Goal: Task Accomplishment & Management: Complete application form

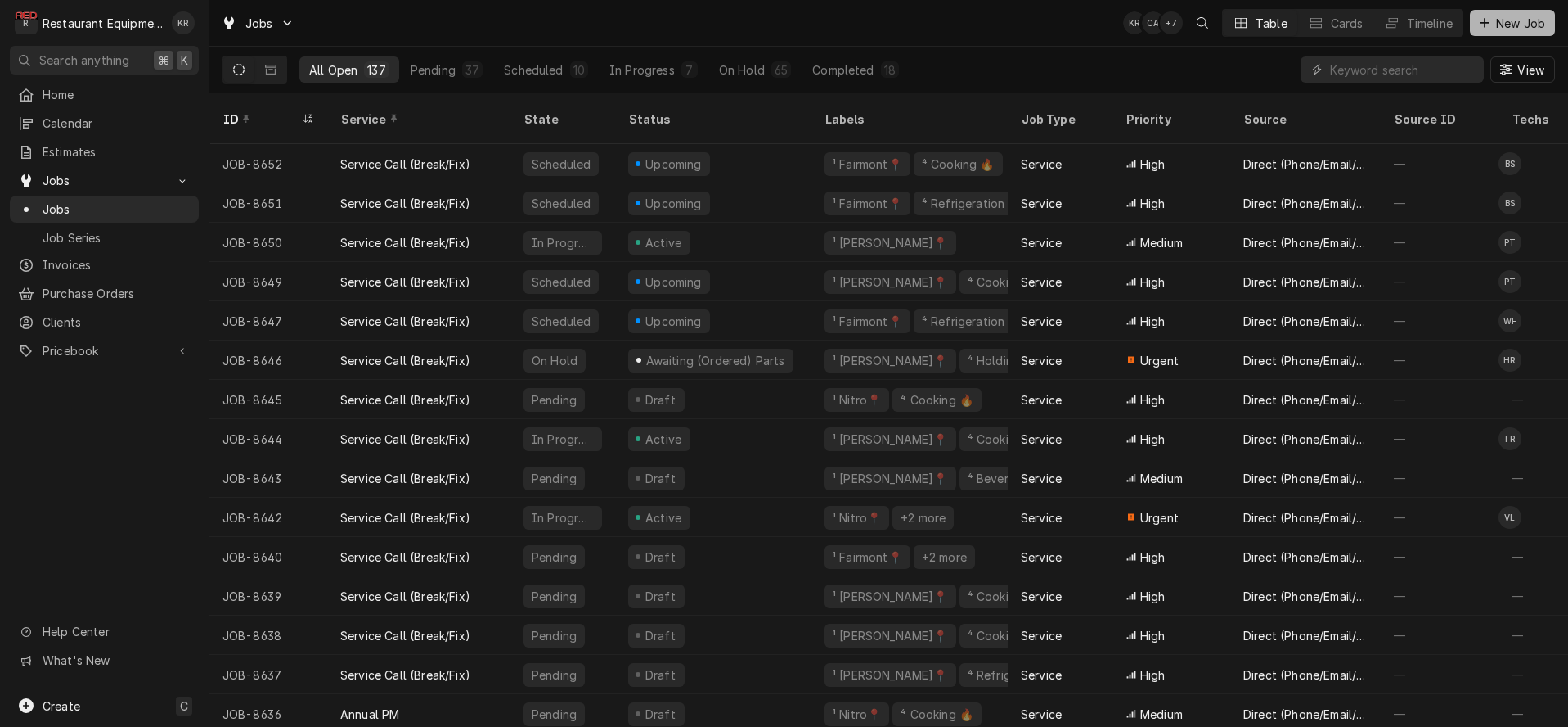
click at [1511, 28] on span "New Job" at bounding box center [1520, 24] width 56 height 17
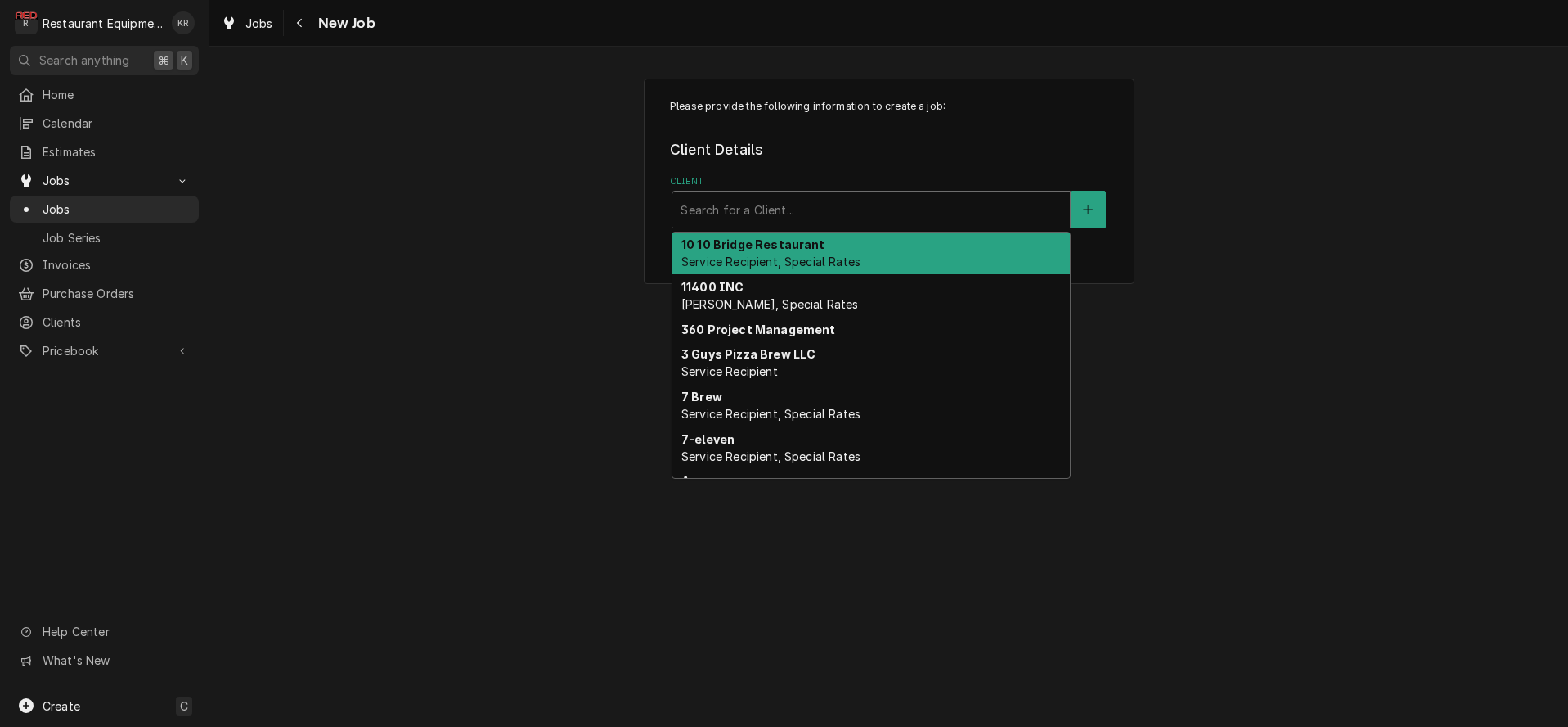
click at [824, 198] on div "Client" at bounding box center [871, 210] width 381 height 30
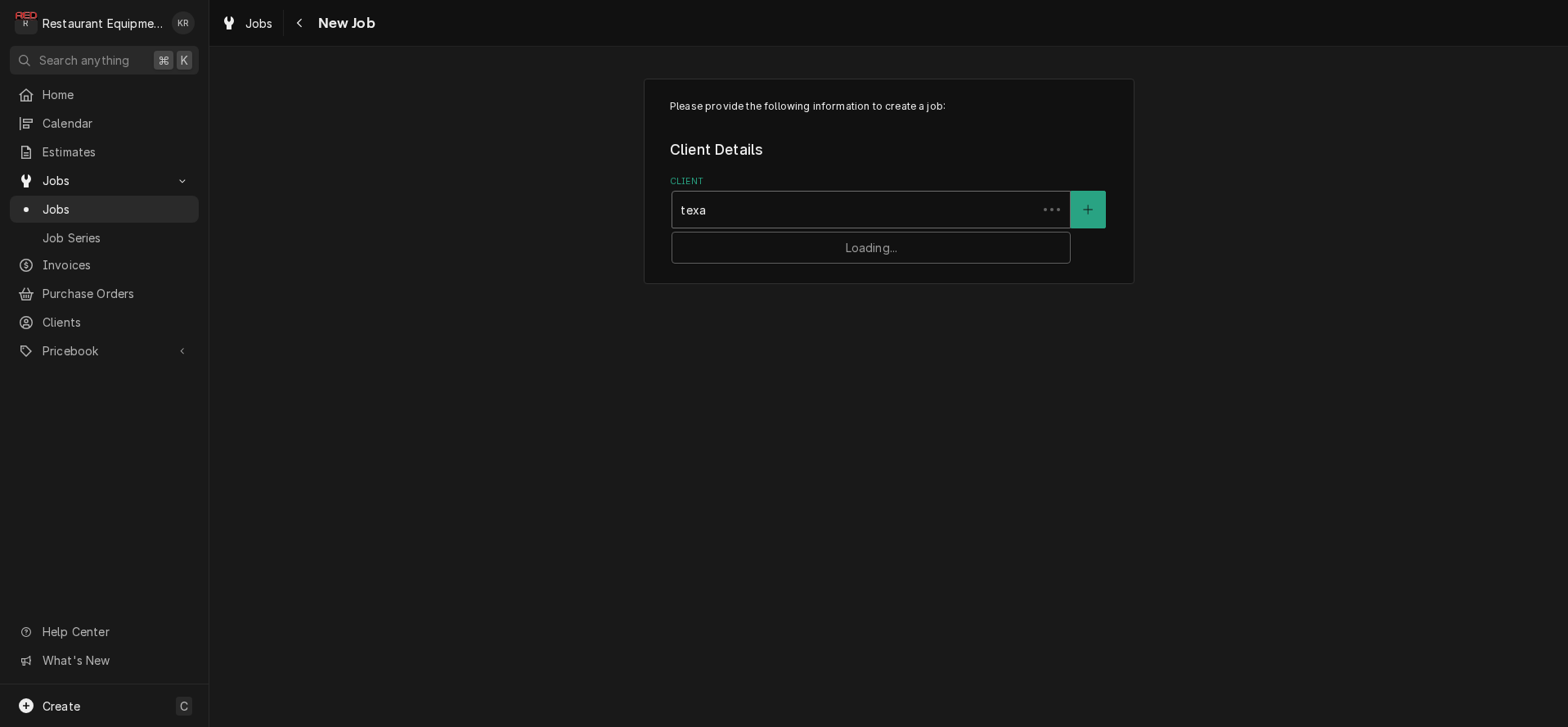
type input "texas"
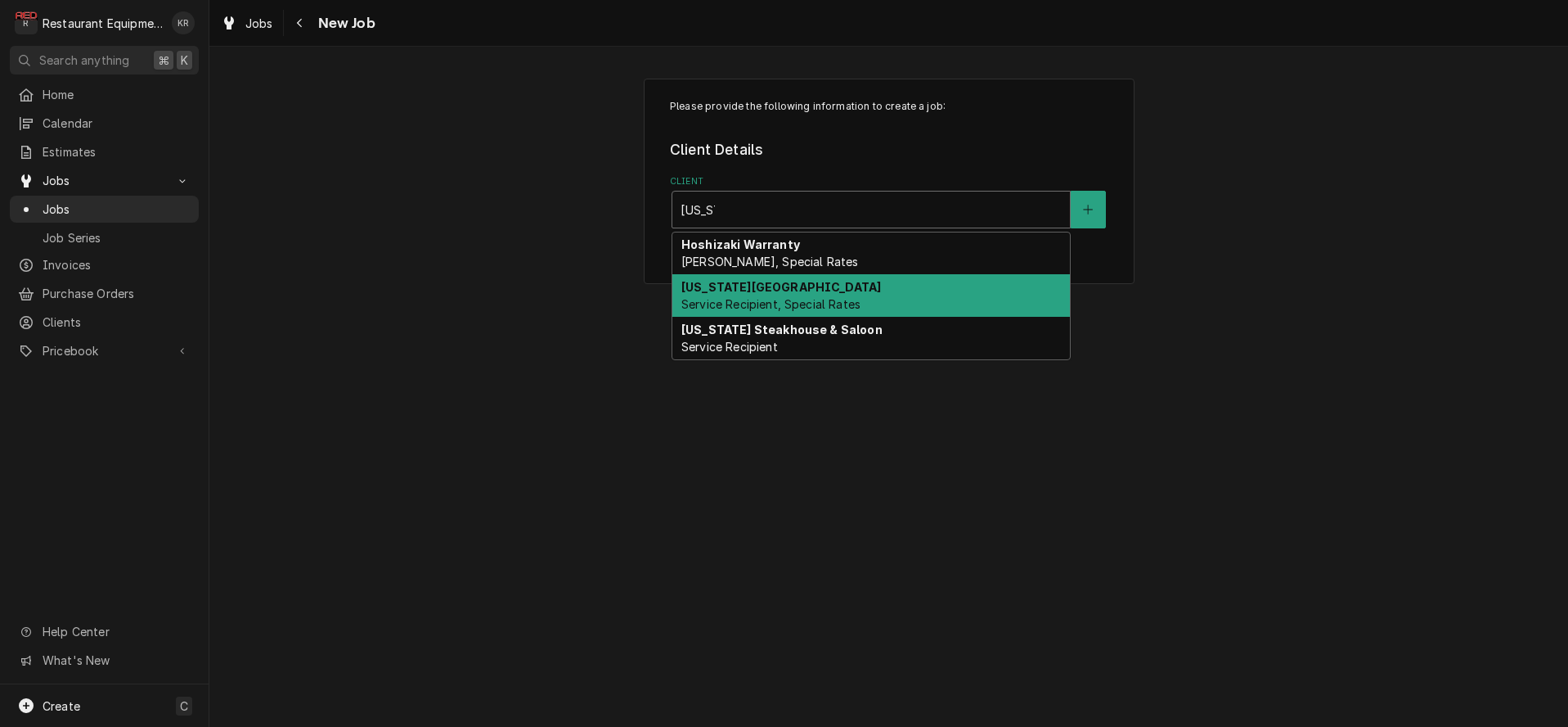
click at [781, 304] on span "Service Recipient, Special Rates" at bounding box center [771, 304] width 179 height 14
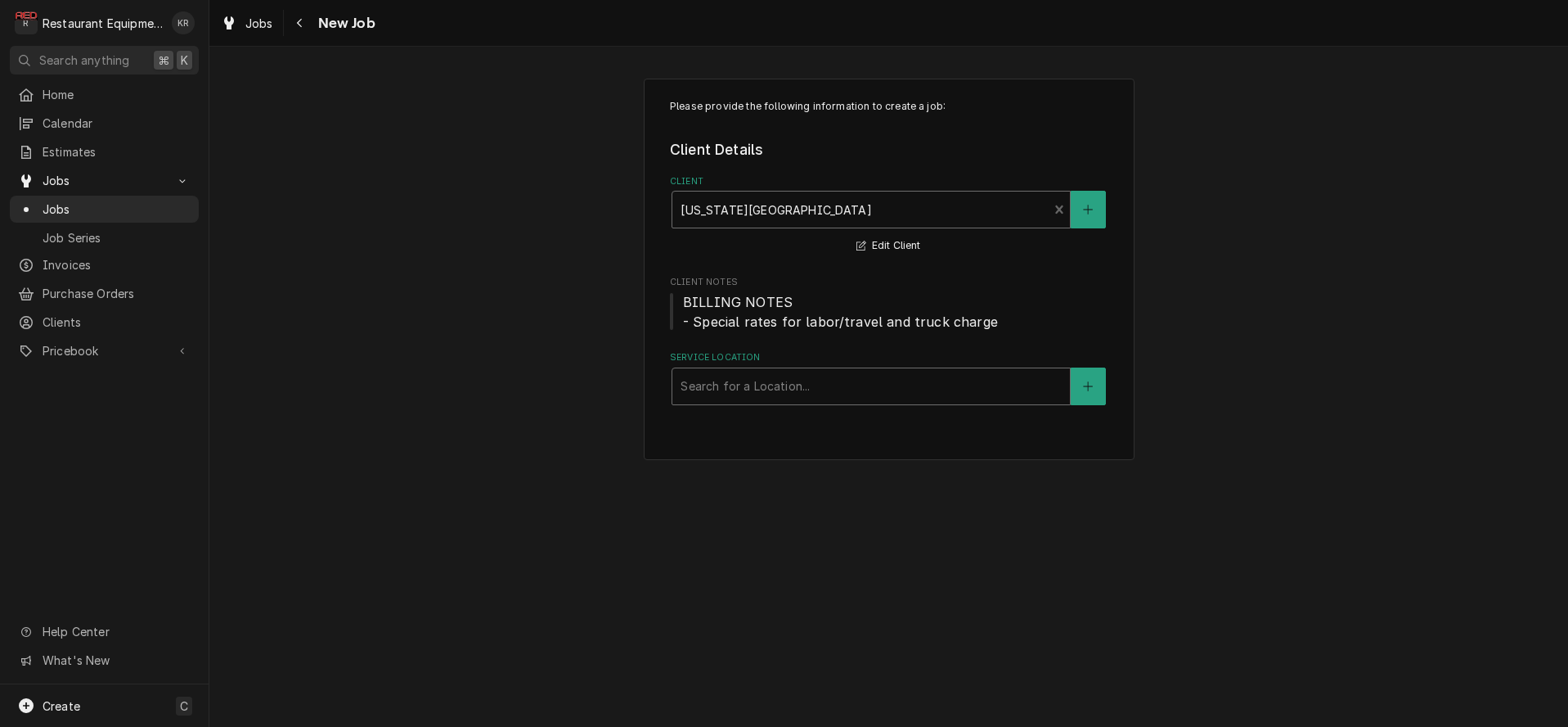
click at [773, 390] on div "Service Location" at bounding box center [871, 387] width 381 height 30
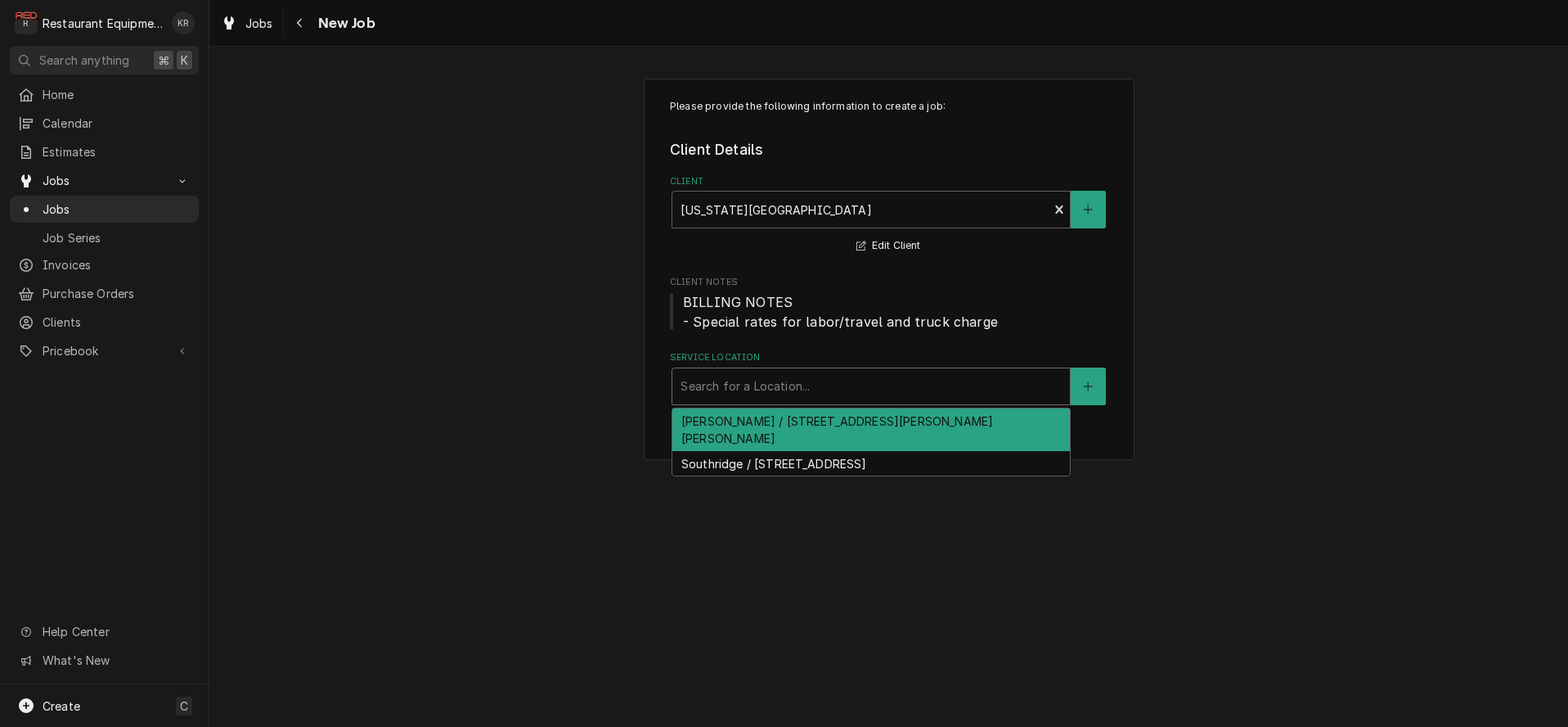
click at [773, 426] on div "Beckley / 4110 Robert C Byrd Dr, Beckley, WV 25801" at bounding box center [870, 429] width 398 height 43
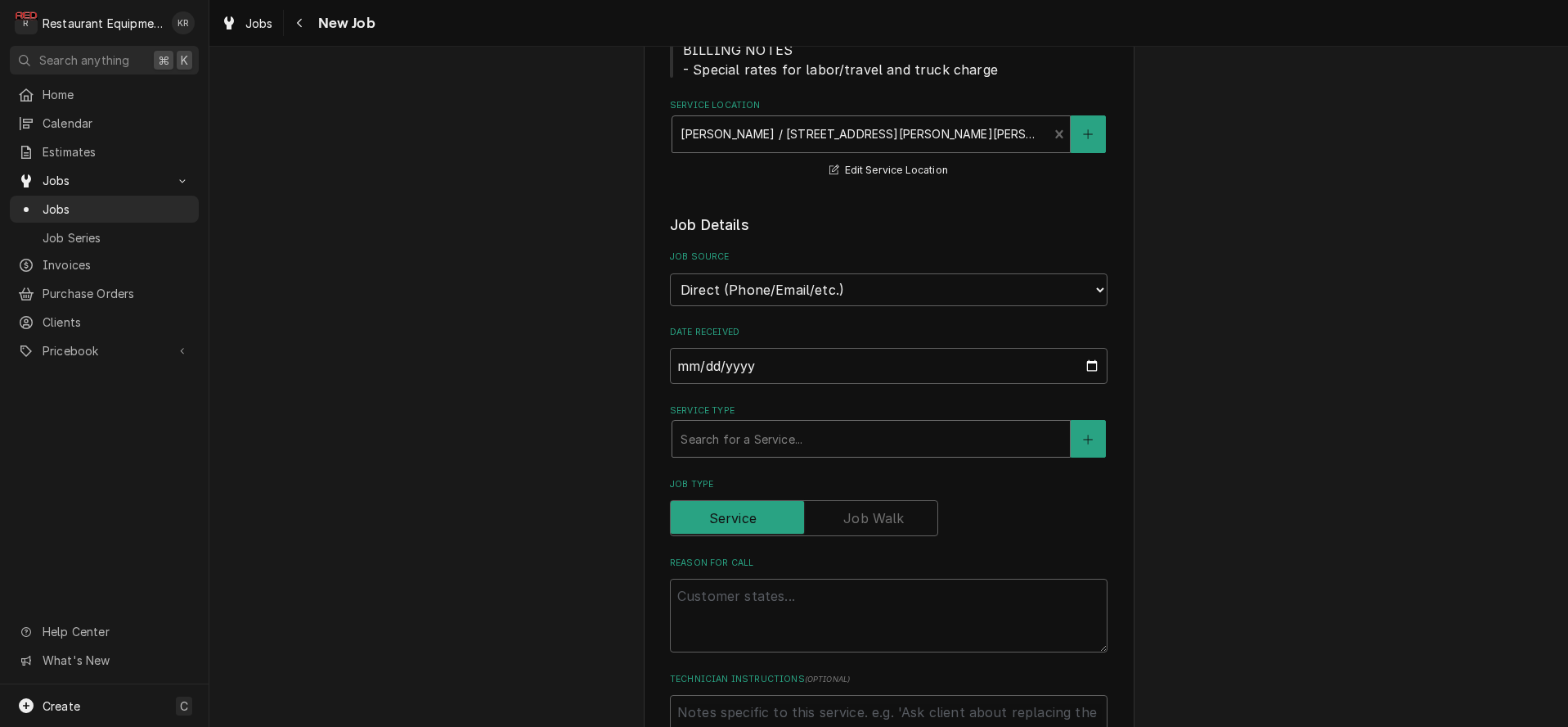
scroll to position [322, 0]
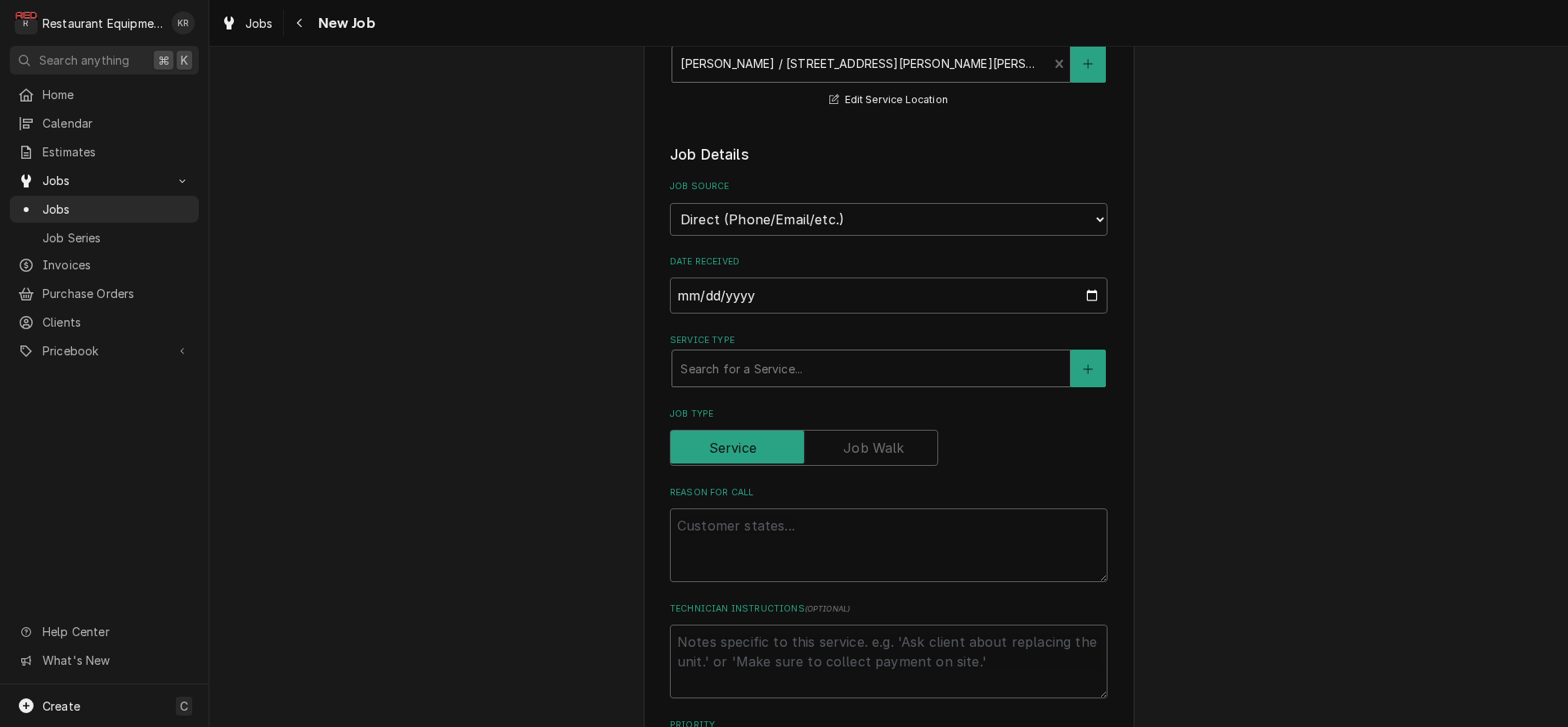
click at [790, 366] on div "Service Type" at bounding box center [871, 368] width 381 height 30
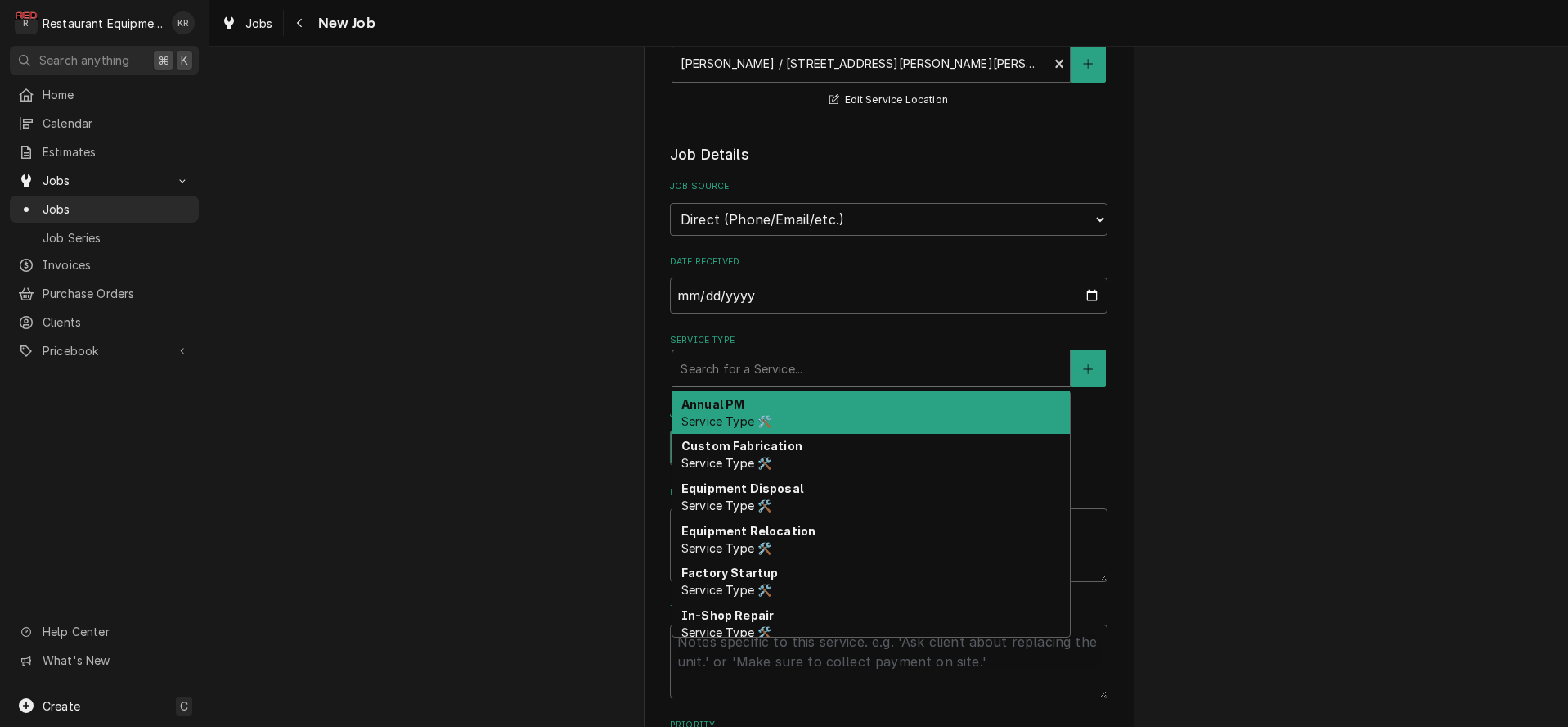
type textarea "x"
type input "b"
type textarea "x"
type input "br"
type textarea "x"
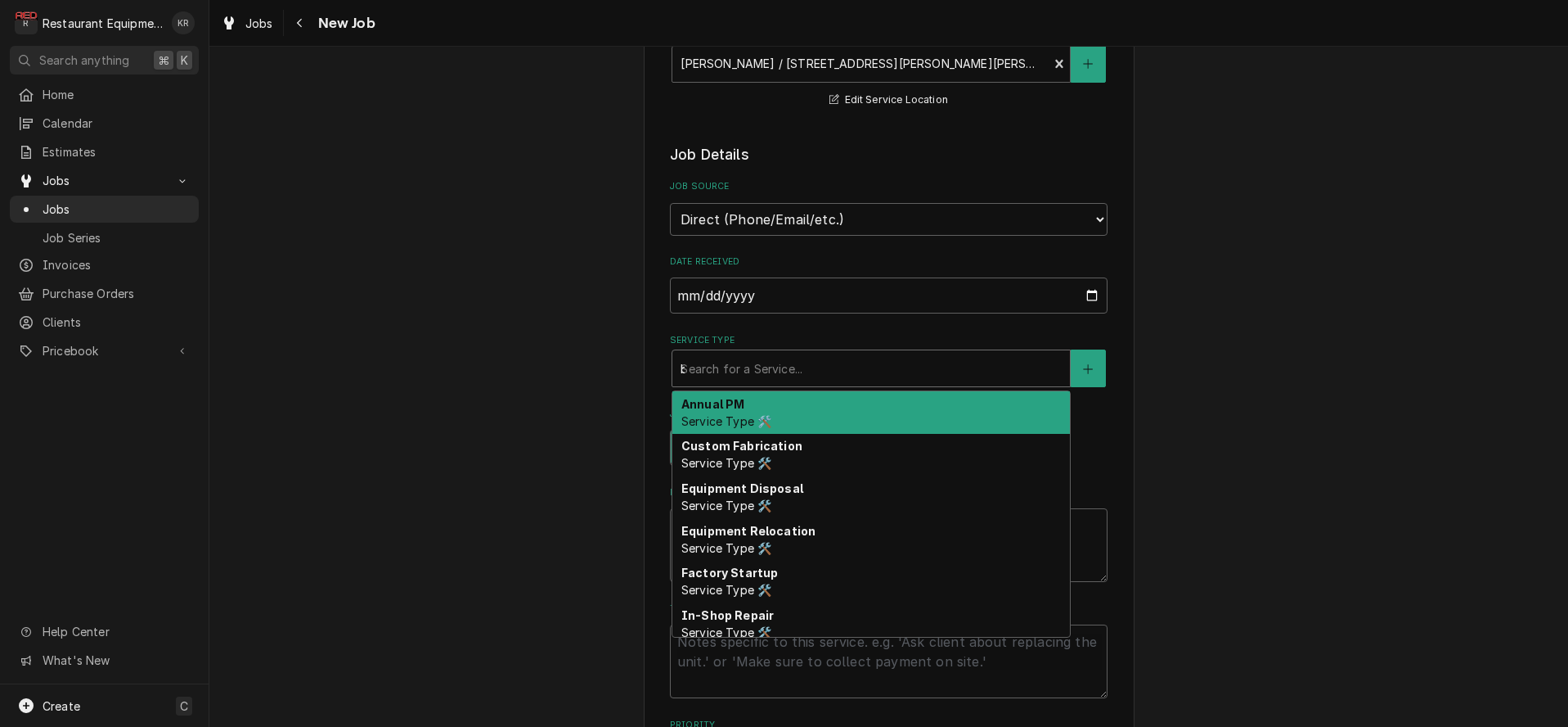
type input "bre"
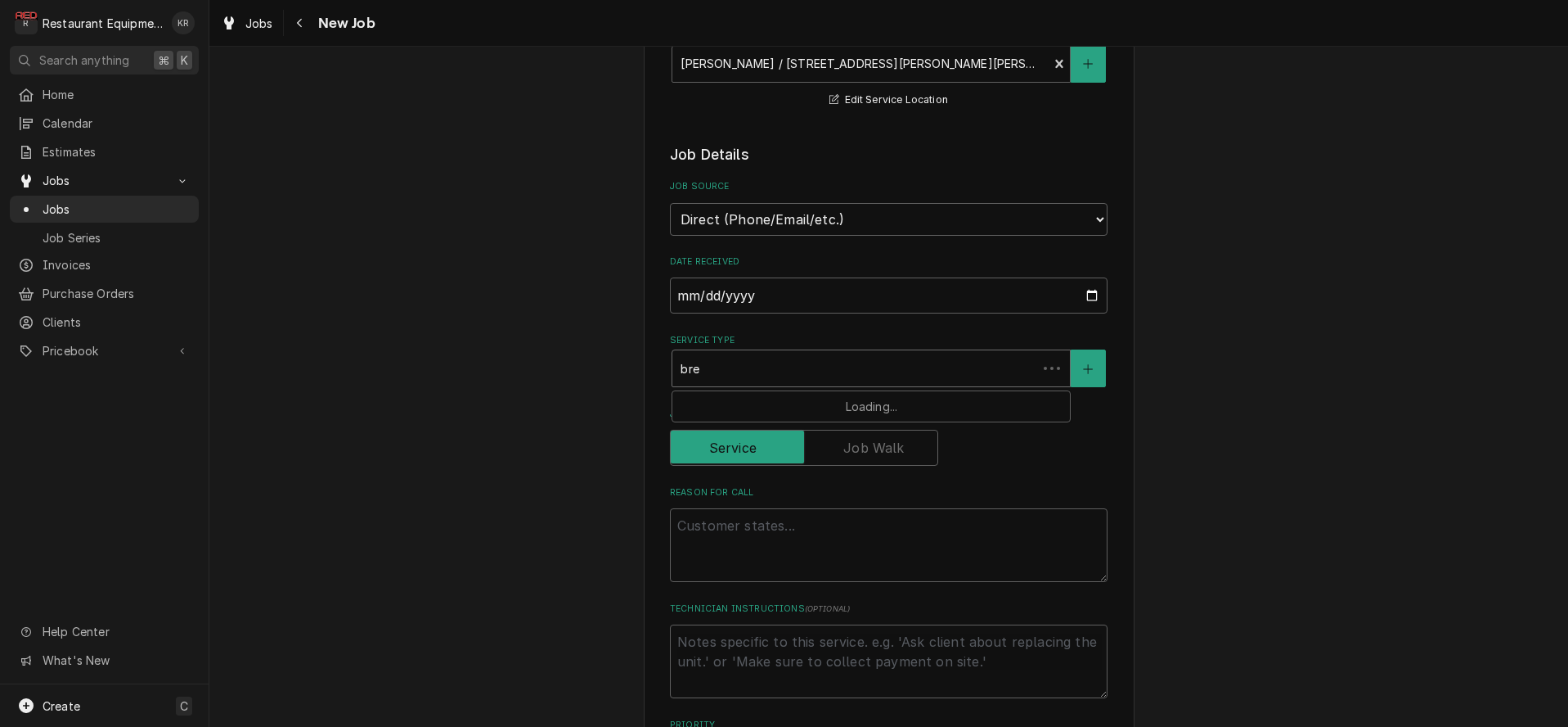
type textarea "x"
type input "brea"
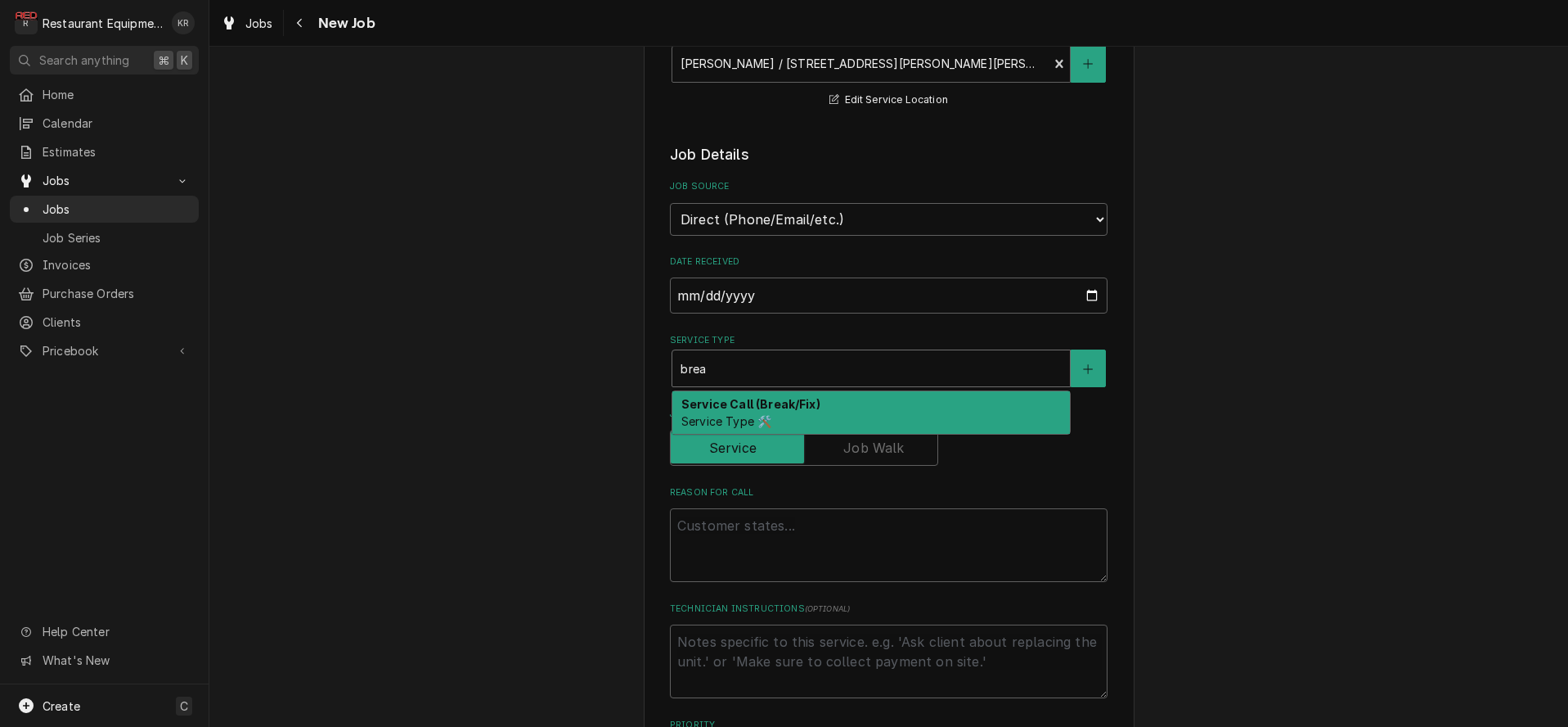
click at [791, 412] on div "Service Call (Break/Fix) Service Type 🛠️" at bounding box center [870, 412] width 398 height 43
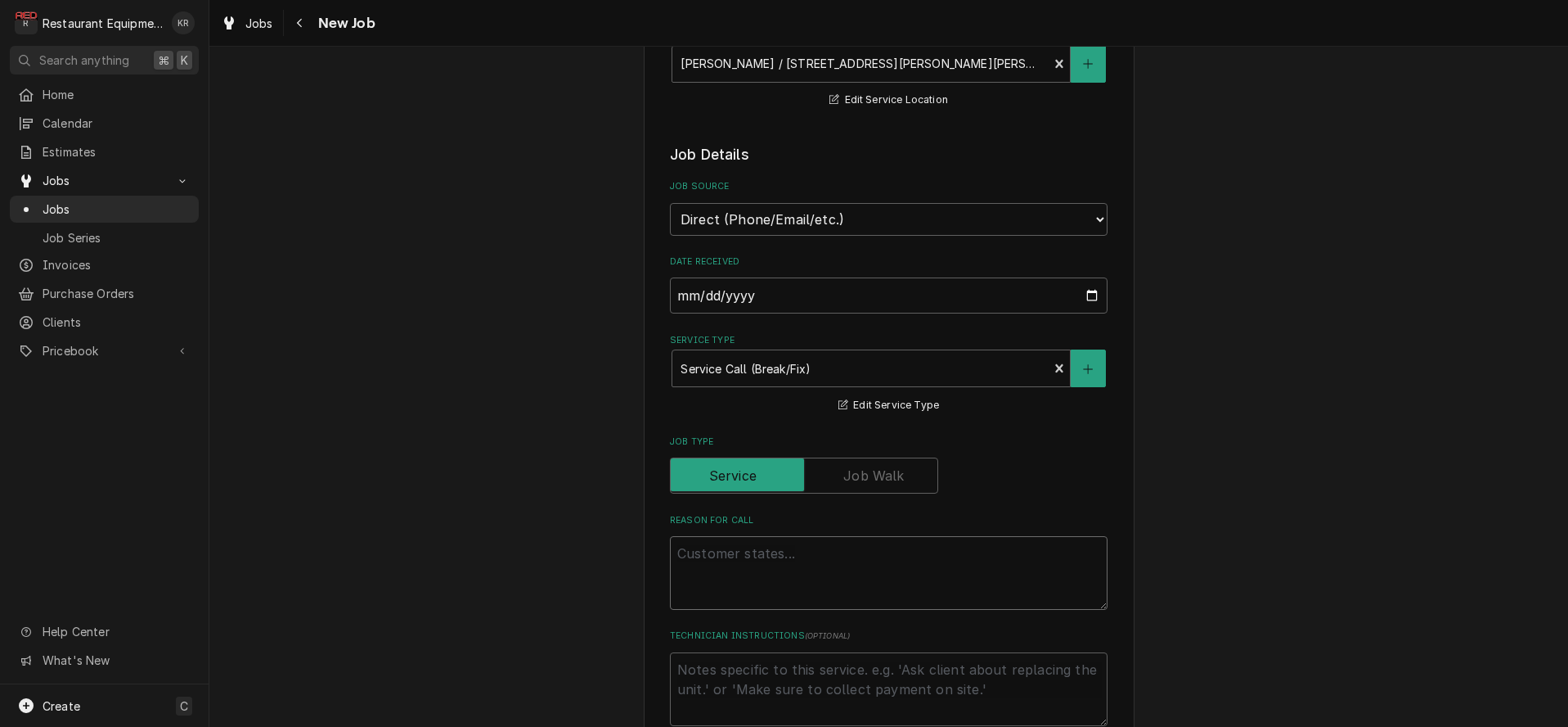
click at [711, 566] on textarea "Reason For Call" at bounding box center [888, 573] width 438 height 74
paste textarea "TXRDH has fryer that won’t stay lit; pilot keeps going out. ETA?"
type textarea "x"
type textarea "TXRDH has fryer that won’t stay lit; pilot keeps going out. ETA?"
drag, startPoint x: 745, startPoint y: 550, endPoint x: 560, endPoint y: 532, distance: 185.9
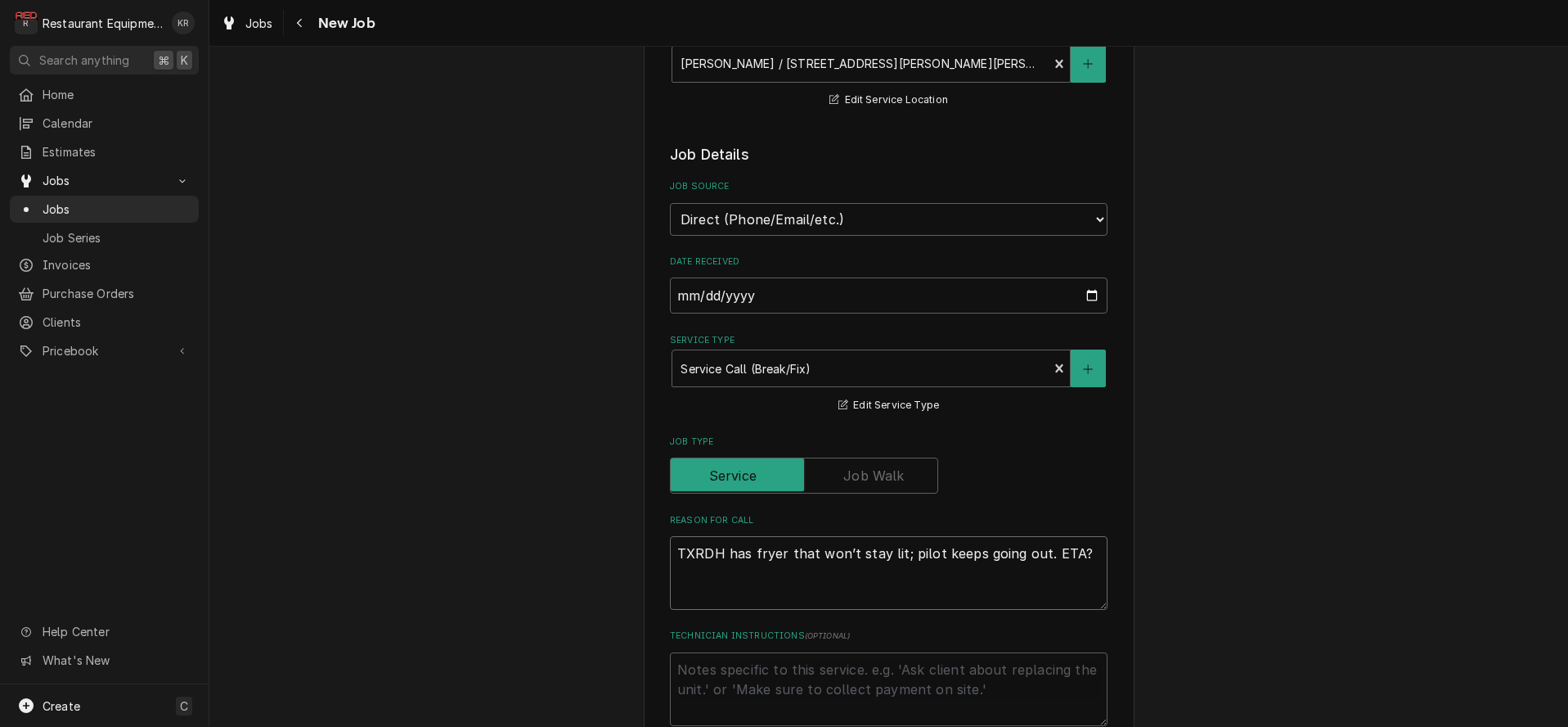
click at [670, 536] on textarea "TXRDH has fryer that won’t stay lit; pilot keeps going out. ETA?" at bounding box center [888, 573] width 438 height 74
type textarea "x"
type textarea "fryer that won’t stay lit; pilot keeps going out. ETA?"
drag, startPoint x: 974, startPoint y: 550, endPoint x: 1055, endPoint y: 551, distance: 81.0
click at [1055, 551] on textarea "fryer that won’t stay lit; pilot keeps going out. ETA?" at bounding box center [888, 573] width 438 height 74
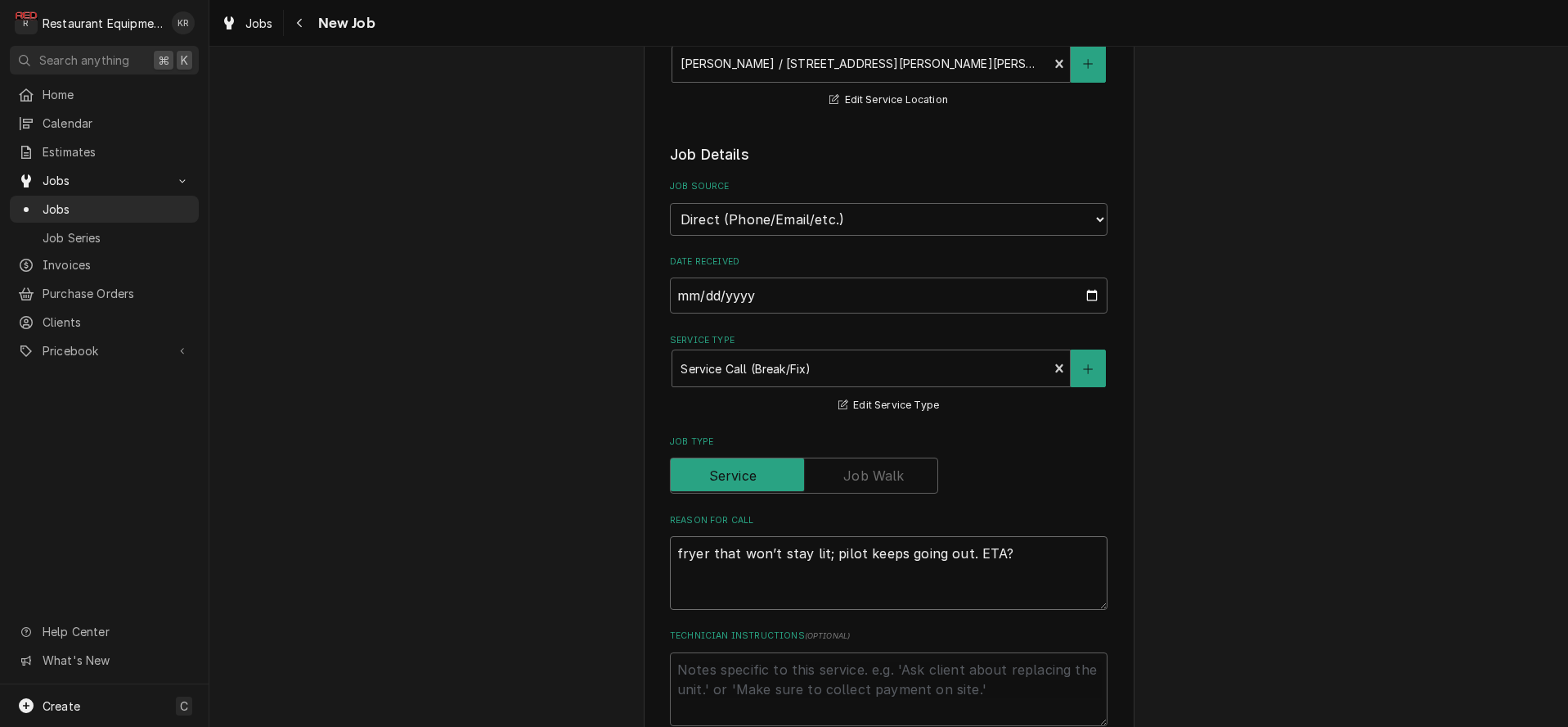
type textarea "x"
type textarea "fryer that won’t stay lit; pilot keeps going out."
type textarea "x"
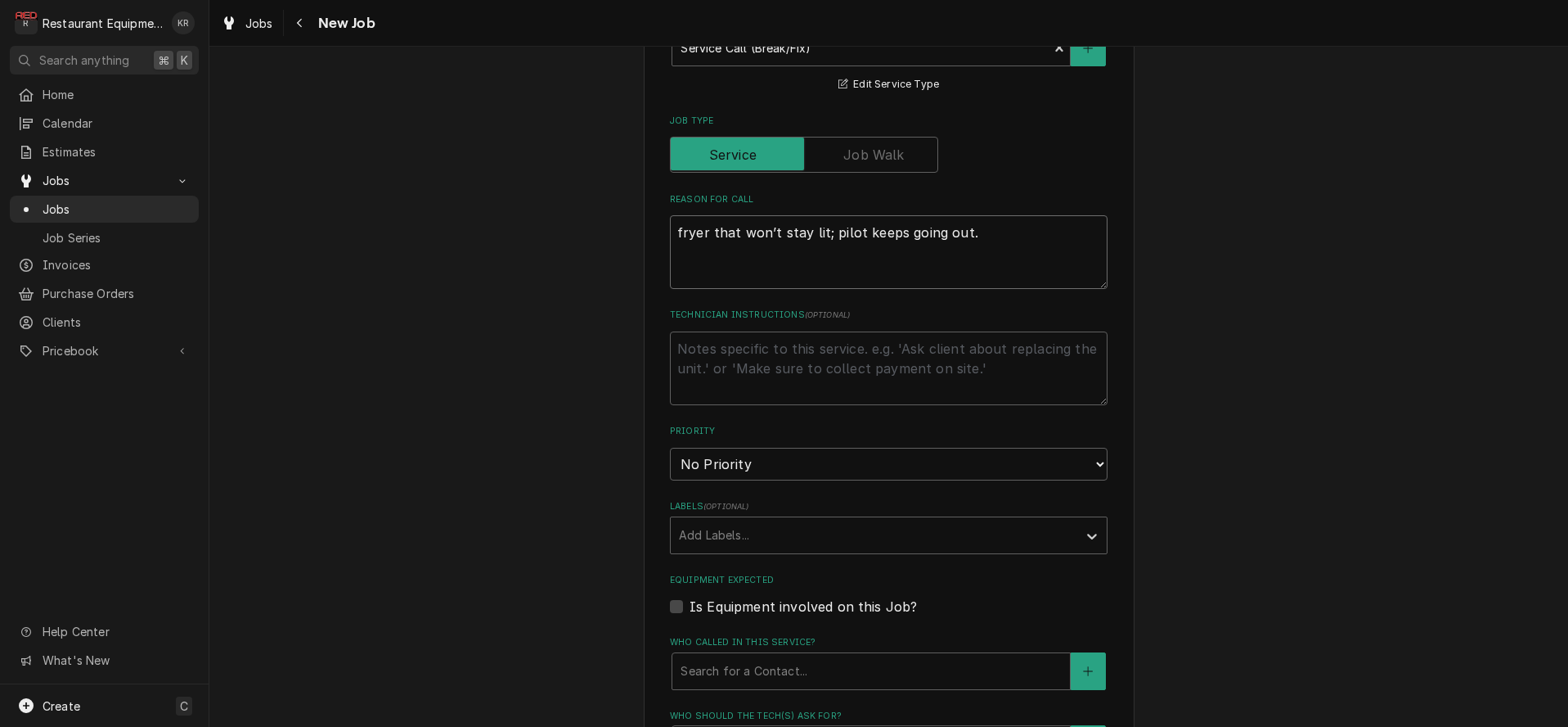
scroll to position [646, 0]
type textarea "fryer that won’t stay lit; pilot keeps going out."
click at [761, 468] on select "No Priority Urgent High Medium Low" at bounding box center [888, 461] width 438 height 33
select select "3"
click option "Medium" at bounding box center [0, 0] width 0 height 0
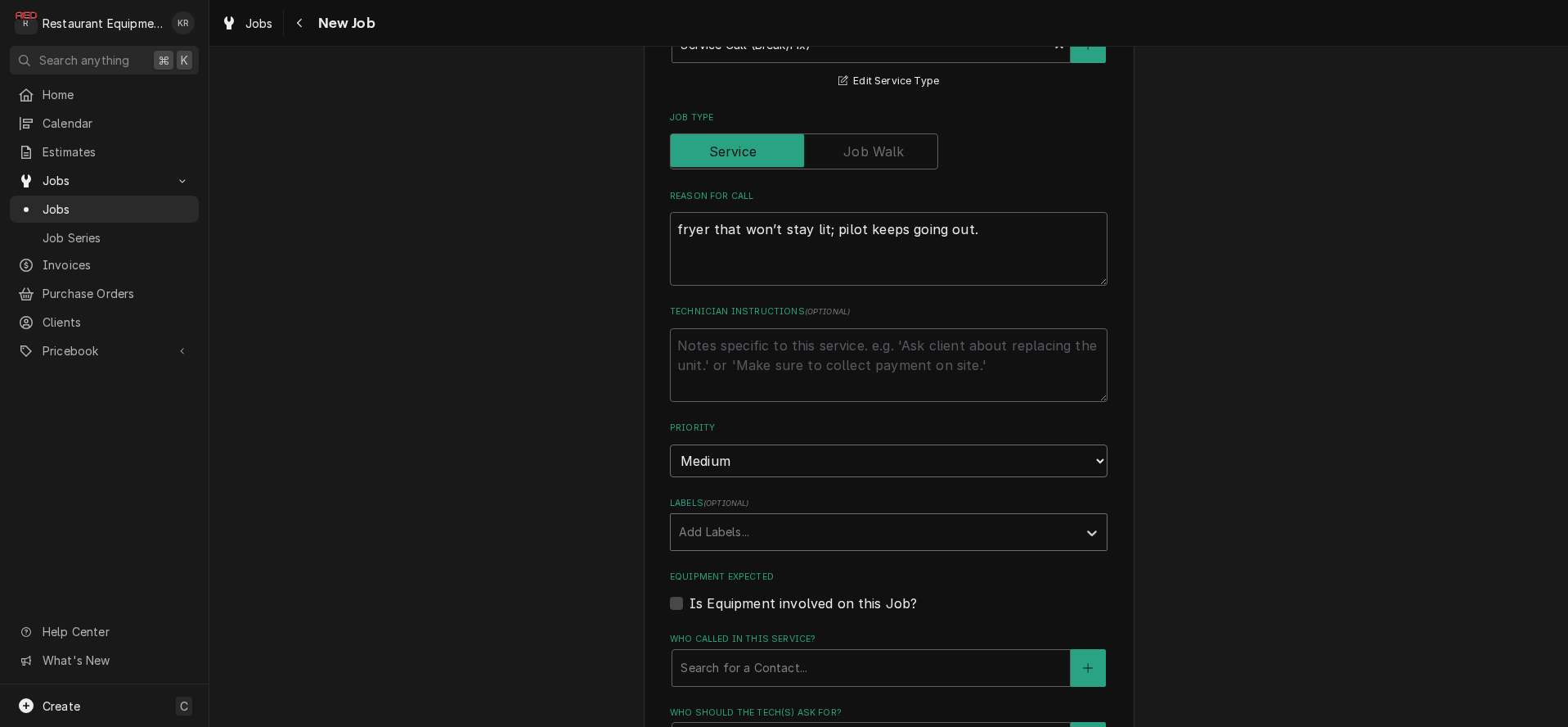
type textarea "x"
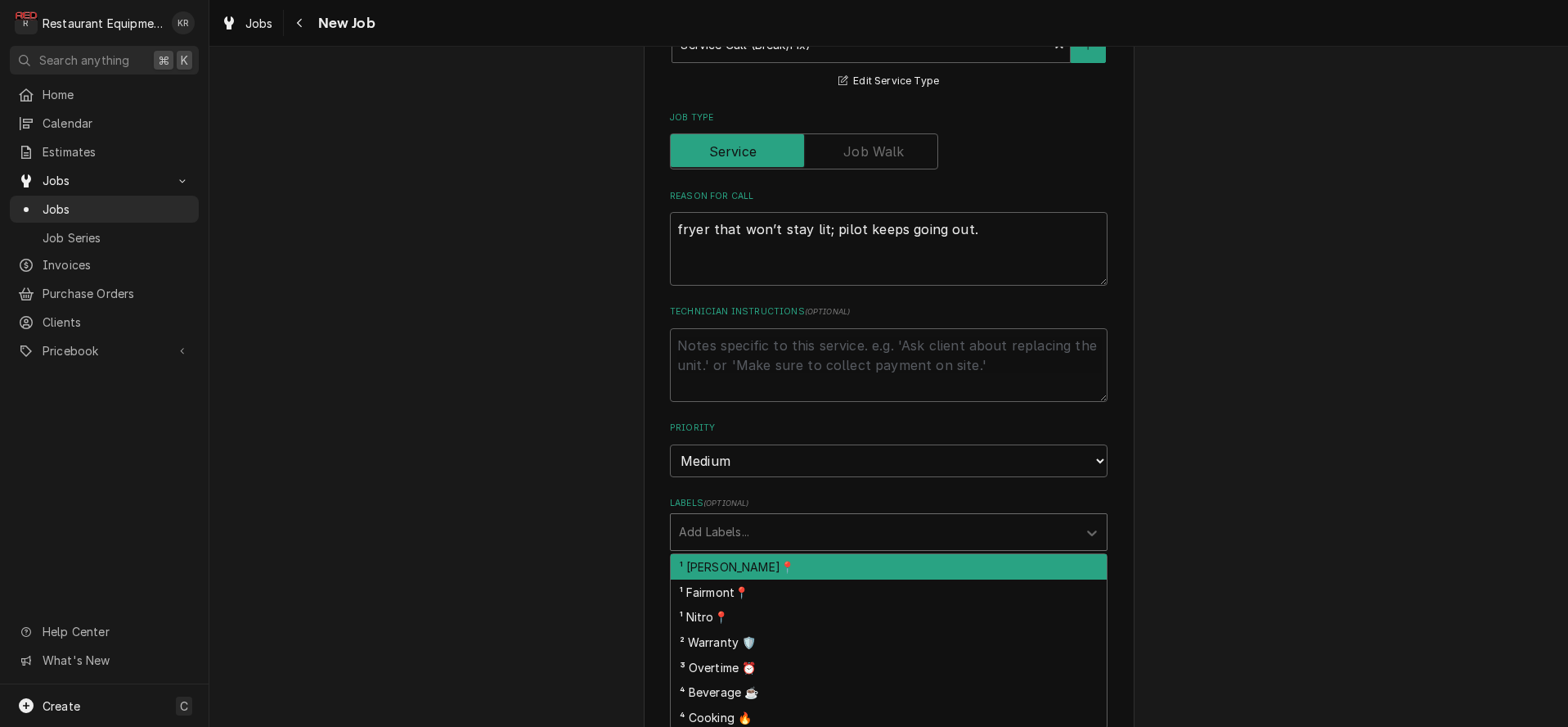
click at [751, 530] on div "Labels" at bounding box center [874, 532] width 390 height 30
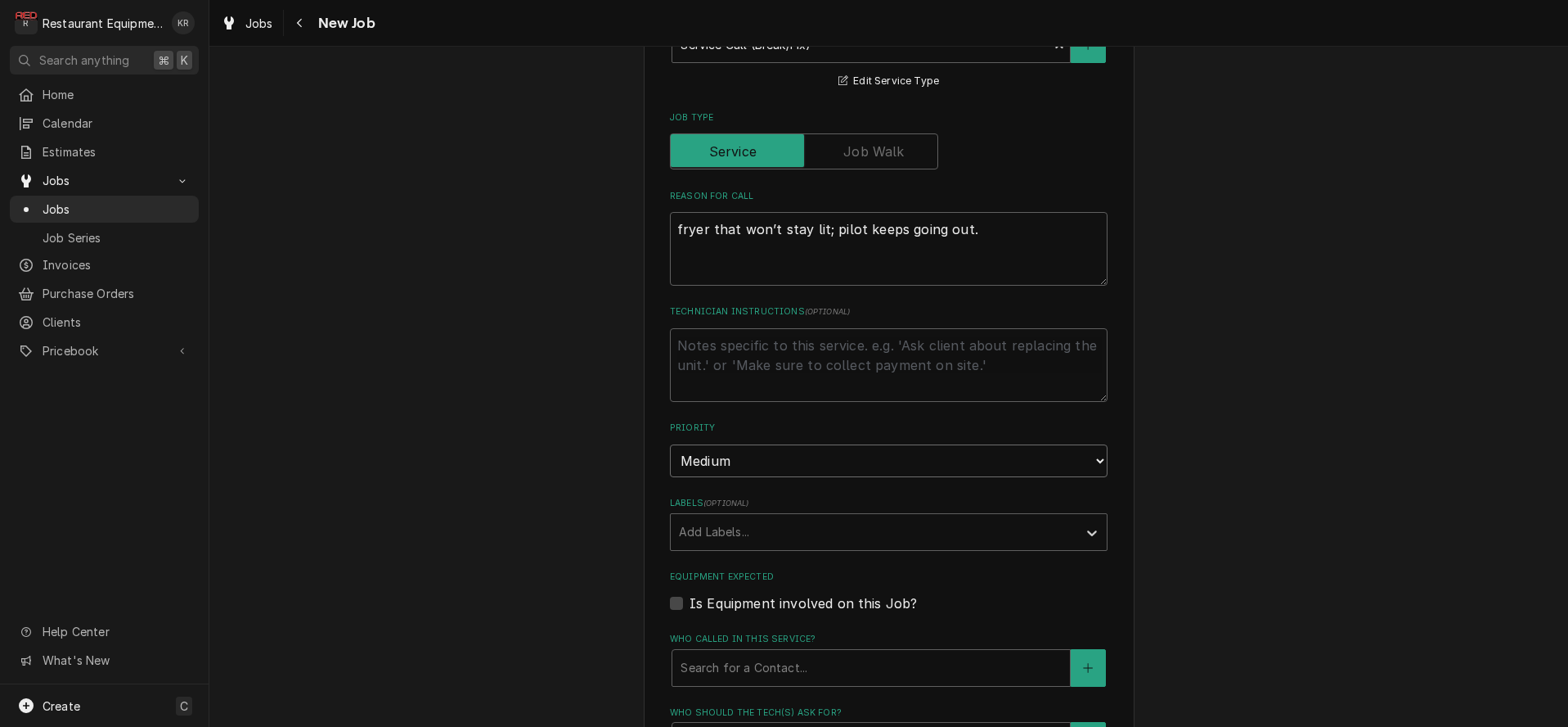
select select "2"
click option "High" at bounding box center [0, 0] width 0 height 0
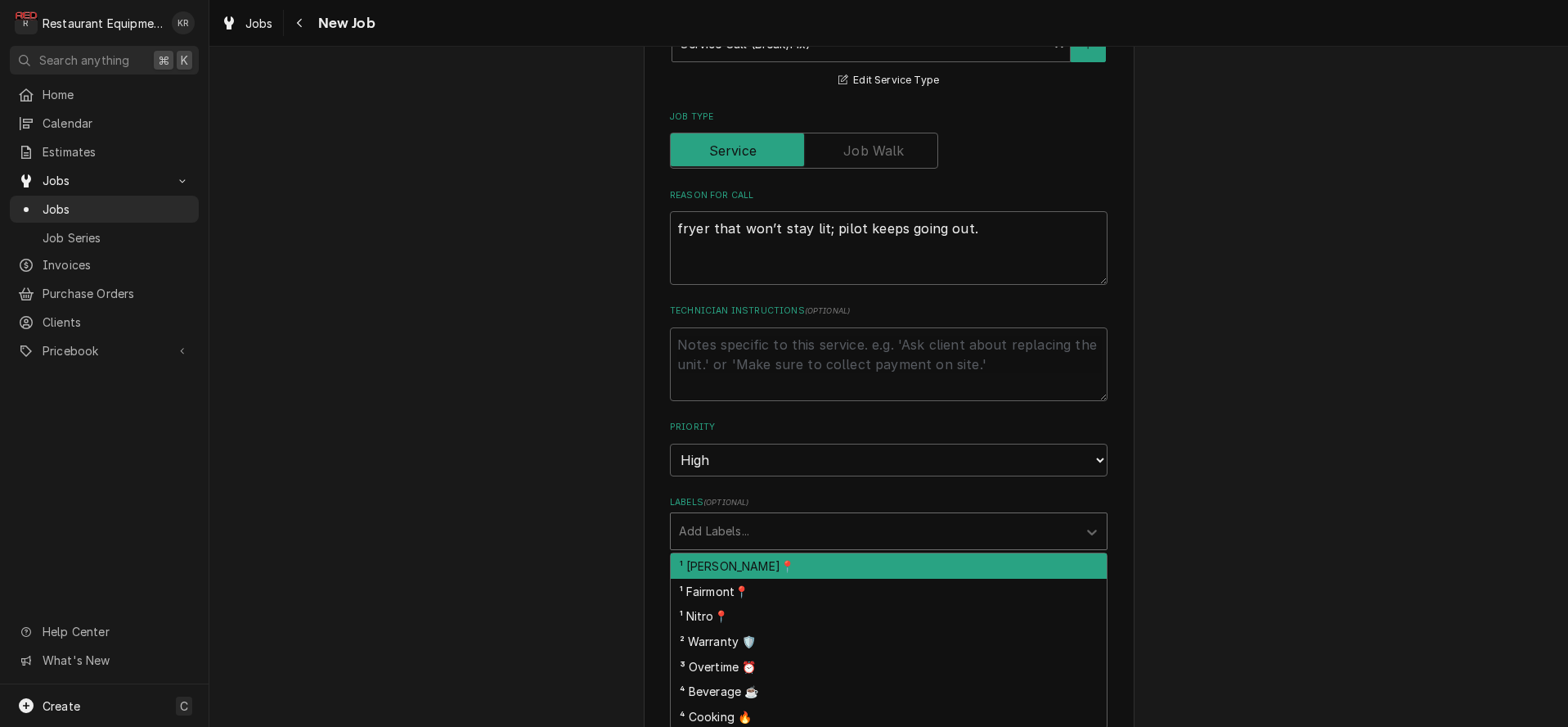
click at [753, 526] on div "Labels" at bounding box center [874, 531] width 390 height 30
click at [749, 563] on div "¹ [PERSON_NAME]📍" at bounding box center [888, 564] width 436 height 25
click at [809, 527] on div "Labels" at bounding box center [928, 530] width 238 height 30
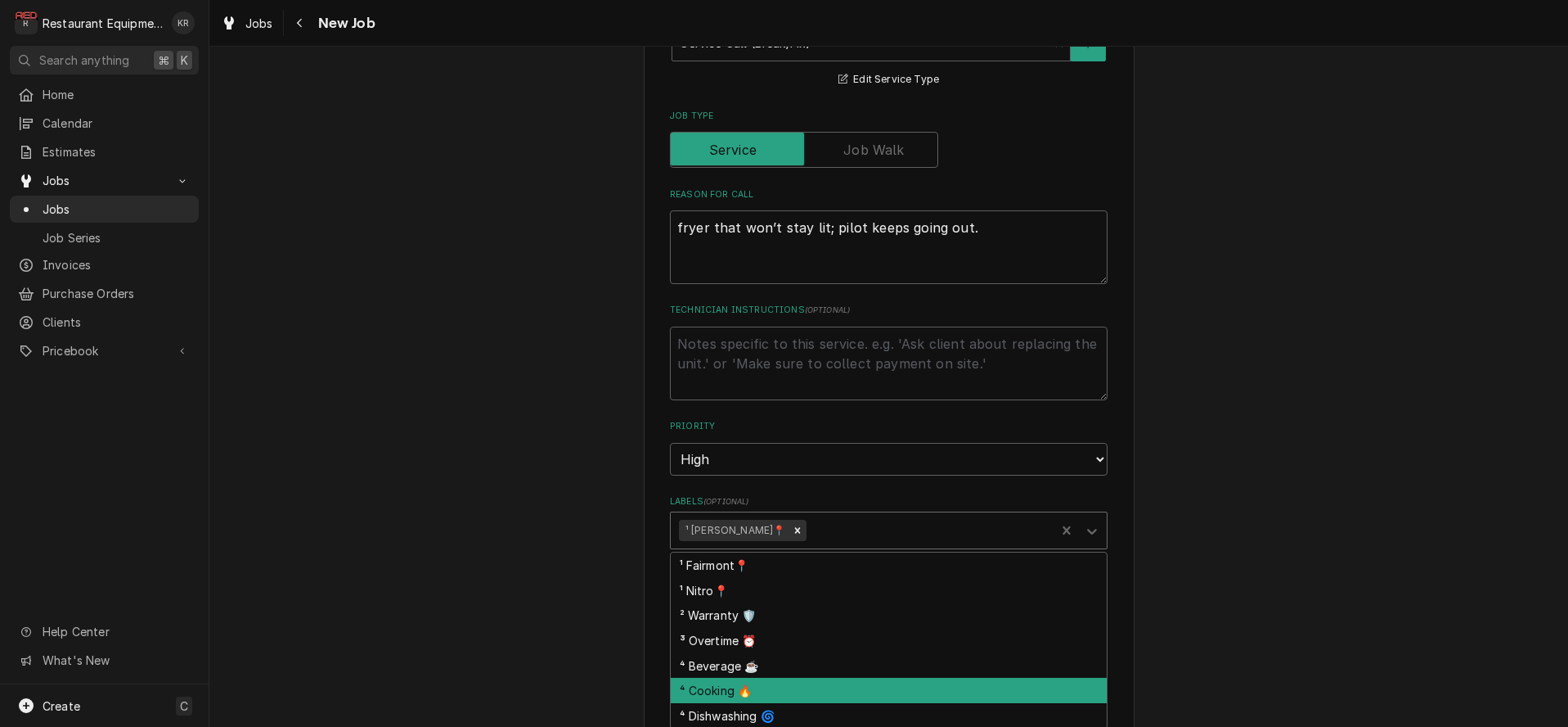
click at [802, 691] on div "⁴ Cooking 🔥" at bounding box center [888, 690] width 436 height 25
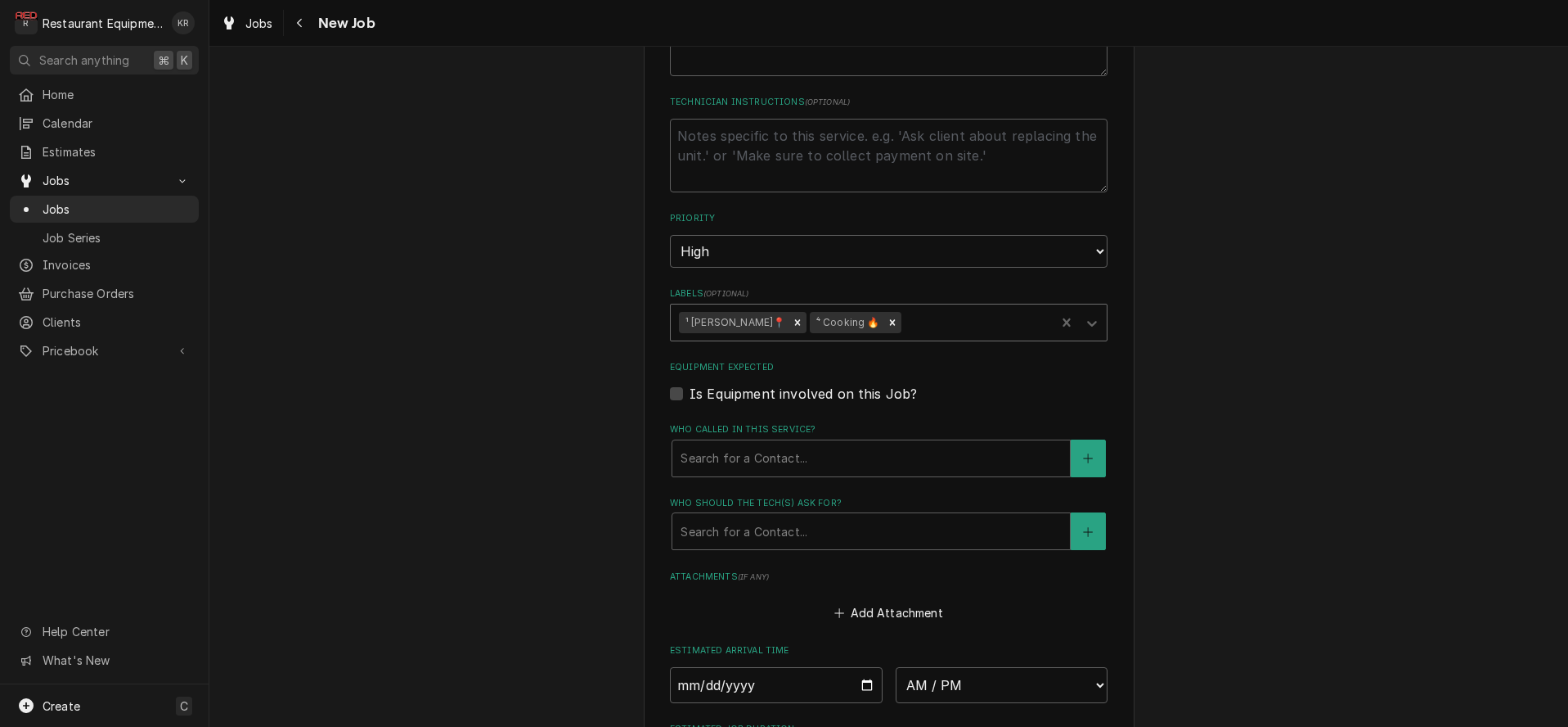
scroll to position [876, 0]
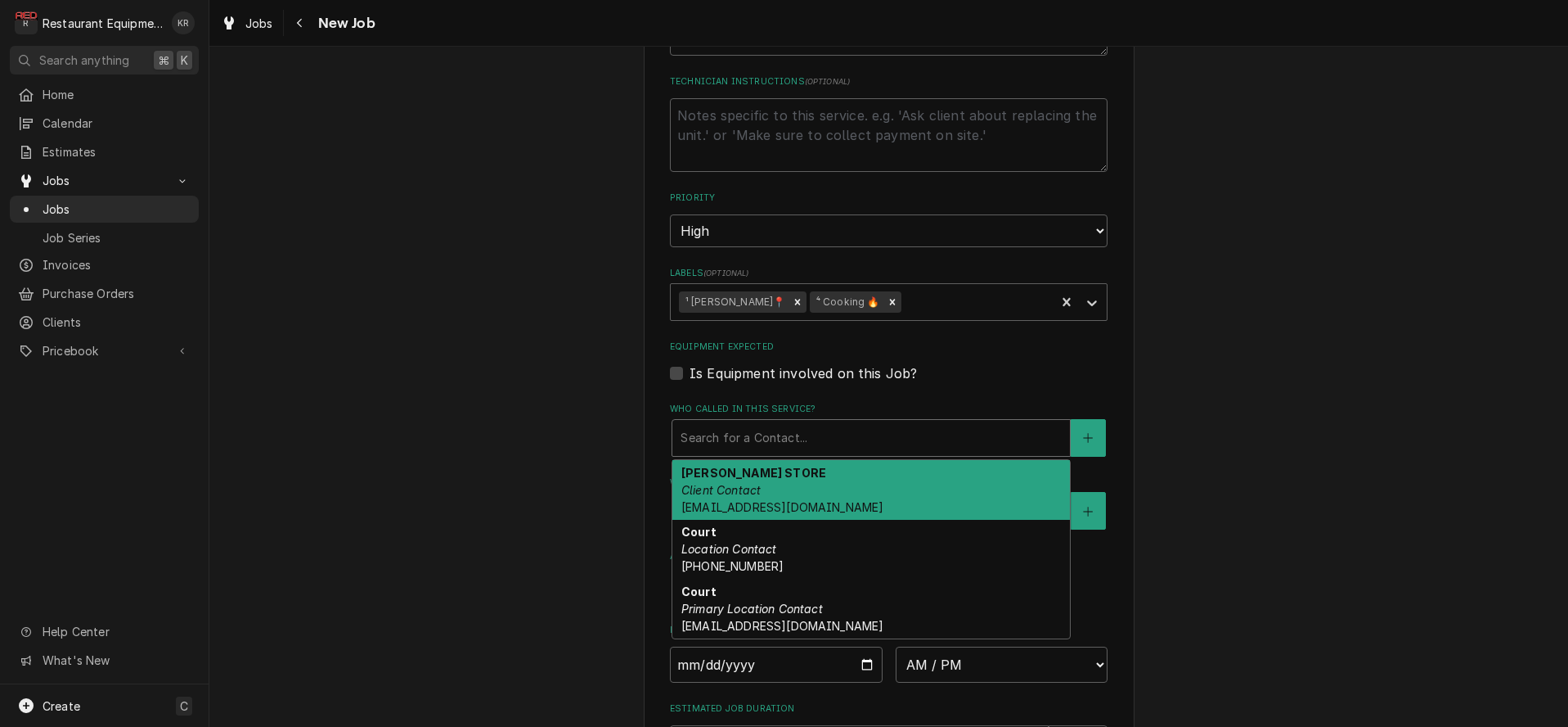
click at [772, 437] on div "Who called in this service?" at bounding box center [871, 438] width 381 height 30
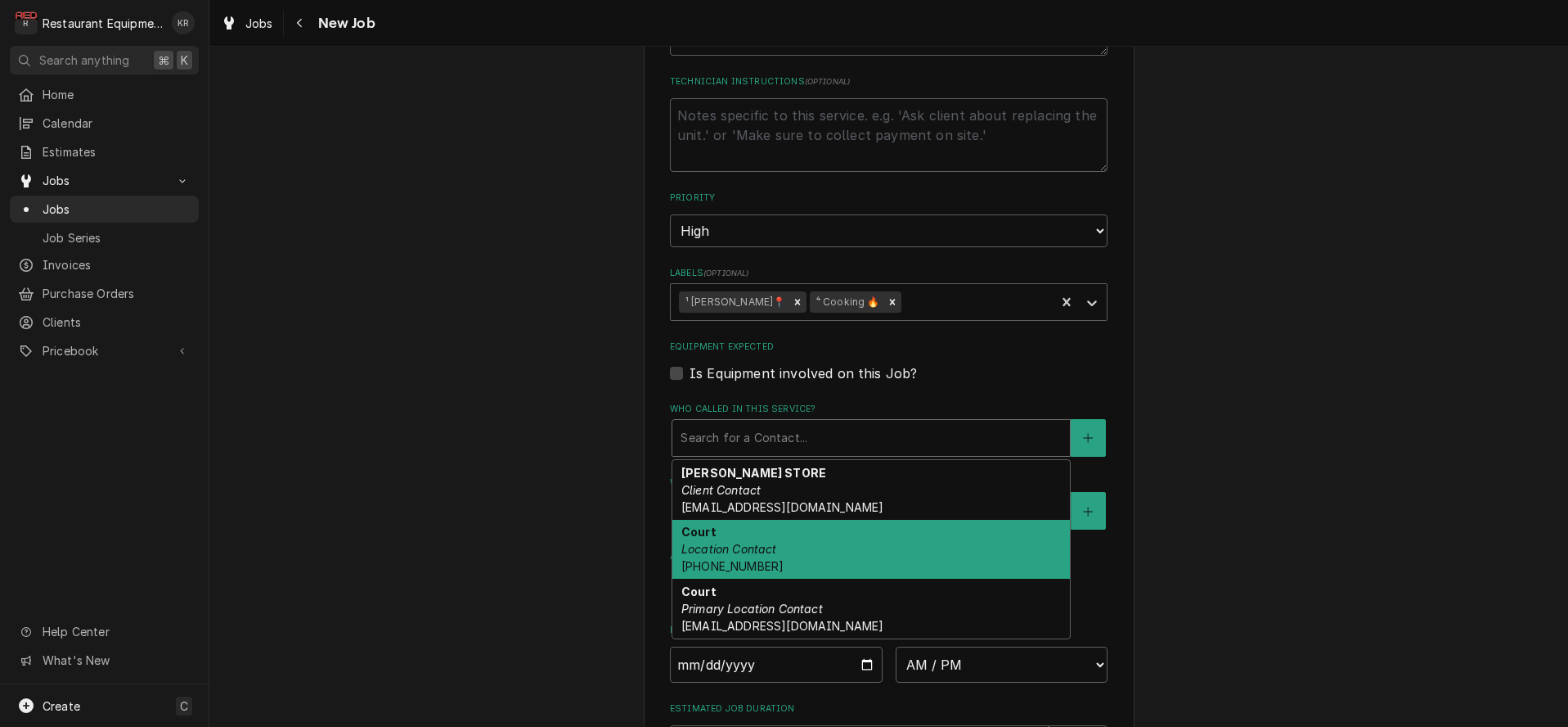
click at [779, 553] on div "Court Location Contact (606) 616-0498" at bounding box center [870, 549] width 398 height 60
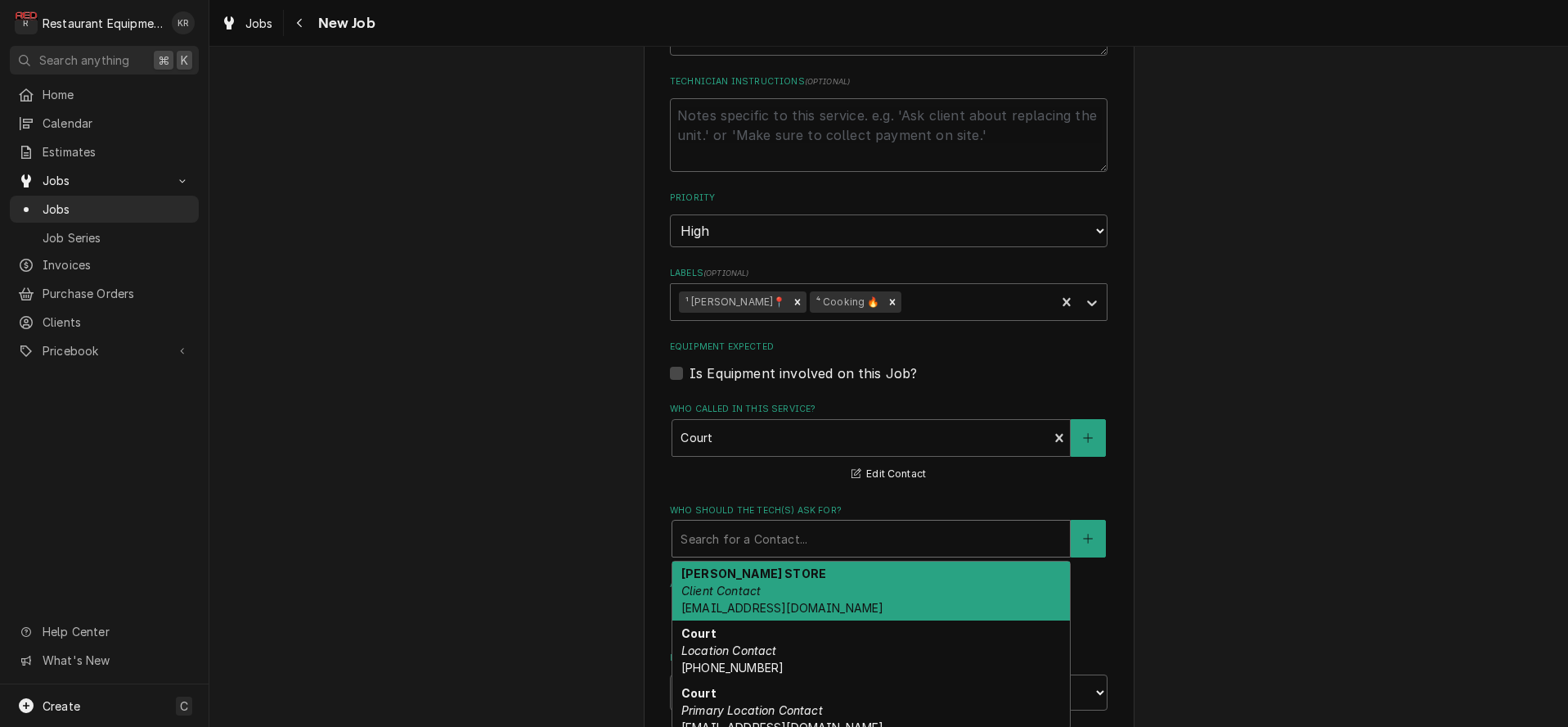
click at [780, 536] on div "Who should the tech(s) ask for?" at bounding box center [871, 538] width 381 height 30
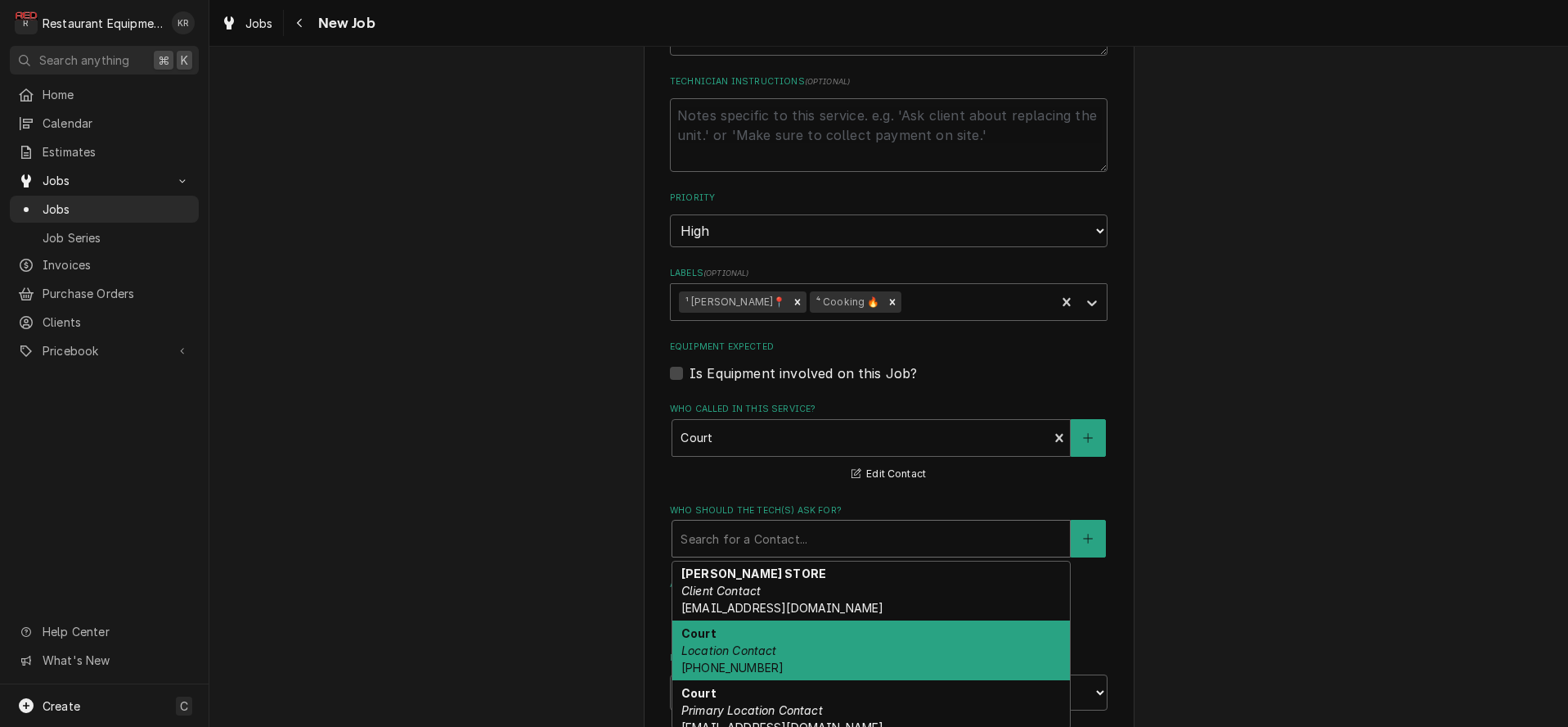
click at [780, 628] on div "Court Location Contact (606) 616-0498" at bounding box center [870, 650] width 398 height 60
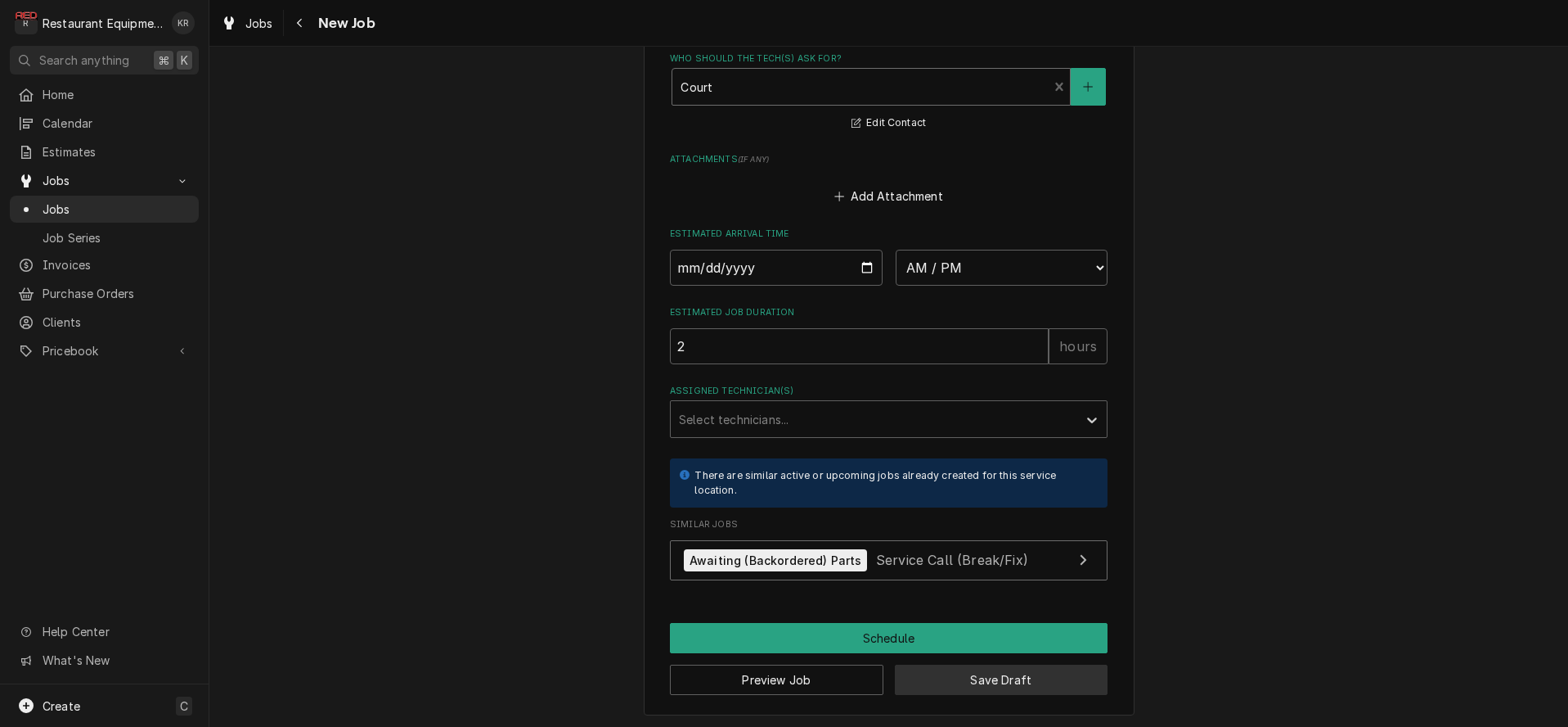
click at [1002, 672] on button "Save Draft" at bounding box center [1001, 679] width 213 height 30
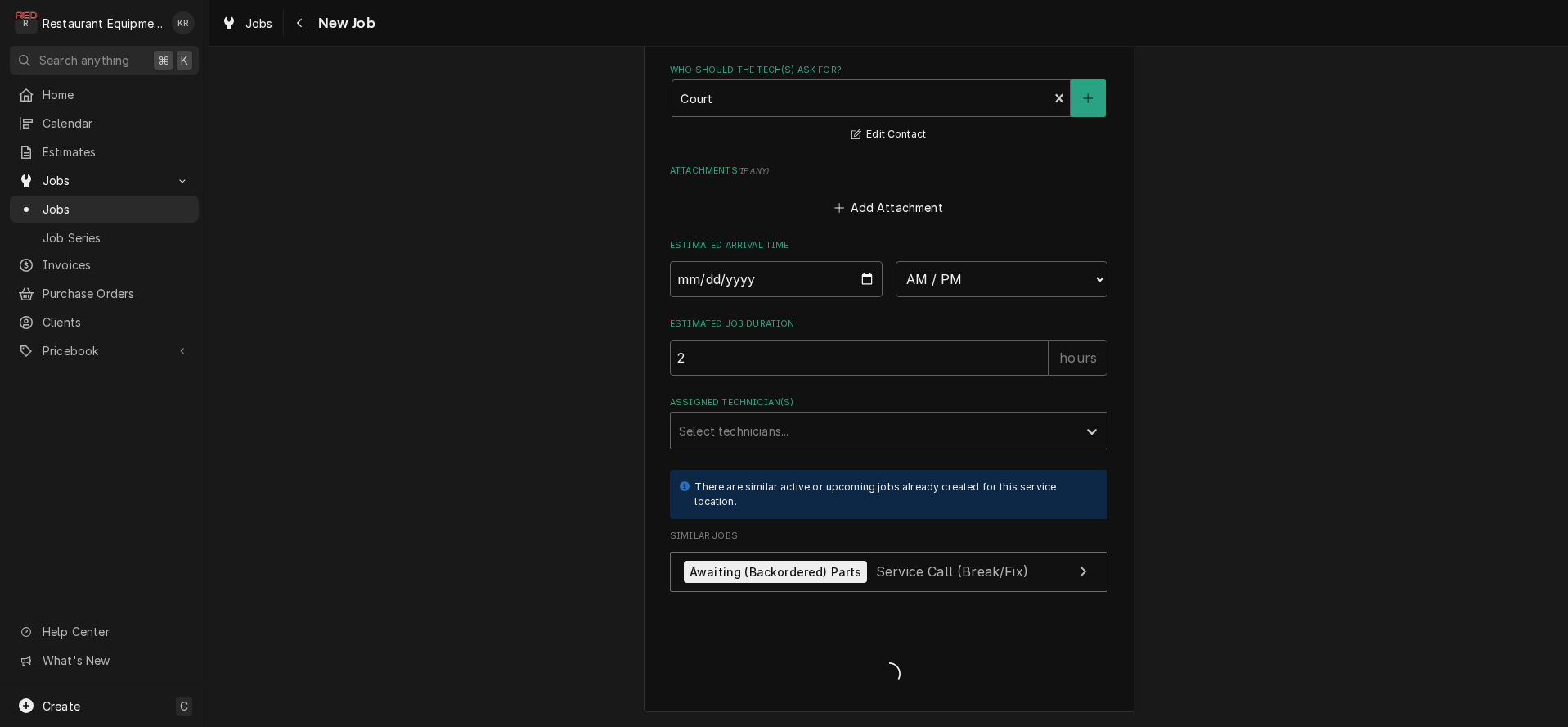
scroll to position [1313, 0]
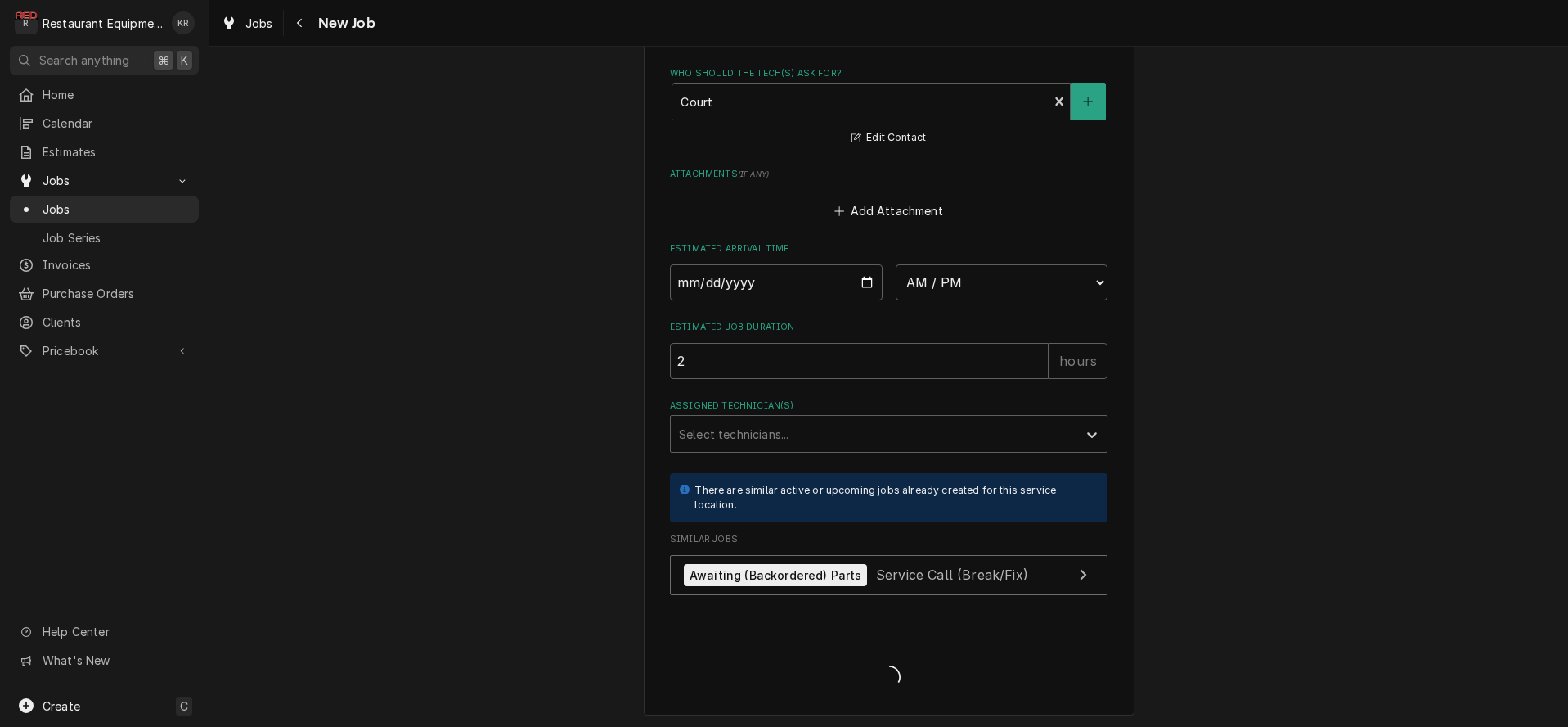
type textarea "x"
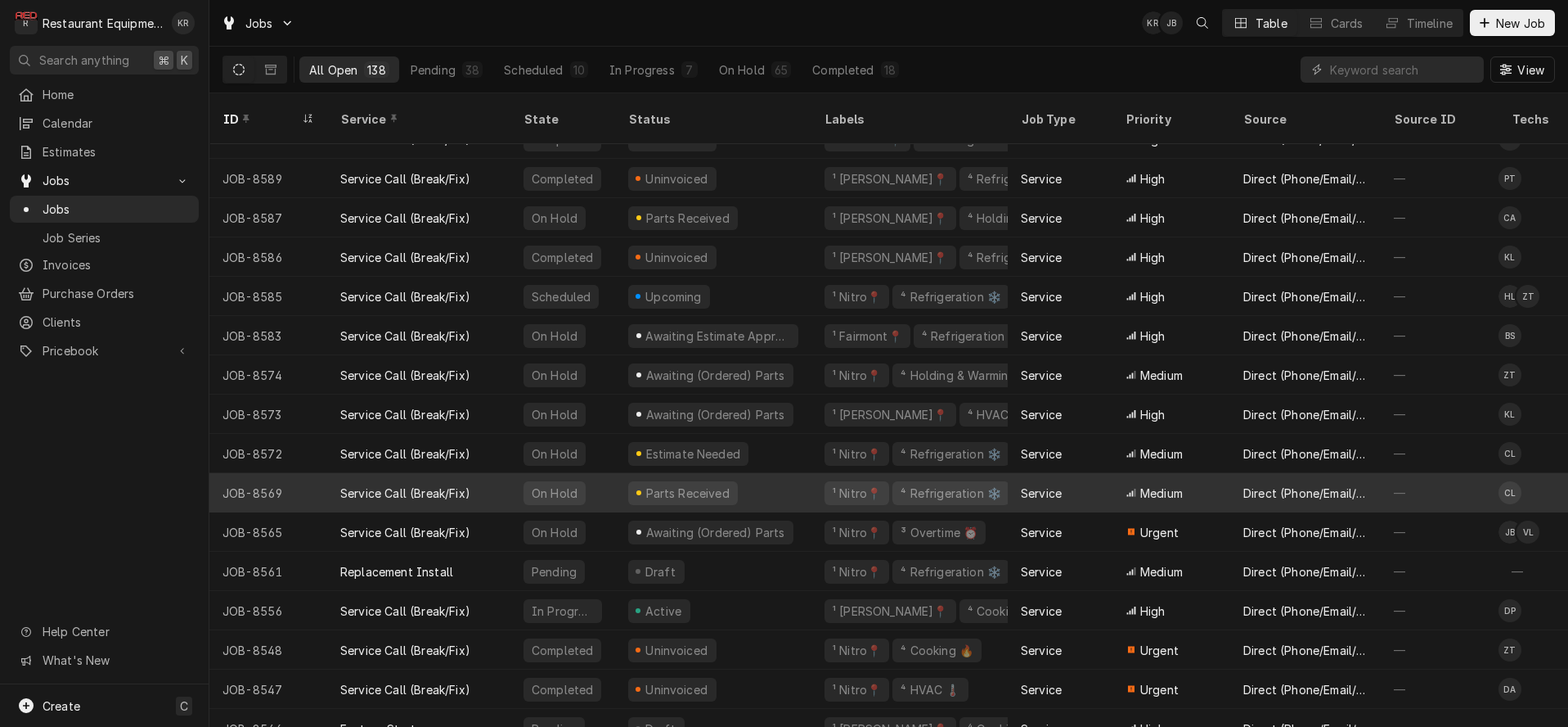
scroll to position [1897, 2]
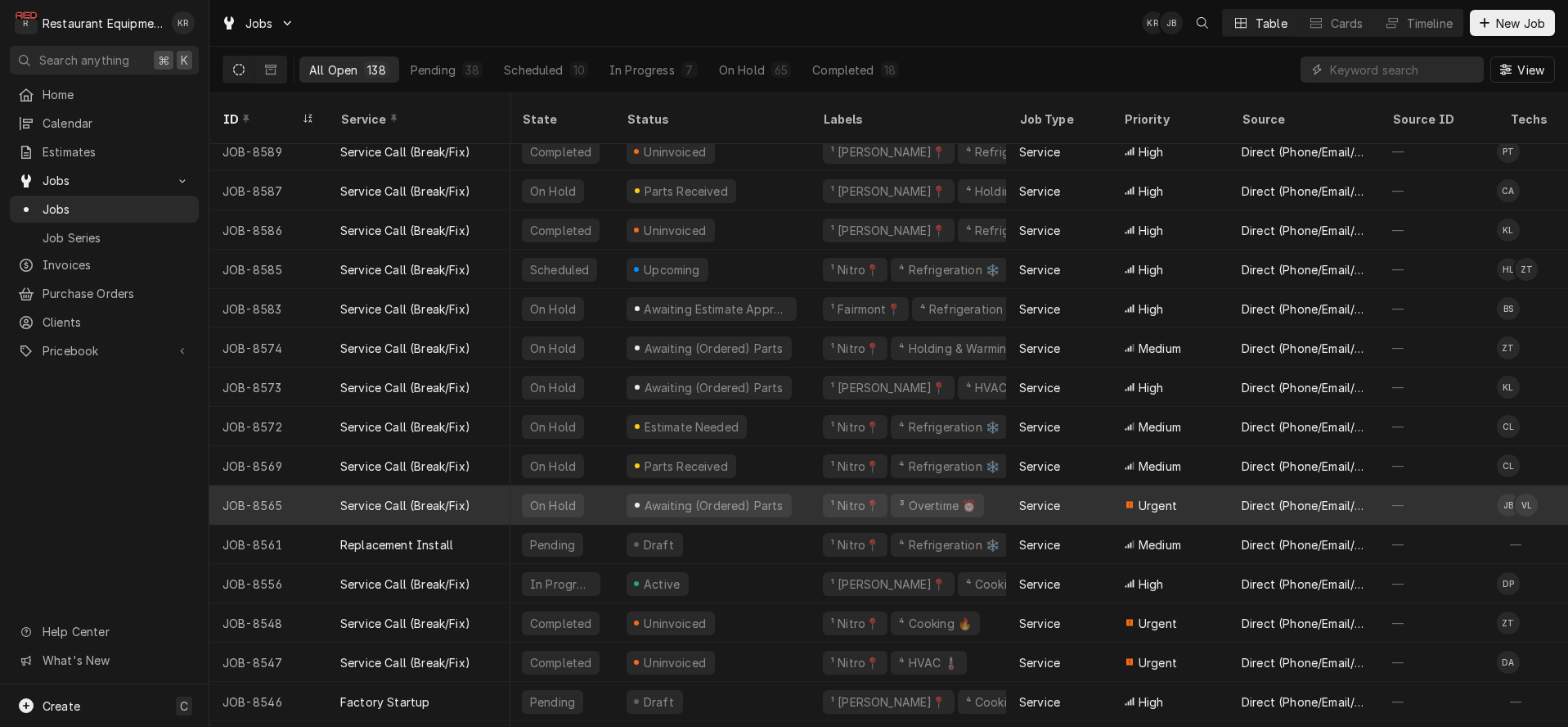
click at [603, 487] on div "On Hold" at bounding box center [561, 504] width 104 height 39
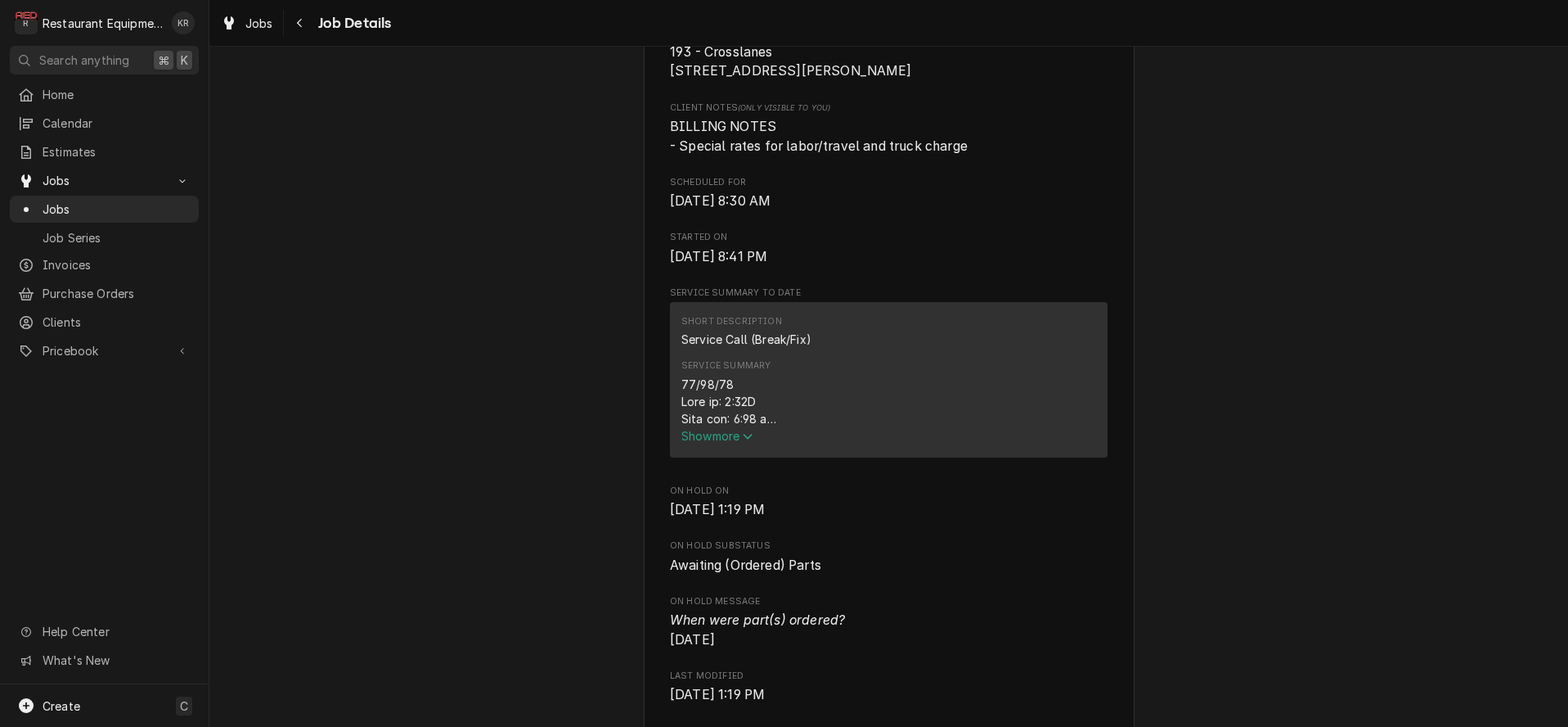
scroll to position [433, 0]
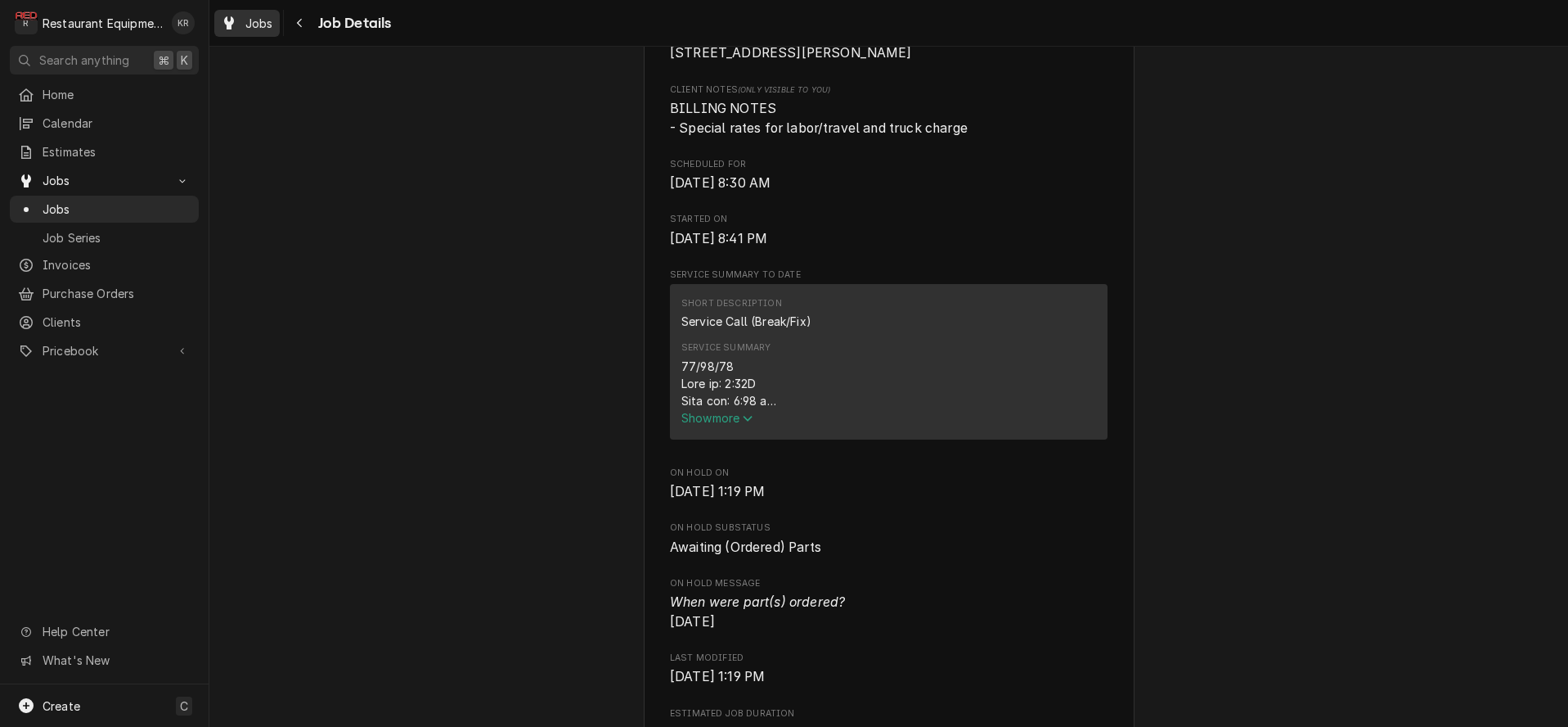
click at [251, 17] on span "Jobs" at bounding box center [259, 24] width 28 height 17
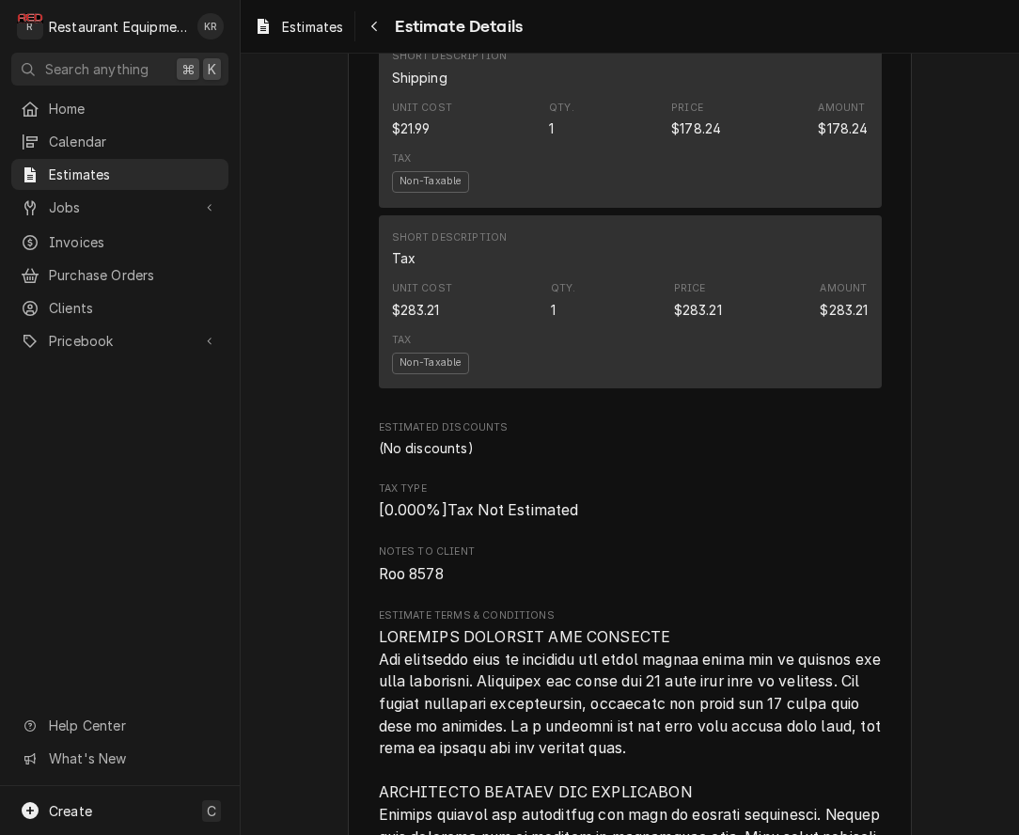
scroll to position [4352, 0]
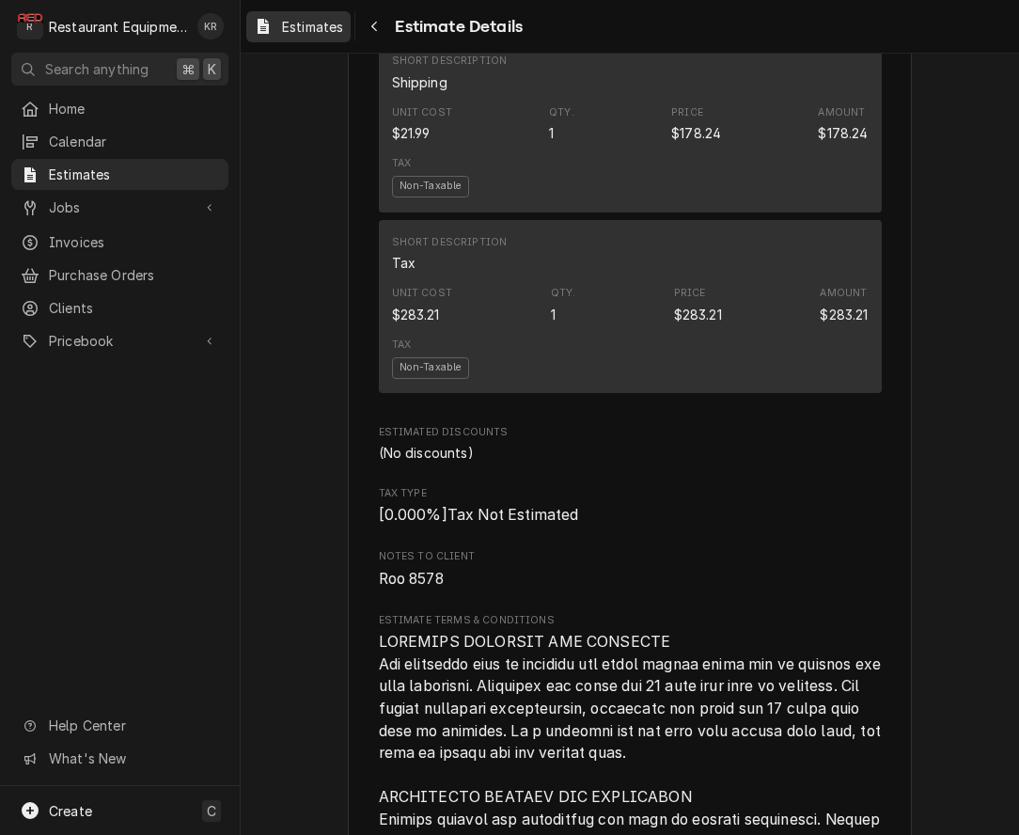
click at [310, 24] on span "Estimates" at bounding box center [312, 27] width 61 height 20
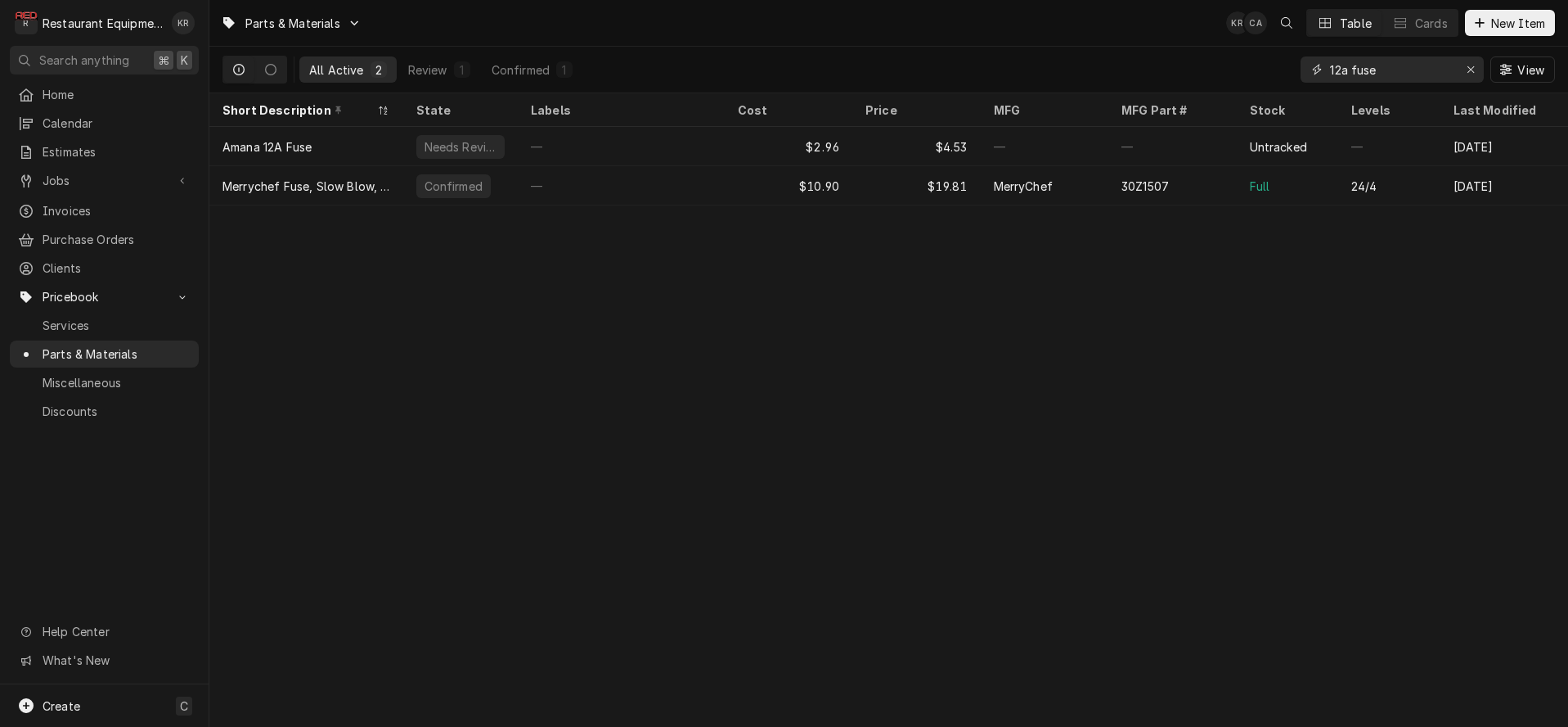
drag, startPoint x: 1410, startPoint y: 75, endPoint x: 1394, endPoint y: 71, distance: 16.5
click at [1401, 73] on input "12a fuse" at bounding box center [1390, 70] width 123 height 26
drag, startPoint x: 1386, startPoint y: 72, endPoint x: 1236, endPoint y: 86, distance: 150.7
click at [1330, 83] on input "12a fuse" at bounding box center [1390, 70] width 123 height 26
click at [1383, 66] on input "12a fuse" at bounding box center [1390, 70] width 123 height 26
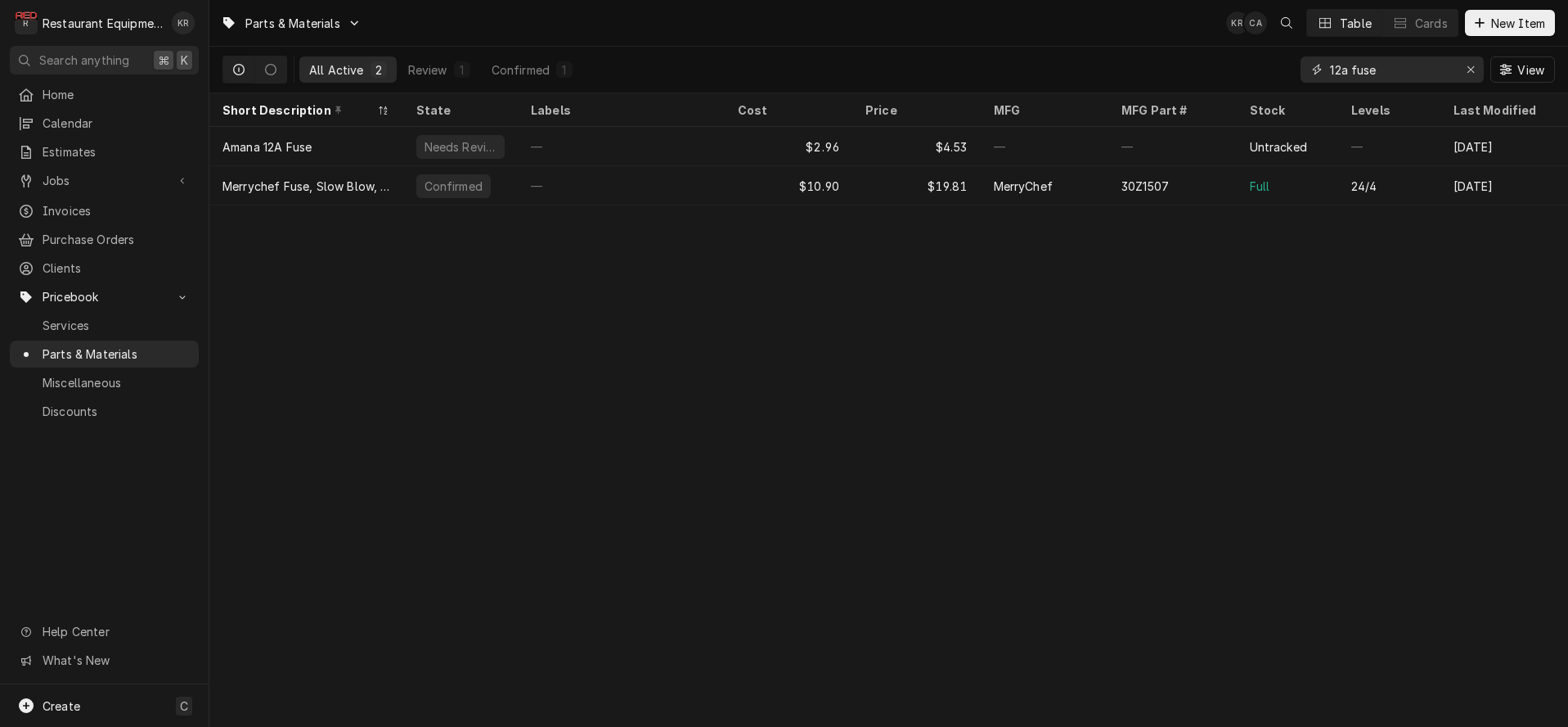
click at [1330, 69] on input "12a fuse" at bounding box center [1390, 70] width 123 height 26
click at [1421, 67] on input "12a fuse" at bounding box center [1390, 70] width 123 height 26
drag, startPoint x: 1366, startPoint y: 69, endPoint x: 1281, endPoint y: 66, distance: 85.1
click at [1330, 66] on input "12a fuse" at bounding box center [1390, 70] width 123 height 26
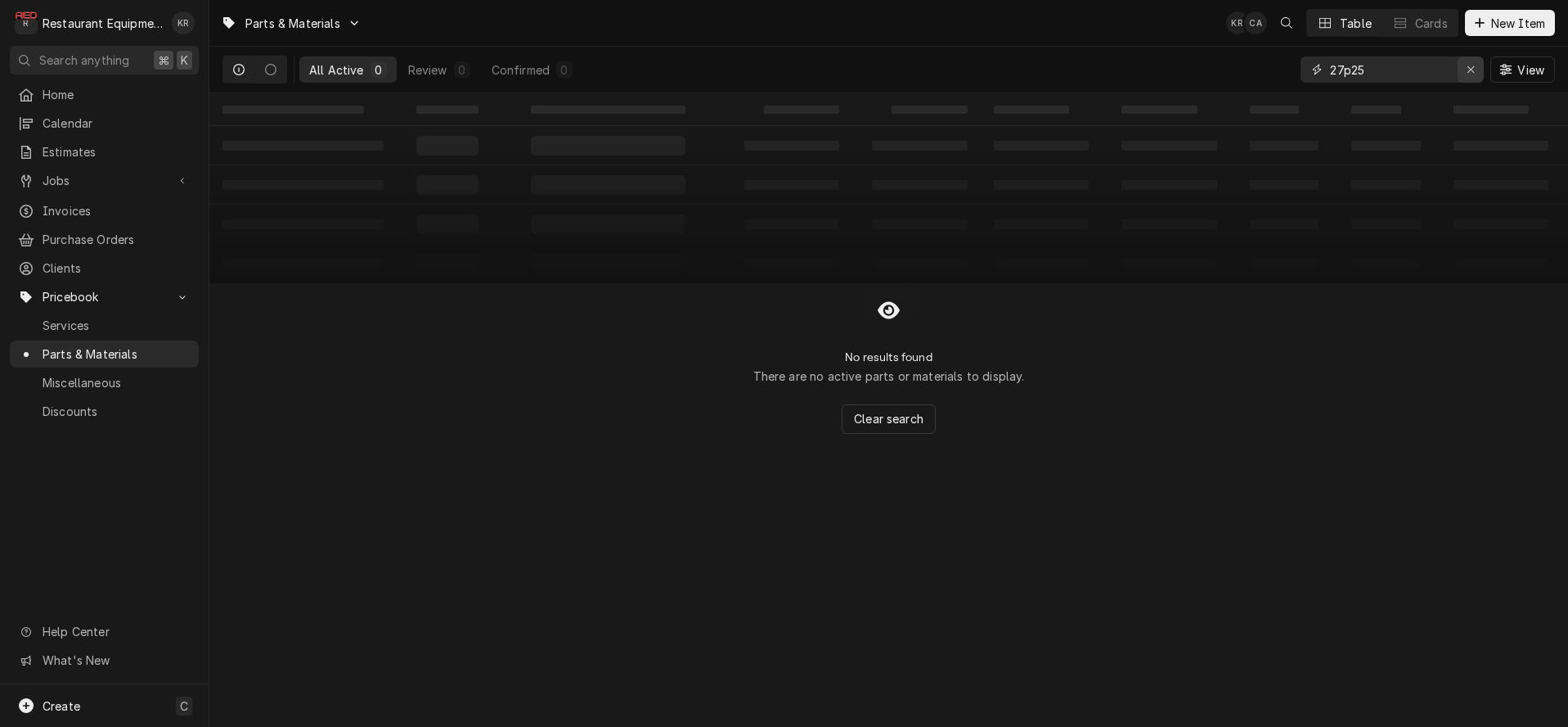
type input "27p25"
click at [1477, 68] on div "Erase input" at bounding box center [1470, 69] width 17 height 17
click at [1490, 32] on button "New Item" at bounding box center [1509, 23] width 90 height 26
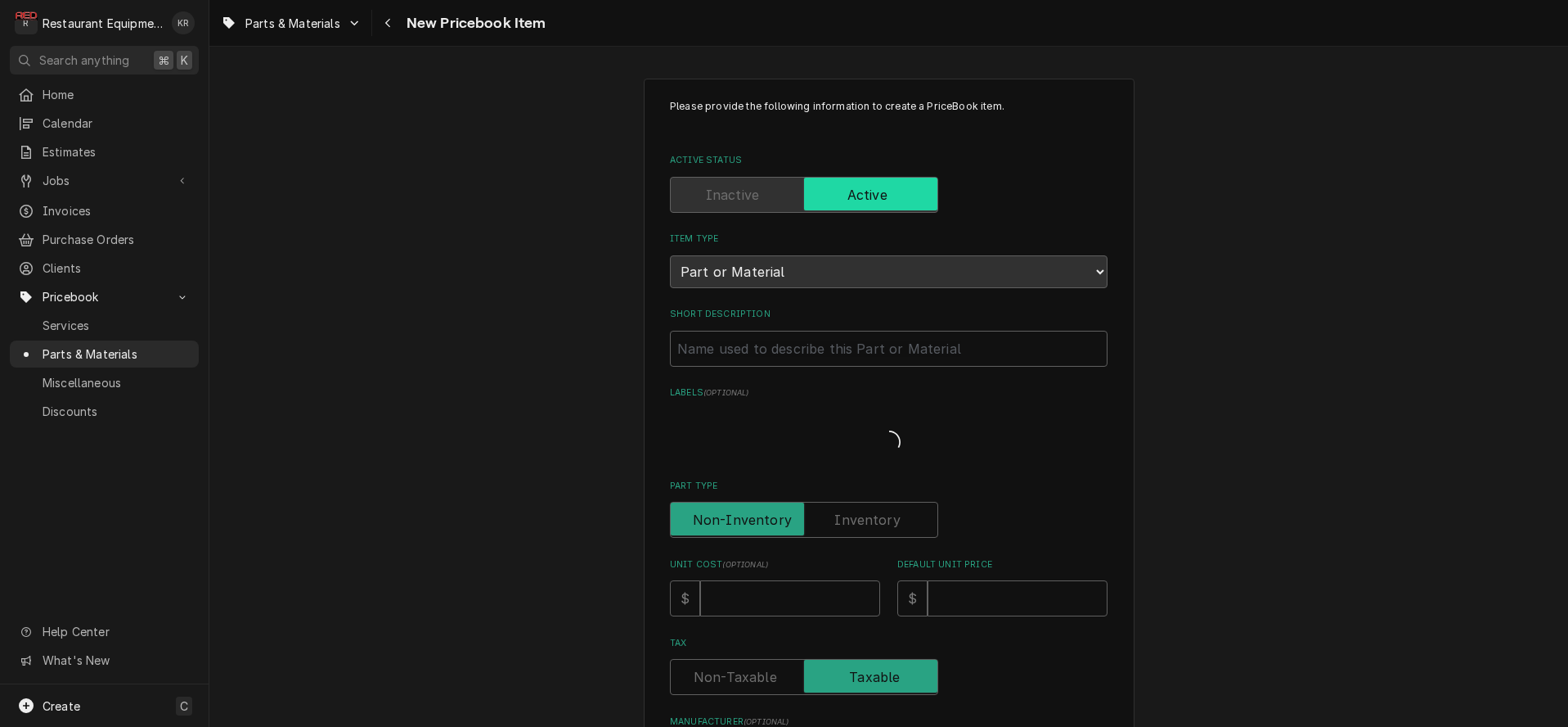
type textarea "x"
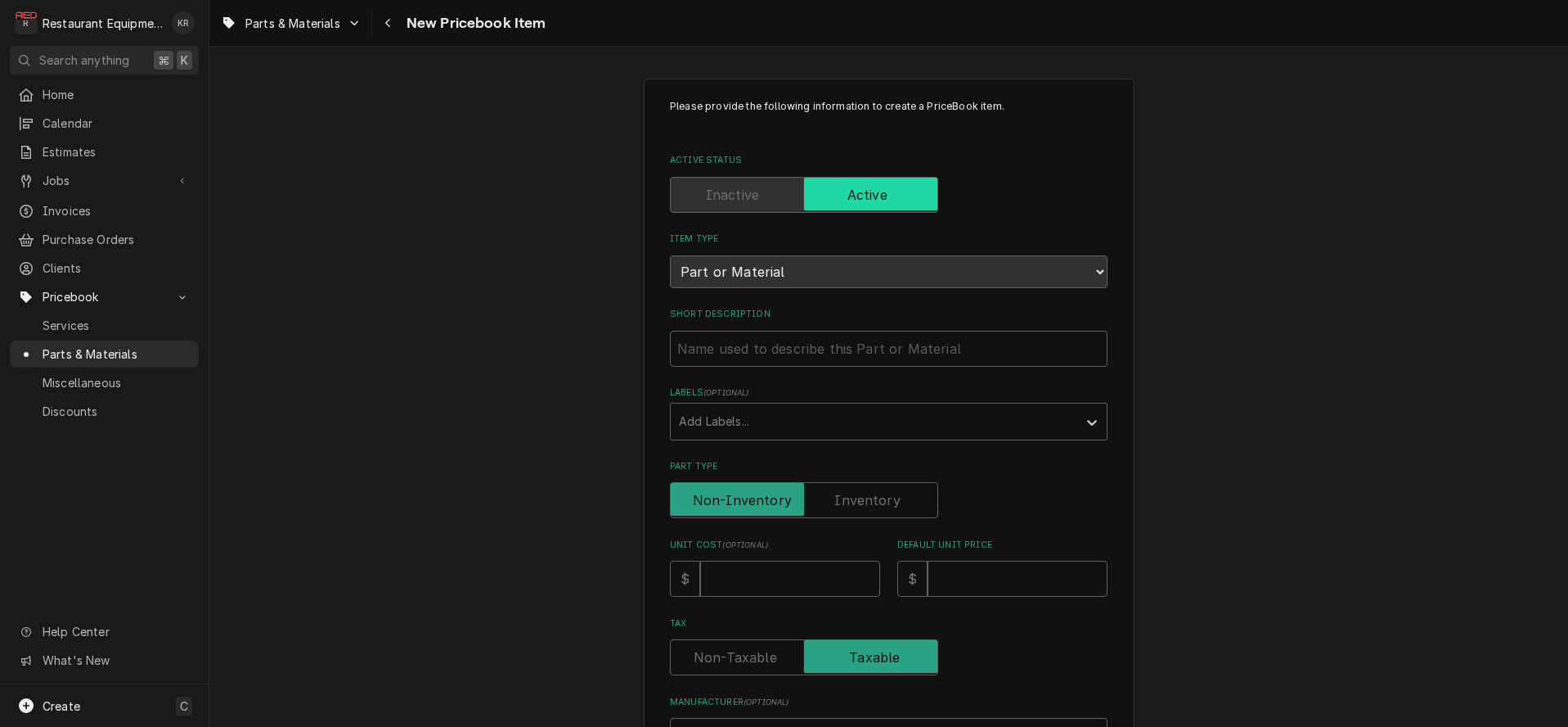
scroll to position [3, 0]
click at [785, 349] on input "Short Description" at bounding box center [888, 346] width 438 height 36
paste input "[PERSON_NAME] 27P25 51M4401 TRANS 208/240VPRI, 24VSEC, 70VA"
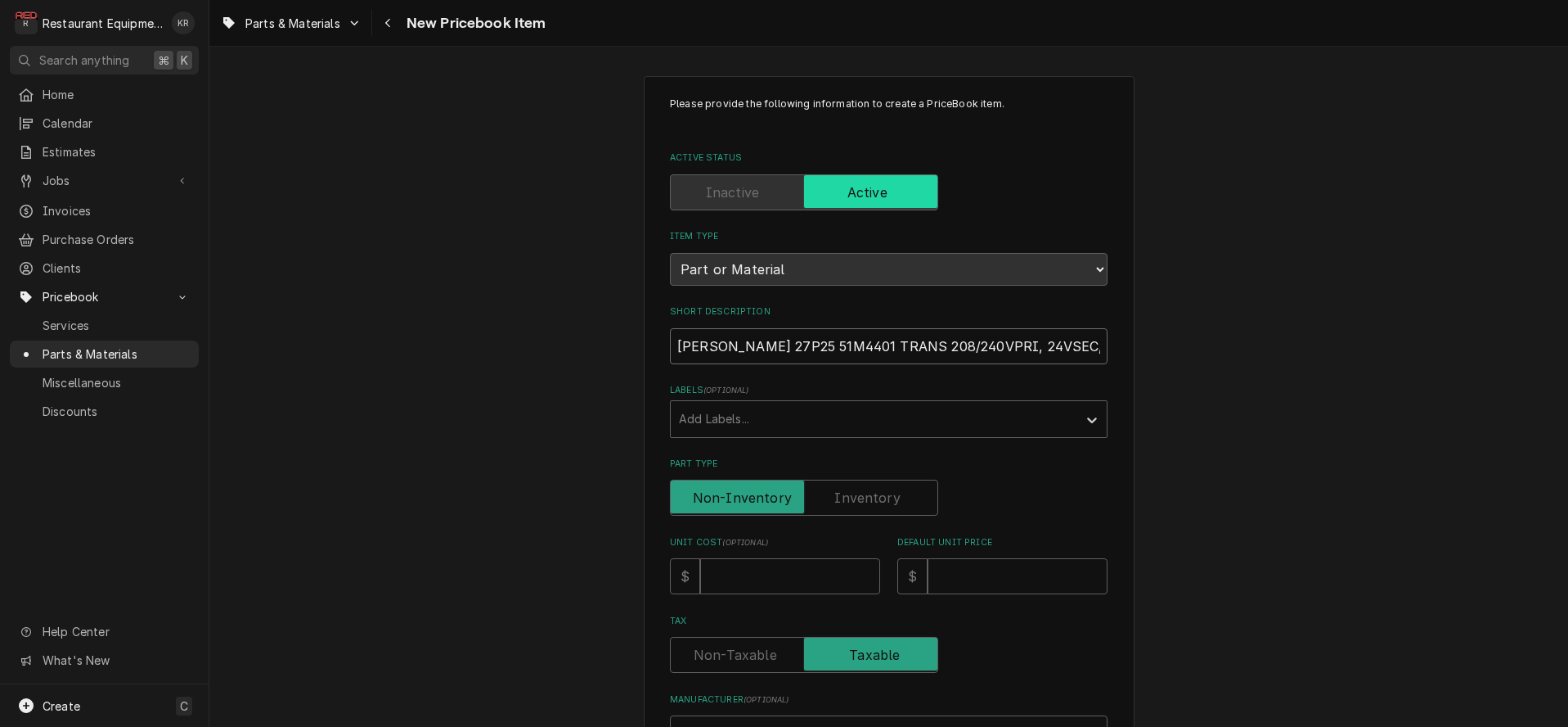
type input "[PERSON_NAME] 27P25 51M4401 TRANS 208/240VPRI, 24VSEC, 70VA"
type textarea "x"
drag, startPoint x: 767, startPoint y: 344, endPoint x: 603, endPoint y: 330, distance: 164.6
click at [670, 330] on input "[PERSON_NAME] 27P25 51M4401 TRANS 208/240VPRI, 24VSEC, 70VA" at bounding box center [888, 346] width 438 height 36
type input "51M4401 TRANS 208/240VPRI, 24VSEC, 70VA"
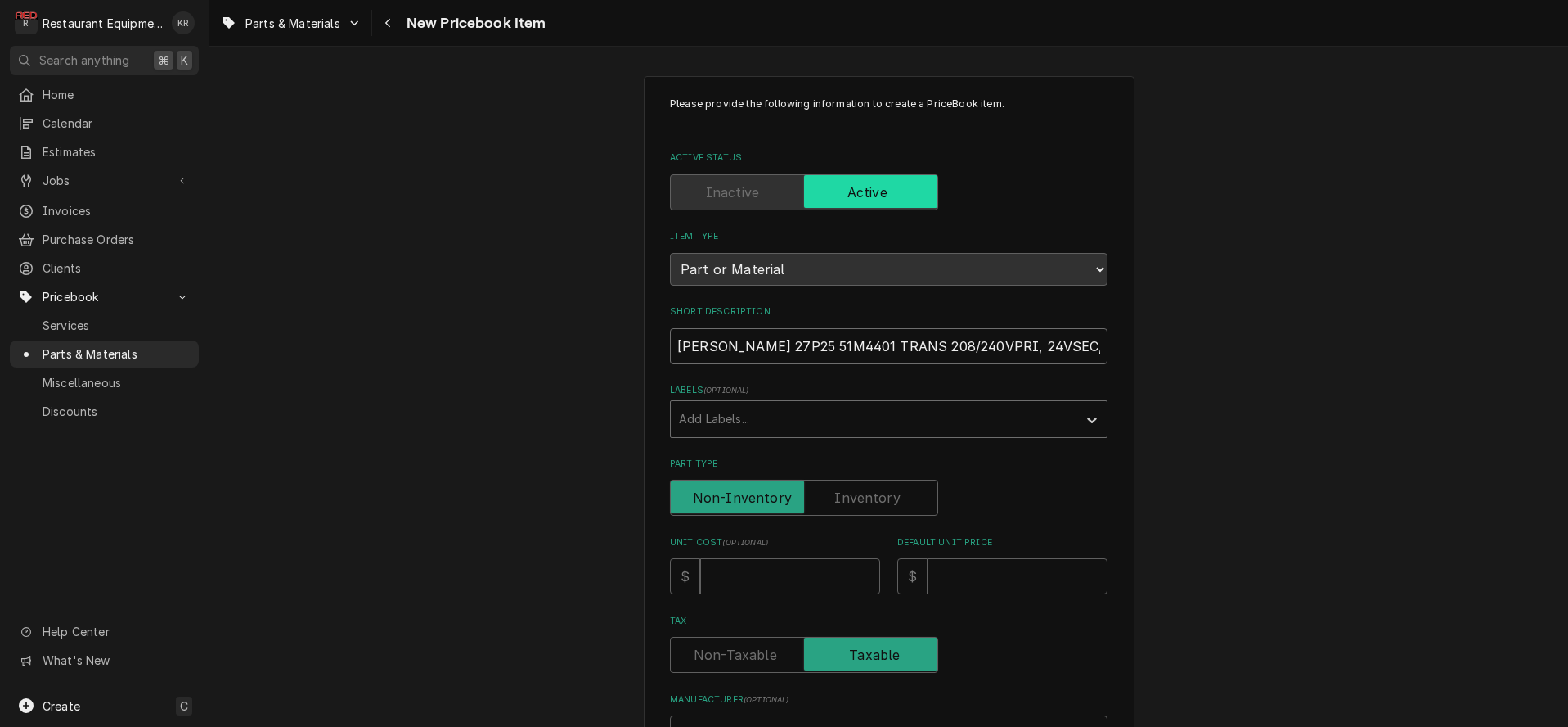
type textarea "x"
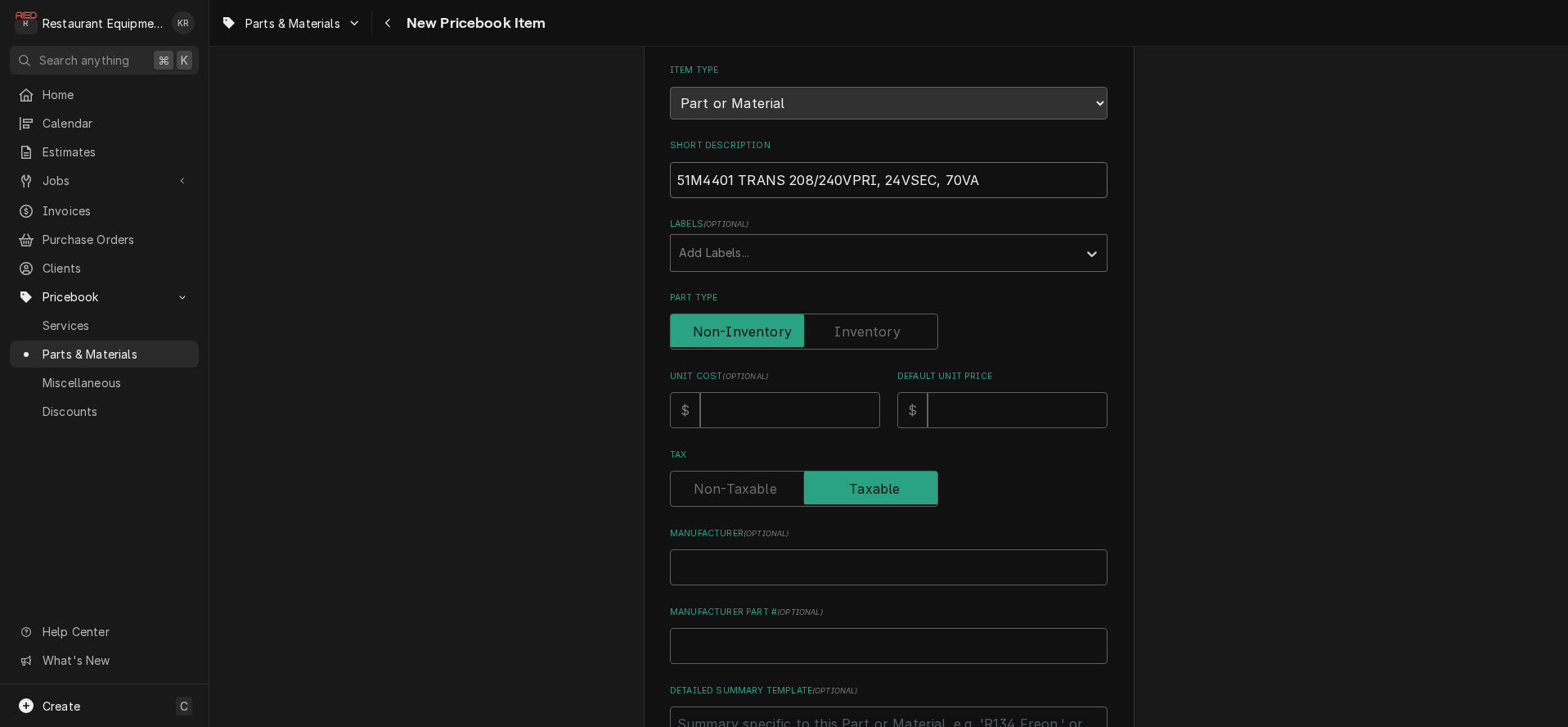
scroll to position [179, 0]
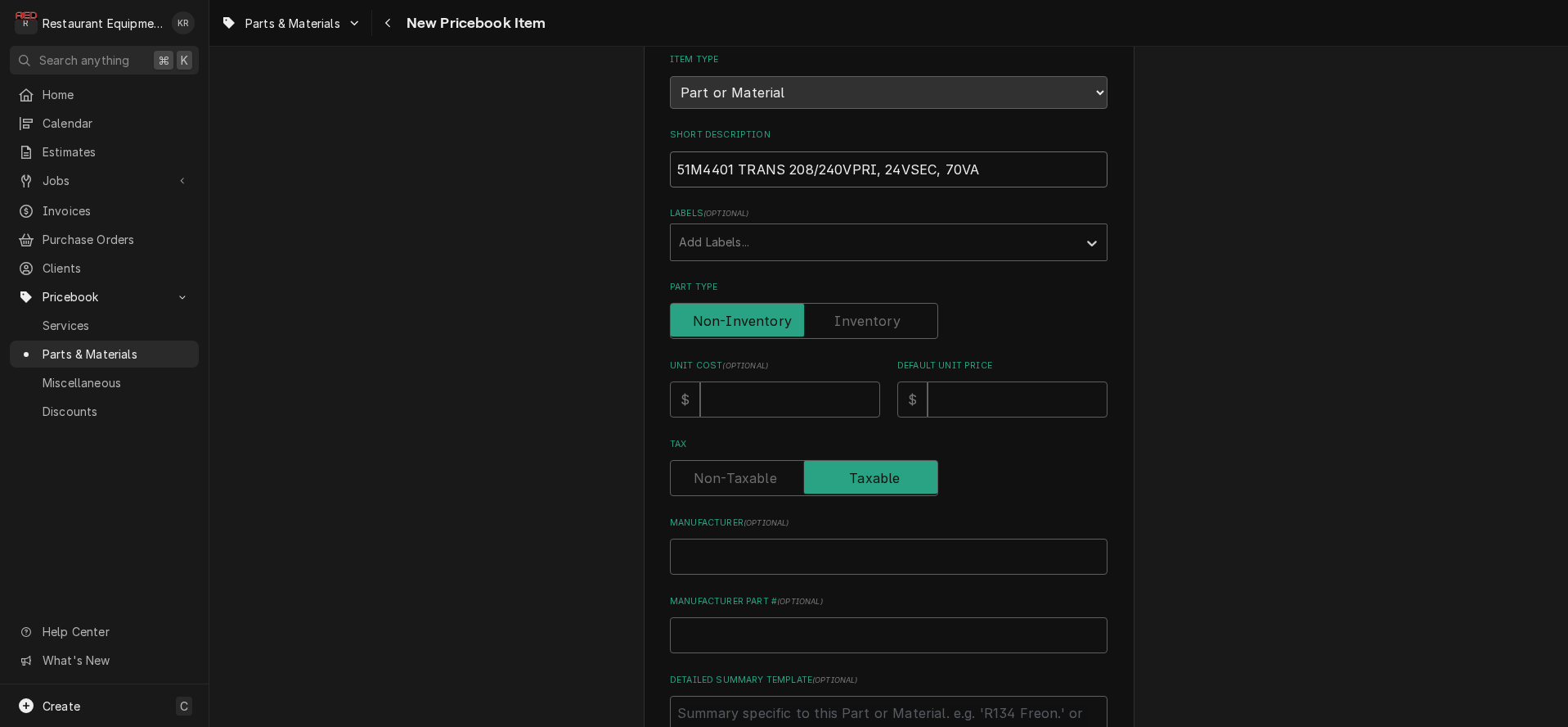
type input "51M4401 TRANS 208/240VPRI, 24VSEC, 70VA"
click at [738, 404] on input "Unit Cost ( optional )" at bounding box center [789, 399] width 180 height 36
type input "7"
type textarea "x"
type input "78"
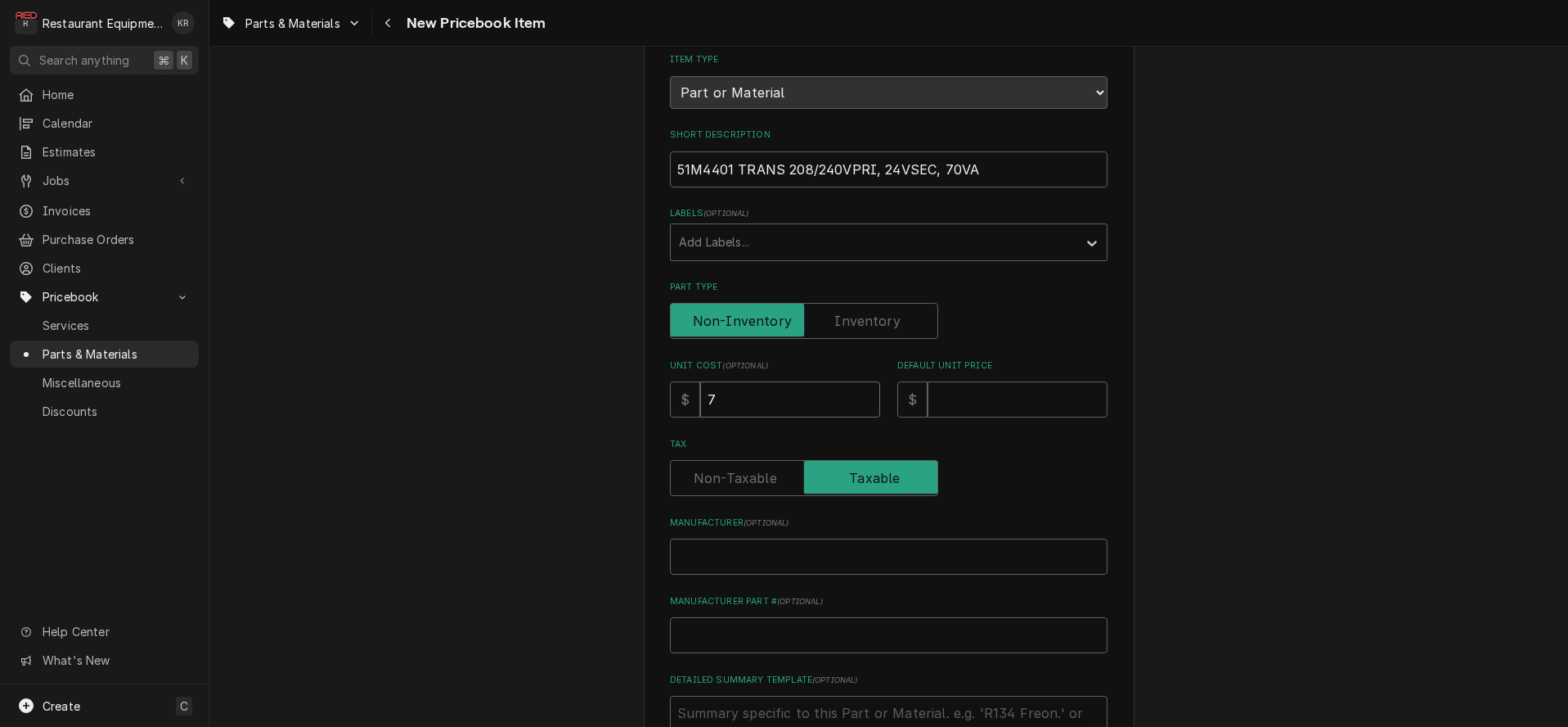
type textarea "x"
type input "78.6"
type textarea "x"
type input "78.65"
type textarea "x"
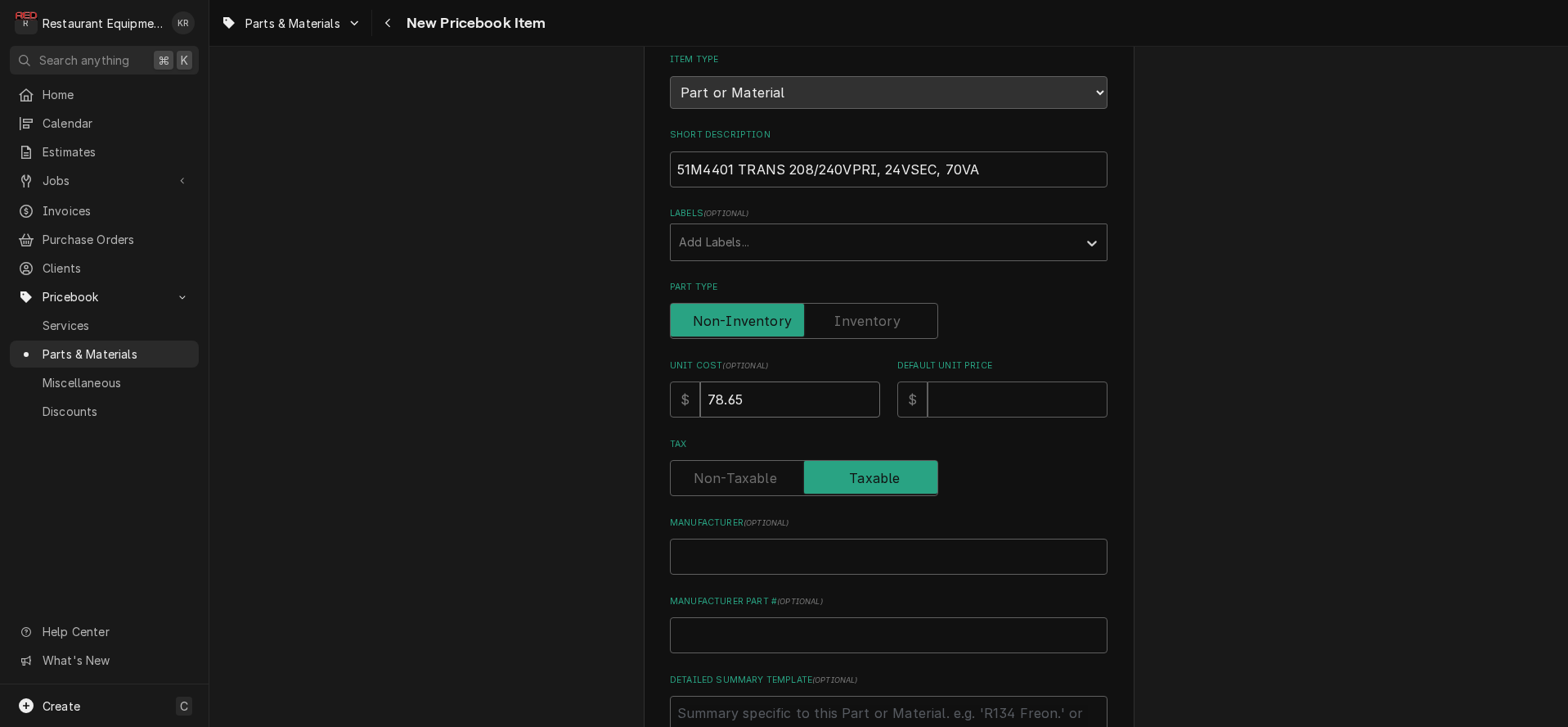
type input "78.65"
type input "1"
type textarea "x"
type input "14"
type textarea "x"
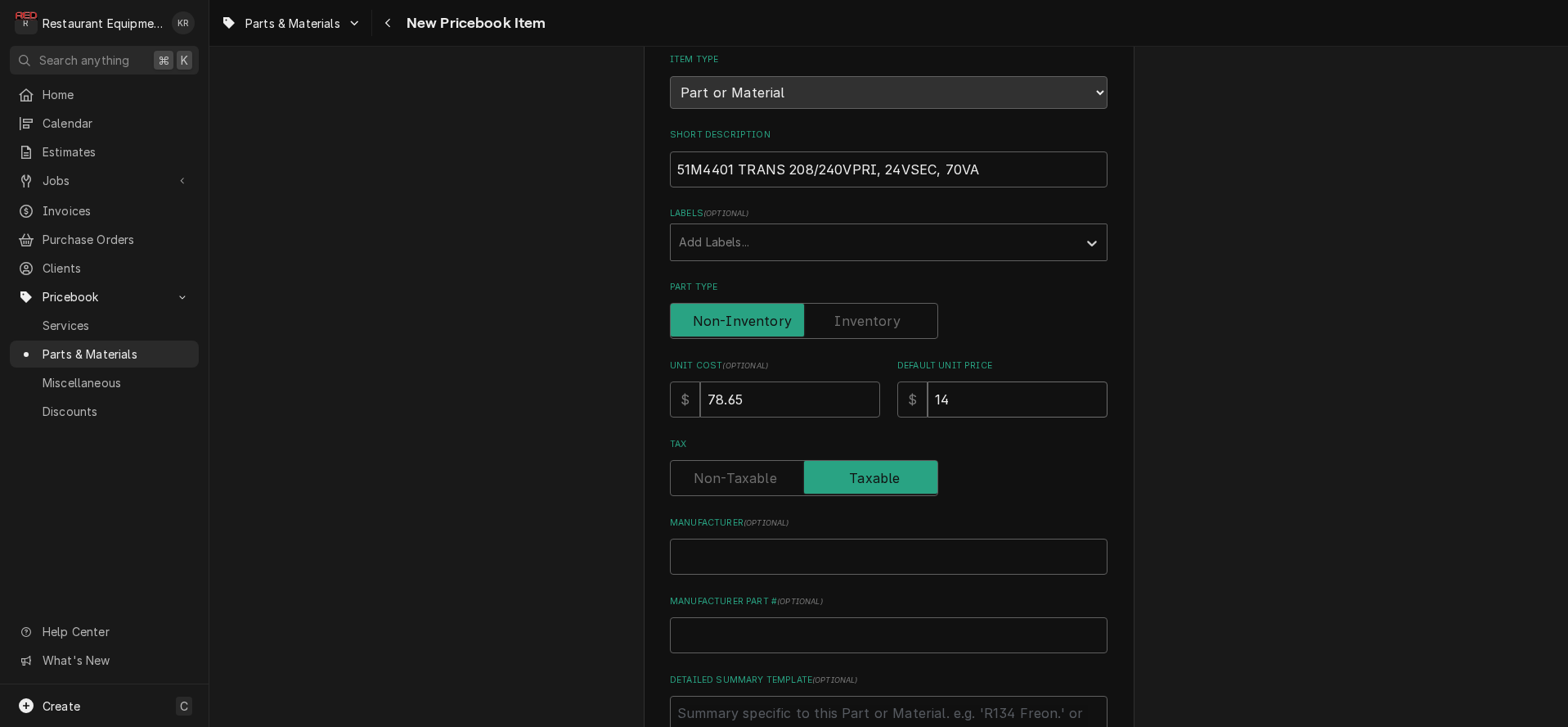
type input "140"
type textarea "x"
type input "140.6"
type textarea "x"
type input "140.65"
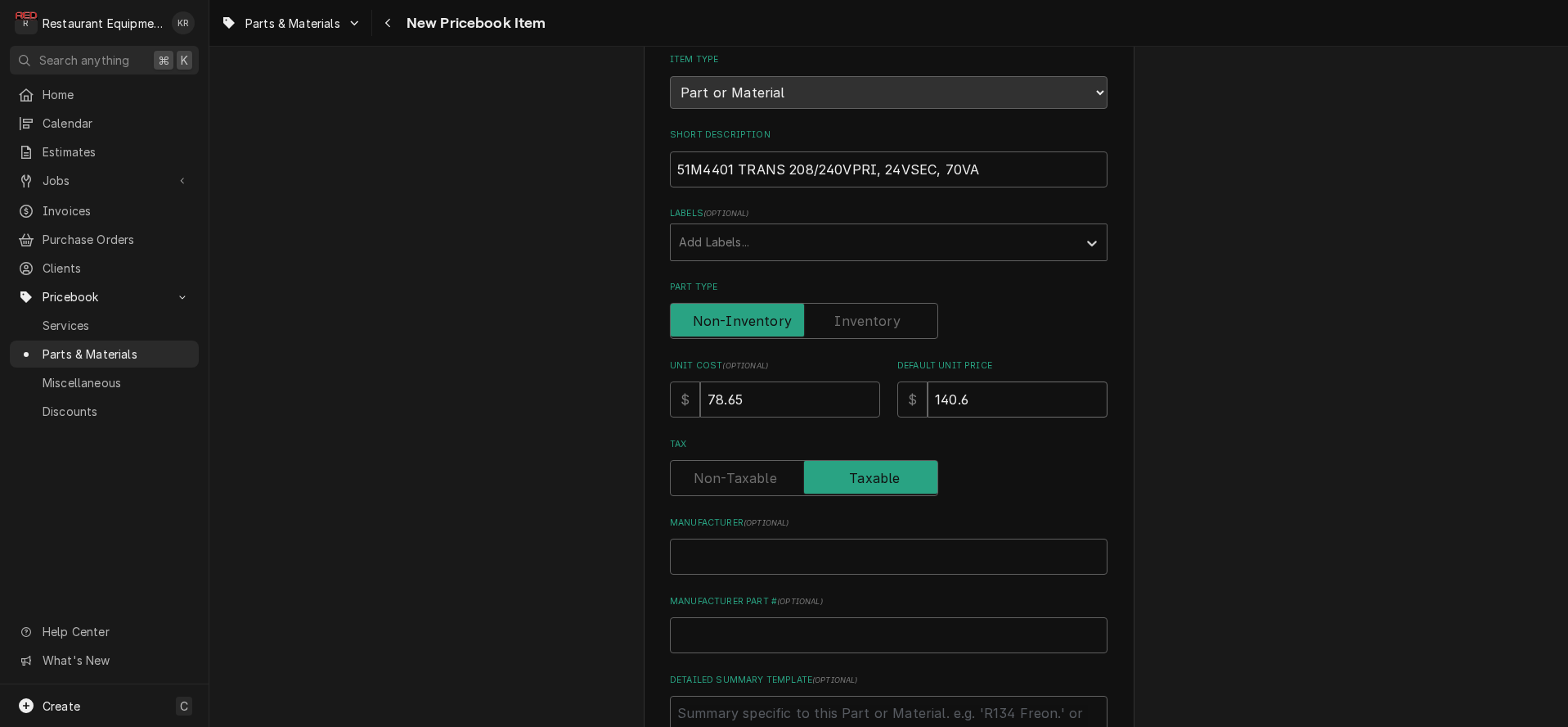
type textarea "x"
type input "140.6"
type textarea "x"
type input "140"
type textarea "x"
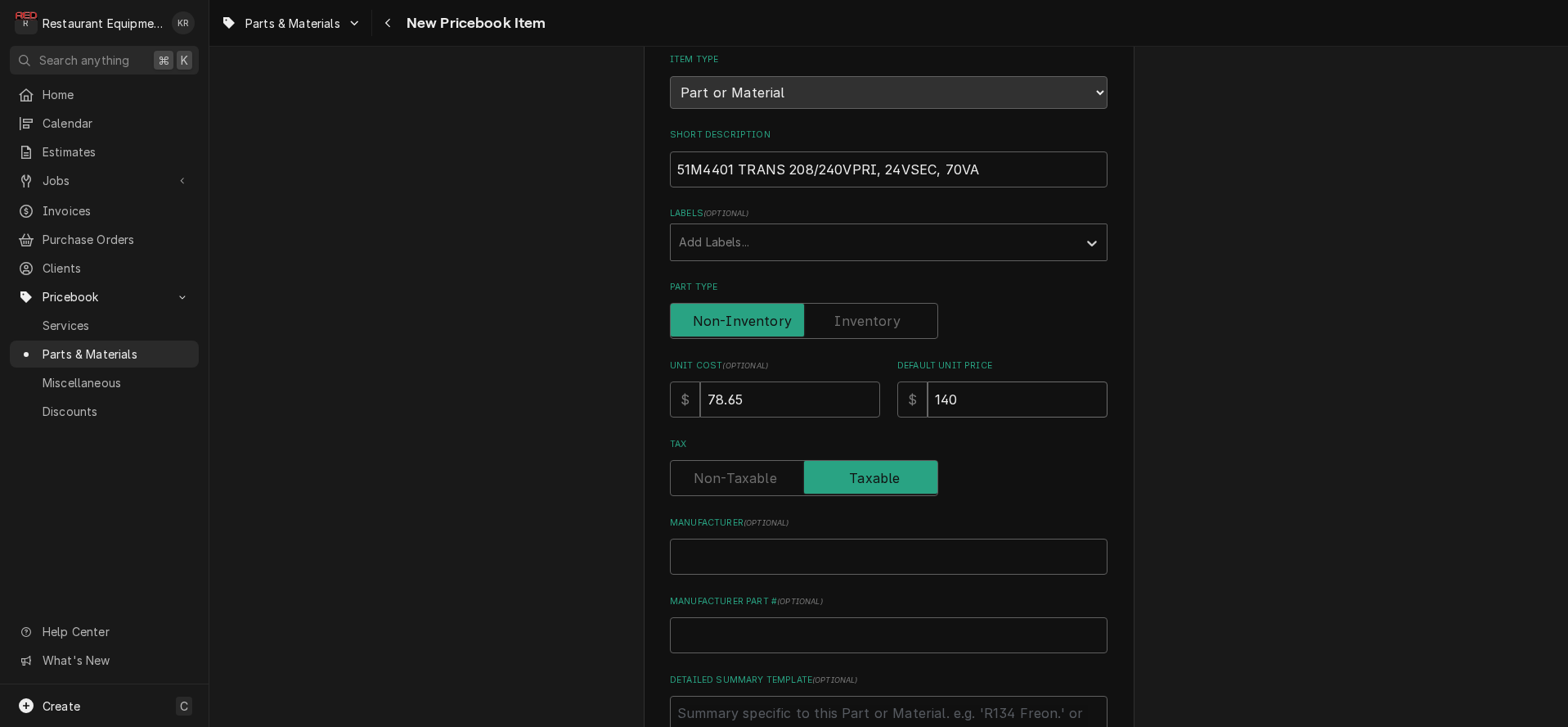
type input "140.4"
type textarea "x"
type input "140.43"
type textarea "x"
type input "140.43"
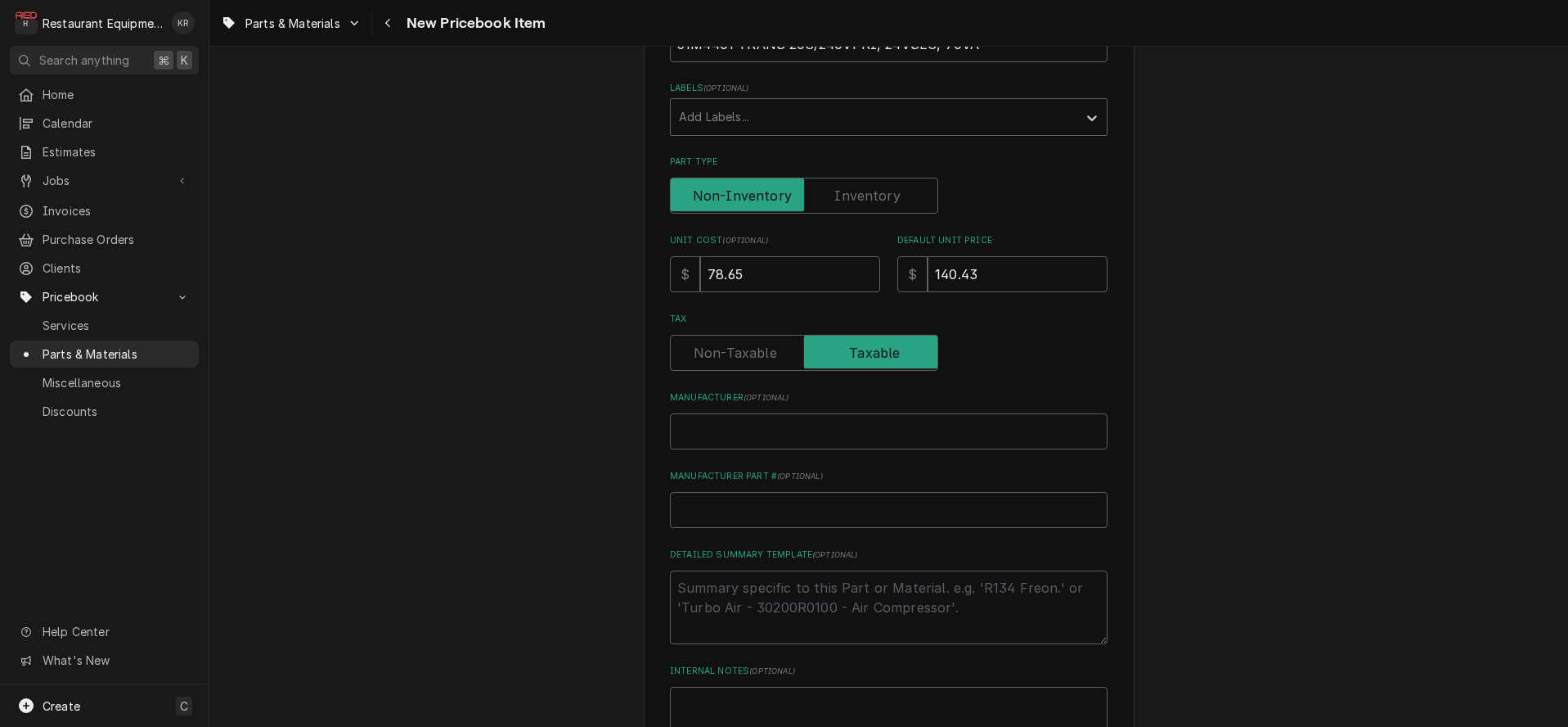
scroll to position [367, 0]
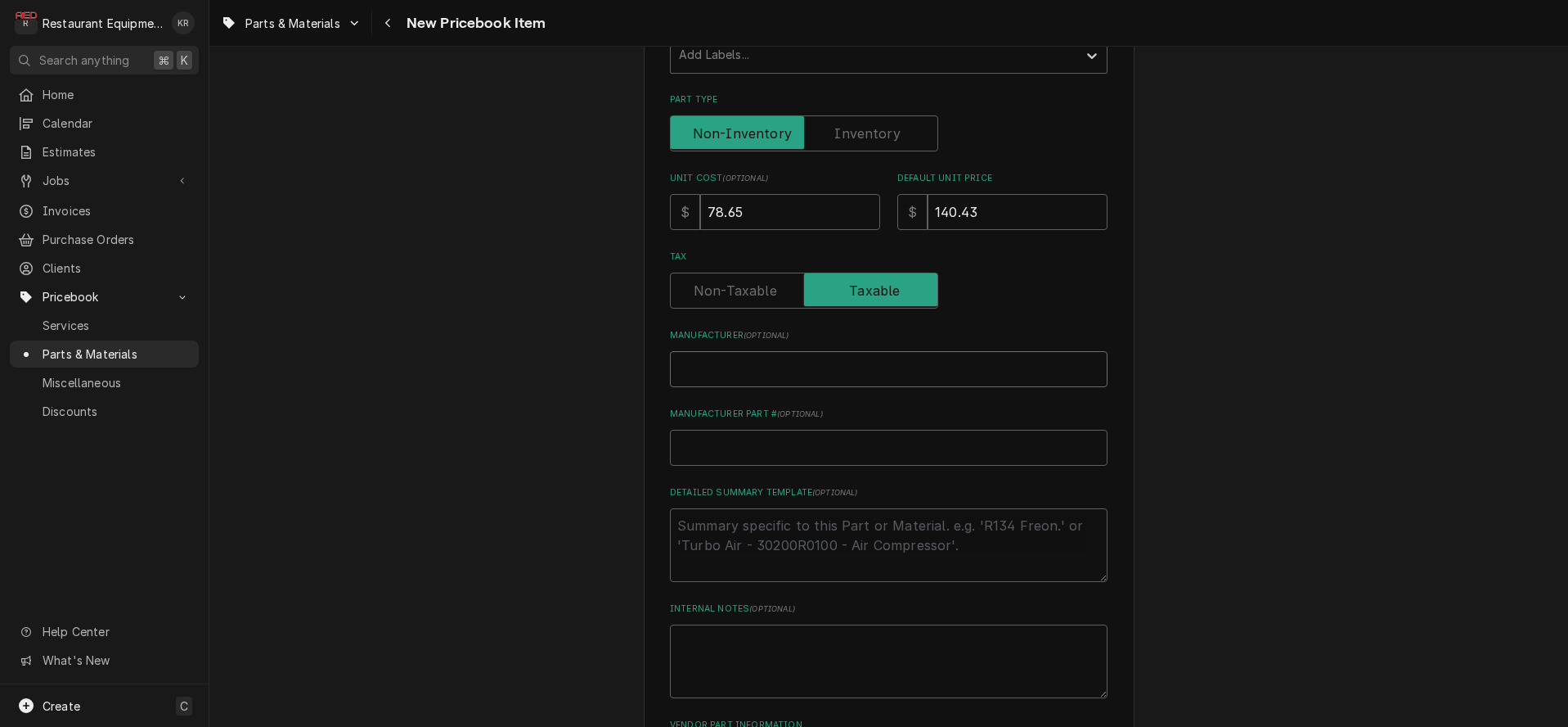
click at [697, 367] on input "Manufacturer ( optional )" at bounding box center [888, 368] width 438 height 36
paste input "Lennox 27P25"
type input "Lennox 27P25"
type textarea "x"
drag, startPoint x: 698, startPoint y: 370, endPoint x: 753, endPoint y: 367, distance: 55.1
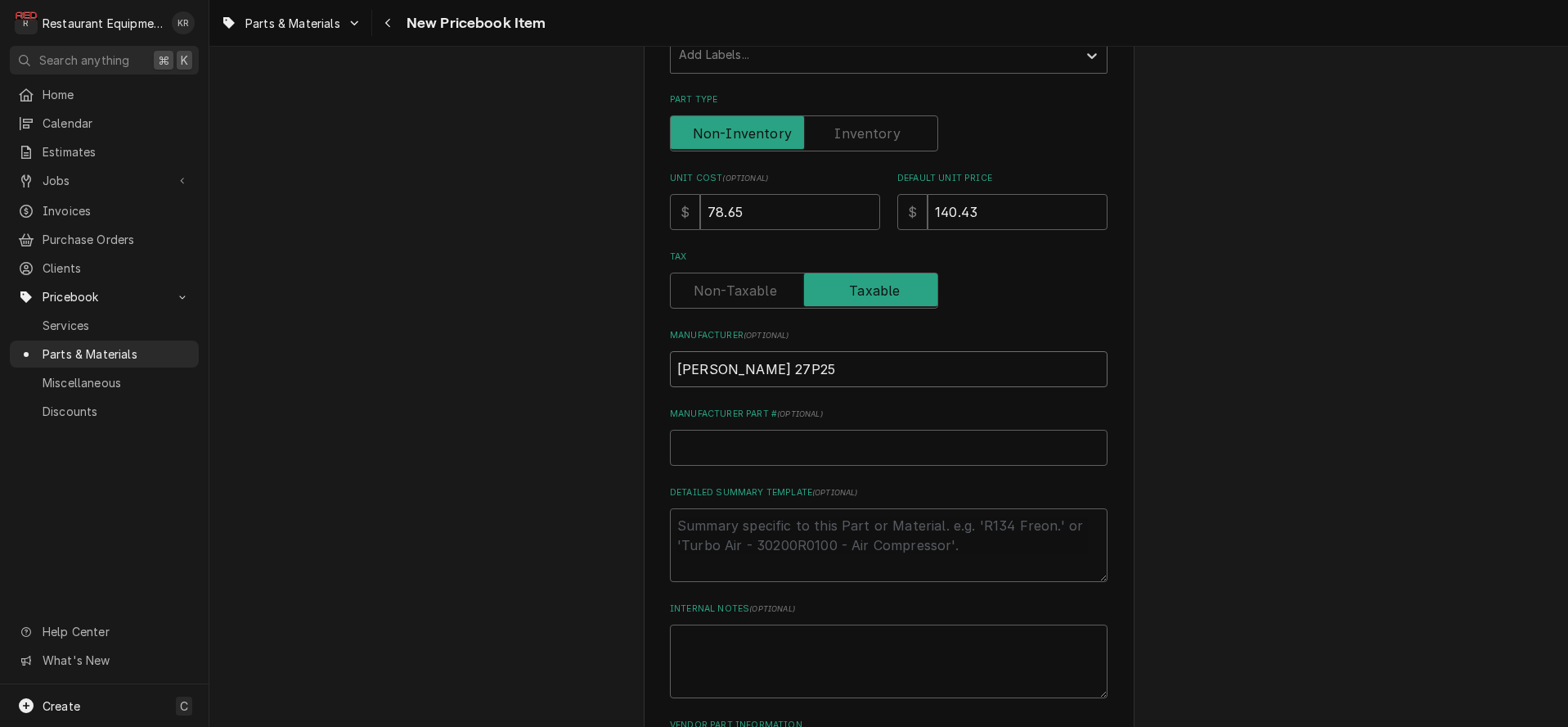
click at [753, 367] on input "Lennox 27P25" at bounding box center [888, 368] width 438 height 36
click at [749, 367] on input "Lennox 27P25" at bounding box center [888, 368] width 438 height 36
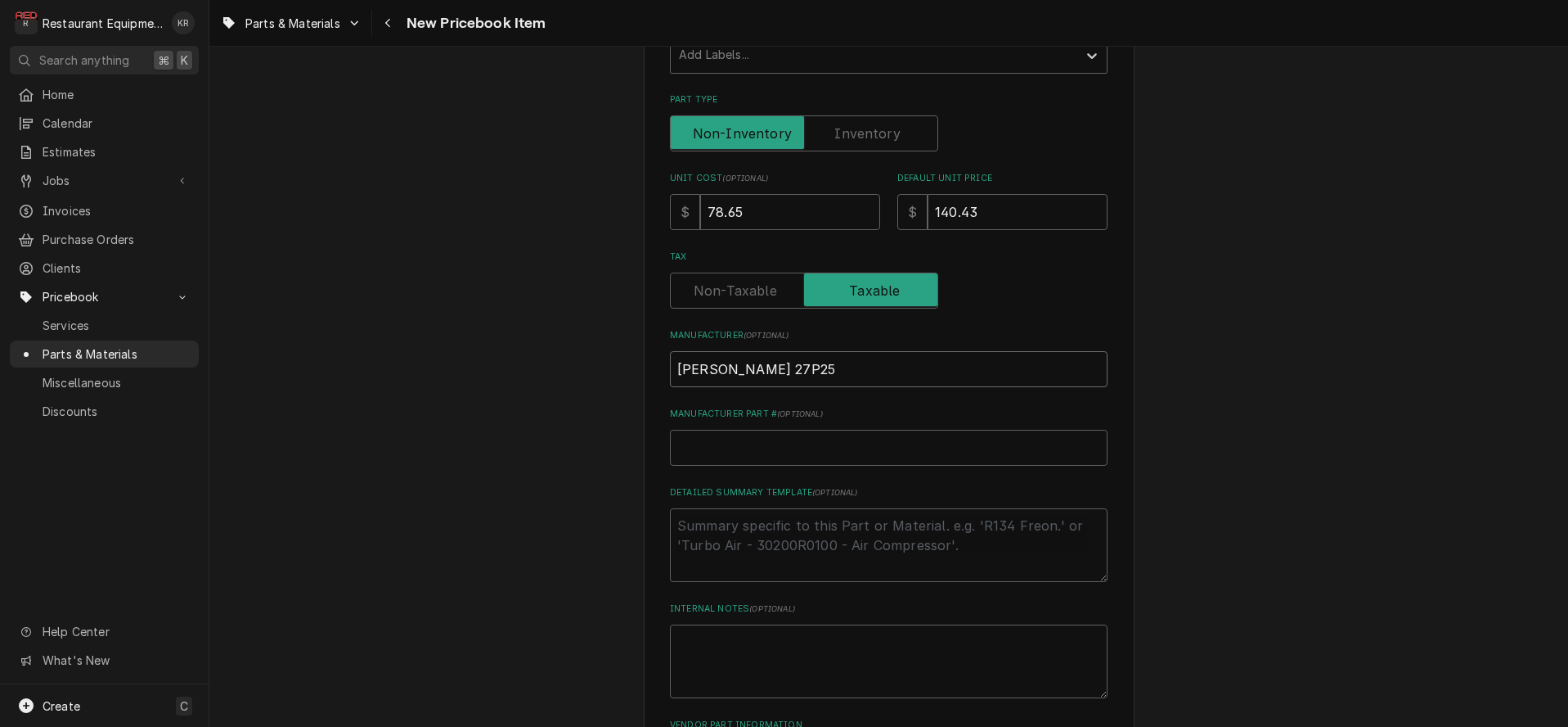
click at [761, 367] on input "Lennox 27P25" at bounding box center [888, 368] width 438 height 36
drag, startPoint x: 820, startPoint y: 367, endPoint x: 805, endPoint y: 375, distance: 17.0
click at [819, 367] on input "Lennox 27P25" at bounding box center [888, 368] width 438 height 36
click at [759, 367] on input "Lennox 27P25" at bounding box center [888, 368] width 438 height 36
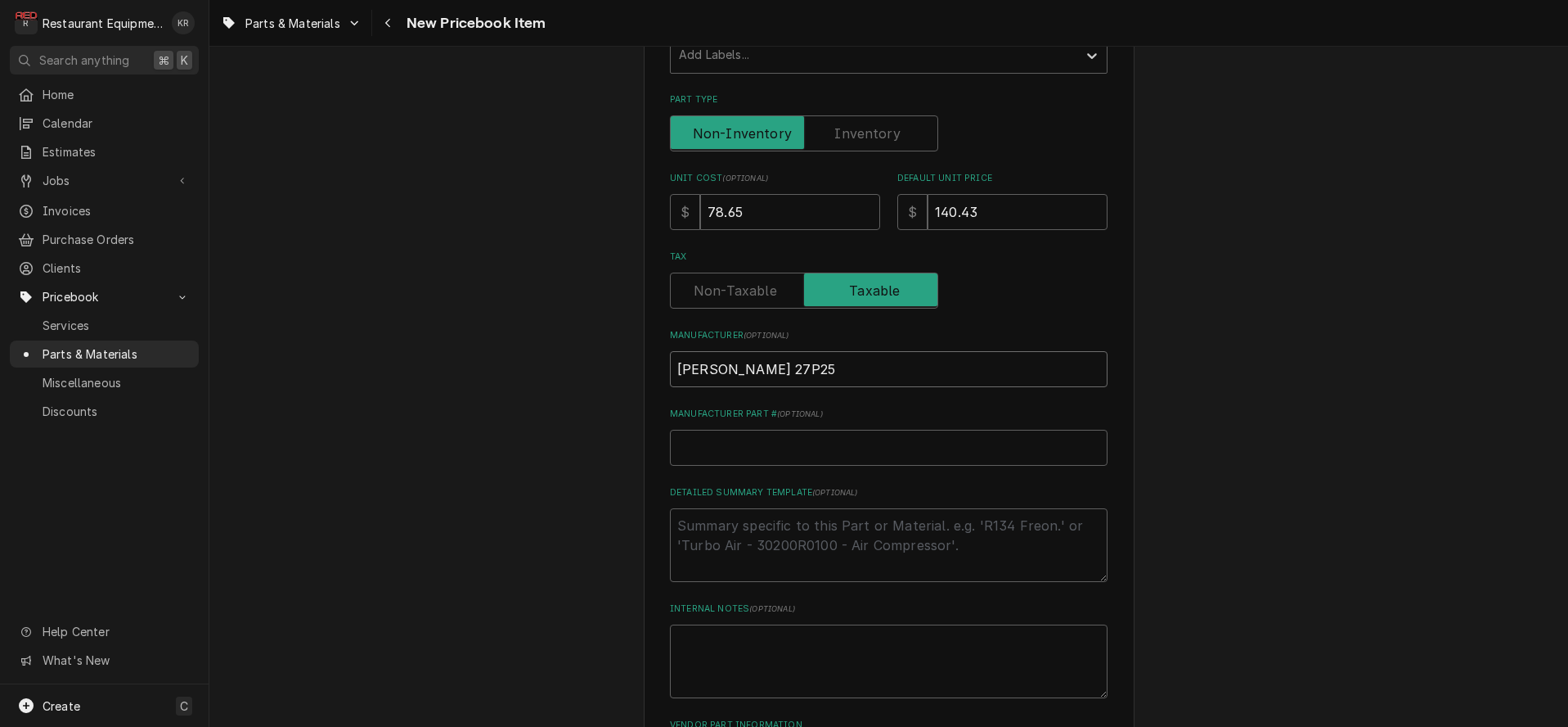
type input "[PERSON_NAME]"
type textarea "x"
type input "[PERSON_NAME]"
click at [730, 453] on input "Manufacturer Part # ( optional )" at bounding box center [888, 447] width 438 height 36
paste input "27P25"
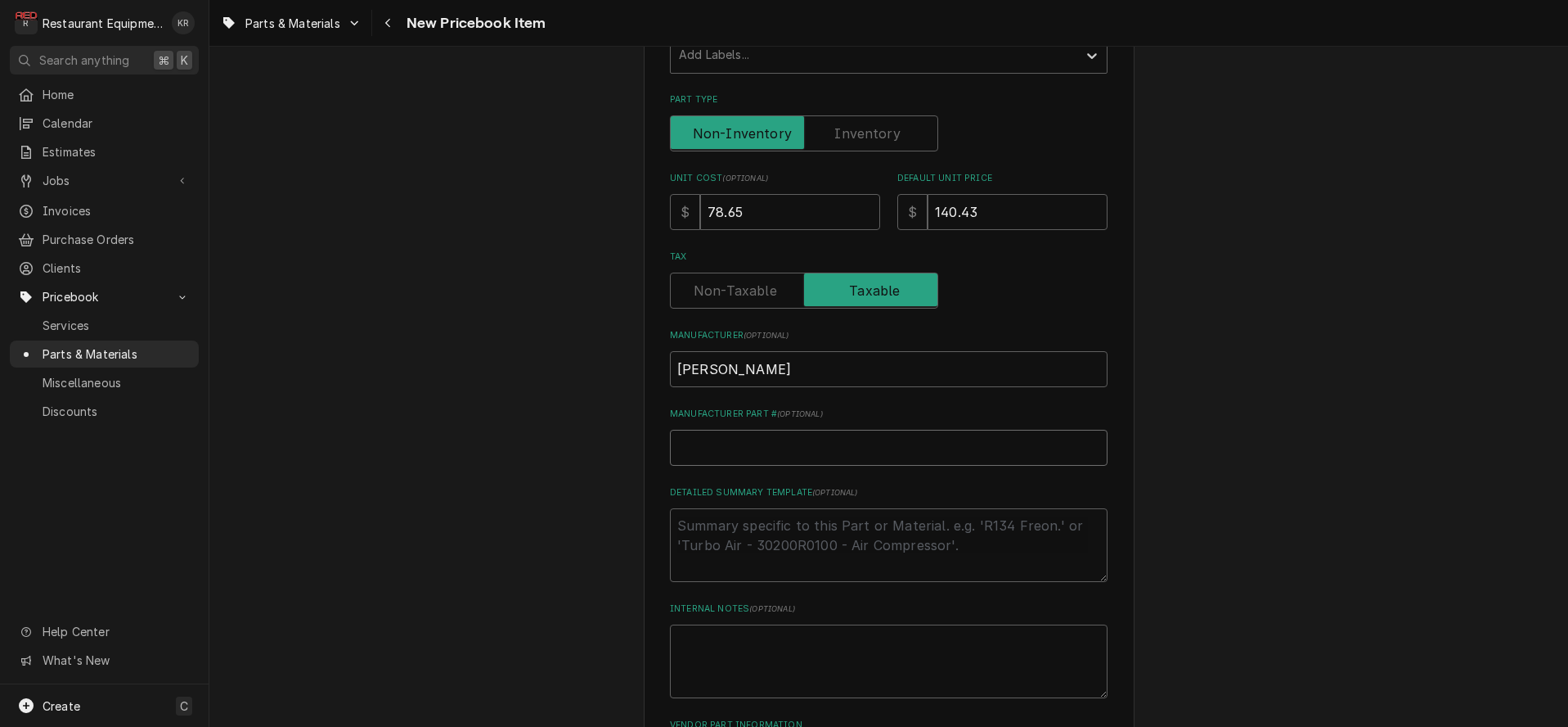
type input "27P25"
type textarea "x"
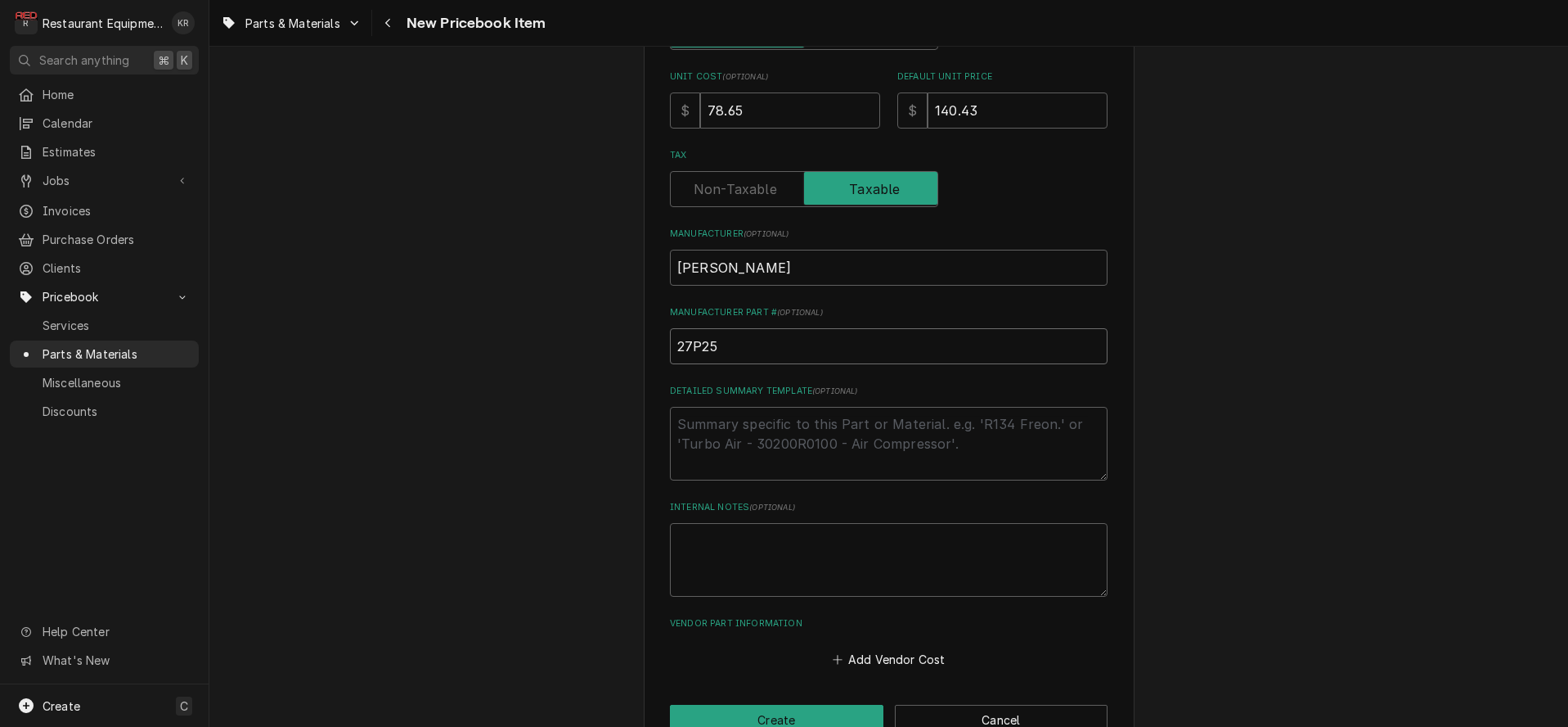
scroll to position [510, 0]
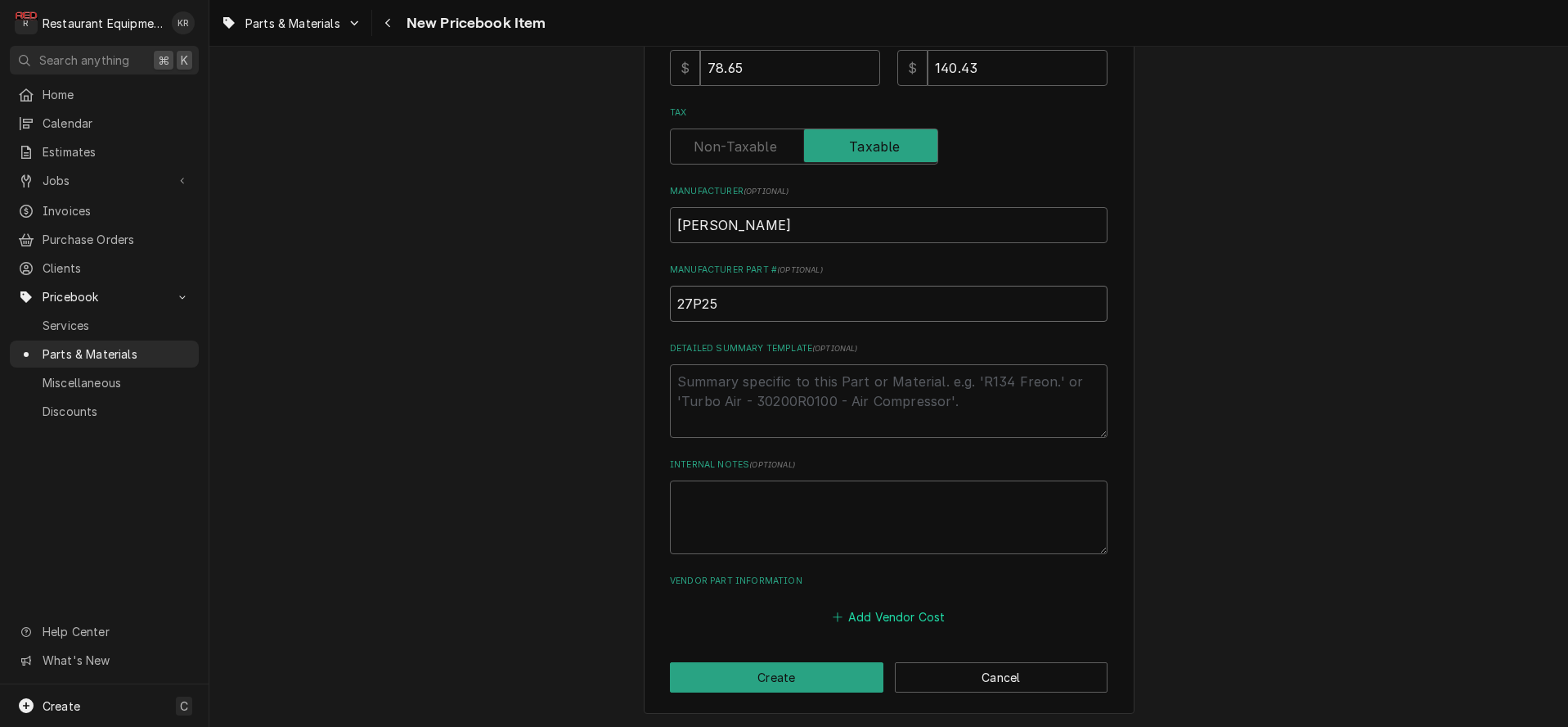
type input "27P25"
click at [896, 615] on button "Add Vendor Cost" at bounding box center [888, 616] width 118 height 23
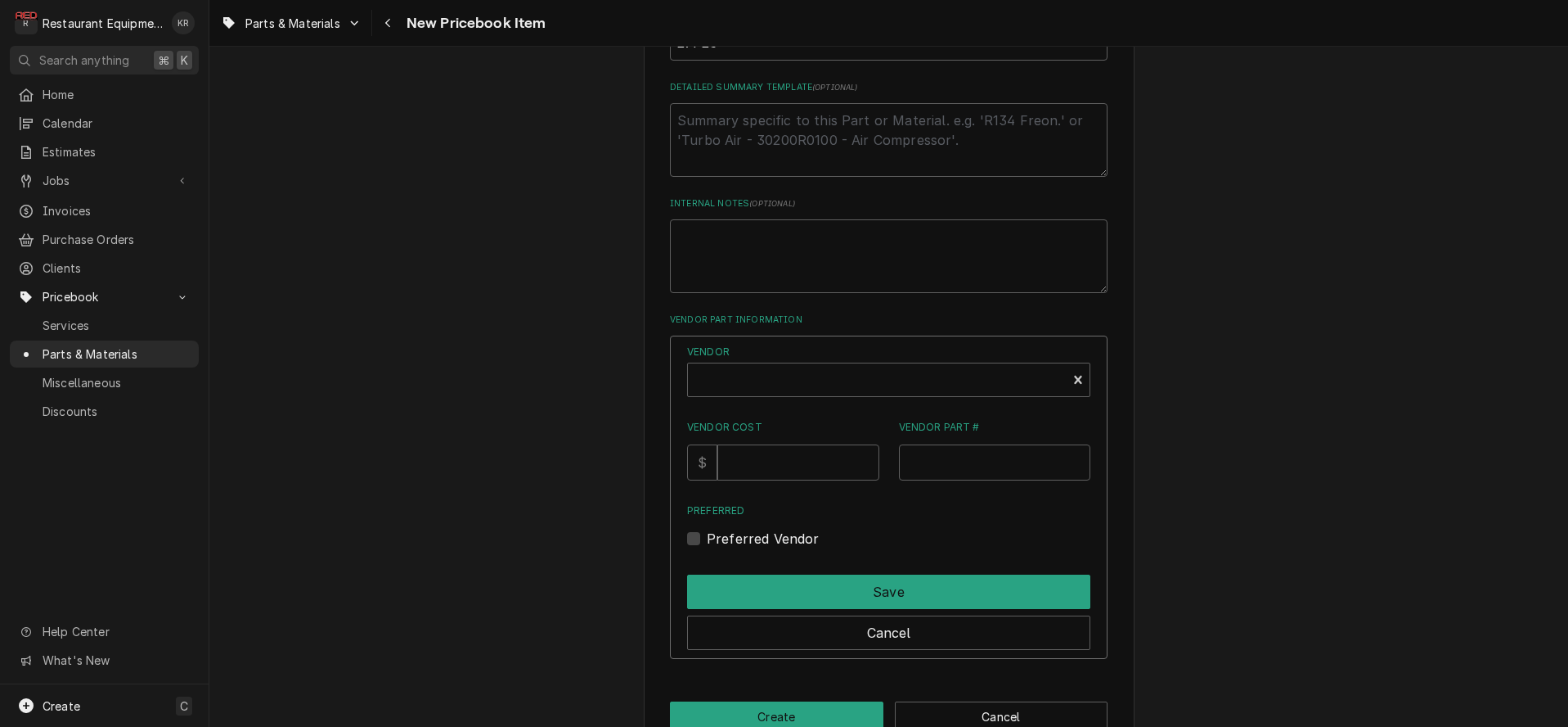
scroll to position [810, 0]
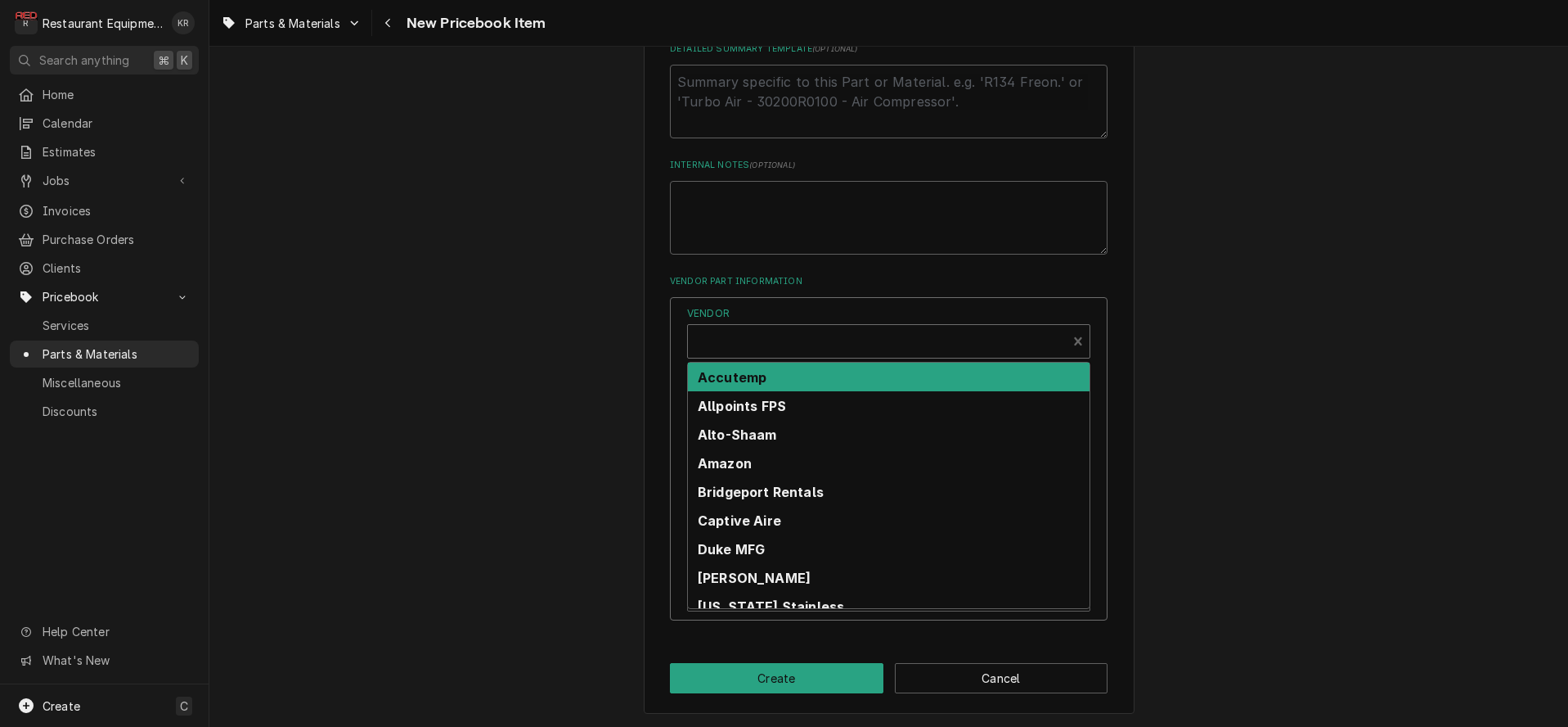
type textarea "x"
click at [755, 333] on div "Vendor" at bounding box center [877, 347] width 362 height 39
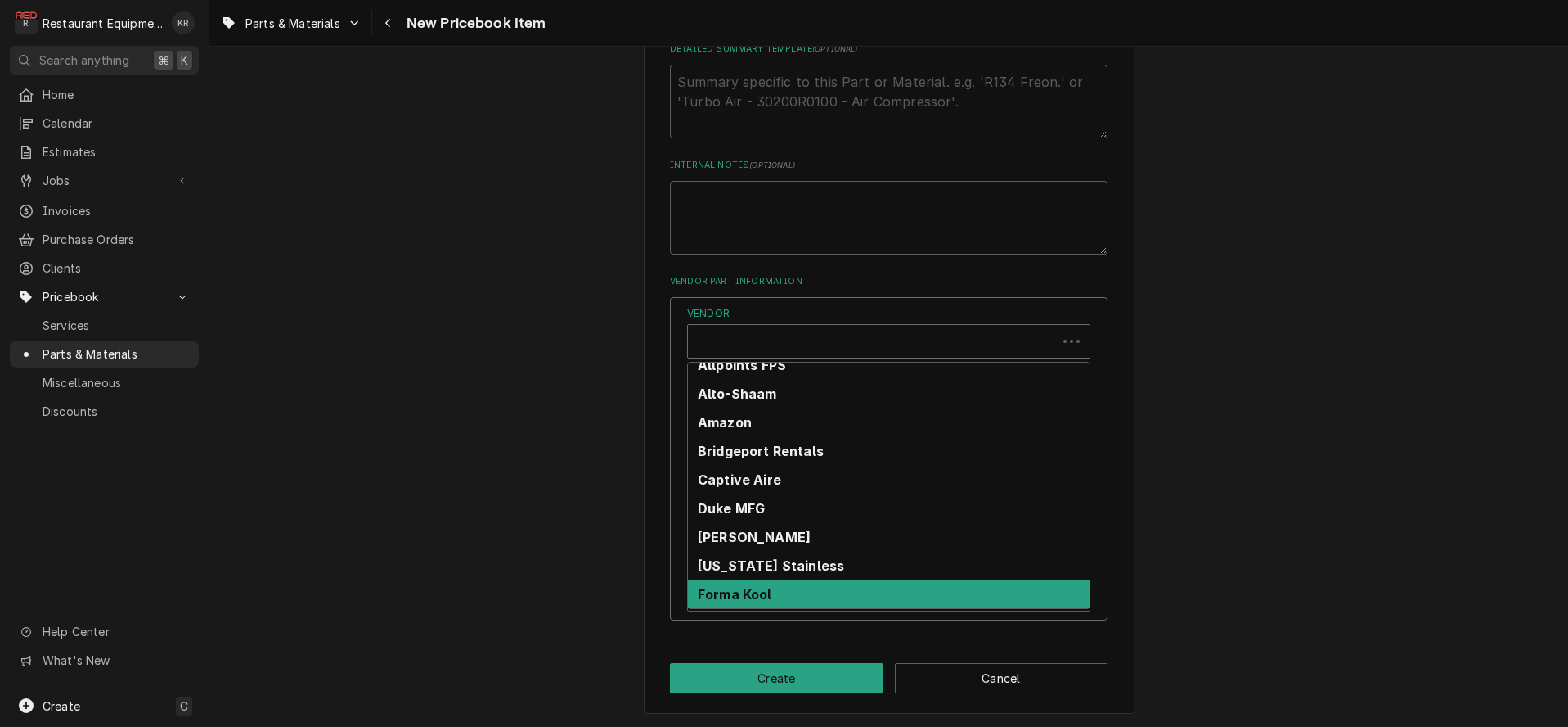
scroll to position [327, 0]
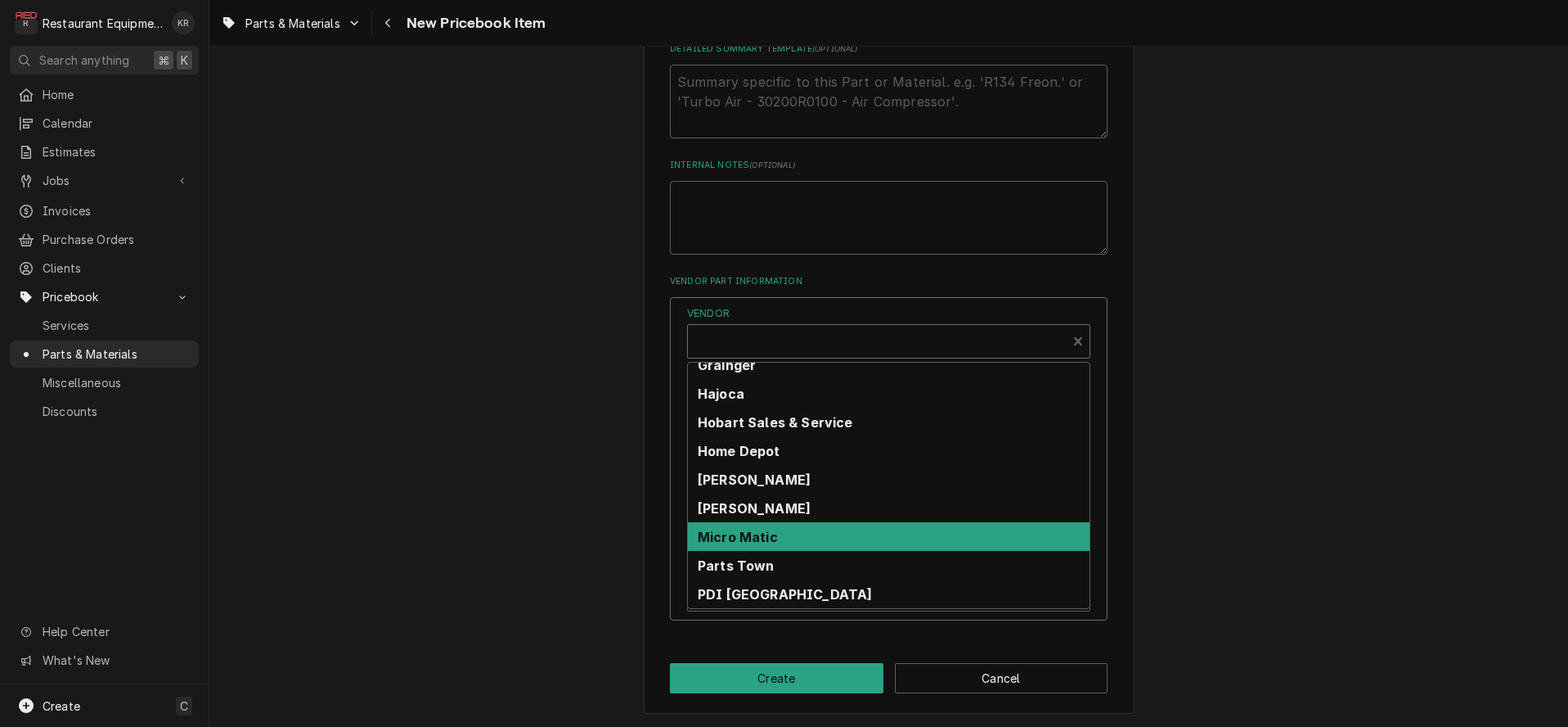
click at [774, 563] on strong "Parts Town" at bounding box center [736, 565] width 77 height 17
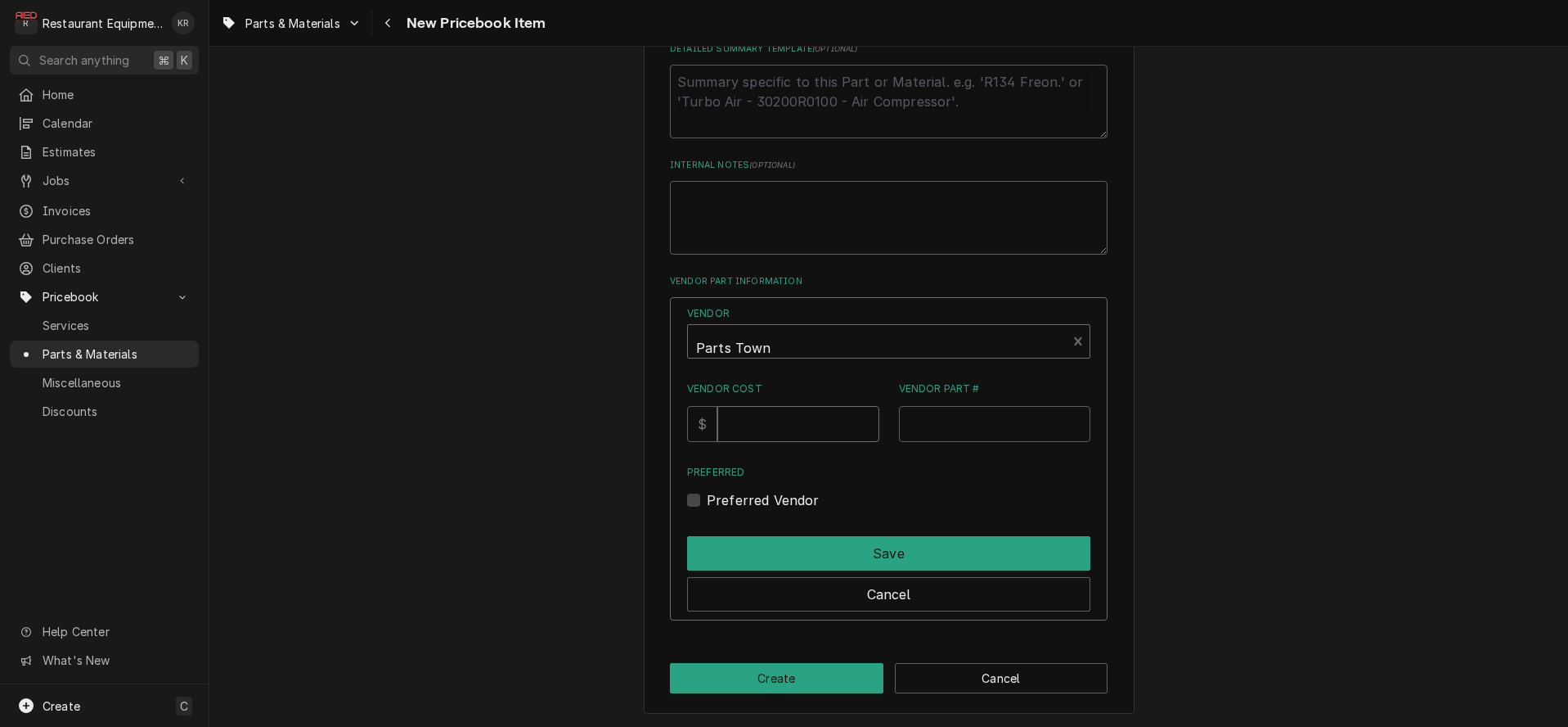
click at [779, 426] on input "Vendor Cost" at bounding box center [797, 423] width 161 height 36
type input "78.65"
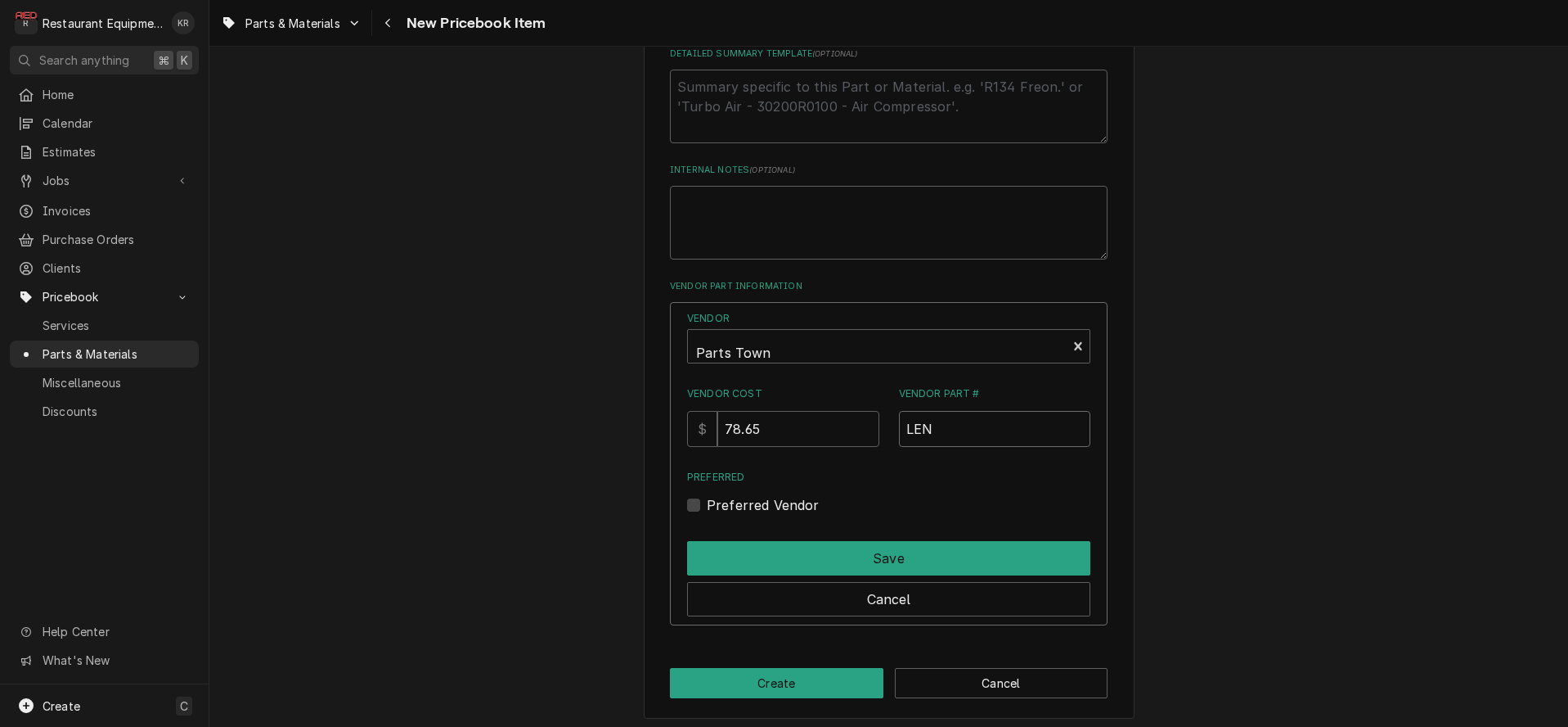
paste input "27P25"
type input "LEN27P25"
drag, startPoint x: 715, startPoint y: 499, endPoint x: 720, endPoint y: 518, distance: 19.6
click at [715, 499] on label "Preferred Vendor" at bounding box center [763, 505] width 113 height 20
click at [715, 499] on input "Preferred" at bounding box center [908, 513] width 403 height 36
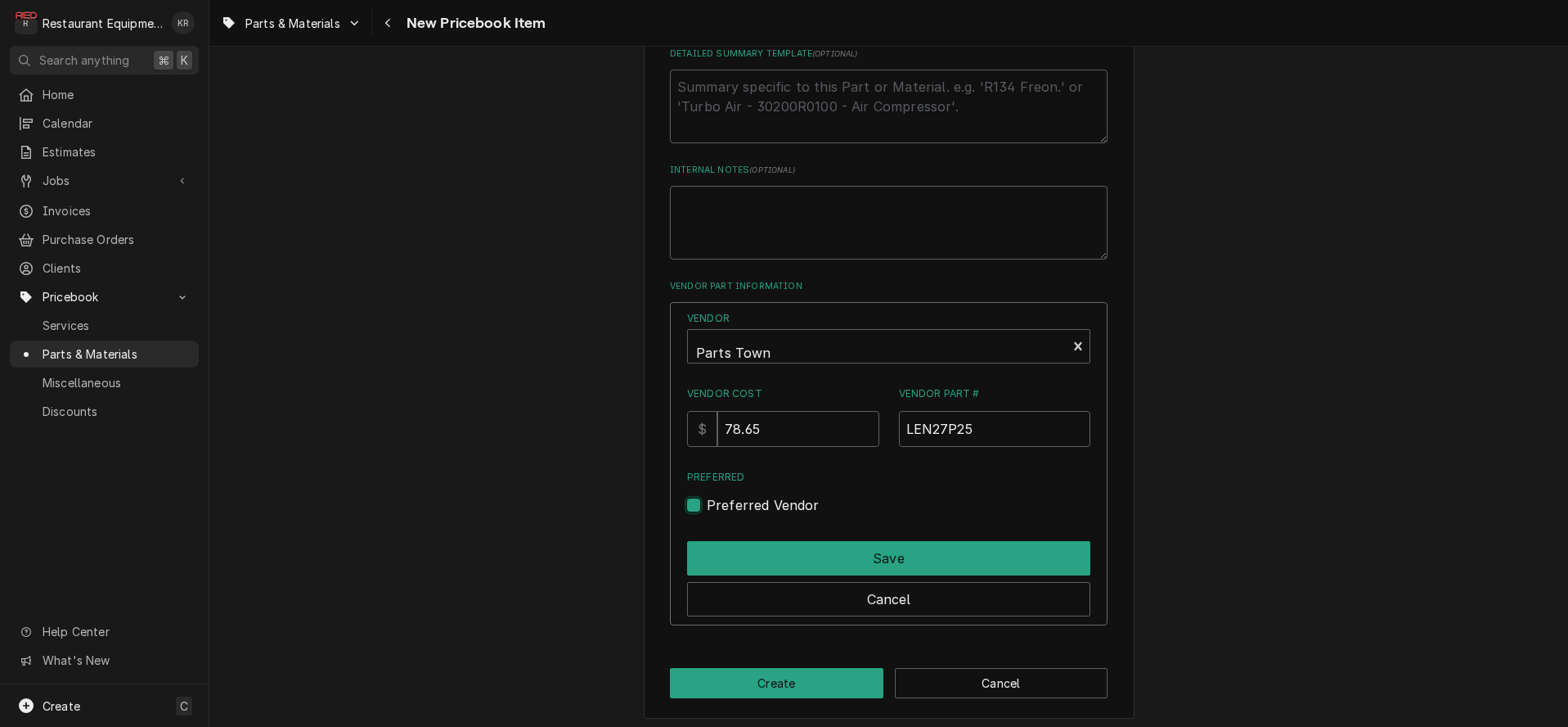
checkbox input "true"
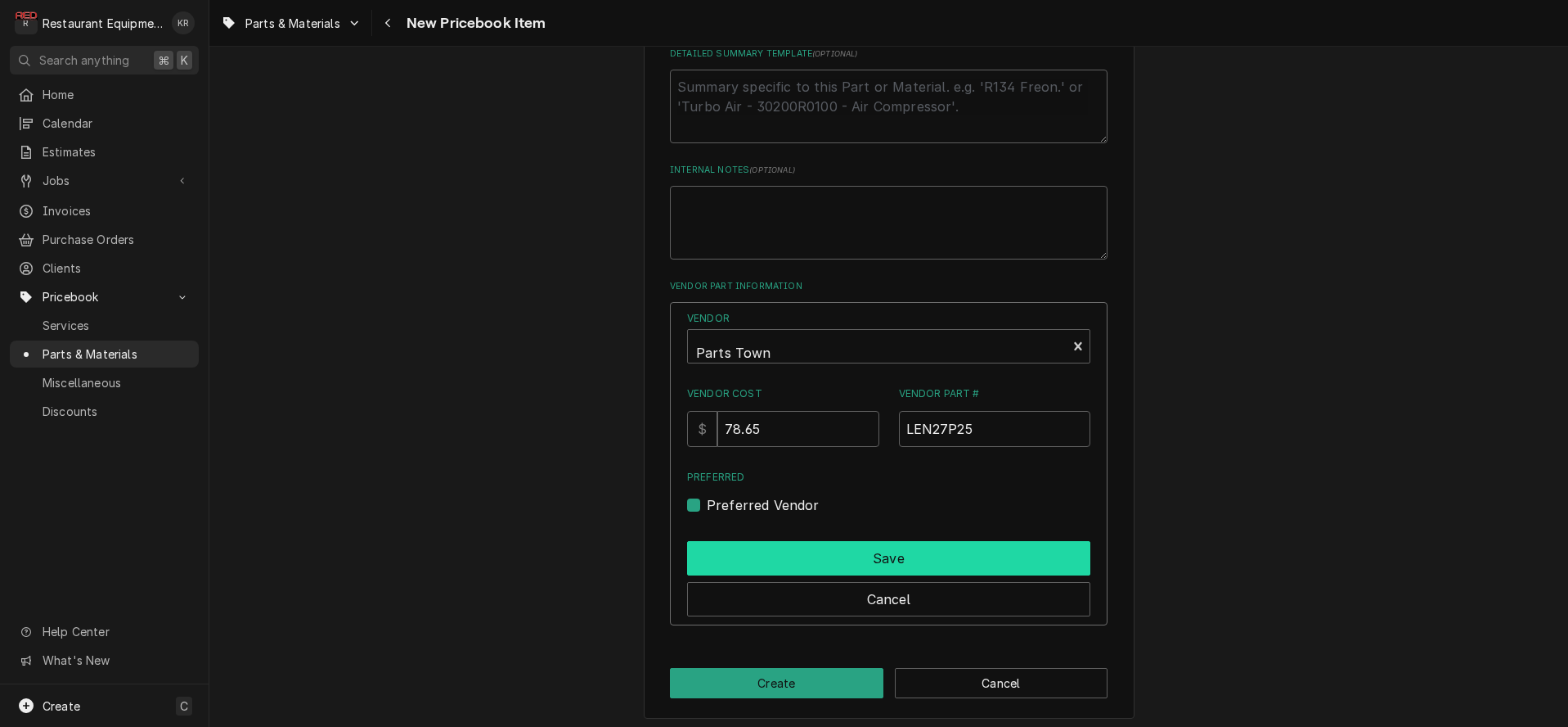
click at [754, 562] on button "Save" at bounding box center [888, 557] width 403 height 34
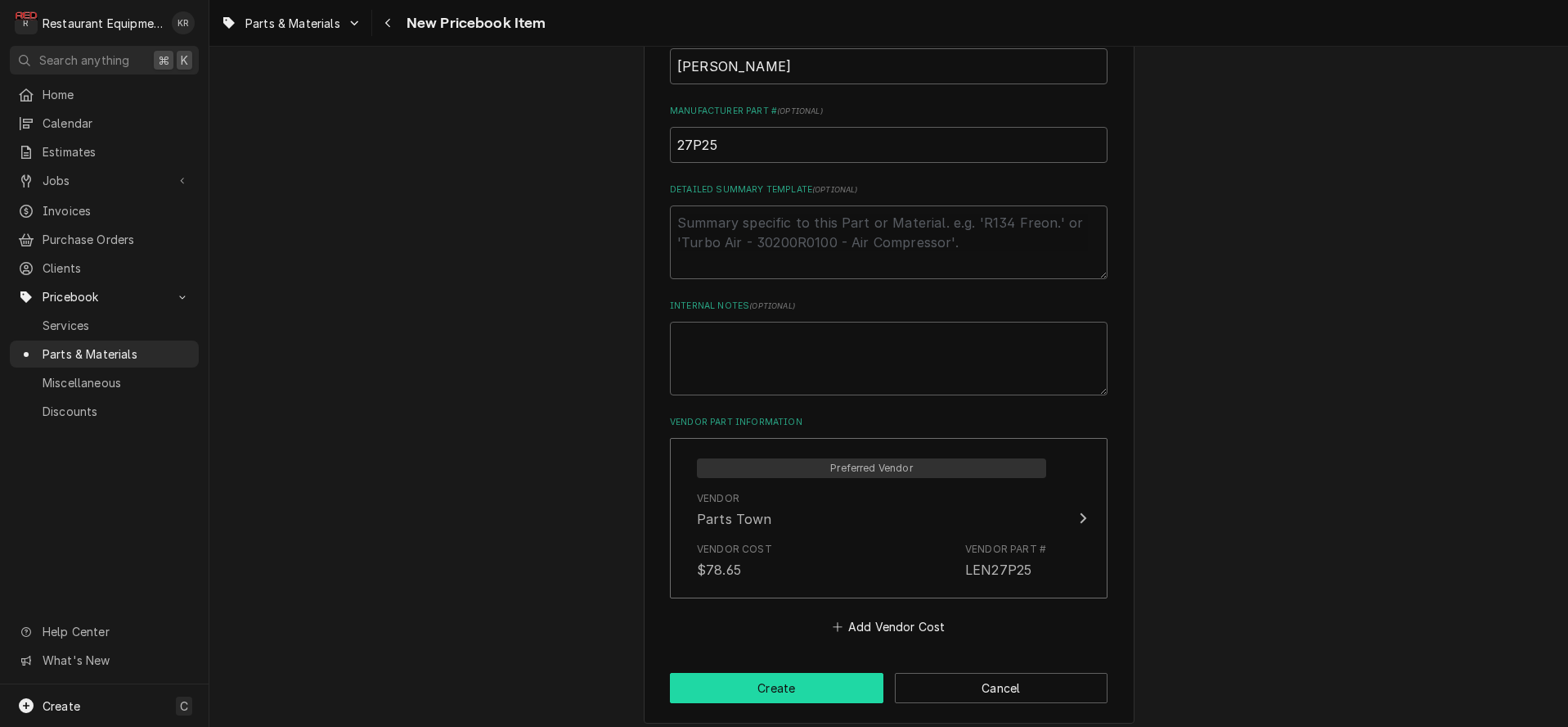
scroll to position [670, 0]
click at [780, 678] on button "Create" at bounding box center [776, 687] width 213 height 30
type textarea "x"
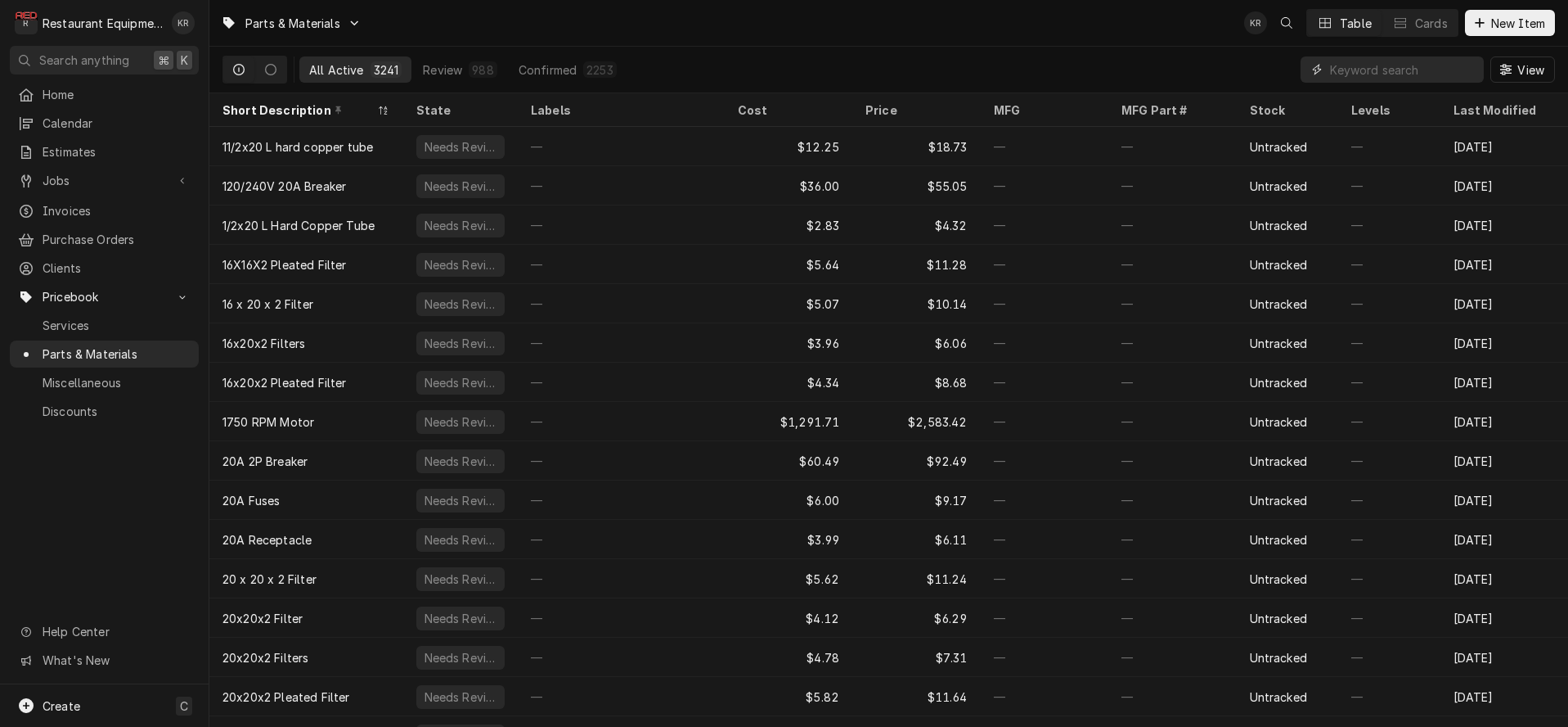
click at [1435, 68] on input "Dynamic Content Wrapper" at bounding box center [1402, 70] width 145 height 26
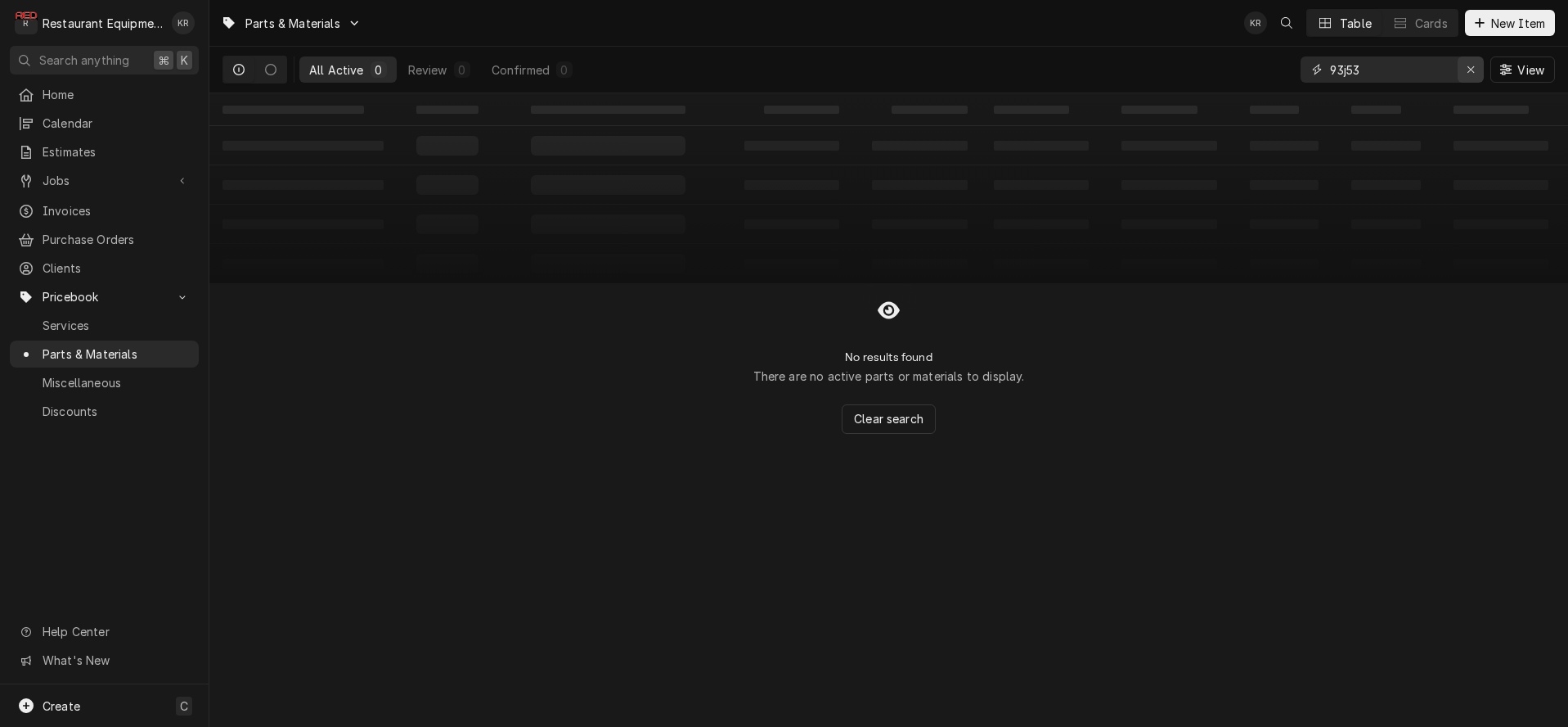
type input "93j53"
drag, startPoint x: 1468, startPoint y: 69, endPoint x: 1480, endPoint y: 38, distance: 33.2
click at [1470, 64] on icon "Erase input" at bounding box center [1471, 69] width 9 height 11
click at [1484, 26] on div "Dynamic Content Wrapper" at bounding box center [1479, 23] width 17 height 17
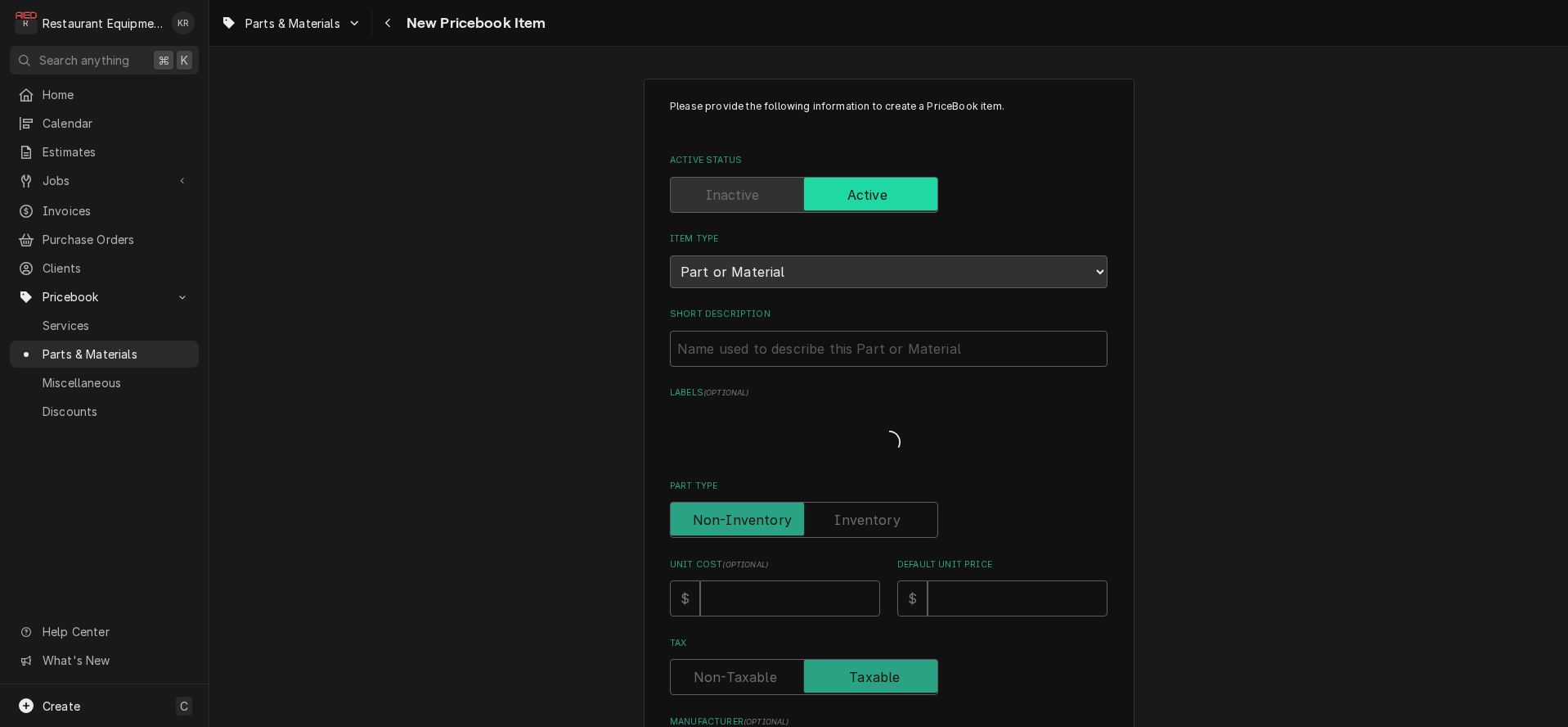
type textarea "x"
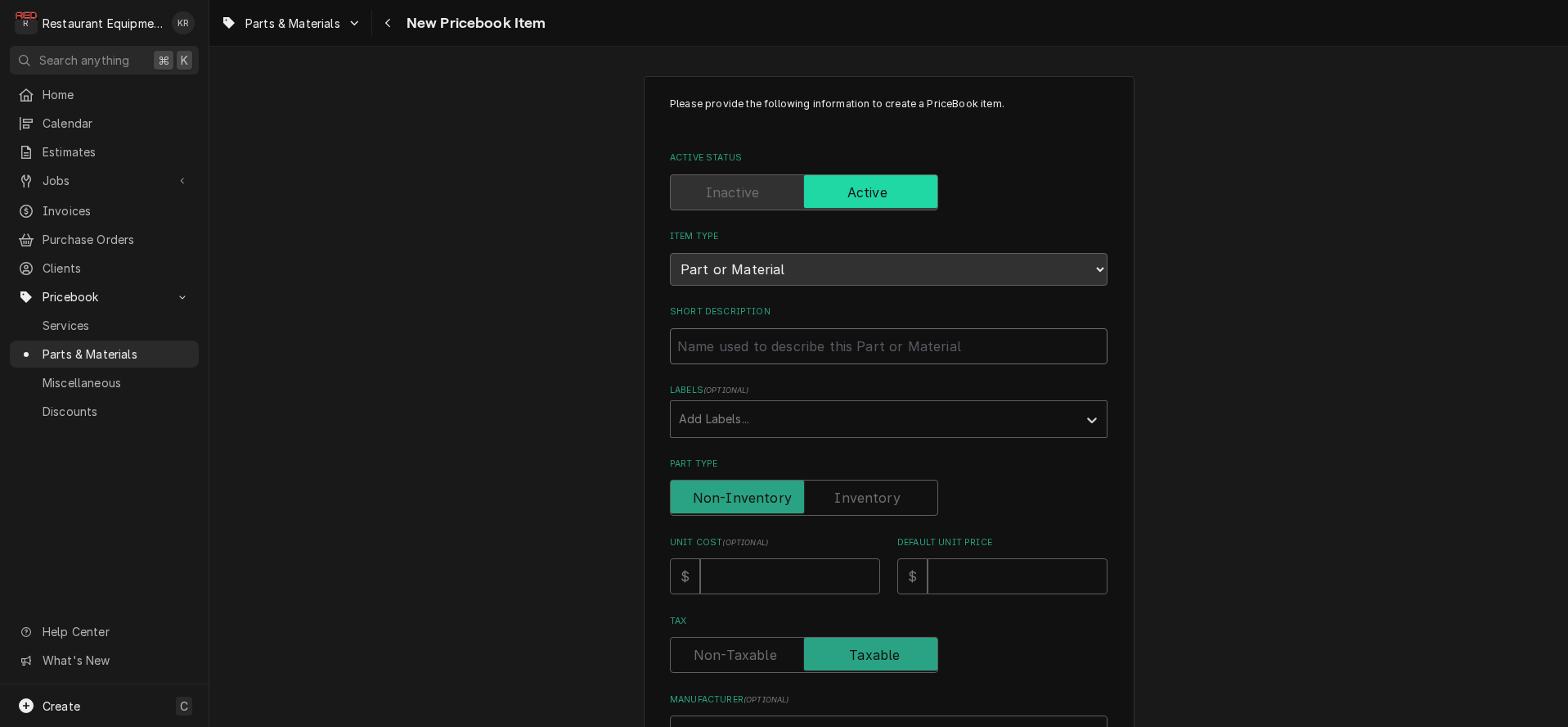
click at [727, 349] on input "Short Description" at bounding box center [888, 346] width 438 height 36
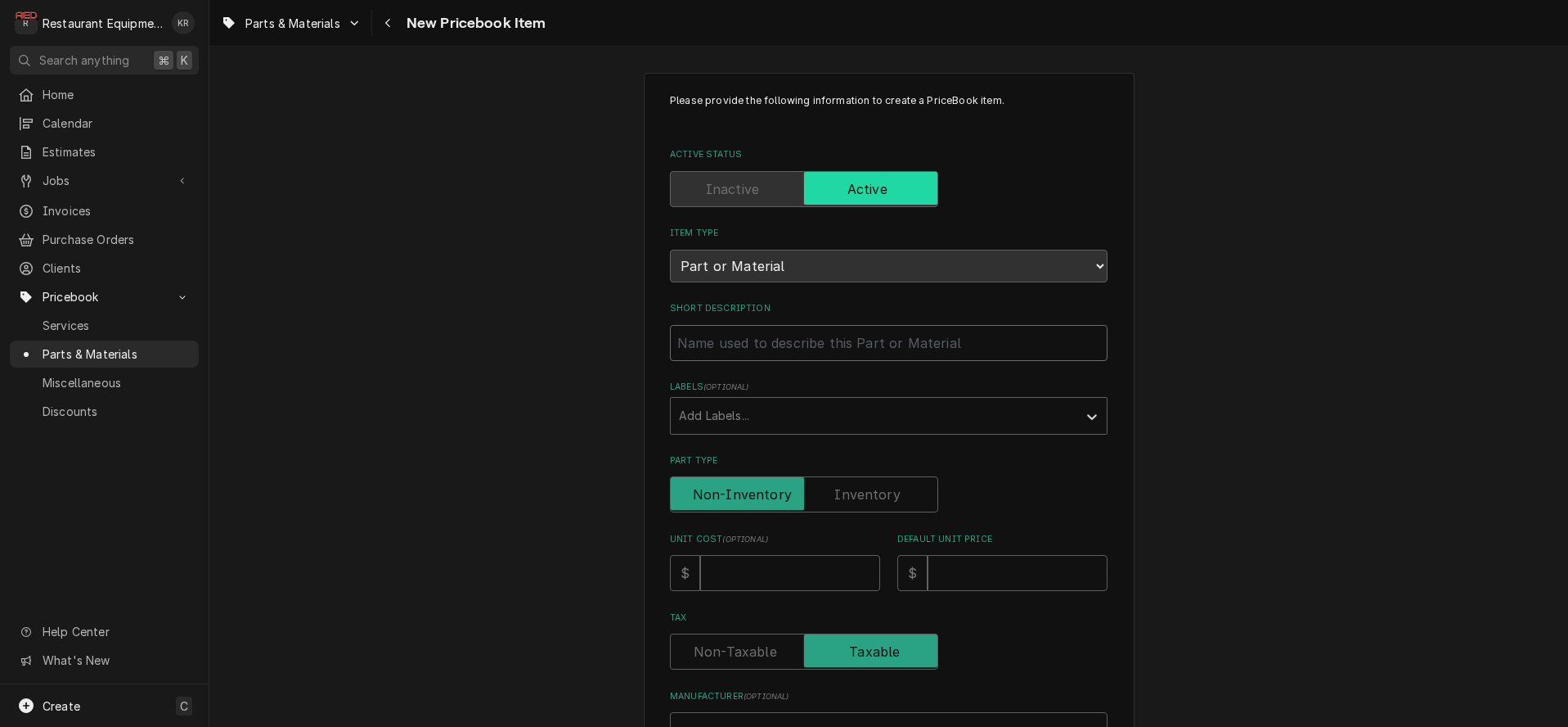
paste input "Lennox 93J53 Sensor, Return/Discharge Air Temperature"
type input "Lennox 93J53 Sensor, Return/Discharge Air Temperature"
type textarea "x"
drag, startPoint x: 773, startPoint y: 340, endPoint x: 666, endPoint y: 333, distance: 107.2
click at [670, 332] on input "Lennox 93J53 Sensor, Return/Discharge Air Temperature" at bounding box center [888, 342] width 438 height 36
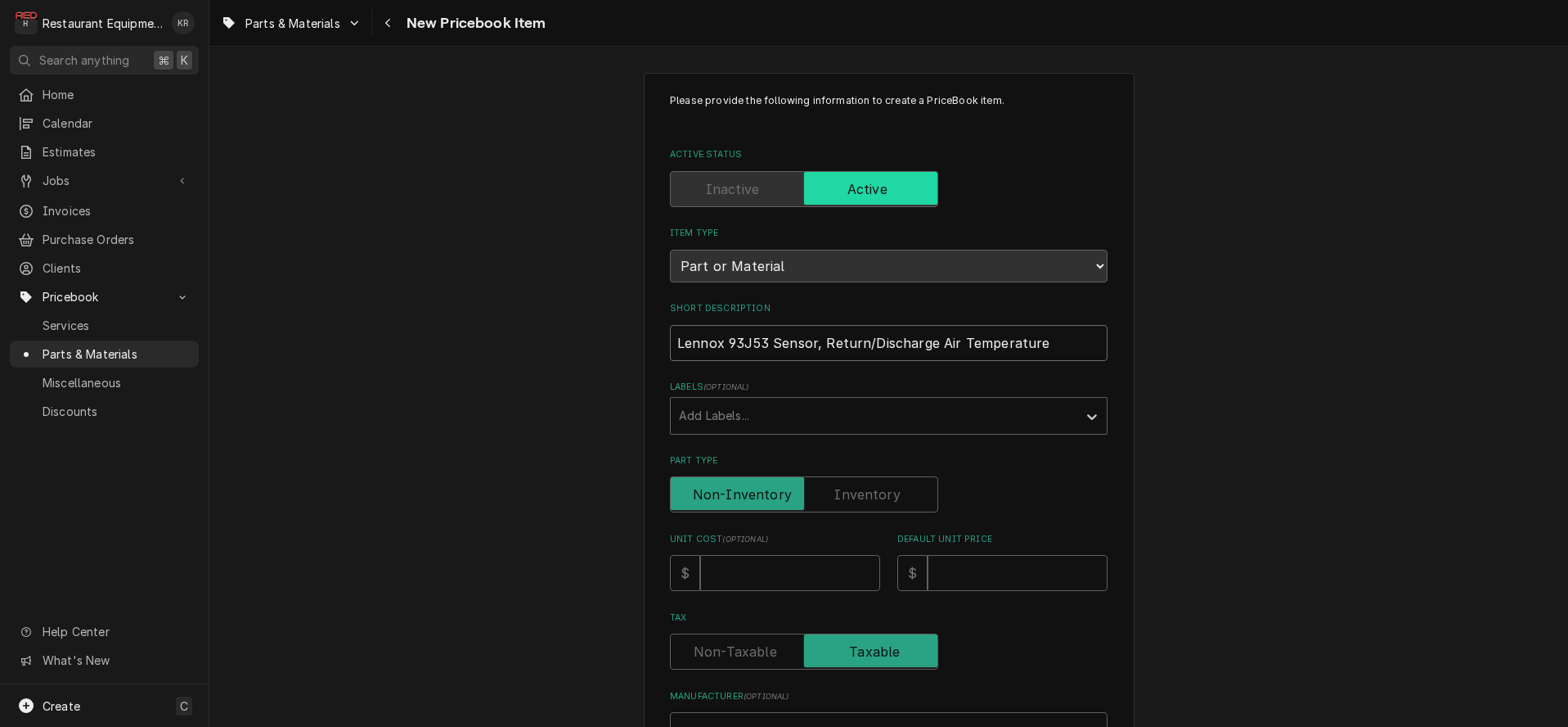
drag, startPoint x: 707, startPoint y: 335, endPoint x: 720, endPoint y: 336, distance: 13.0
click at [711, 335] on input "Lennox 93J53 Sensor, Return/Discharge Air Temperature" at bounding box center [888, 342] width 438 height 36
drag, startPoint x: 767, startPoint y: 342, endPoint x: 608, endPoint y: 332, distance: 159.3
click at [670, 332] on input "Lennox 93J53 Sensor, Return/Discharge Air Temperature" at bounding box center [888, 342] width 438 height 36
type input "Sensor, Return/Discharge Air Temperature"
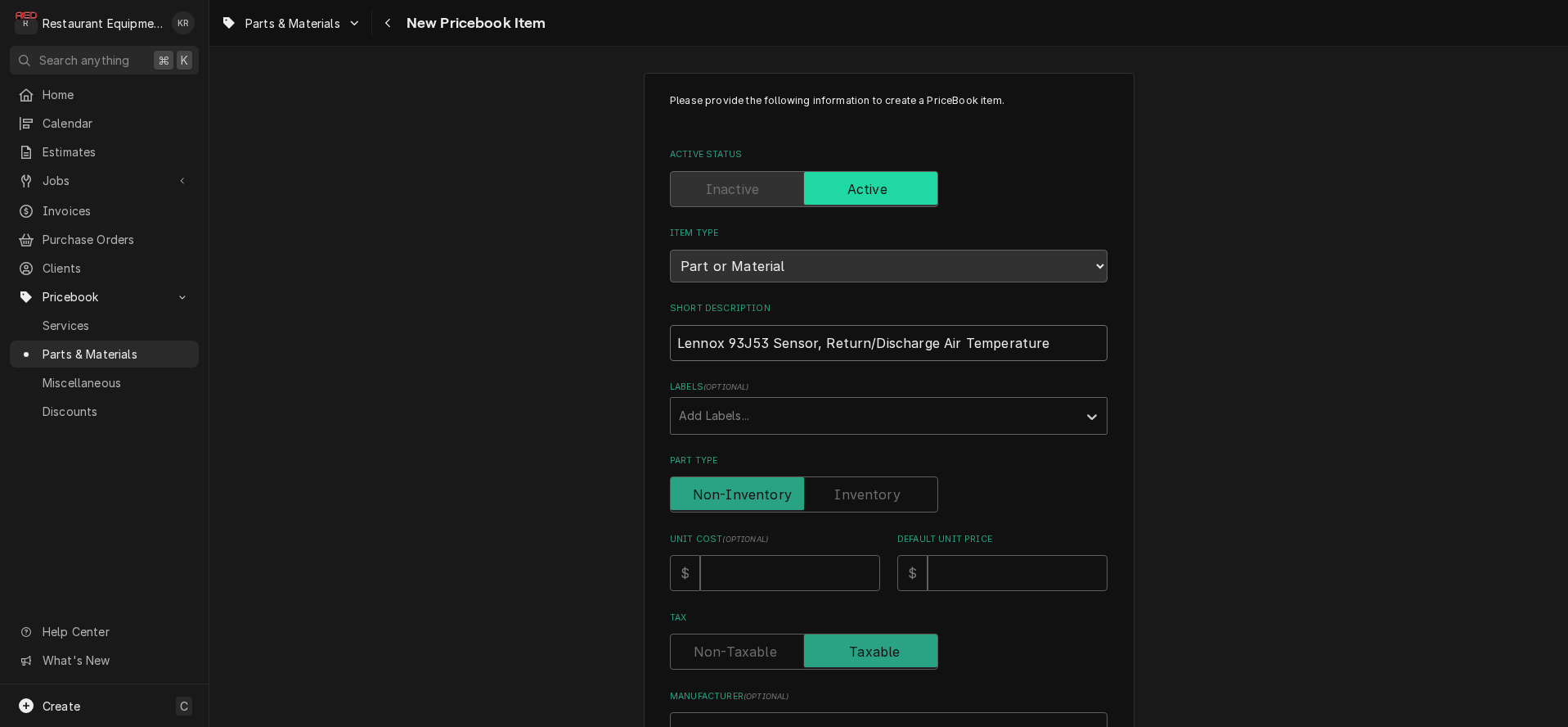
type textarea "x"
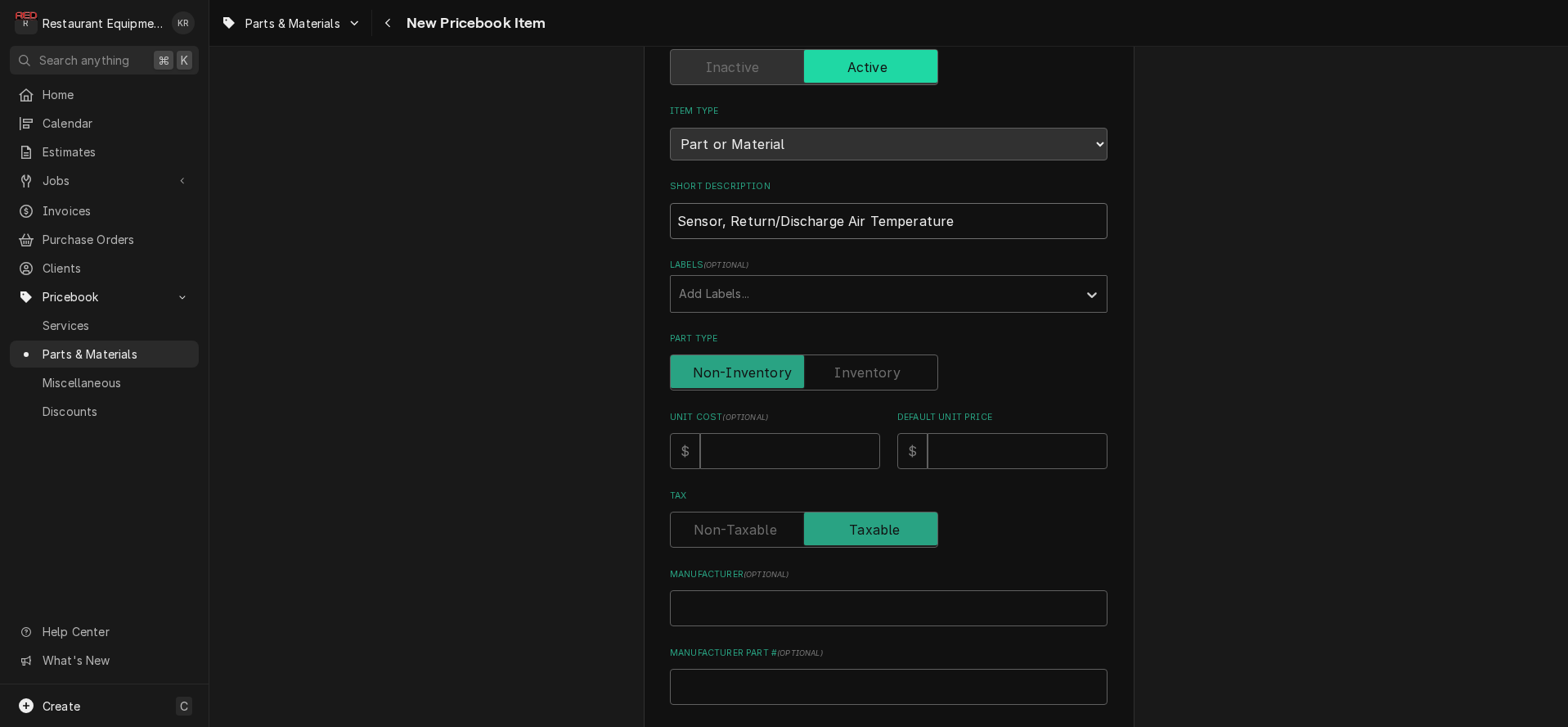
scroll to position [186, 0]
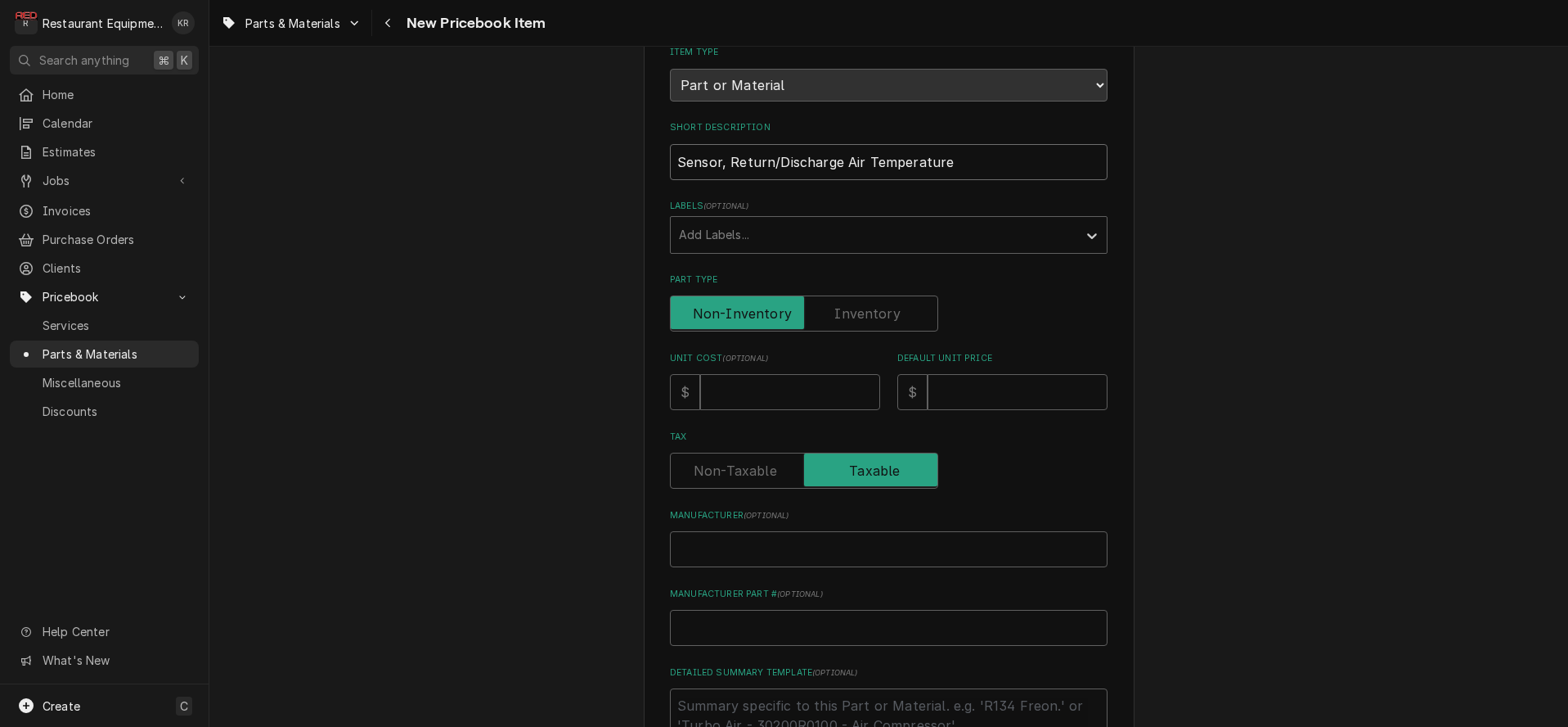
type input "Sensor, Return/Discharge Air Temperature"
click at [754, 394] on input "Unit Cost ( optional )" at bounding box center [789, 391] width 180 height 36
type input "6"
type textarea "x"
type input "6.2"
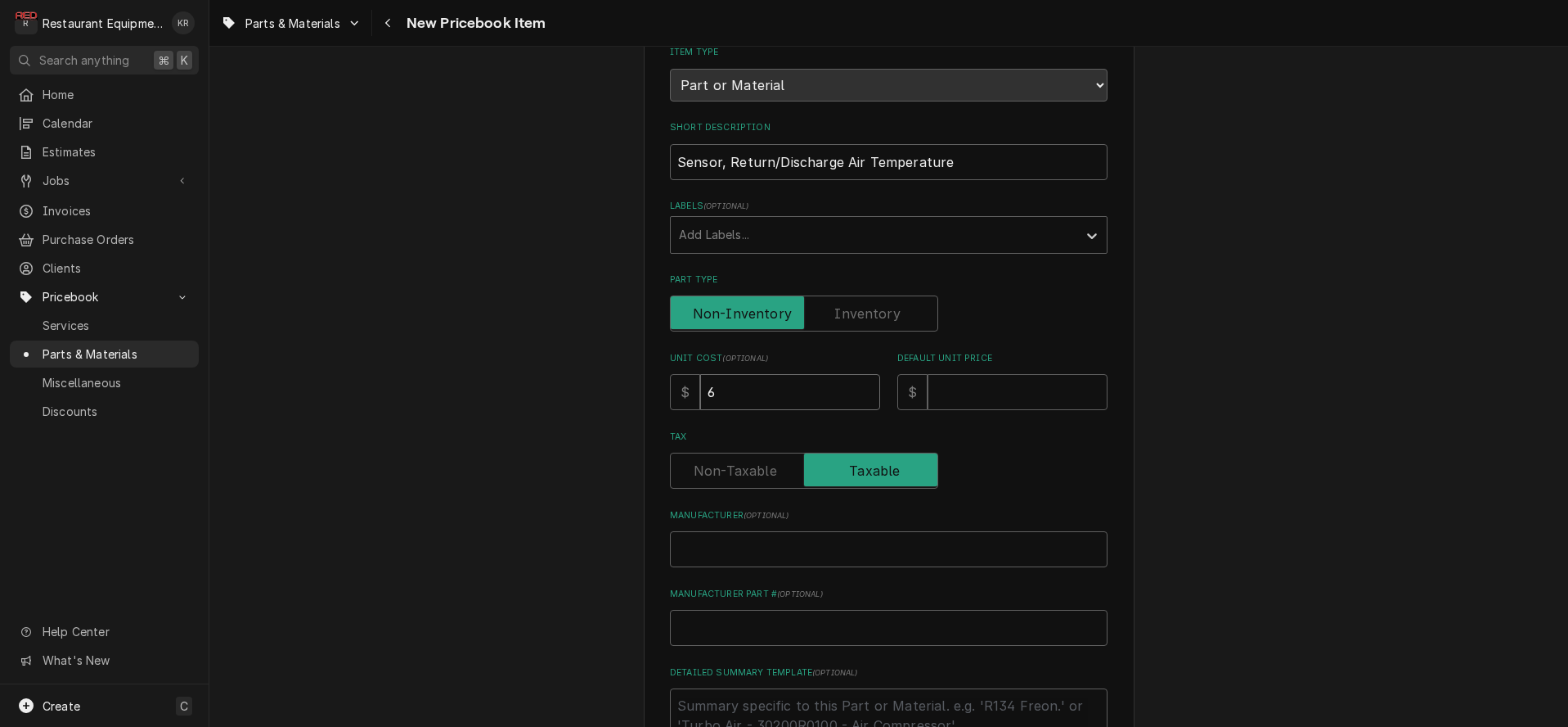
type textarea "x"
type input "6.23"
type textarea "x"
type input "6.23"
type input "1"
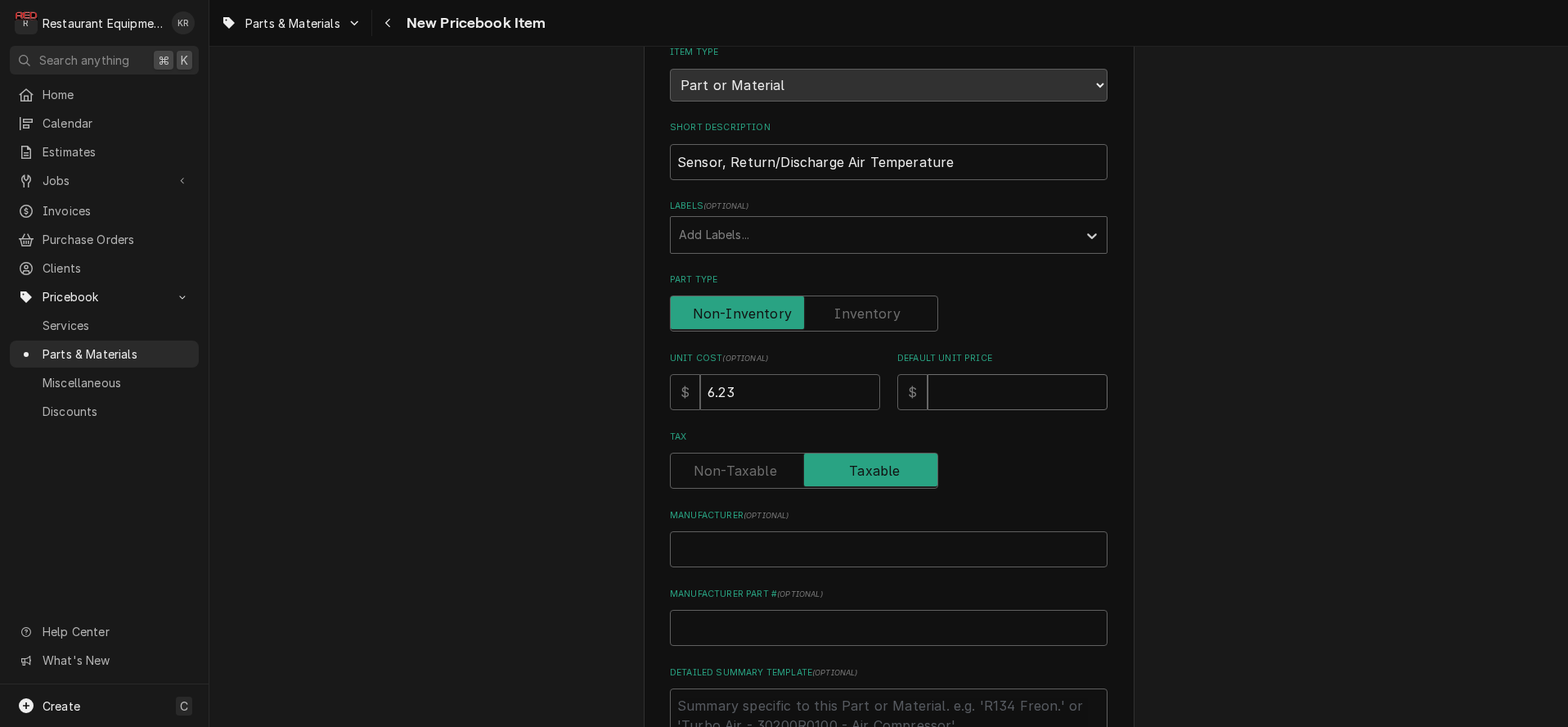
type textarea "x"
type input "11"
type textarea "x"
type input "11.1"
type textarea "x"
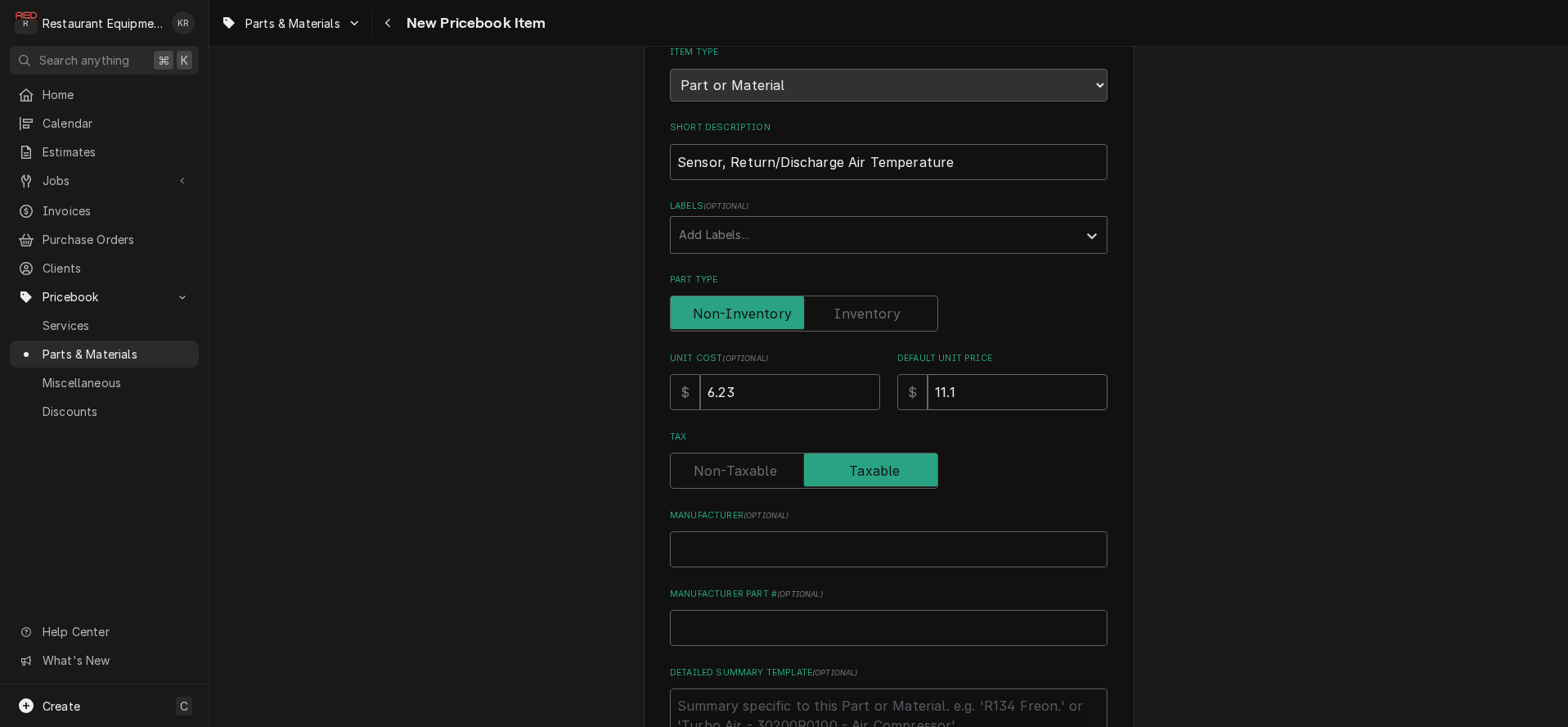
type input "11.12"
type textarea "x"
type input "11.12"
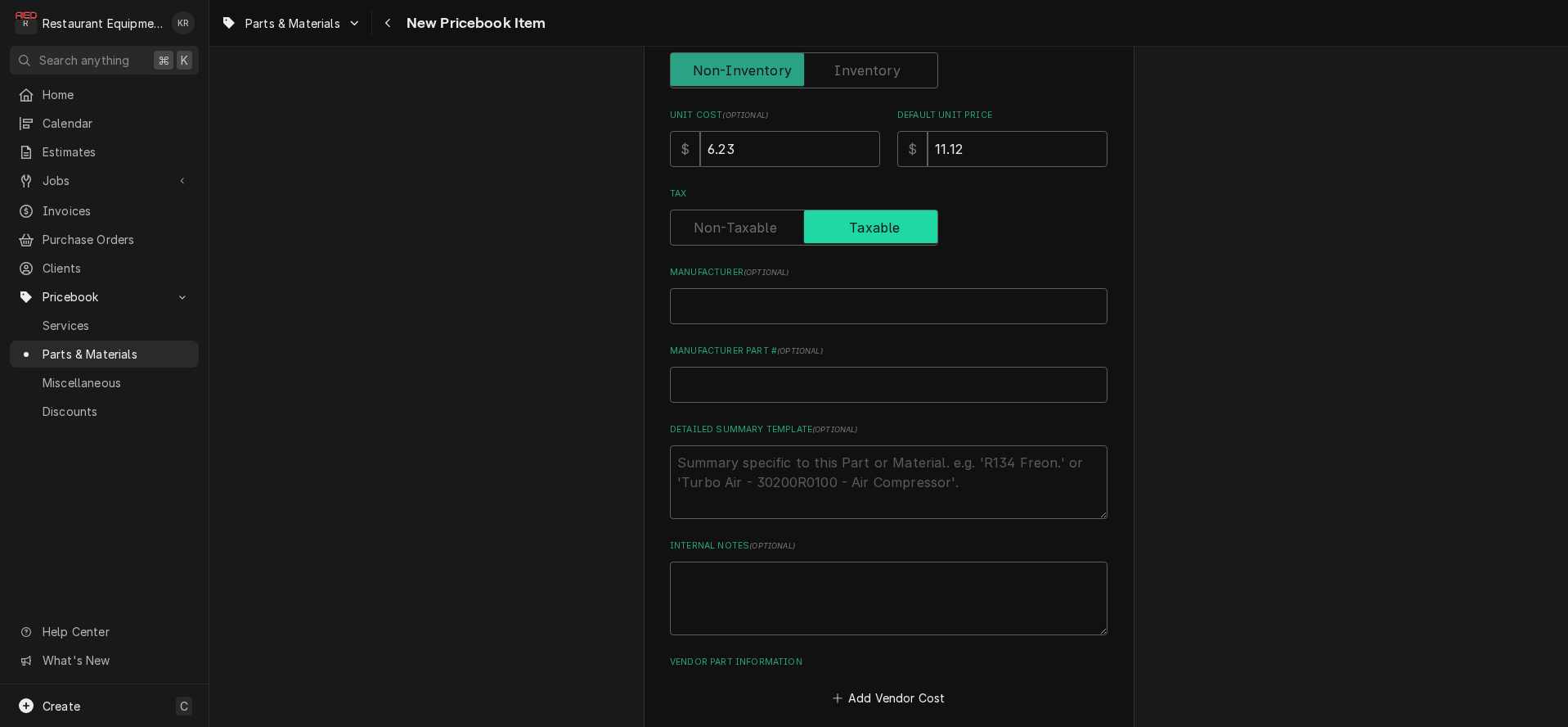
scroll to position [510, 0]
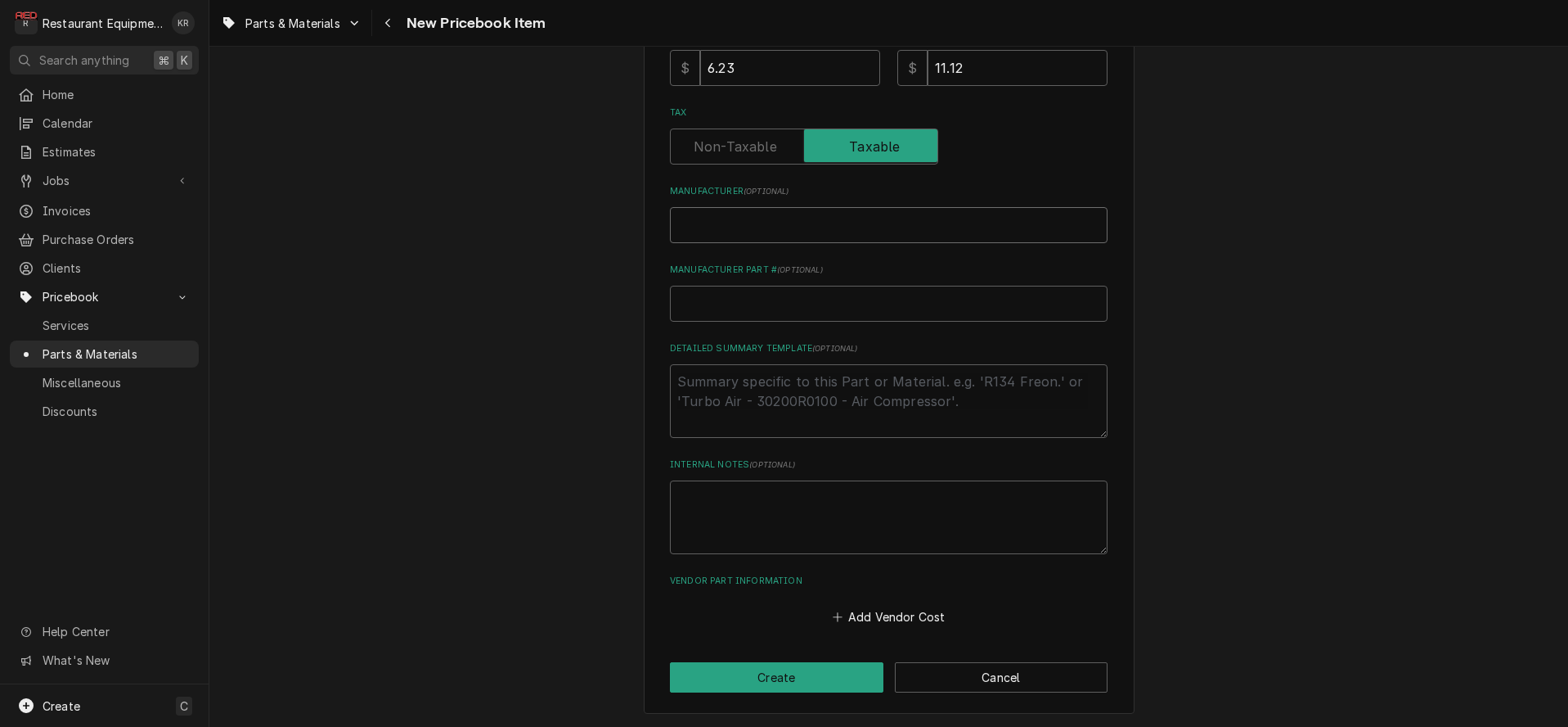
click at [772, 236] on input "Manufacturer ( optional )" at bounding box center [888, 225] width 438 height 36
paste input "Lennox 93J53"
type input "Lennox 93J53"
type textarea "x"
click at [738, 225] on input "Lennox 93J53" at bounding box center [888, 225] width 438 height 36
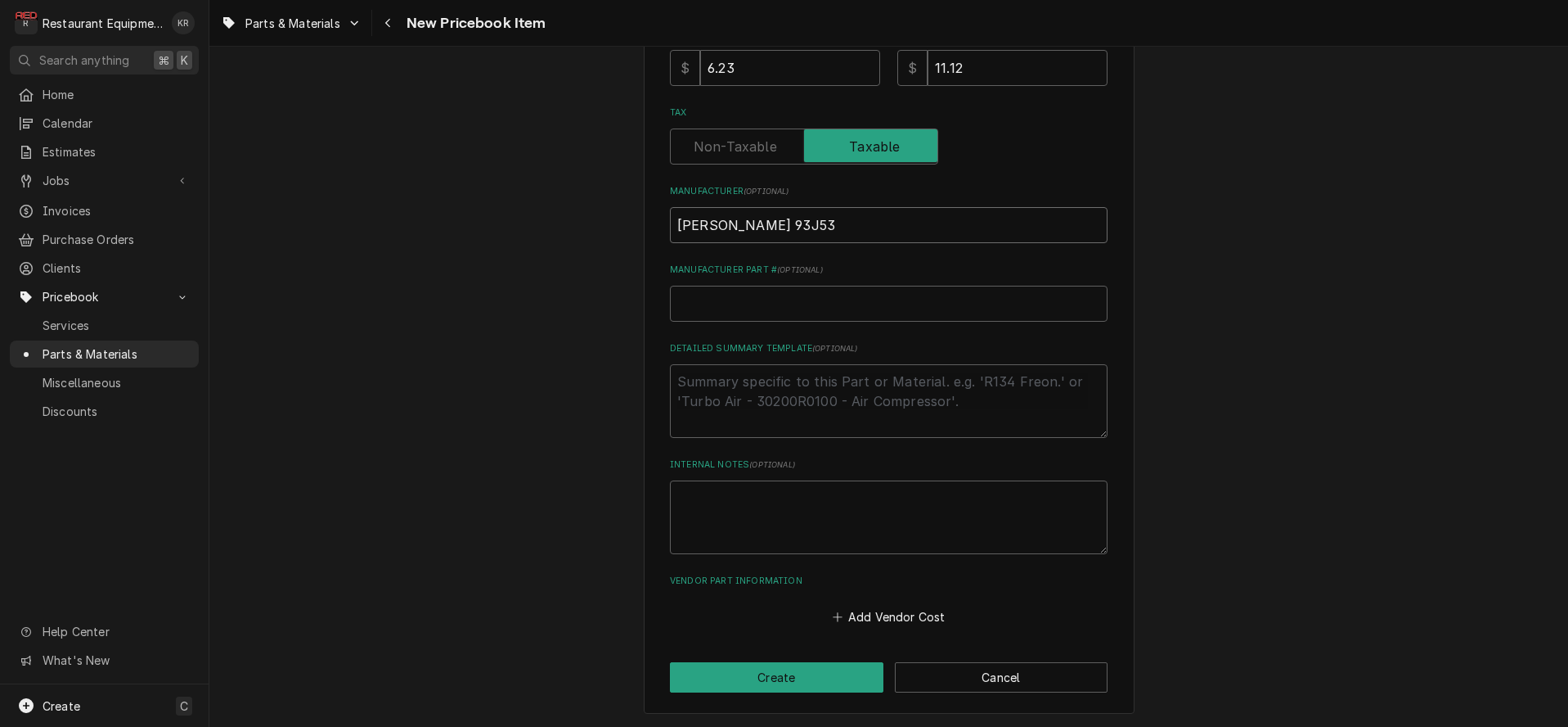
click at [738, 225] on input "Lennox 93J53" at bounding box center [888, 225] width 438 height 36
type input "Lennox"
type textarea "x"
type input "Lennox"
click at [730, 306] on input "Manufacturer Part # ( optional )" at bounding box center [888, 303] width 438 height 36
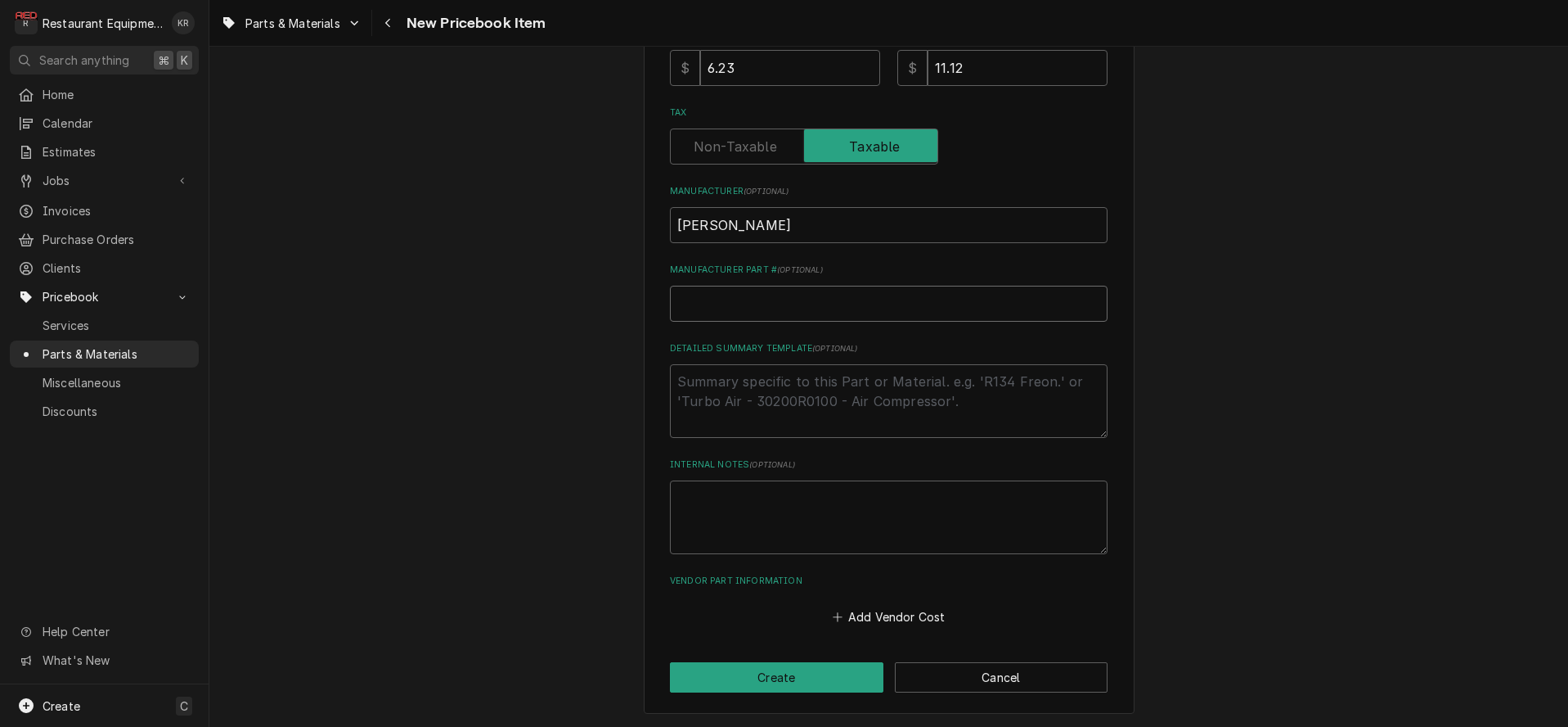
paste input "93J53"
type input "93J53"
type textarea "x"
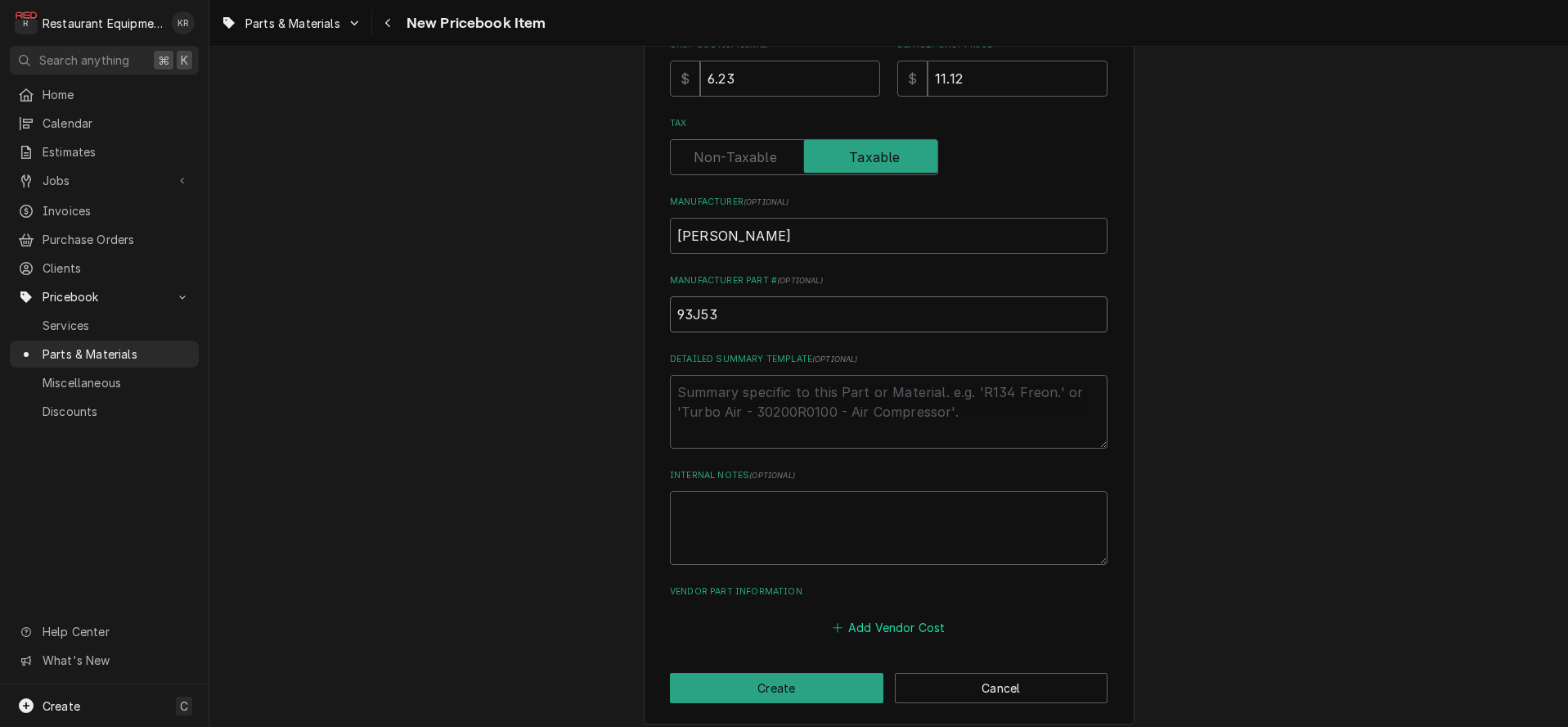
type input "93J53"
click at [882, 631] on button "Add Vendor Cost" at bounding box center [888, 623] width 118 height 23
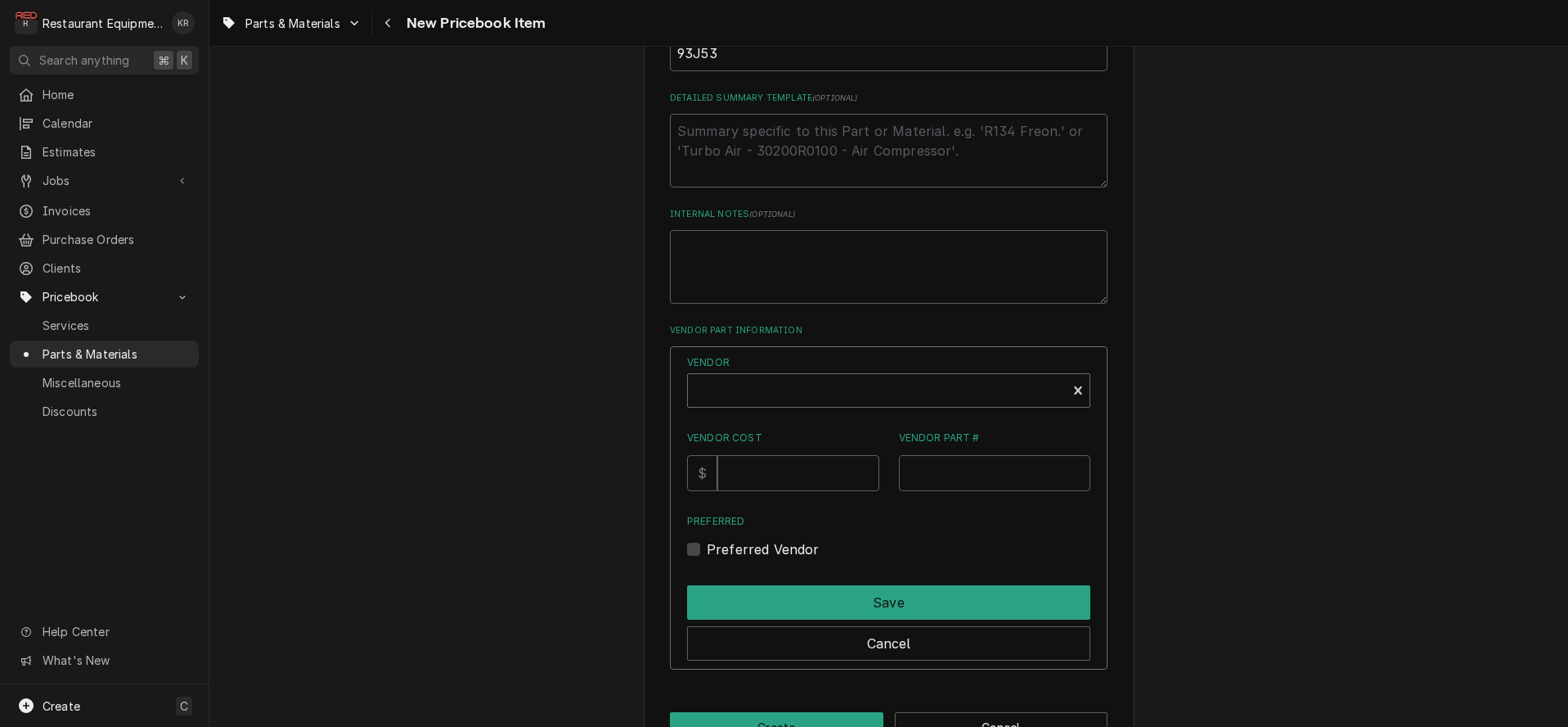
scroll to position [796, 0]
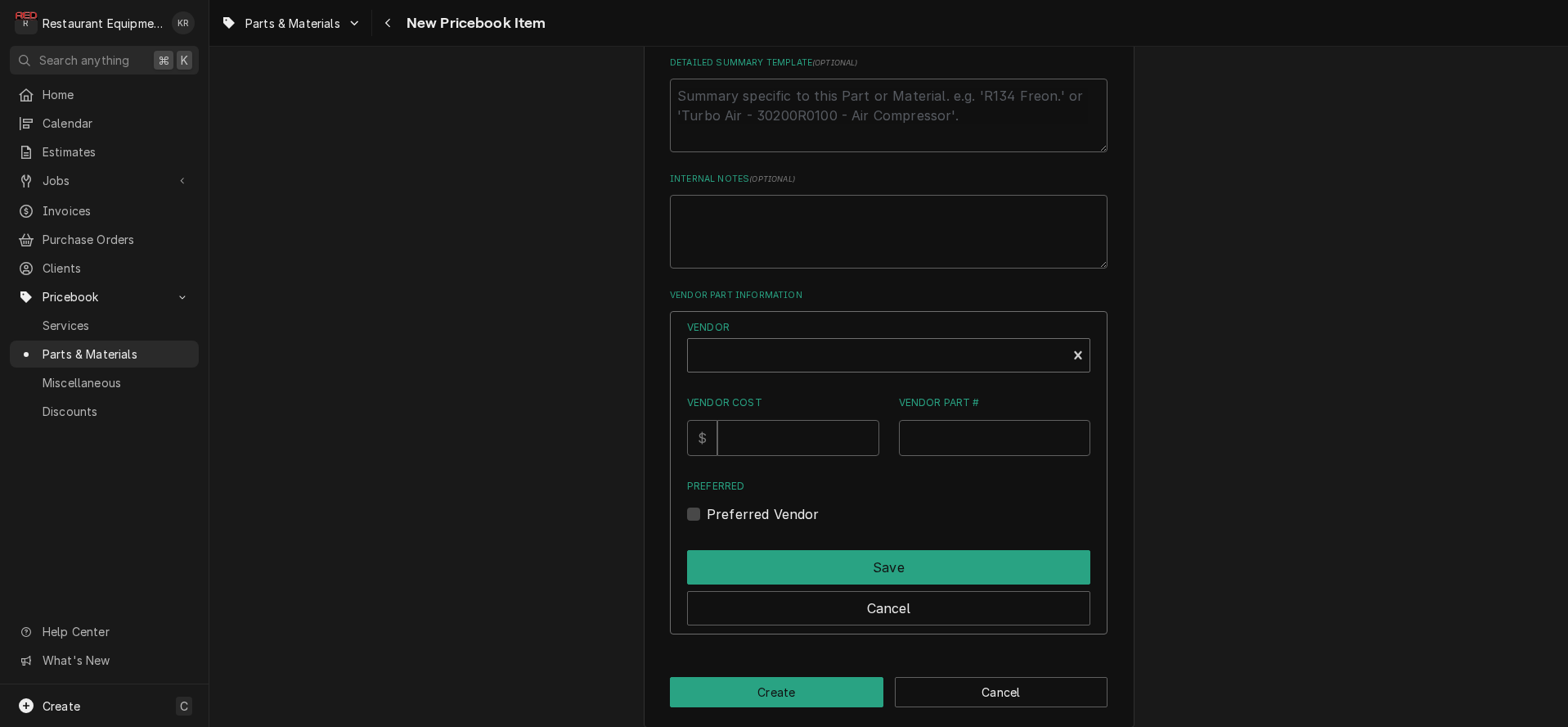
type textarea "x"
click at [729, 361] on div "Vendor" at bounding box center [877, 361] width 362 height 39
type input "par"
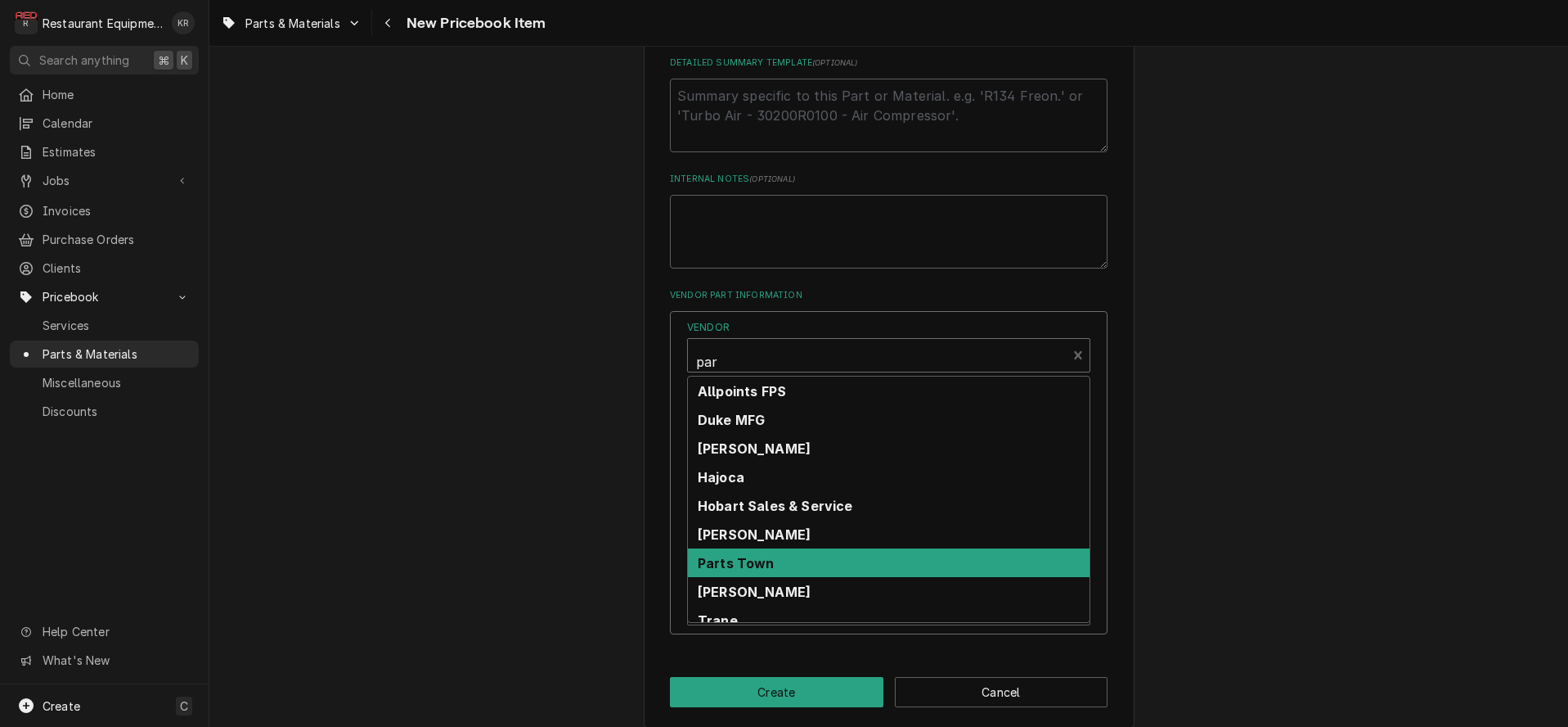
scroll to position [12, 0]
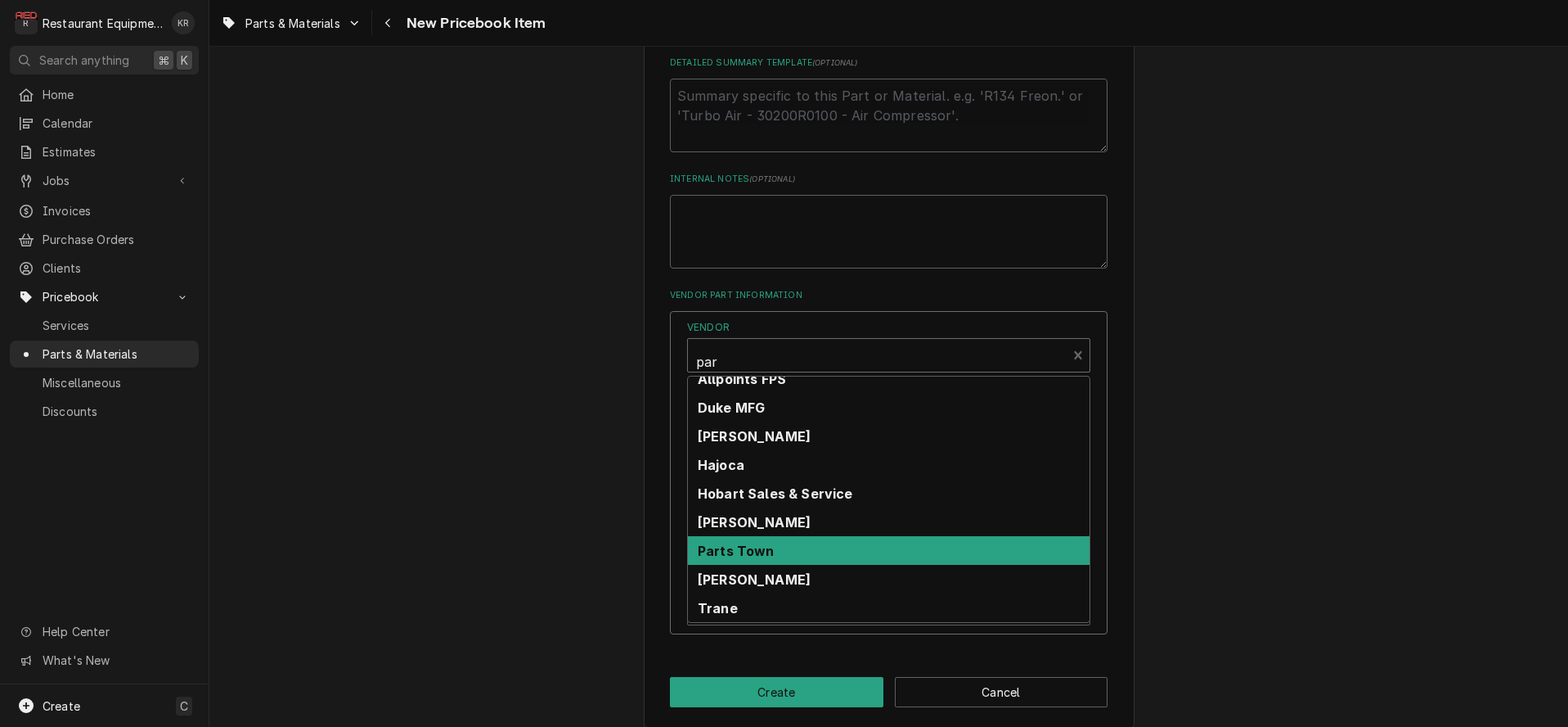
click at [750, 554] on strong "Parts Town" at bounding box center [736, 550] width 77 height 17
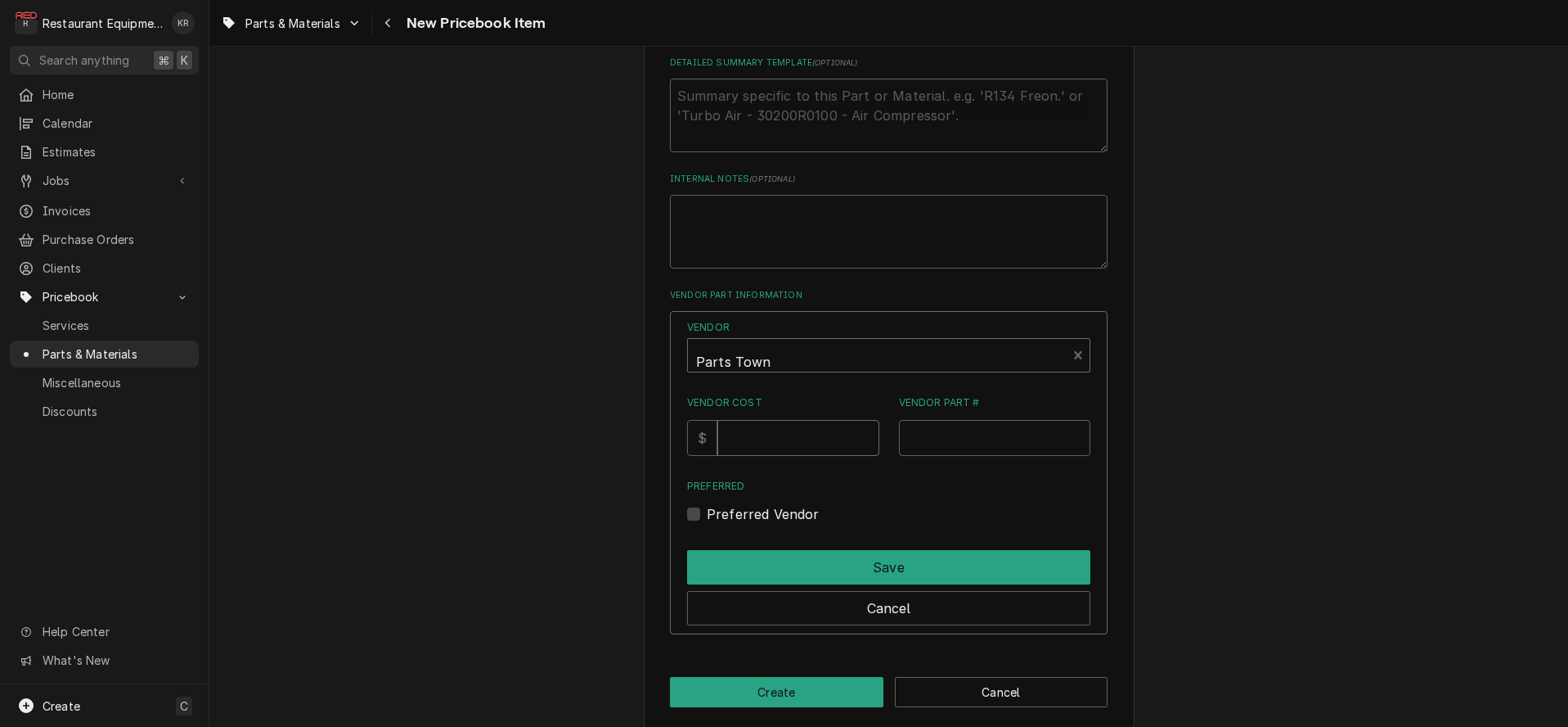
click at [756, 450] on input "Vendor Cost" at bounding box center [797, 437] width 161 height 36
type input "6.23"
paste input "93J53"
type input "LEN93J53"
drag, startPoint x: 713, startPoint y: 509, endPoint x: 735, endPoint y: 529, distance: 29.7
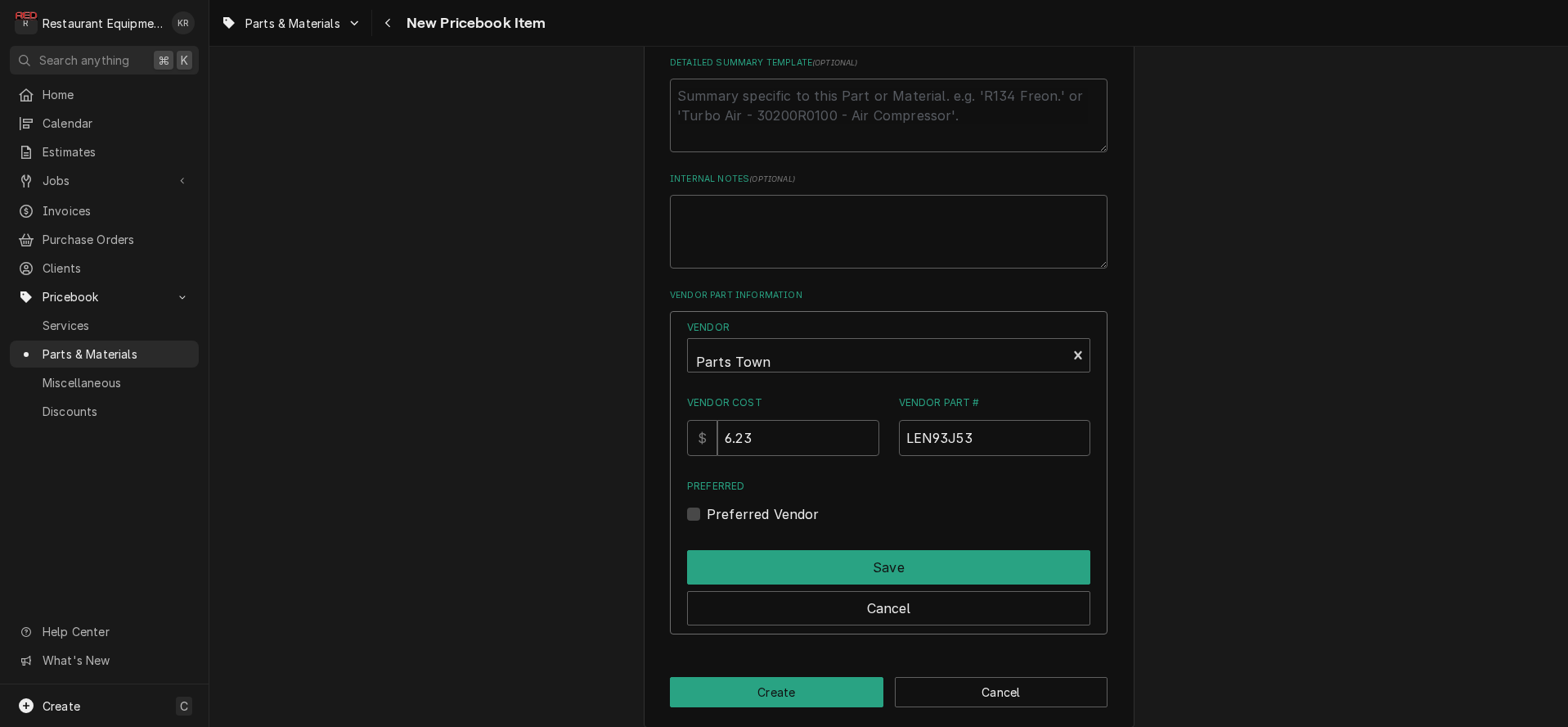
click at [714, 509] on label "Preferred Vendor" at bounding box center [763, 514] width 113 height 20
click at [714, 509] on input "Preferred" at bounding box center [908, 522] width 403 height 36
checkbox input "true"
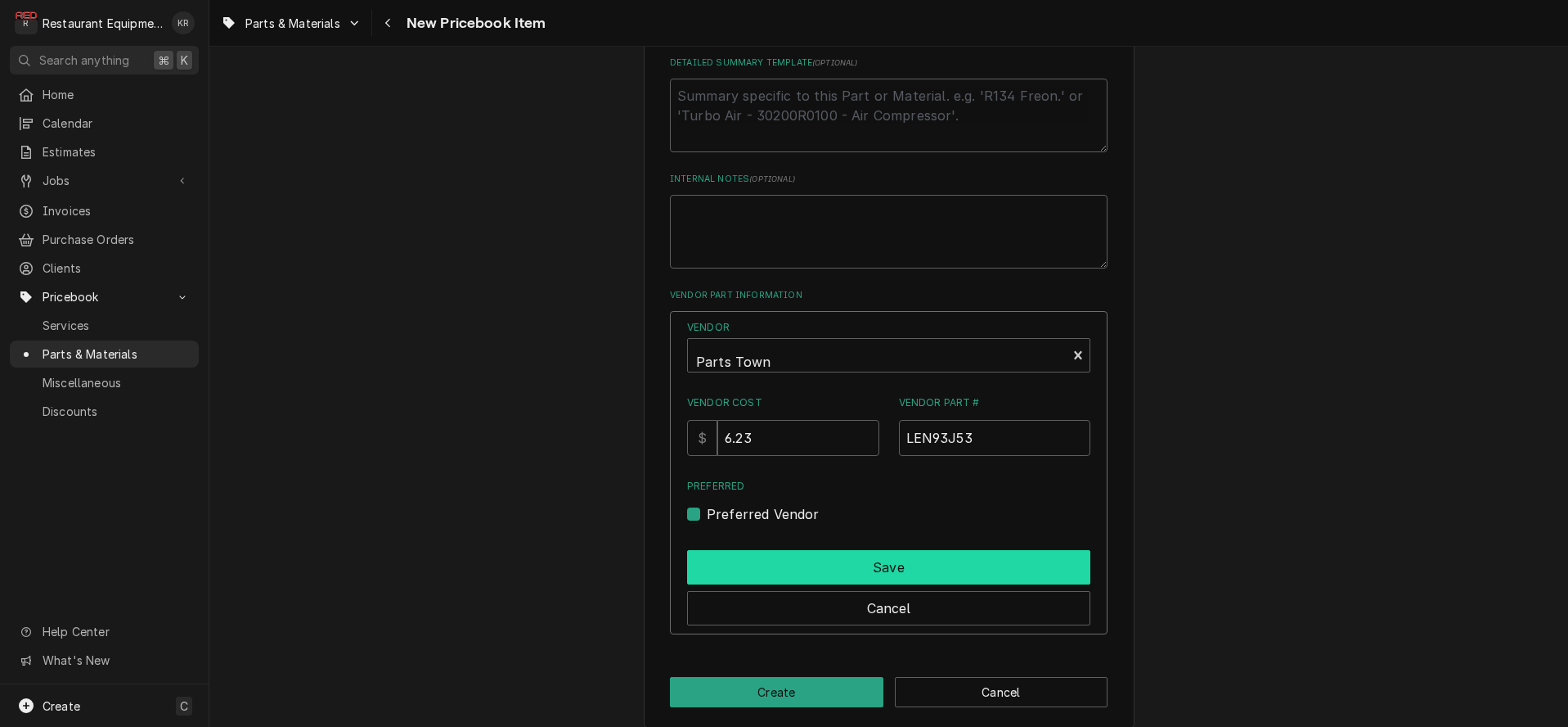
click at [745, 552] on button "Save" at bounding box center [888, 567] width 403 height 34
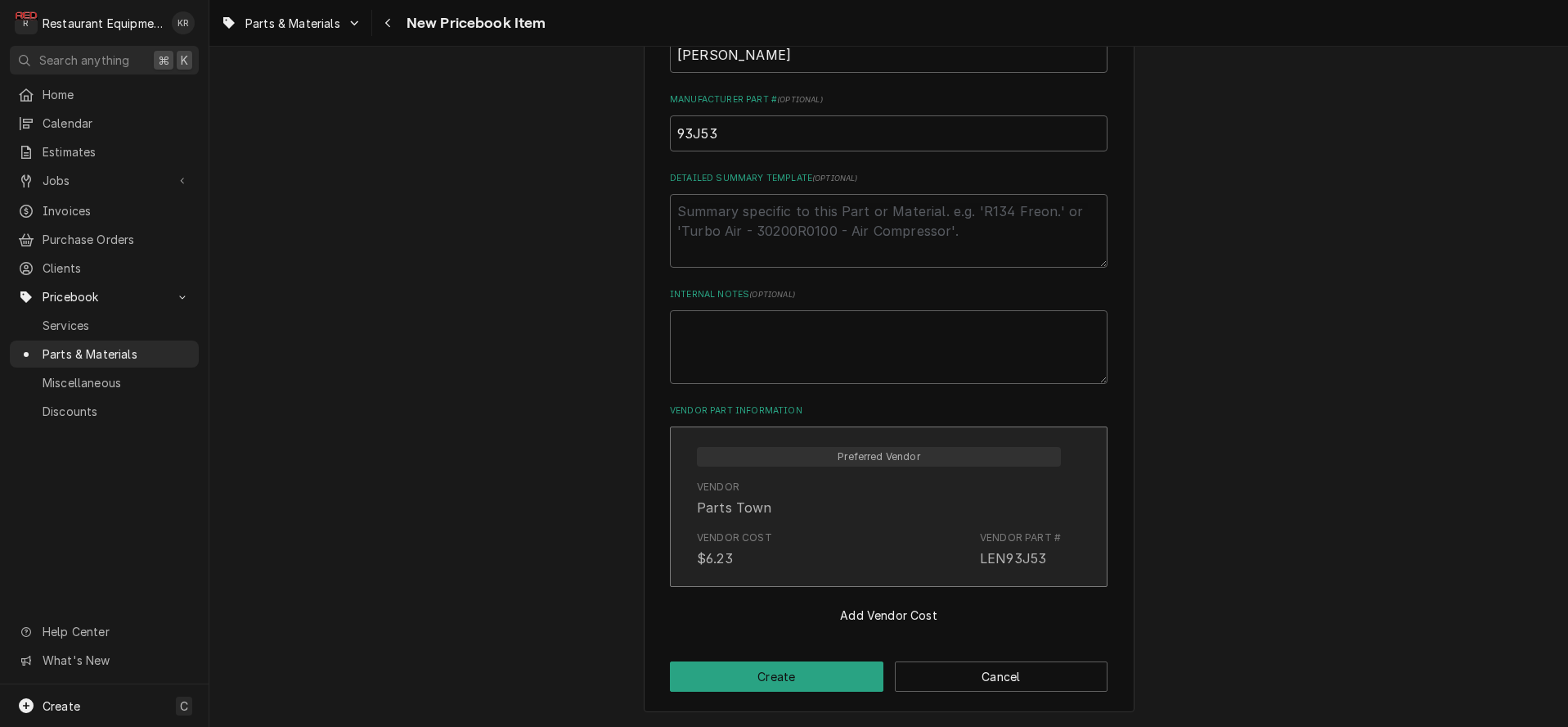
scroll to position [679, 0]
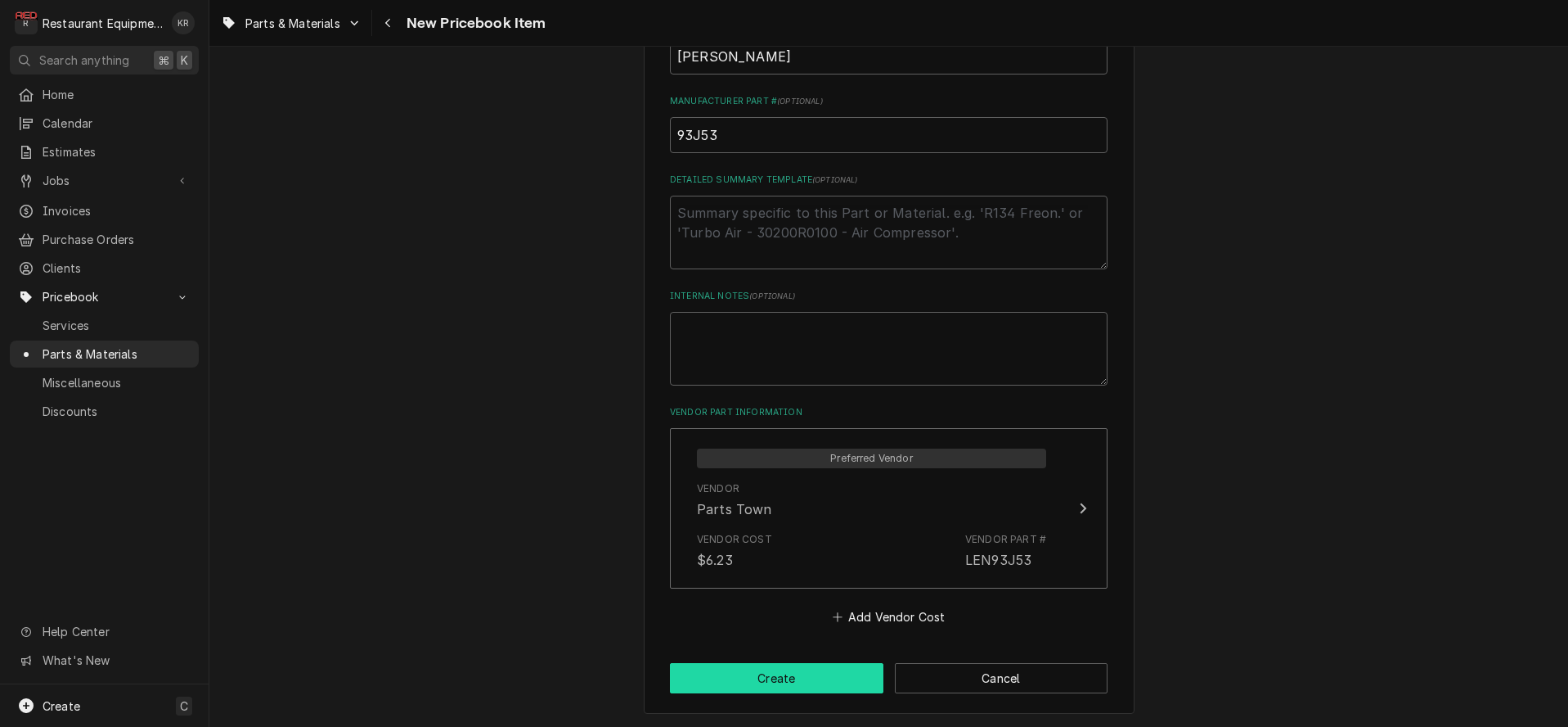
click at [793, 683] on button "Create" at bounding box center [776, 677] width 213 height 30
type textarea "x"
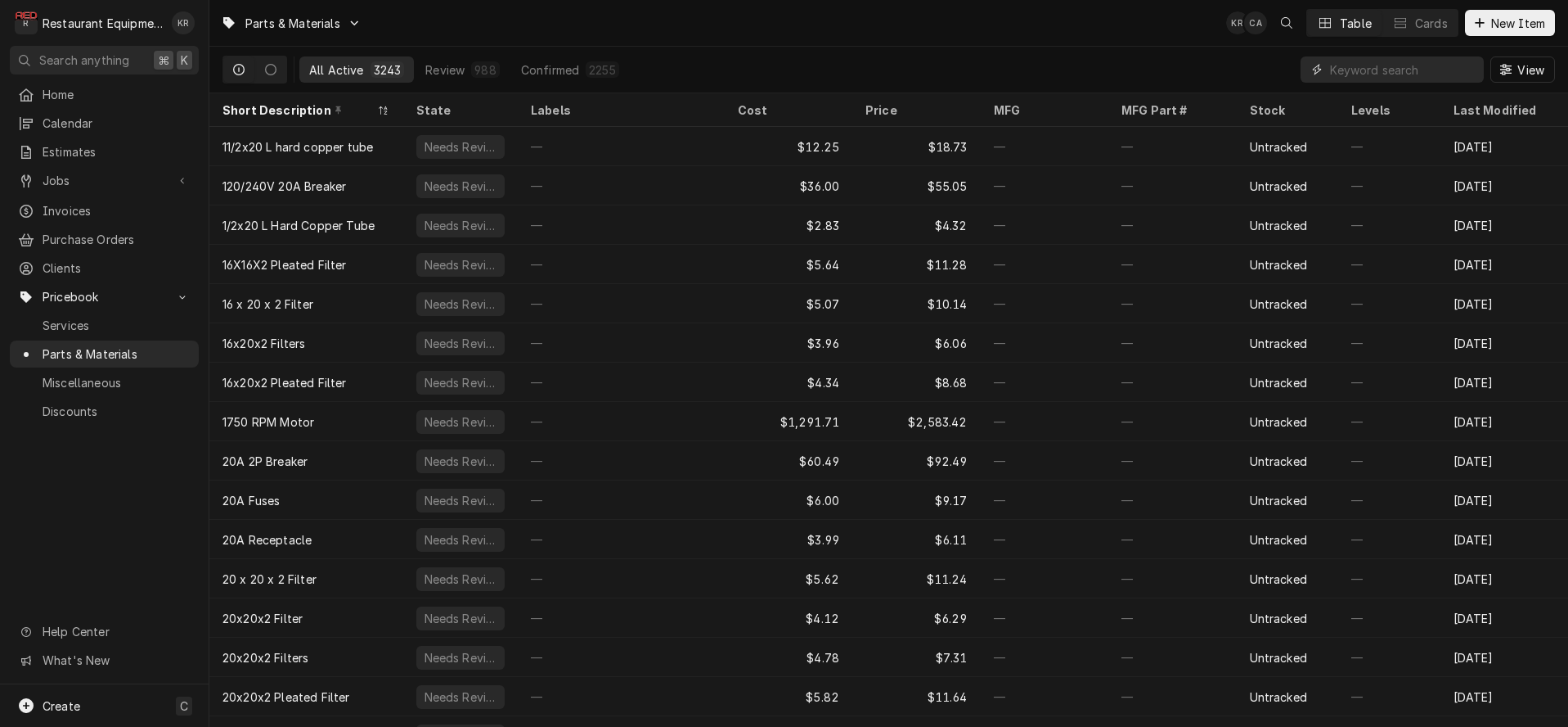
click at [1337, 74] on input "Dynamic Content Wrapper" at bounding box center [1402, 70] width 145 height 26
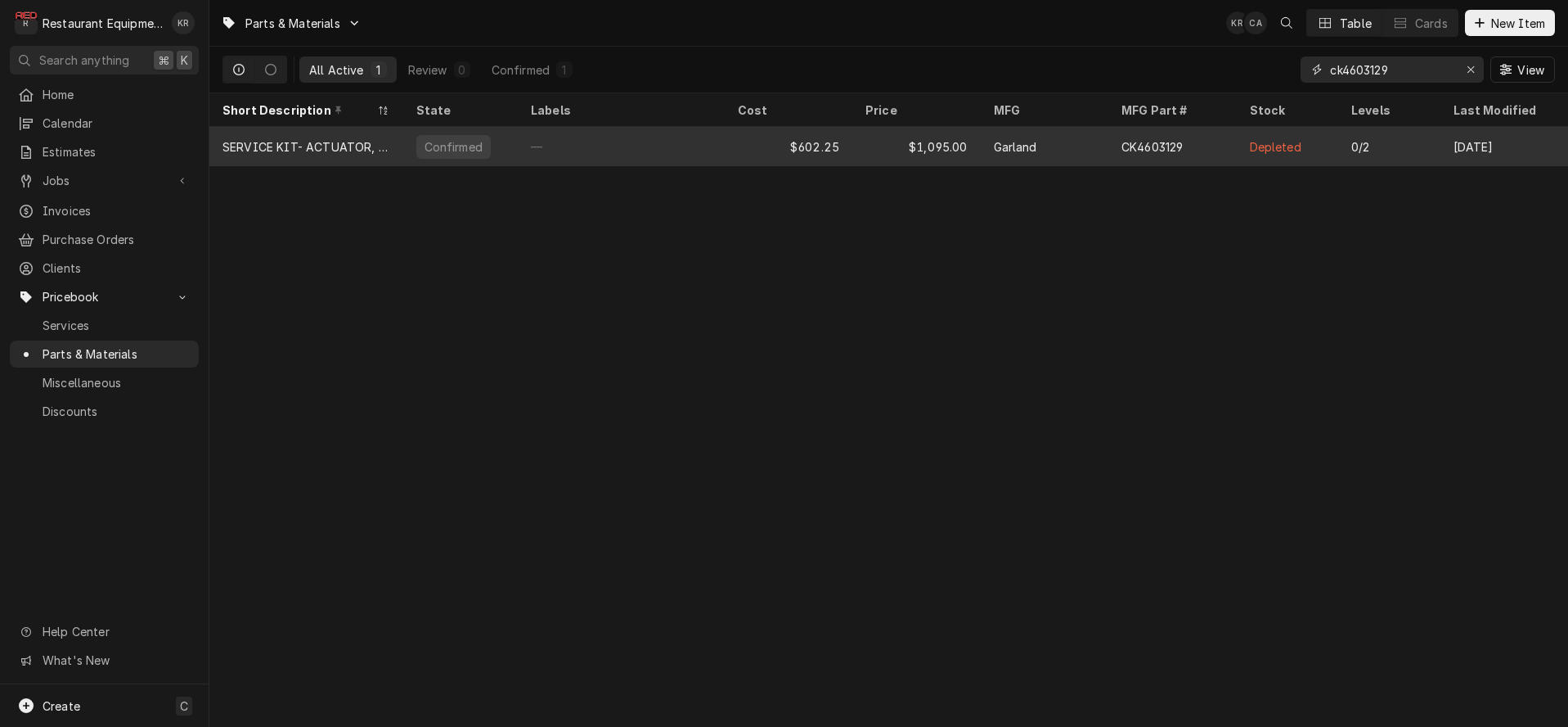
type input "ck4603129"
click at [665, 141] on div "—" at bounding box center [621, 146] width 207 height 39
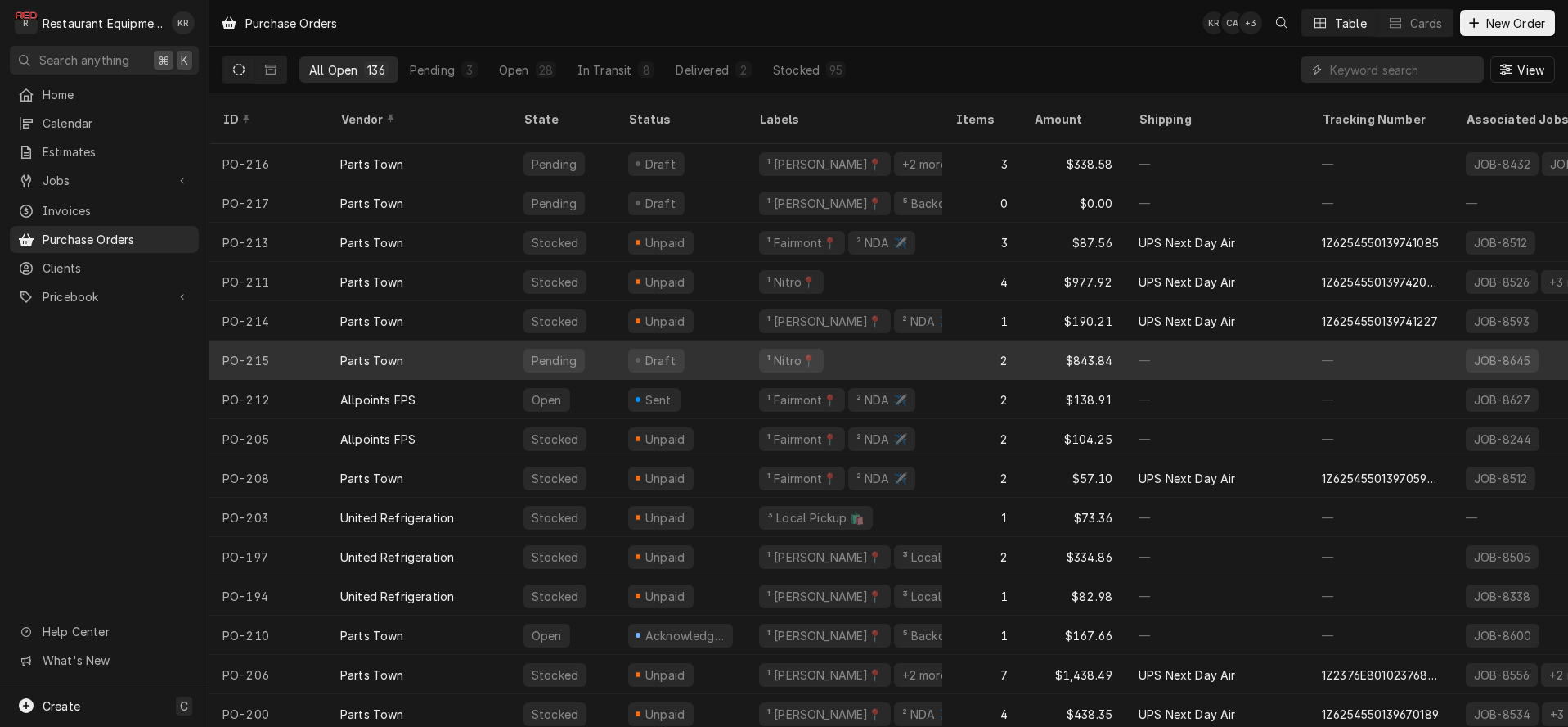
click at [445, 343] on div "Parts Town" at bounding box center [419, 360] width 184 height 39
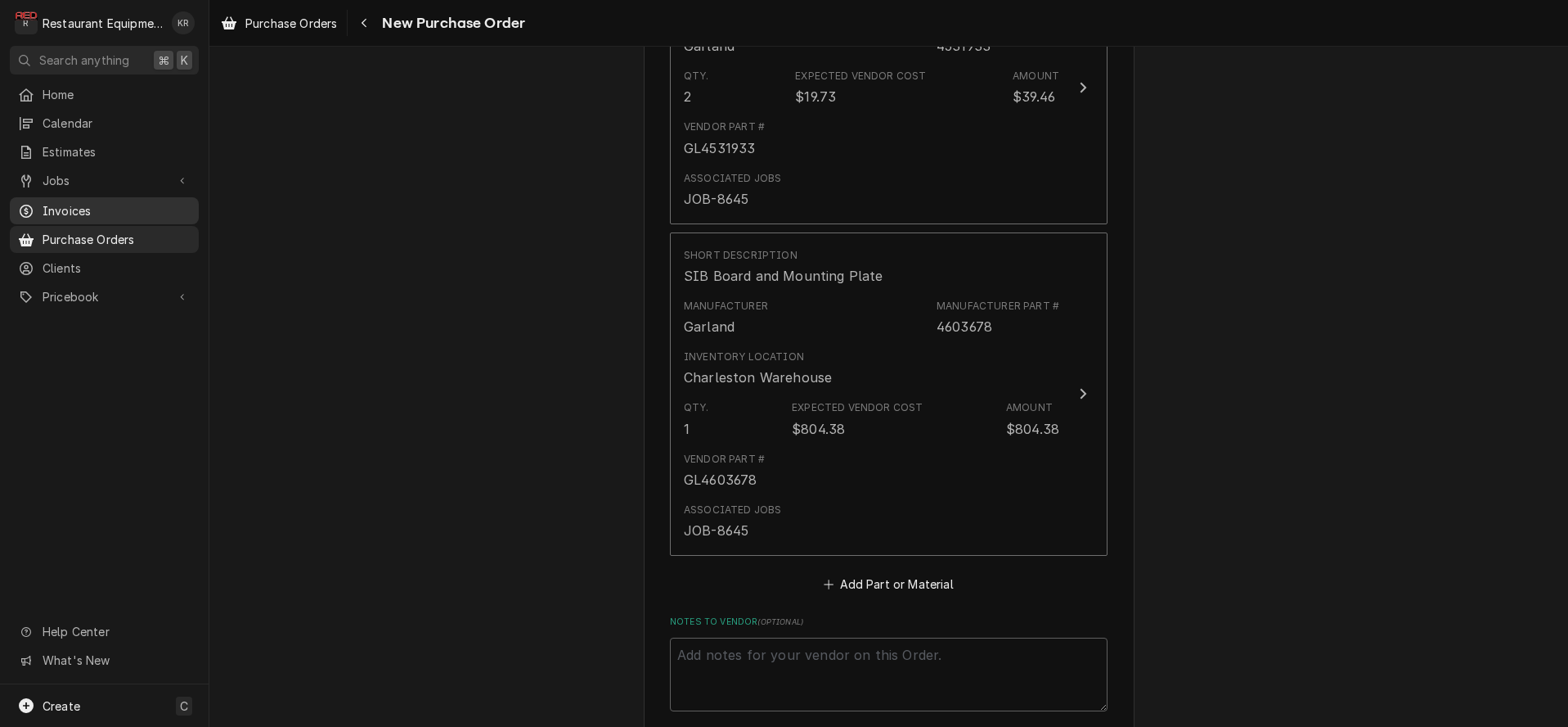
scroll to position [803, 0]
click at [910, 578] on button "Add Part or Material" at bounding box center [888, 582] width 135 height 23
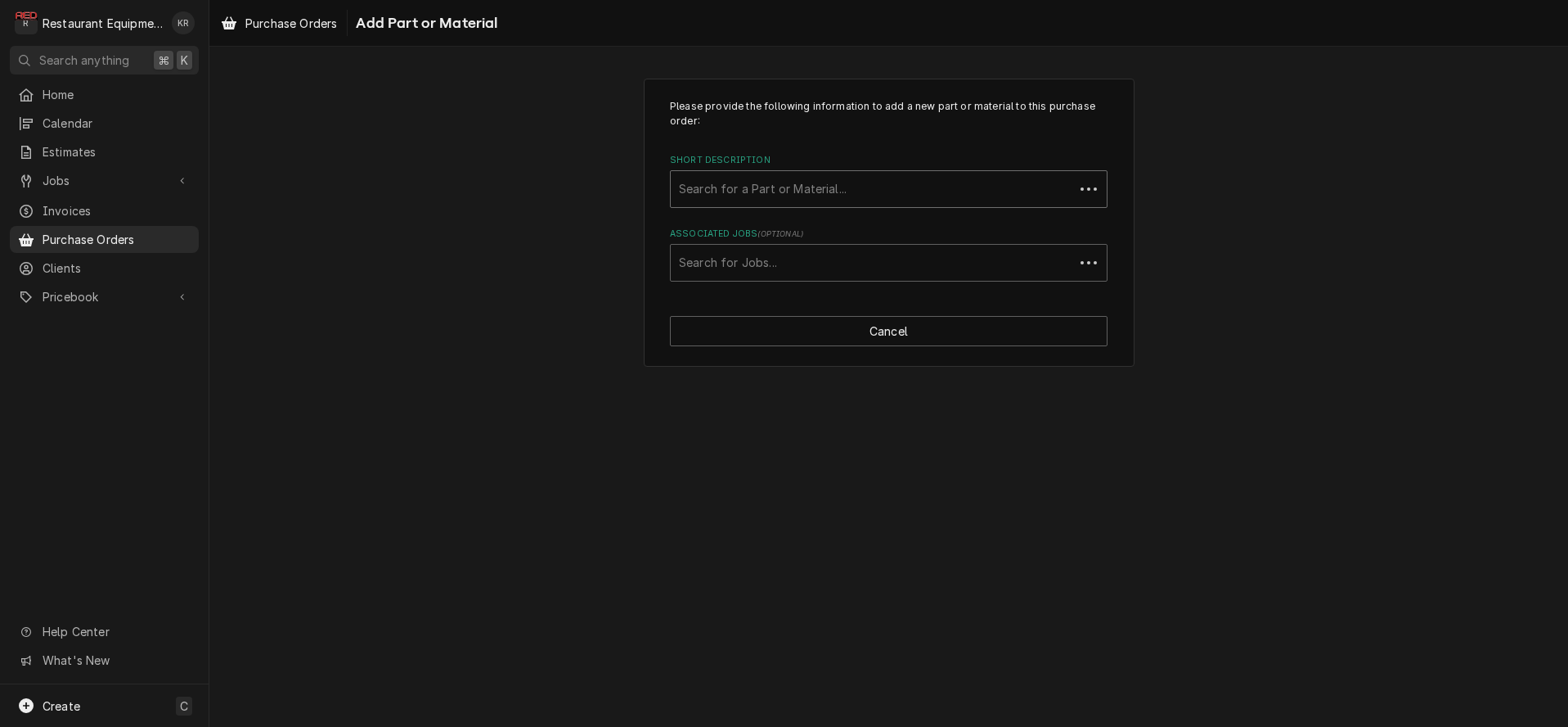
click at [828, 196] on div "Short Description" at bounding box center [872, 189] width 387 height 30
type input "93j53"
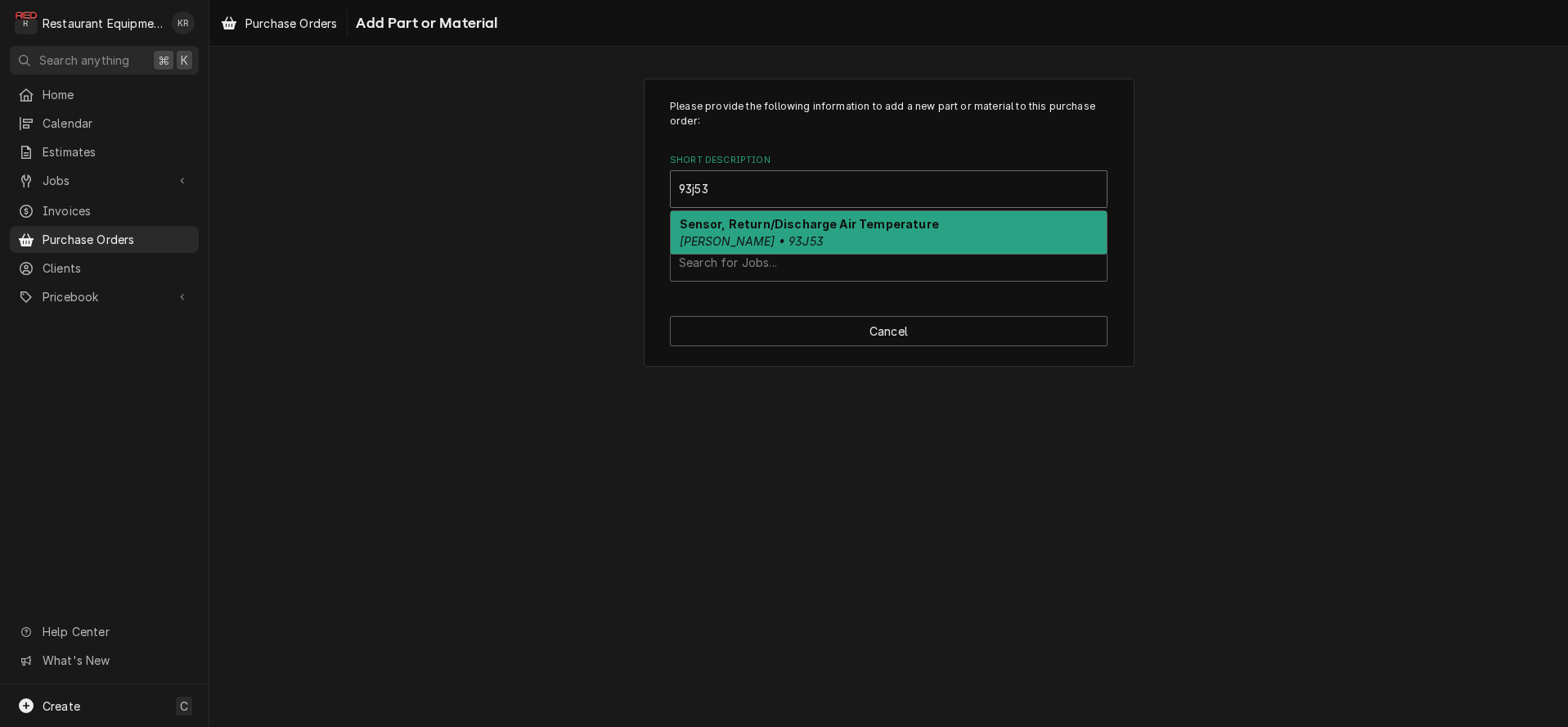
click at [767, 250] on div "Sensor, Return/Discharge Air Temperature Lennox • 93J53" at bounding box center [888, 232] width 436 height 43
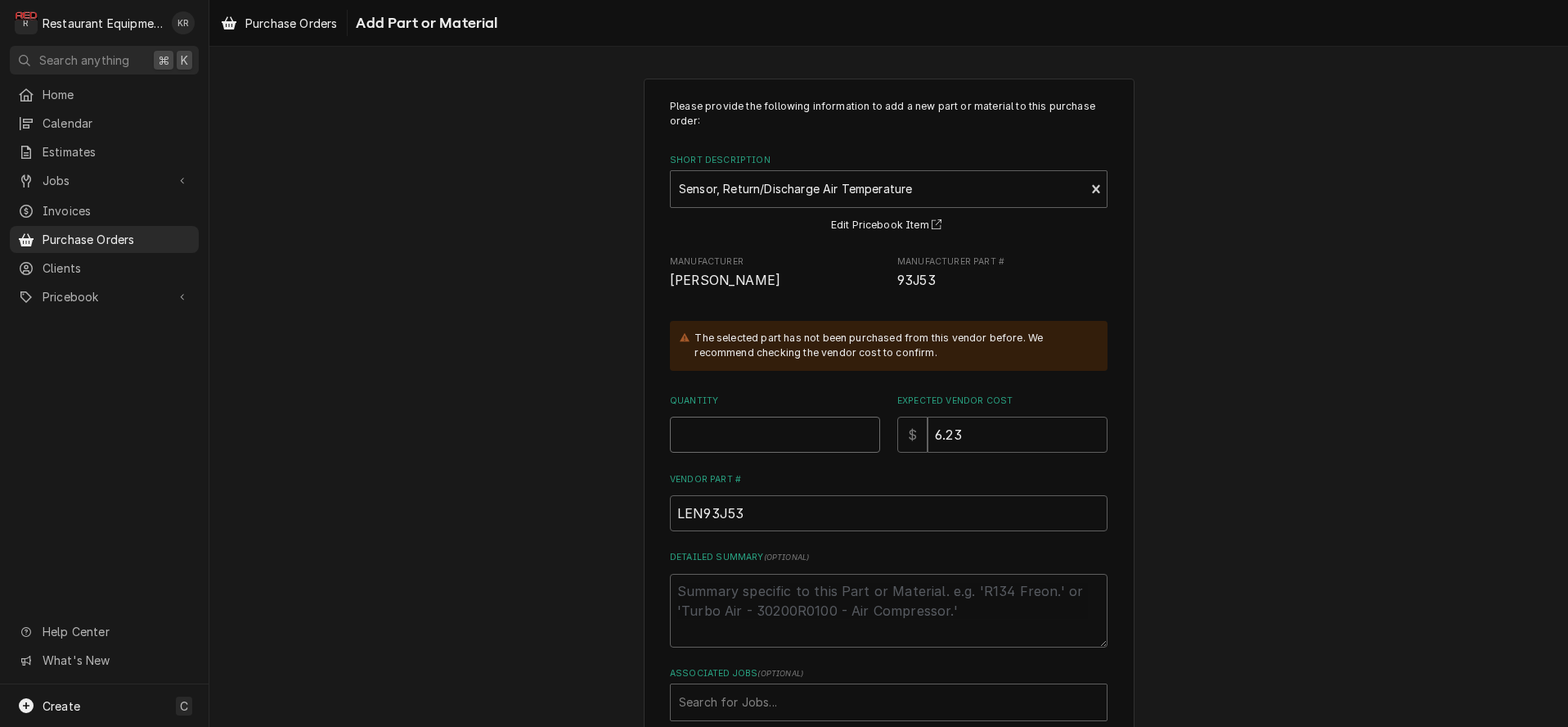
click at [749, 436] on input "Quantity" at bounding box center [775, 434] width 211 height 36
type textarea "x"
type input "1"
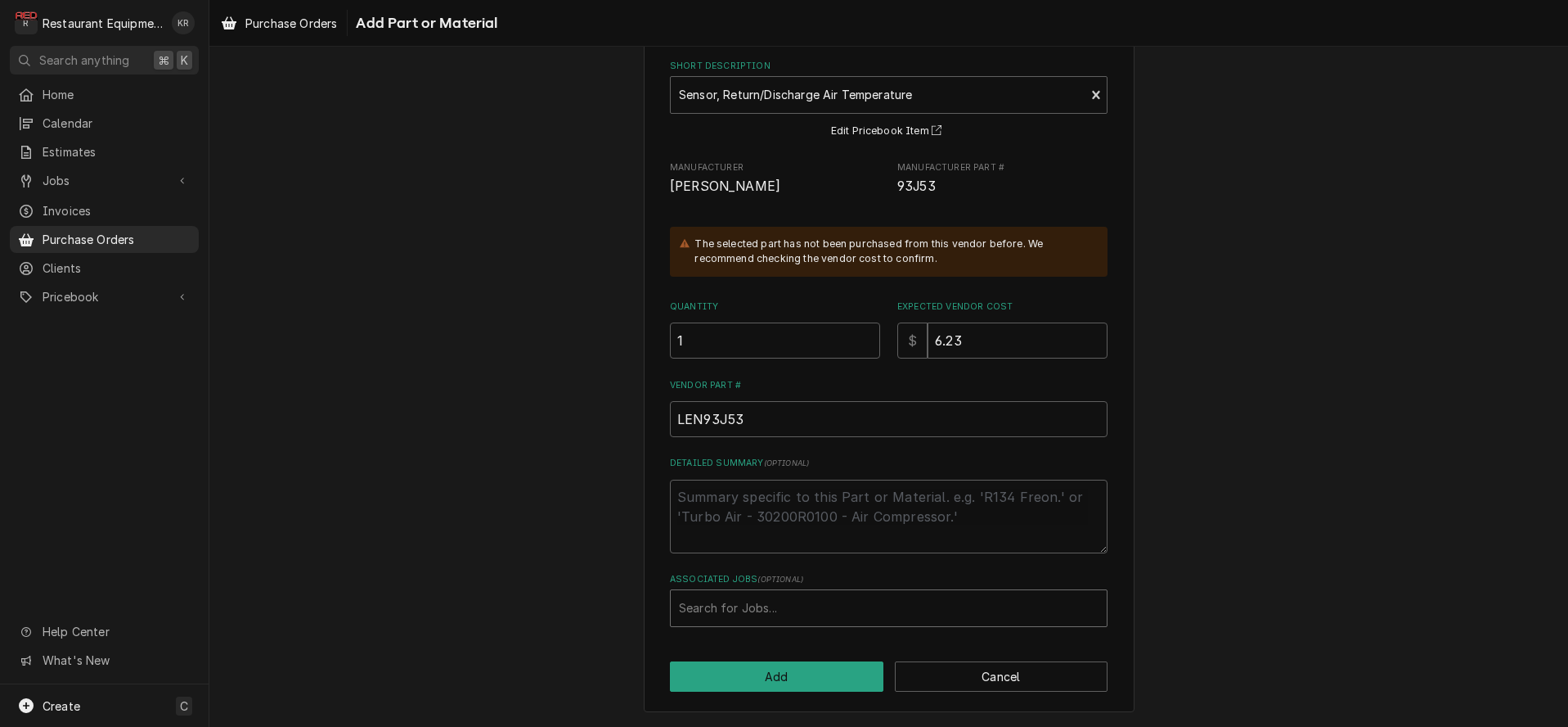
click at [755, 589] on div "Associated Jobs ( optional ) Search for Jobs..." at bounding box center [888, 599] width 438 height 53
click at [754, 603] on div "Associated Jobs" at bounding box center [888, 608] width 419 height 30
type input "8565"
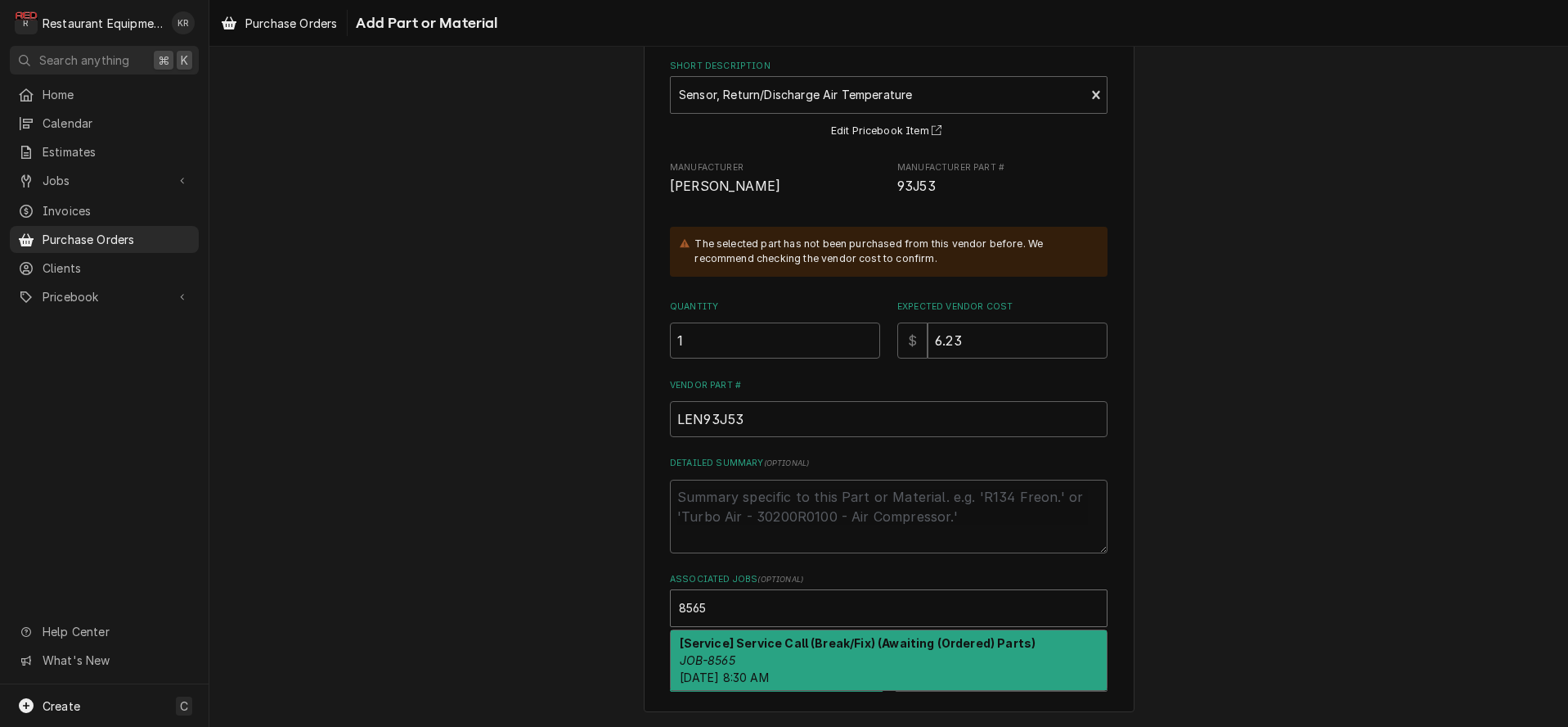
click at [752, 666] on div "[Service] Service Call (Break/Fix) (Awaiting (Ordered) Parts) JOB-8565 [DATE] 8…" at bounding box center [888, 660] width 436 height 60
type textarea "x"
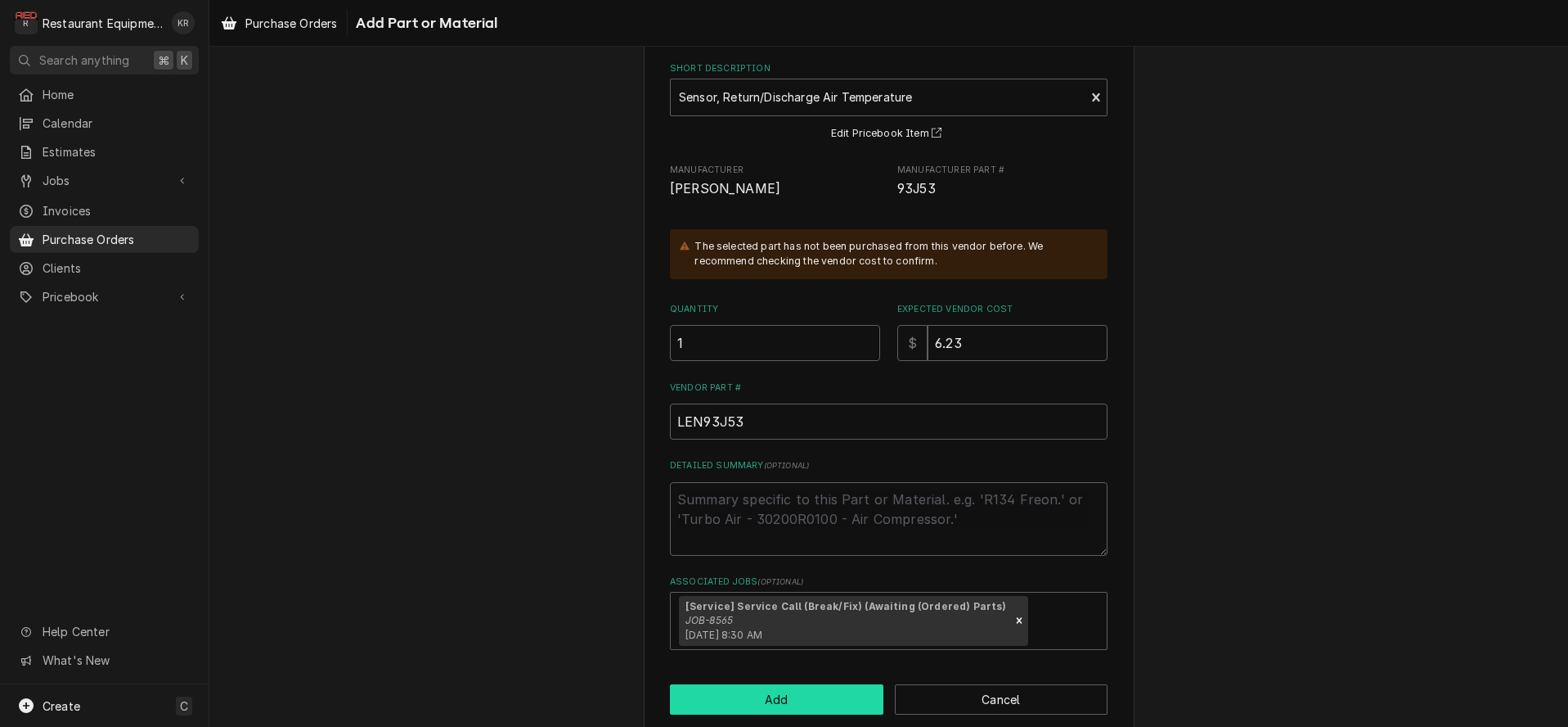
click at [752, 703] on button "Add" at bounding box center [776, 699] width 213 height 30
type textarea "x"
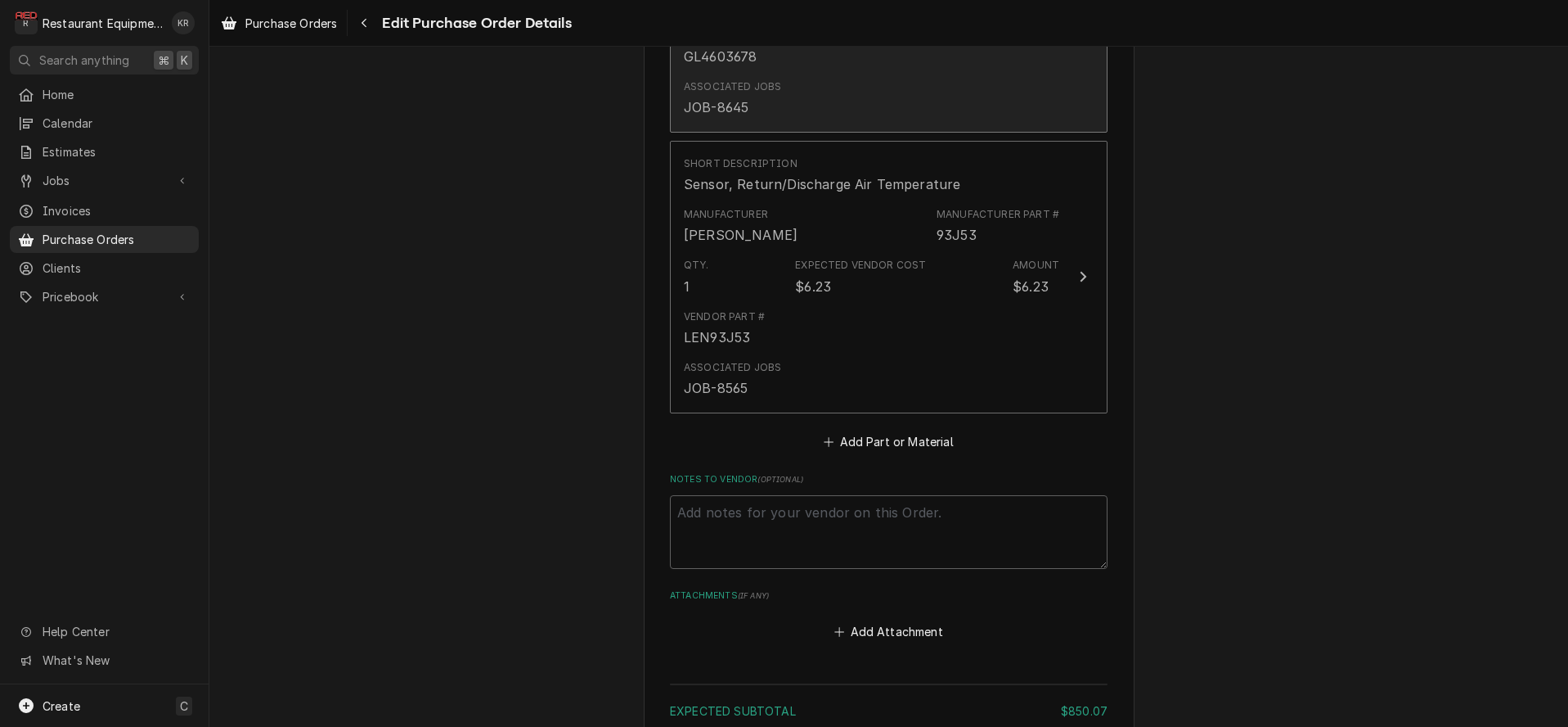
scroll to position [1226, 0]
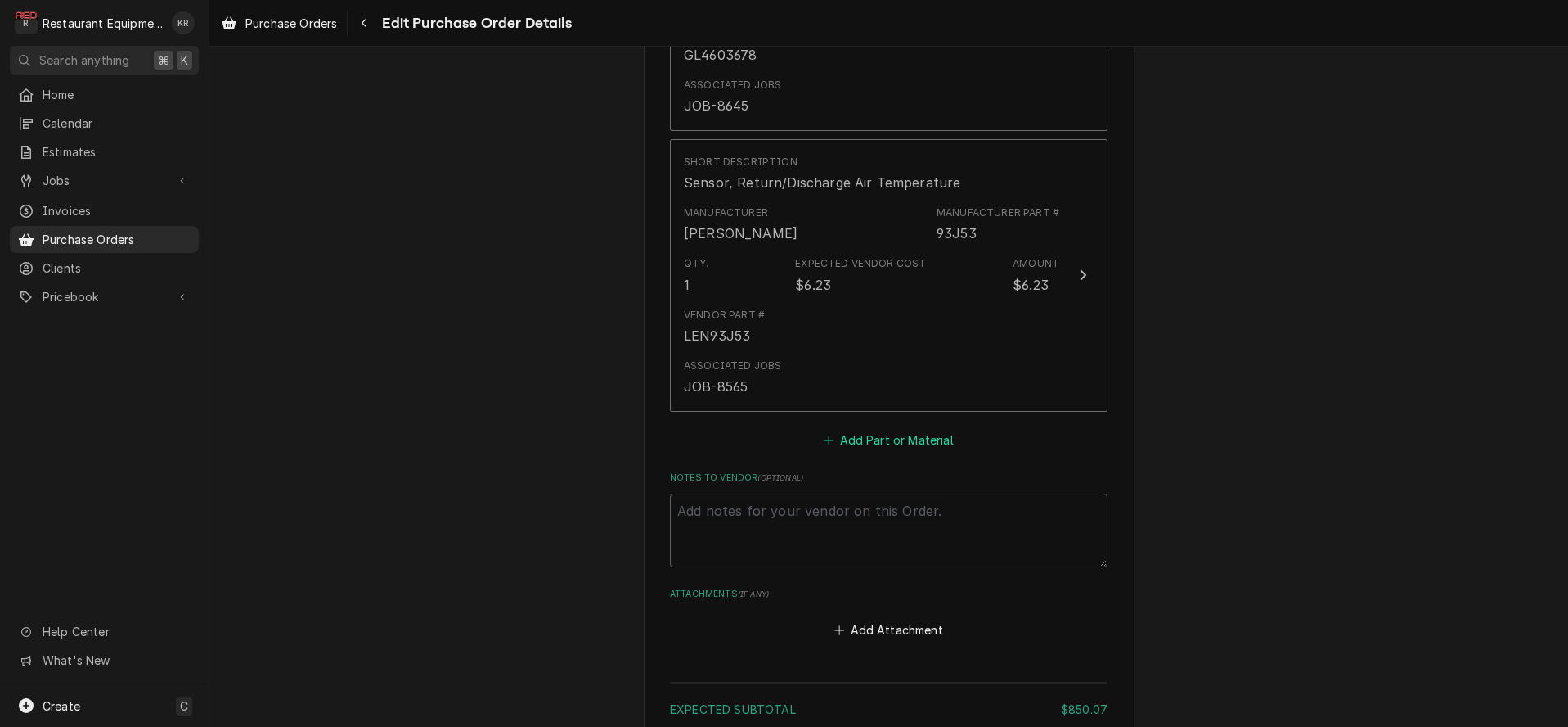
drag, startPoint x: 900, startPoint y: 436, endPoint x: 891, endPoint y: 426, distance: 13.5
click at [900, 436] on button "Add Part or Material" at bounding box center [888, 439] width 135 height 23
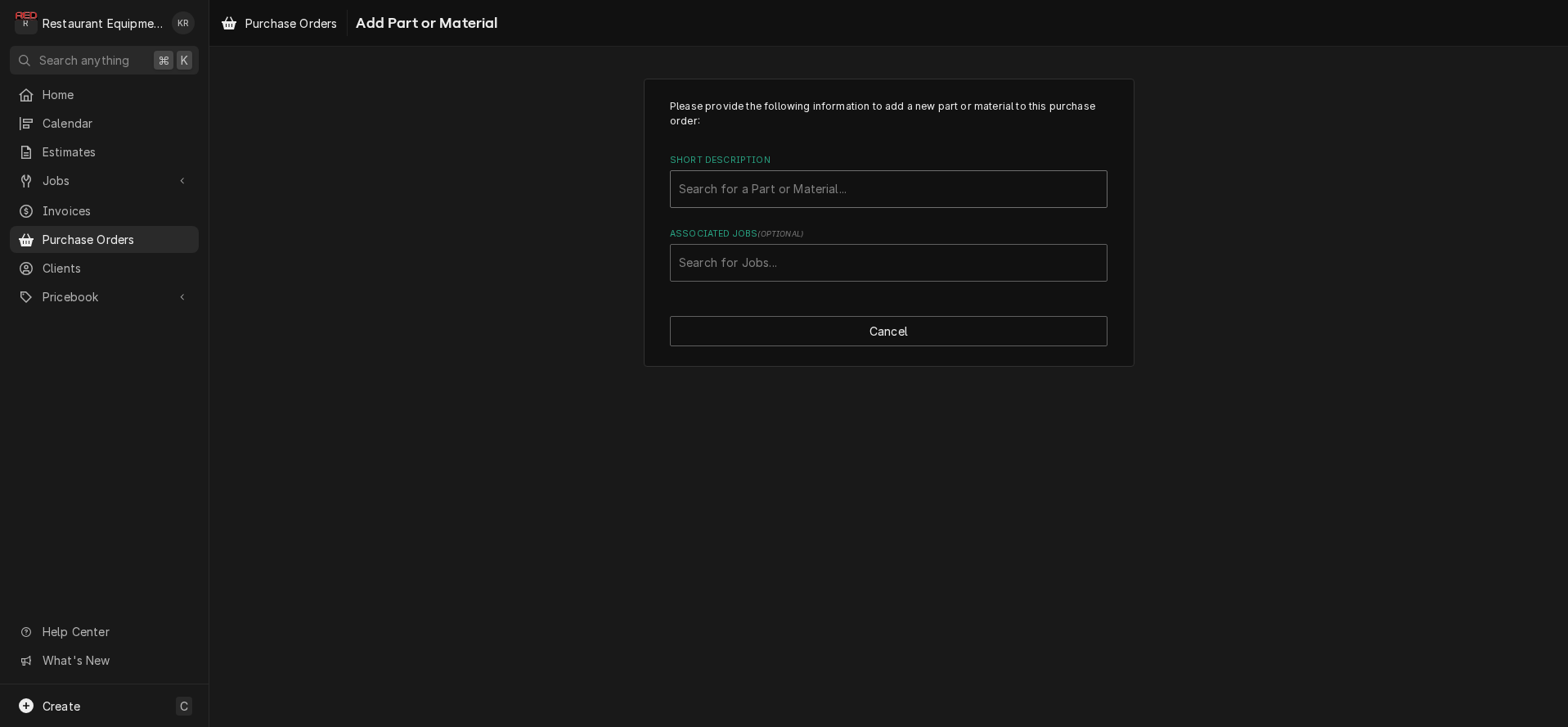
click at [806, 185] on div "Short Description" at bounding box center [888, 189] width 419 height 30
type input "27p25"
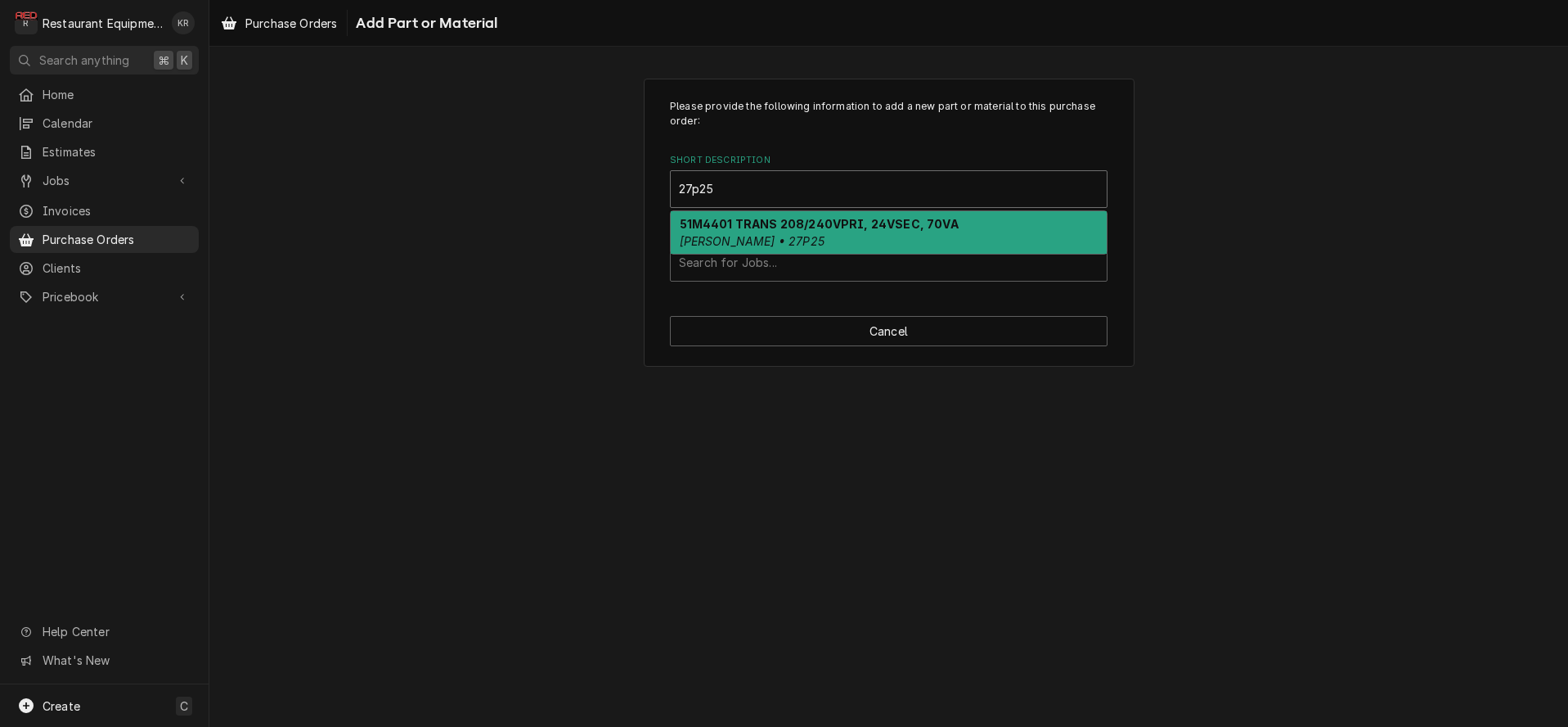
click at [764, 243] on em "[PERSON_NAME] • 27P25" at bounding box center [752, 241] width 144 height 14
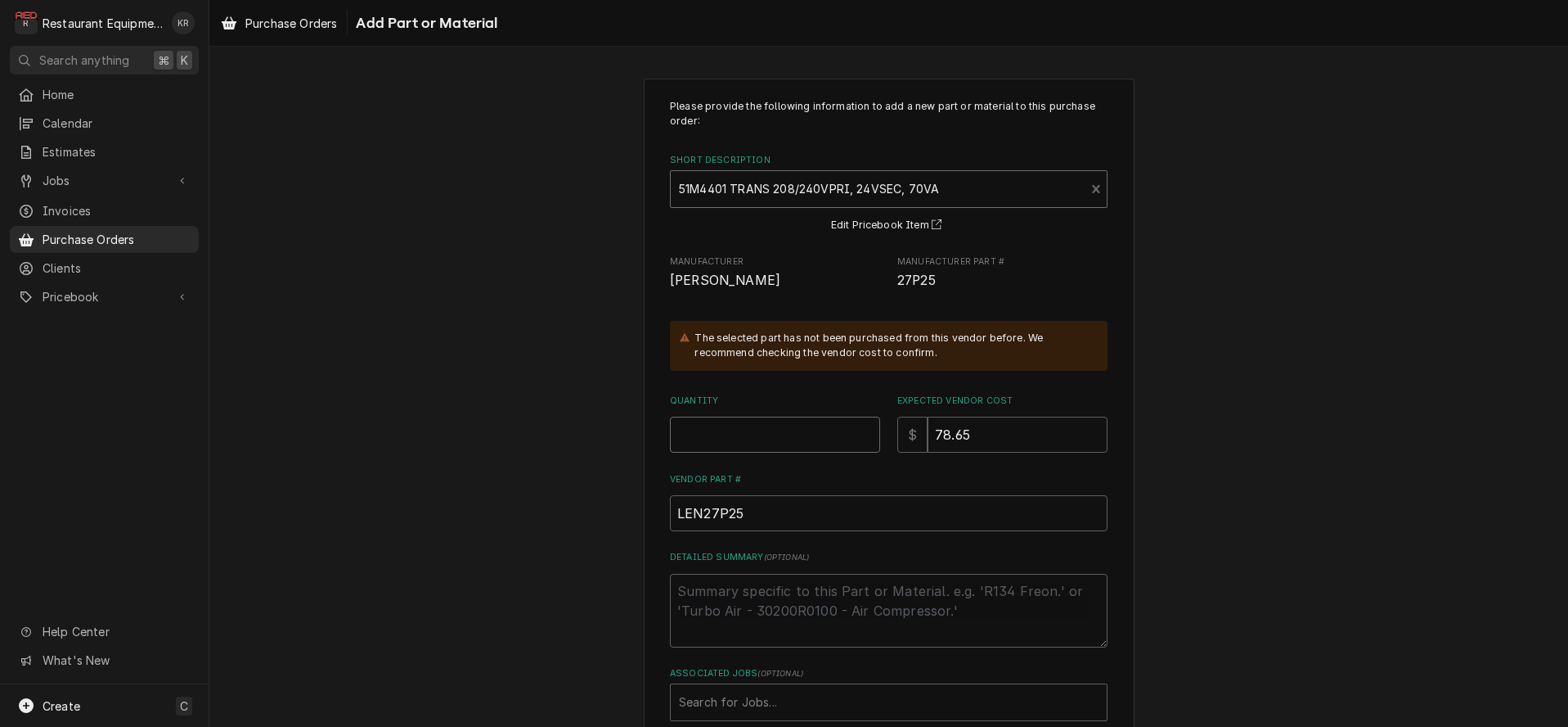
click at [769, 431] on input "Quantity" at bounding box center [775, 434] width 211 height 36
type textarea "x"
type input "1"
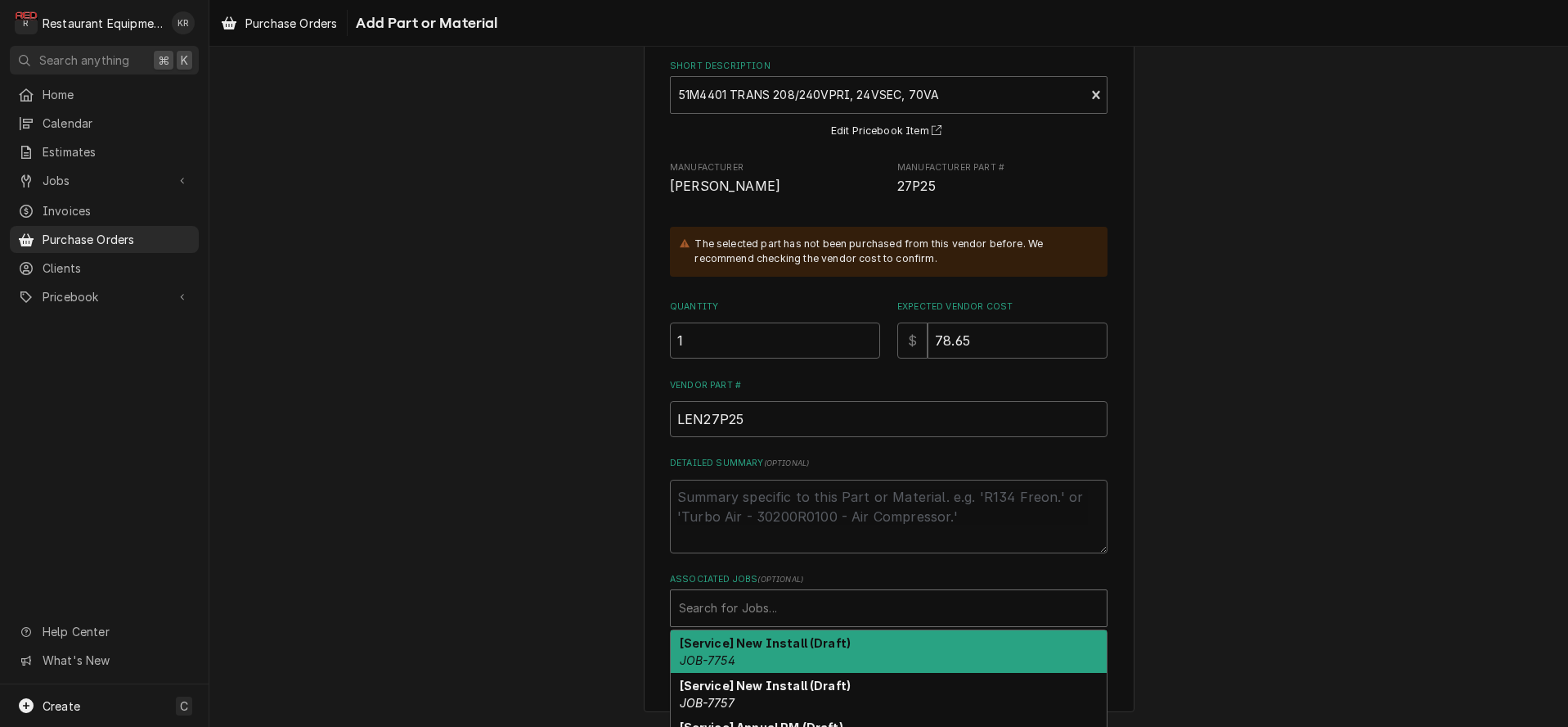
click at [792, 612] on div "Associated Jobs" at bounding box center [888, 608] width 419 height 30
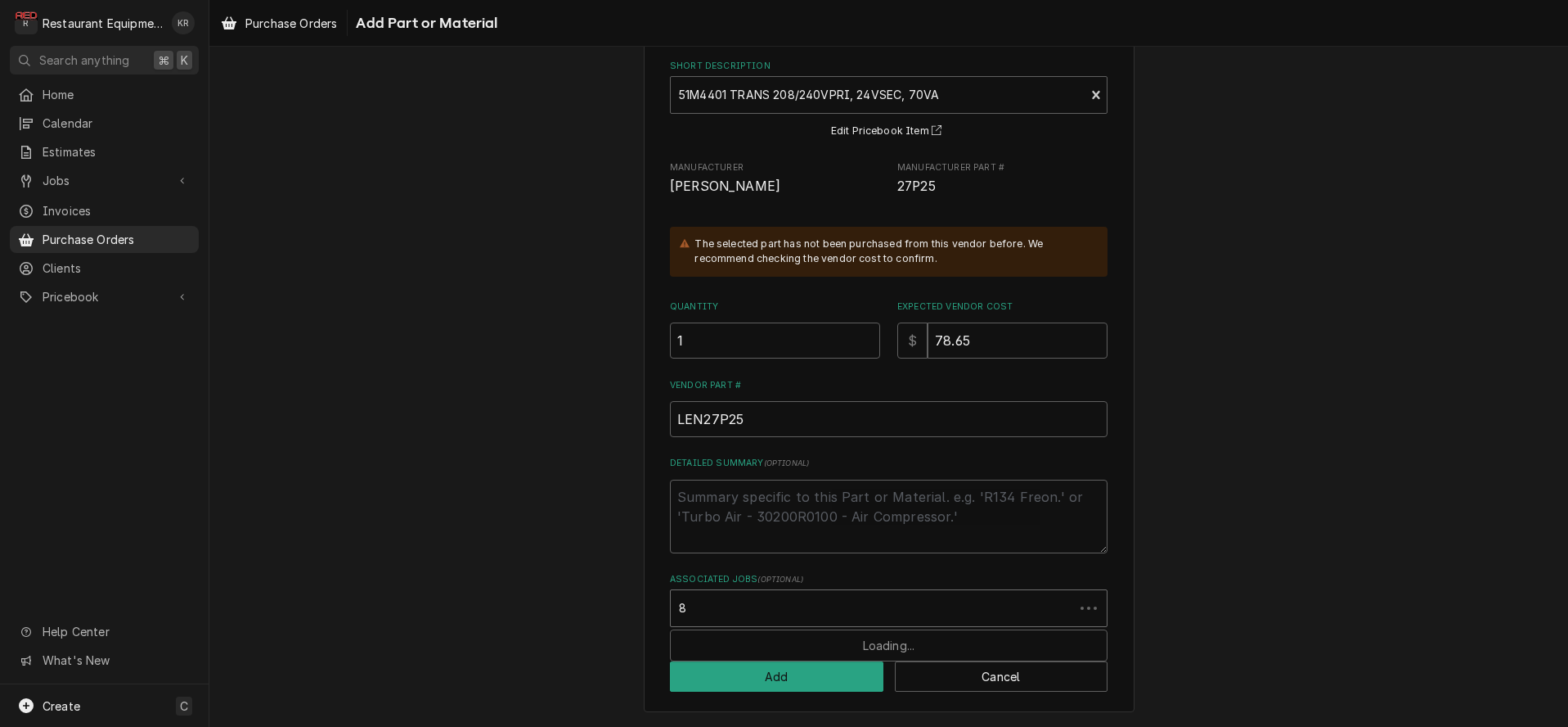
scroll to position [94, 0]
type input "8565"
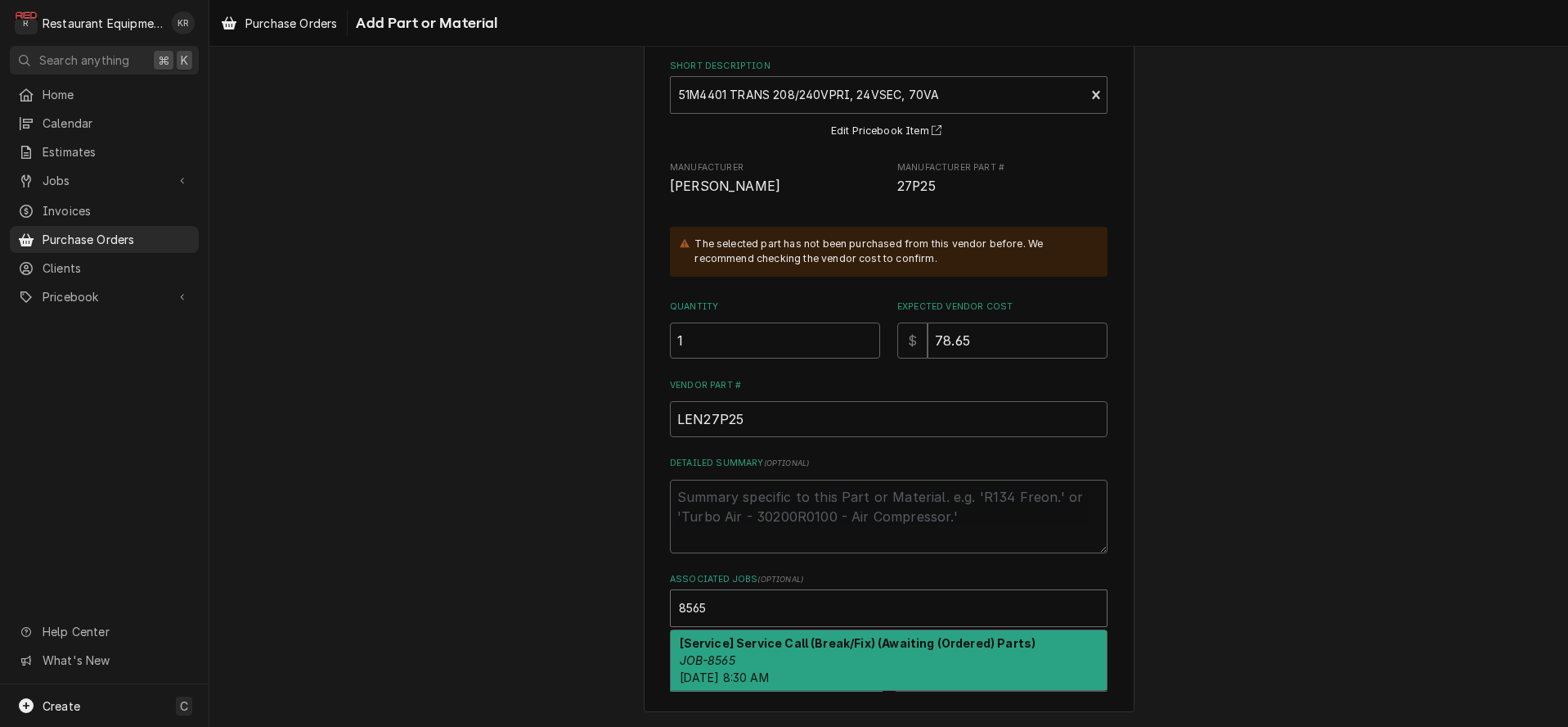
click at [793, 651] on div "[Service] Service Call (Break/Fix) (Awaiting (Ordered) Parts) JOB-8565 Tue, Aug…" at bounding box center [888, 660] width 436 height 60
type textarea "x"
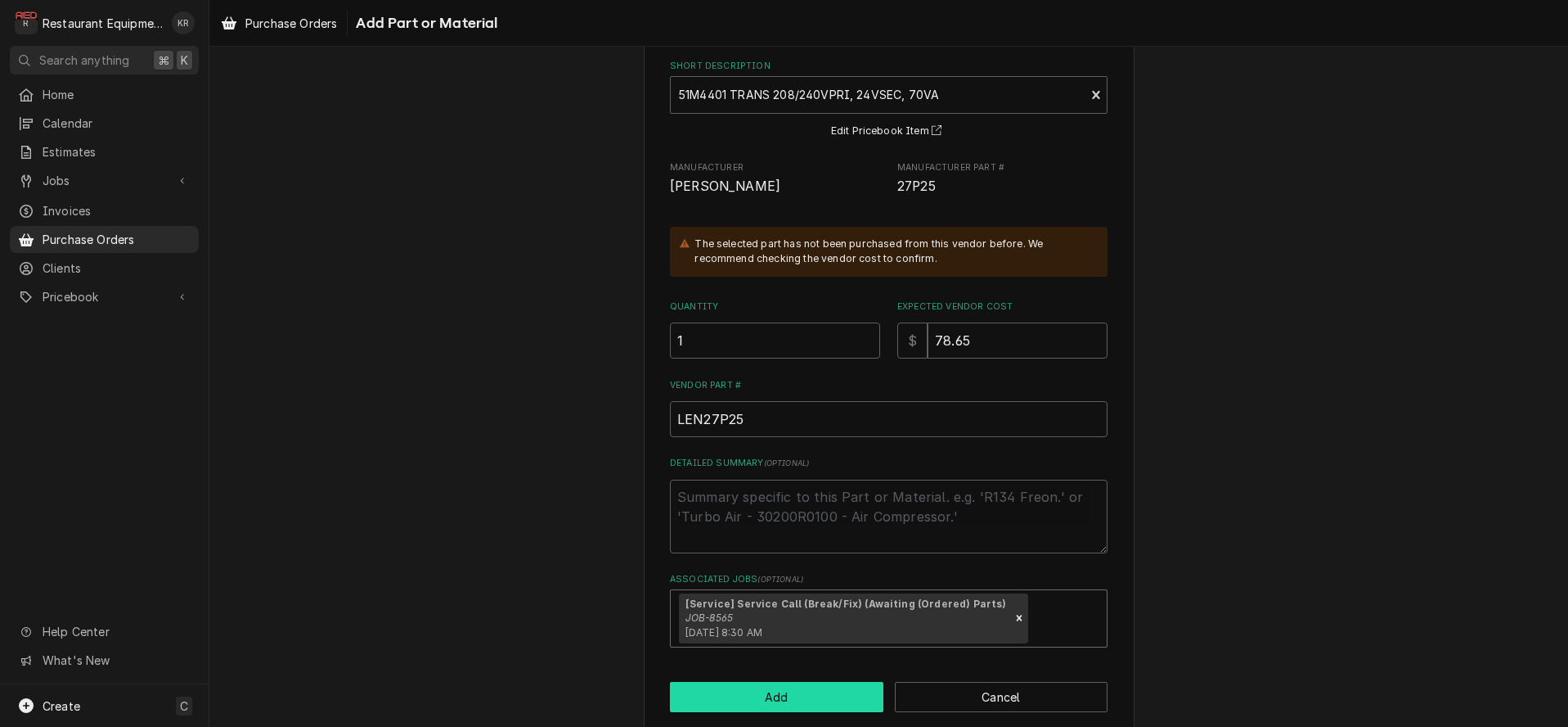
click at [788, 691] on button "Add" at bounding box center [776, 697] width 213 height 30
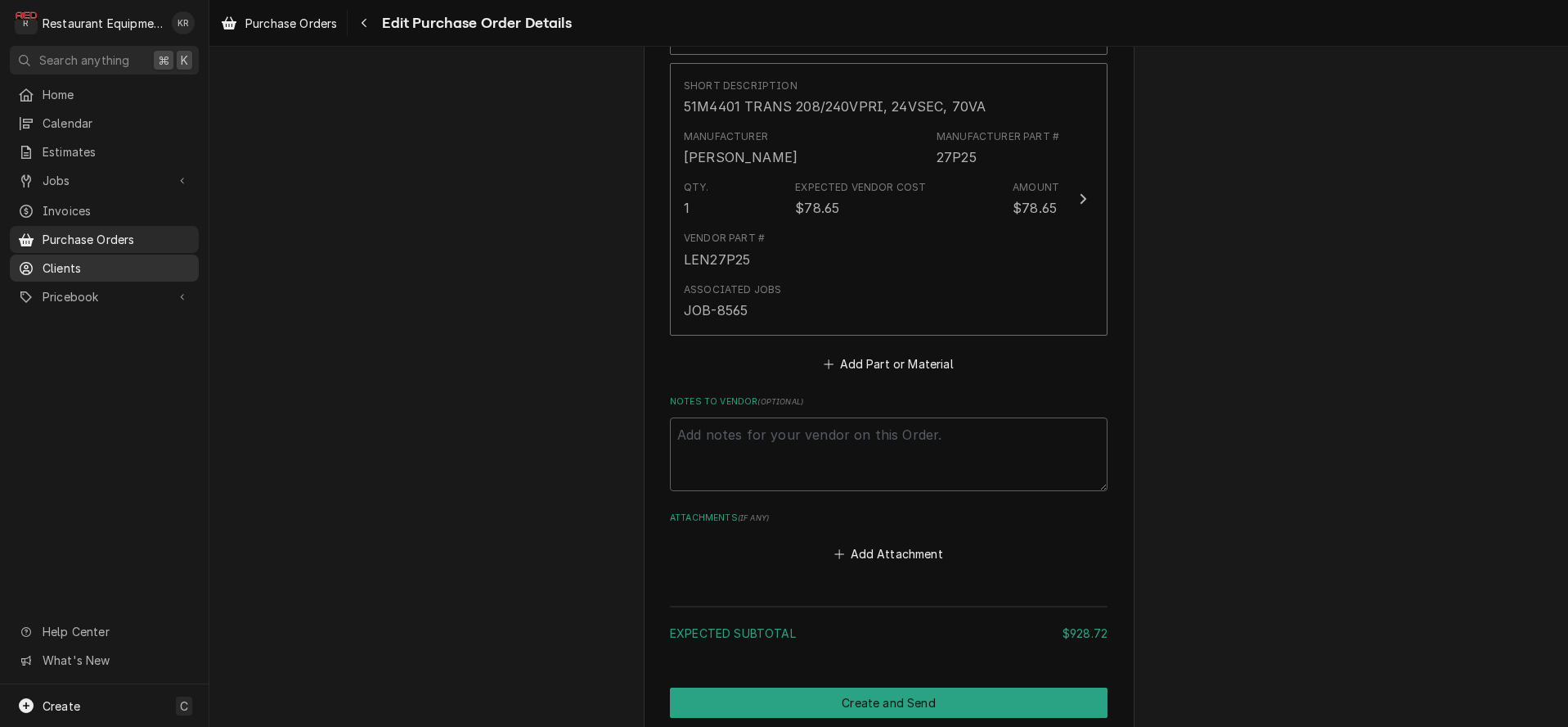
scroll to position [1767, 0]
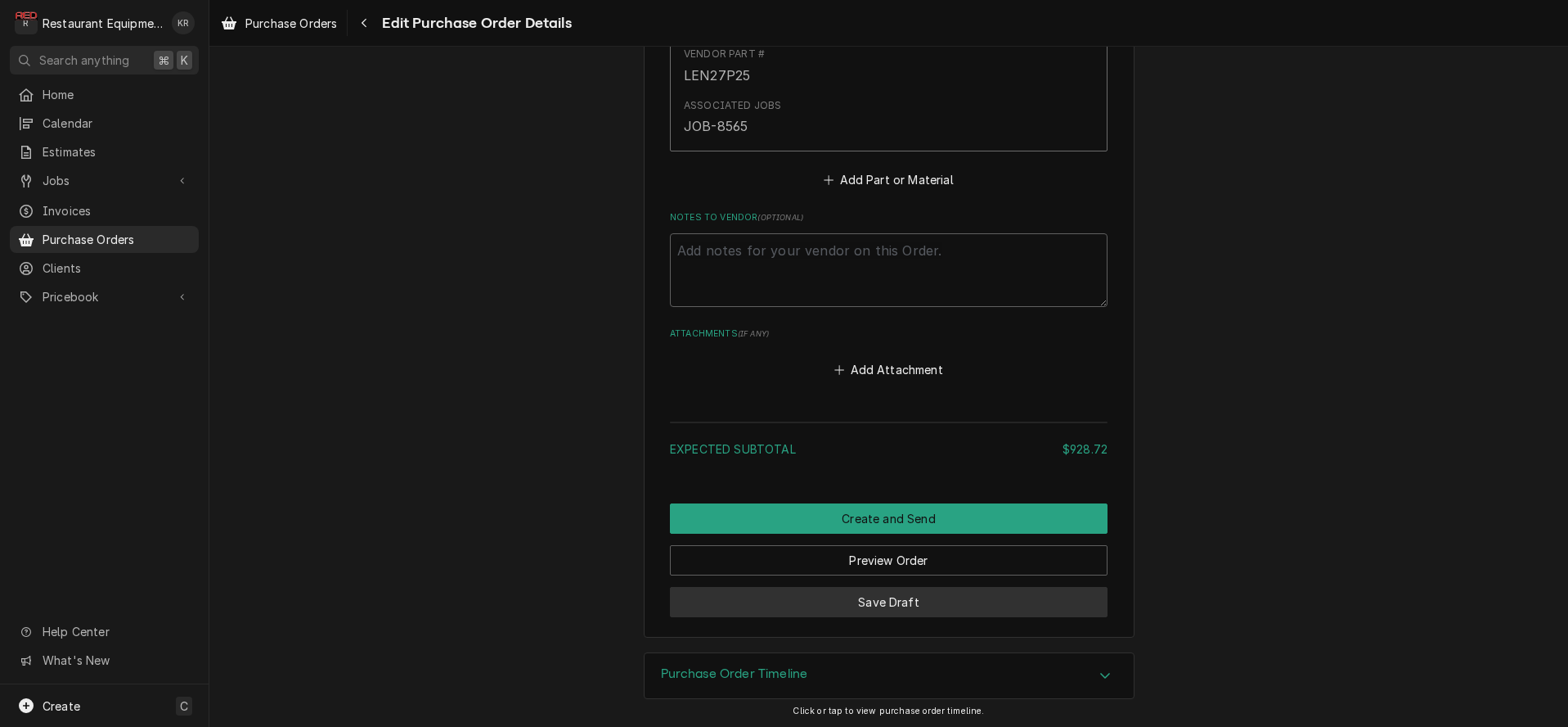
click at [905, 596] on button "Save Draft" at bounding box center [888, 602] width 438 height 30
type textarea "x"
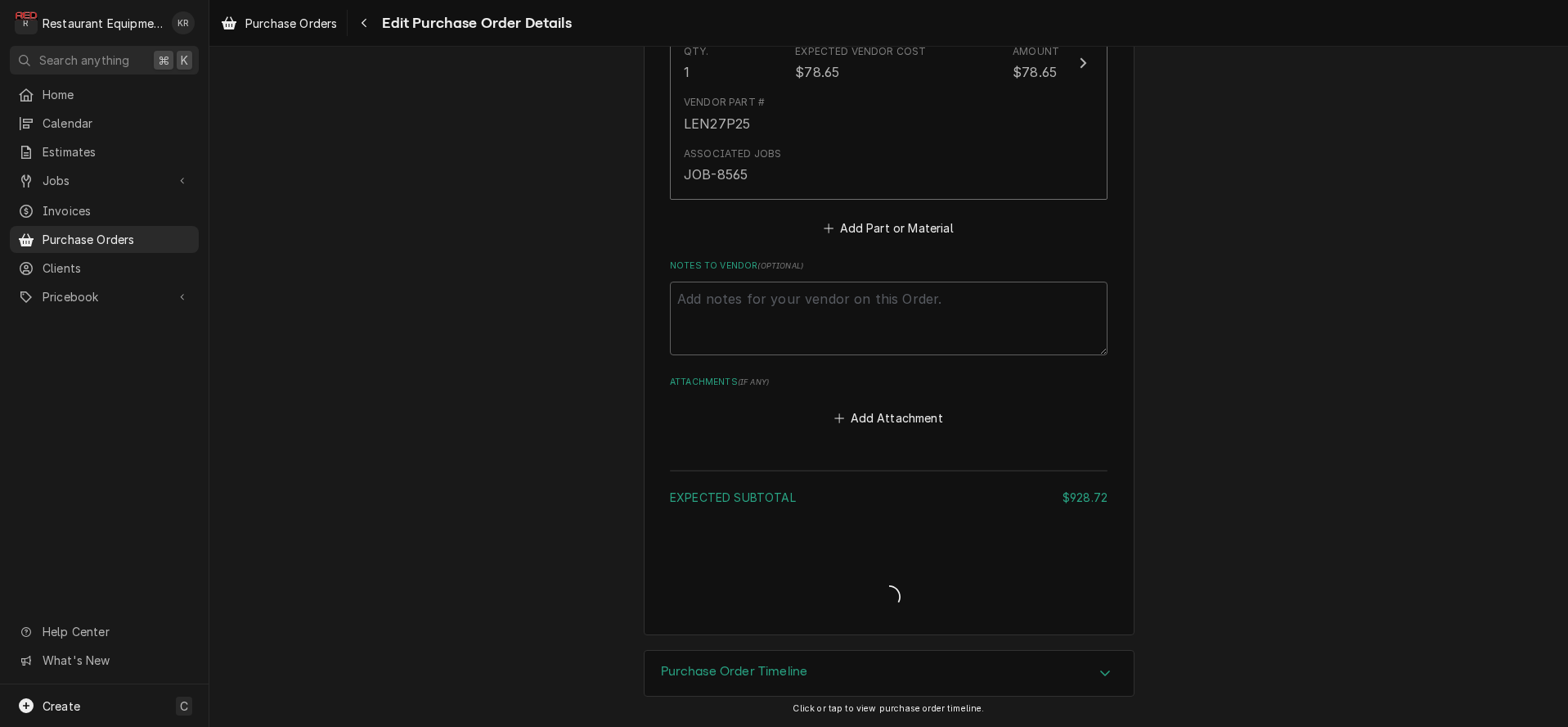
scroll to position [1716, 0]
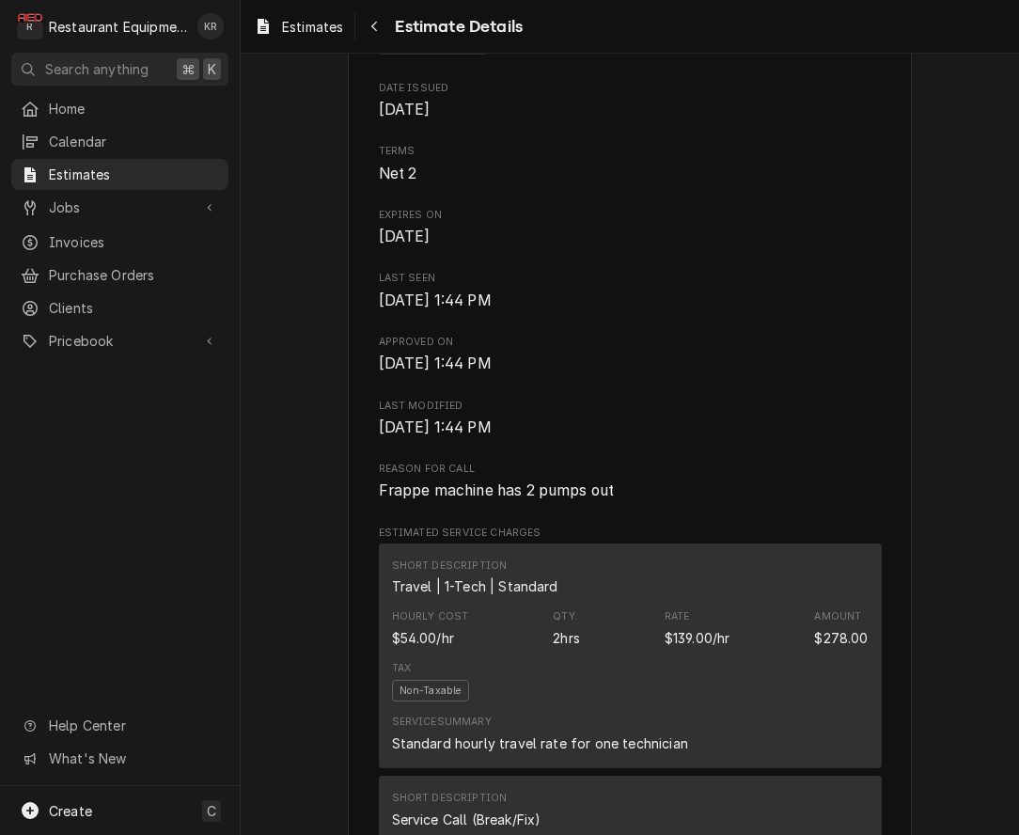
scroll to position [702, 0]
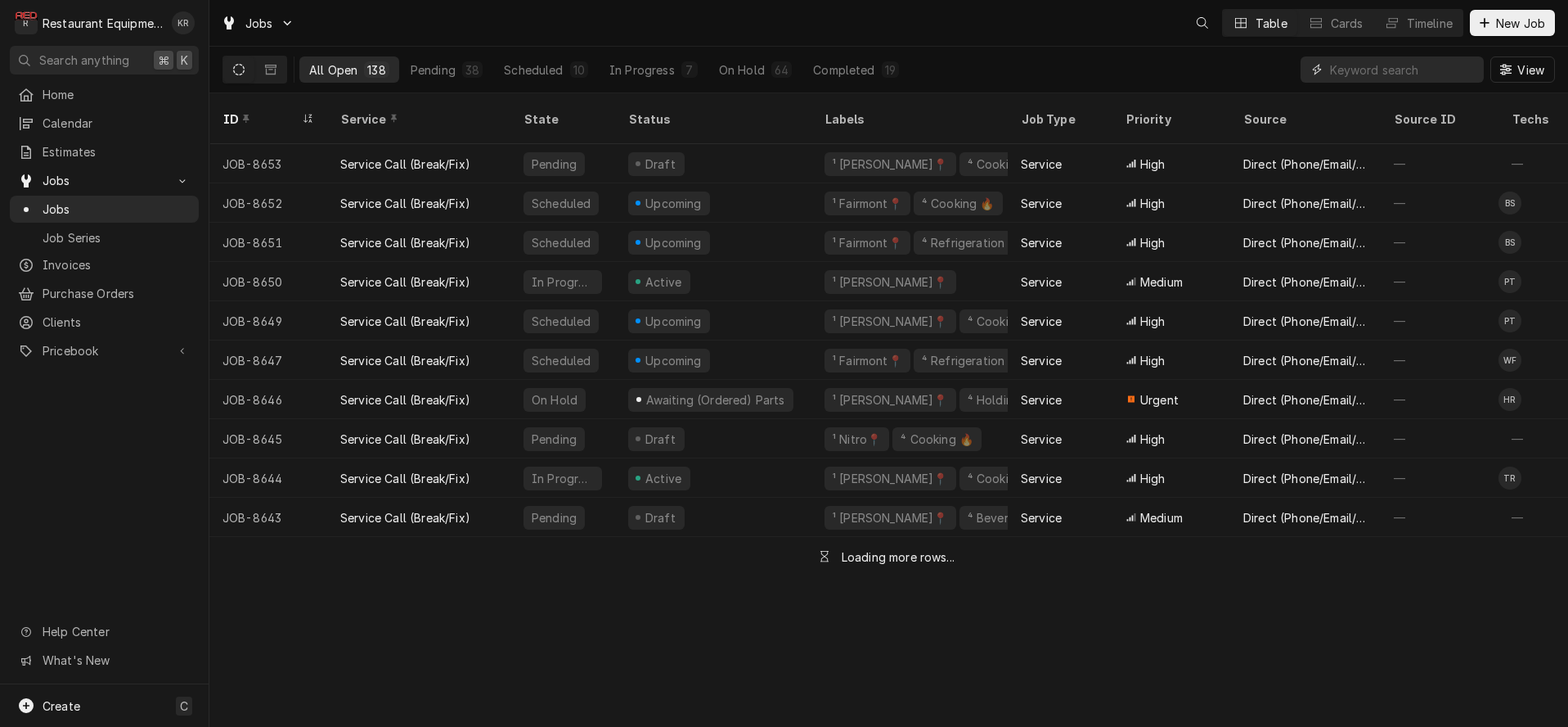
click at [1367, 64] on input "Dynamic Content Wrapper" at bounding box center [1402, 70] width 145 height 26
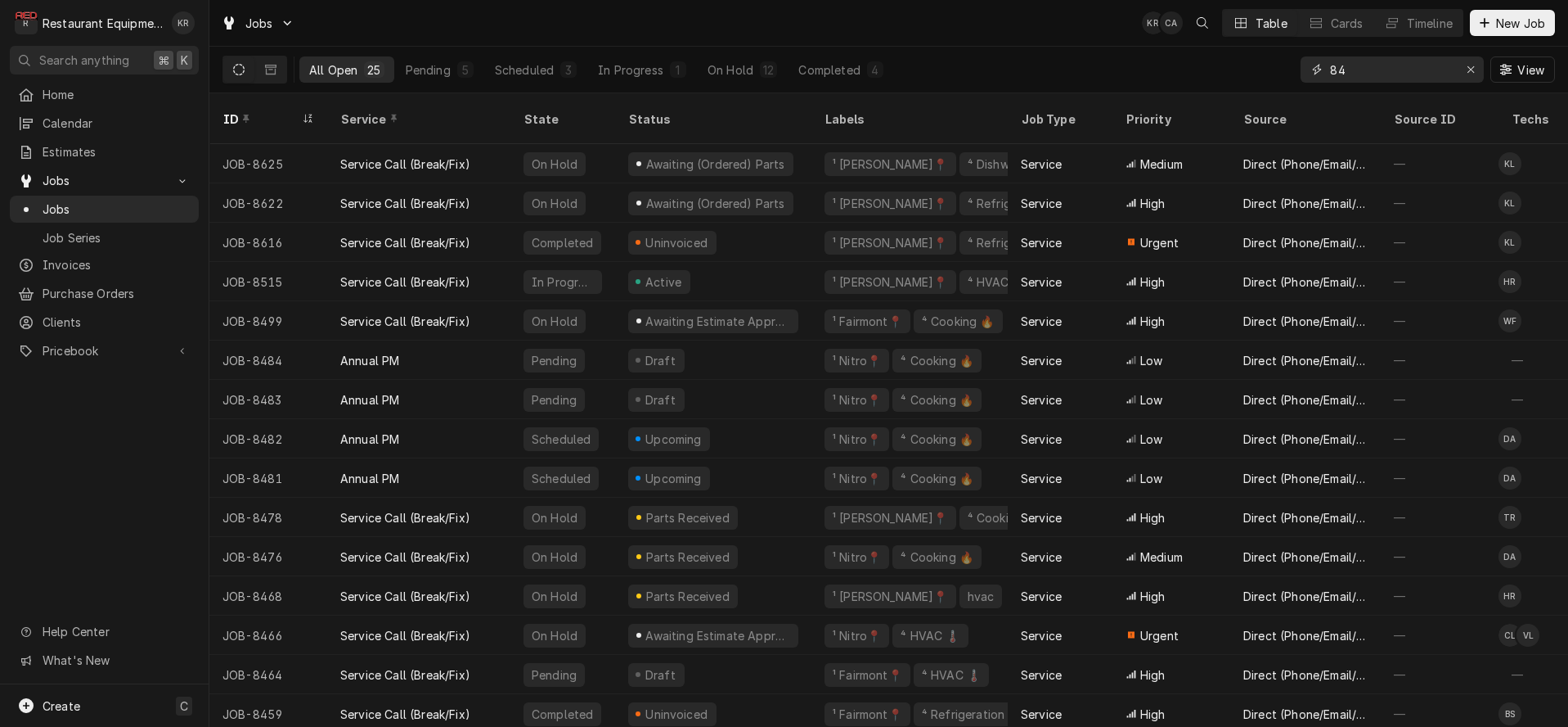
type input "8"
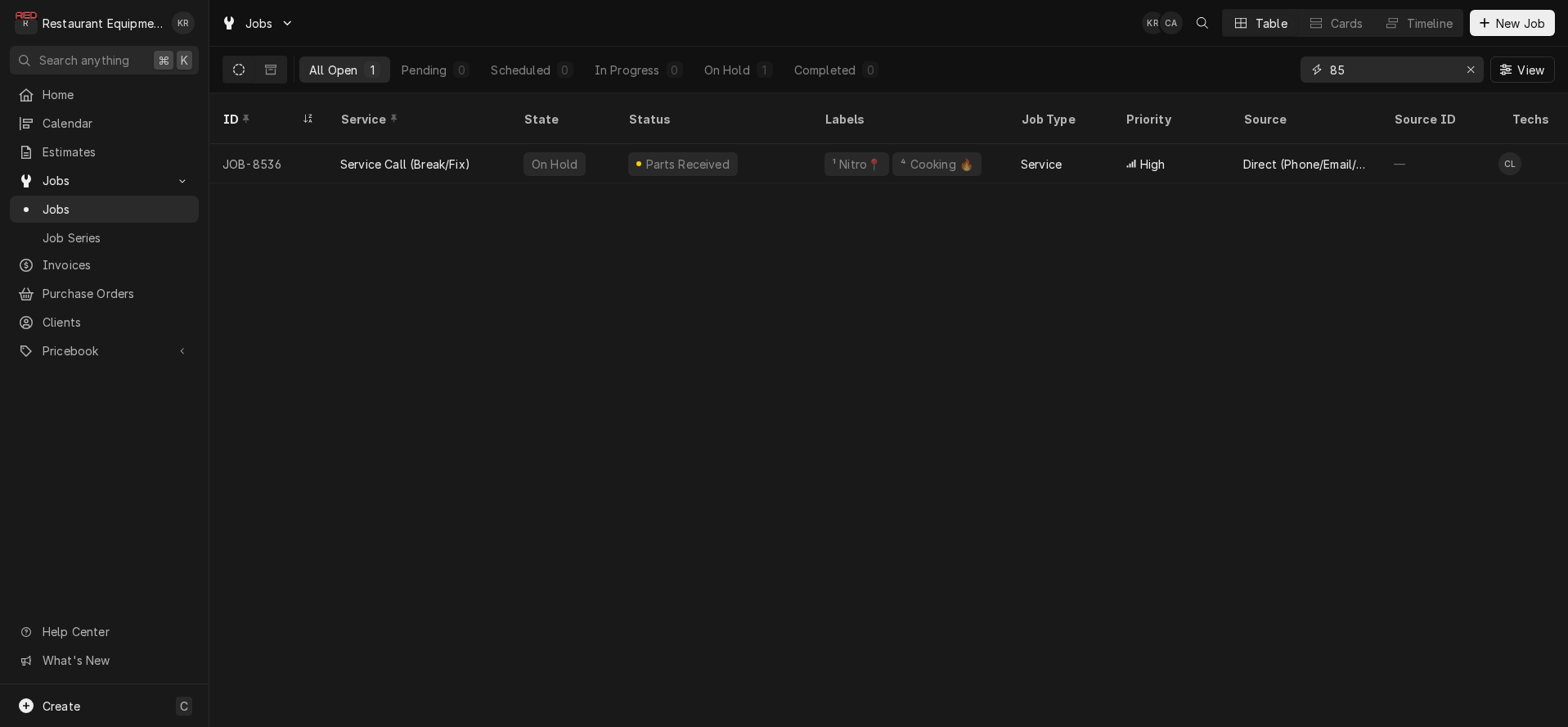
type input "8"
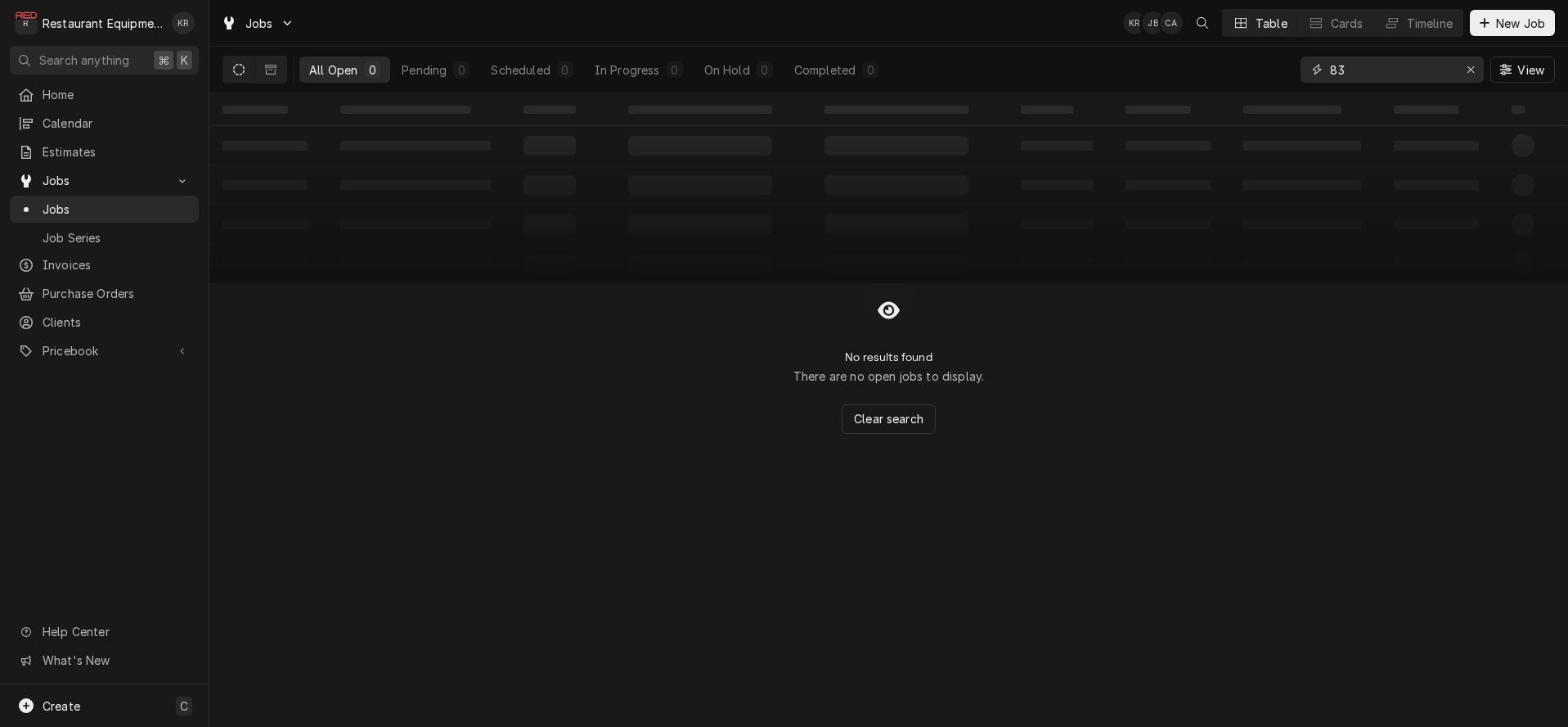
type input "8"
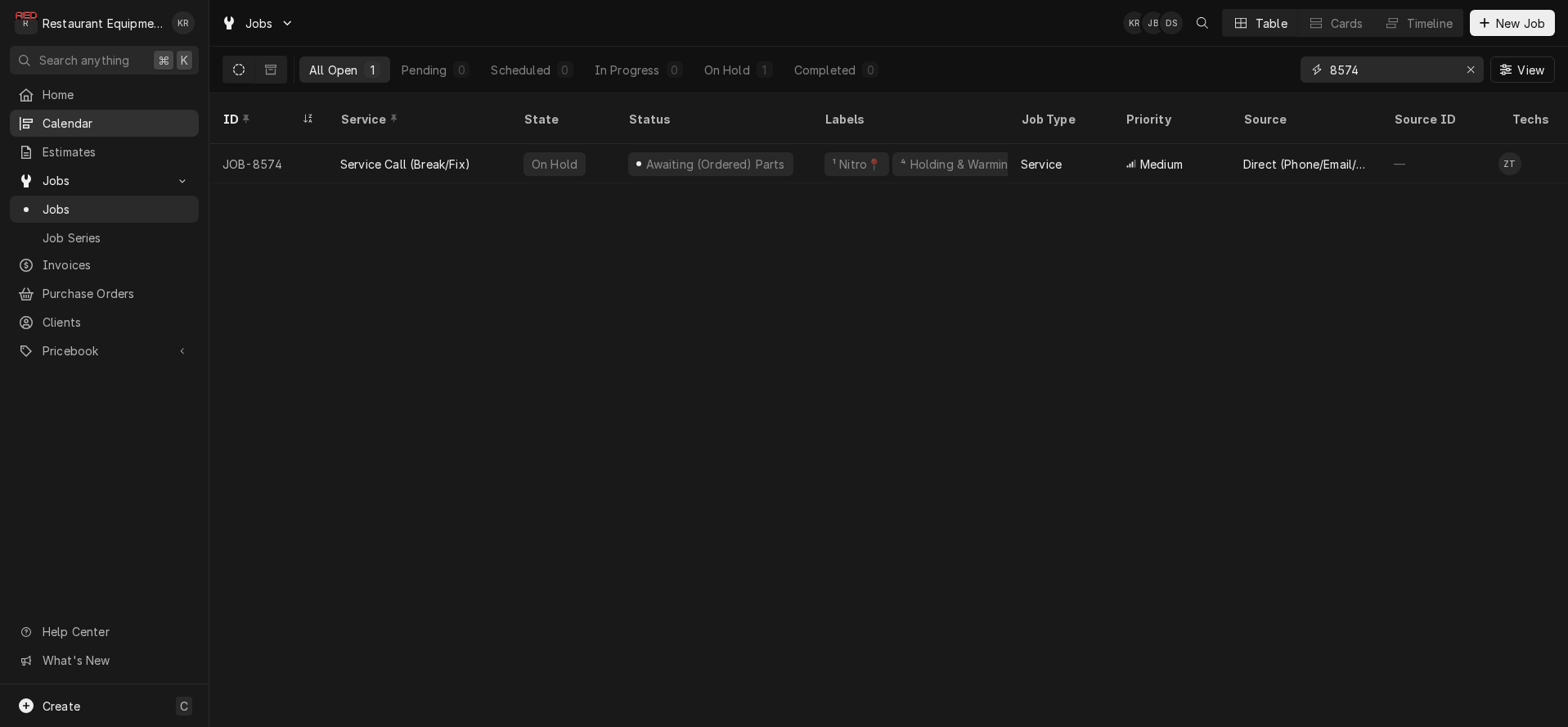
type input "8574"
click at [1466, 64] on icon "Erase input" at bounding box center [1471, 69] width 9 height 11
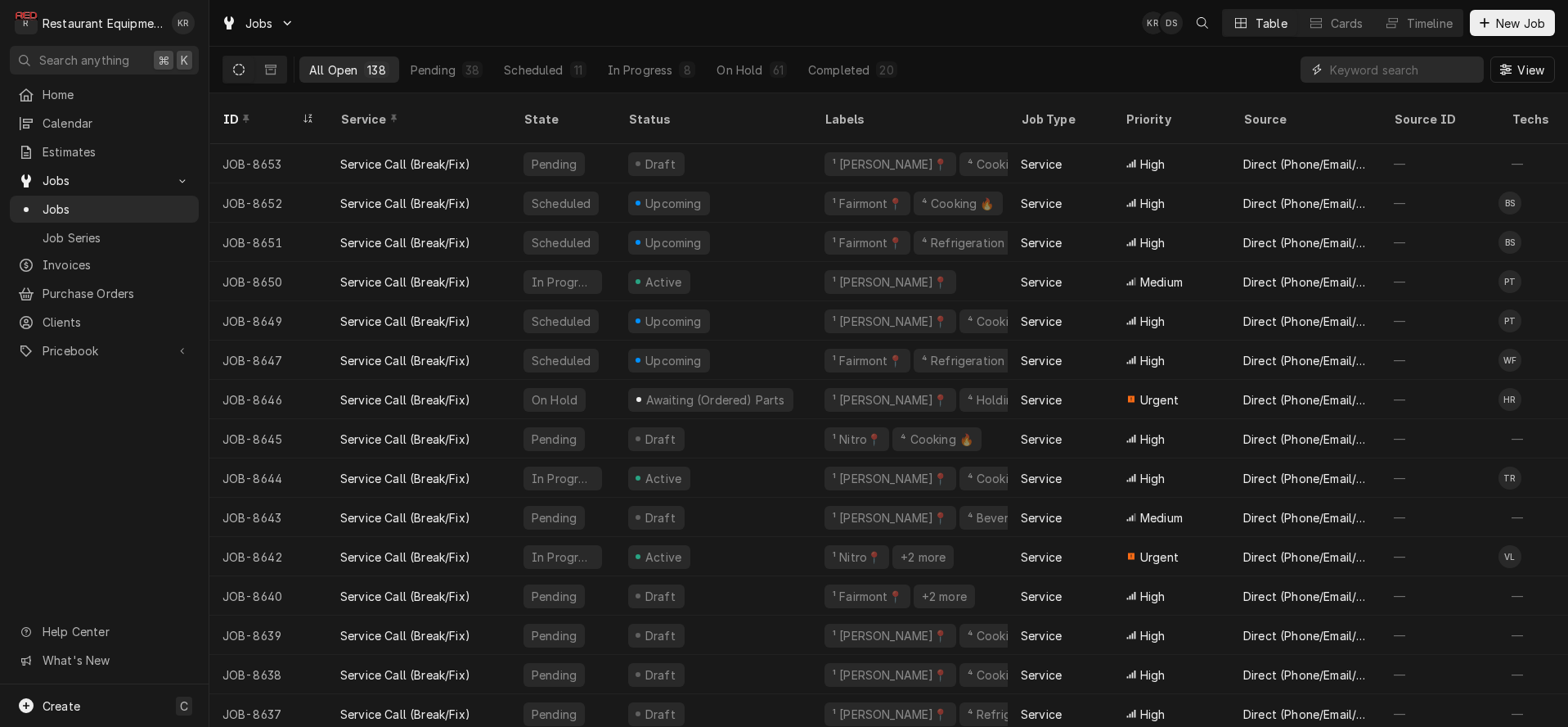
click at [1433, 75] on input "Dynamic Content Wrapper" at bounding box center [1402, 70] width 145 height 26
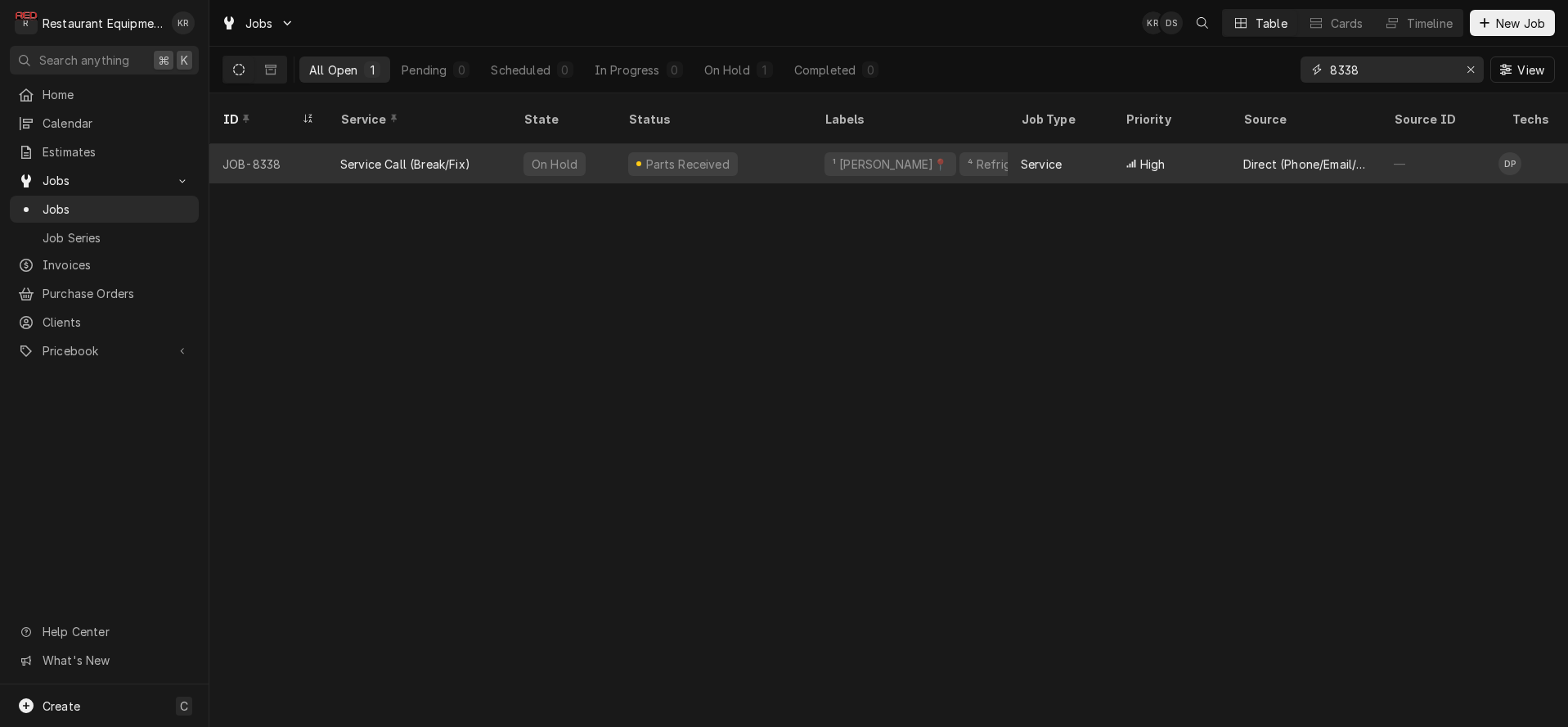
type input "8338"
click at [740, 144] on div "Parts Received" at bounding box center [714, 163] width 197 height 39
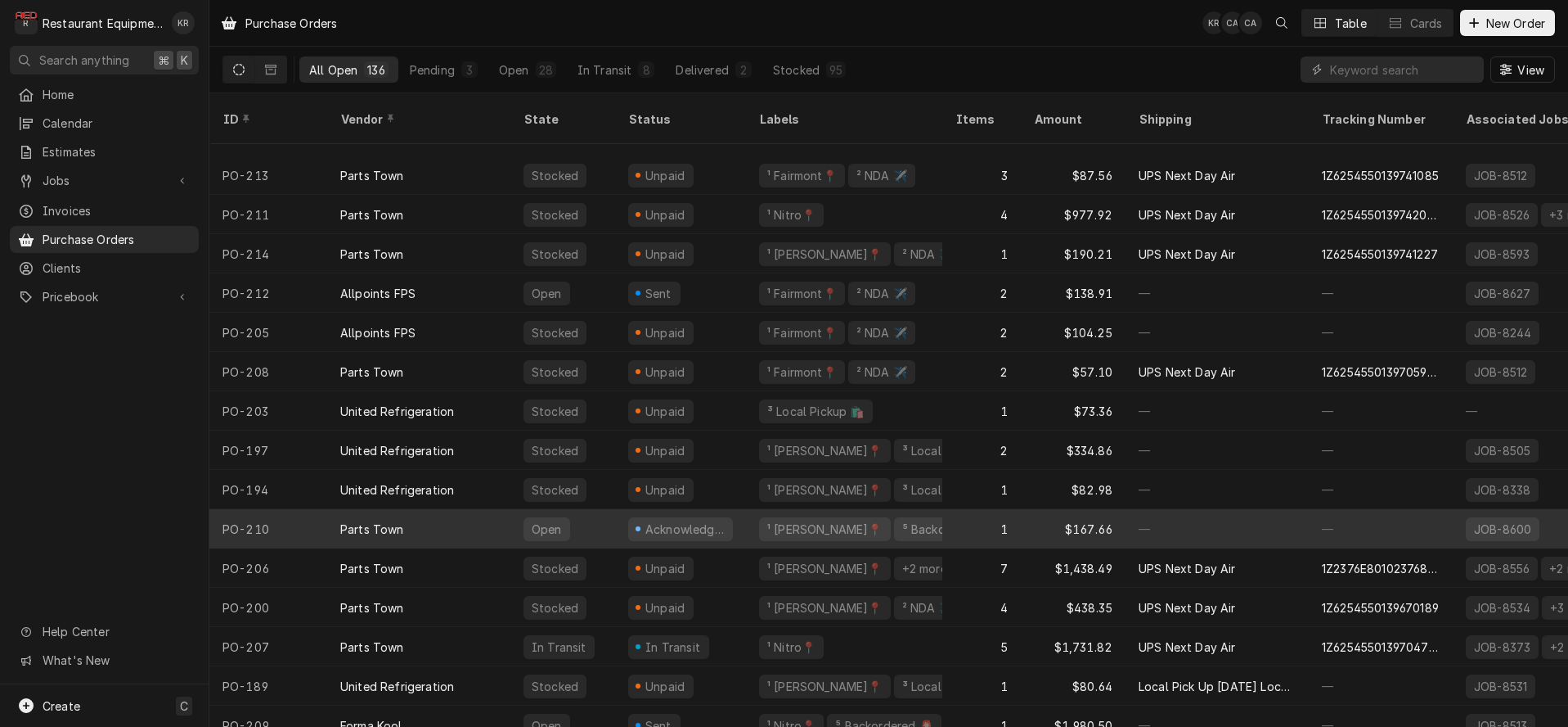
scroll to position [223, 0]
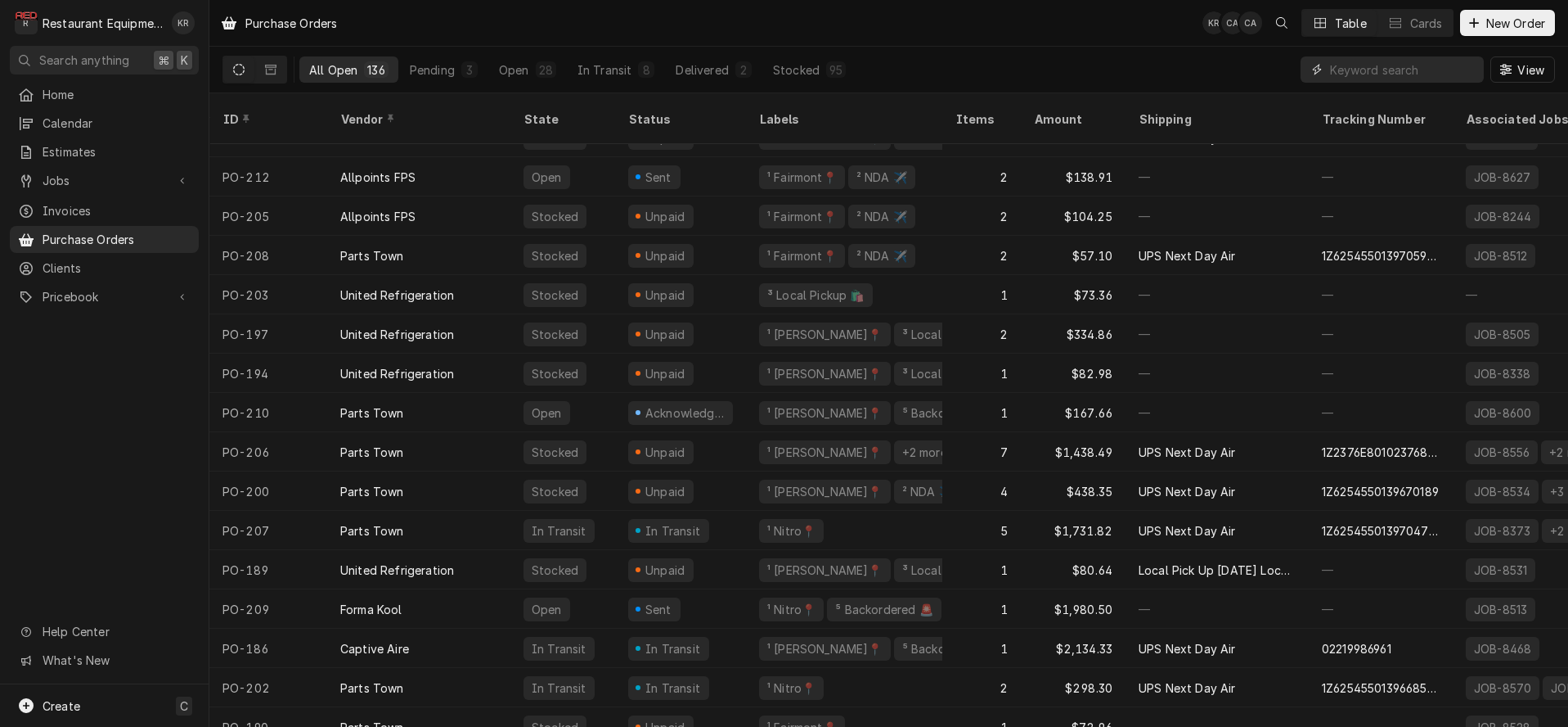
click at [1400, 76] on input "Dynamic Content Wrapper" at bounding box center [1402, 70] width 145 height 26
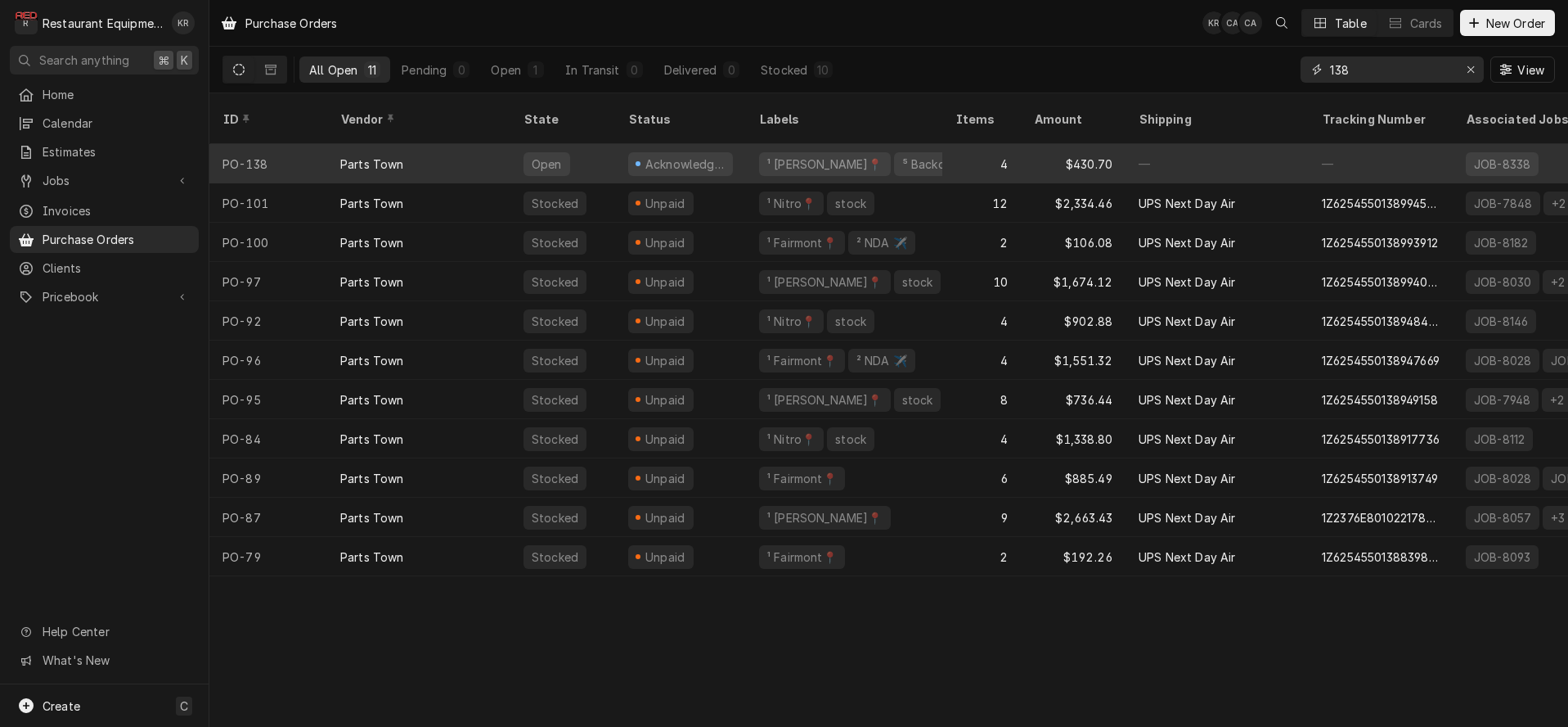
type input "138"
click at [901, 156] on div "⁵ Backordered 🚨" at bounding box center [951, 165] width 101 height 17
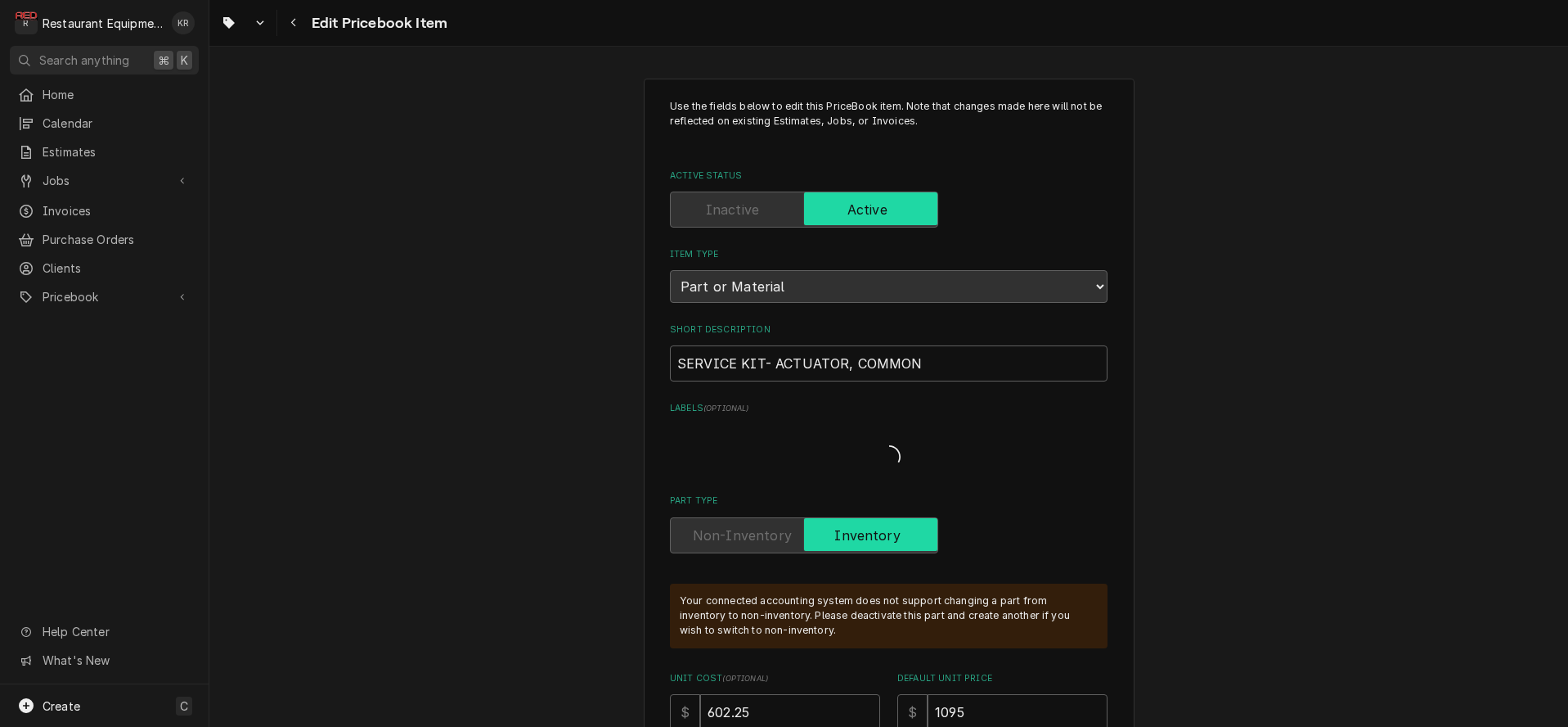
type textarea "x"
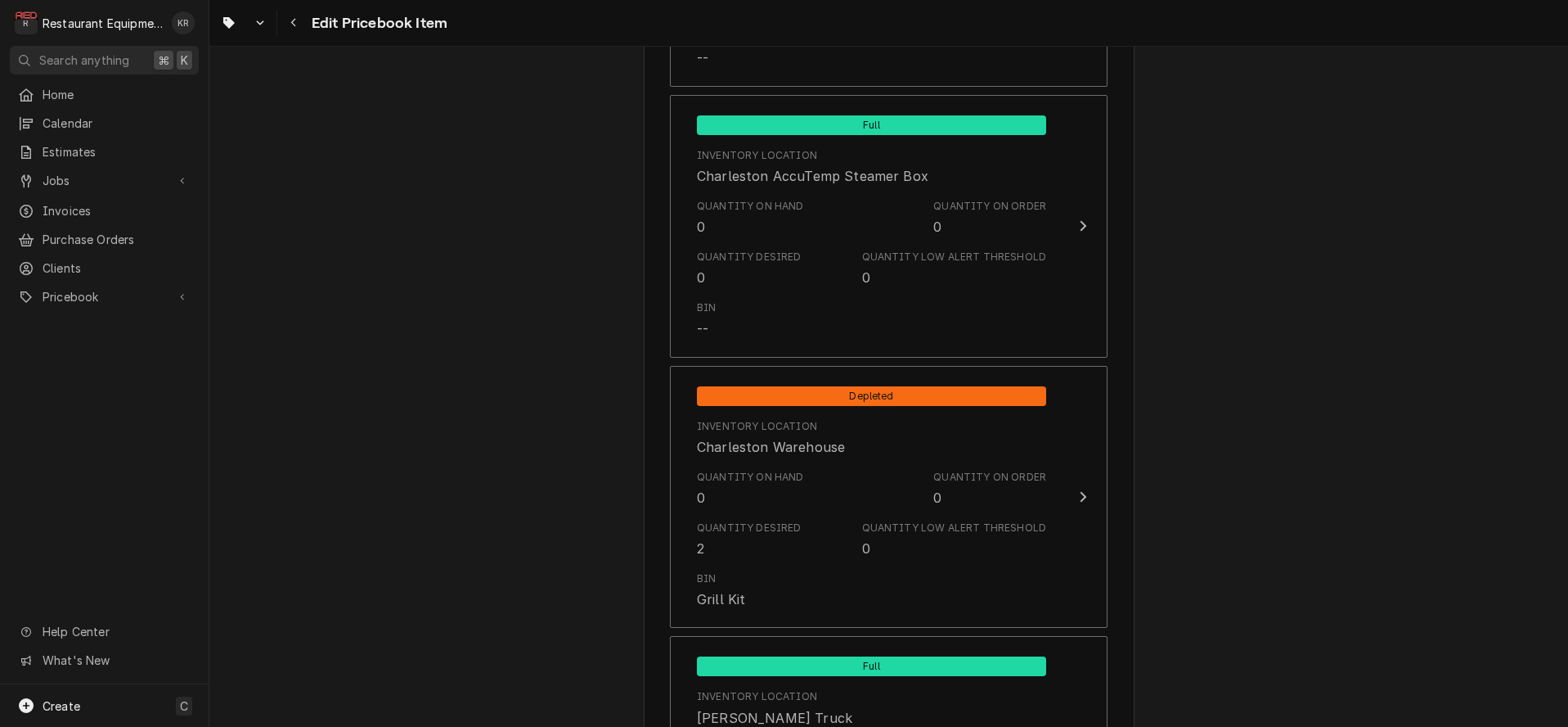
scroll to position [3264, 0]
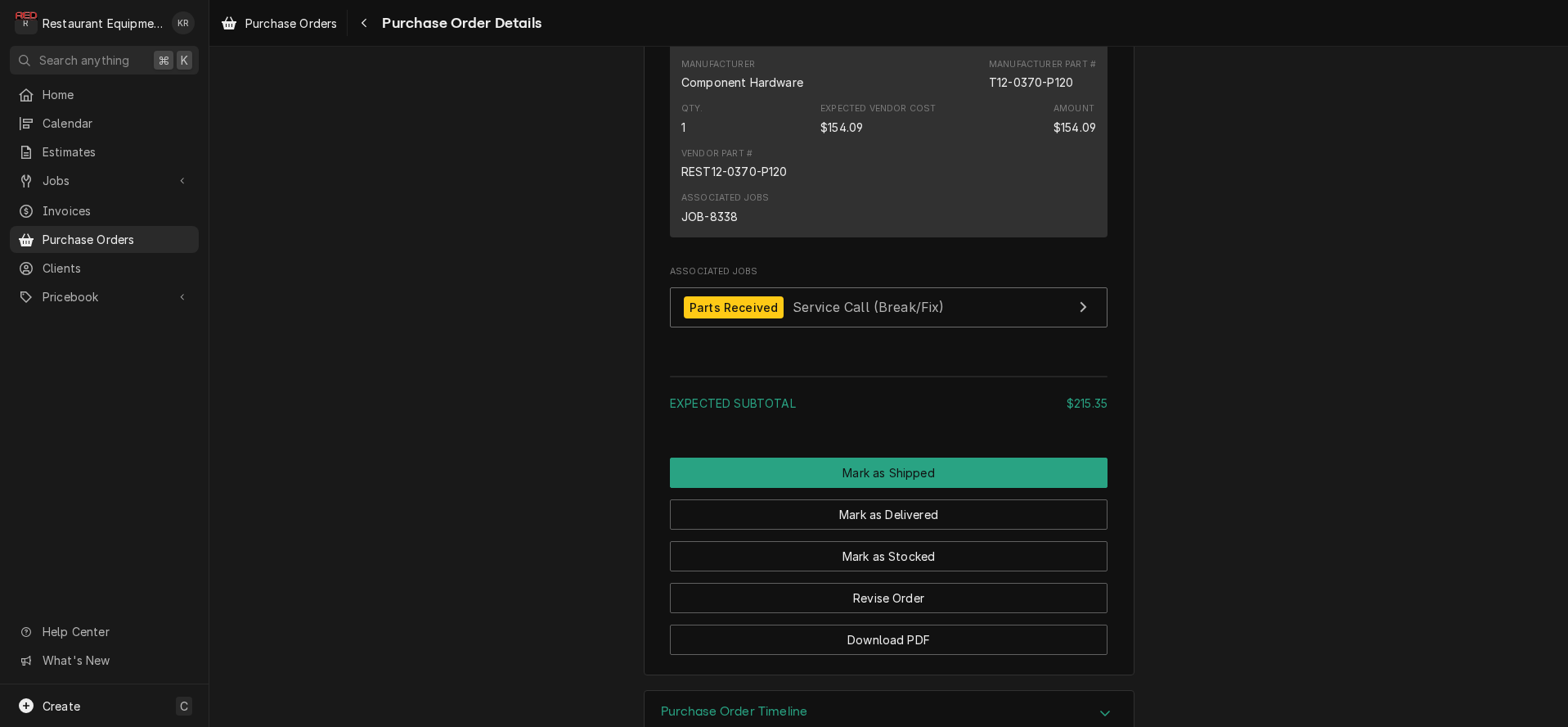
scroll to position [1415, 0]
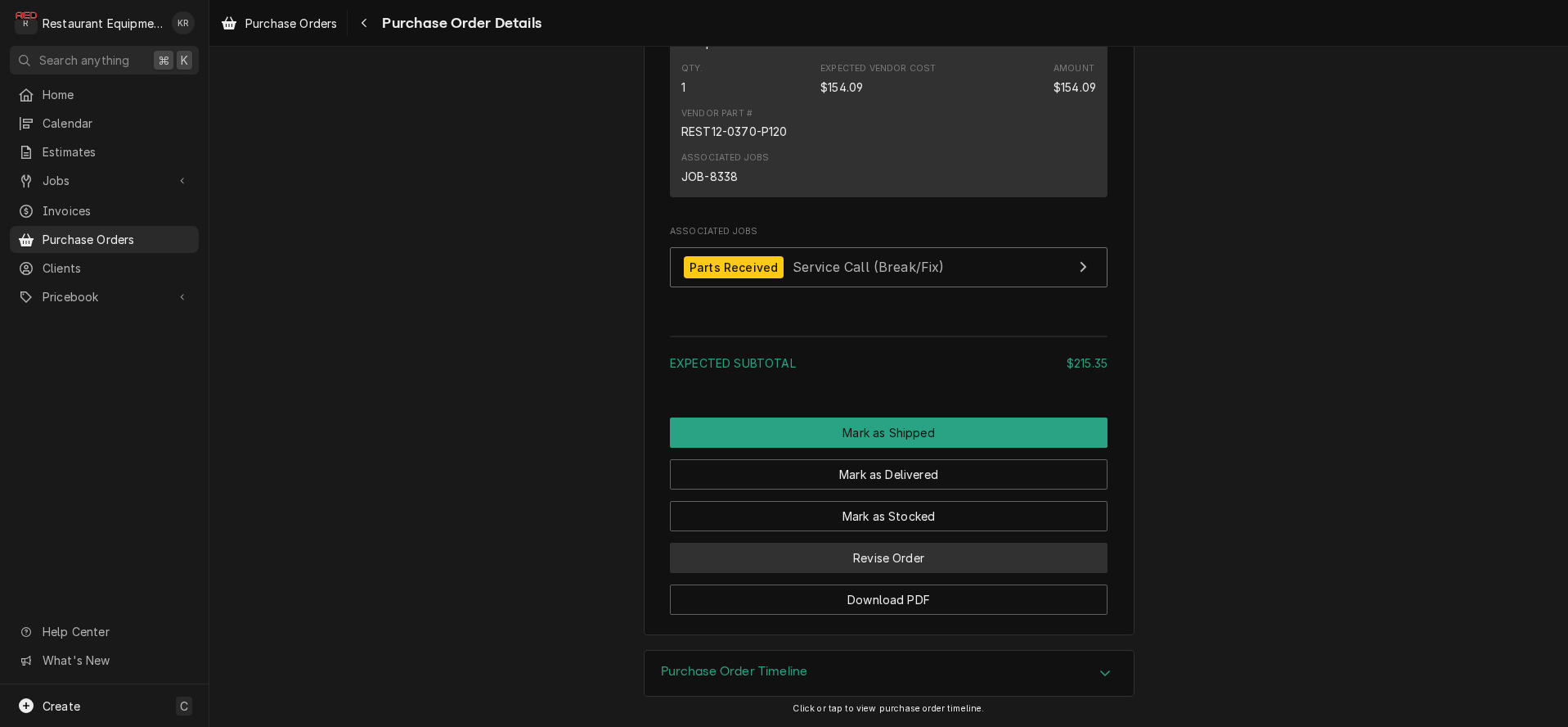
click at [886, 559] on button "Revise Order" at bounding box center [888, 557] width 438 height 30
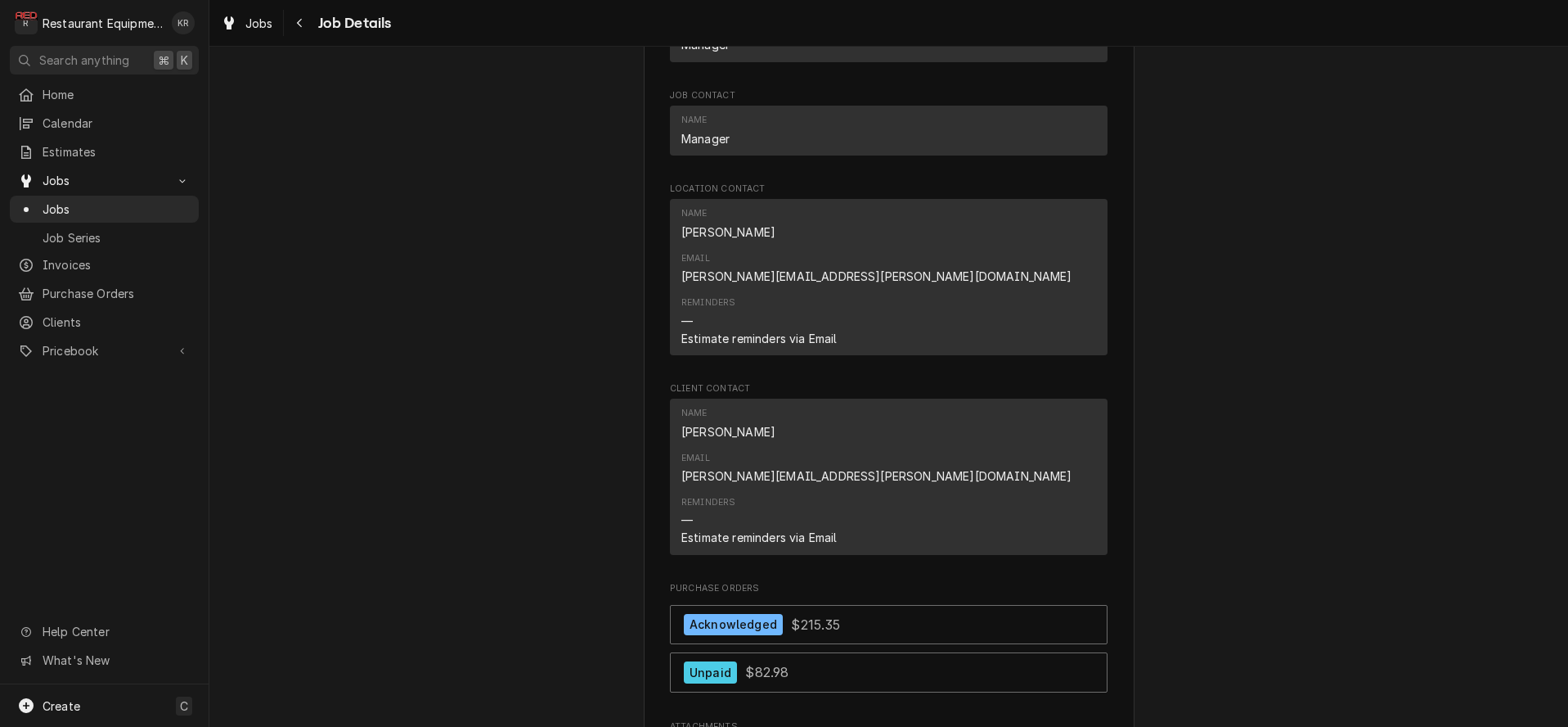
scroll to position [1545, 0]
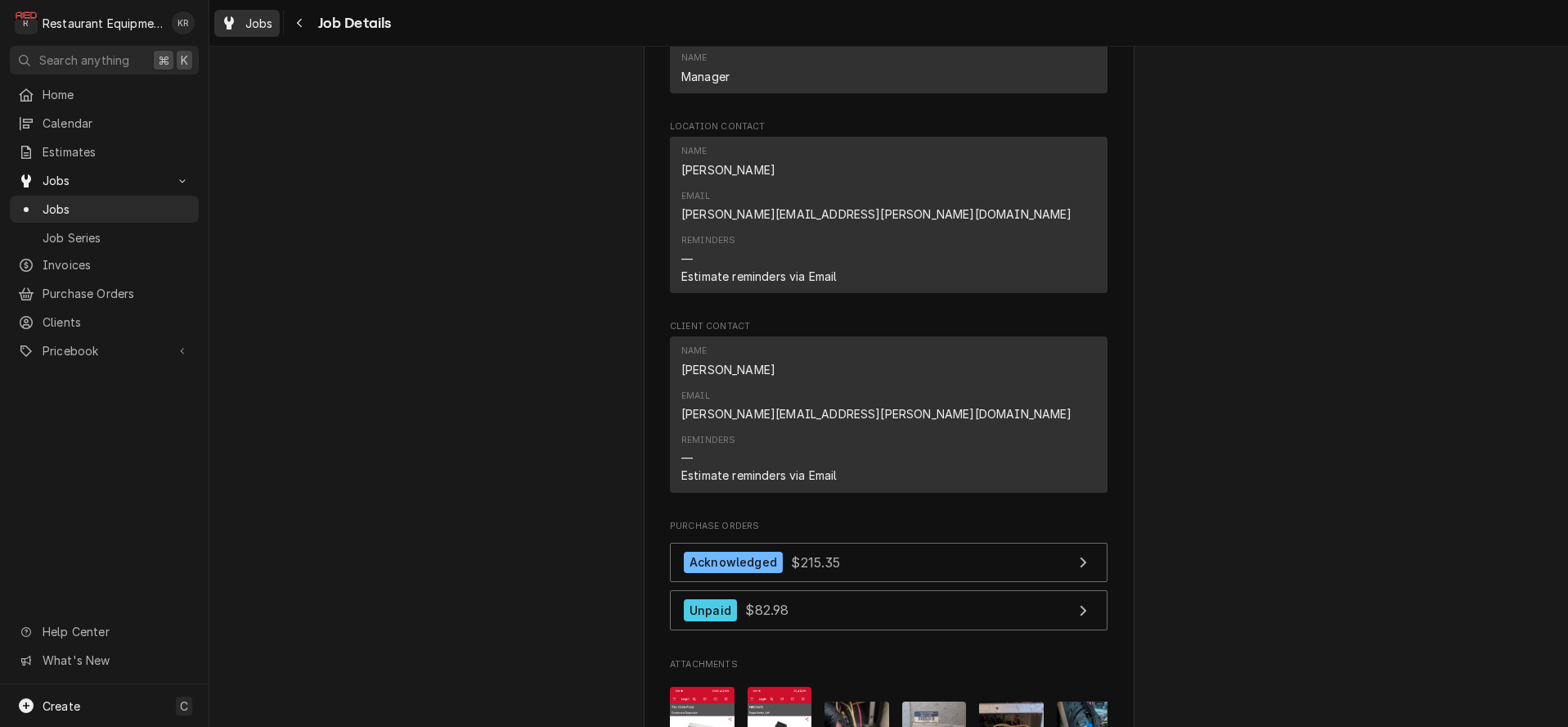
click at [260, 18] on span "Jobs" at bounding box center [259, 24] width 28 height 17
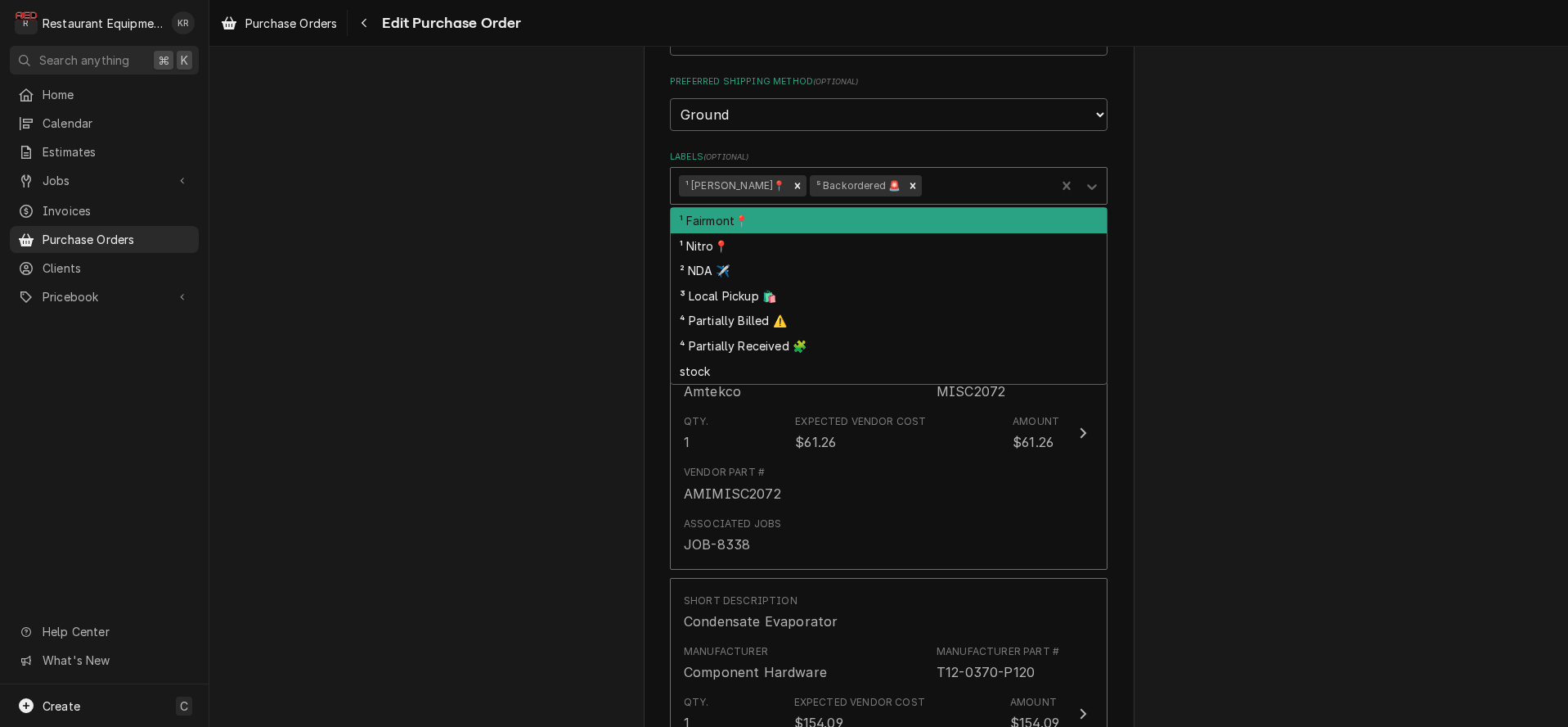
click at [938, 196] on div "¹ [PERSON_NAME]📍 ⁵ Backordered 🚨" at bounding box center [863, 185] width 385 height 36
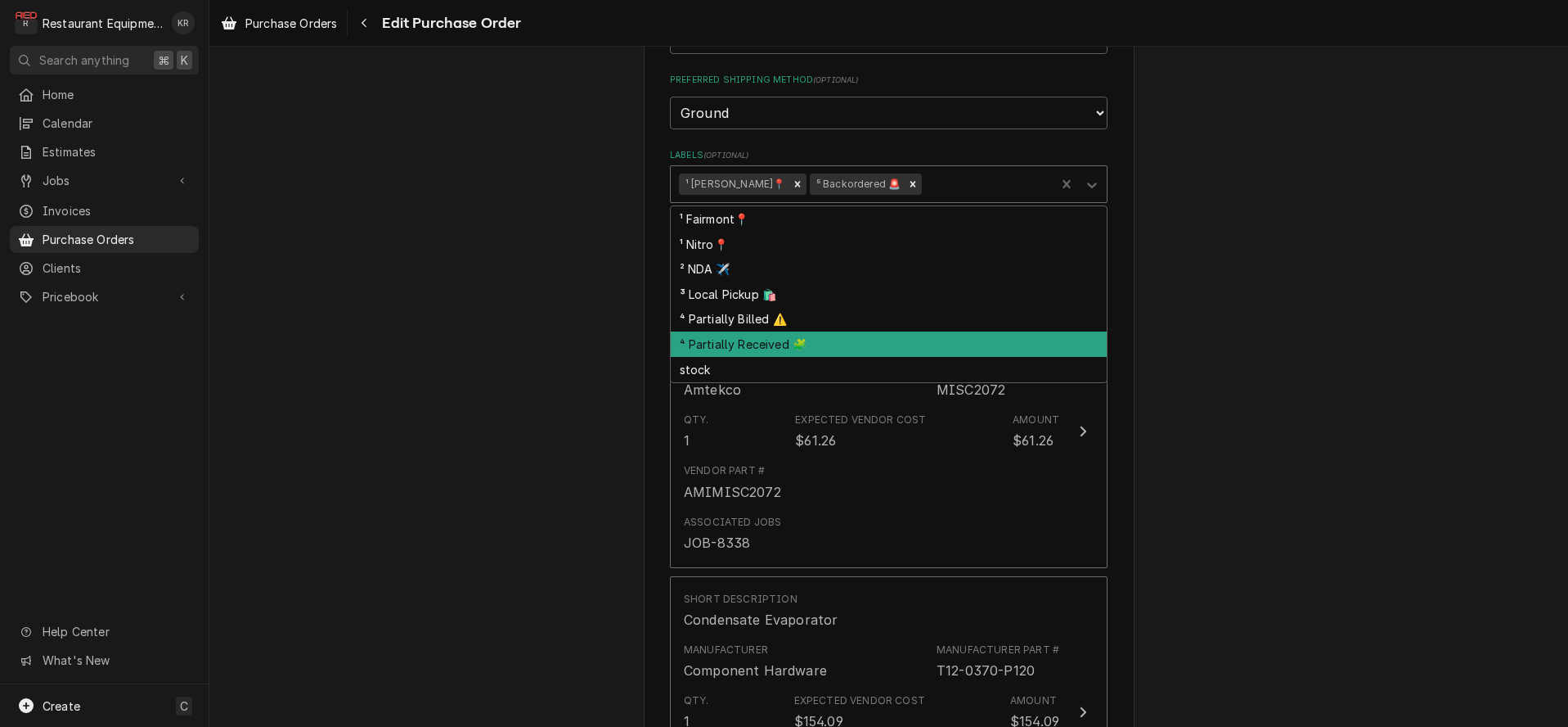
click at [822, 338] on div "⁴ Partially Received 🧩" at bounding box center [888, 344] width 436 height 25
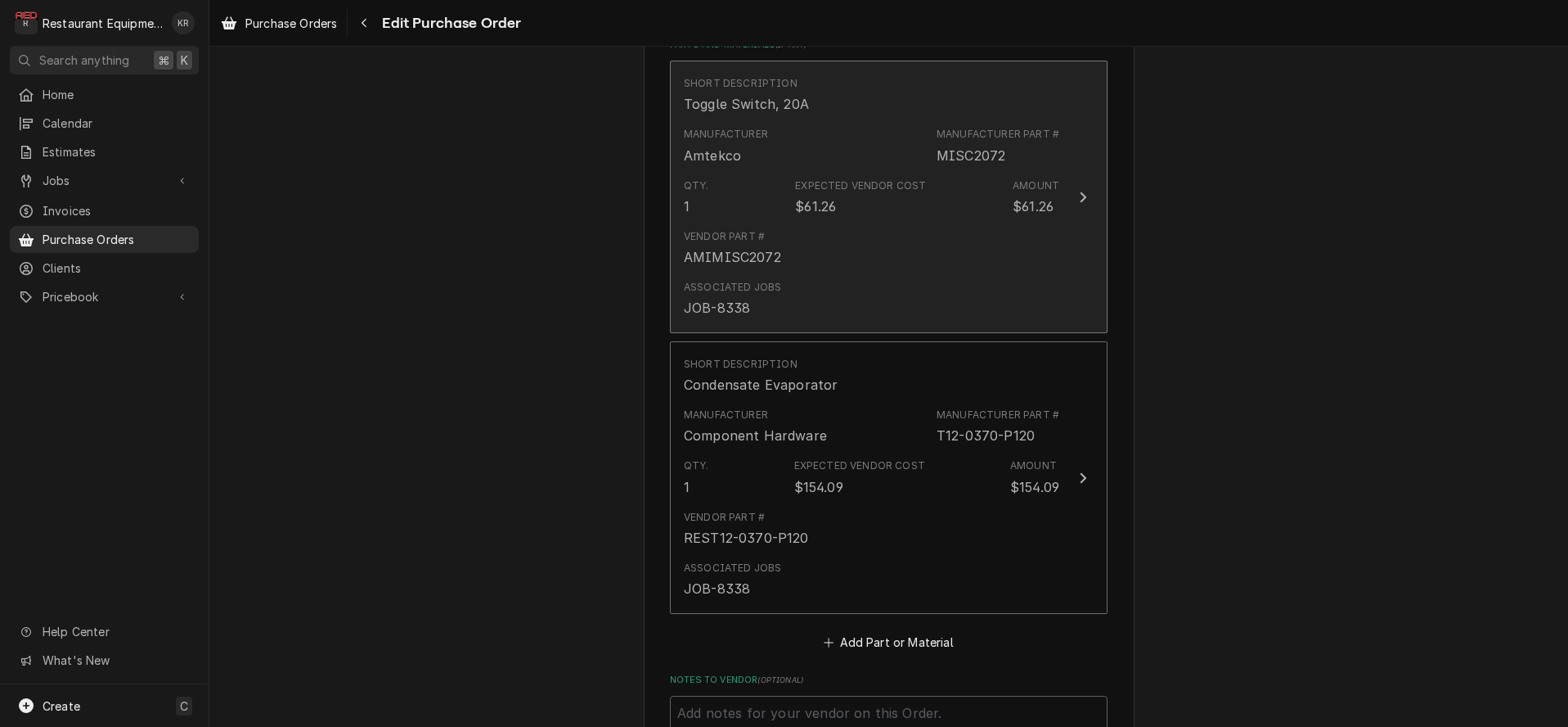
scroll to position [1135, 0]
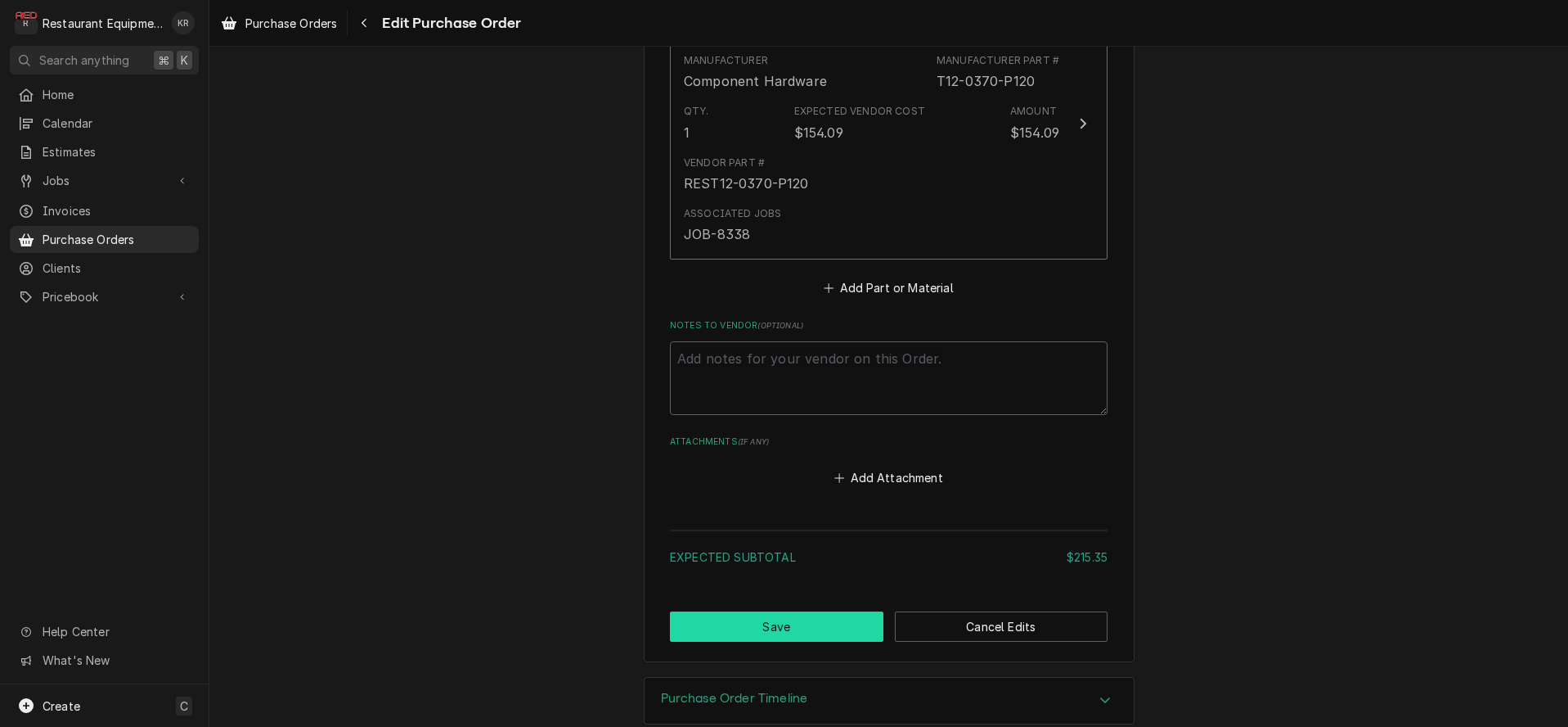
click at [810, 611] on button "Save" at bounding box center [776, 626] width 213 height 30
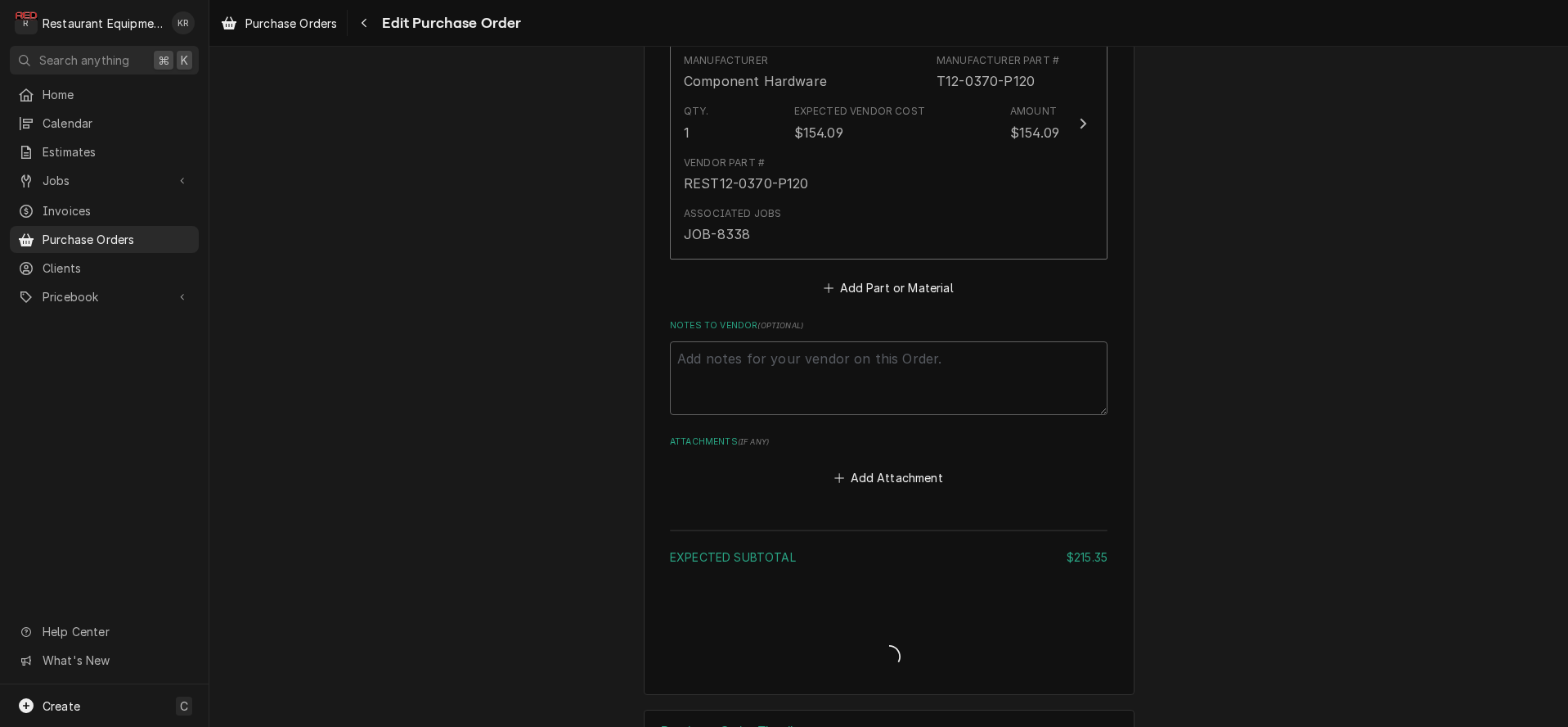
type textarea "x"
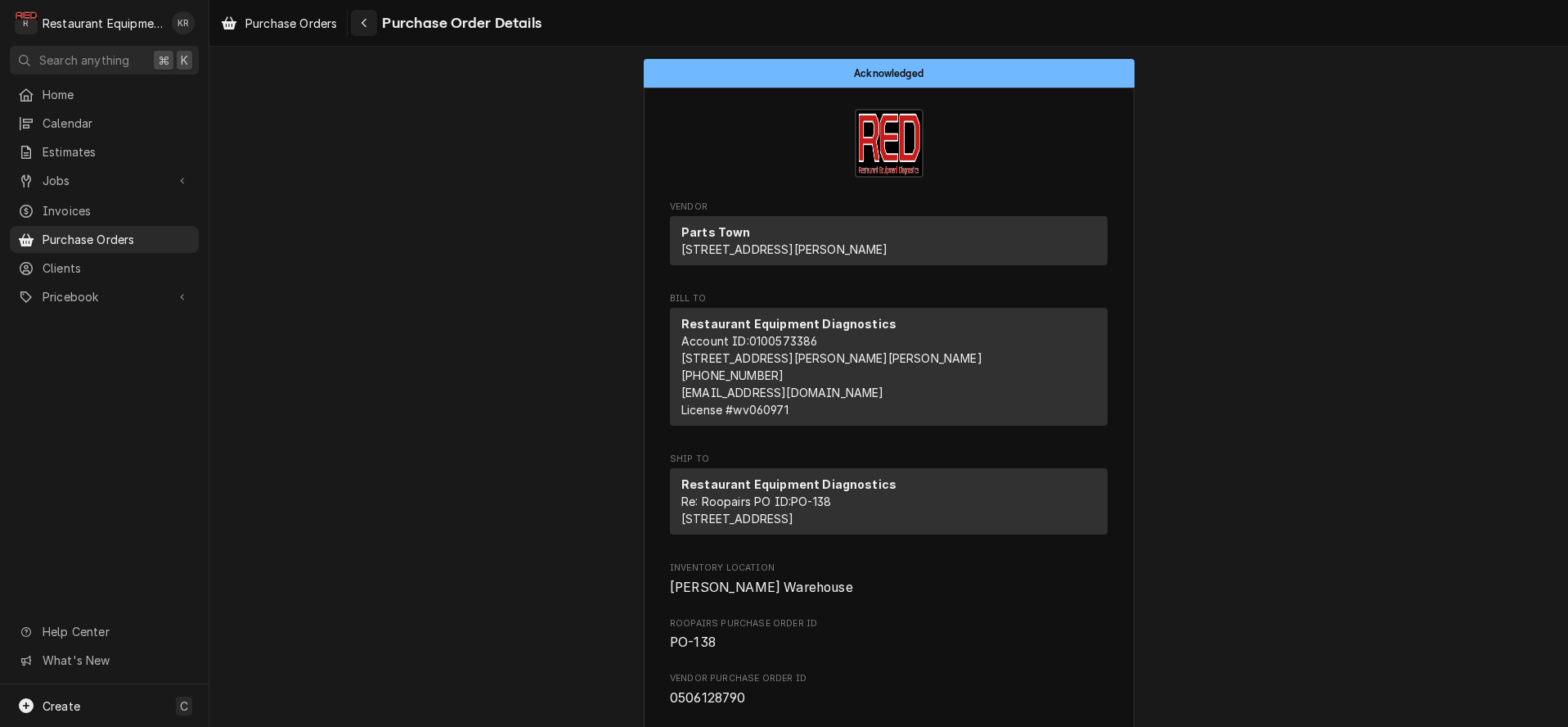
click at [380, 22] on span "Purchase Order Details" at bounding box center [459, 23] width 164 height 22
click at [373, 22] on button "Navigate back" at bounding box center [364, 23] width 26 height 26
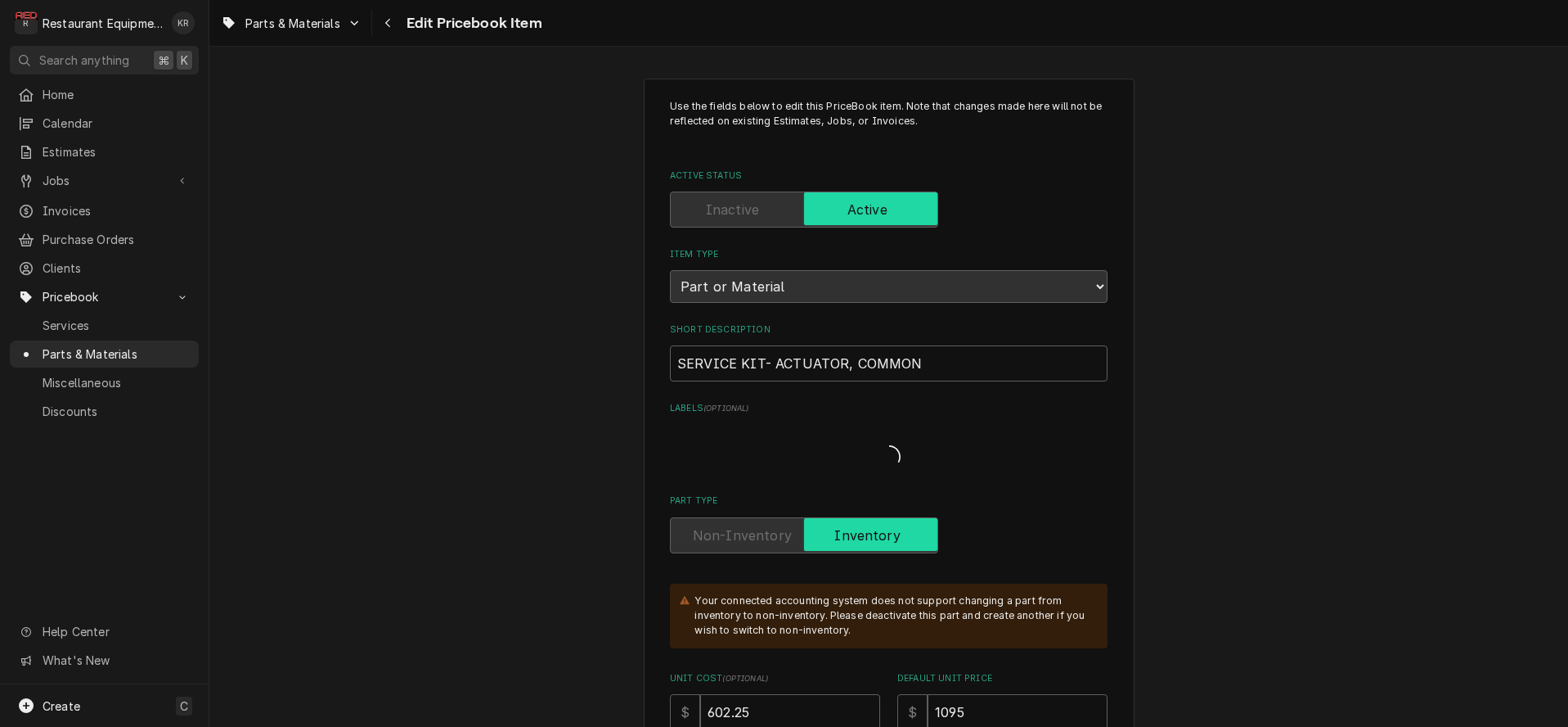
type textarea "x"
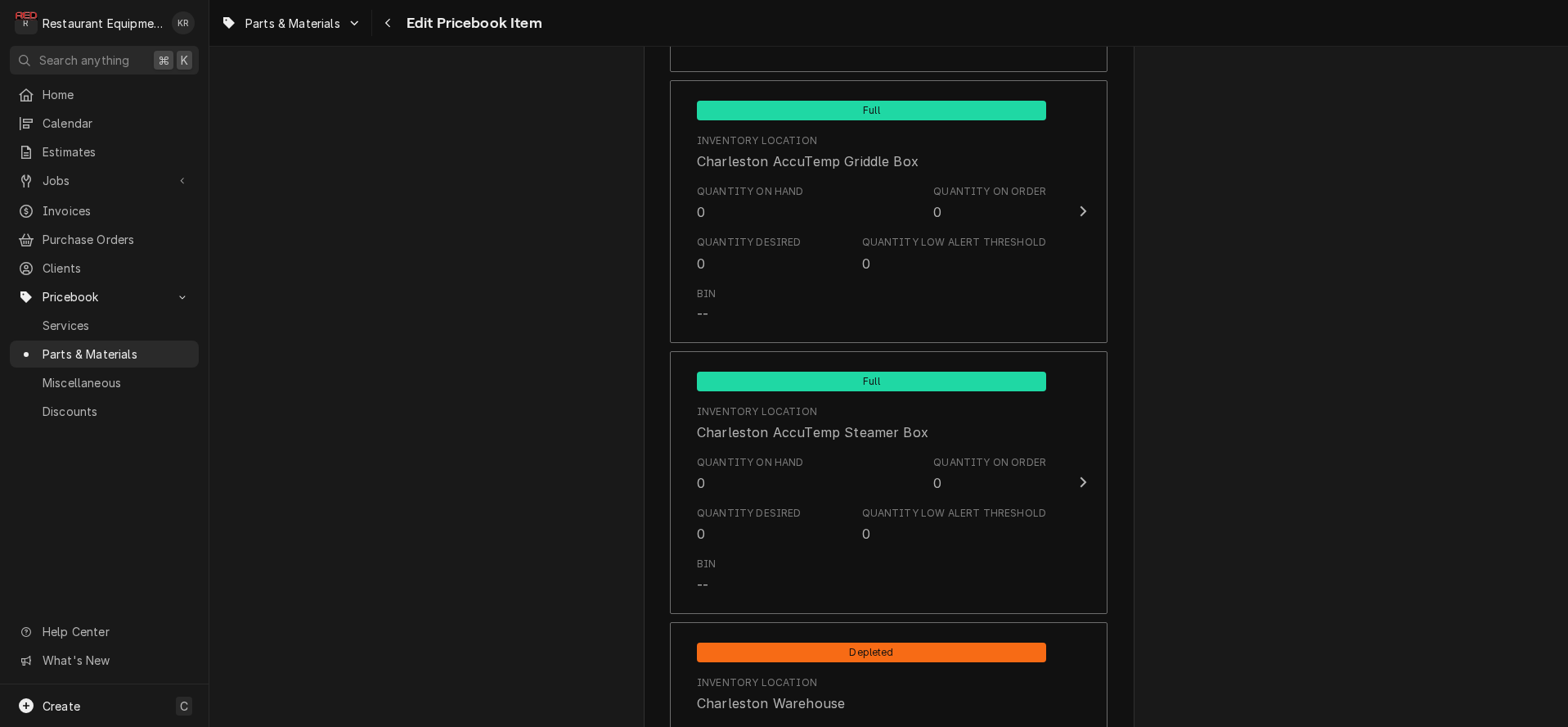
scroll to position [3176, 0]
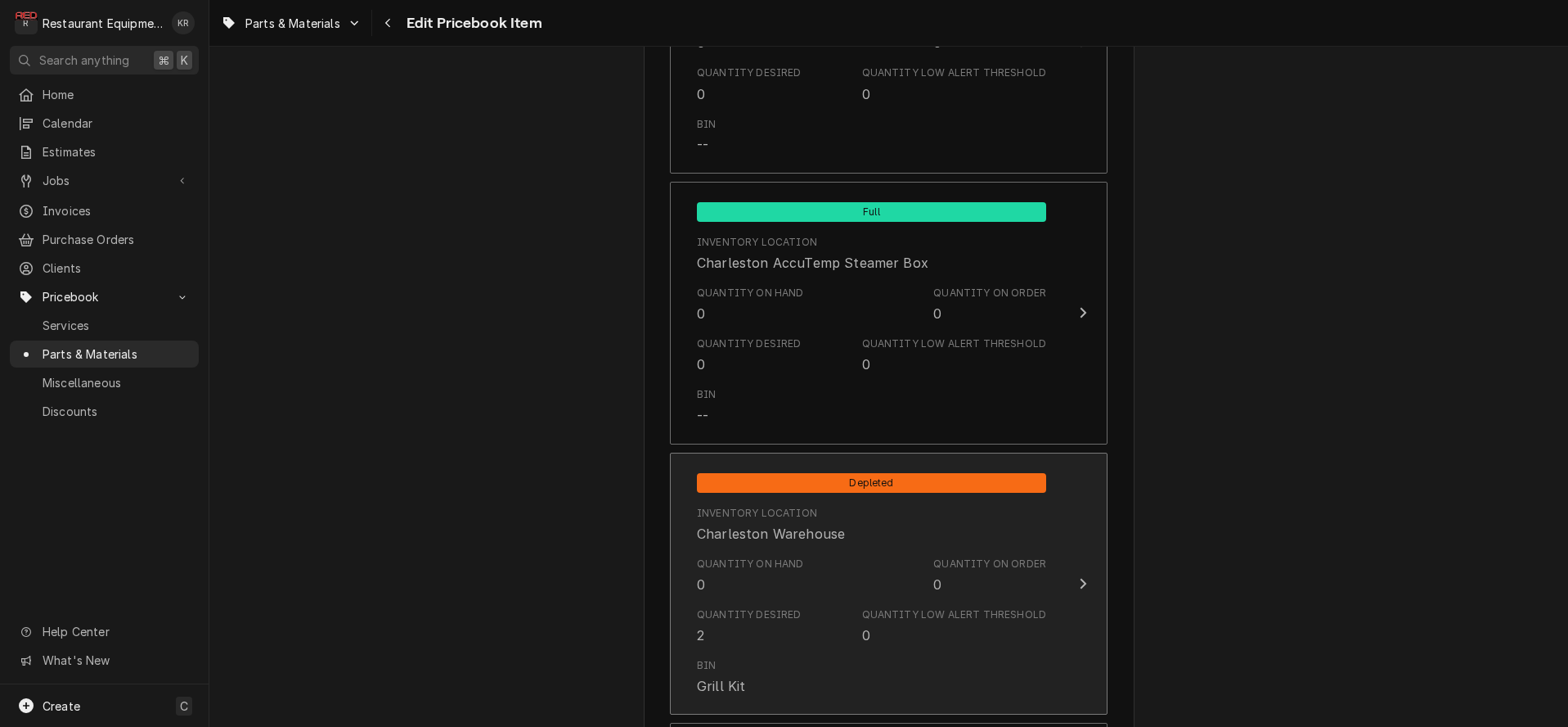
click at [841, 499] on div "Inventory Location Charleston Warehouse" at bounding box center [871, 524] width 349 height 50
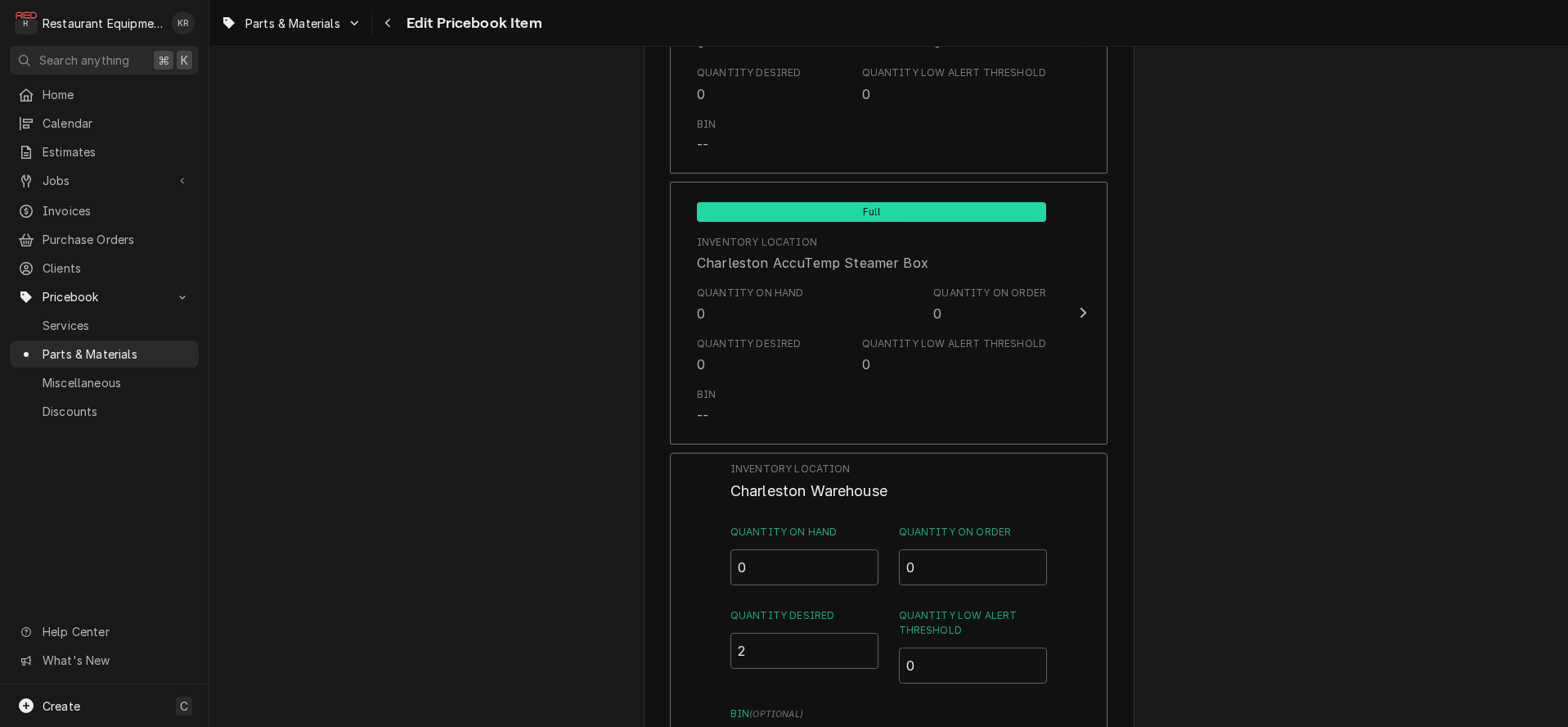
scroll to position [3266, 0]
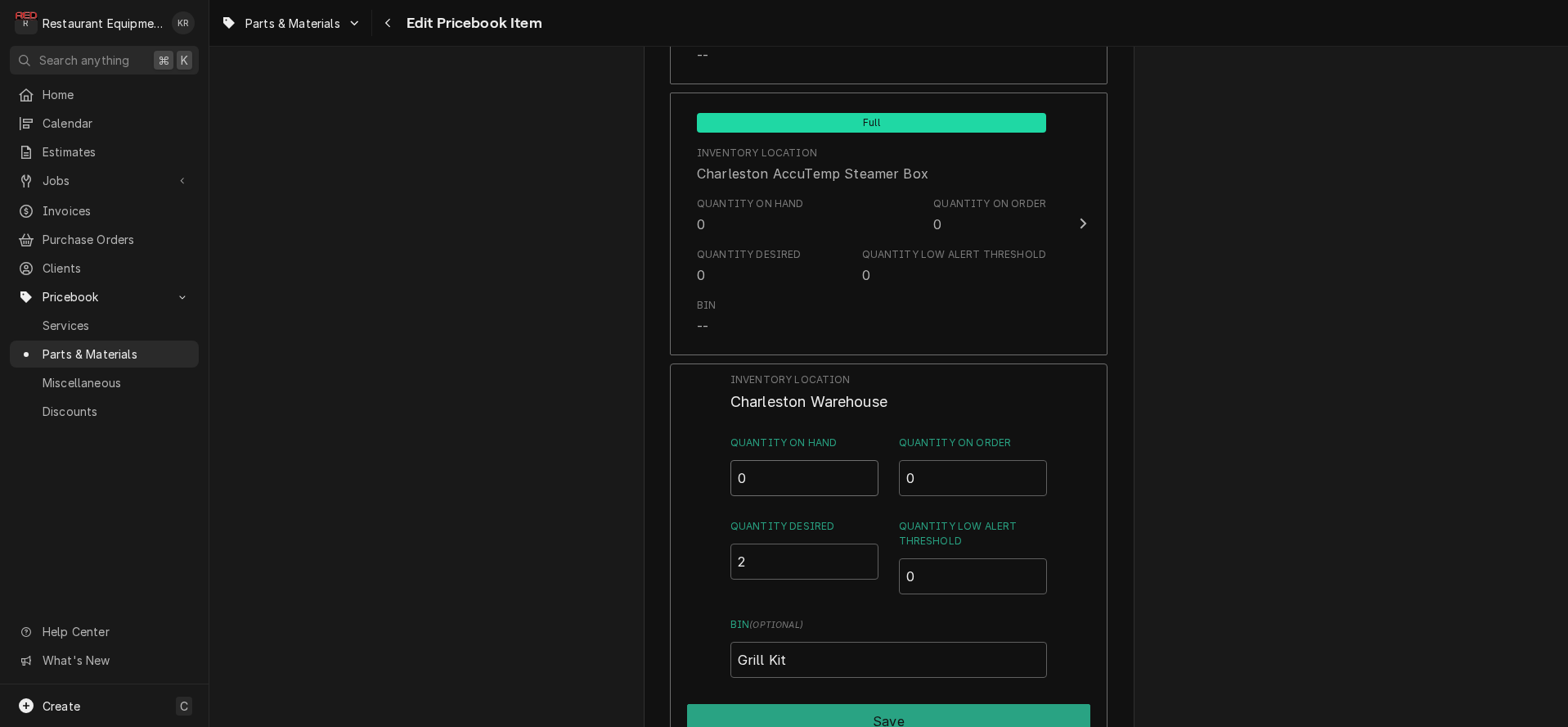
click at [807, 491] on input "0" at bounding box center [804, 477] width 149 height 36
click at [870, 472] on input "0.5" at bounding box center [804, 477] width 149 height 36
click at [870, 472] on input "1" at bounding box center [804, 477] width 149 height 36
click at [870, 472] on input "1.5" at bounding box center [804, 477] width 149 height 36
type input "2"
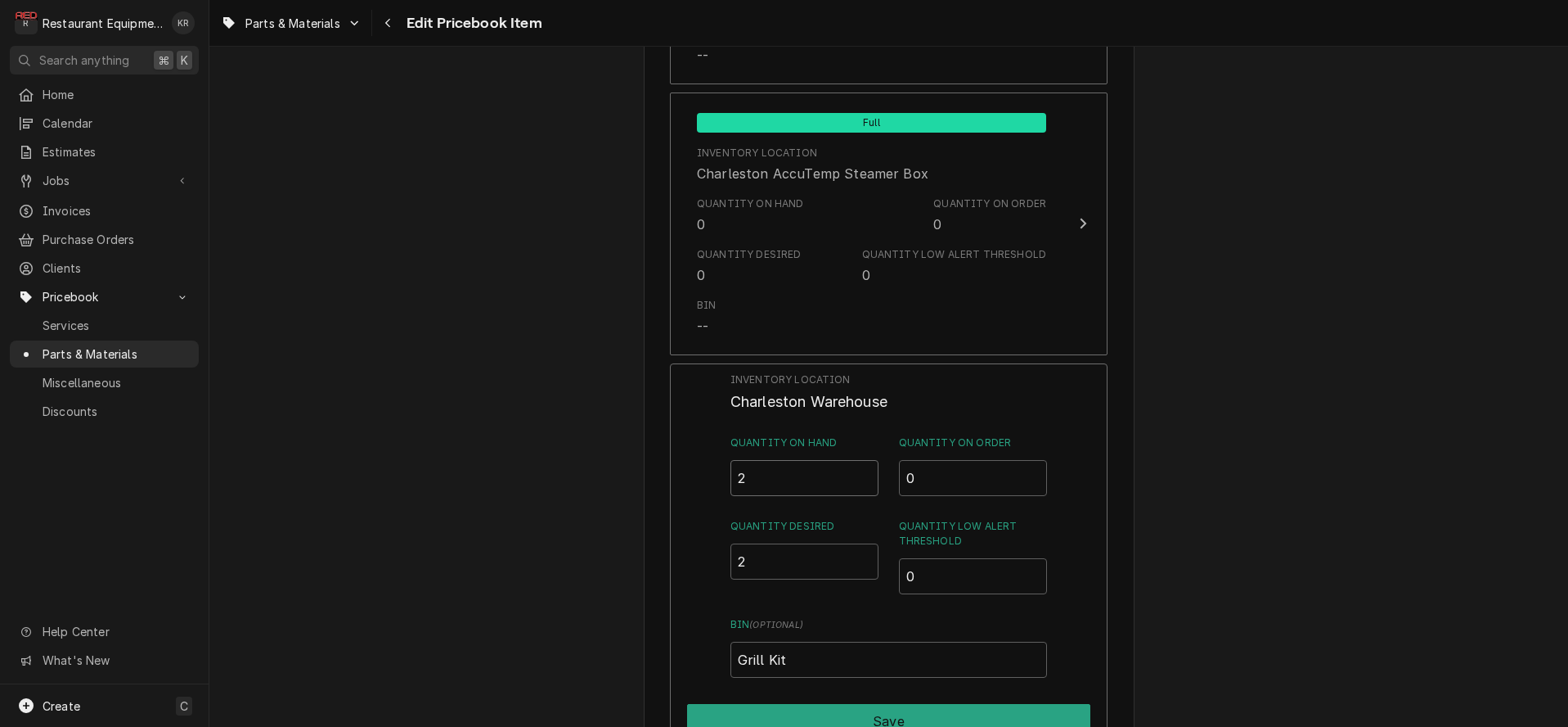
click at [861, 467] on input "2" at bounding box center [804, 477] width 149 height 36
click at [858, 703] on button "Save" at bounding box center [888, 720] width 403 height 34
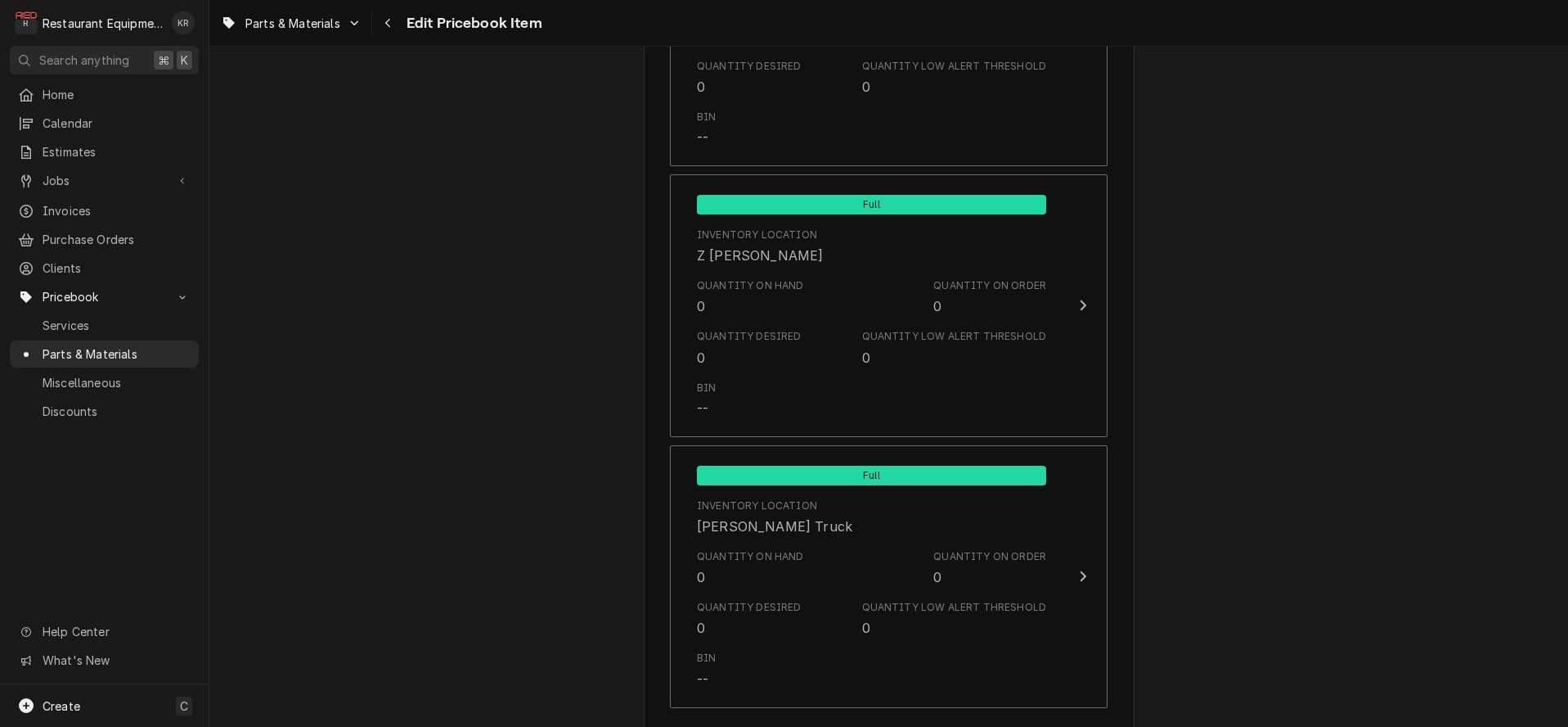
scroll to position [10816, 0]
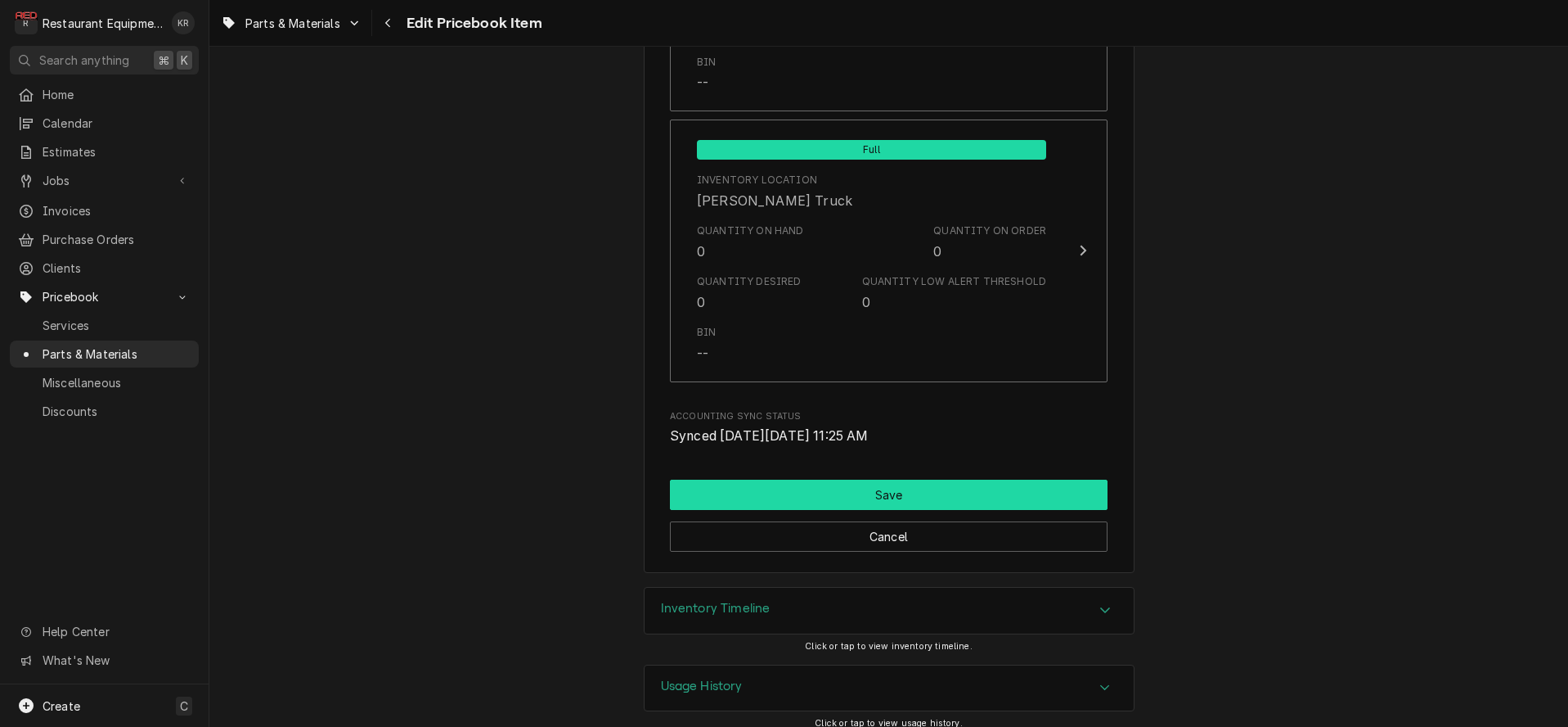
click at [865, 480] on button "Save" at bounding box center [888, 495] width 438 height 30
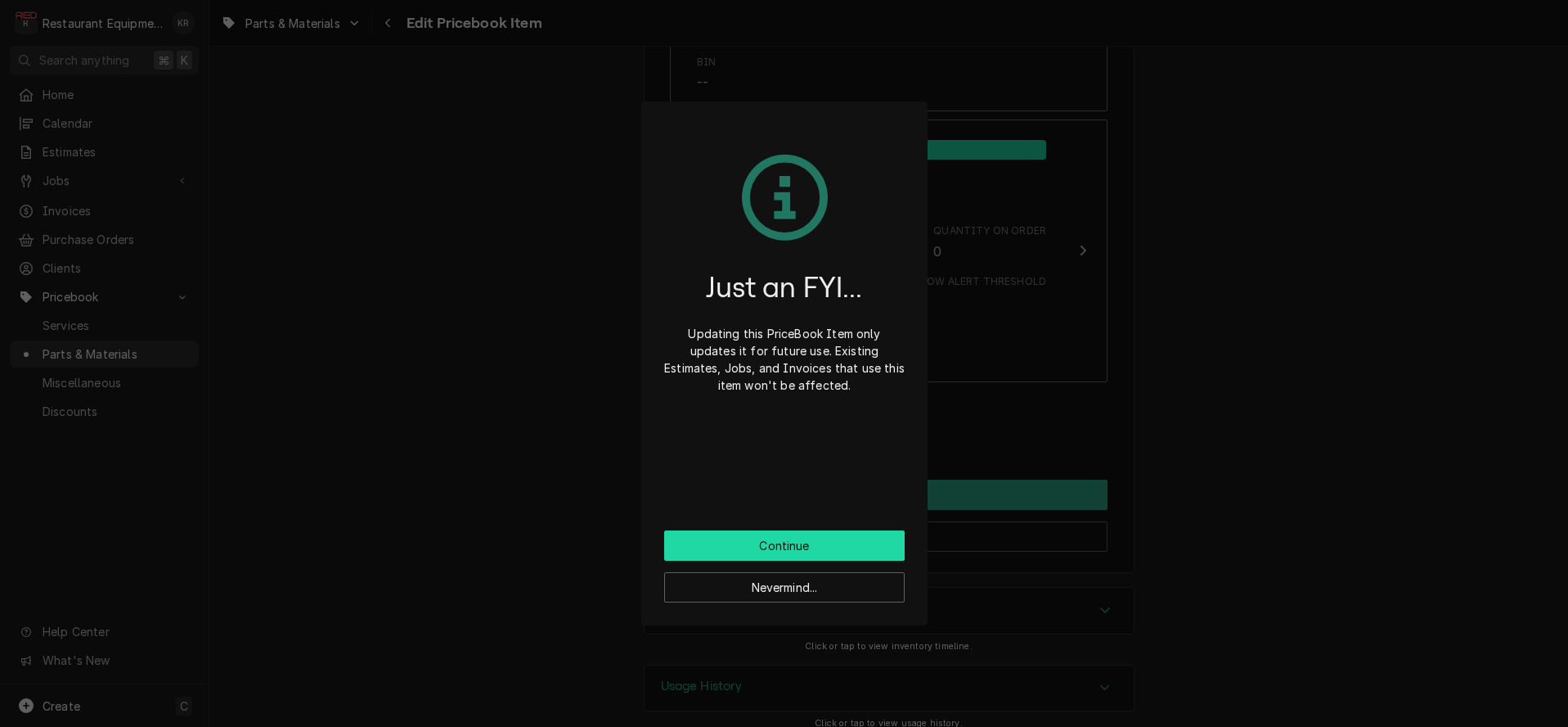
click at [794, 537] on button "Continue" at bounding box center [784, 545] width 240 height 30
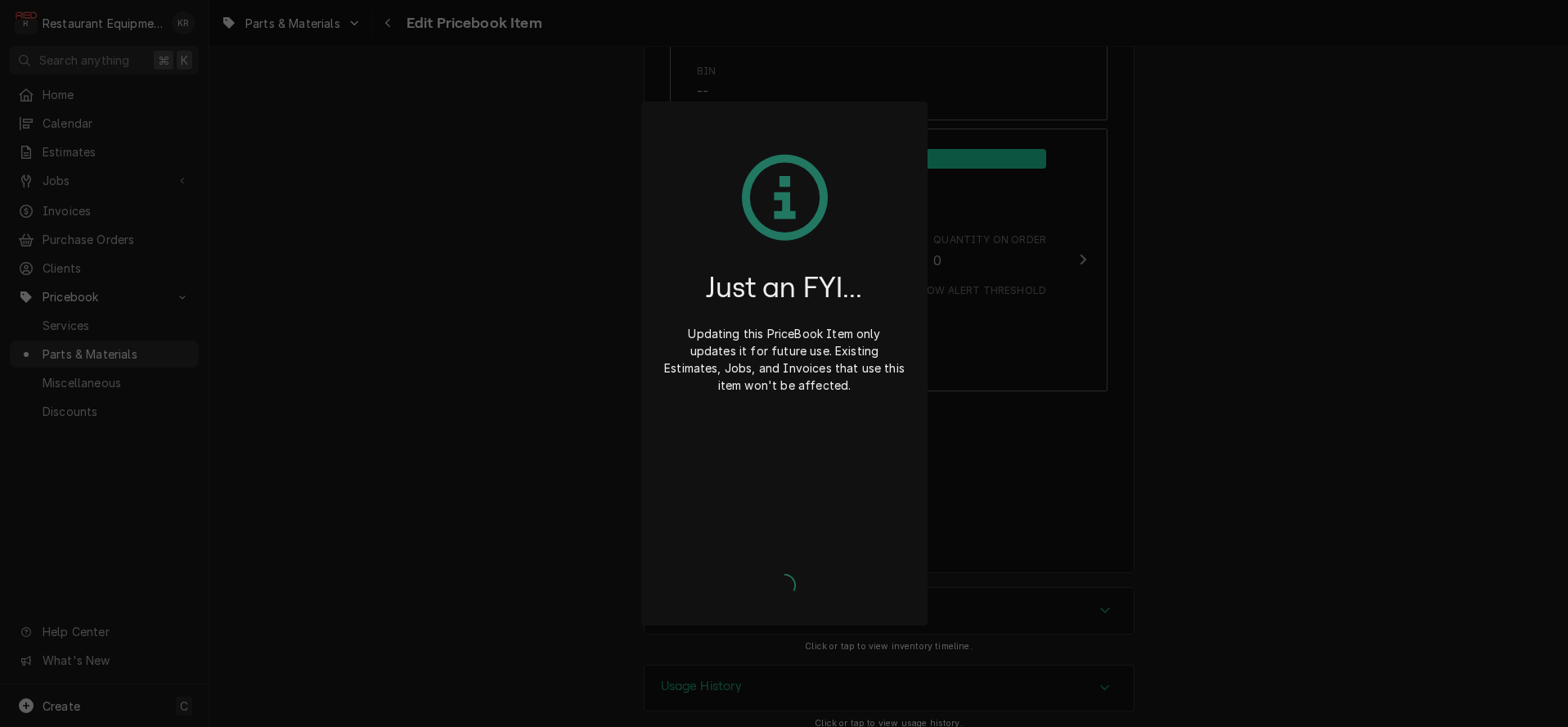
type textarea "x"
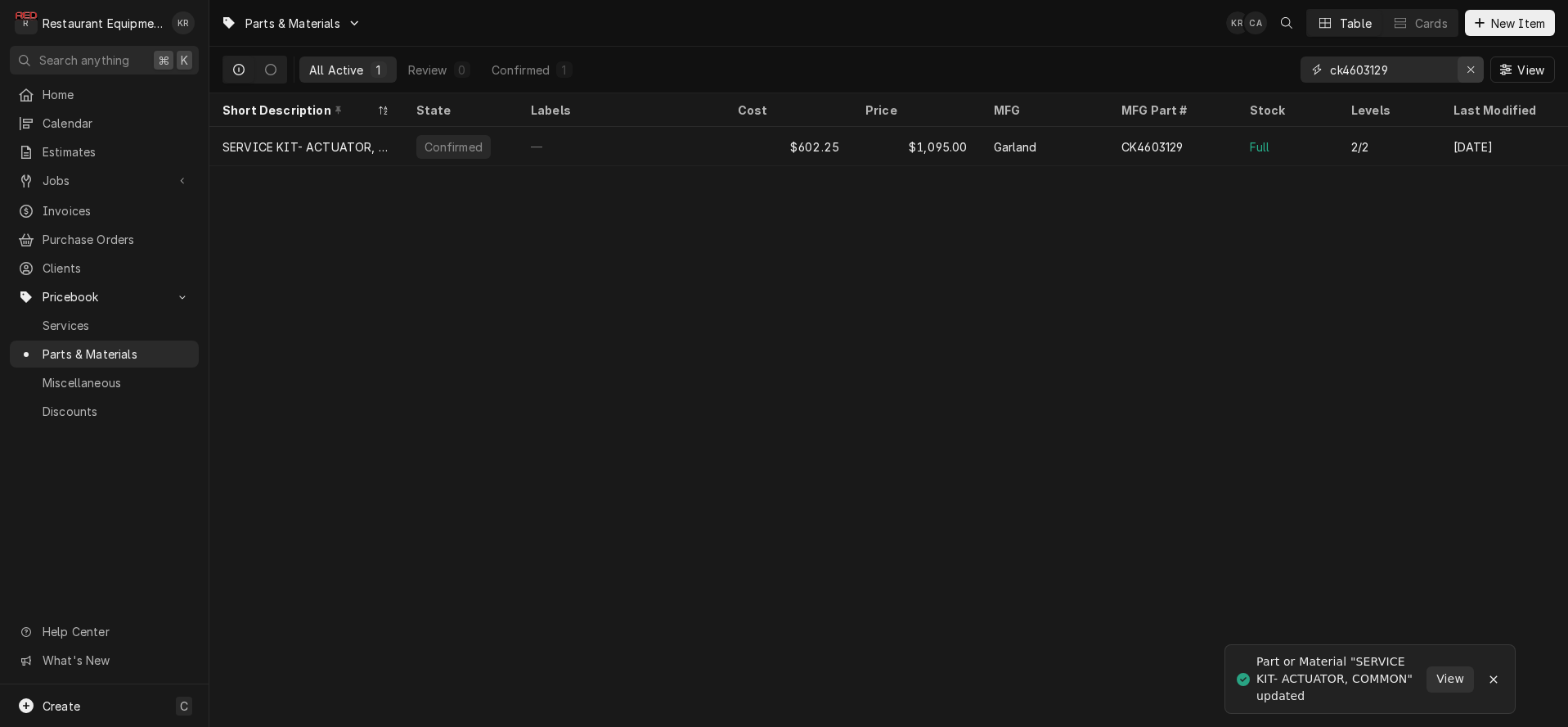
click at [1476, 74] on div "Erase input" at bounding box center [1470, 69] width 17 height 17
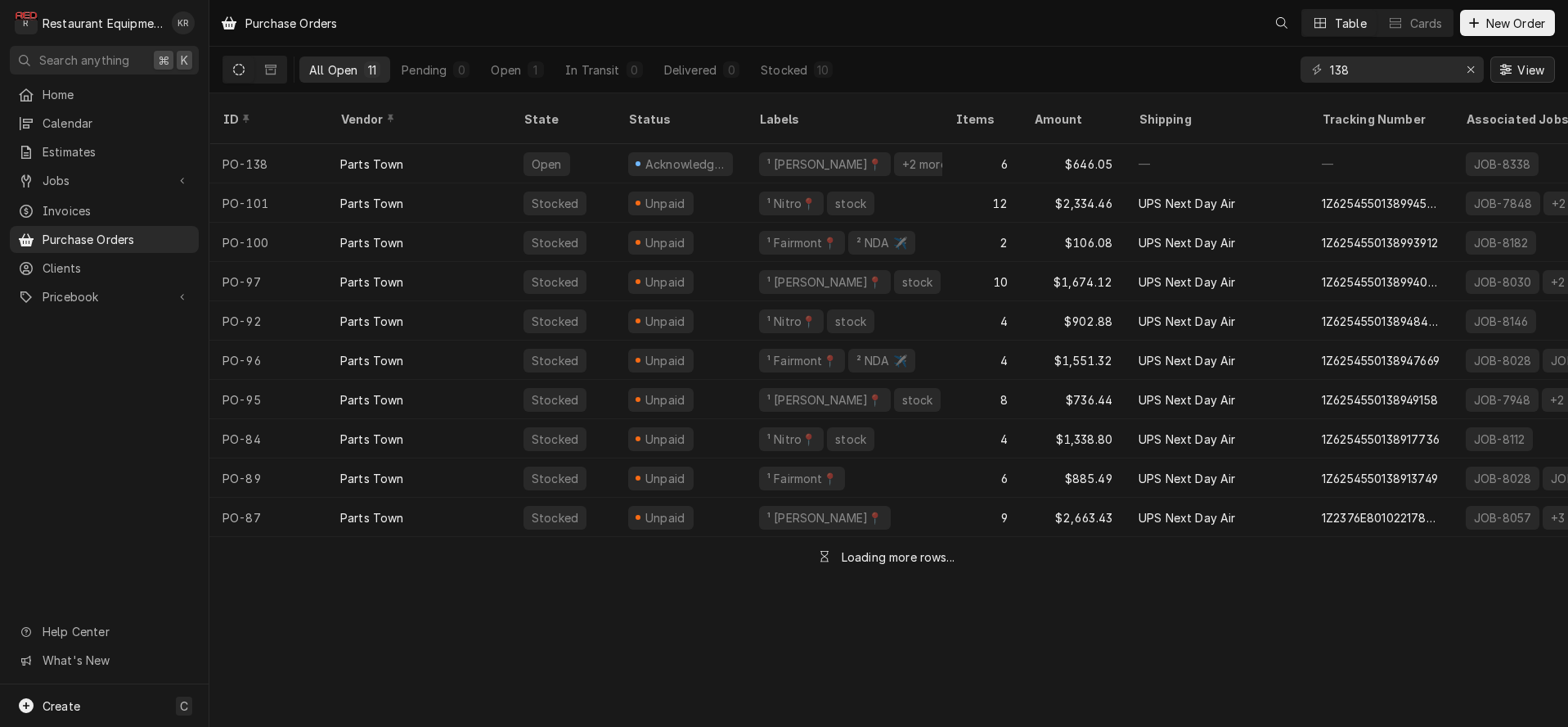
click at [1472, 69] on icon "Erase input" at bounding box center [1471, 69] width 9 height 11
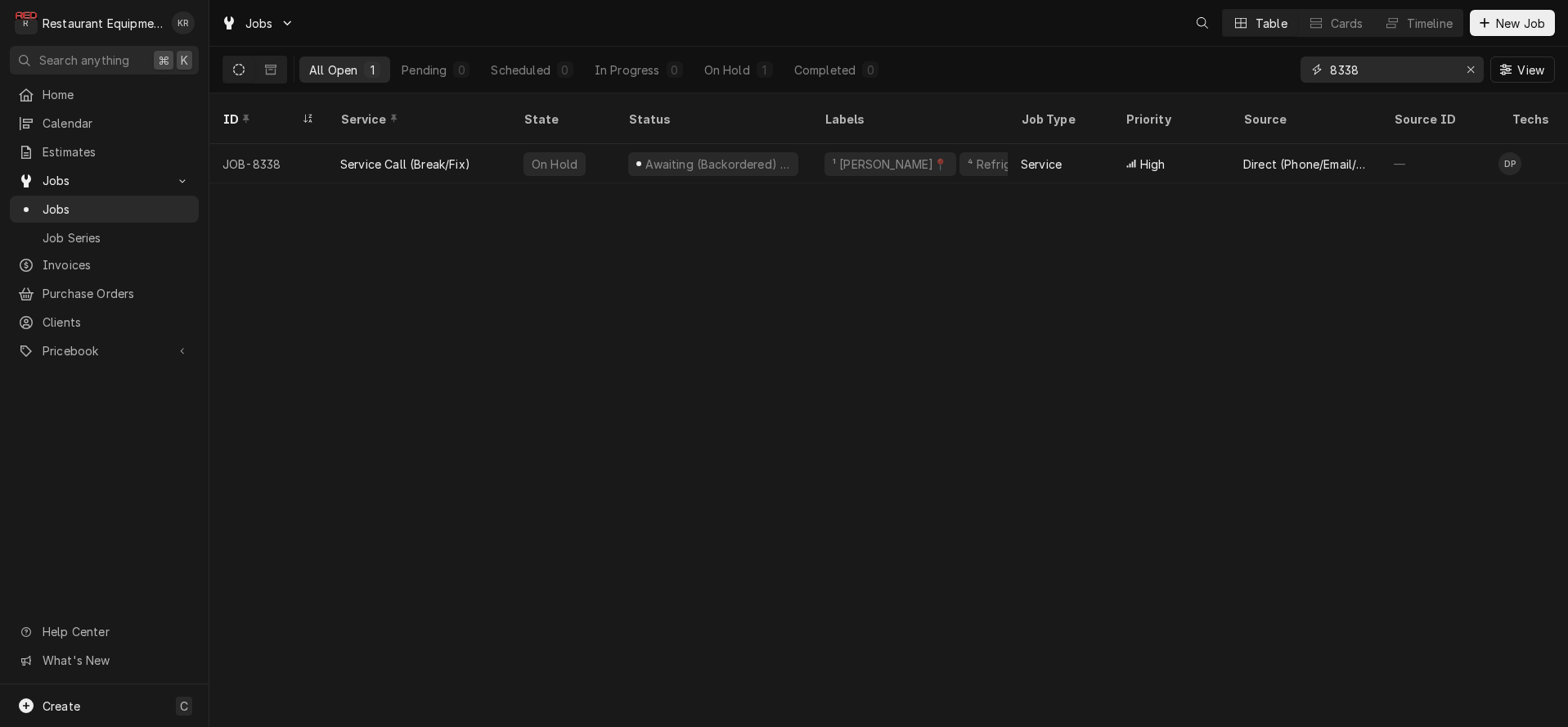
drag, startPoint x: 0, startPoint y: 0, endPoint x: 1279, endPoint y: 64, distance: 1280.6
click at [1330, 64] on input "8338" at bounding box center [1390, 70] width 123 height 26
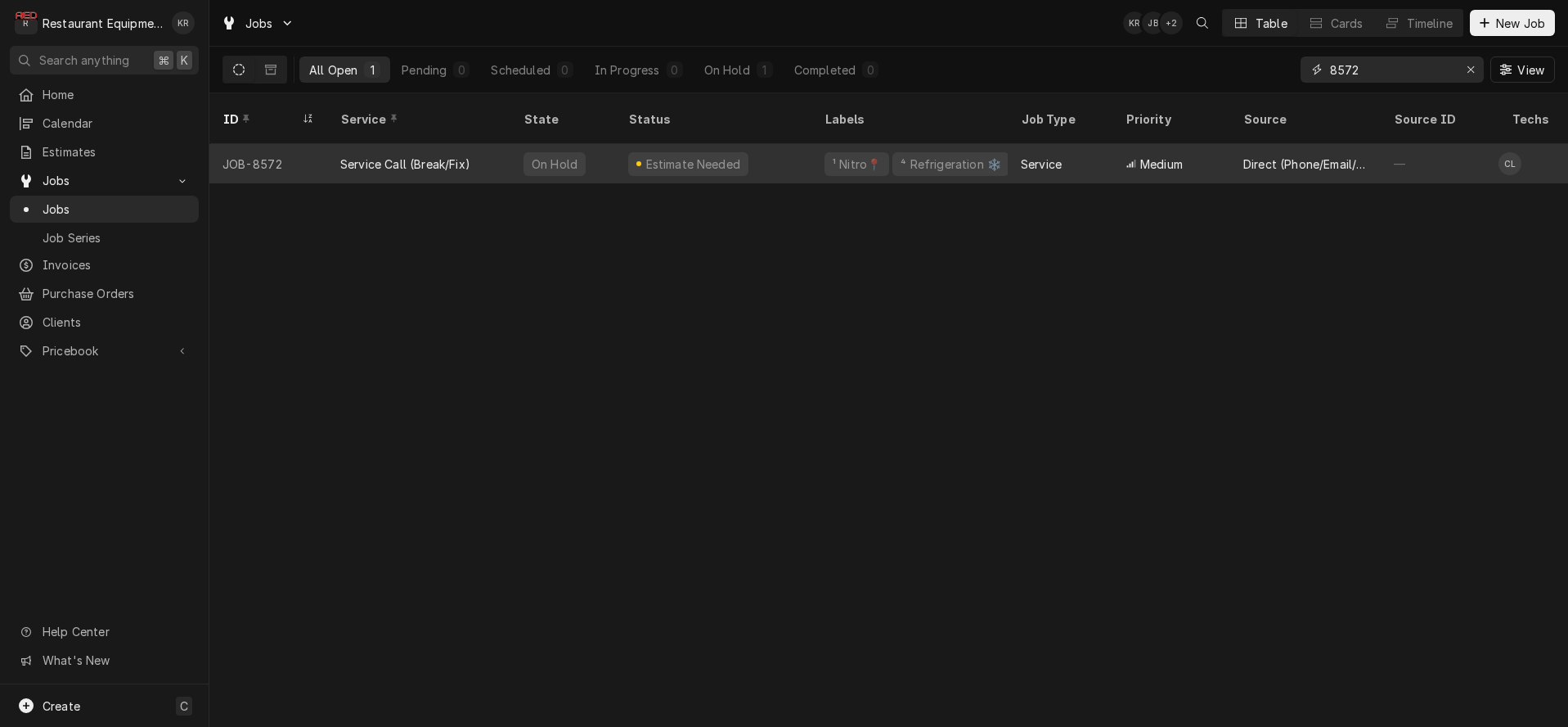
type input "8572"
click at [971, 144] on div "¹ Nitro📍 ⁴ Refrigeration ❄️" at bounding box center [909, 163] width 197 height 39
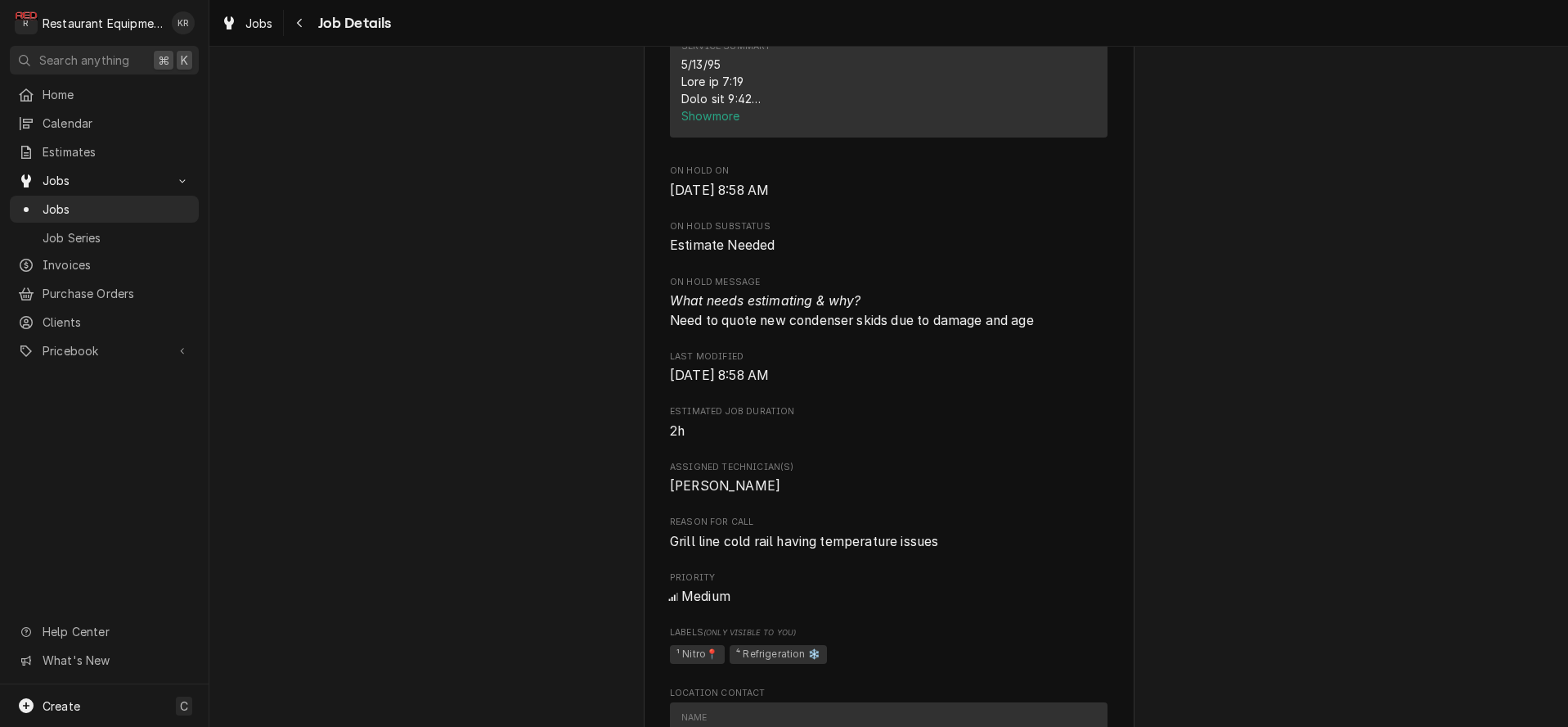
scroll to position [804, 0]
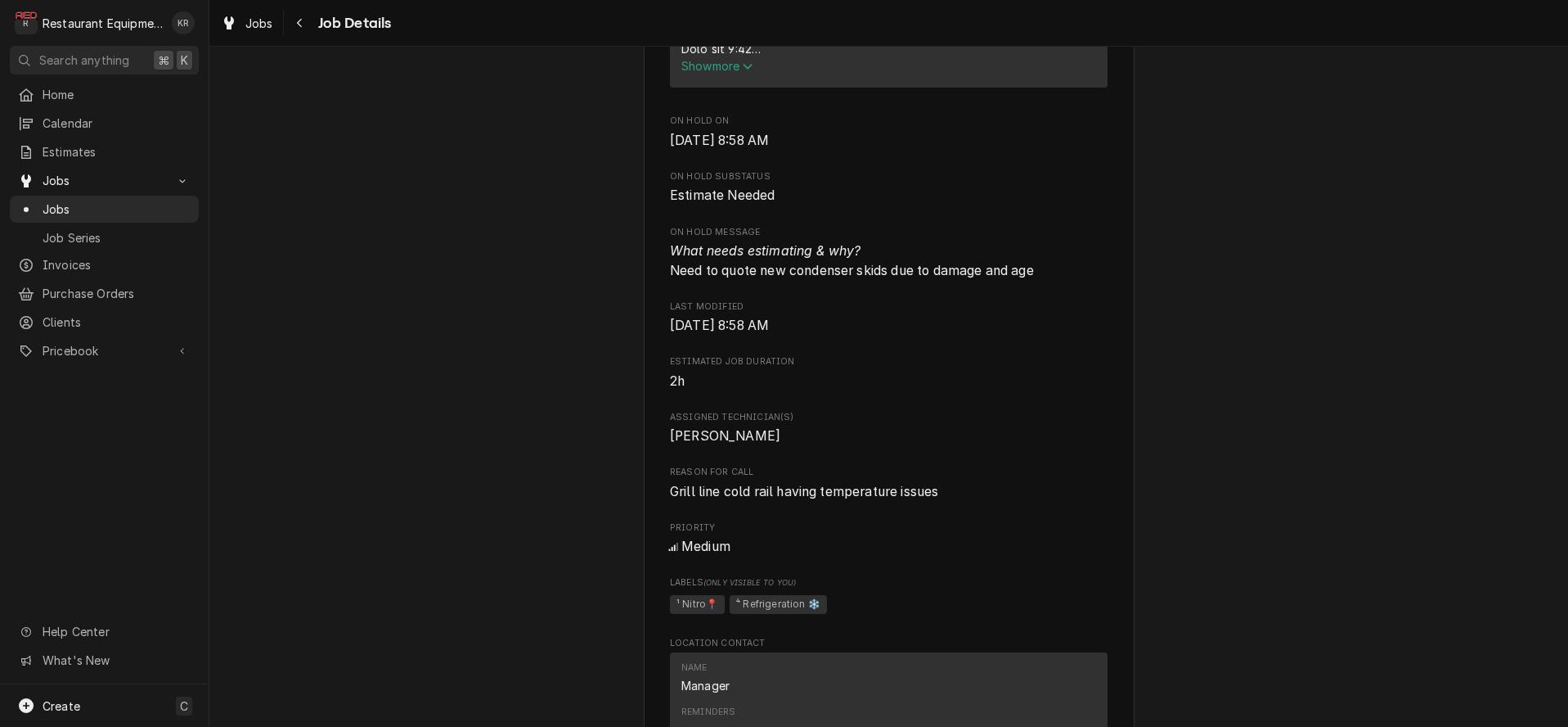
click at [712, 73] on span "Show more" at bounding box center [717, 66] width 72 height 14
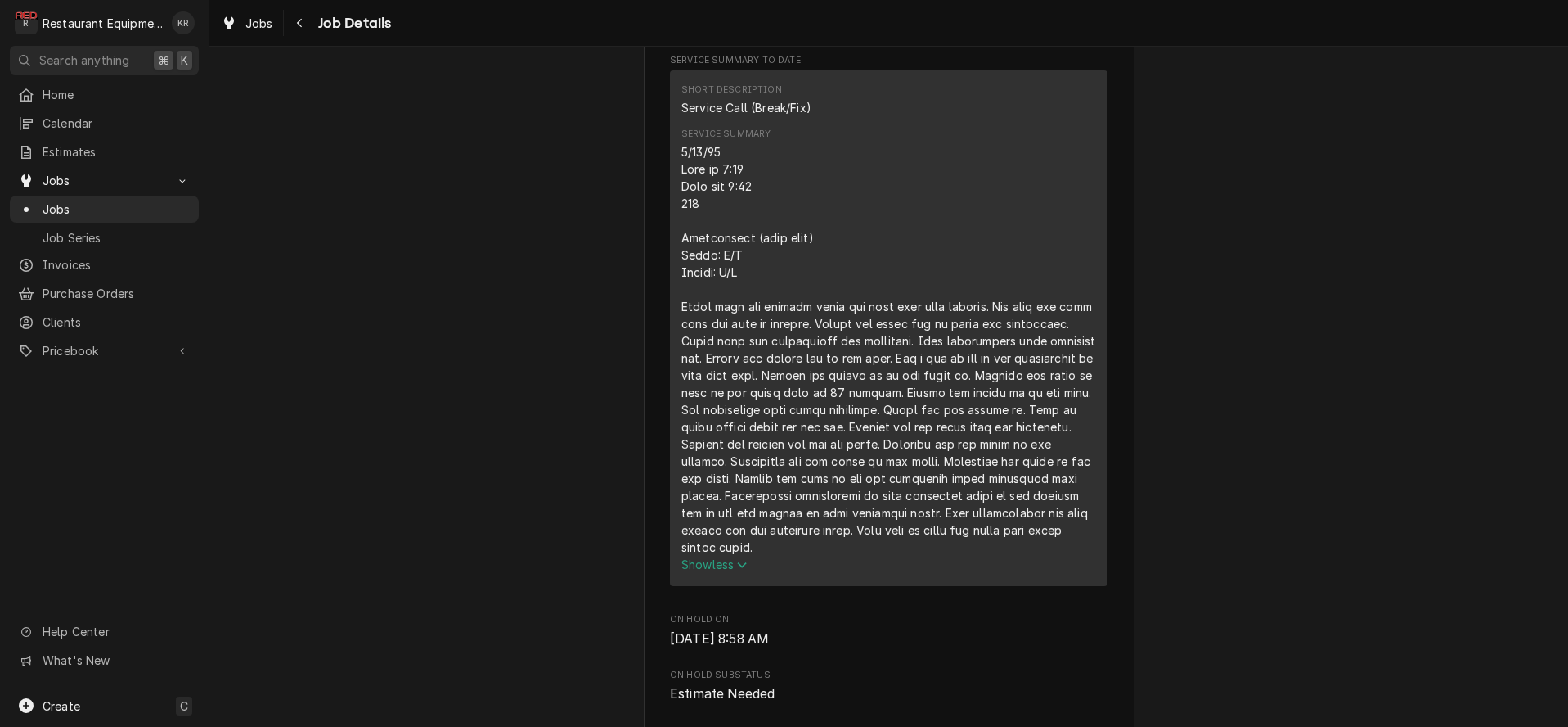
scroll to position [665, 0]
click at [258, 25] on span "Jobs" at bounding box center [259, 24] width 28 height 17
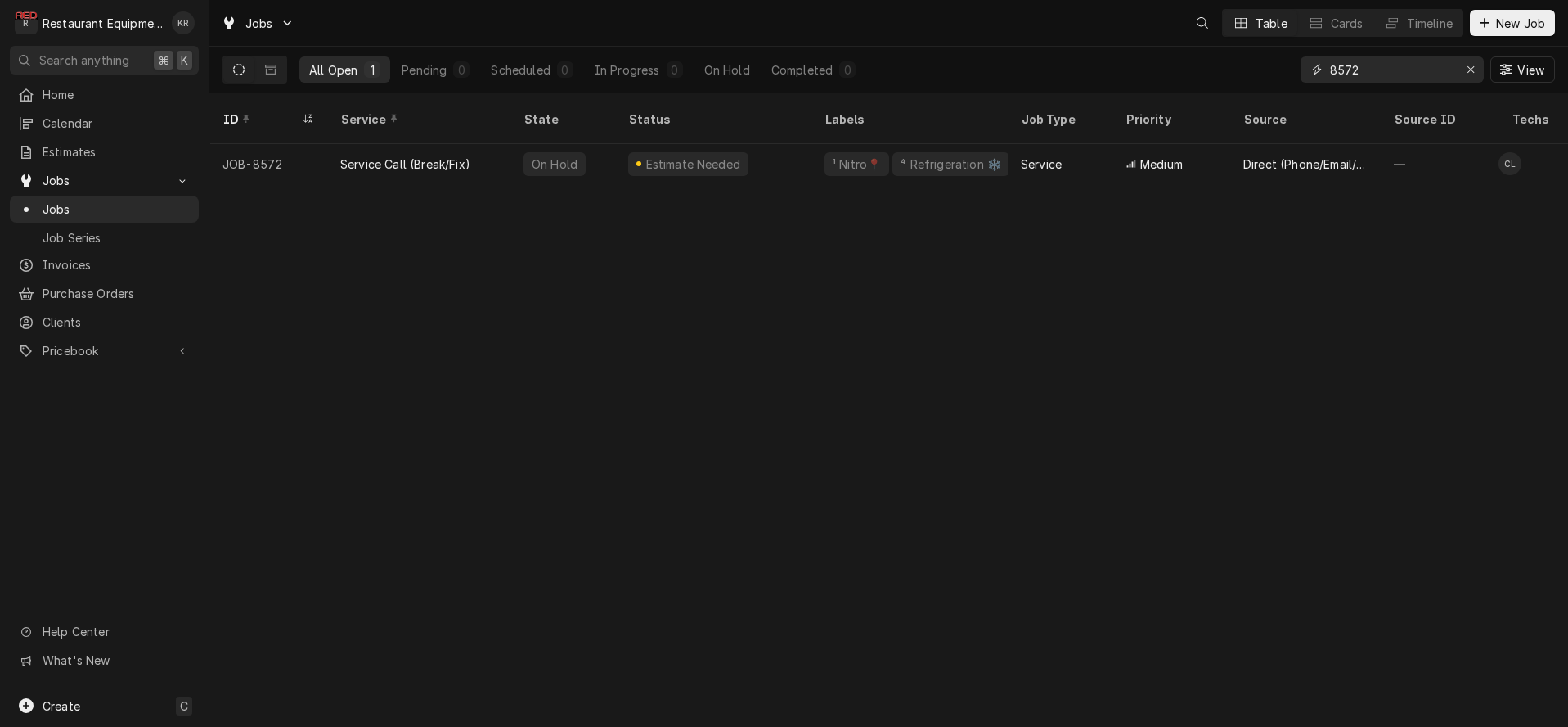
drag, startPoint x: 0, startPoint y: 0, endPoint x: 1464, endPoint y: 71, distance: 1465.7
click at [1464, 73] on div "Erase input" at bounding box center [1470, 69] width 17 height 17
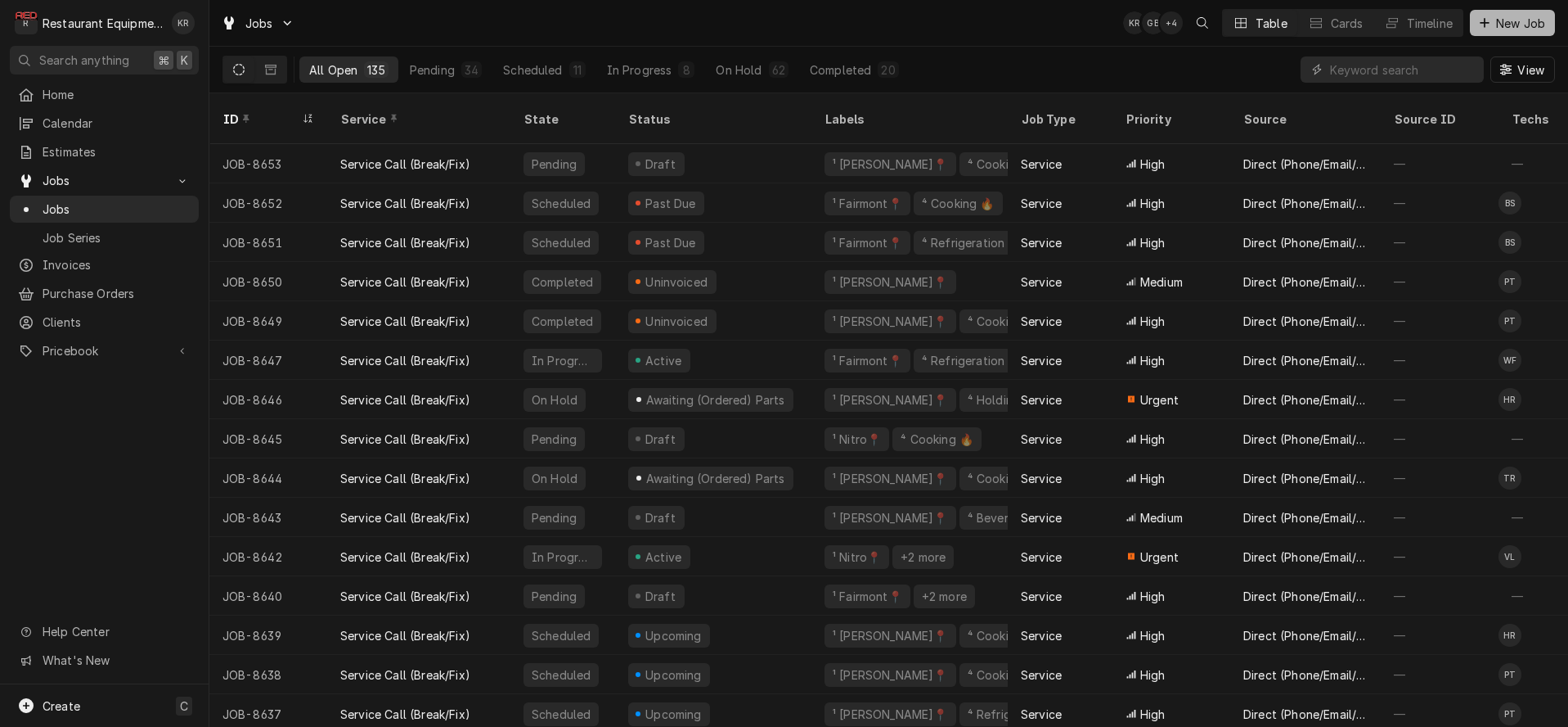
click at [1520, 32] on button "New Job" at bounding box center [1512, 23] width 85 height 26
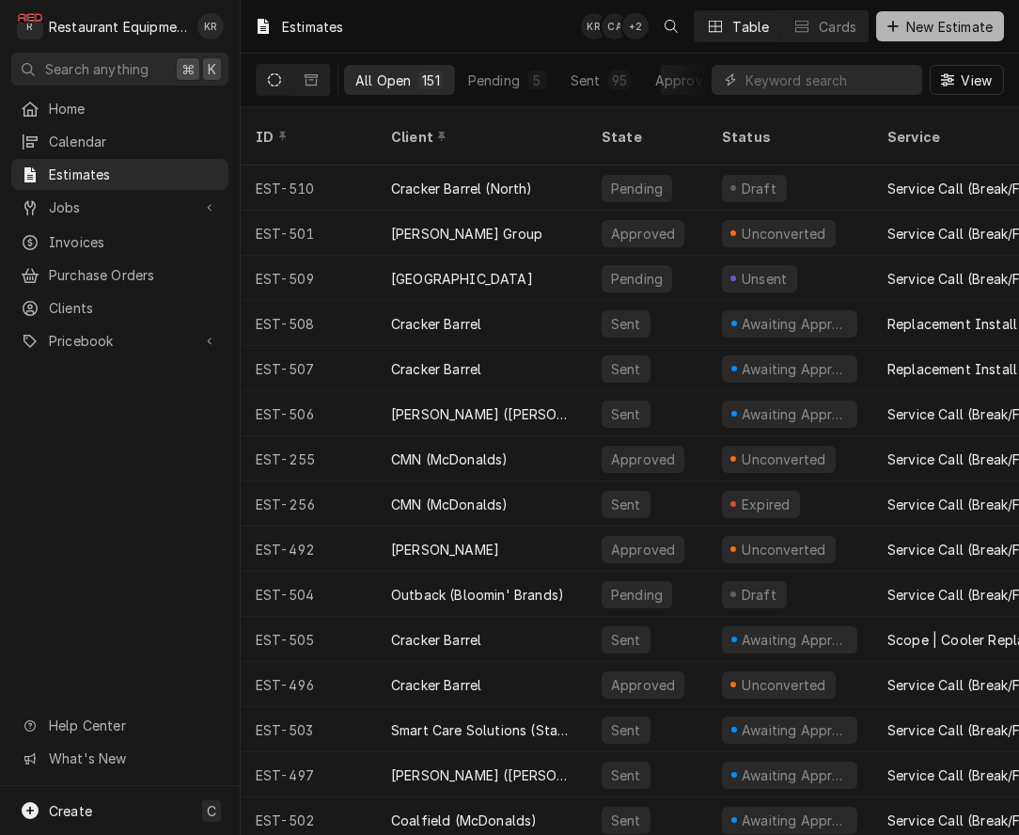
click at [950, 28] on span "New Estimate" at bounding box center [949, 27] width 94 height 20
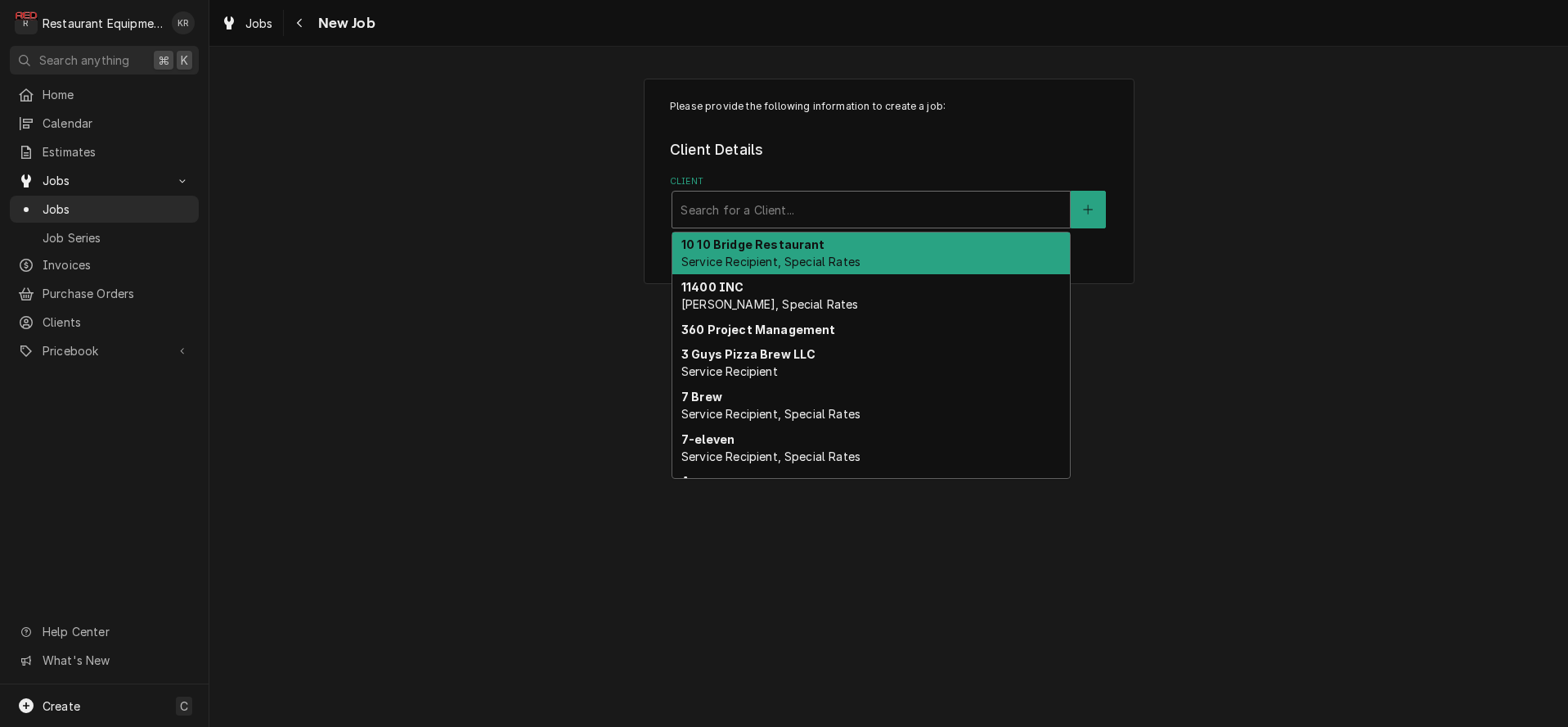
click at [734, 212] on div "Client" at bounding box center [871, 210] width 381 height 30
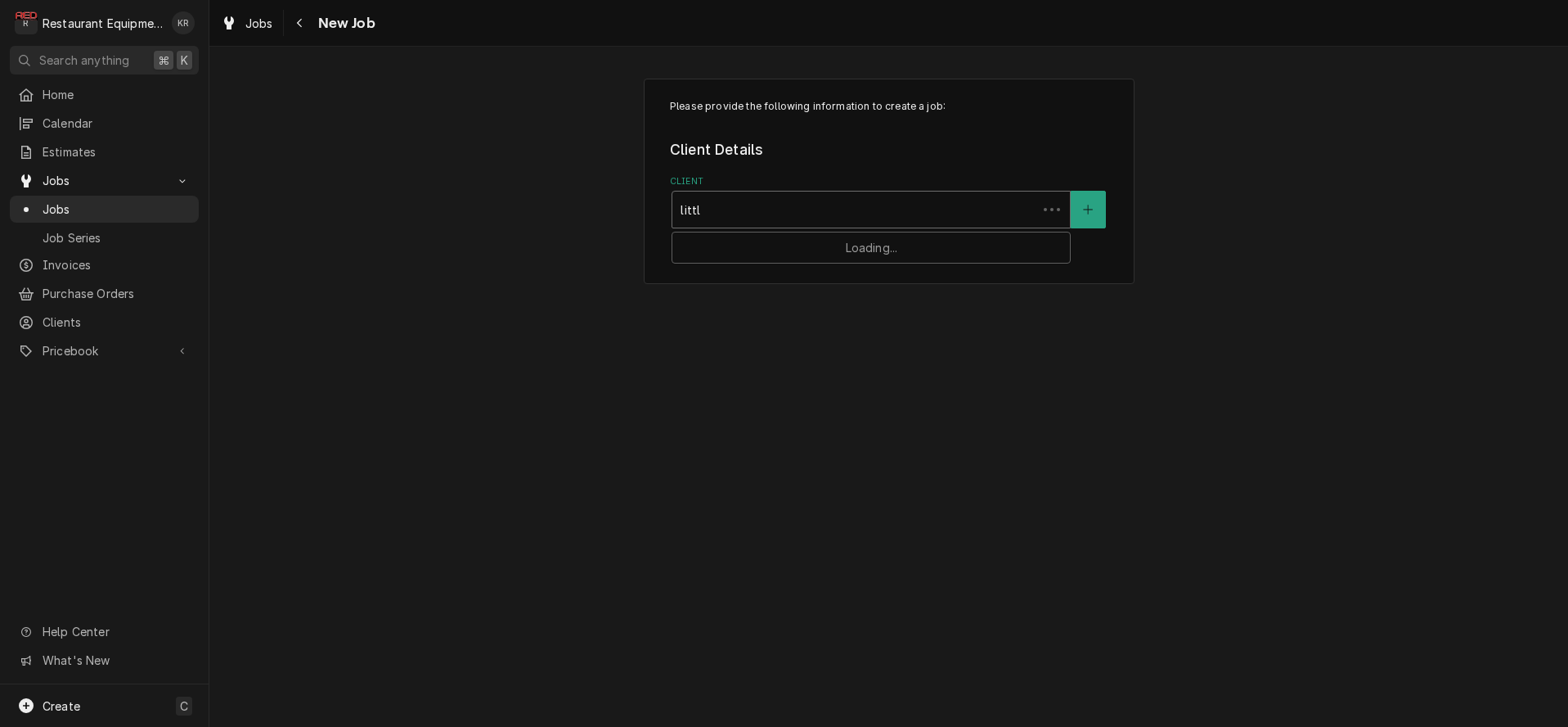
type input "little"
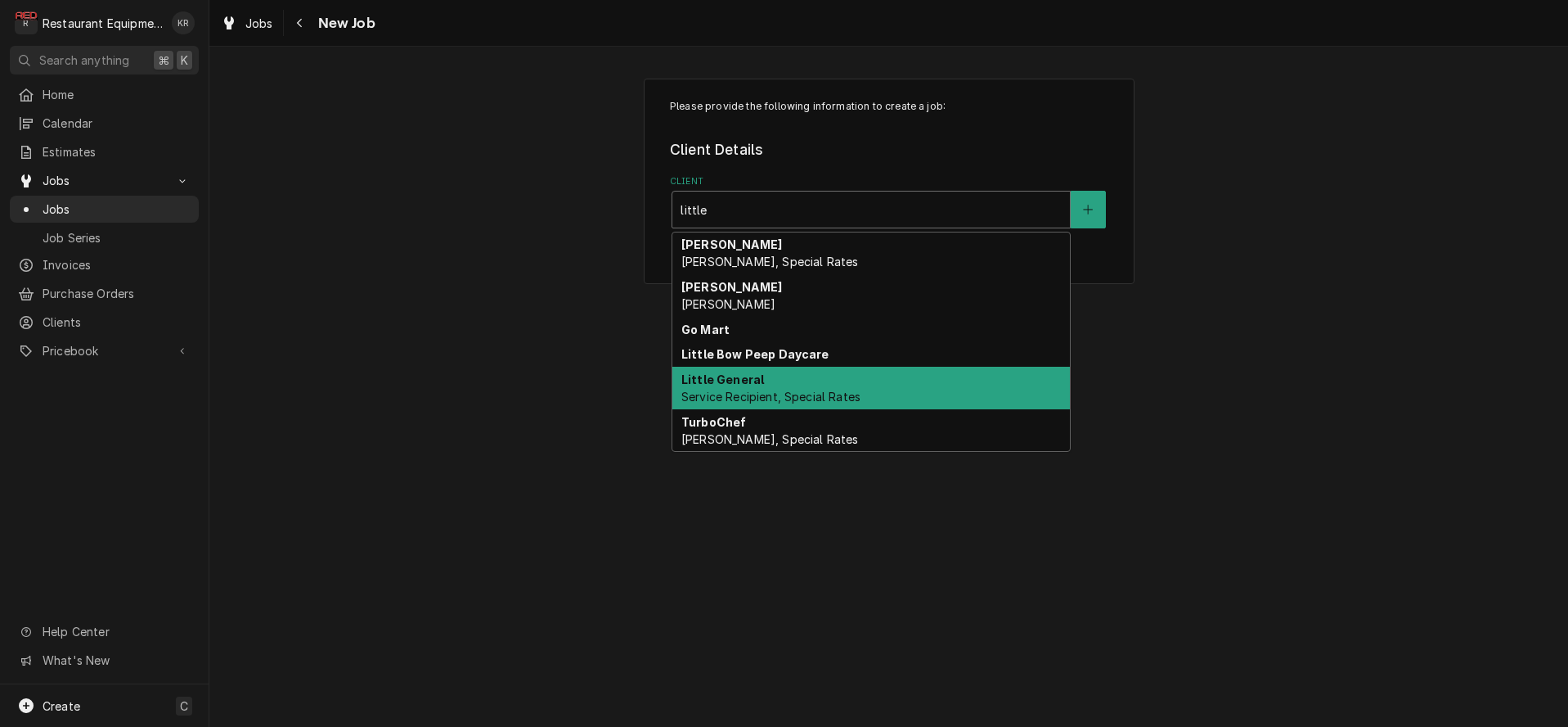
click at [767, 393] on span "Service Recipient, Special Rates" at bounding box center [771, 396] width 179 height 14
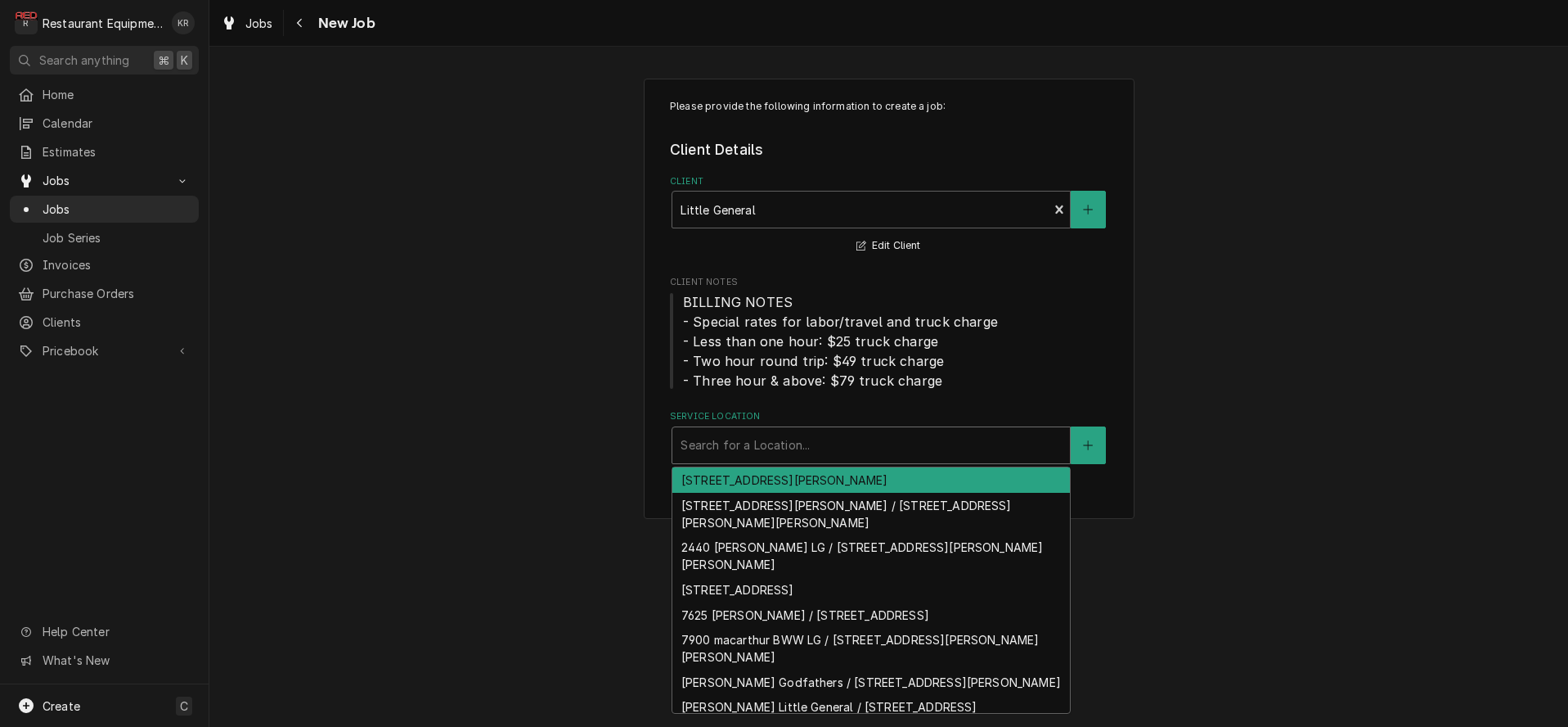
click at [774, 446] on div "Service Location" at bounding box center [871, 445] width 381 height 30
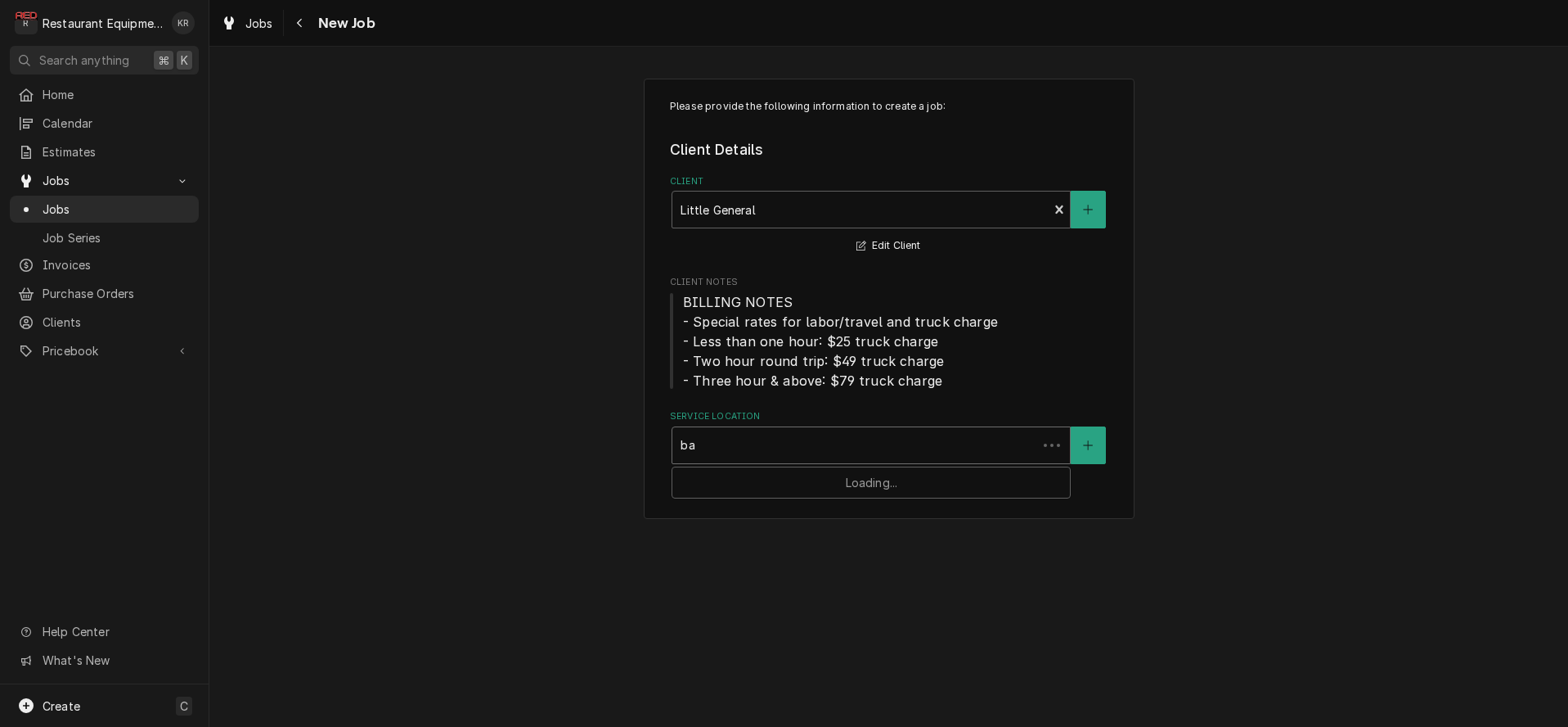
type input "bar"
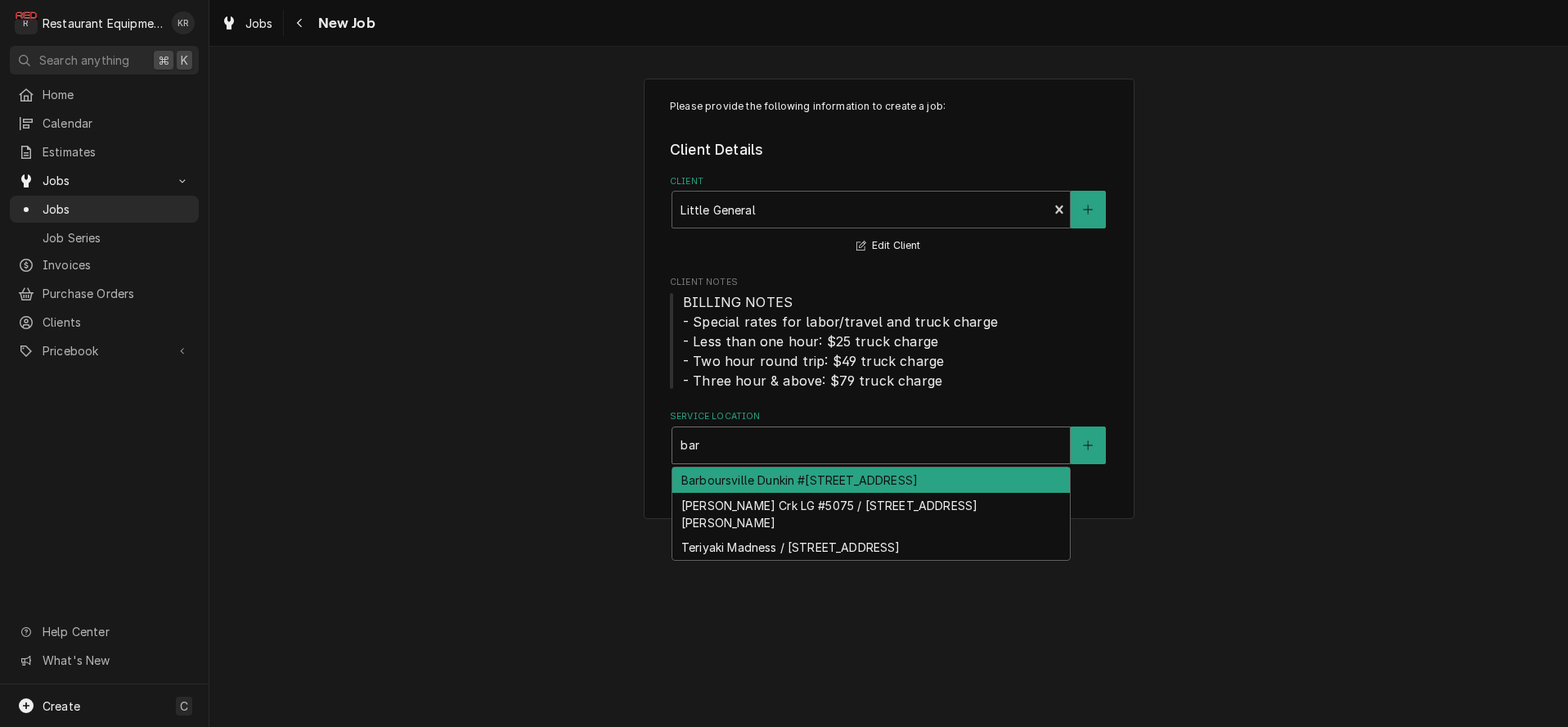
click at [794, 483] on div "Barboursville Dunkin #[STREET_ADDRESS]" at bounding box center [870, 480] width 398 height 25
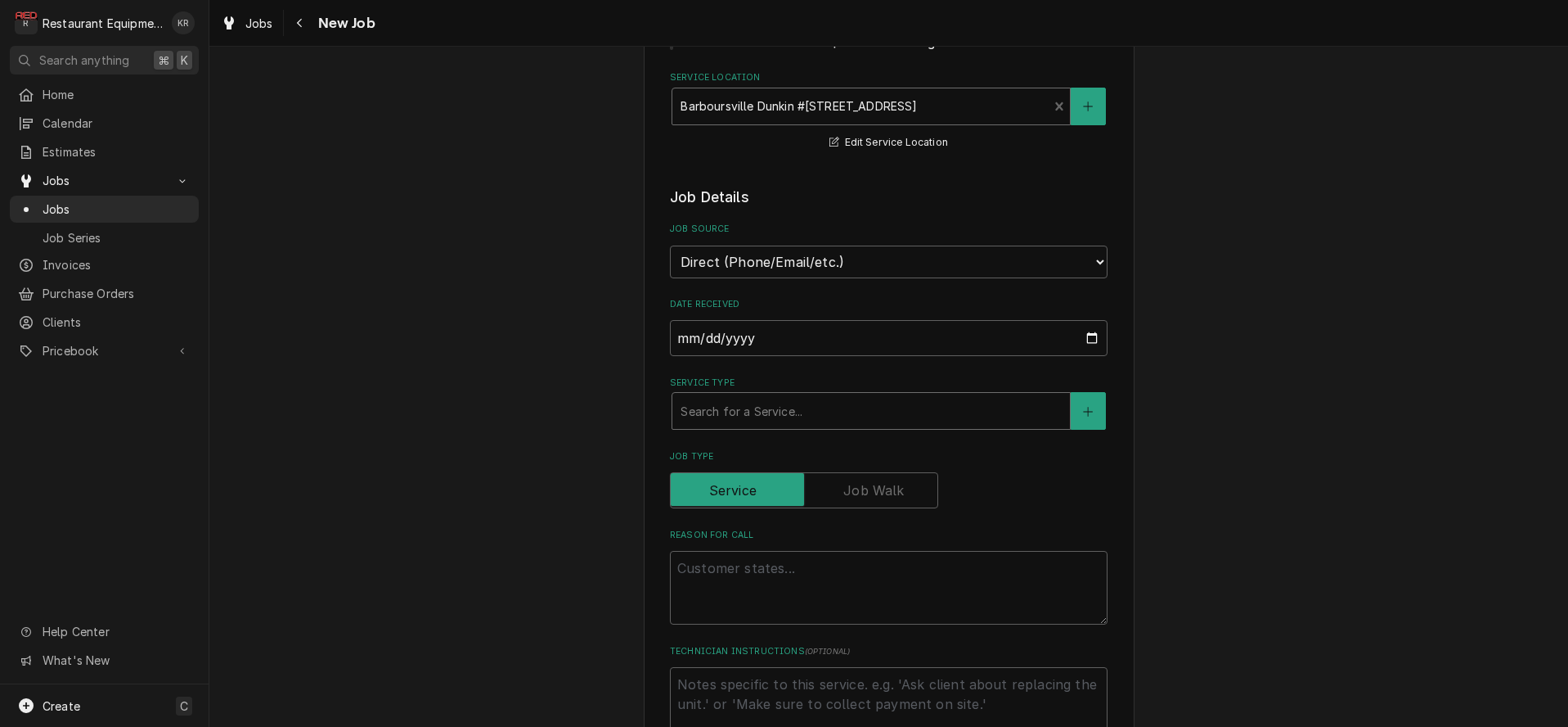
scroll to position [354, 0]
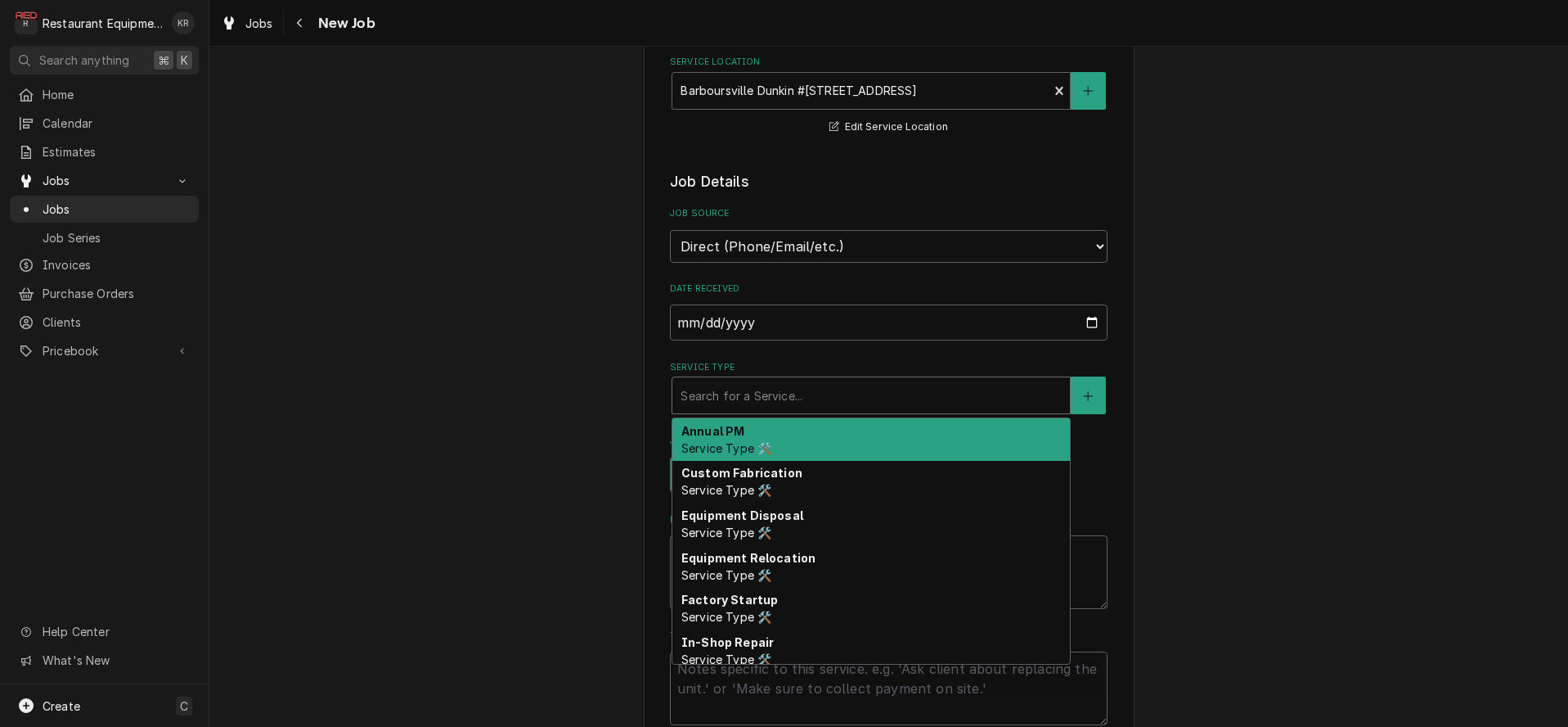
click at [777, 393] on div "Service Type" at bounding box center [871, 395] width 381 height 30
type textarea "x"
type input "b"
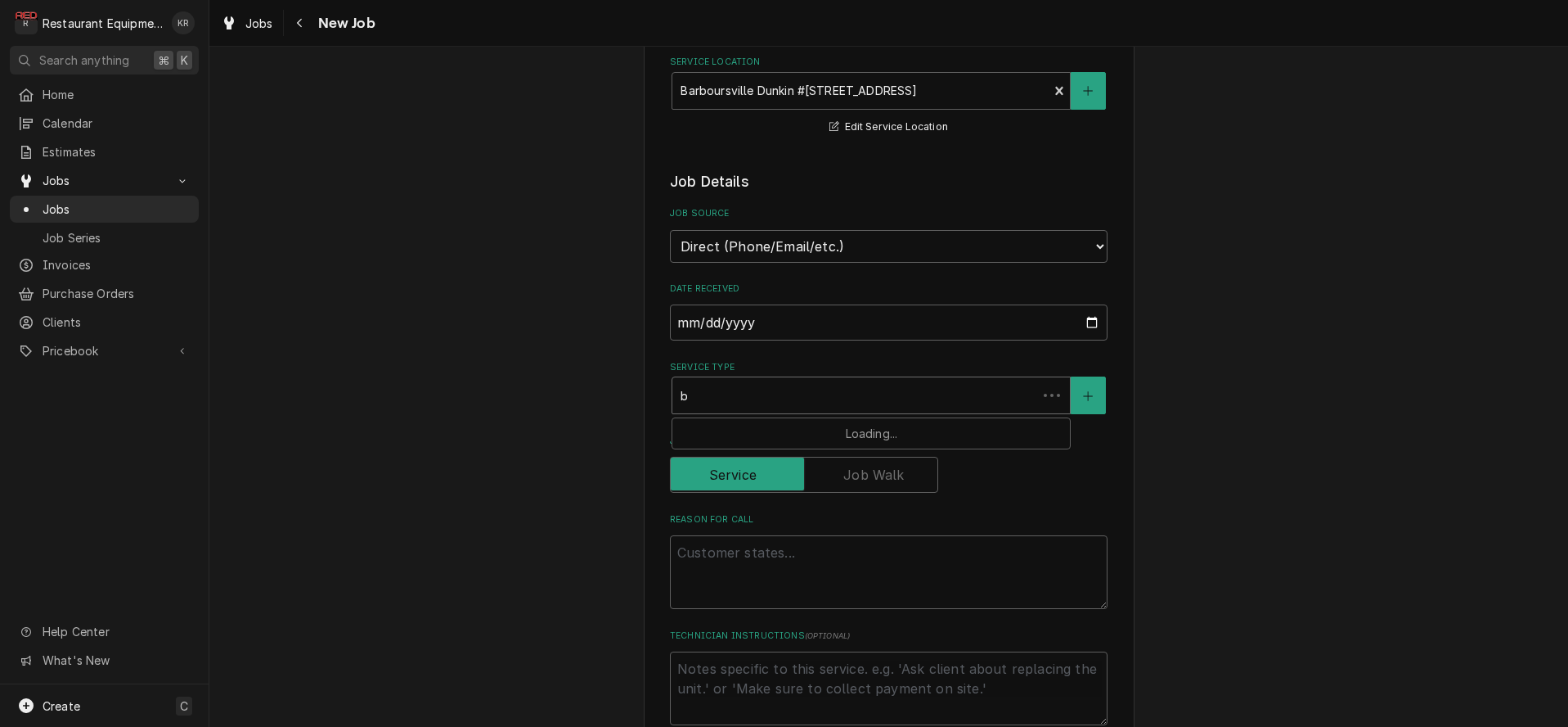
type textarea "x"
type input "br"
type textarea "x"
type input "brea"
type textarea "x"
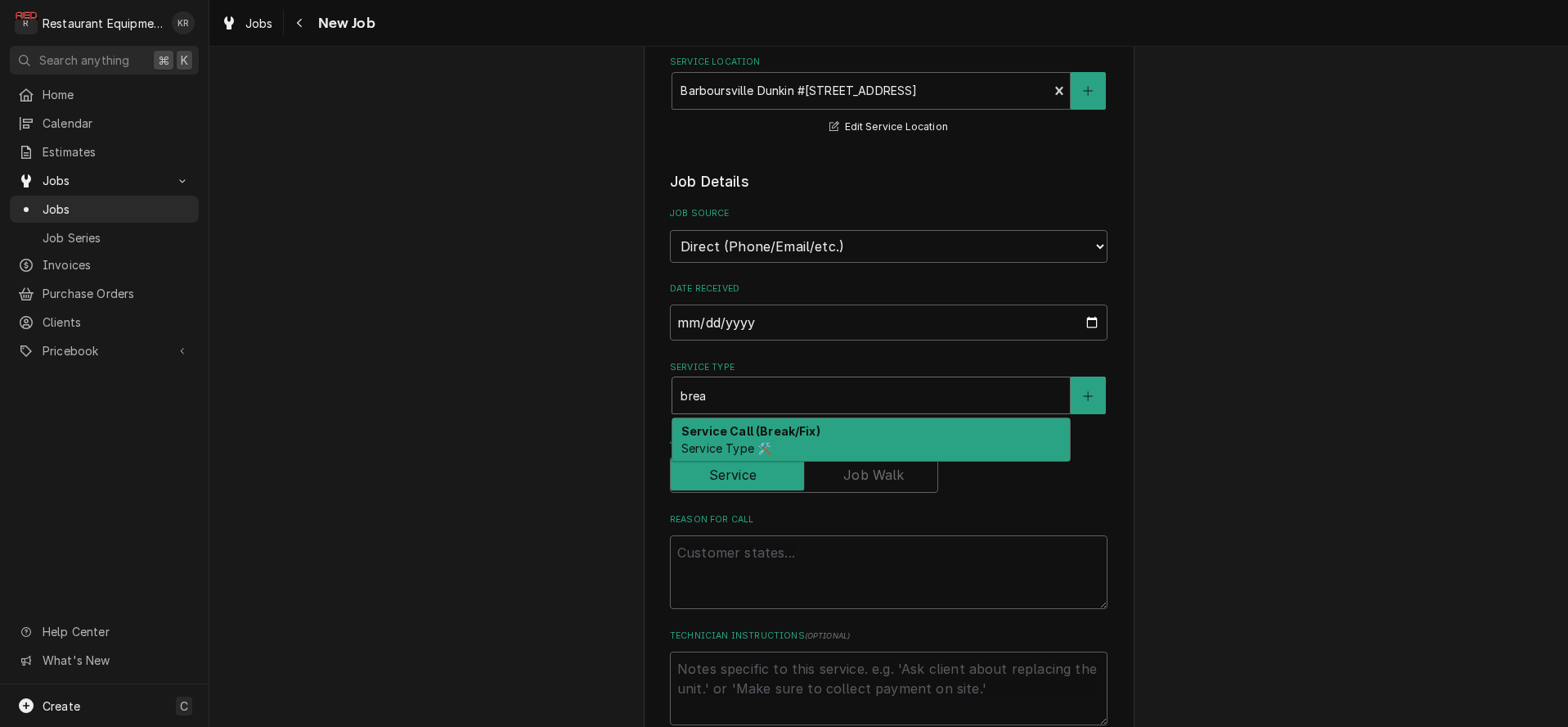
click at [782, 441] on div "Service Call (Break/Fix) Service Type 🛠️" at bounding box center [870, 439] width 398 height 43
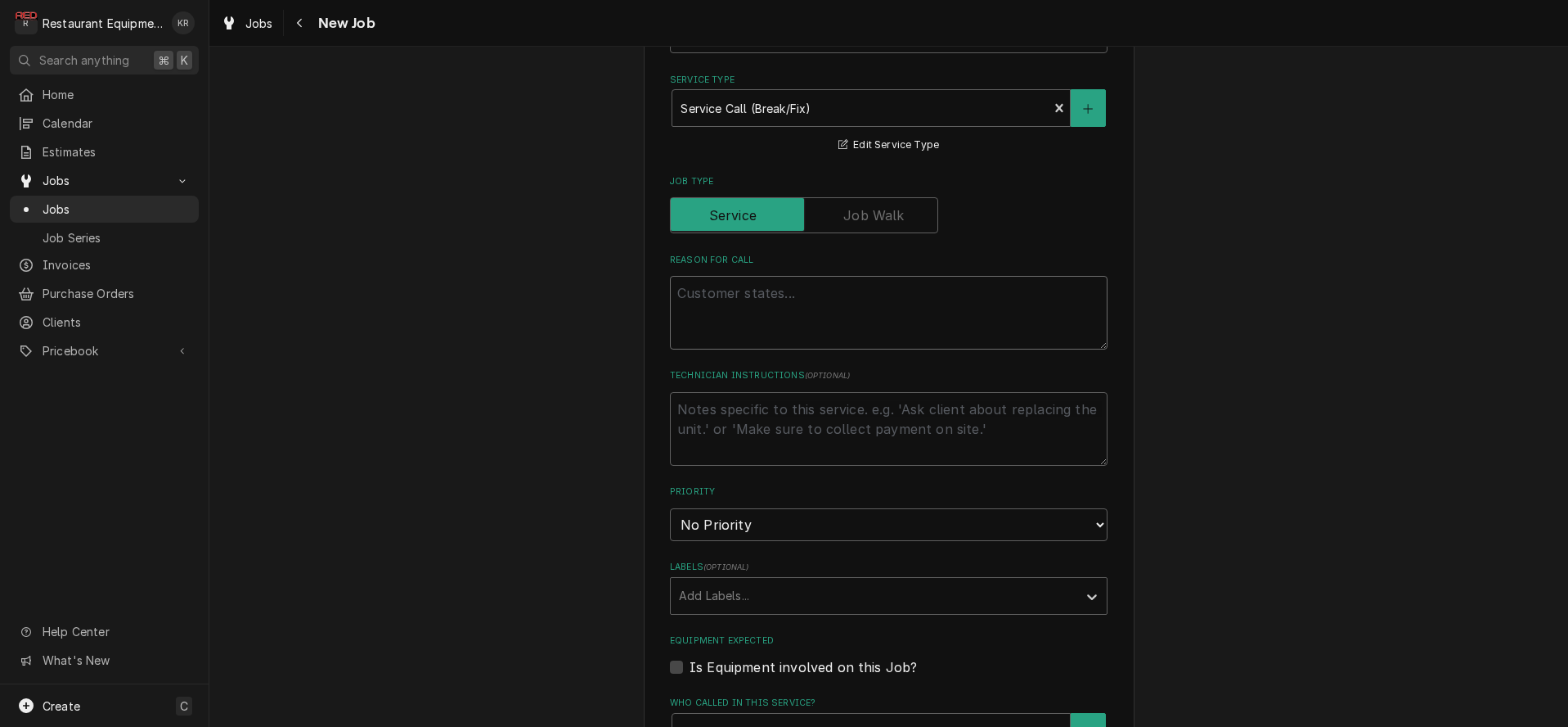
click at [760, 307] on textarea "Reason For Call" at bounding box center [888, 313] width 438 height 74
paste textarea "Work Order #: 87950 Request number: 112371 [PERSON_NAME] not brewing [PERSON_NA…"
type textarea "x"
type textarea "Work Order #: 87950 Request number: 112371 [PERSON_NAME] not brewing [PERSON_NA…"
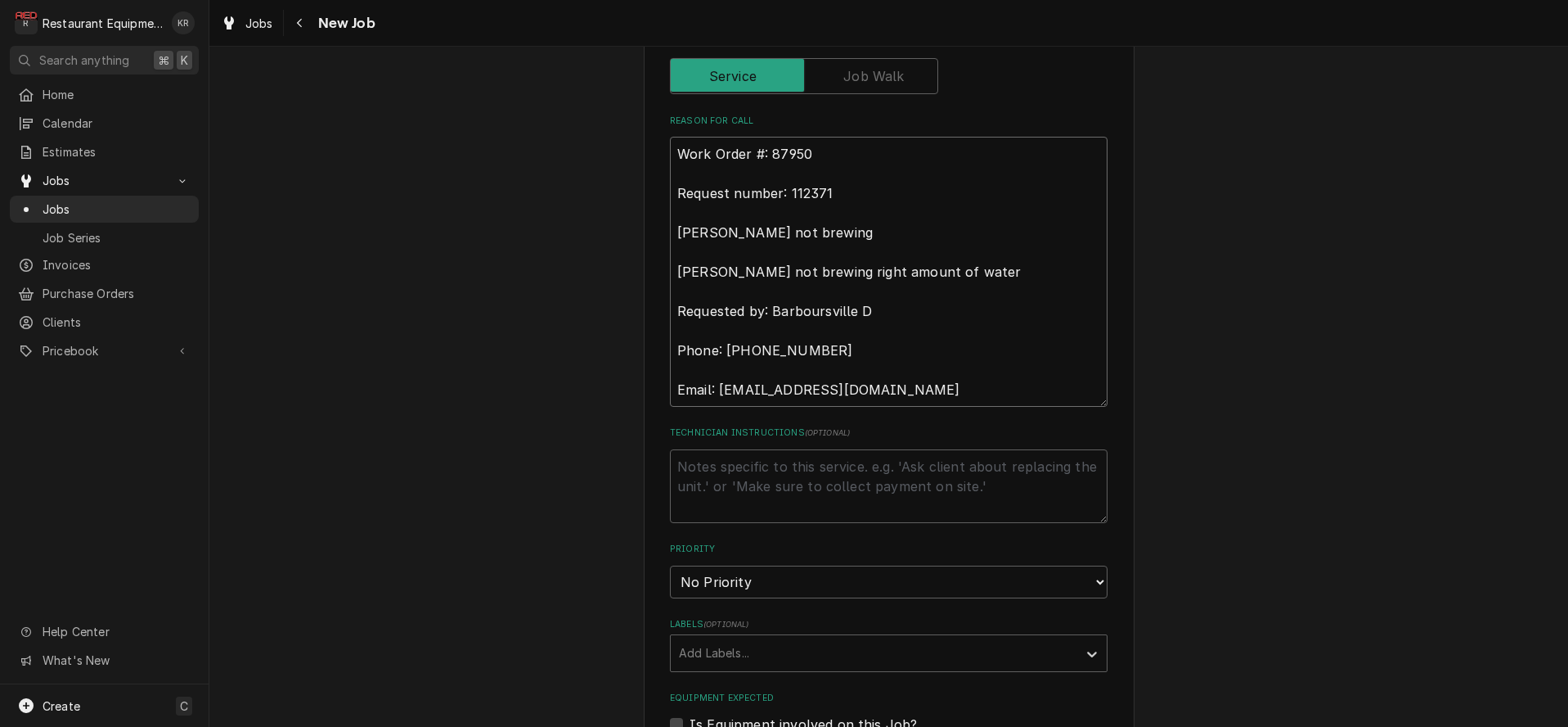
type textarea "x"
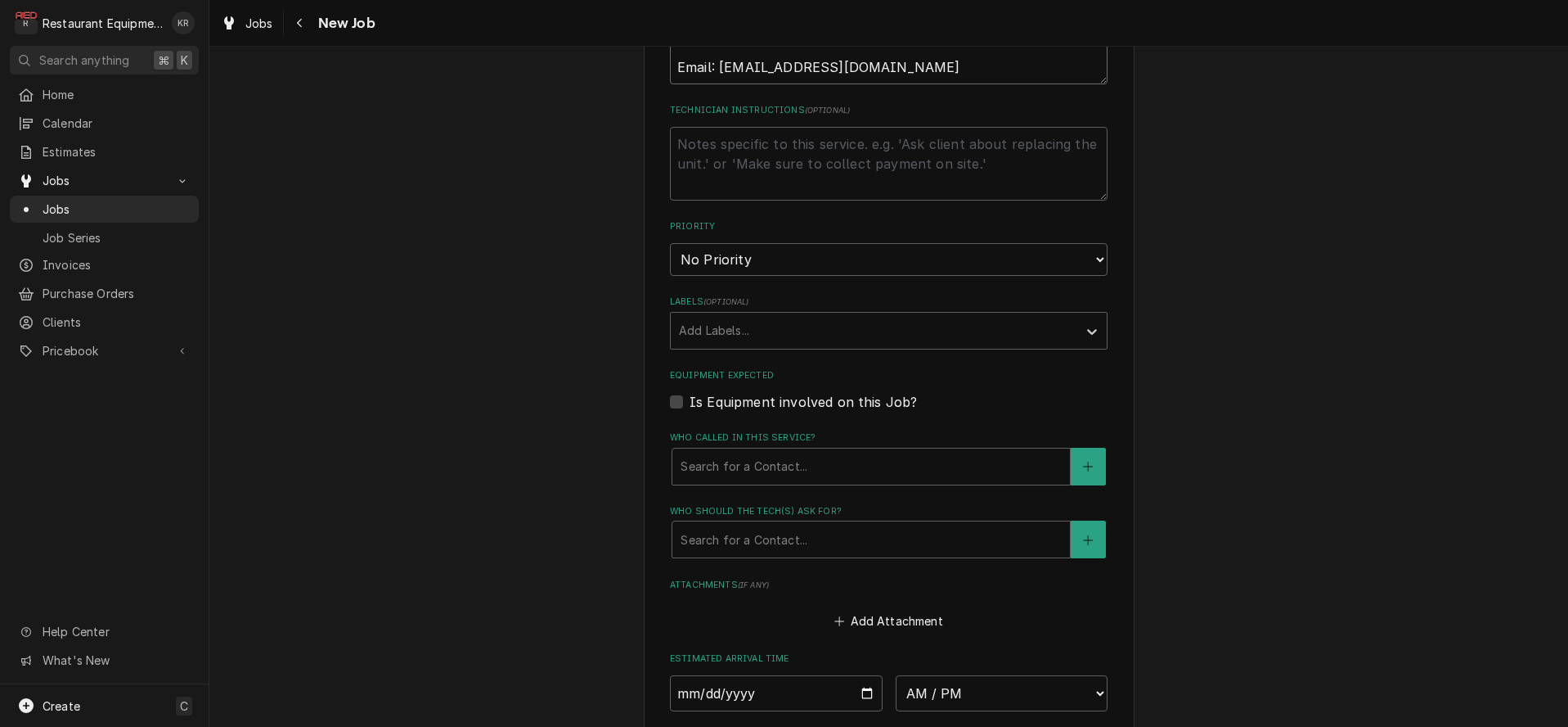
scroll to position [1107, 0]
type textarea "Work Order #: 87950 Request number: 112371 [PERSON_NAME] not brewing [PERSON_NA…"
select select "2"
click option "High" at bounding box center [0, 0] width 0 height 0
click at [766, 325] on div "Labels" at bounding box center [874, 326] width 390 height 30
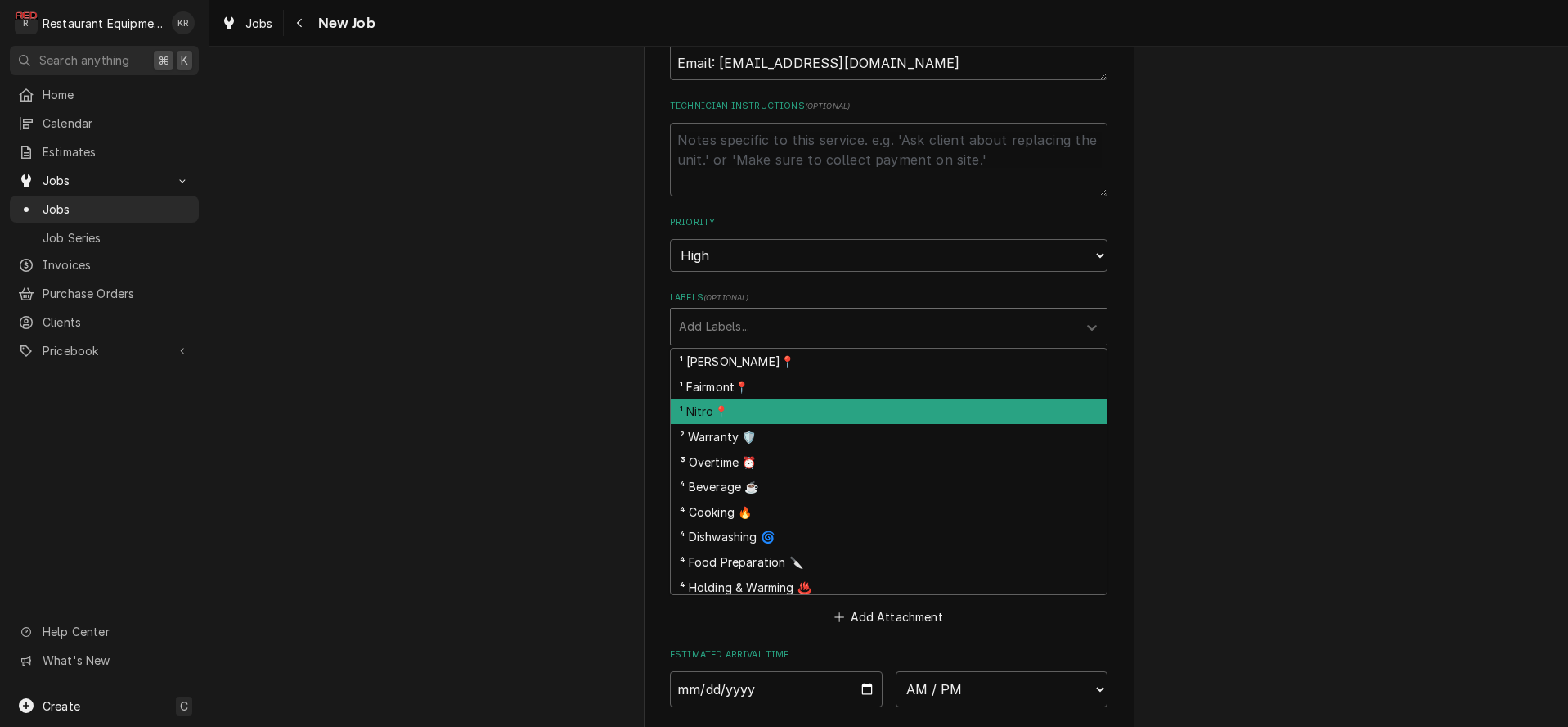
click at [767, 403] on div "¹ Nitro📍" at bounding box center [888, 411] width 436 height 25
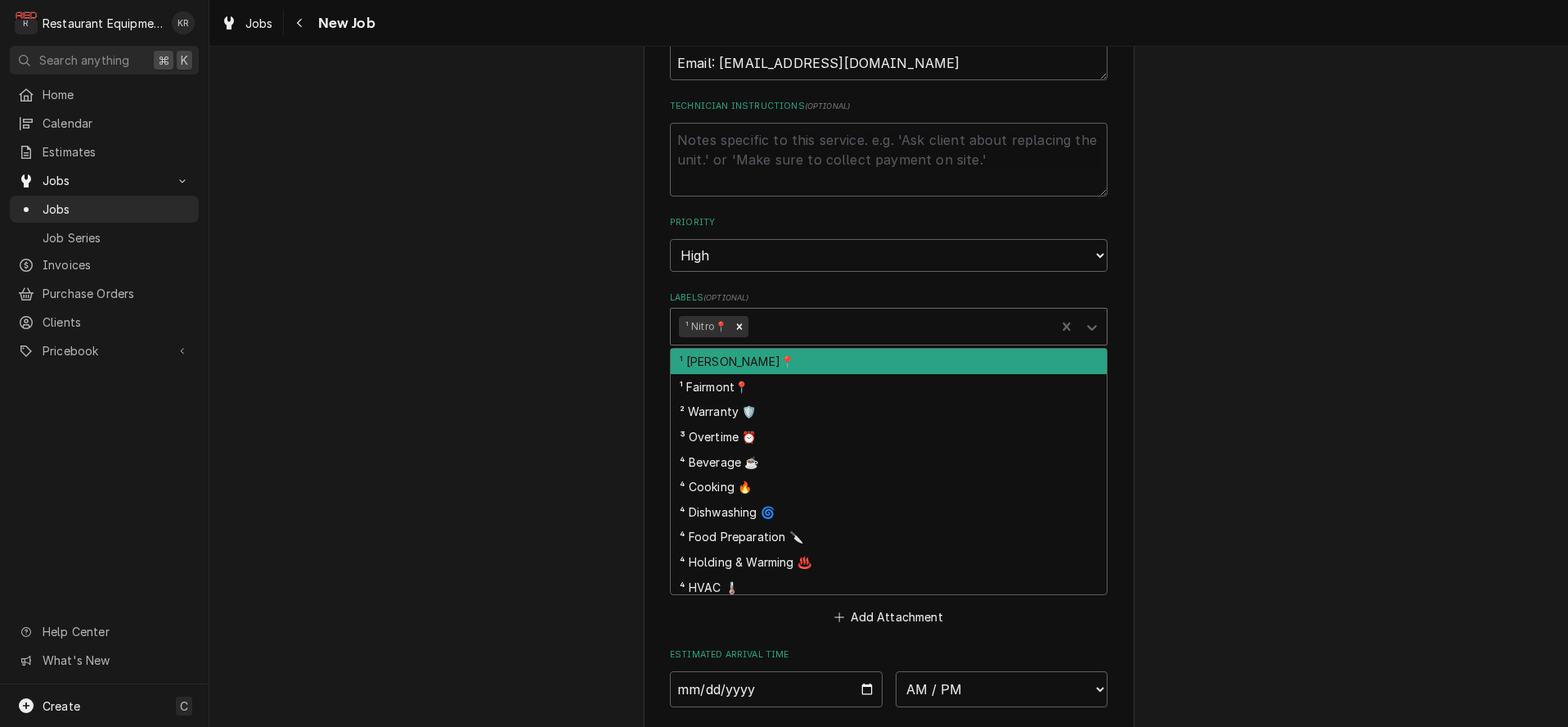
click at [801, 329] on div "Labels" at bounding box center [899, 326] width 295 height 30
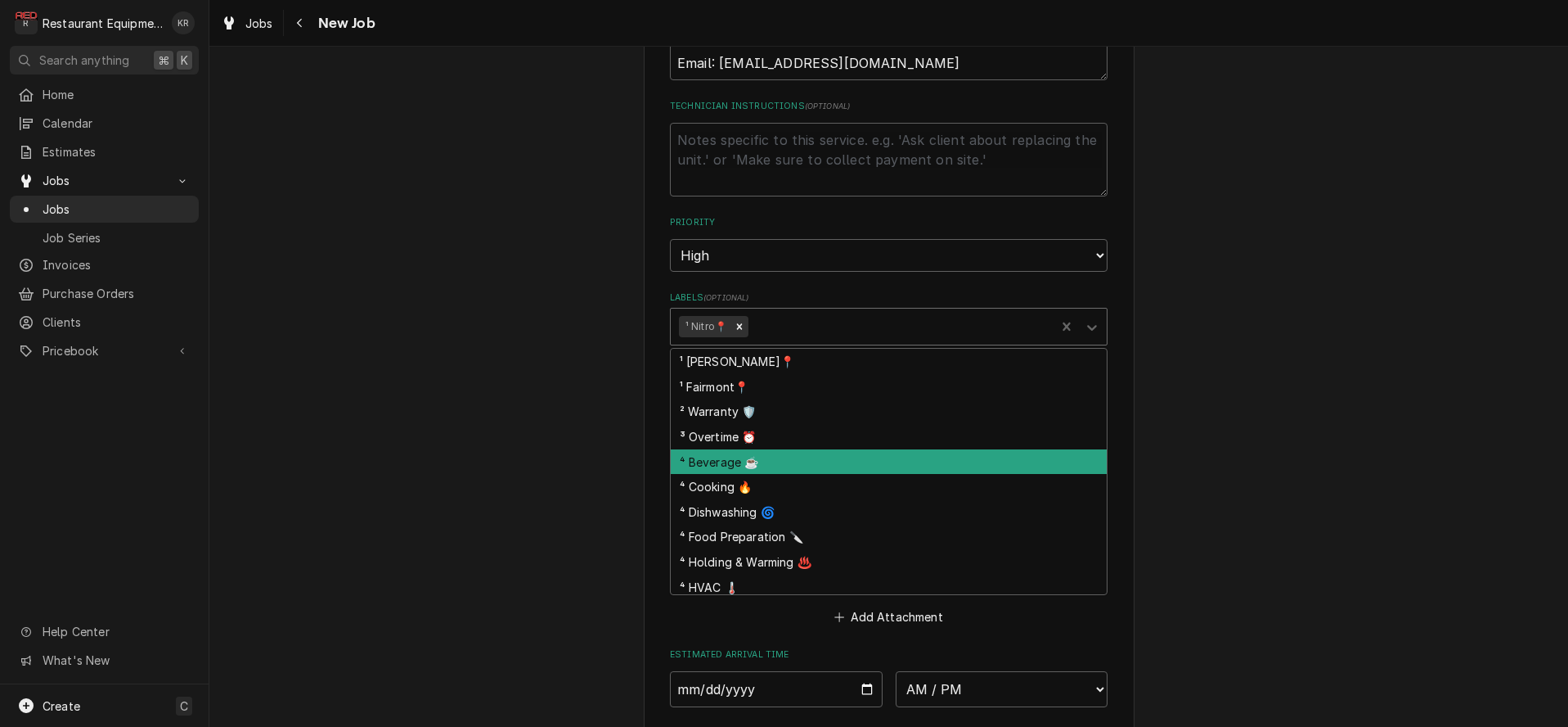
click at [838, 461] on div "⁴ Beverage ☕" at bounding box center [888, 461] width 436 height 25
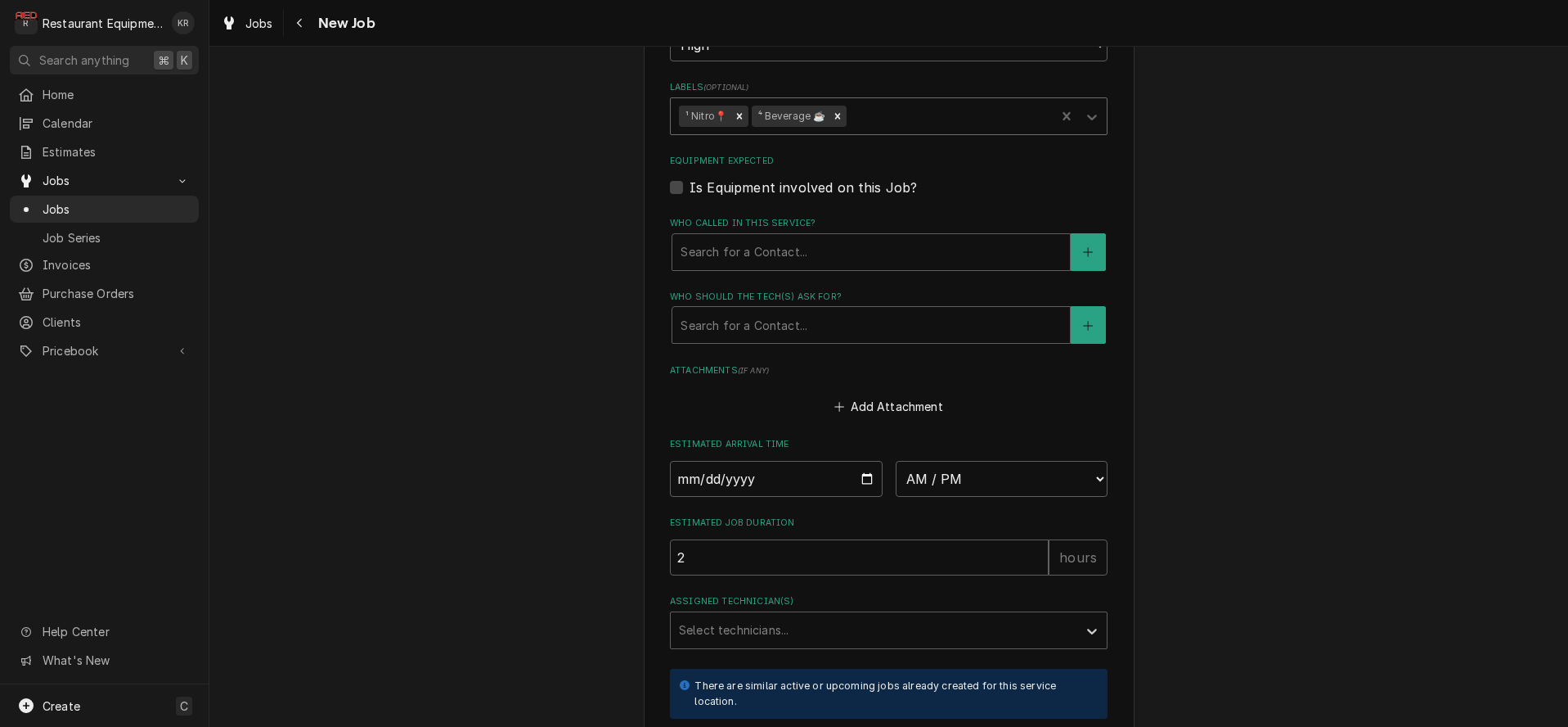
scroll to position [1336, 0]
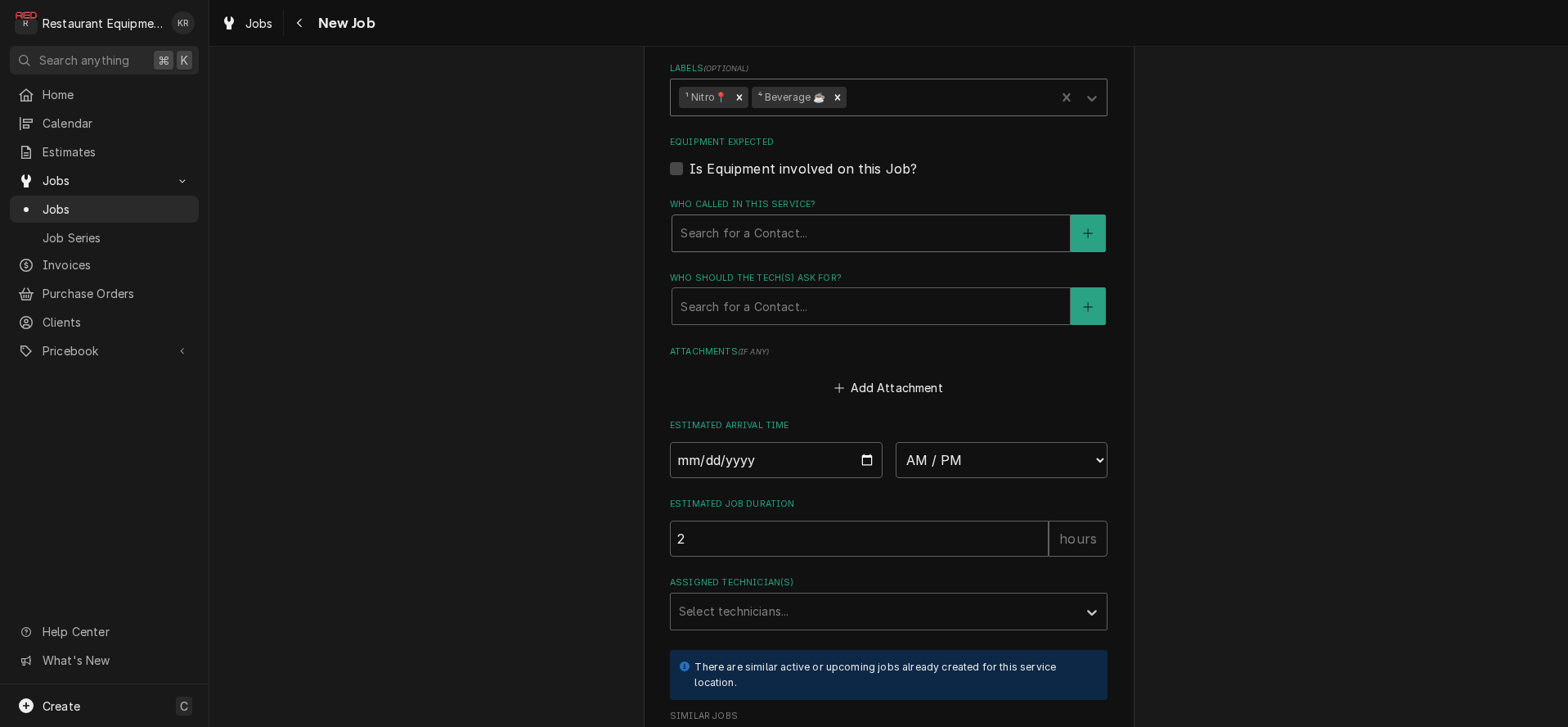
click at [786, 220] on div "Who called in this service?" at bounding box center [871, 233] width 381 height 30
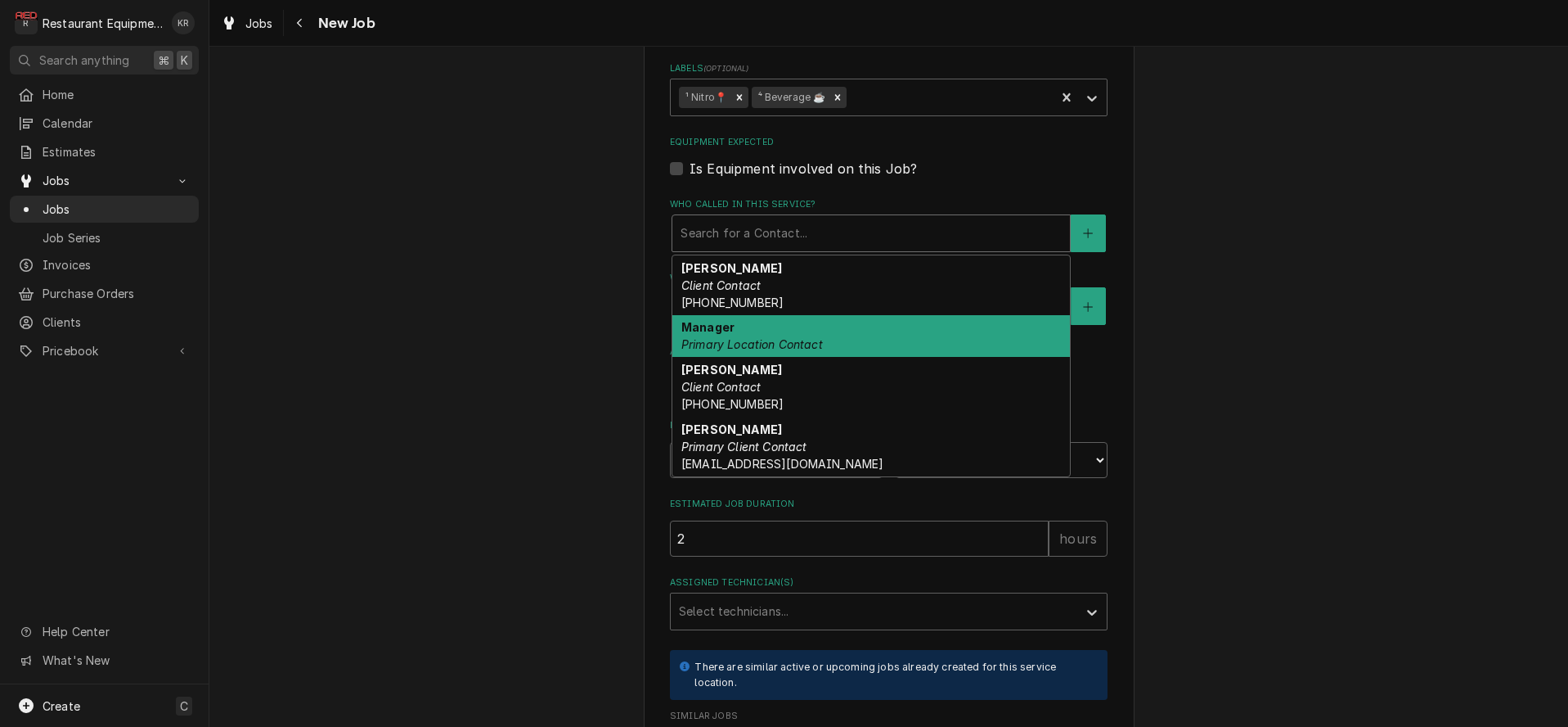
click at [801, 338] on em "Primary Location Contact" at bounding box center [752, 344] width 142 height 14
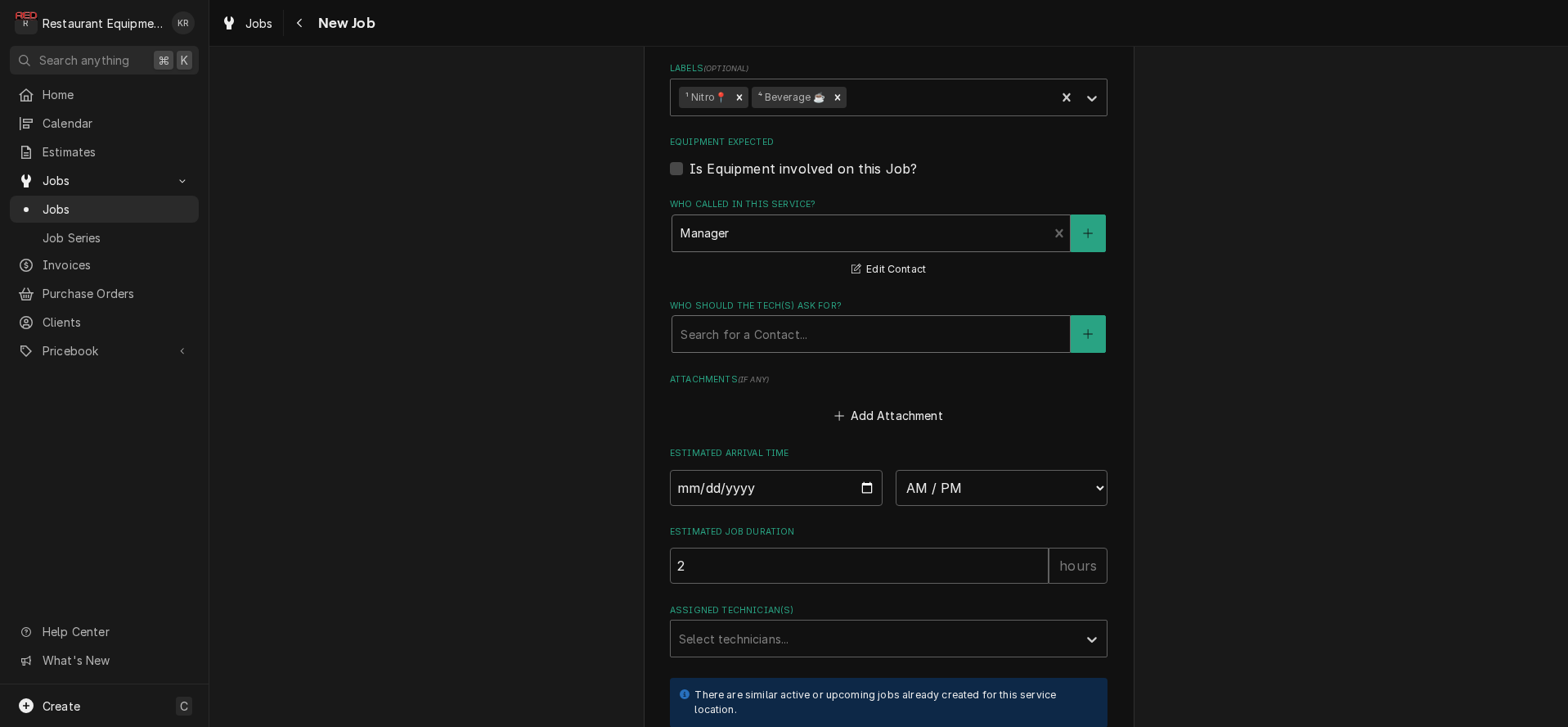
click at [793, 340] on div "Who should the tech(s) ask for?" at bounding box center [871, 334] width 381 height 30
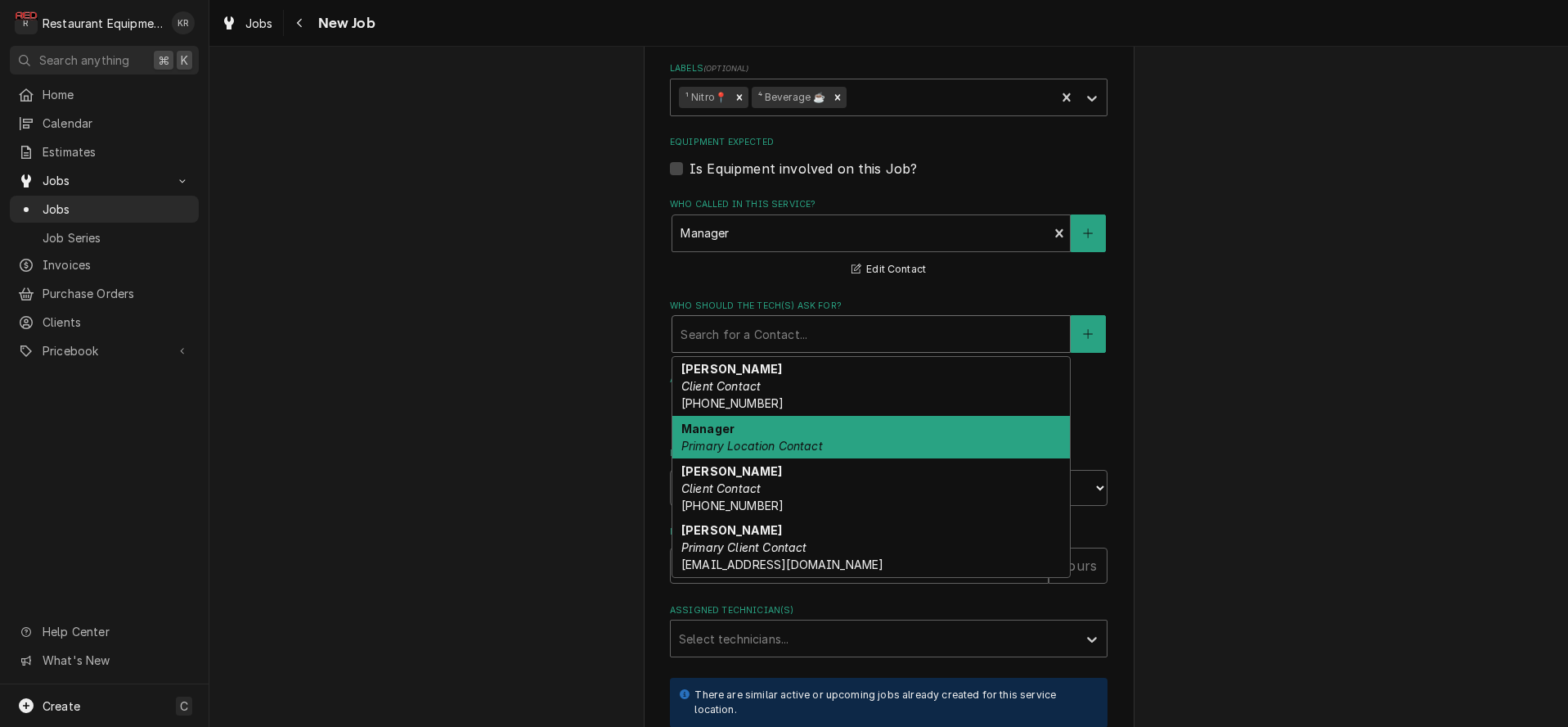
click at [787, 439] on em "Primary Location Contact" at bounding box center [752, 446] width 142 height 14
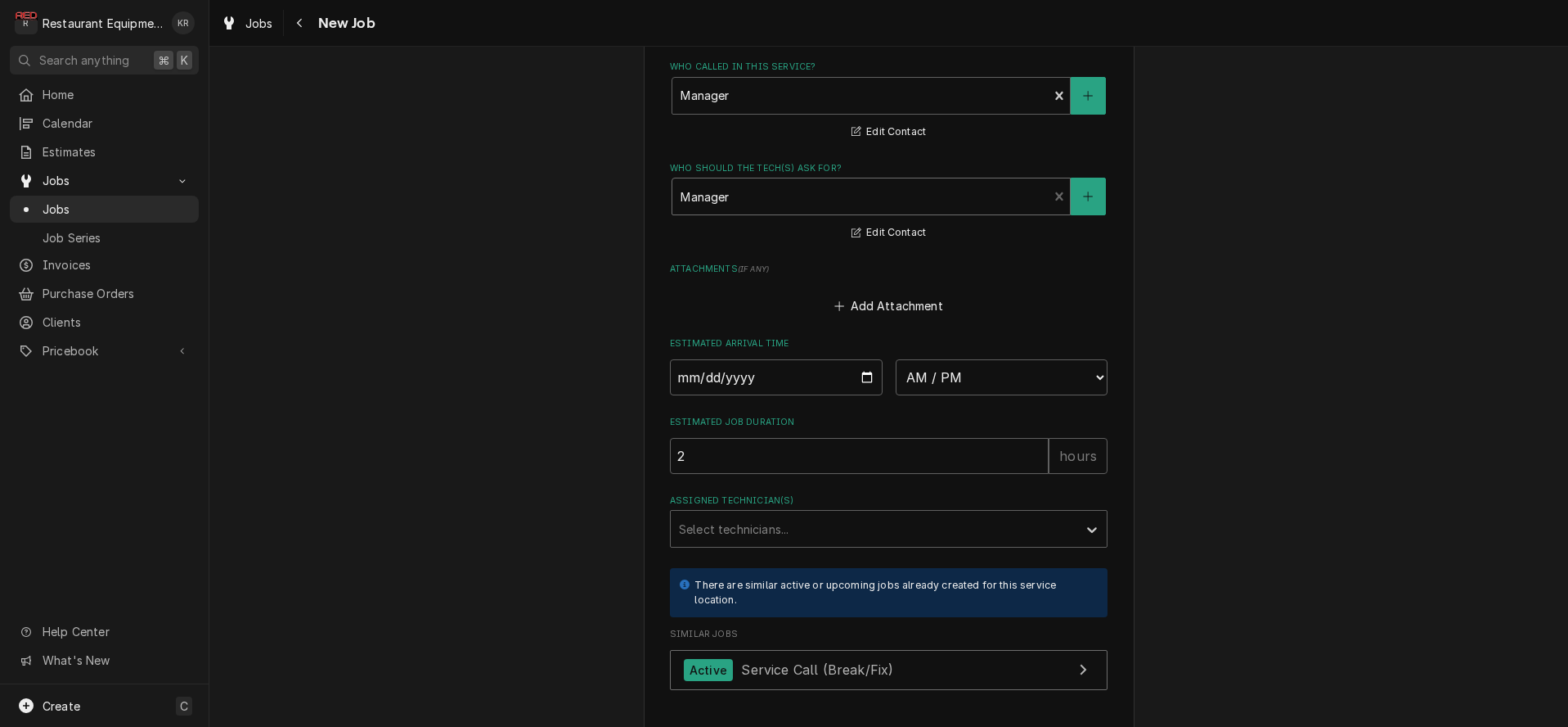
scroll to position [1583, 0]
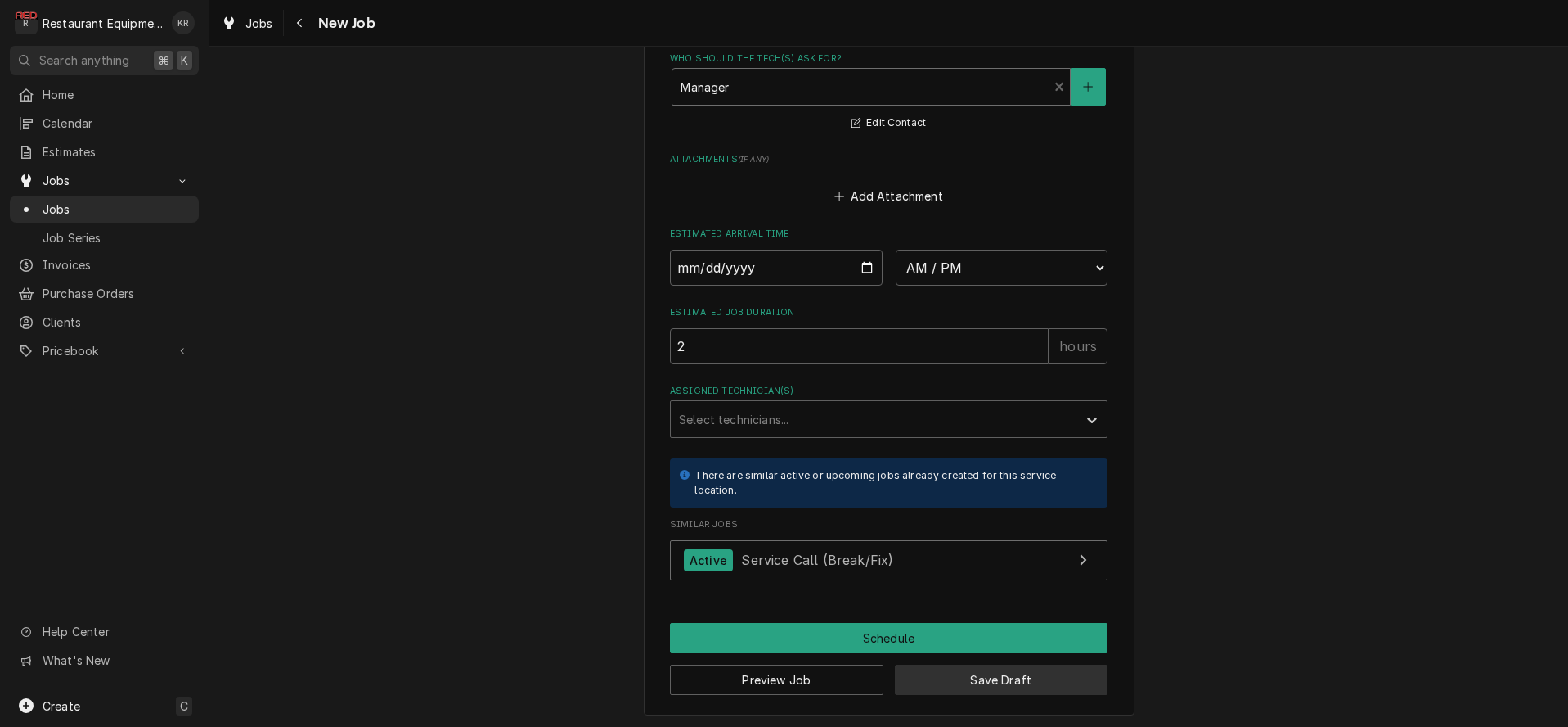
click at [937, 670] on button "Save Draft" at bounding box center [1001, 679] width 213 height 30
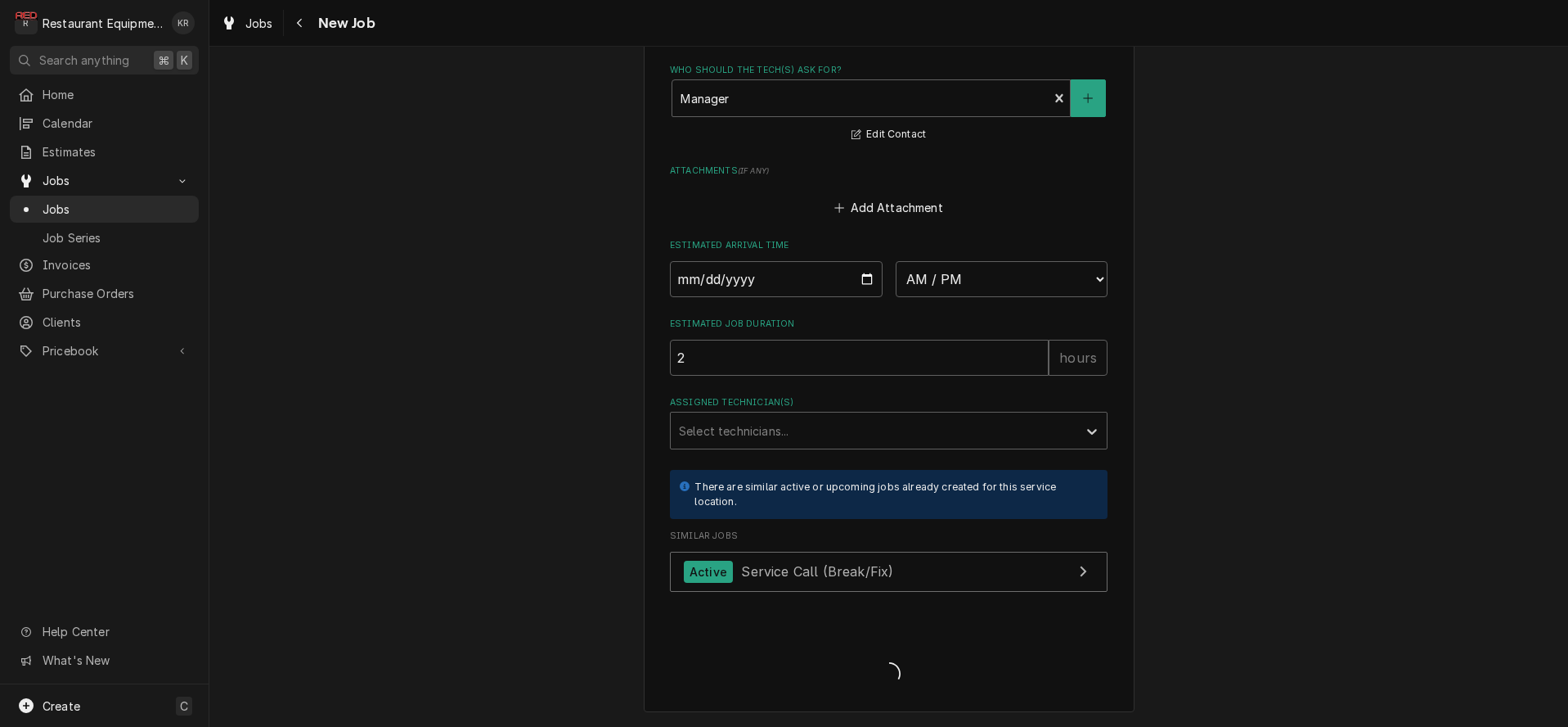
scroll to position [1569, 0]
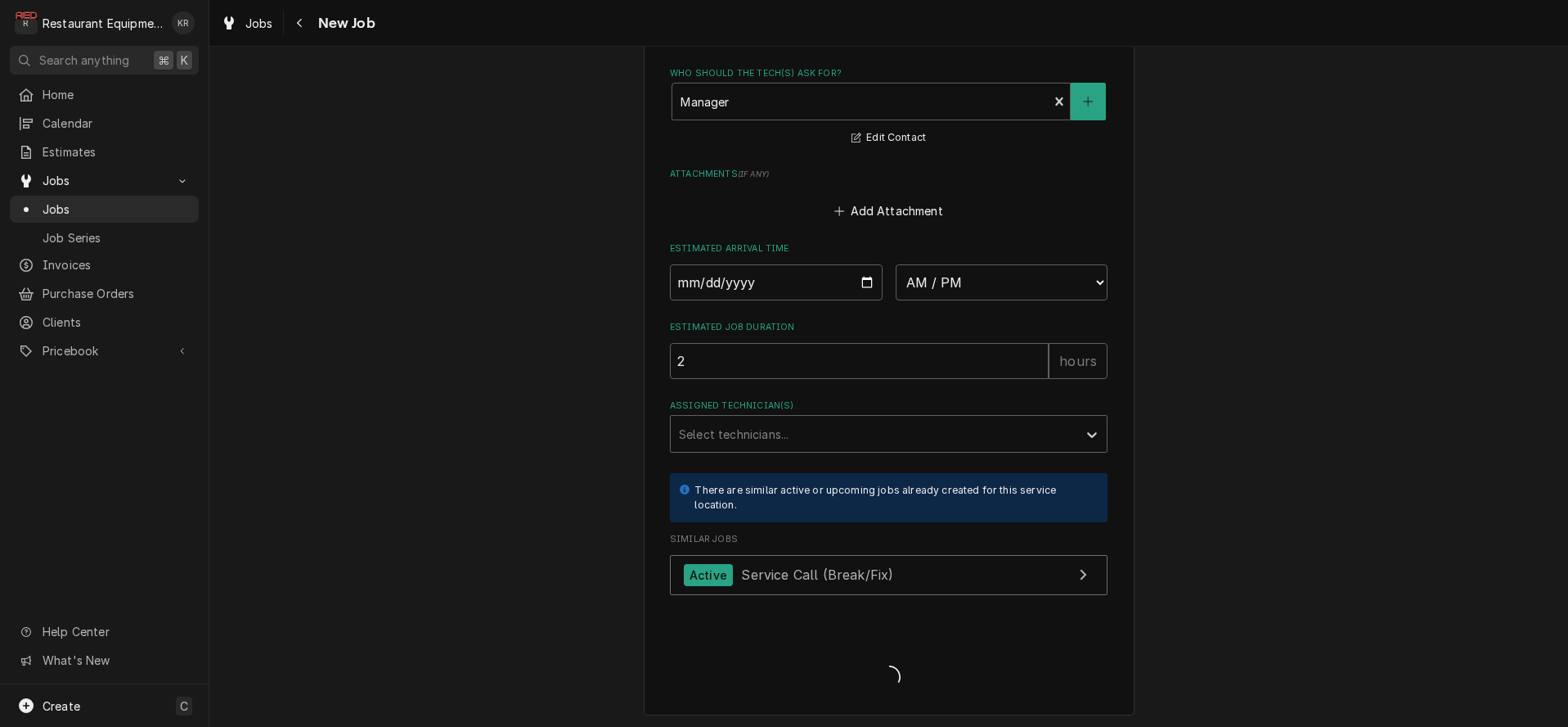
type textarea "x"
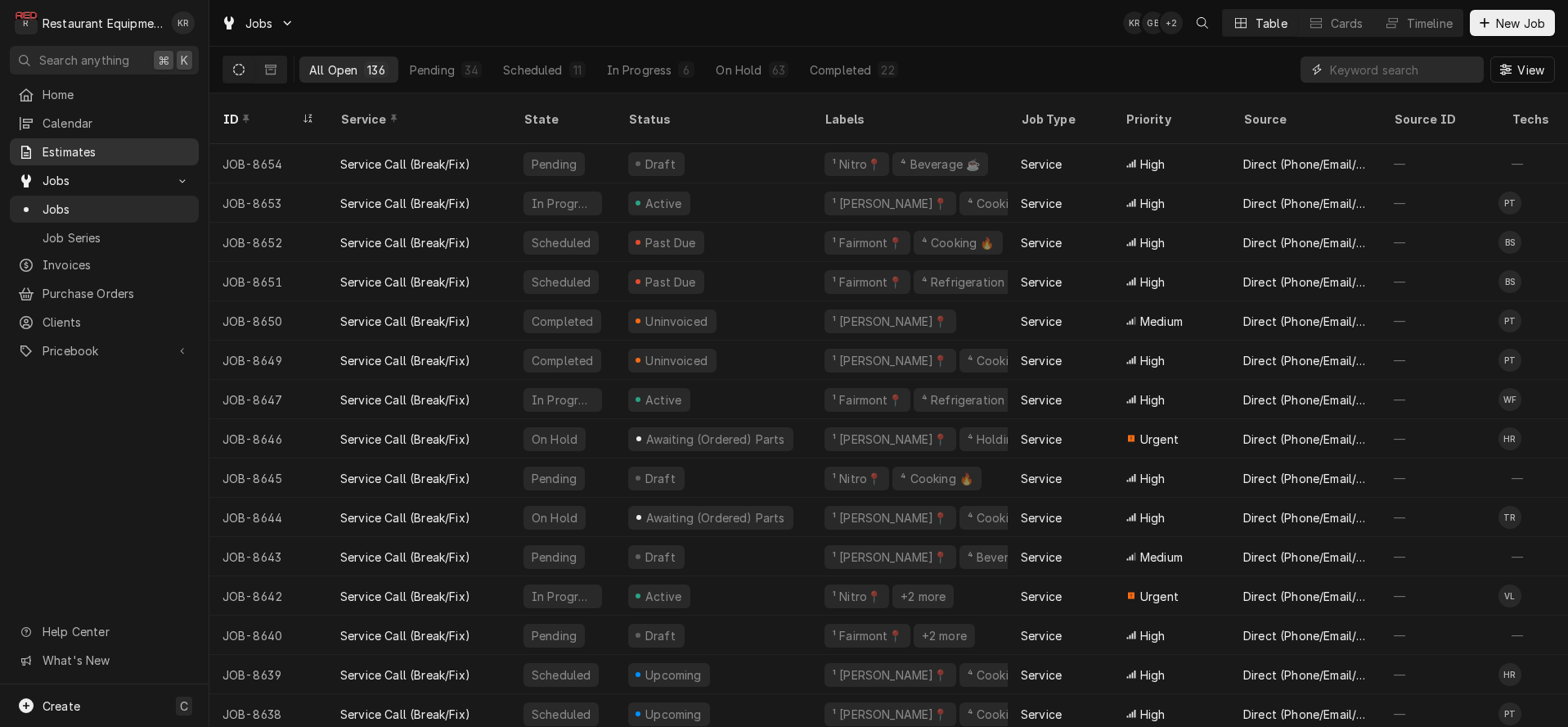
click at [1370, 76] on input "Dynamic Content Wrapper" at bounding box center [1402, 70] width 145 height 26
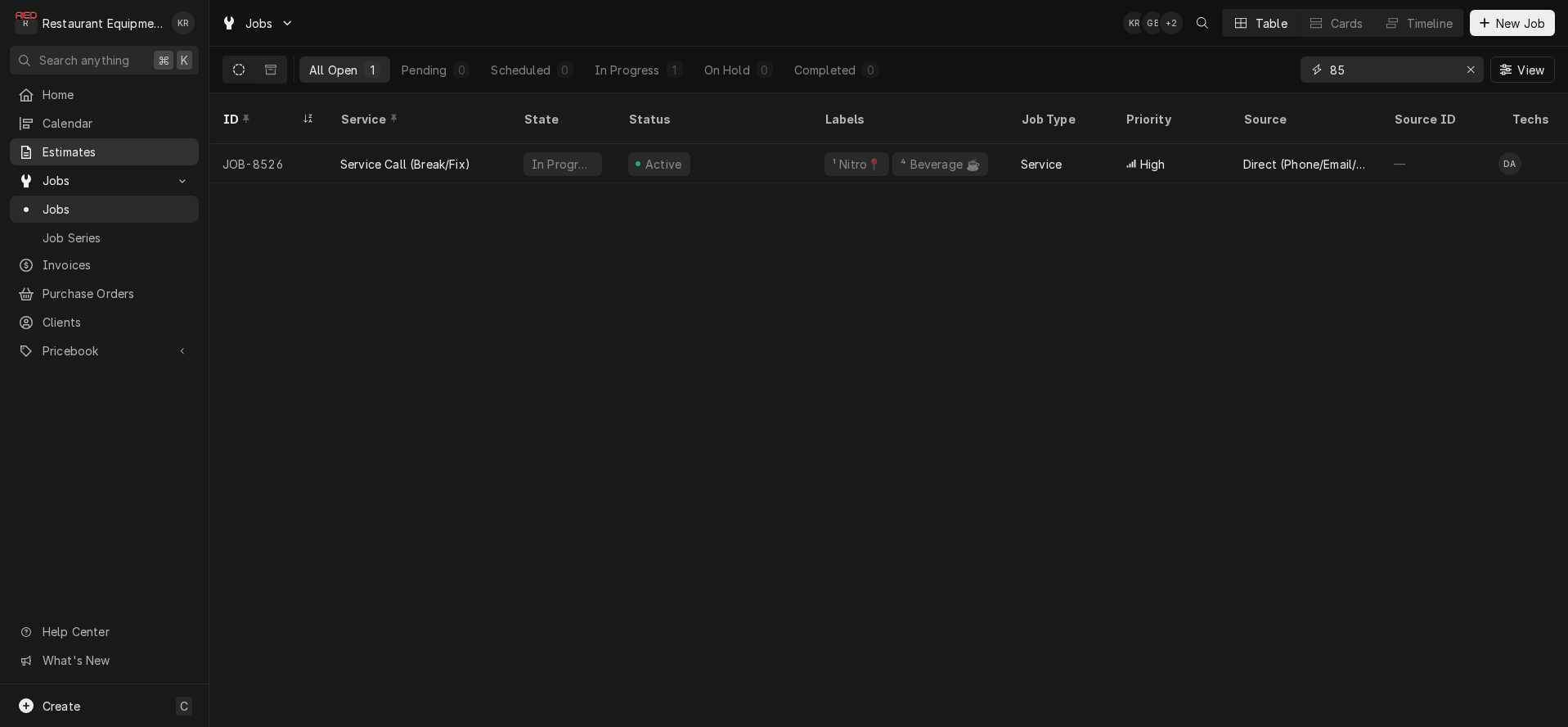
type input "8"
drag, startPoint x: 128, startPoint y: 151, endPoint x: 1324, endPoint y: 75, distance: 1198.4
click at [1330, 76] on input "8642" at bounding box center [1390, 70] width 123 height 26
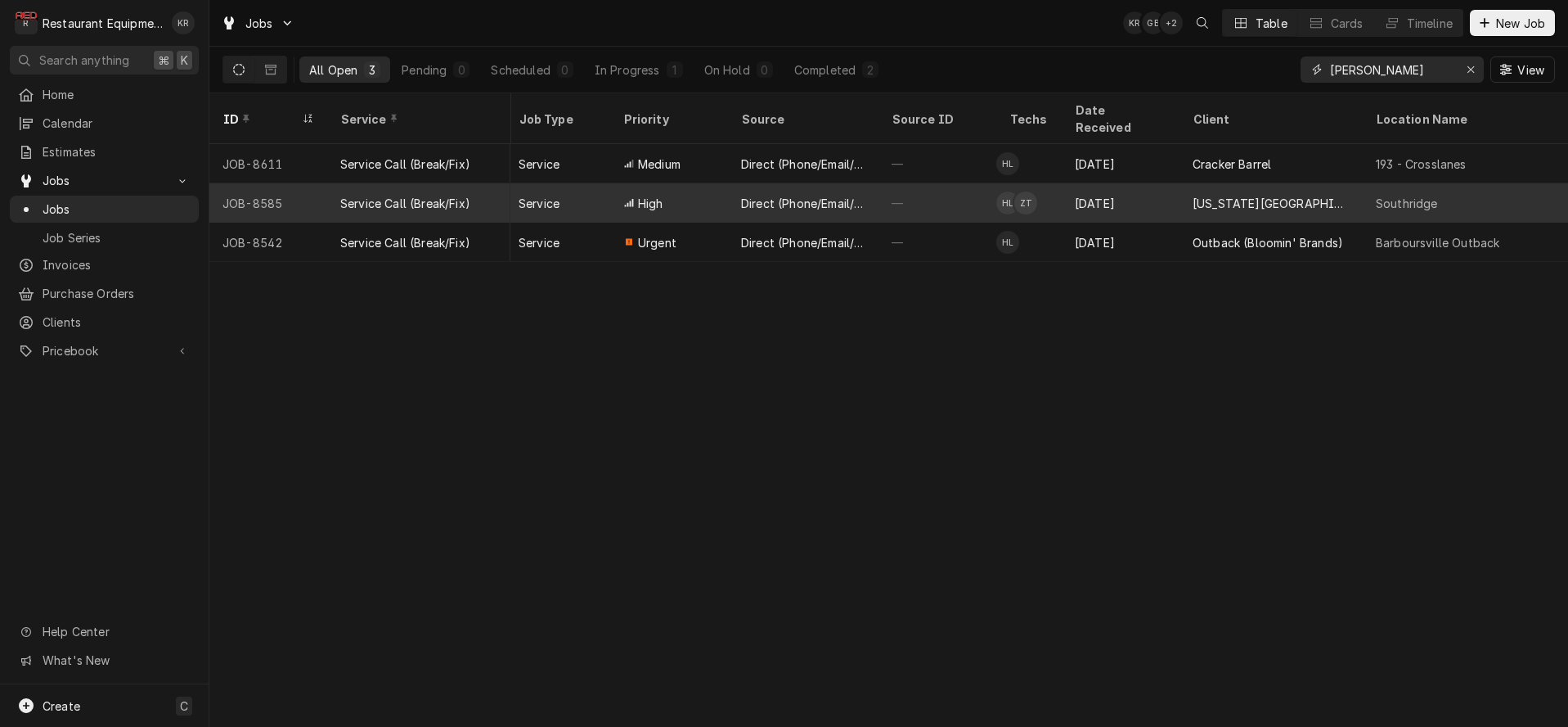
scroll to position [0, 496]
type input "huston"
click at [929, 184] on div "—" at bounding box center [942, 203] width 117 height 39
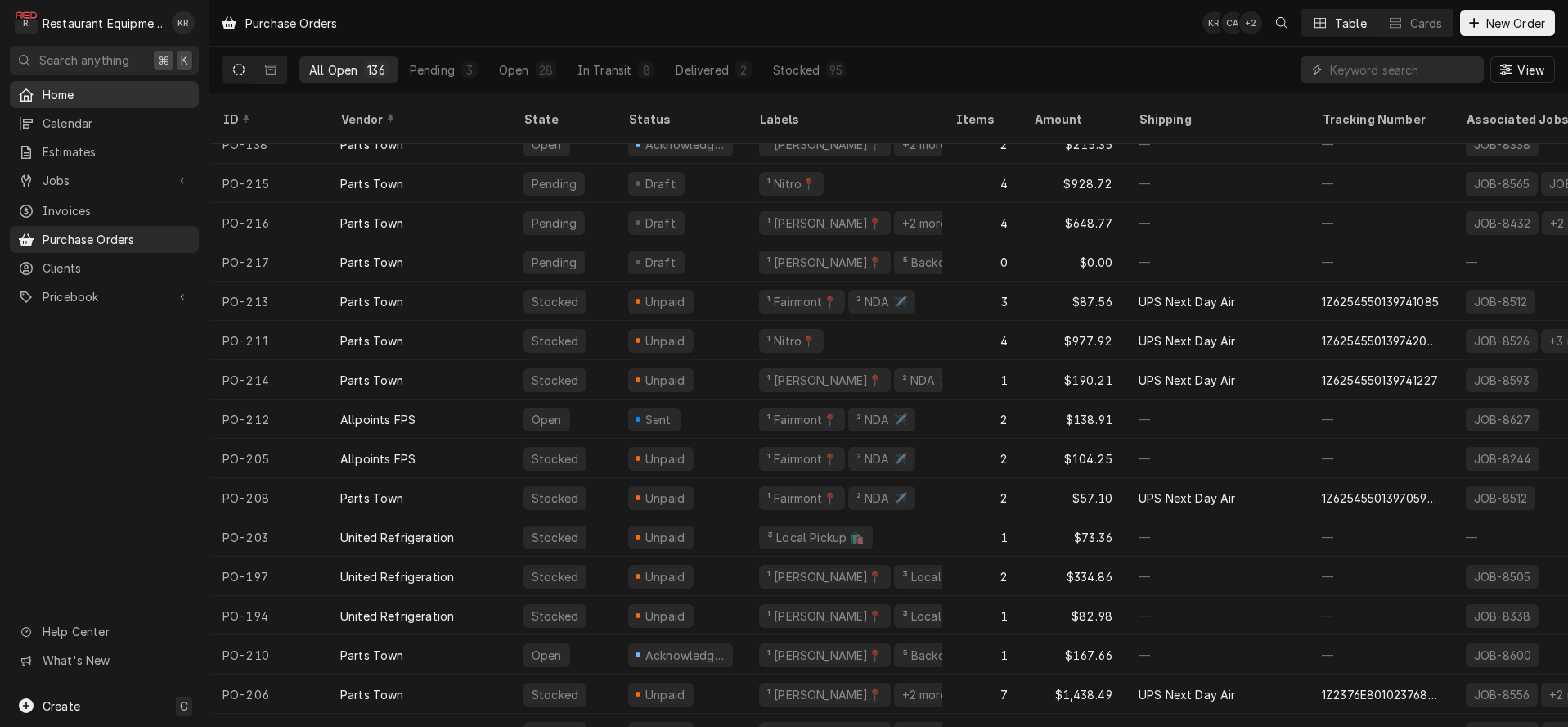
scroll to position [24, 0]
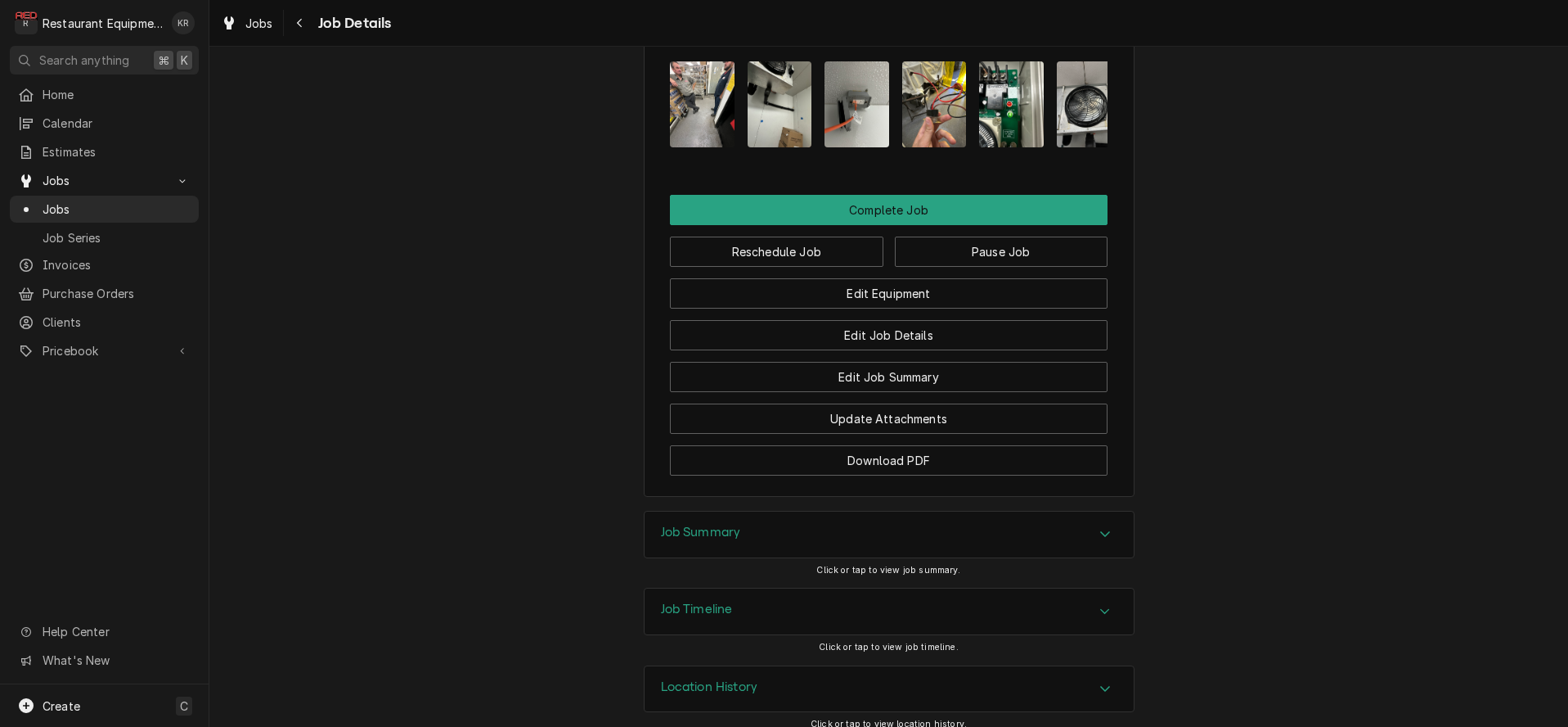
scroll to position [1487, 0]
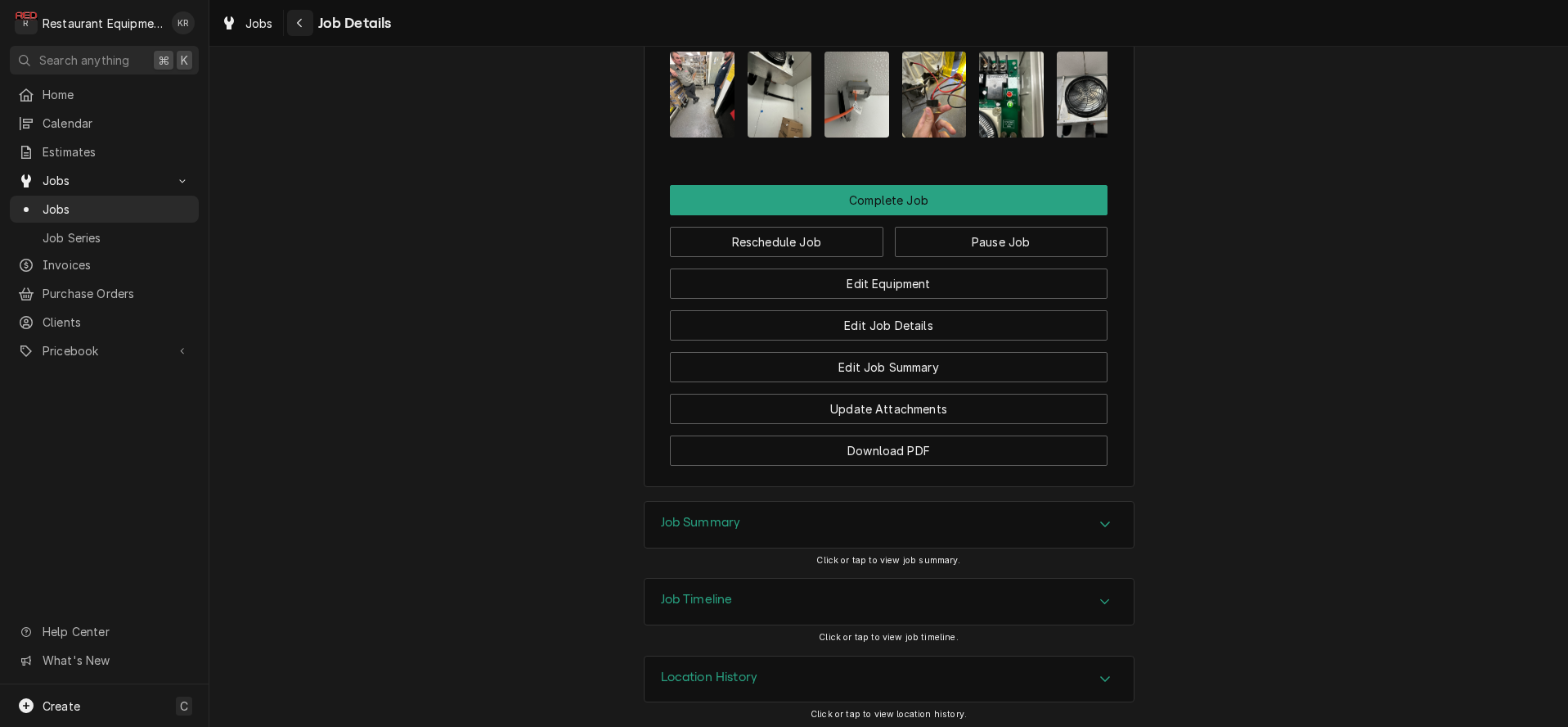
click at [303, 31] on button "Navigate back" at bounding box center [300, 23] width 26 height 26
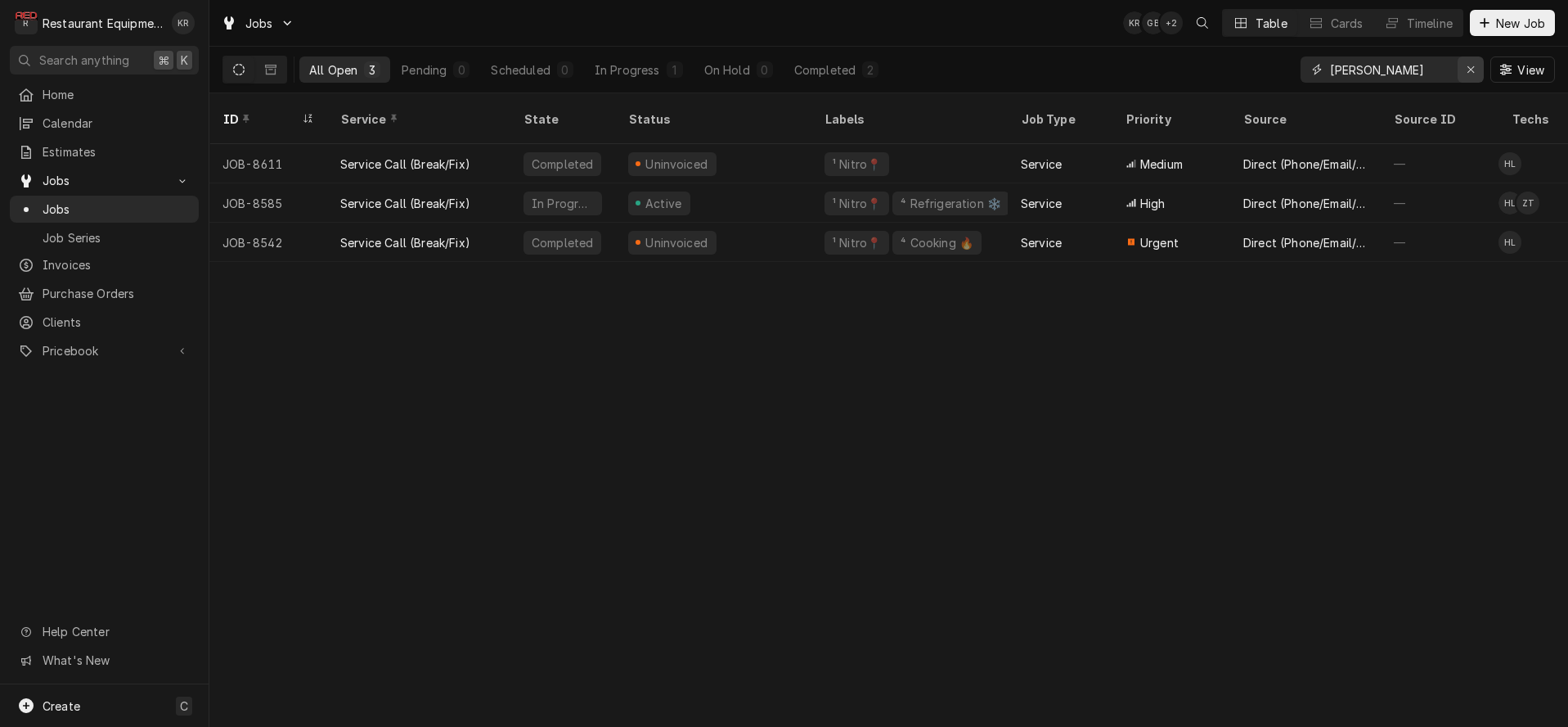
click at [1465, 71] on div "Erase input" at bounding box center [1470, 69] width 17 height 17
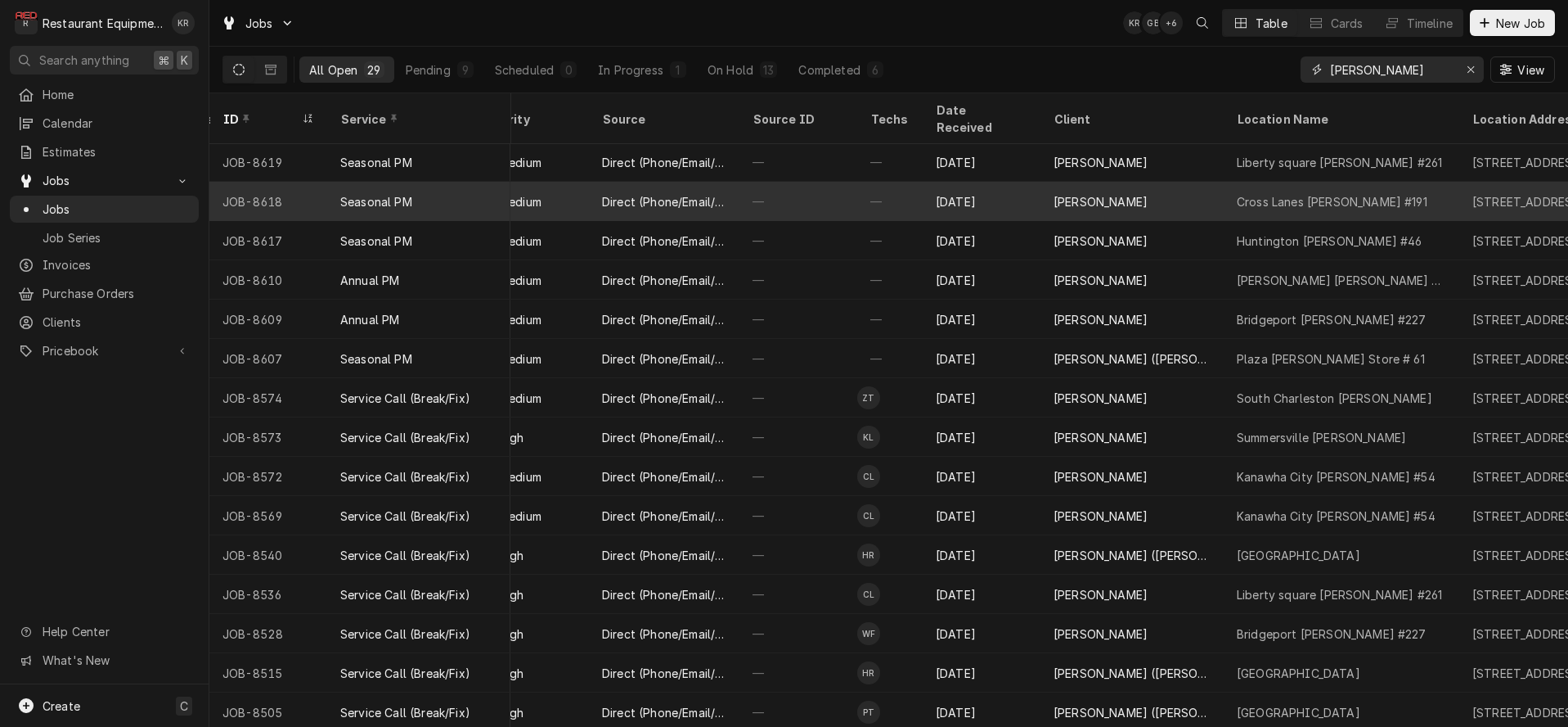
scroll to position [380, 641]
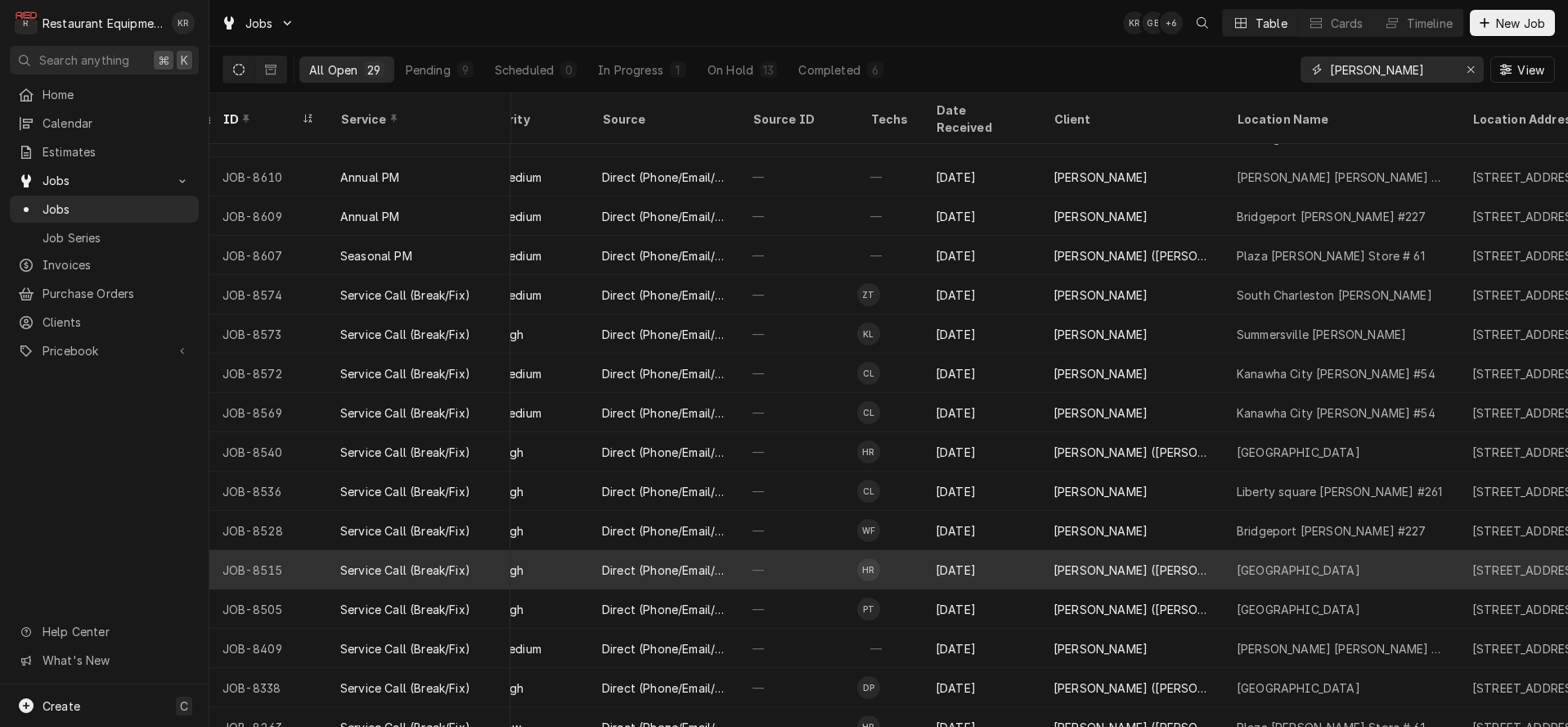
type input "[PERSON_NAME]"
click at [1185, 555] on div "[PERSON_NAME] ([PERSON_NAME])" at bounding box center [1131, 569] width 184 height 39
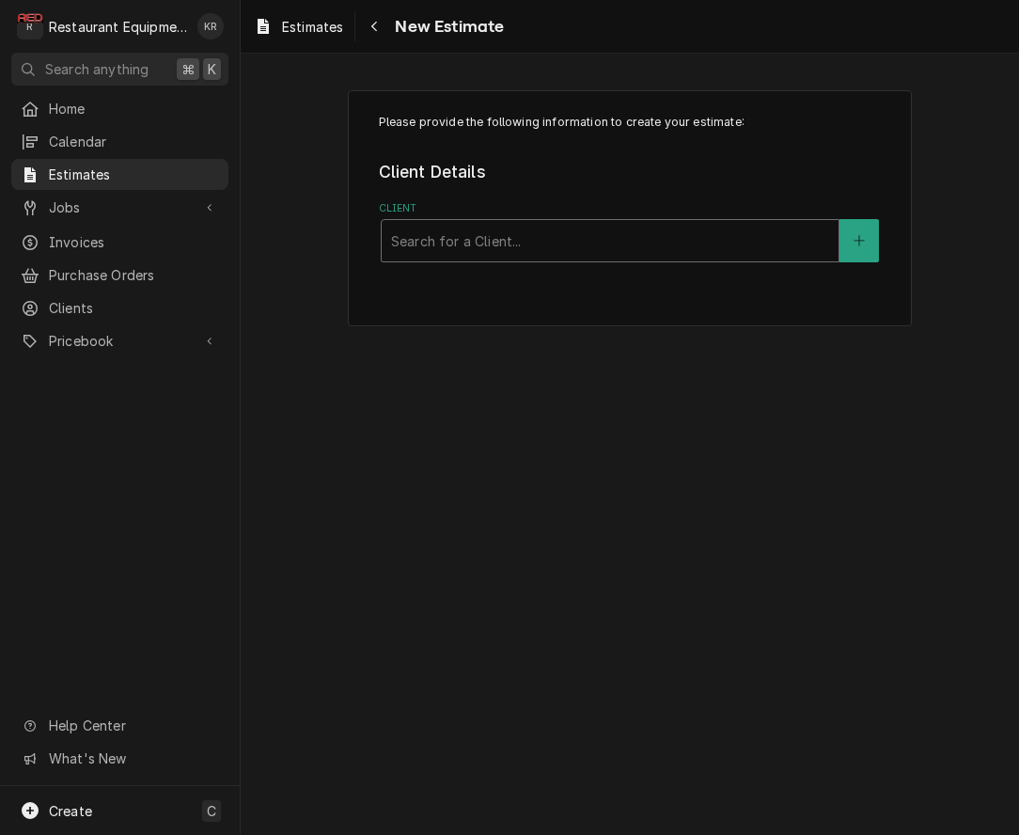
click at [534, 245] on div "Client" at bounding box center [610, 241] width 438 height 34
type input "[PERSON_NAME]"
drag, startPoint x: 434, startPoint y: 244, endPoint x: 327, endPoint y: 232, distance: 107.8
click at [327, 232] on div "Please provide the following information to create your estimate: Client Detail…" at bounding box center [630, 207] width 778 height 269
type input "[PERSON_NAME]"
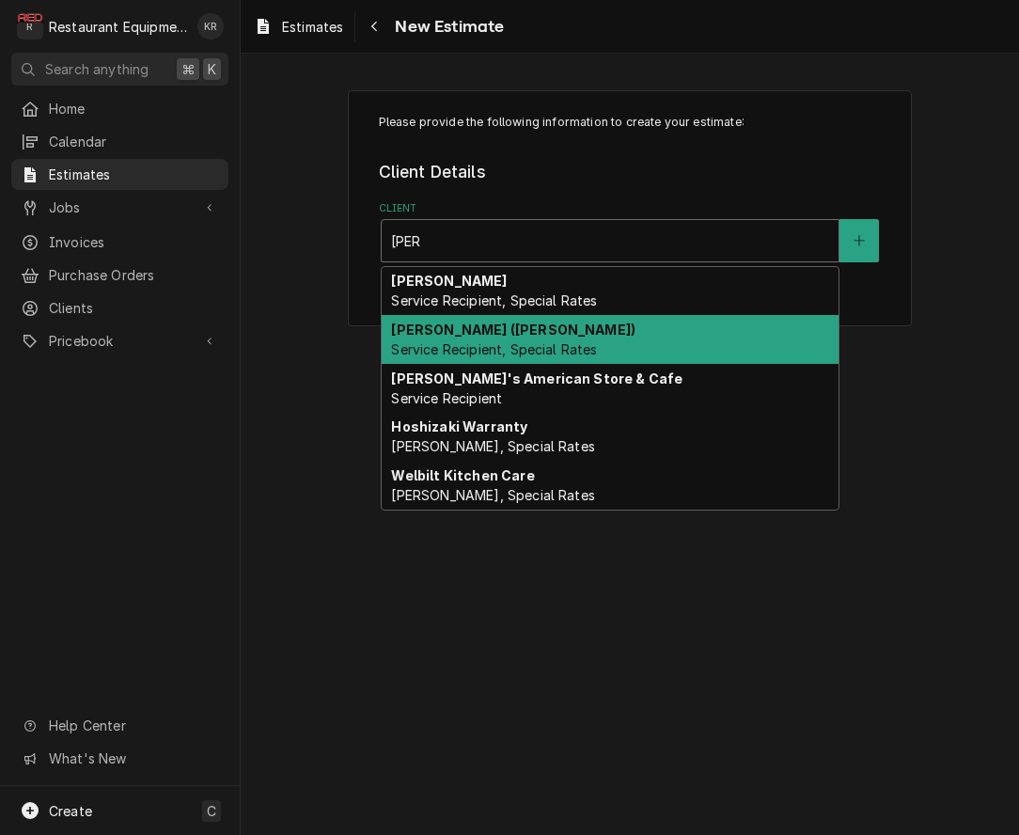
click at [439, 320] on div "[PERSON_NAME] ([PERSON_NAME]) Service Recipient, Special Rates" at bounding box center [610, 339] width 457 height 49
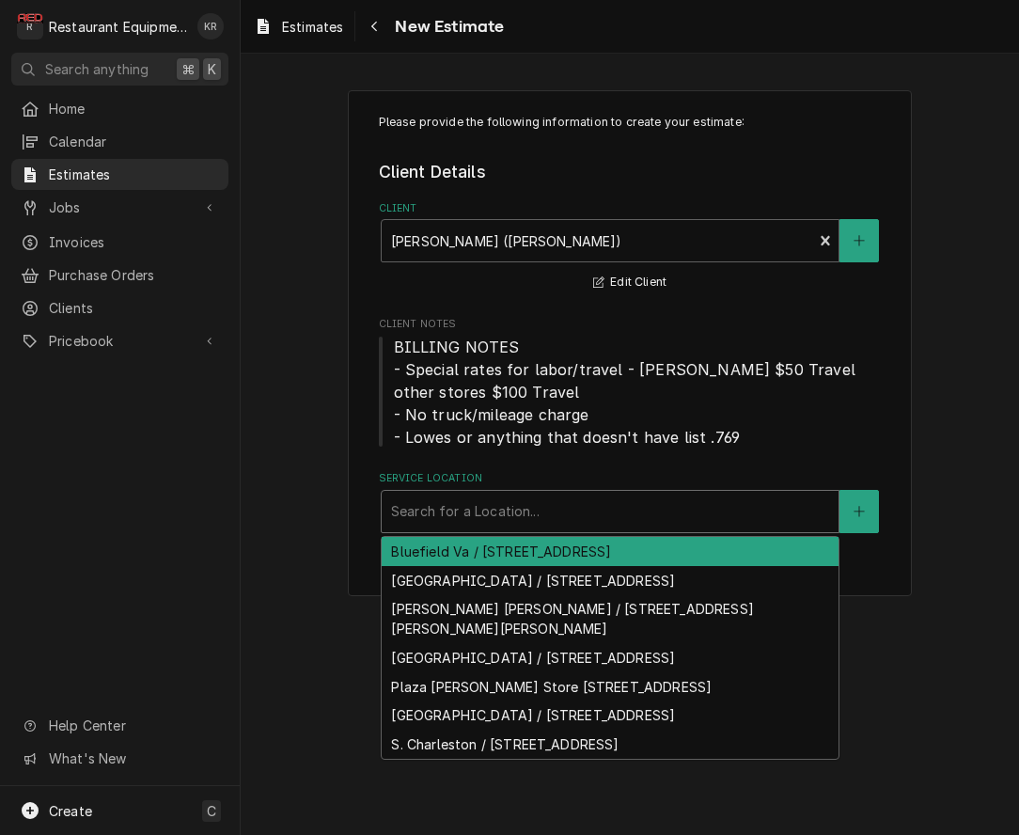
click at [463, 508] on div "Service Location" at bounding box center [610, 511] width 438 height 34
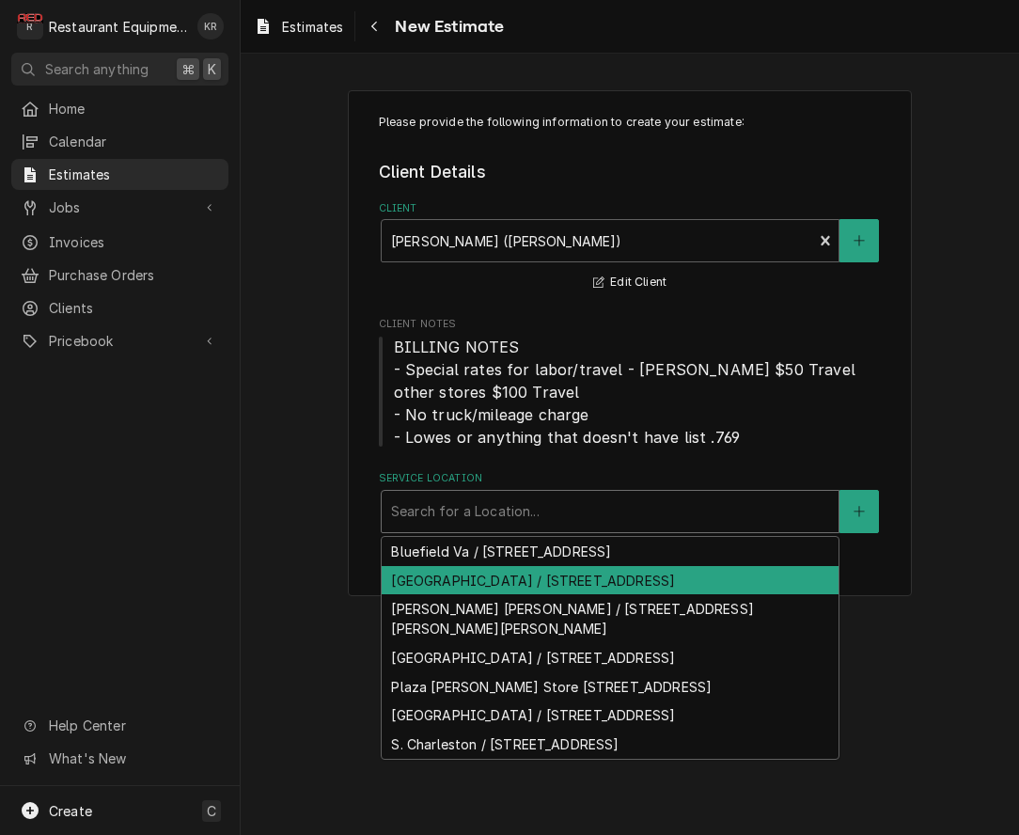
click at [460, 580] on div "[GEOGRAPHIC_DATA] / [STREET_ADDRESS]" at bounding box center [610, 580] width 457 height 29
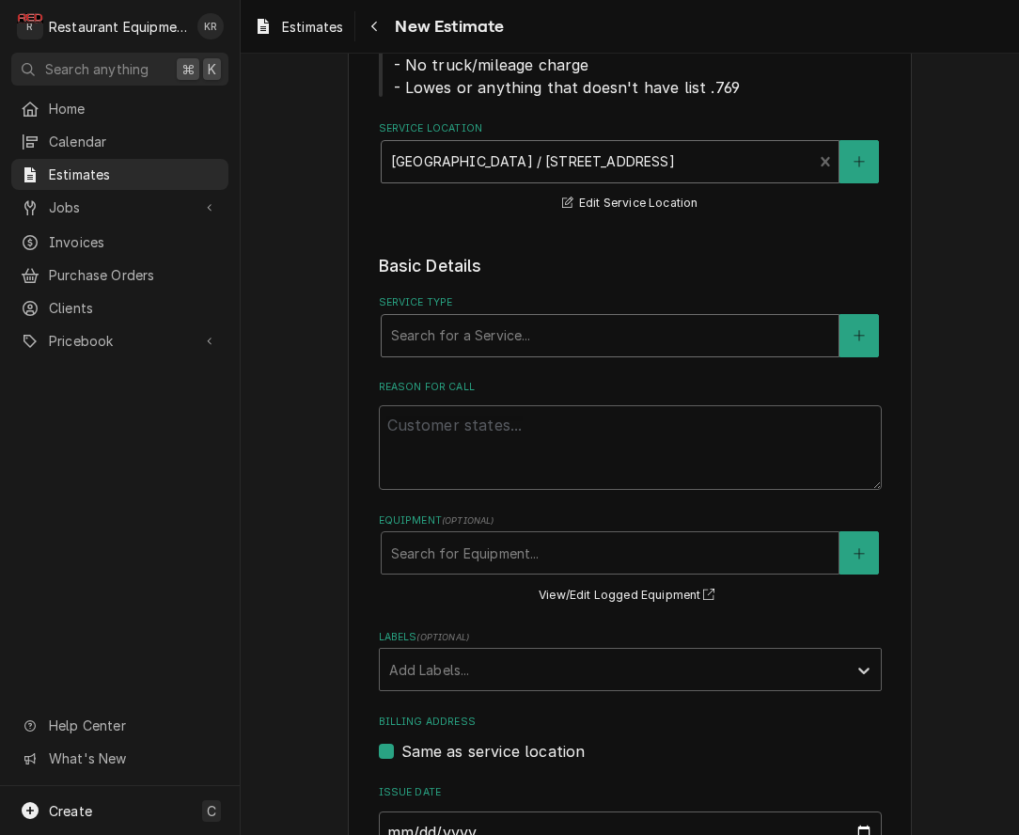
click at [511, 338] on div "Service Type" at bounding box center [610, 336] width 438 height 34
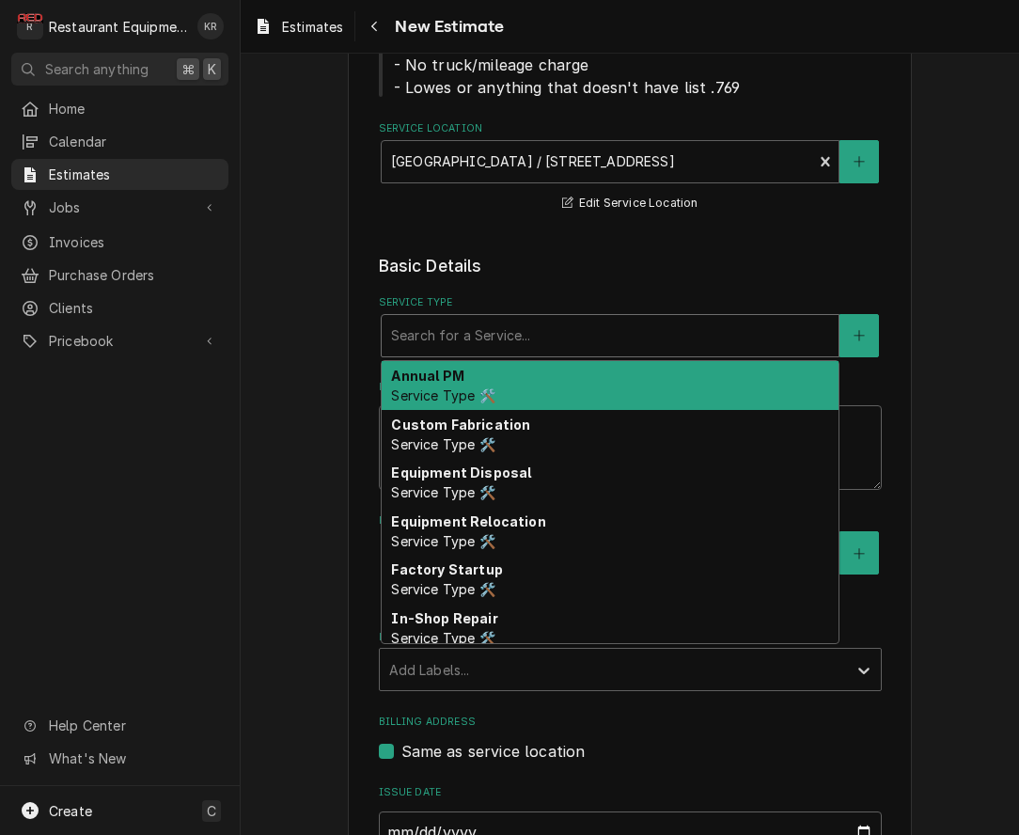
scroll to position [349, 0]
type textarea "x"
type input "b"
type textarea "x"
type input "br"
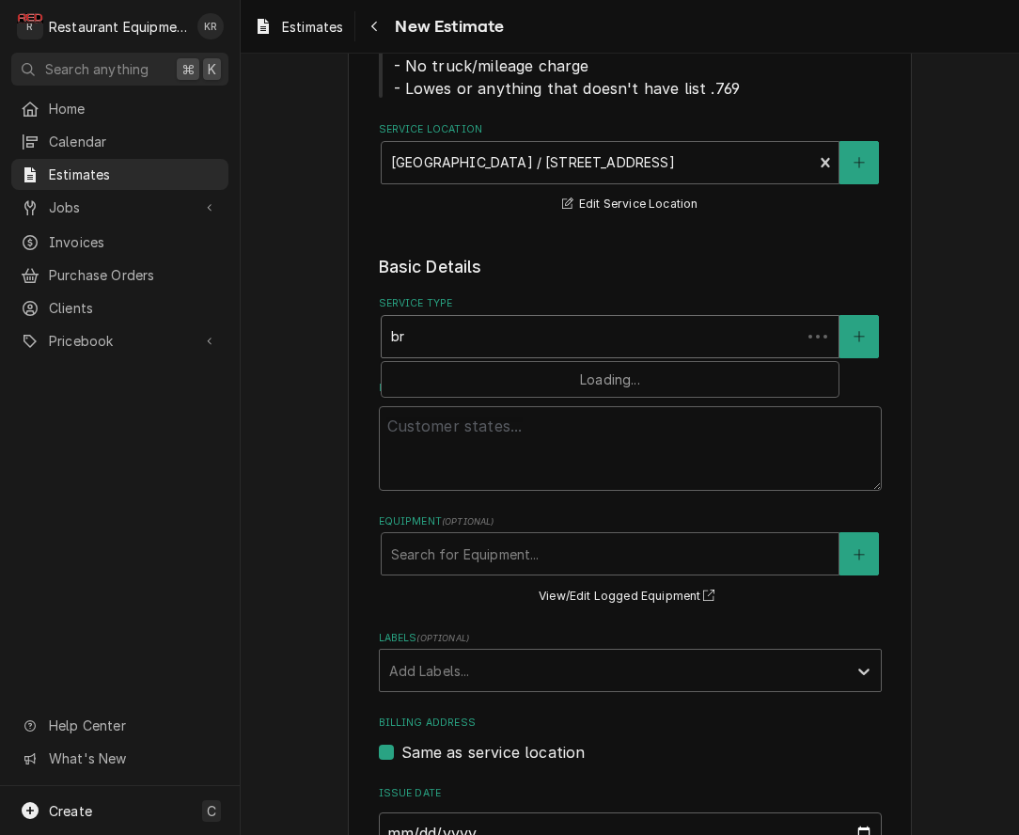
type textarea "x"
type input "bre"
type textarea "x"
type input "brea"
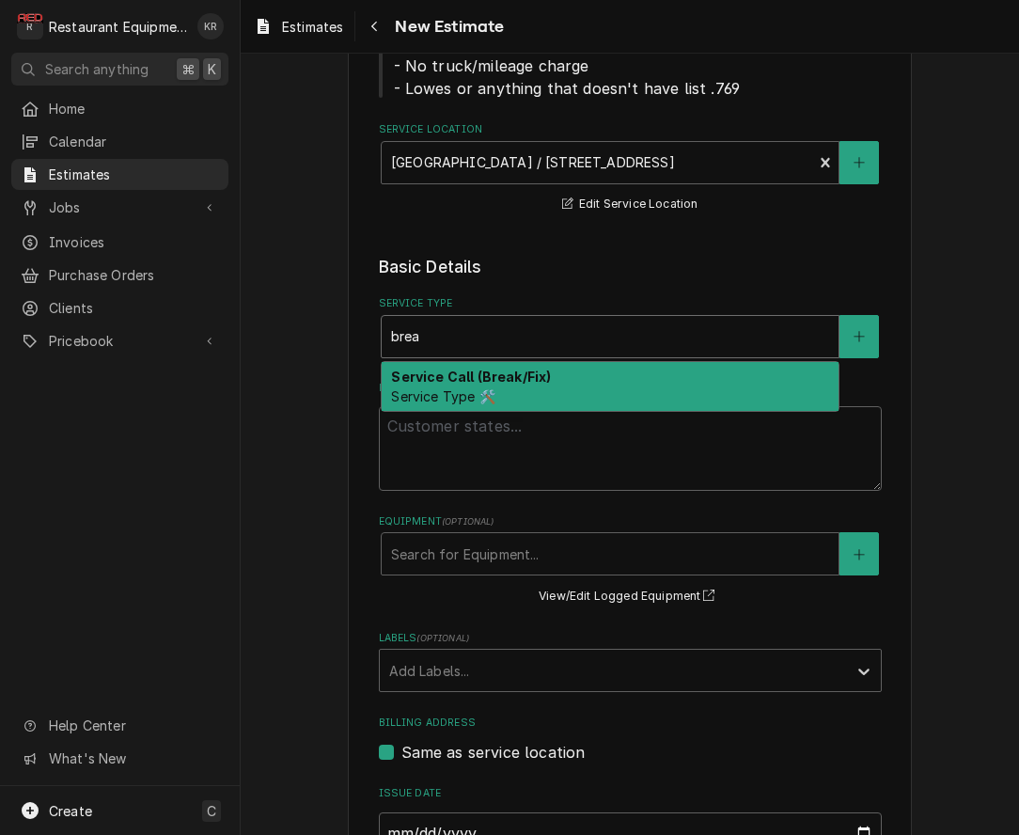
click at [507, 382] on strong "Service Call (Break/Fix)" at bounding box center [471, 376] width 160 height 16
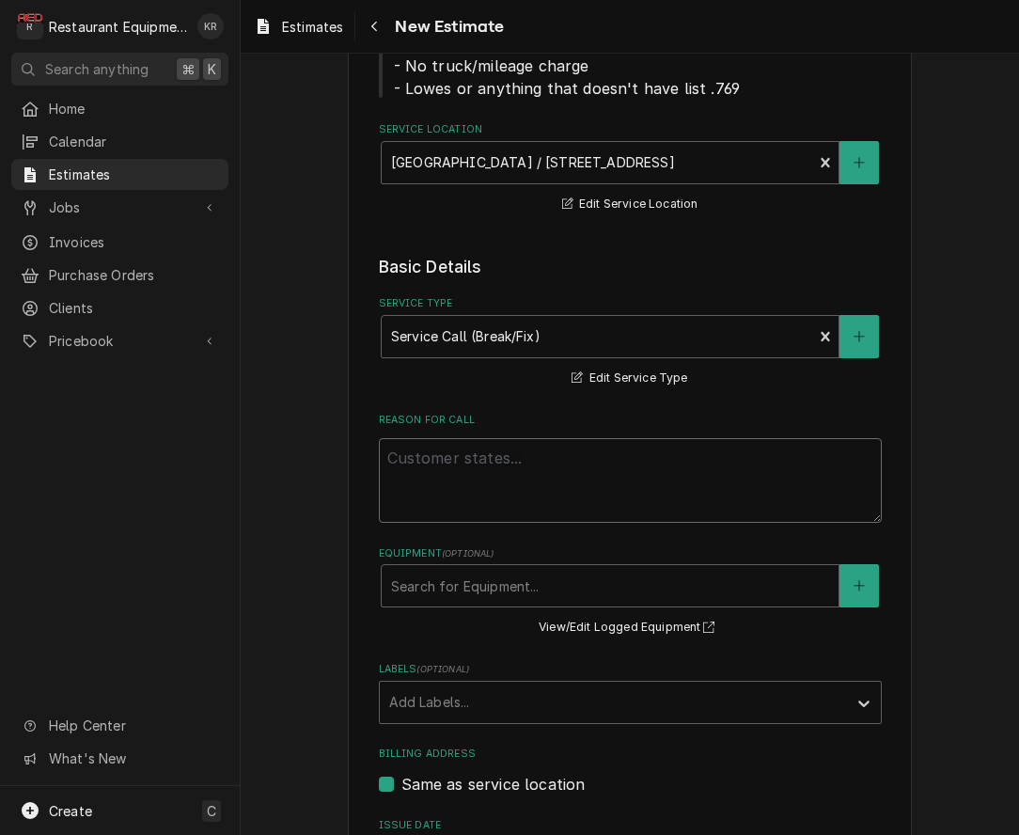
click at [480, 471] on textarea "Reason For Call" at bounding box center [630, 480] width 503 height 85
paste textarea "08/21/22 In 1:30 Out 3:30 Tk107 MAU: we swapped the breaker and found that it w…"
type textarea "x"
type textarea "08/21/22 In 1:30 Out 3:30 Tk107 MAU: we swapped the breaker and found that it w…"
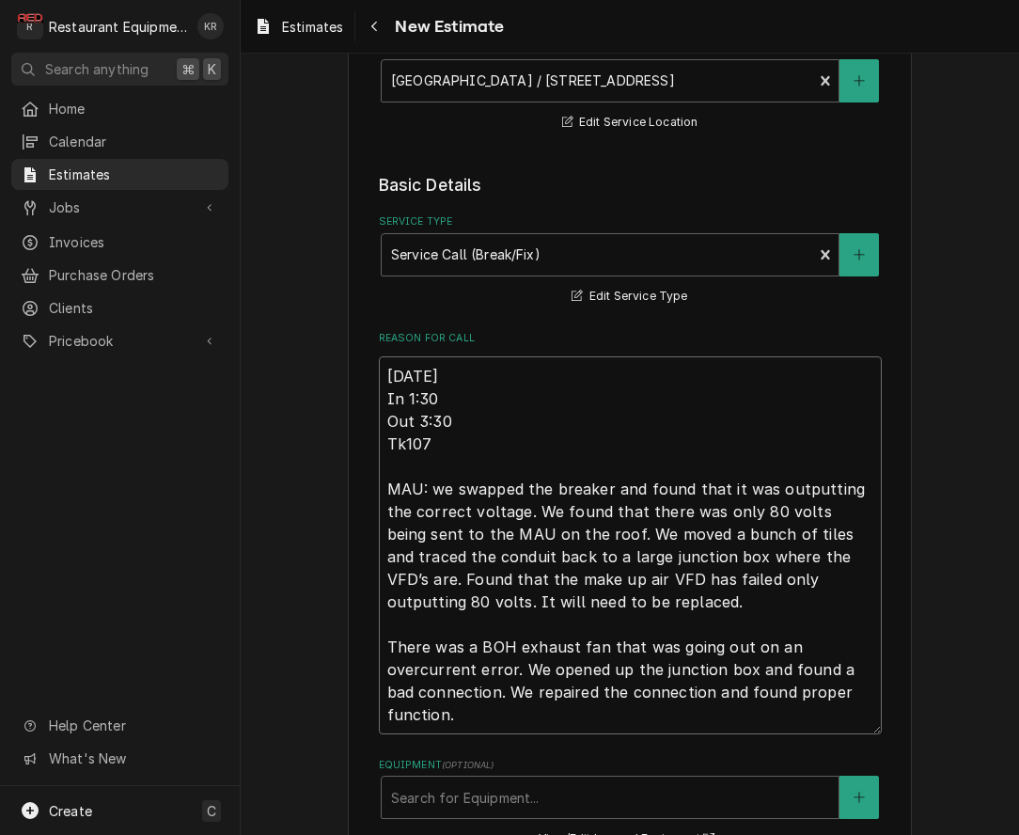
type textarea "x"
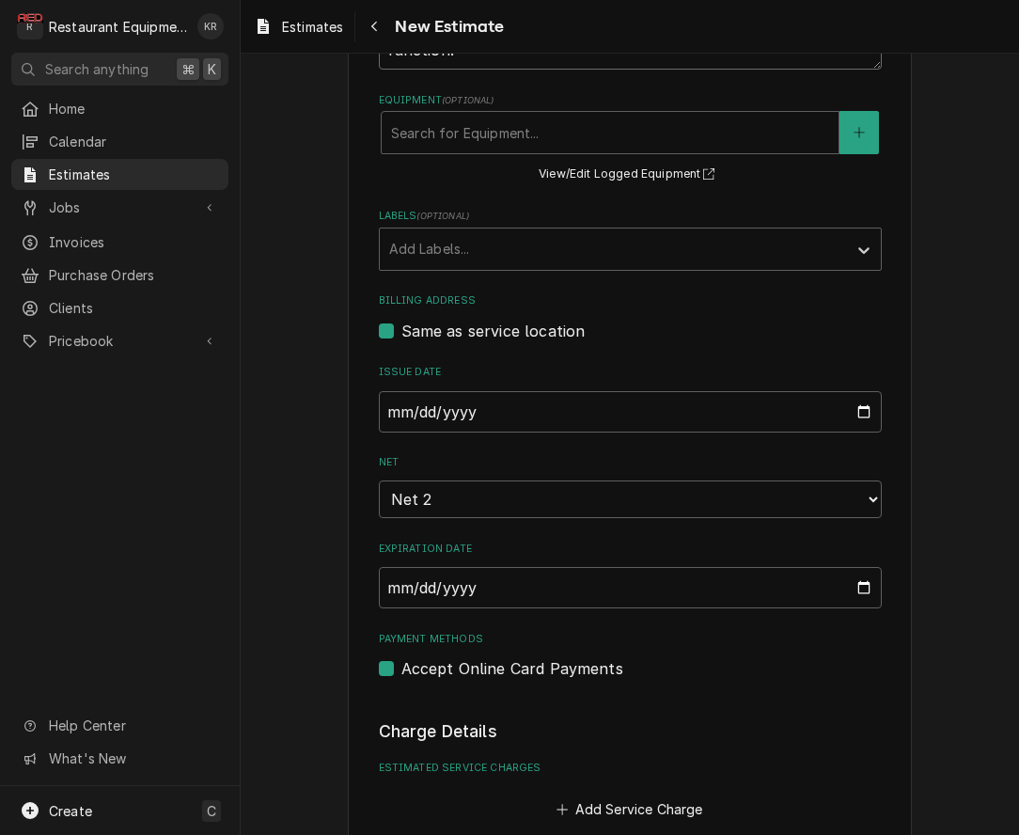
scroll to position [1157, 0]
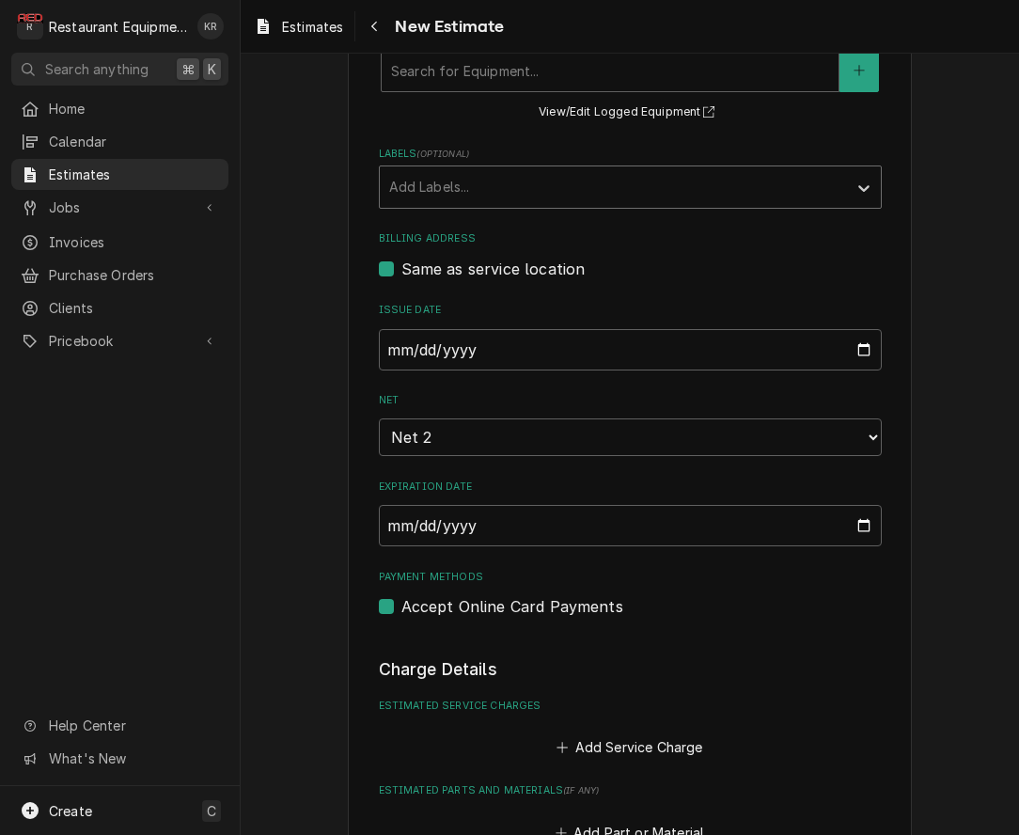
type textarea "08/21/22 In 1:30 Out 3:30 Tk107 MAU: we swapped the breaker and found that it w…"
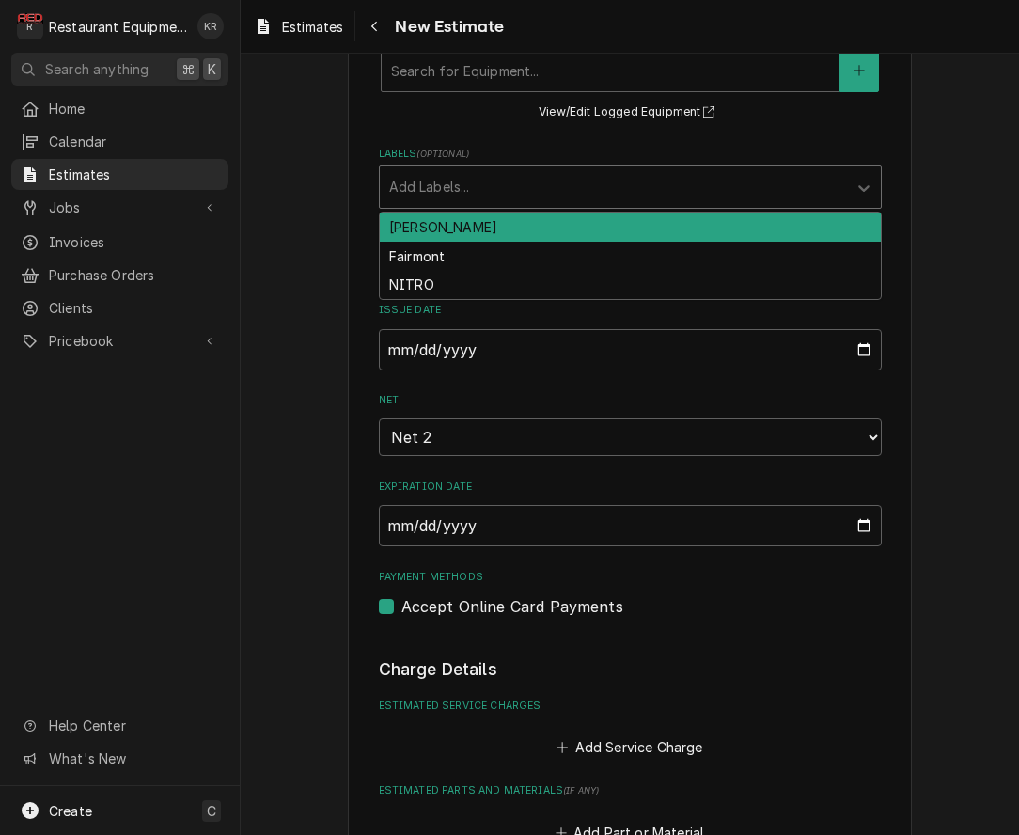
click at [482, 191] on div "Labels" at bounding box center [613, 187] width 448 height 34
click at [486, 238] on div "beckley" at bounding box center [630, 226] width 501 height 29
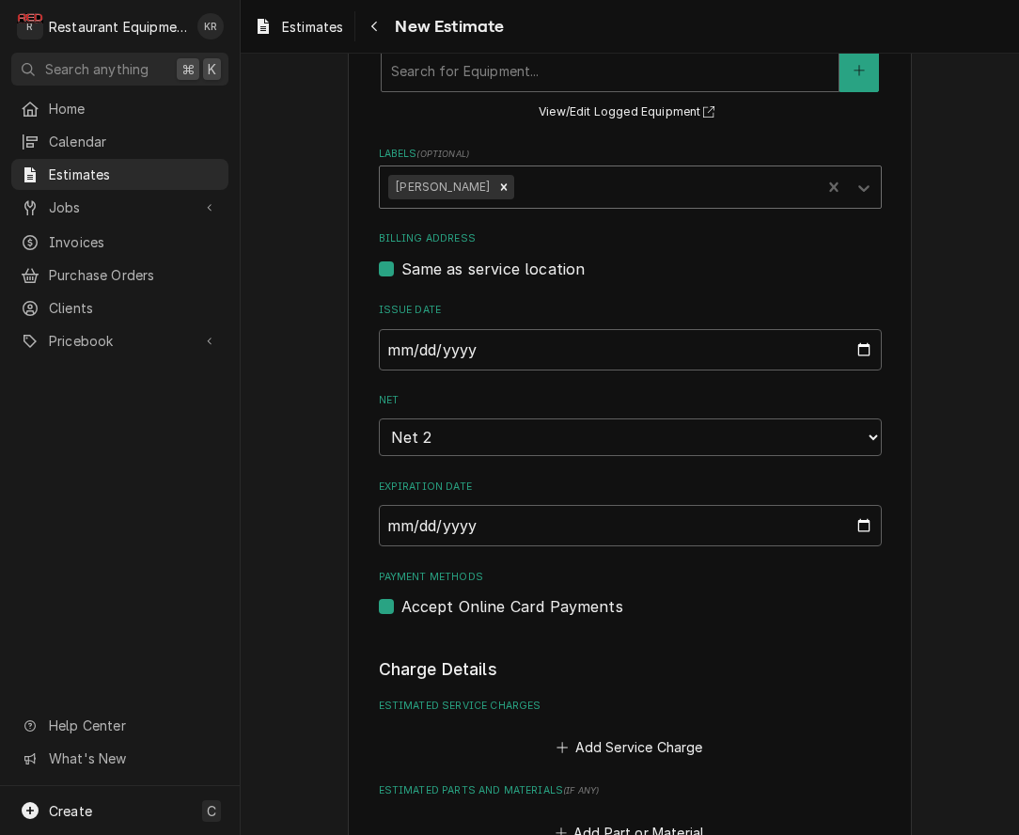
type textarea "x"
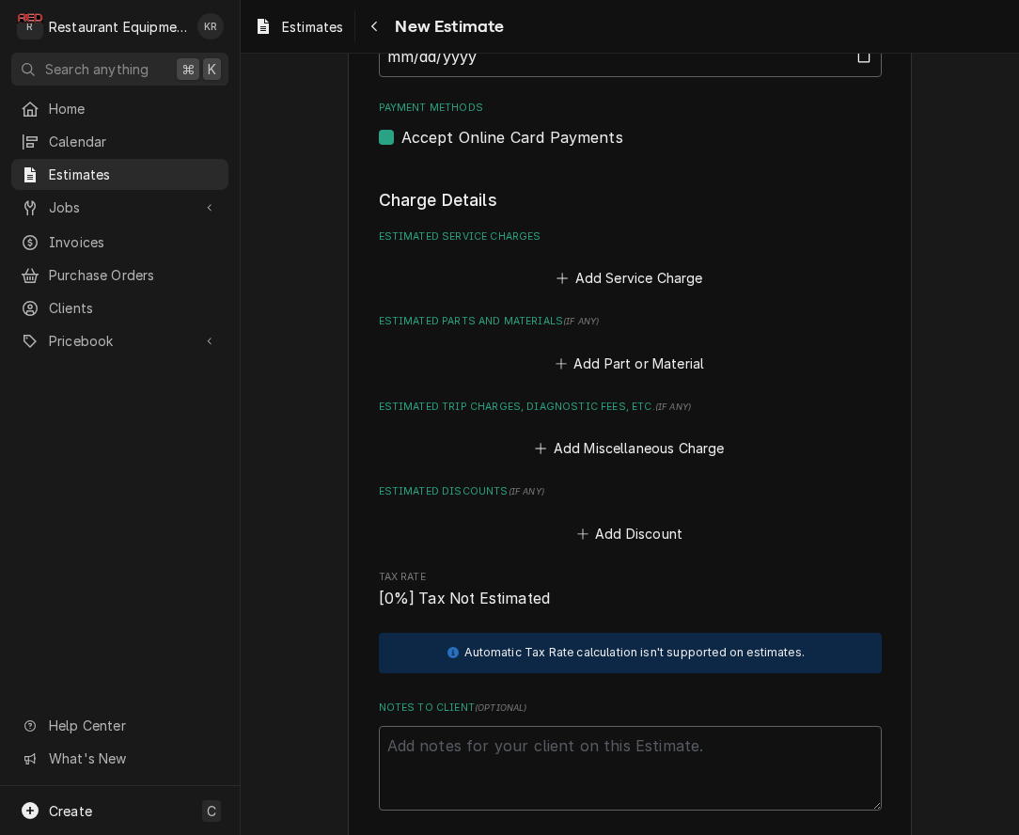
scroll to position [1607, 0]
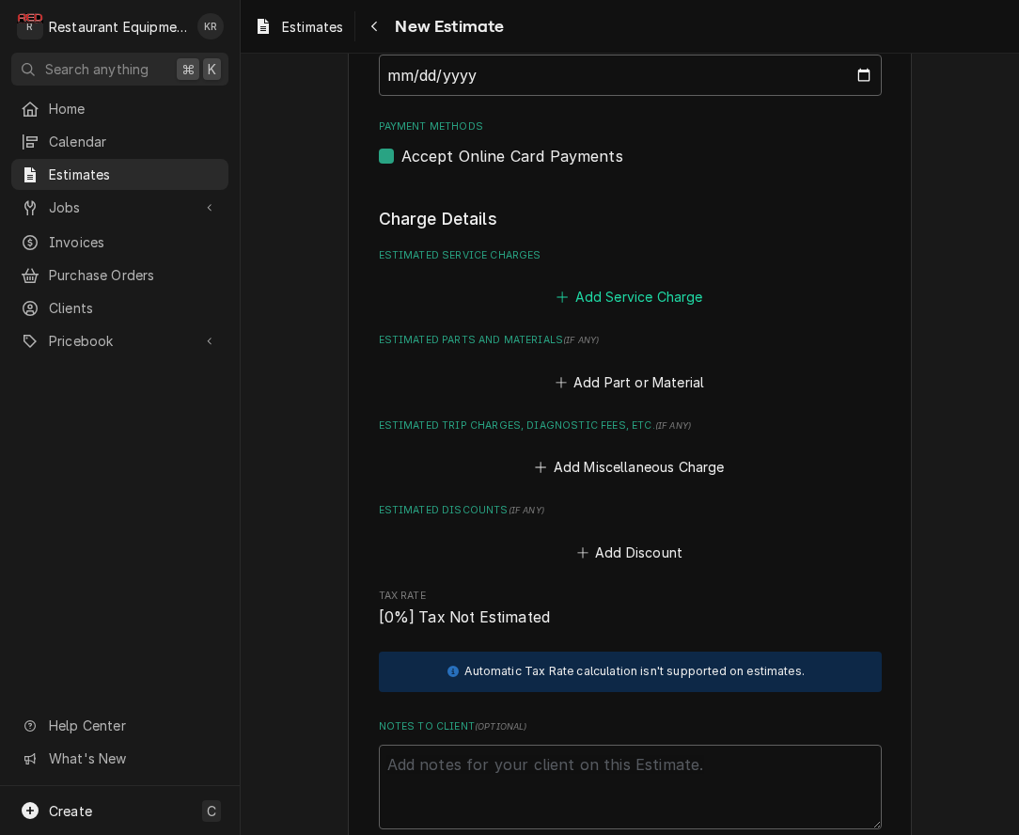
click at [614, 287] on button "Add Service Charge" at bounding box center [630, 297] width 152 height 26
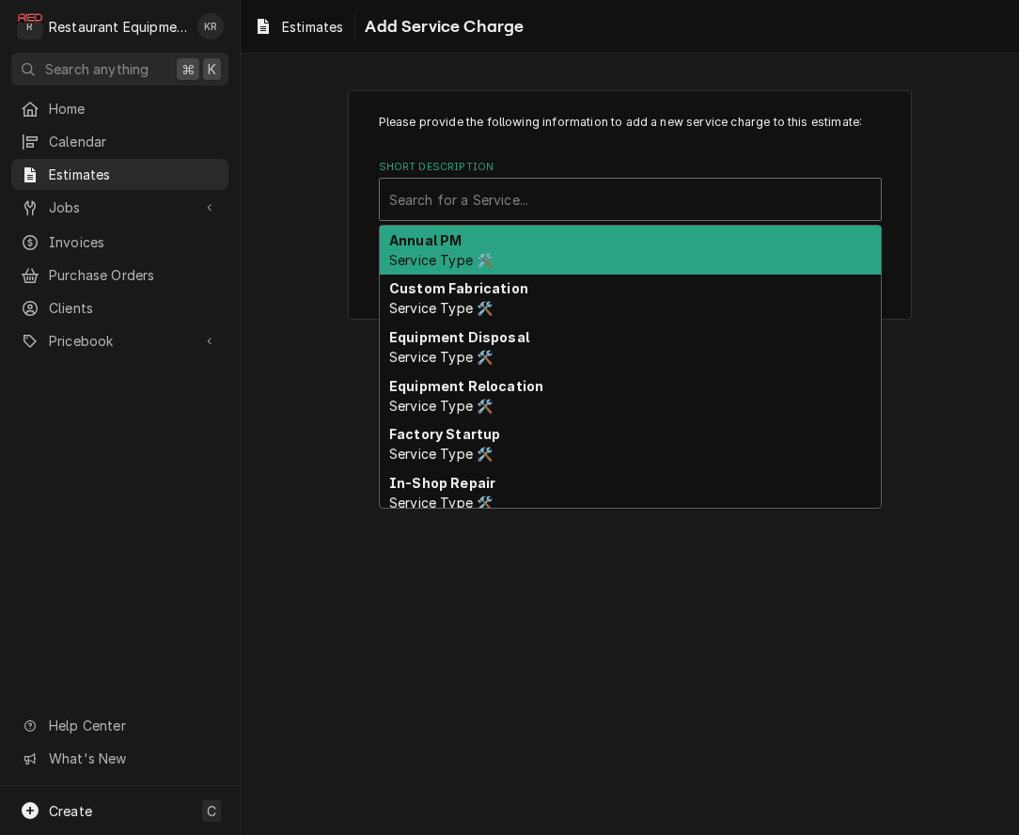
click at [543, 188] on div "Short Description" at bounding box center [630, 199] width 482 height 34
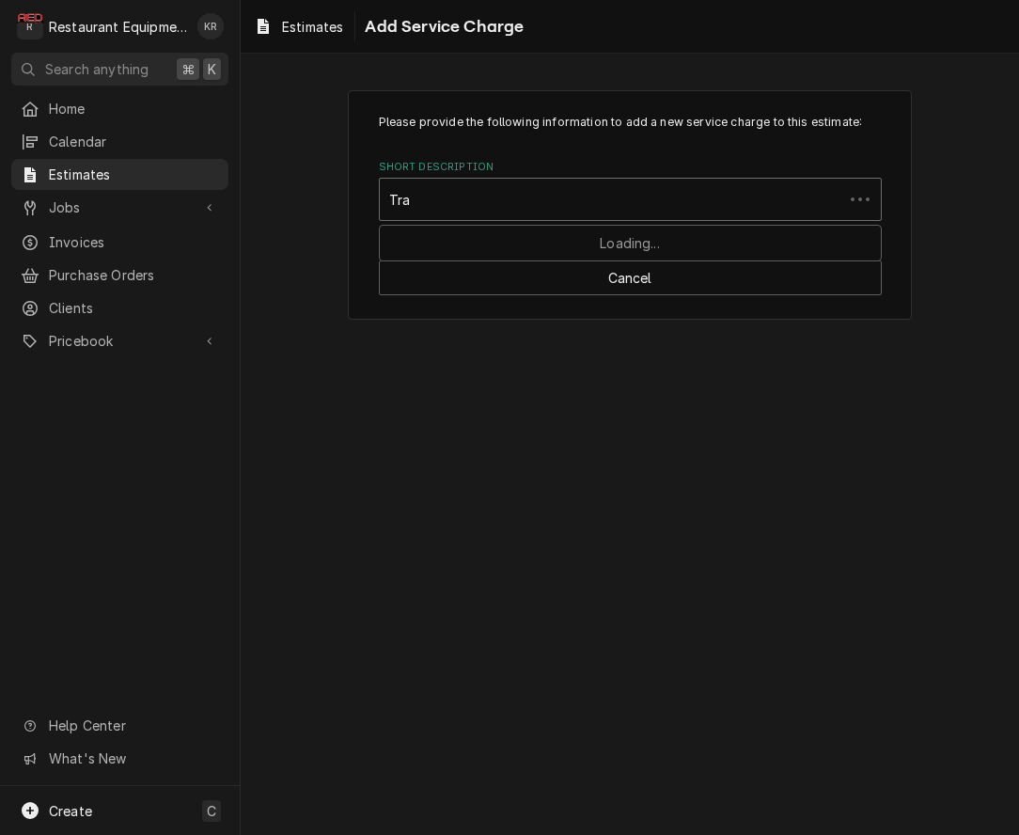
type input "Trav"
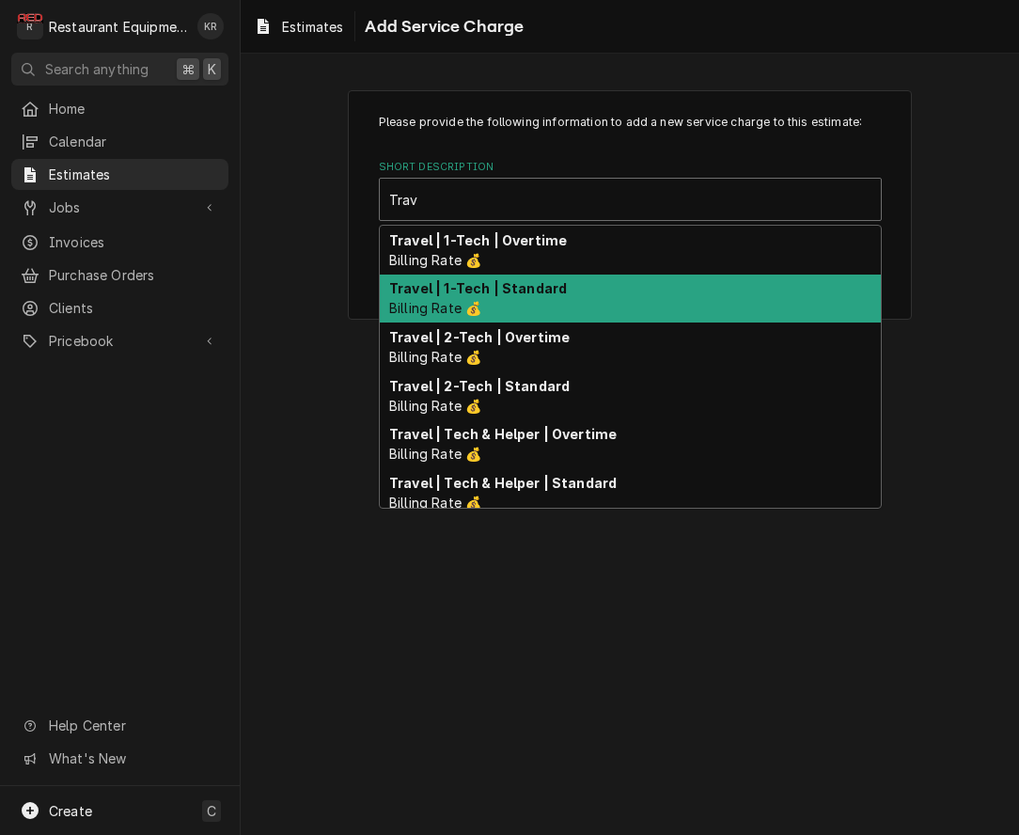
click at [526, 295] on strong "Travel | 1-Tech | Standard" at bounding box center [478, 288] width 178 height 16
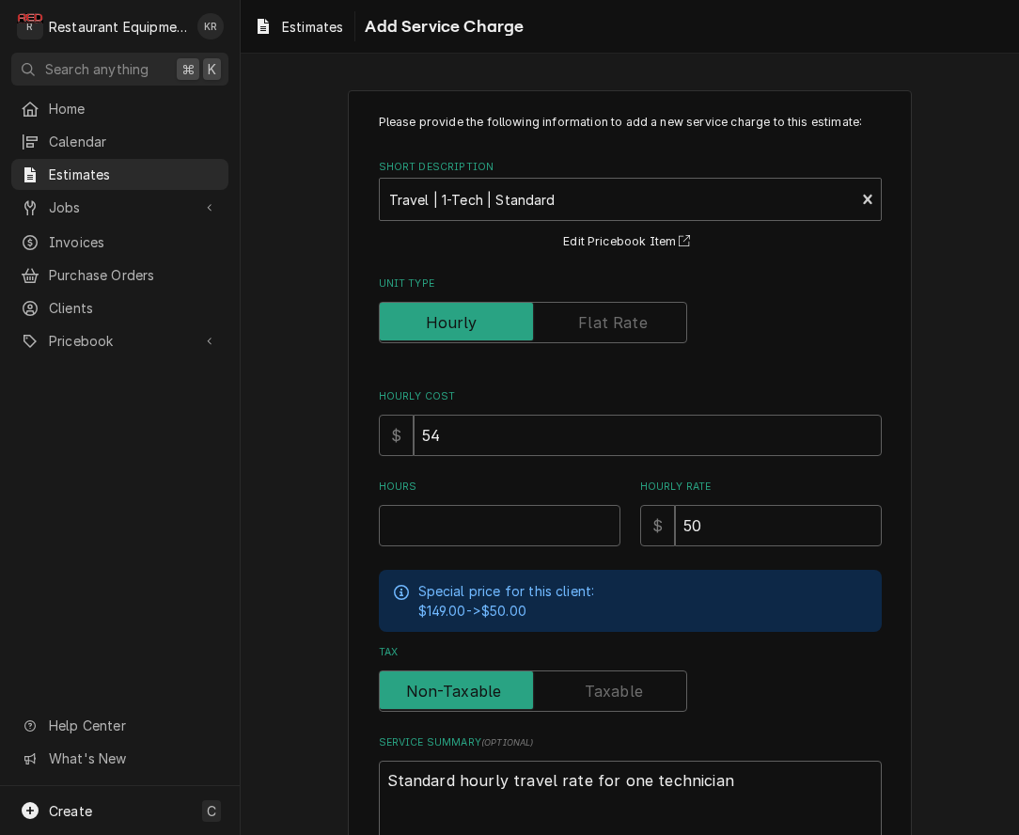
type textarea "x"
click at [509, 529] on input "Hours" at bounding box center [500, 525] width 242 height 41
type input "2"
type textarea "x"
type input "2"
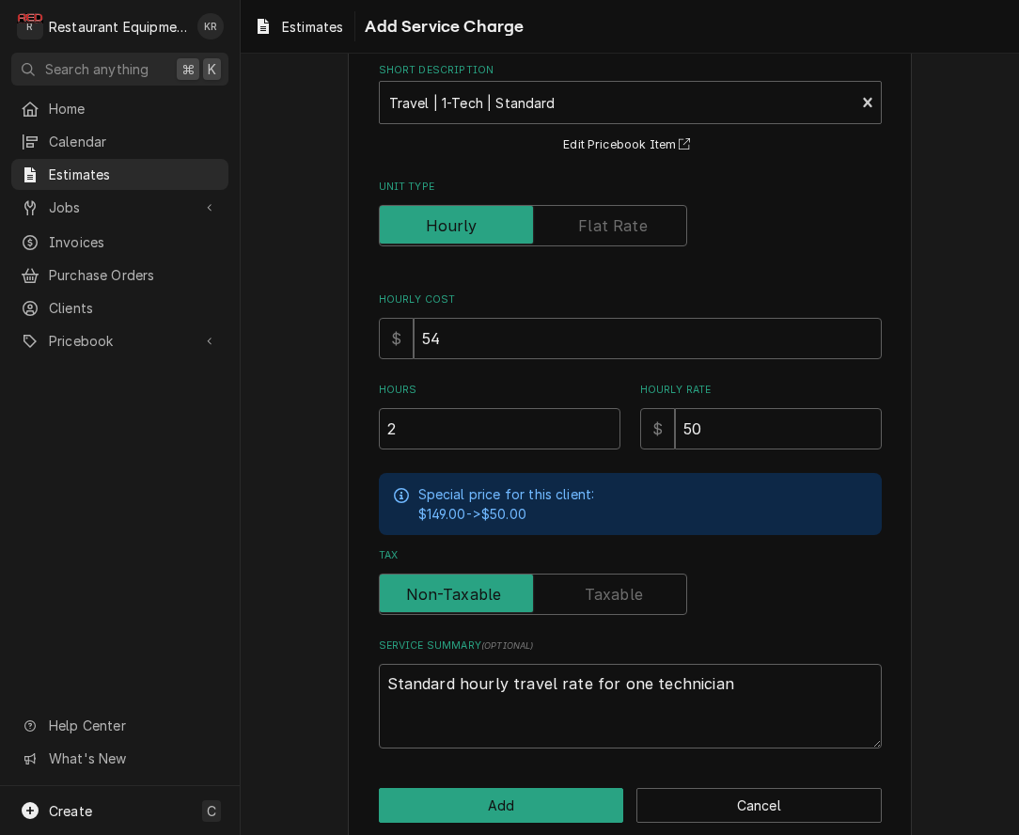
scroll to position [123, 0]
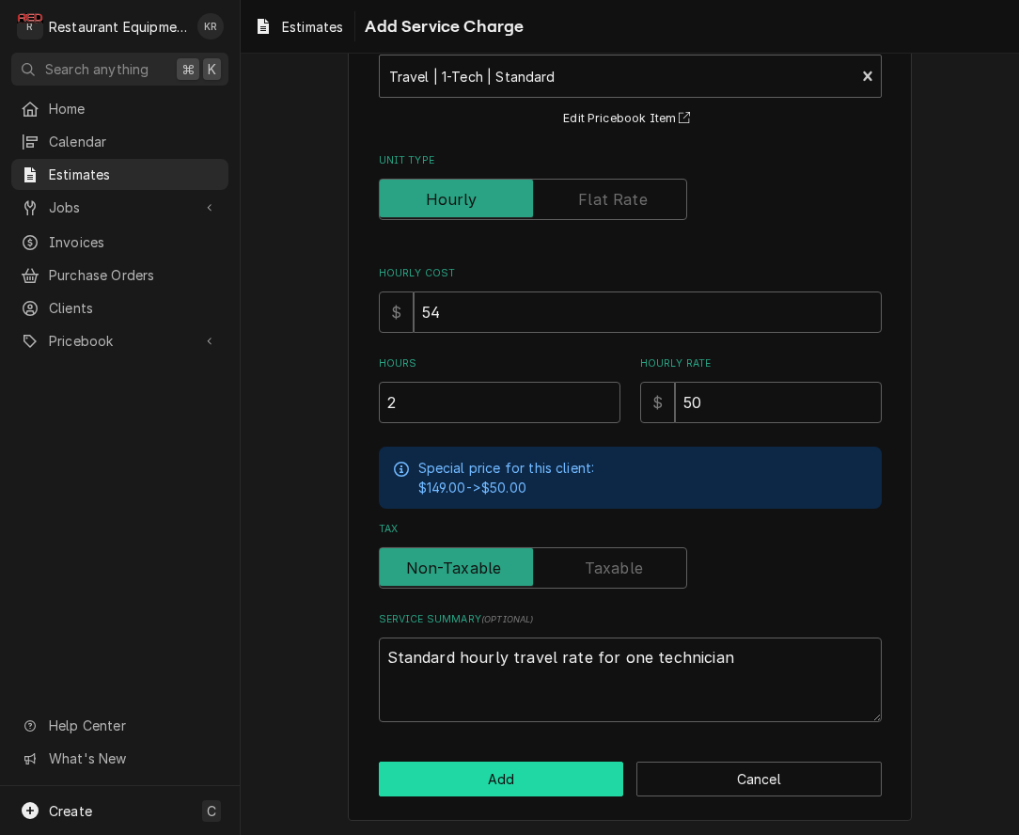
click at [565, 786] on button "Add" at bounding box center [501, 778] width 245 height 35
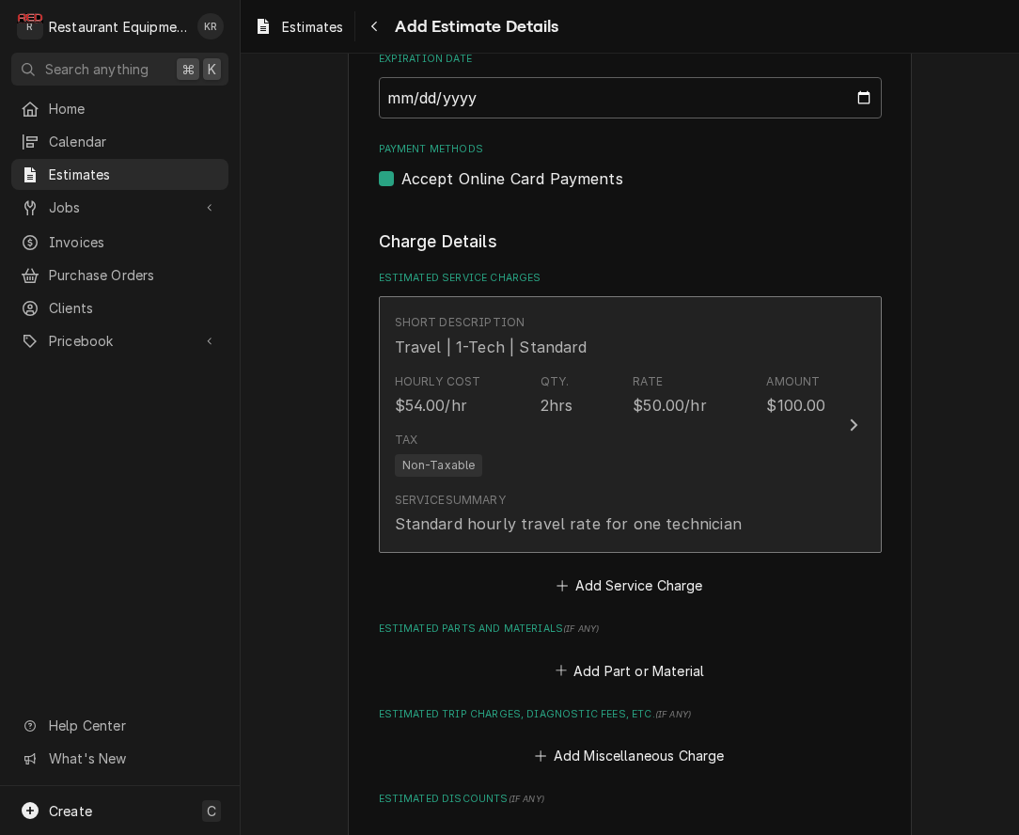
type textarea "x"
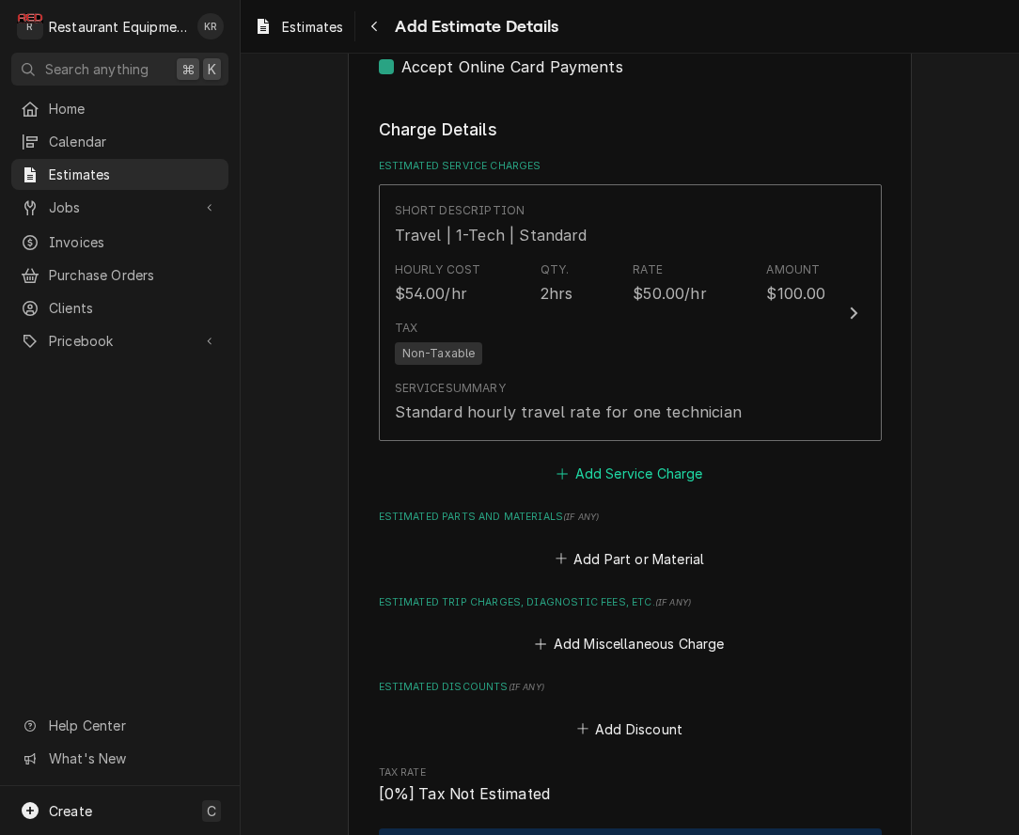
scroll to position [1749, 0]
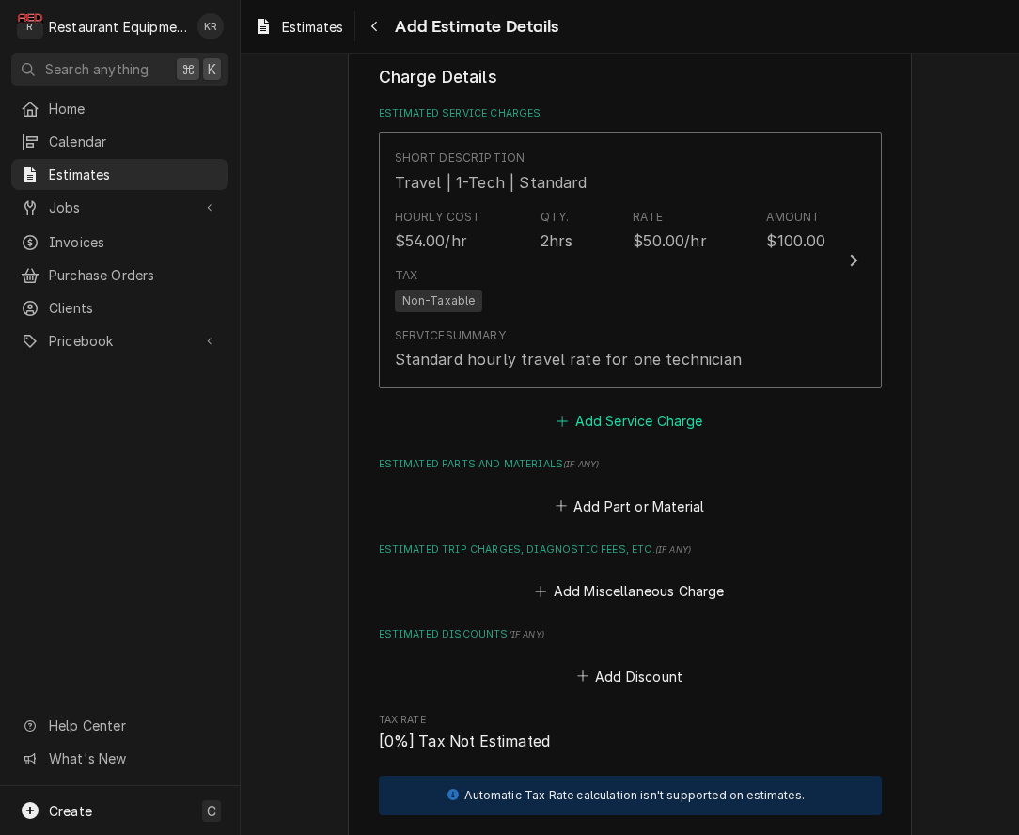
click at [608, 429] on button "Add Service Charge" at bounding box center [630, 421] width 152 height 26
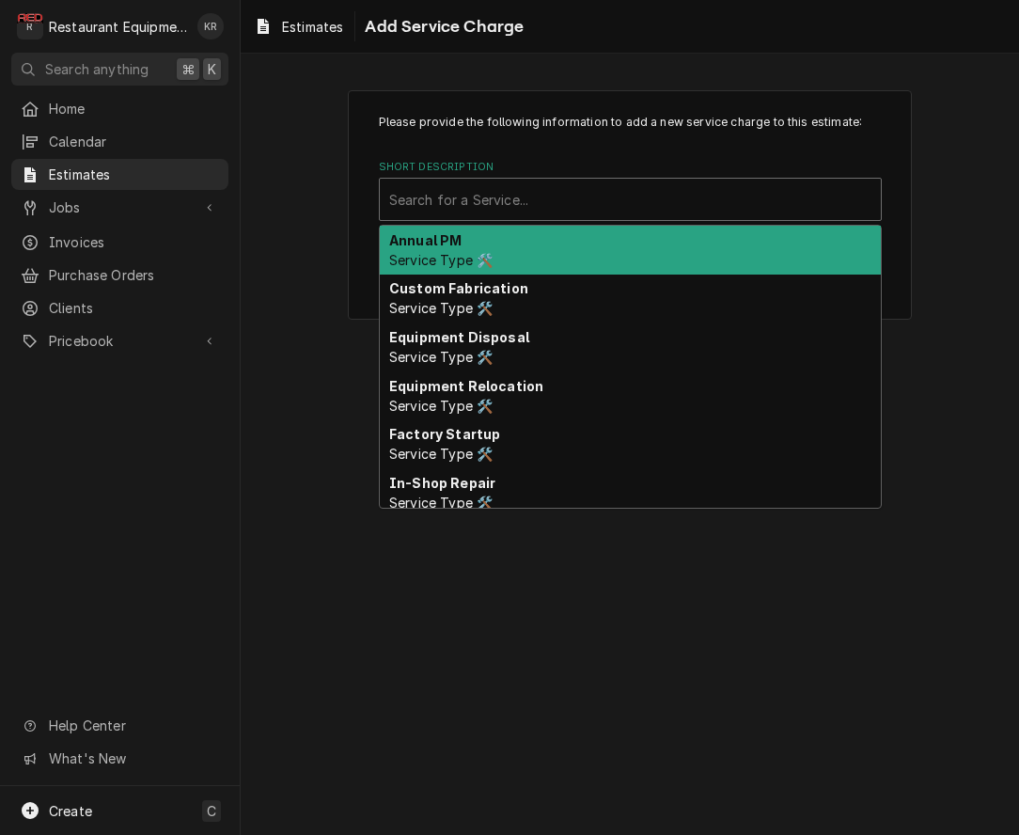
click at [537, 220] on div "Search for a Service..." at bounding box center [630, 199] width 501 height 41
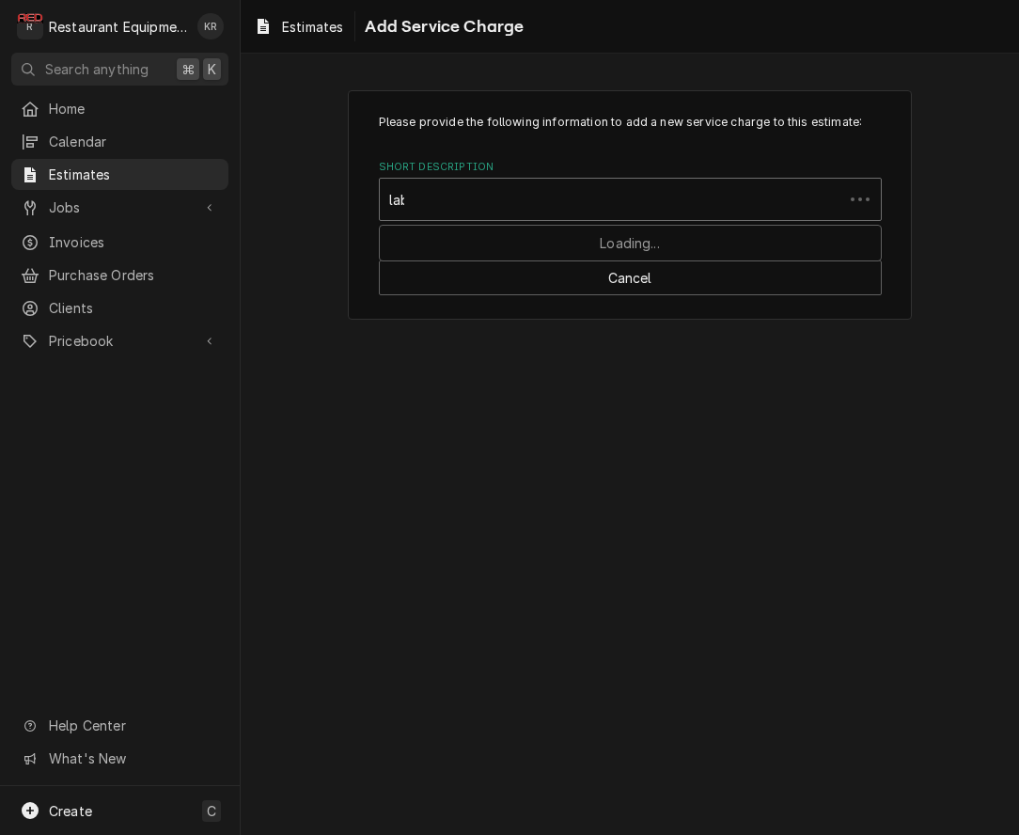
type input "labo"
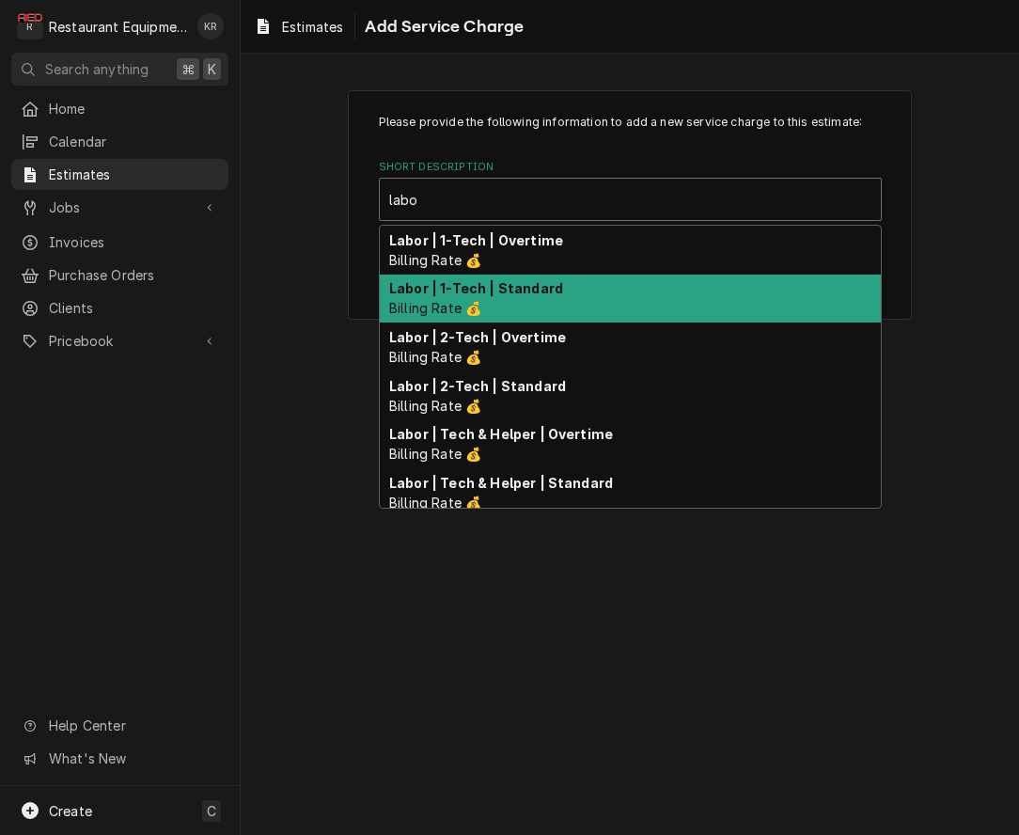
scroll to position [4, 0]
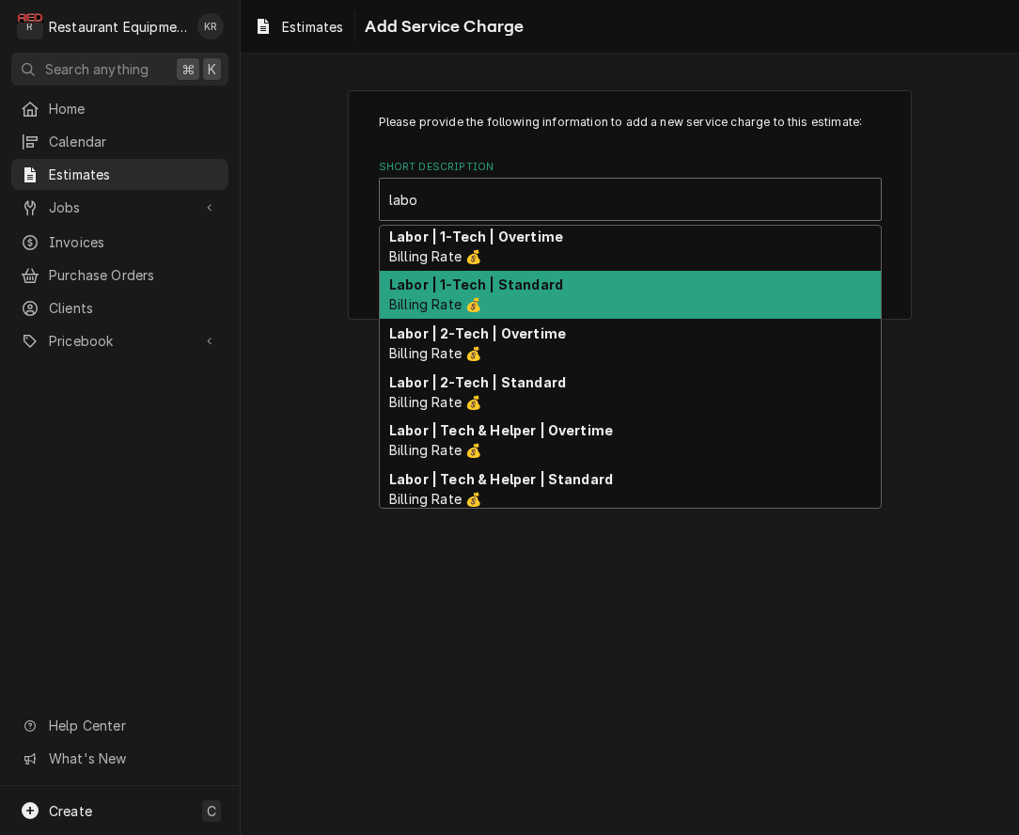
click at [439, 298] on div "Labor | 1-Tech | Standard Billing Rate 💰" at bounding box center [630, 295] width 501 height 49
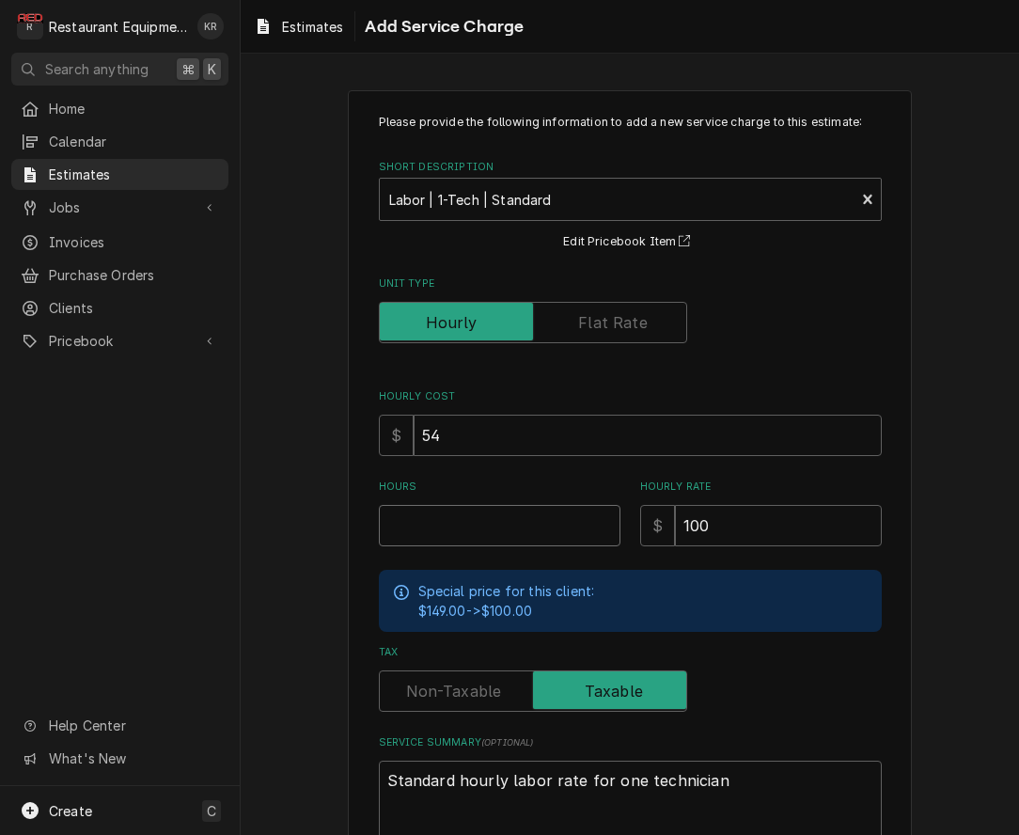
click at [512, 541] on input "Hours" at bounding box center [500, 525] width 242 height 41
click at [521, 538] on input "Hours" at bounding box center [500, 525] width 242 height 41
type textarea "x"
type input "4"
type textarea "x"
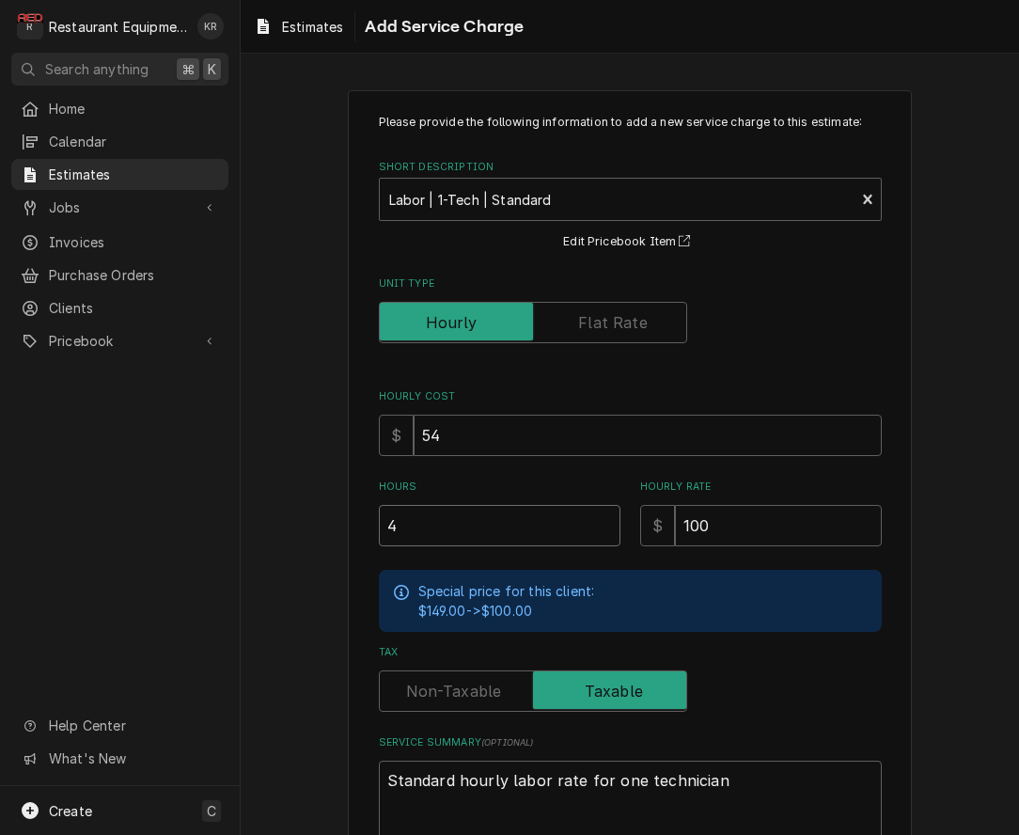
type input "4"
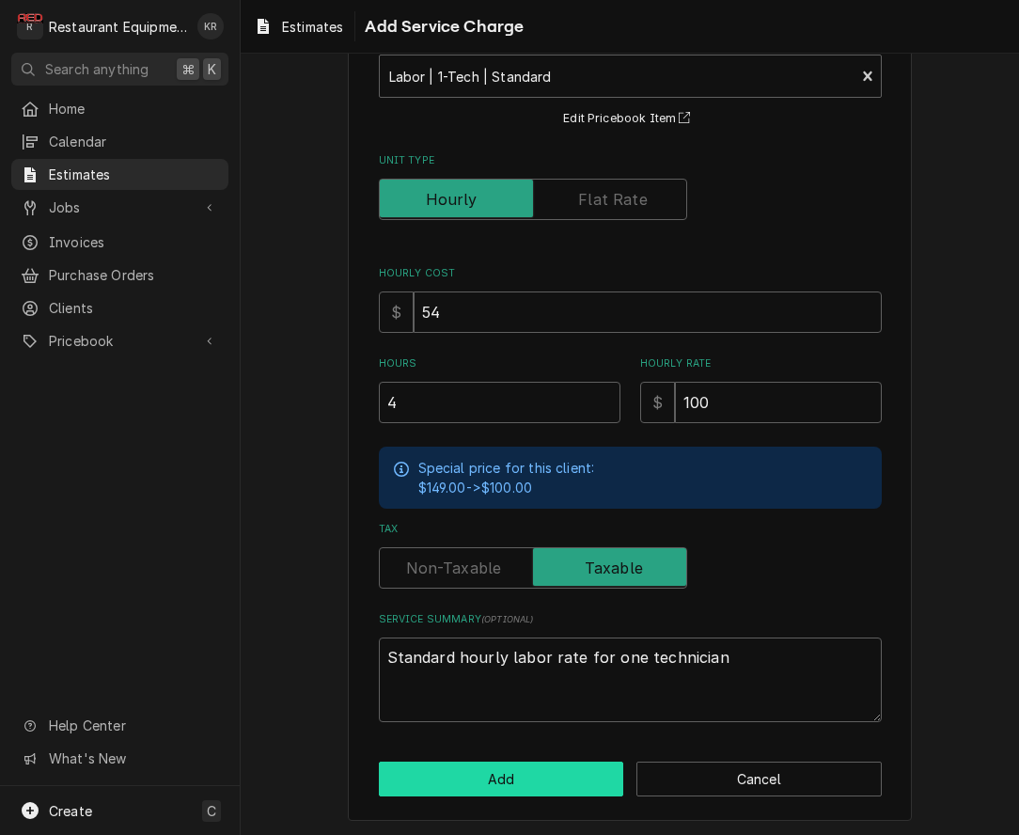
click at [559, 781] on button "Add" at bounding box center [501, 778] width 245 height 35
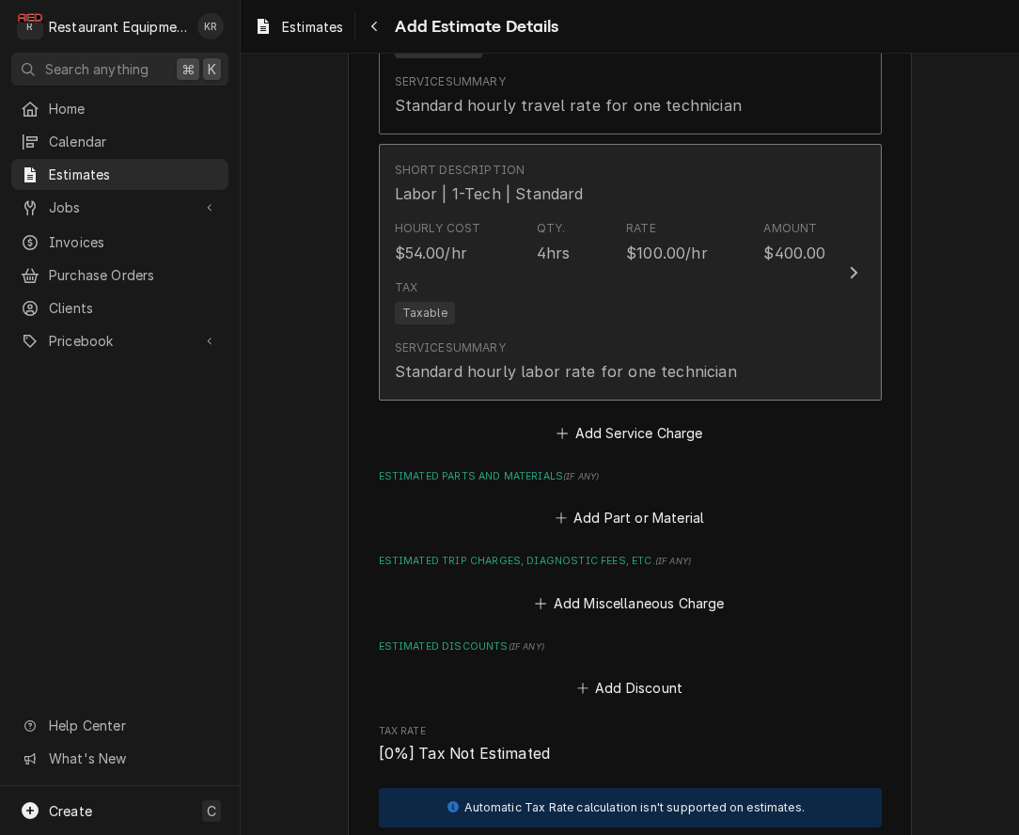
scroll to position [2038, 0]
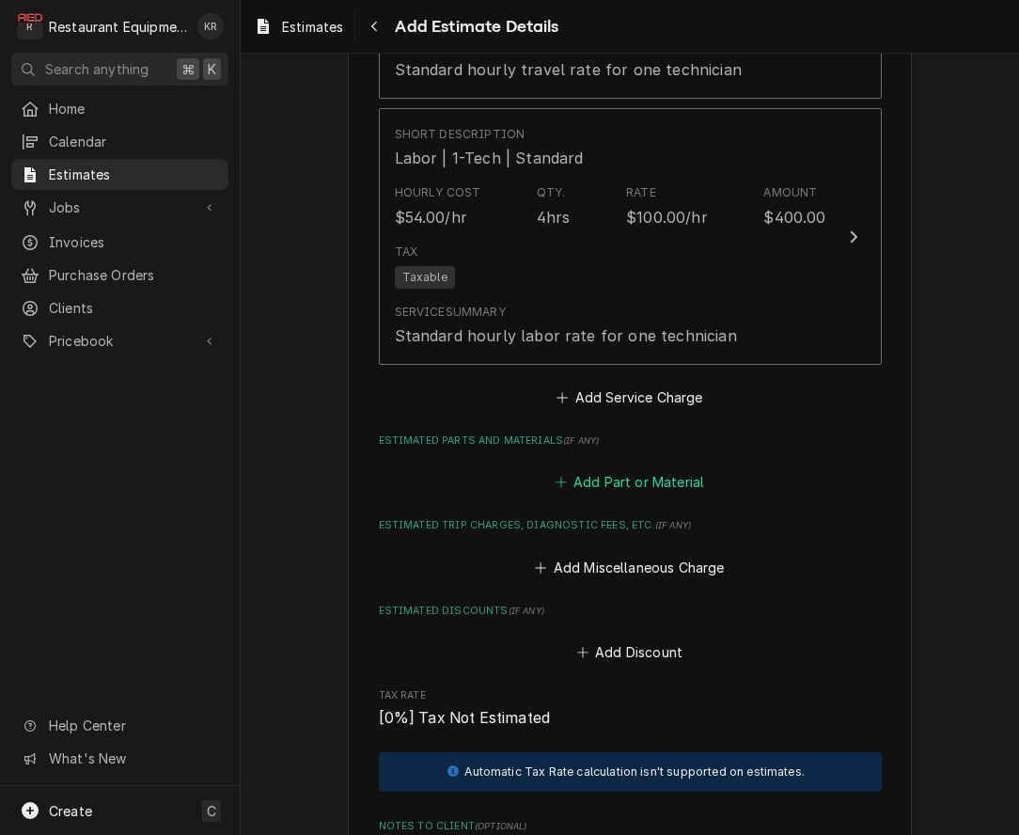
click at [634, 485] on button "Add Part or Material" at bounding box center [629, 482] width 155 height 26
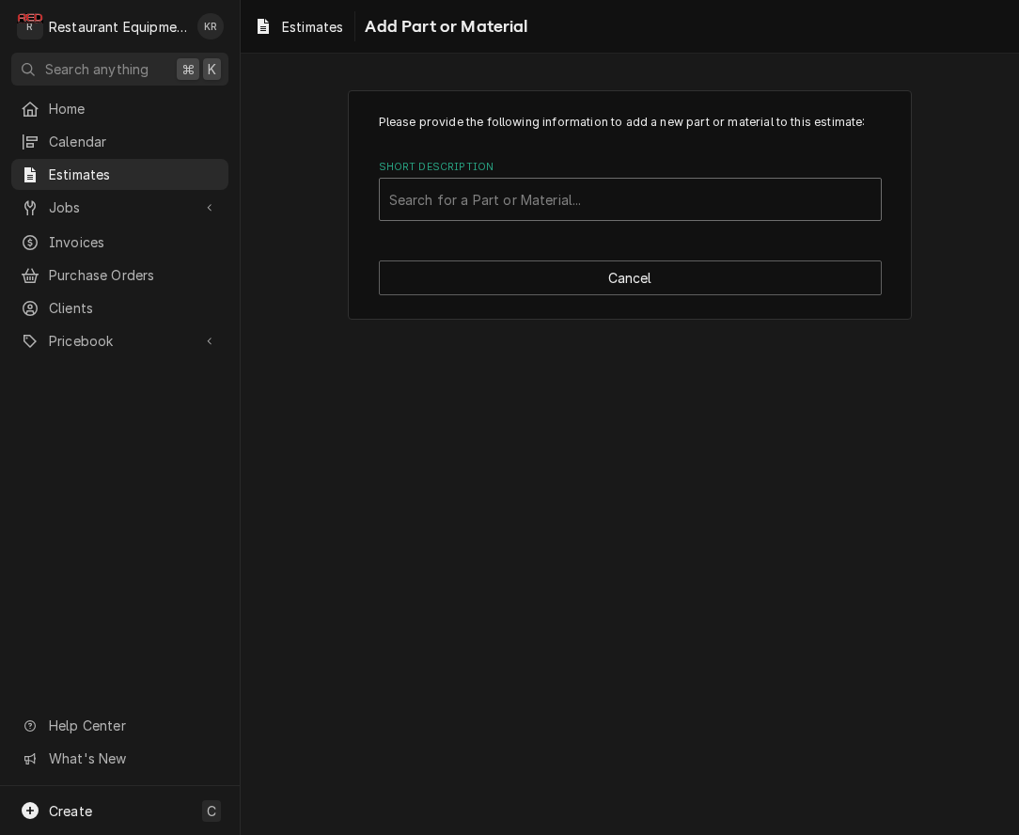
click at [499, 200] on div "Short Description" at bounding box center [630, 199] width 482 height 34
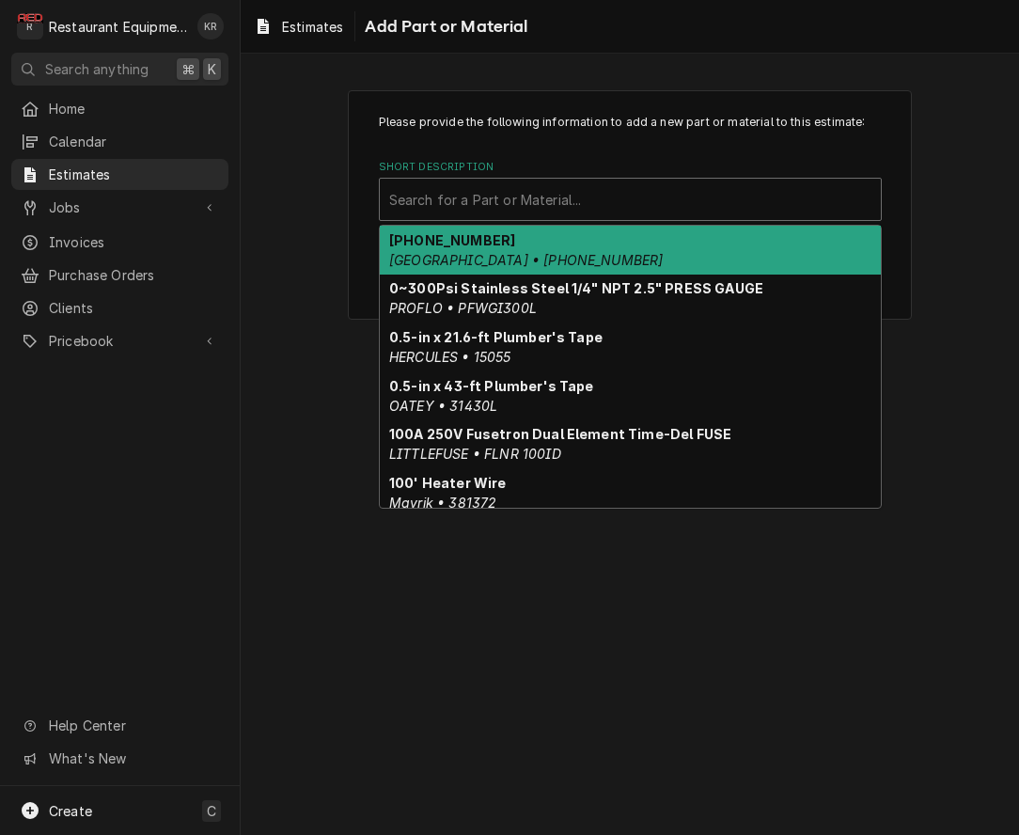
click at [351, 209] on div "Please provide the following information to add a new part or material to this …" at bounding box center [630, 204] width 564 height 229
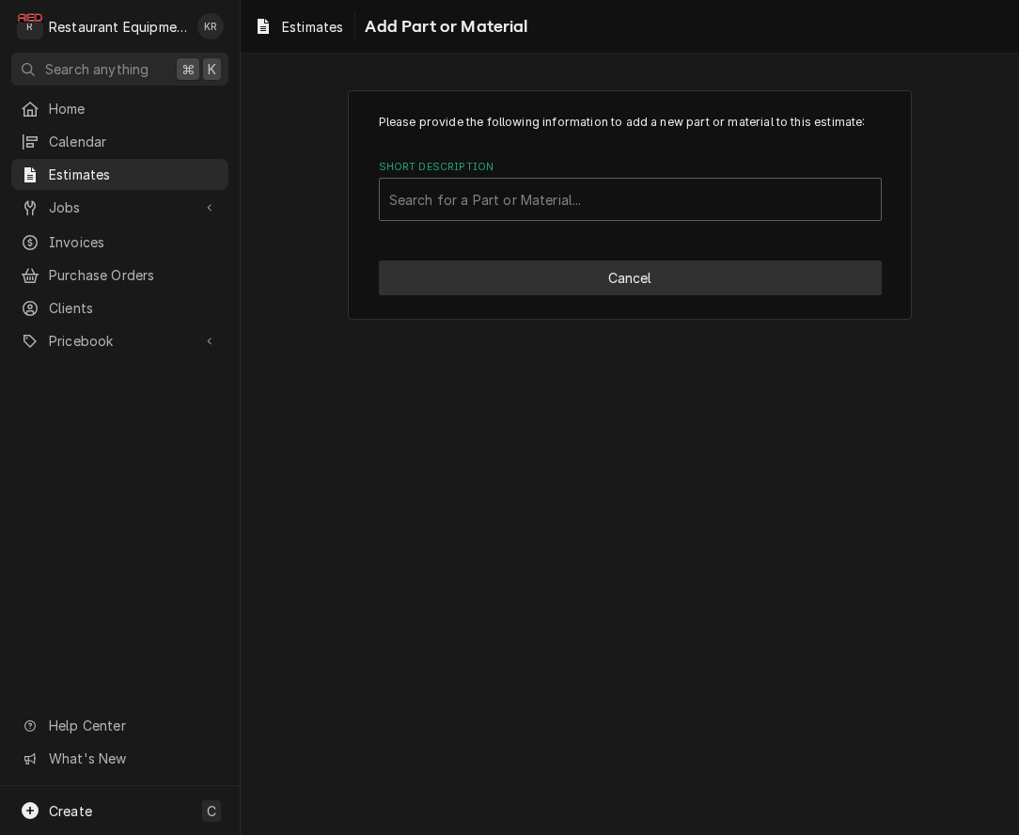
click at [528, 280] on button "Cancel" at bounding box center [630, 277] width 503 height 35
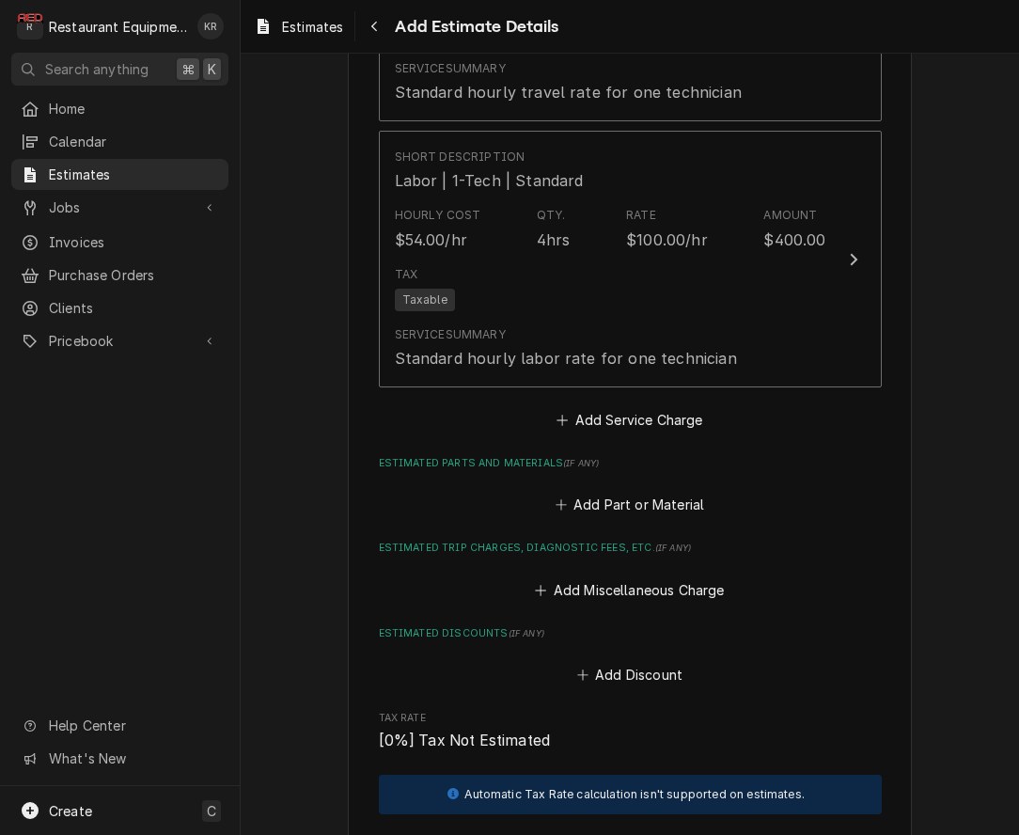
scroll to position [2016, 0]
type textarea "x"
drag, startPoint x: 632, startPoint y: 503, endPoint x: 652, endPoint y: 450, distance: 56.5
click at [632, 503] on button "Add Part or Material" at bounding box center [629, 504] width 155 height 26
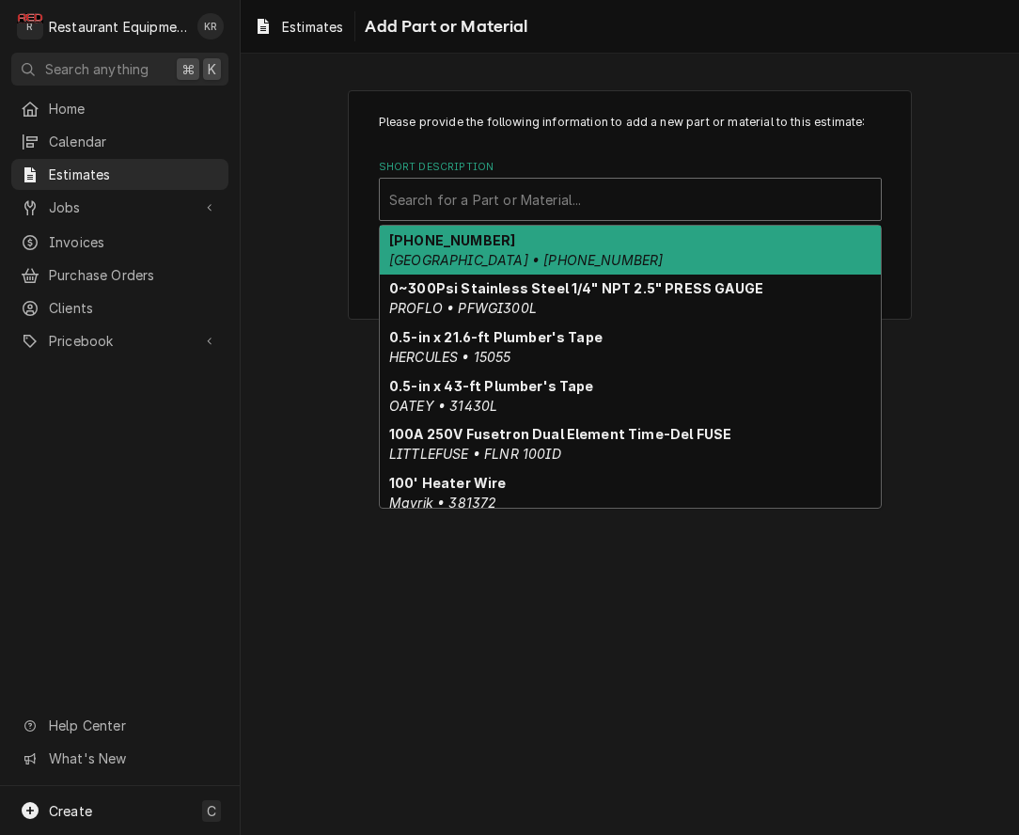
click at [560, 200] on div "Short Description" at bounding box center [630, 199] width 482 height 34
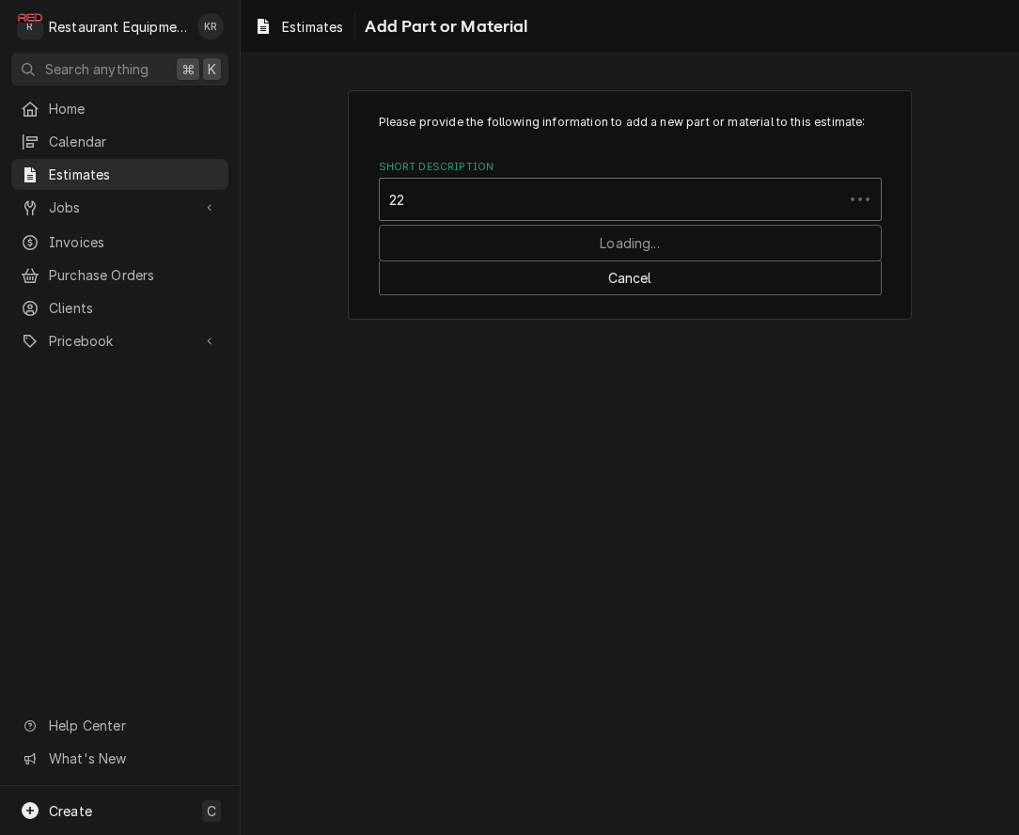
type input "22a"
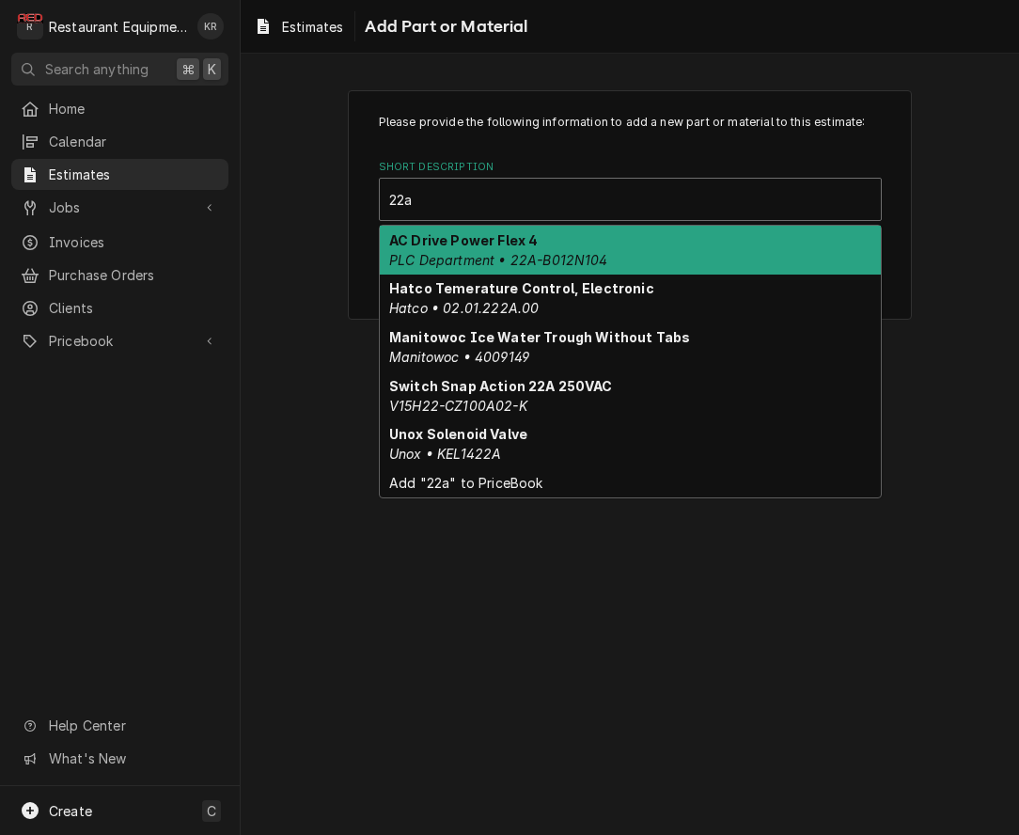
click at [521, 252] on em "PLC Department • 22A-B012N104" at bounding box center [498, 260] width 219 height 16
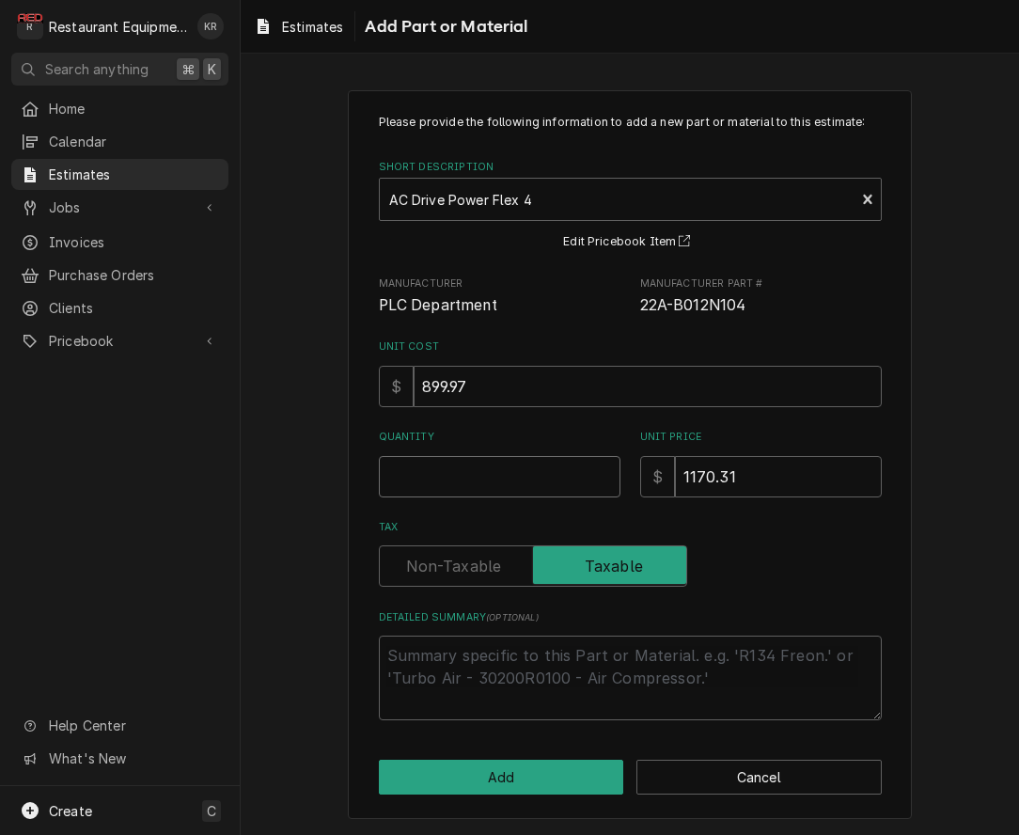
click at [495, 478] on input "Quantity" at bounding box center [500, 476] width 242 height 41
type textarea "x"
type input "1"
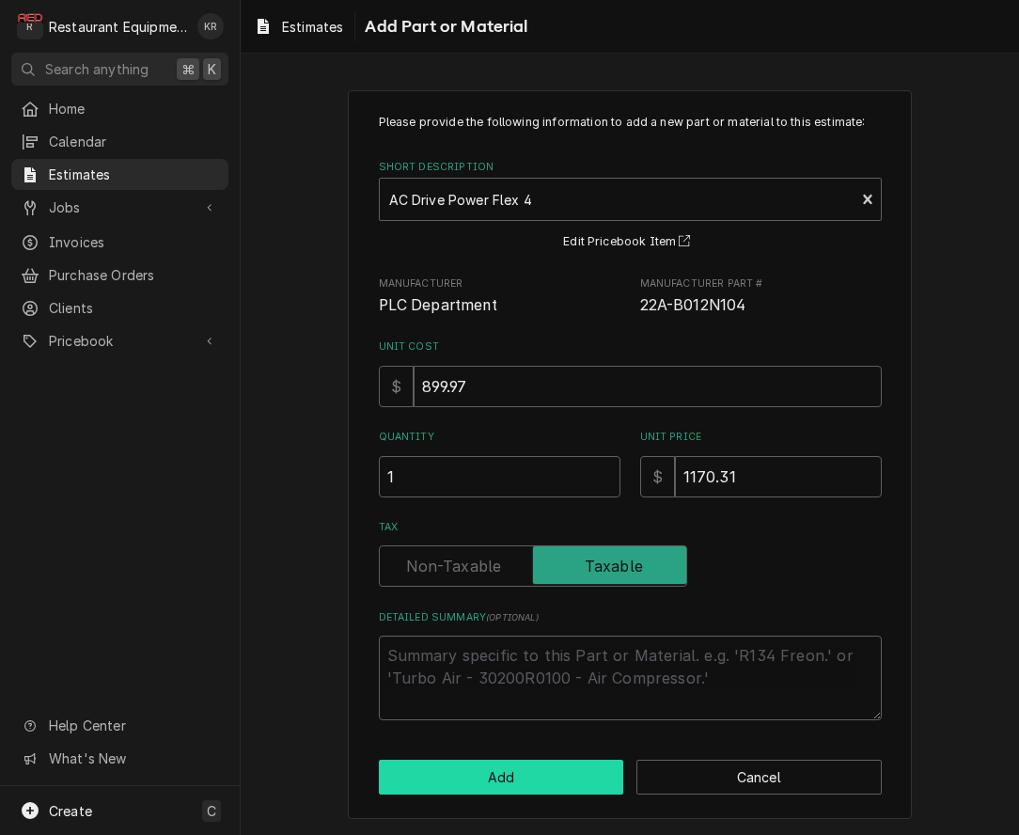
click at [496, 782] on button "Add" at bounding box center [501, 776] width 245 height 35
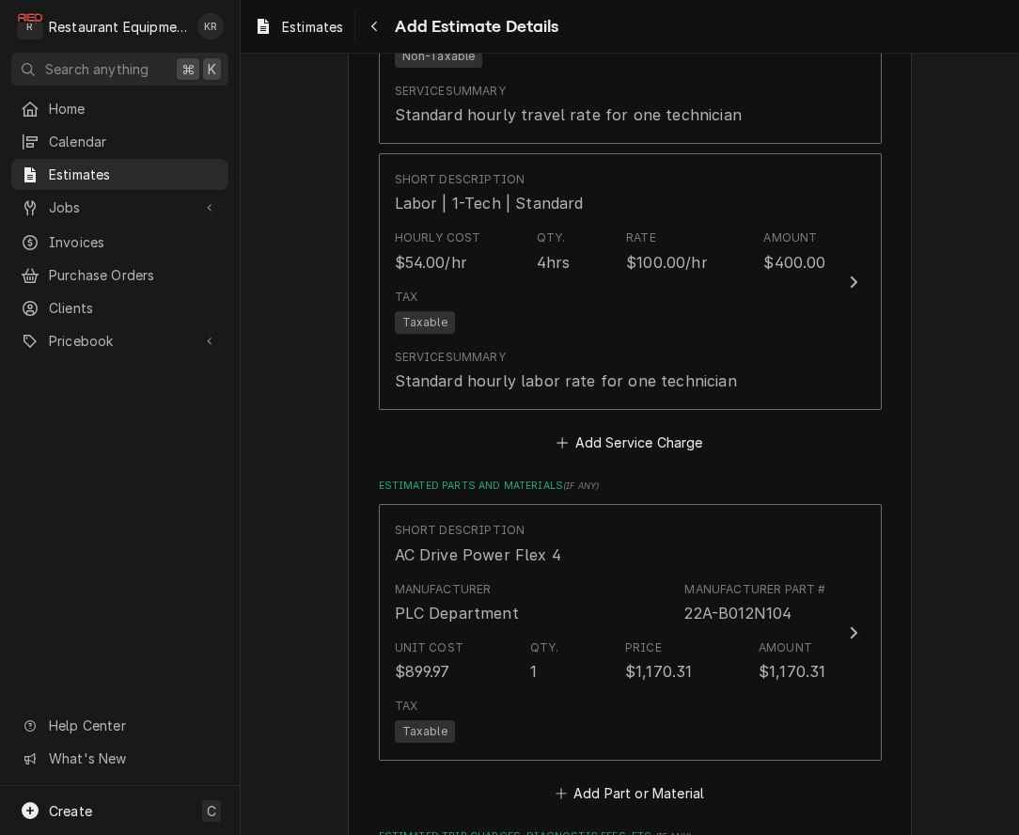
type textarea "x"
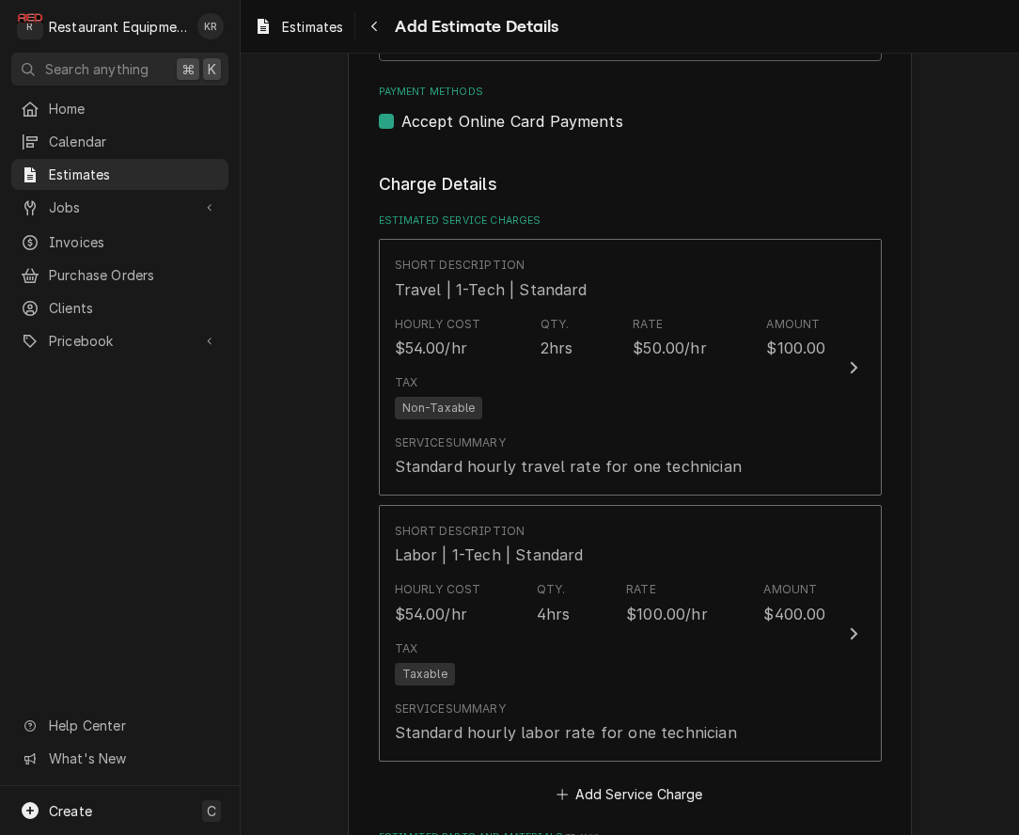
drag, startPoint x: 635, startPoint y: 650, endPoint x: 636, endPoint y: 613, distance: 37.6
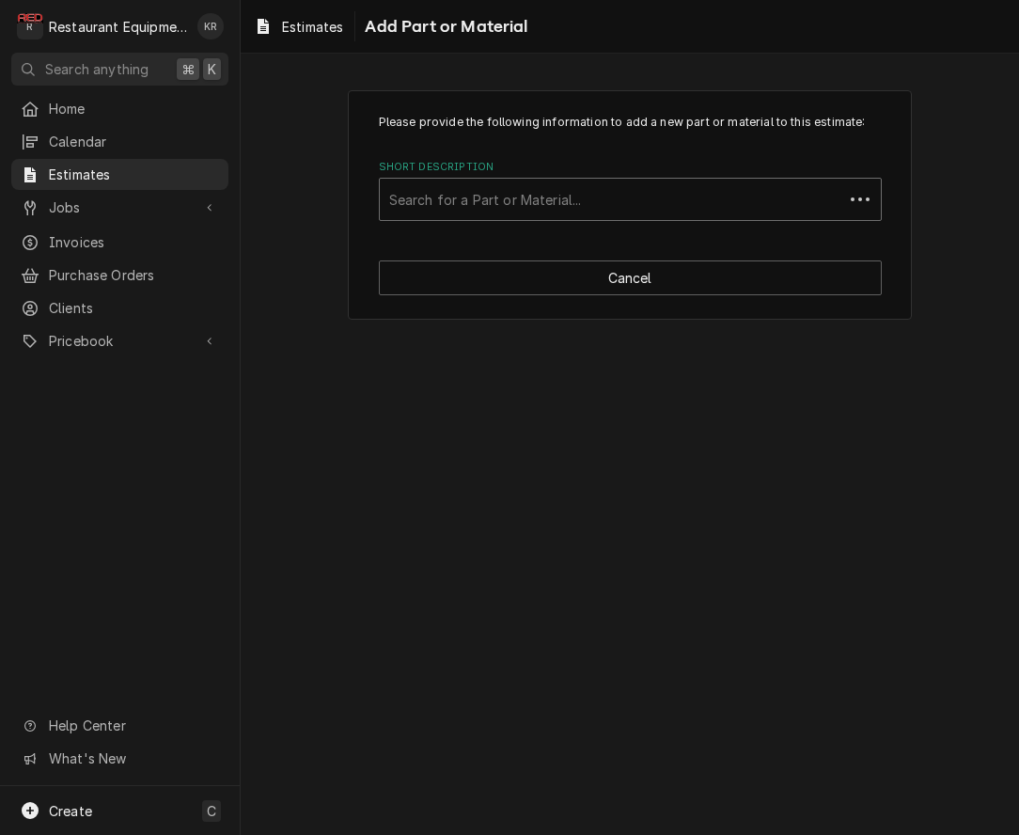
click at [559, 204] on div "Short Description" at bounding box center [611, 199] width 445 height 34
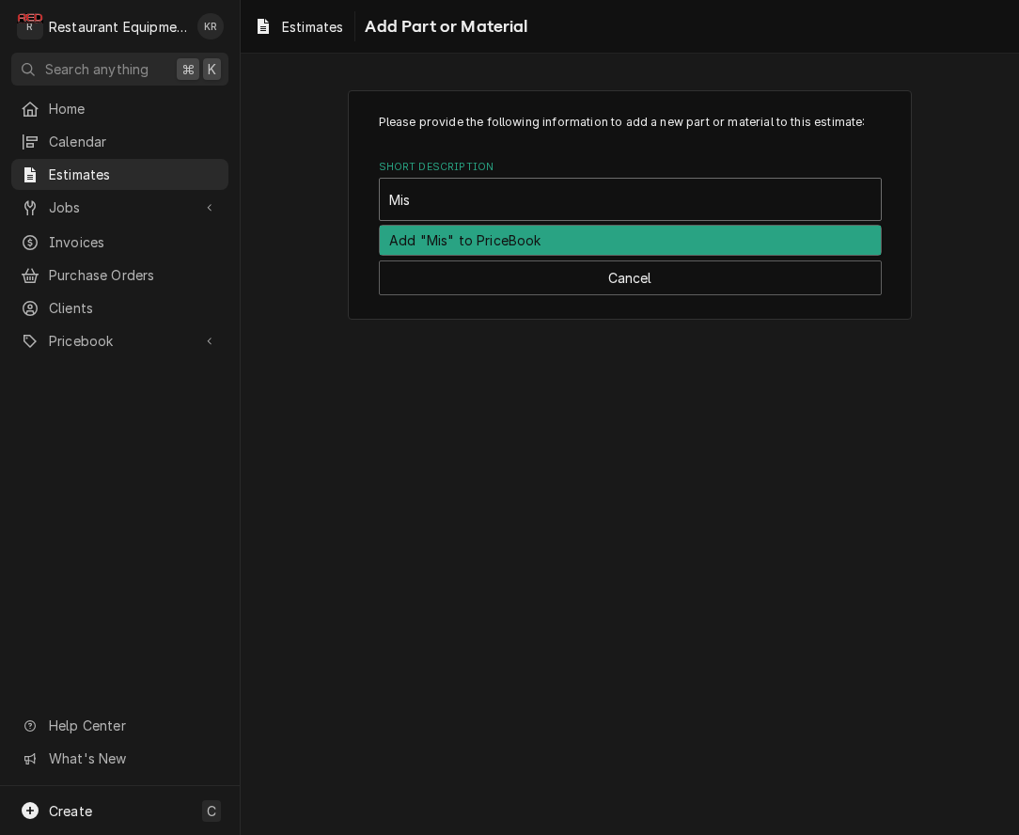
type input "Misc"
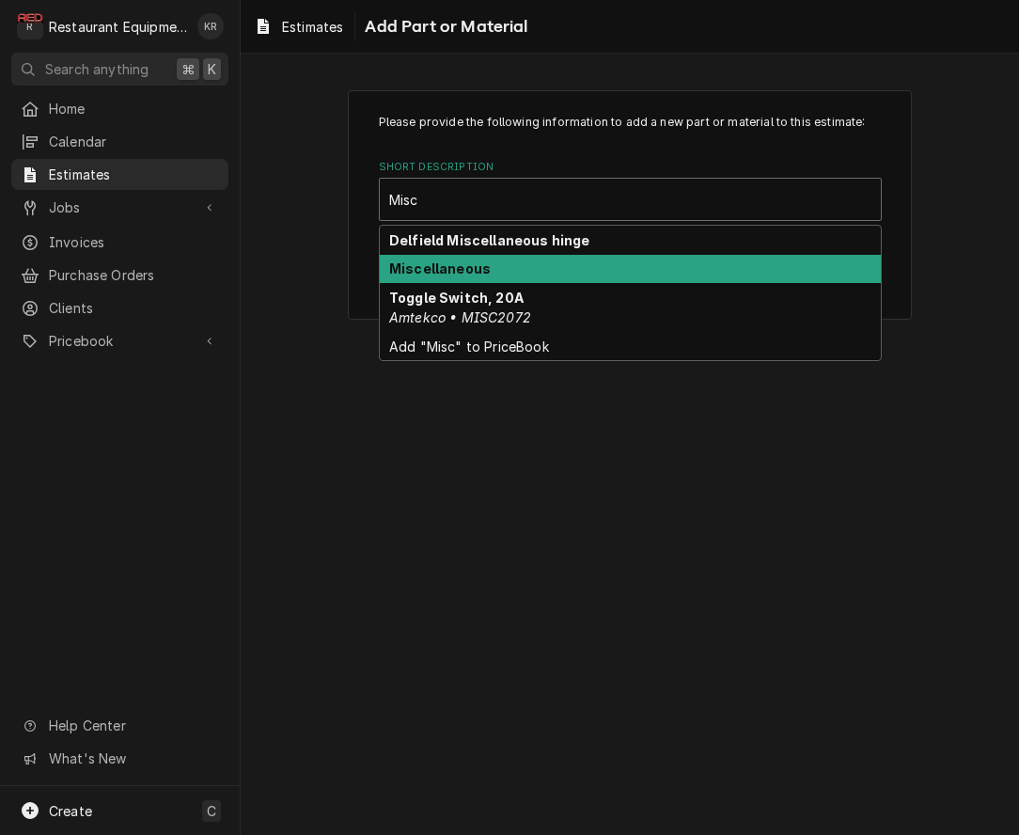
click at [529, 271] on div "Miscellaneous" at bounding box center [630, 269] width 501 height 29
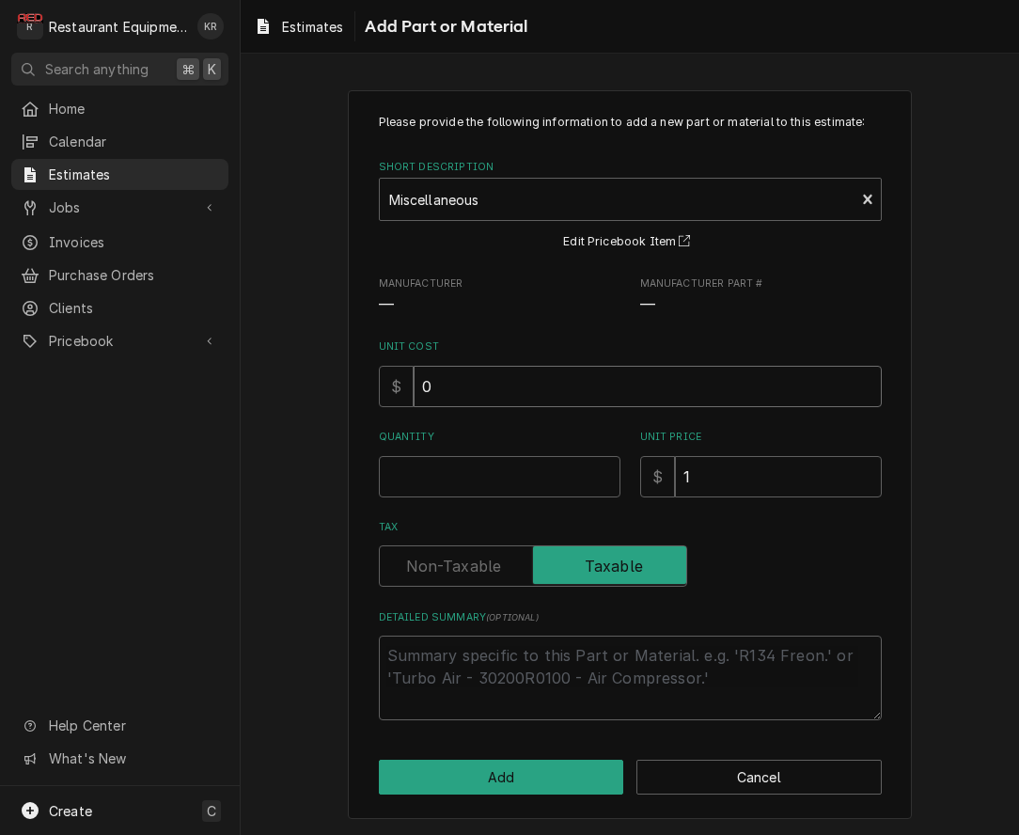
click at [478, 400] on input "0" at bounding box center [647, 386] width 468 height 41
type textarea "x"
type input "08"
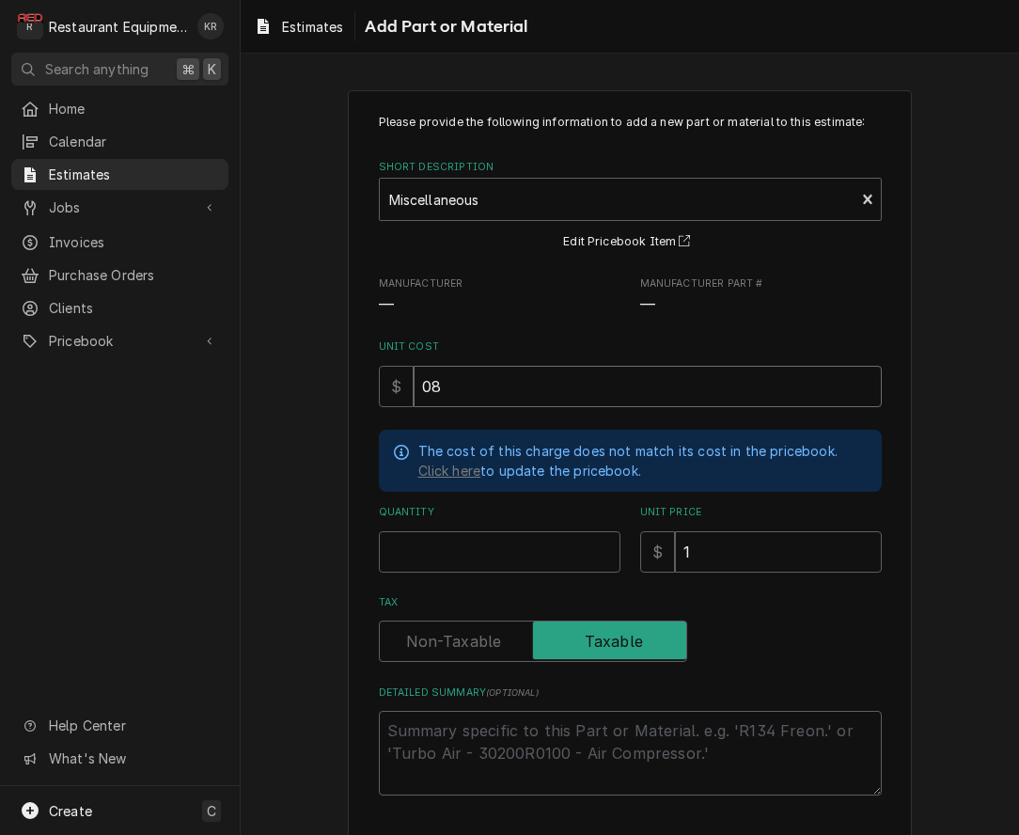
type textarea "x"
type input "8"
type textarea "x"
type input "08.9"
type textarea "x"
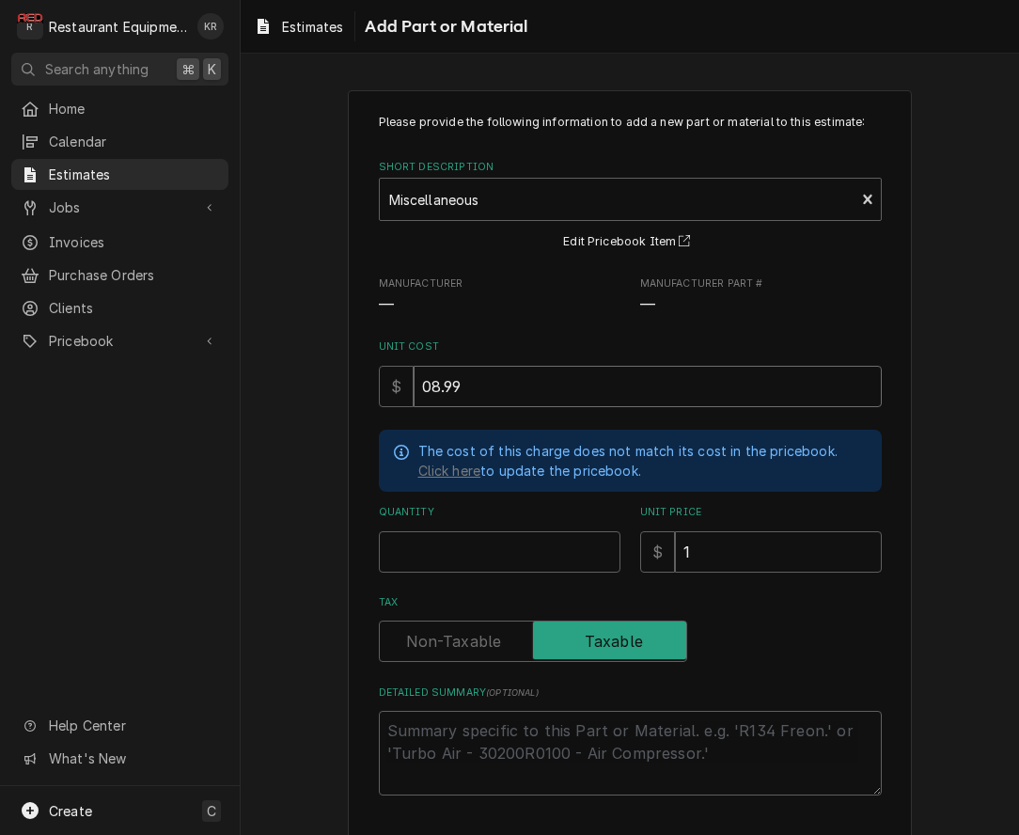
type input "08.99"
type textarea "x"
type input "1"
click at [707, 551] on input "1" at bounding box center [778, 551] width 207 height 41
drag, startPoint x: 707, startPoint y: 551, endPoint x: 680, endPoint y: 548, distance: 26.5
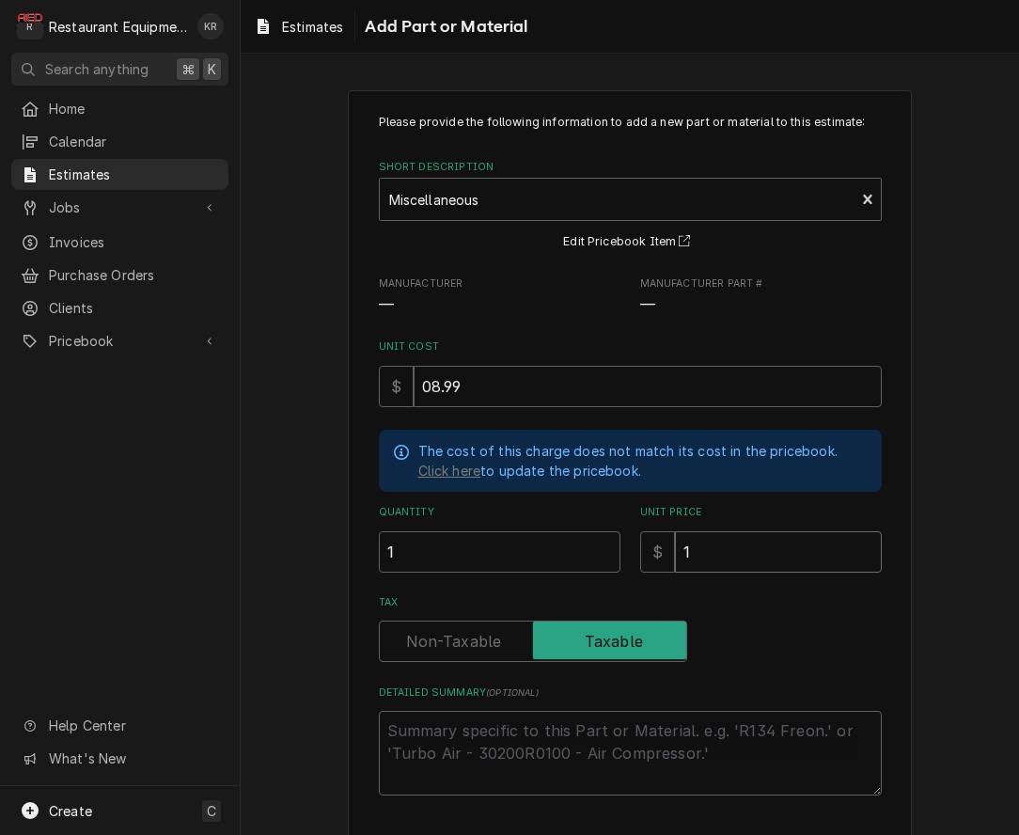
click at [680, 548] on input "1" at bounding box center [778, 551] width 207 height 41
type textarea "x"
type input "13"
type textarea "x"
type input "13.7"
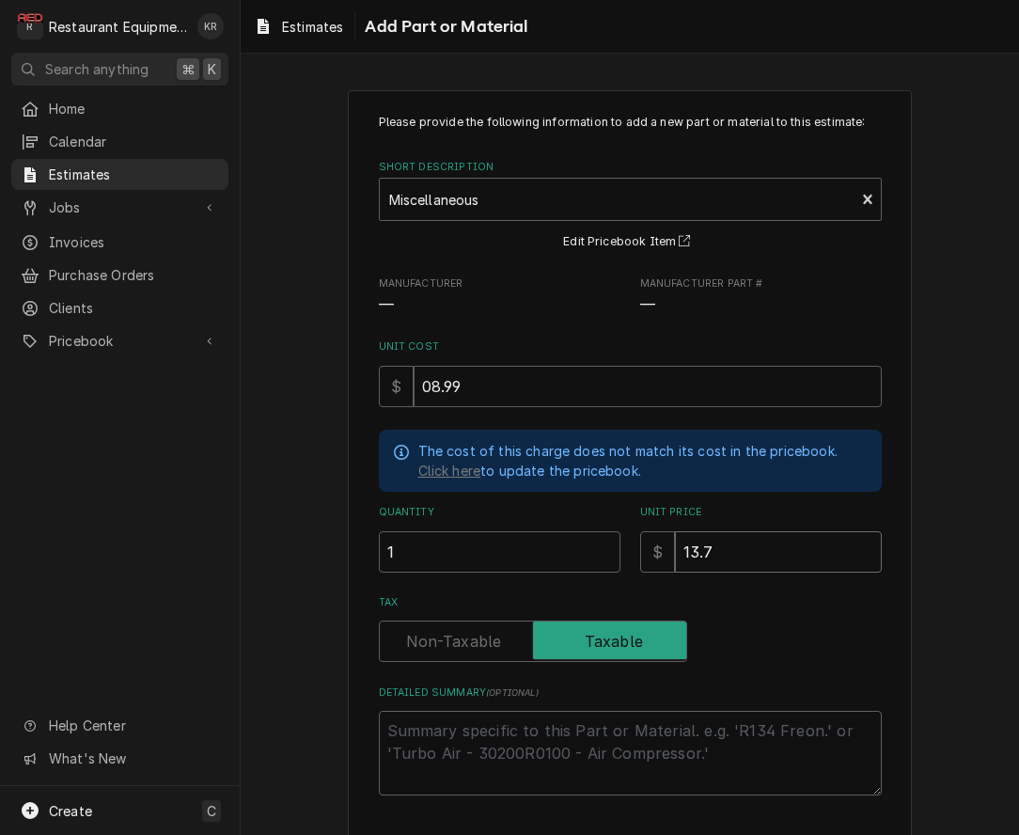
type textarea "x"
type input "13.74"
type textarea "x"
type input "13.74"
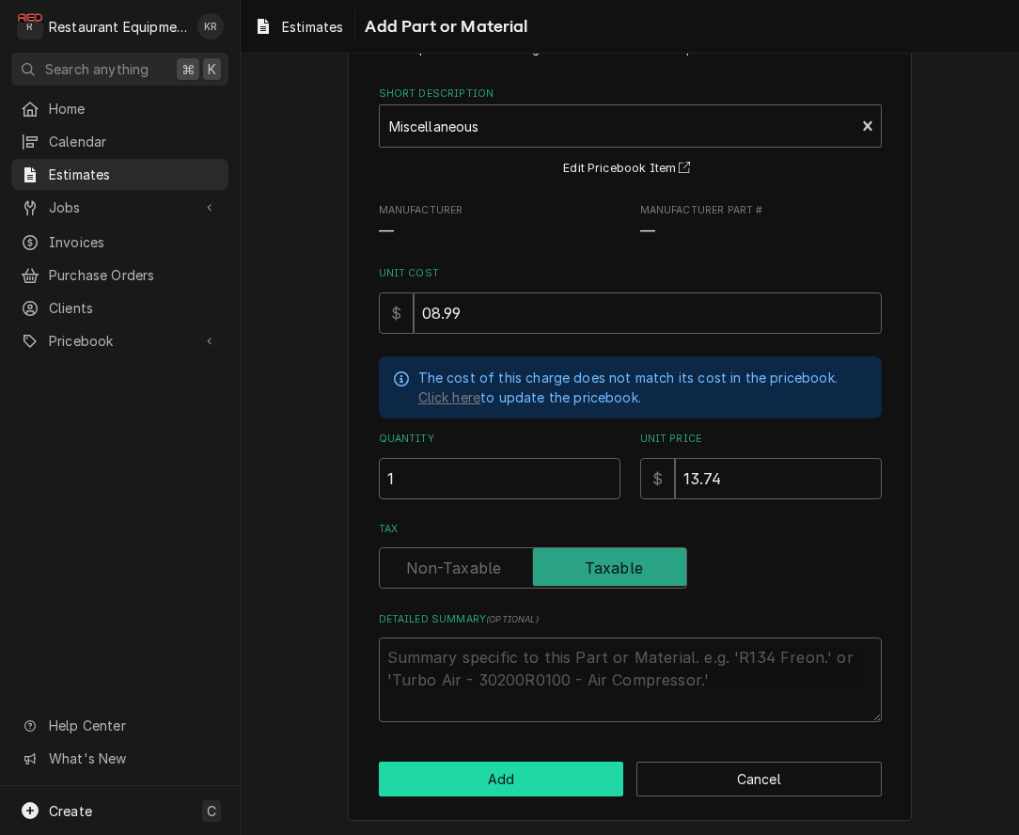
click at [555, 781] on button "Add" at bounding box center [501, 778] width 245 height 35
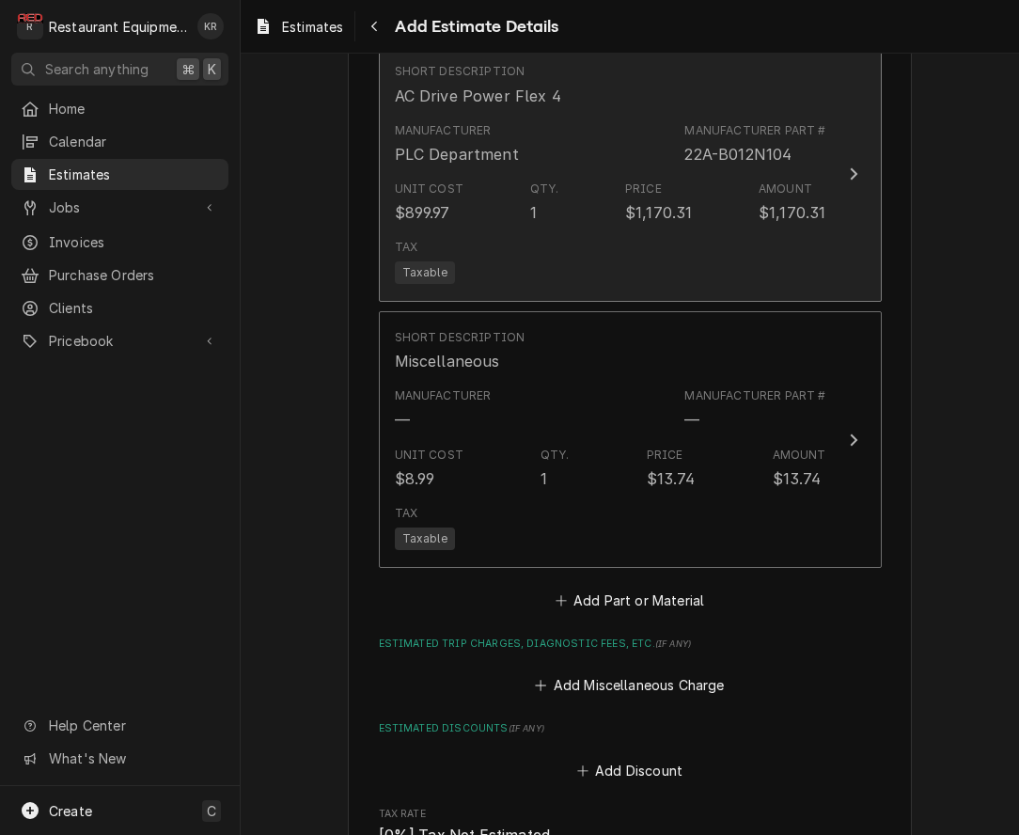
scroll to position [2451, 0]
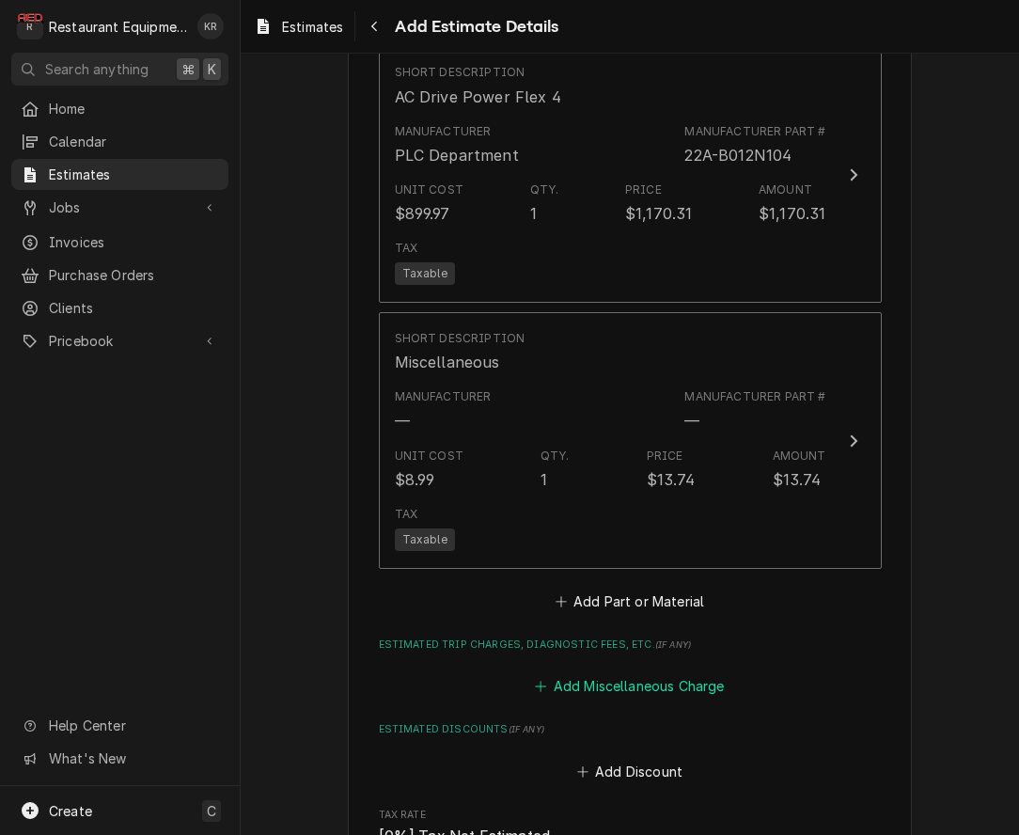
click at [607, 682] on button "Add Miscellaneous Charge" at bounding box center [629, 686] width 195 height 26
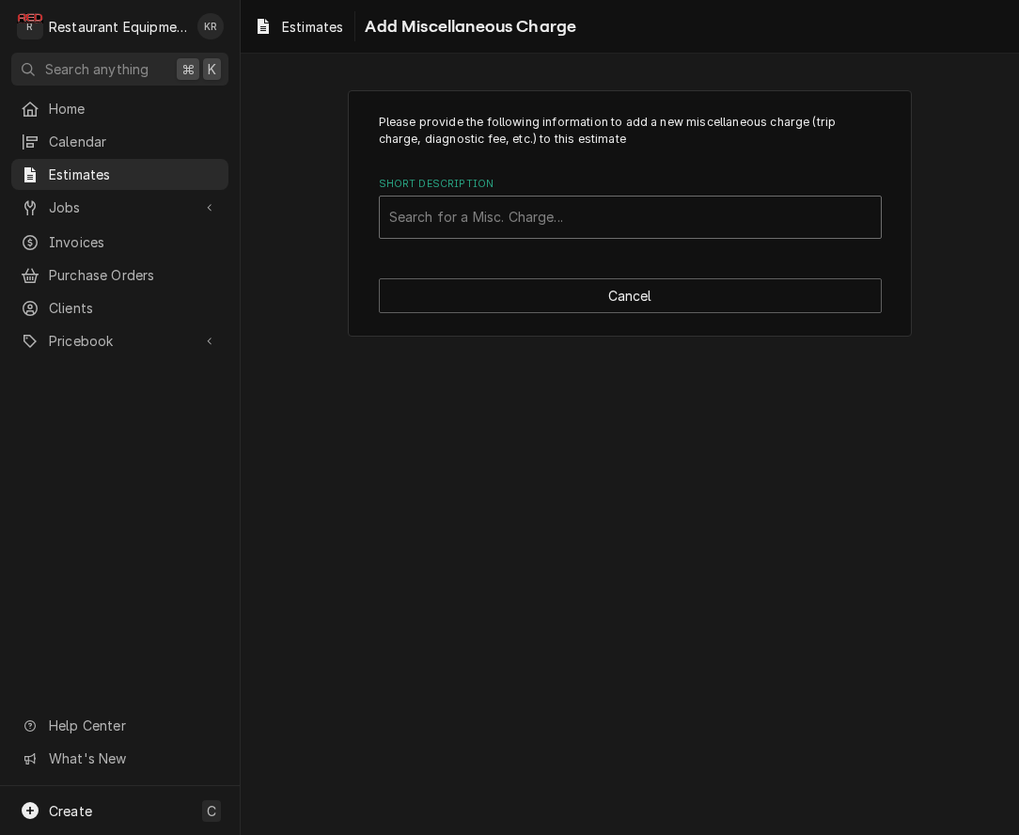
click at [510, 218] on div "Short Description" at bounding box center [630, 217] width 482 height 34
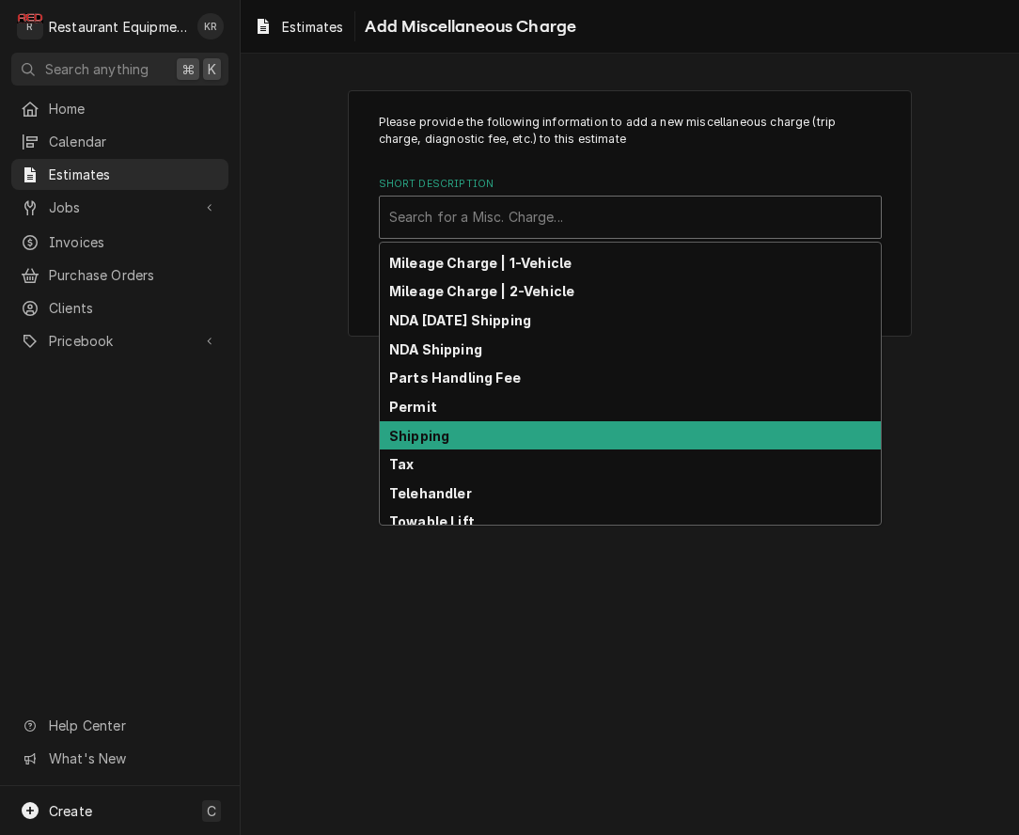
scroll to position [168, 0]
click at [482, 433] on div "Shipping" at bounding box center [630, 434] width 501 height 29
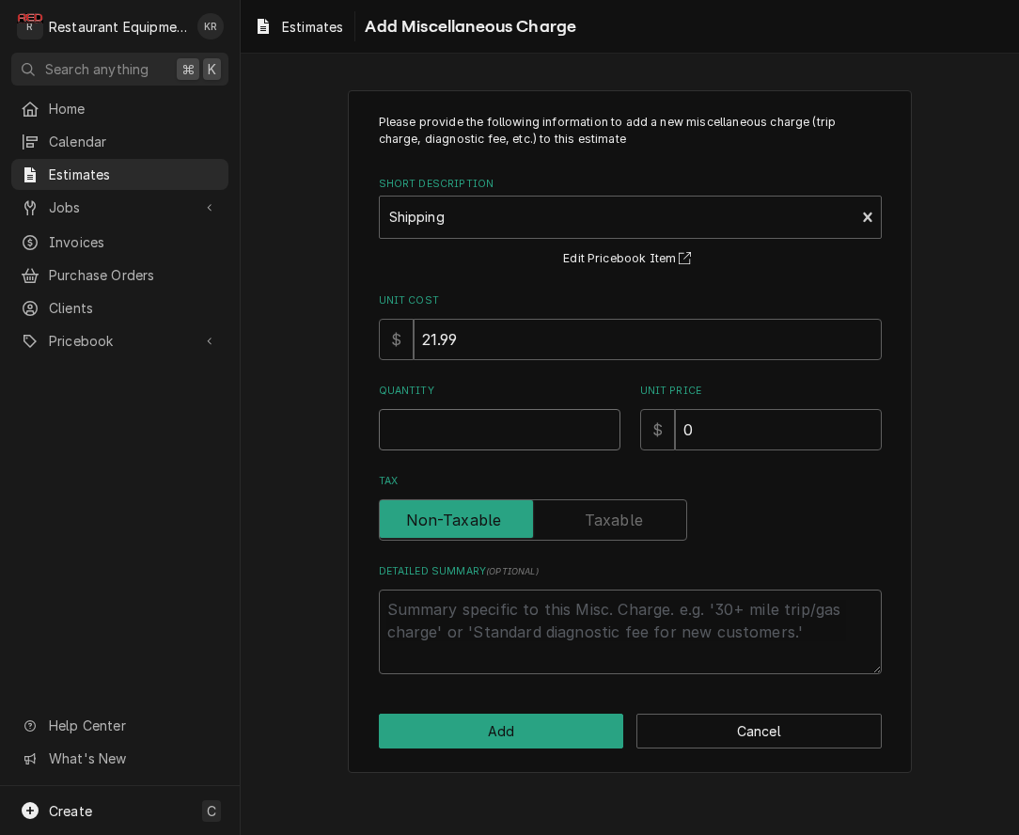
click at [494, 429] on input "Quantity" at bounding box center [500, 429] width 242 height 41
type textarea "x"
type input "1"
type textarea "x"
type input "1"
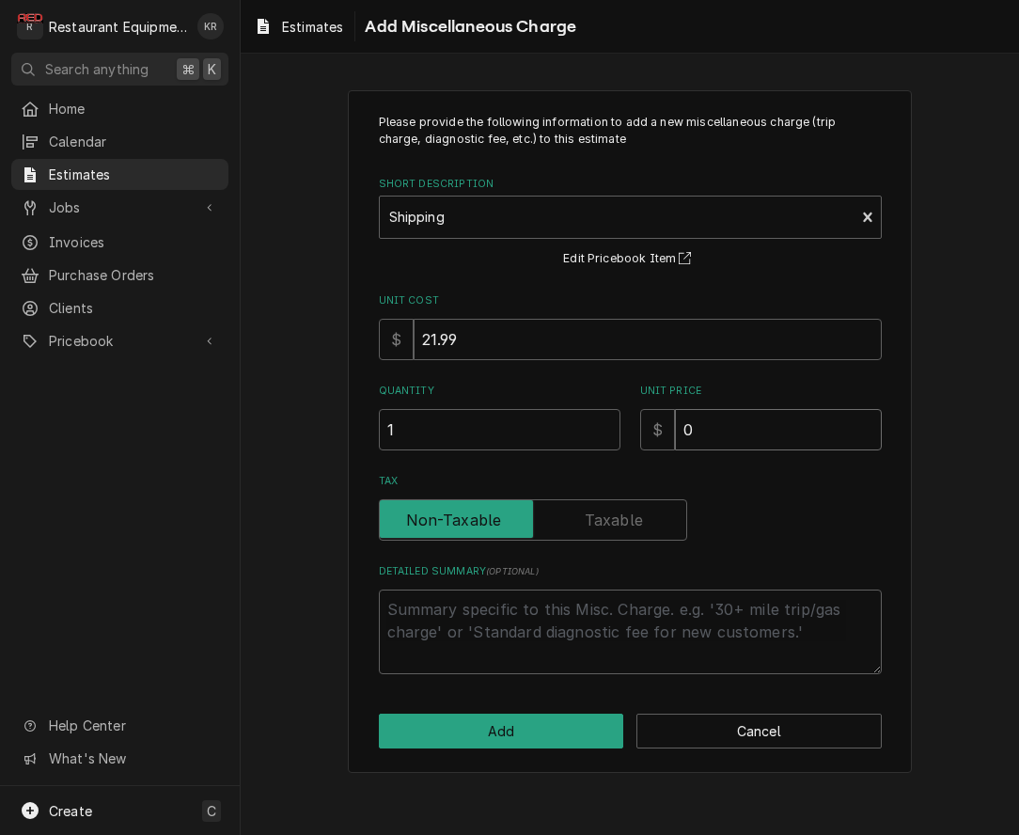
drag, startPoint x: 731, startPoint y: 364, endPoint x: 675, endPoint y: 429, distance: 86.6
click at [675, 429] on input "0" at bounding box center [778, 429] width 207 height 41
type textarea "x"
type input "7"
type textarea "x"
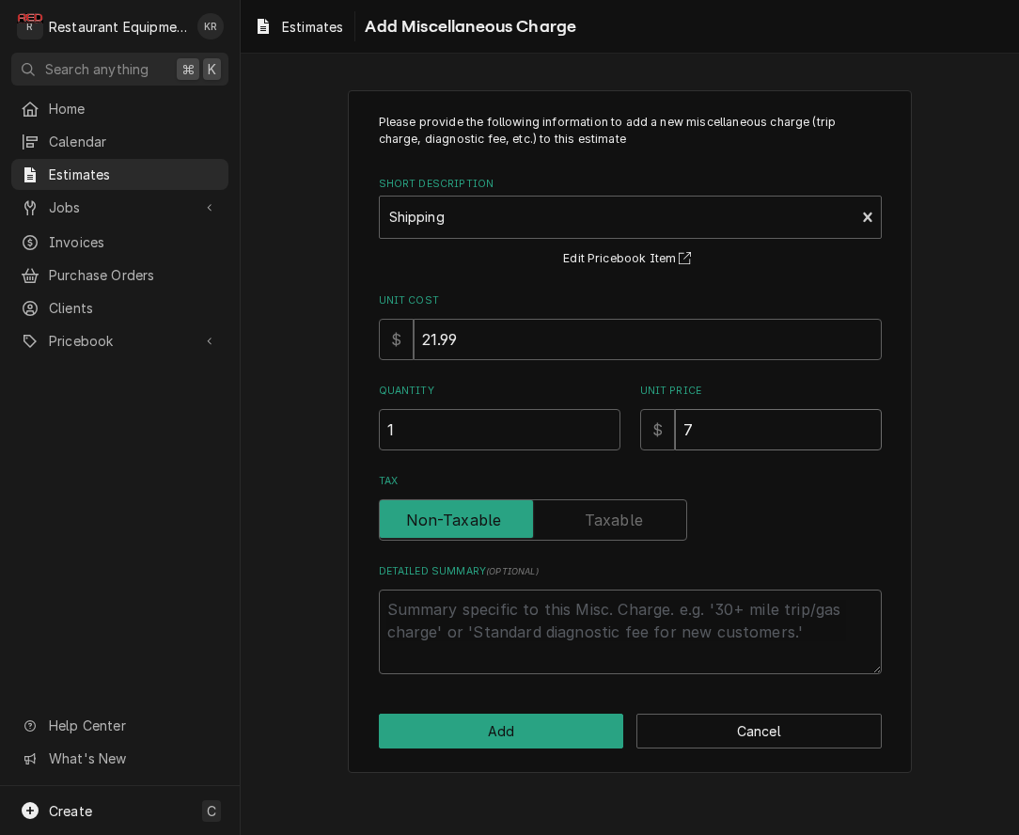
type input "78"
type textarea "x"
type input "78.4"
type textarea "x"
type input "78.46"
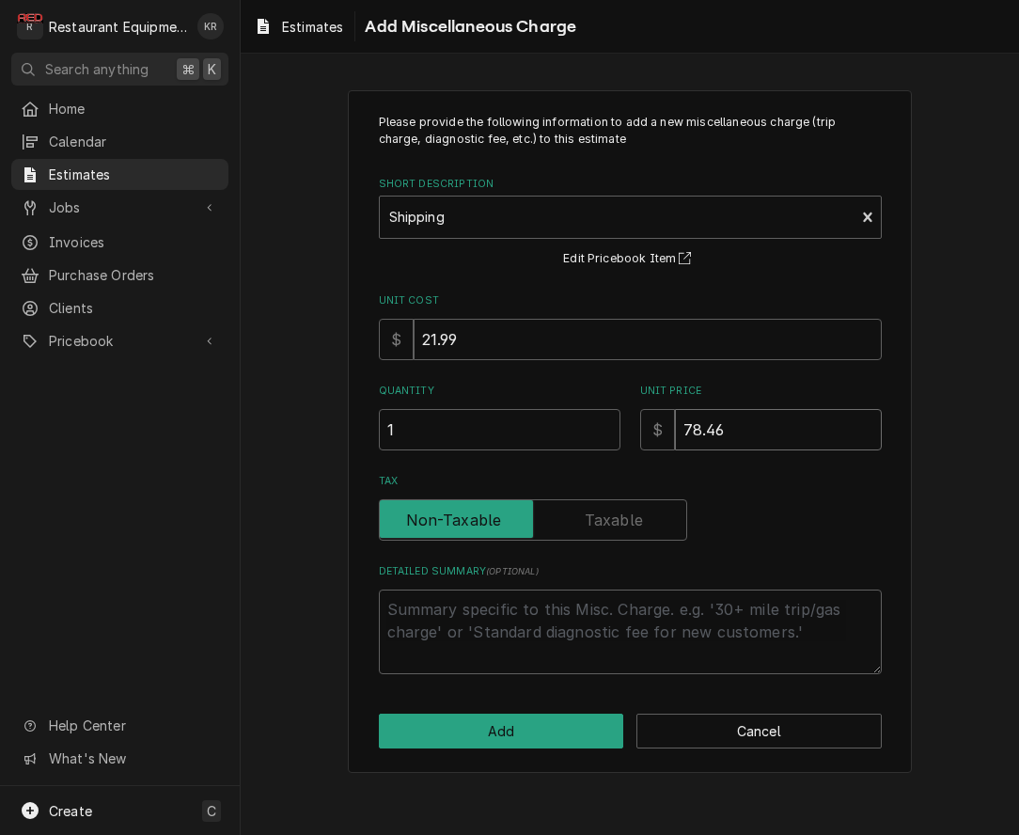
type textarea "x"
type input "78.46"
click at [522, 741] on button "Add" at bounding box center [501, 730] width 245 height 35
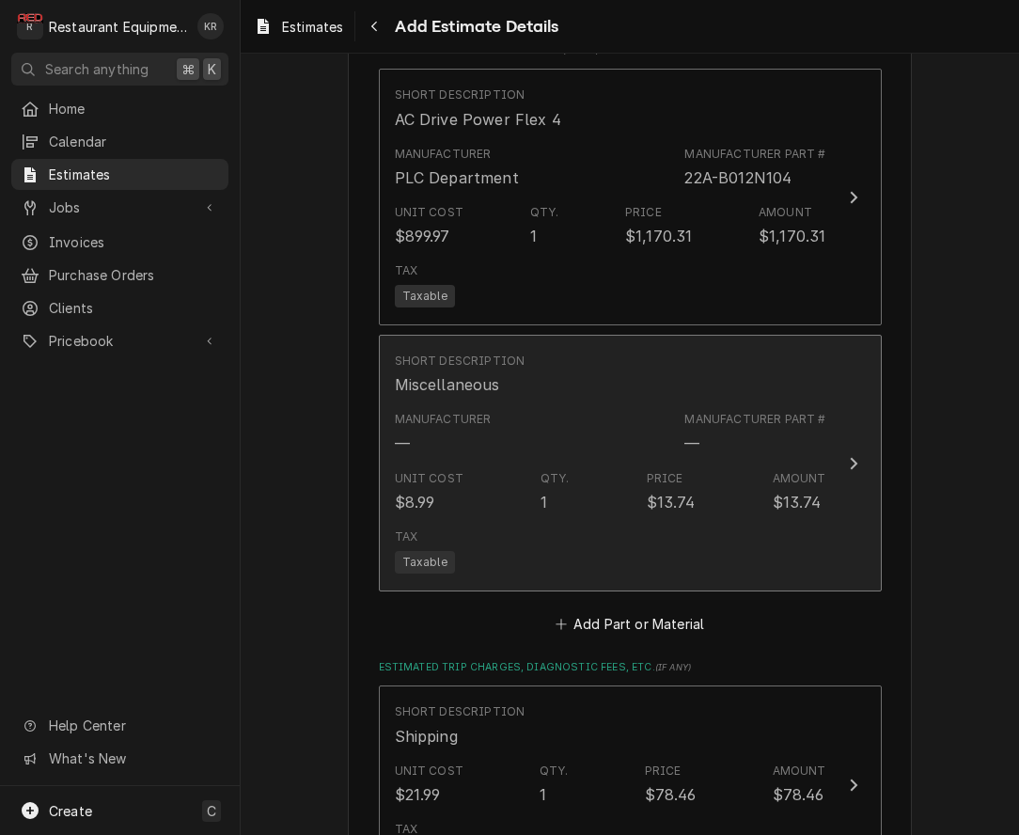
type textarea "x"
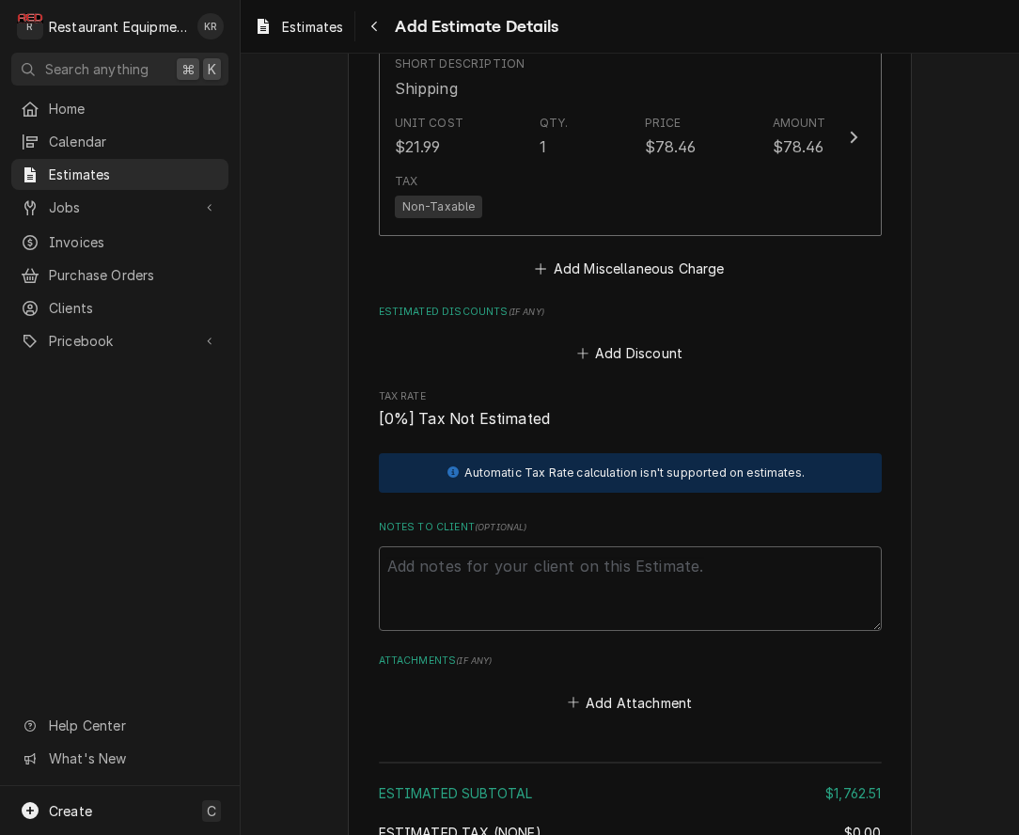
scroll to position [3079, 0]
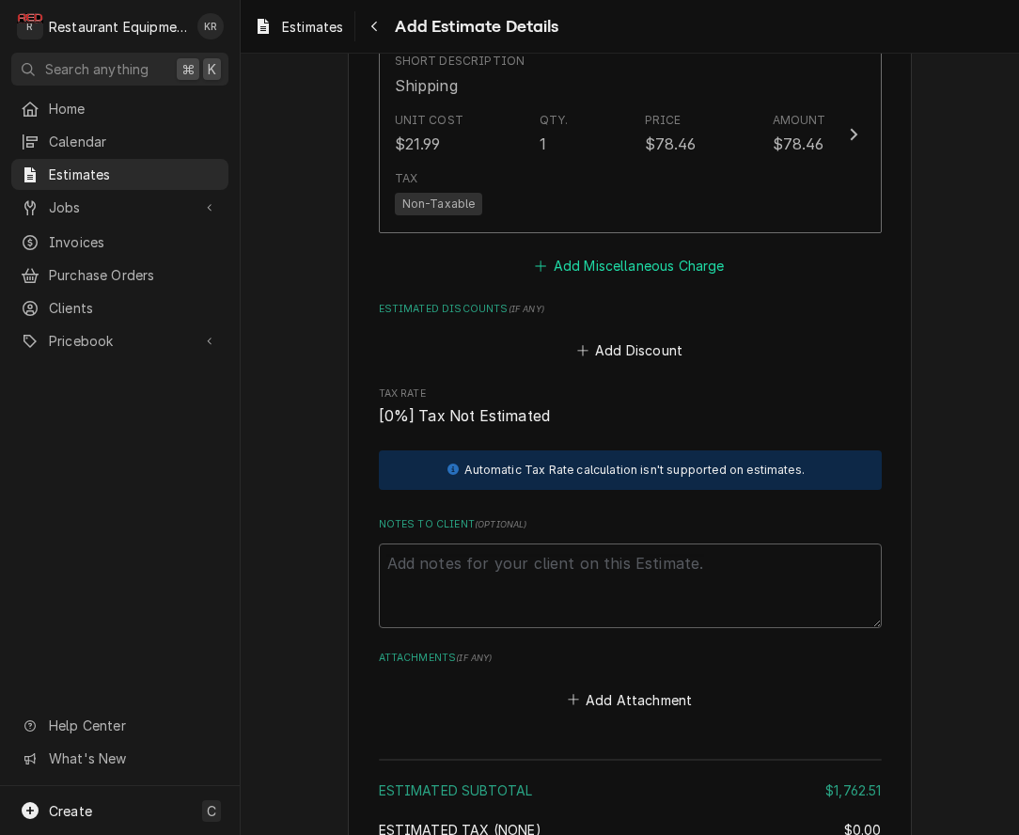
click at [619, 257] on button "Add Miscellaneous Charge" at bounding box center [629, 265] width 195 height 26
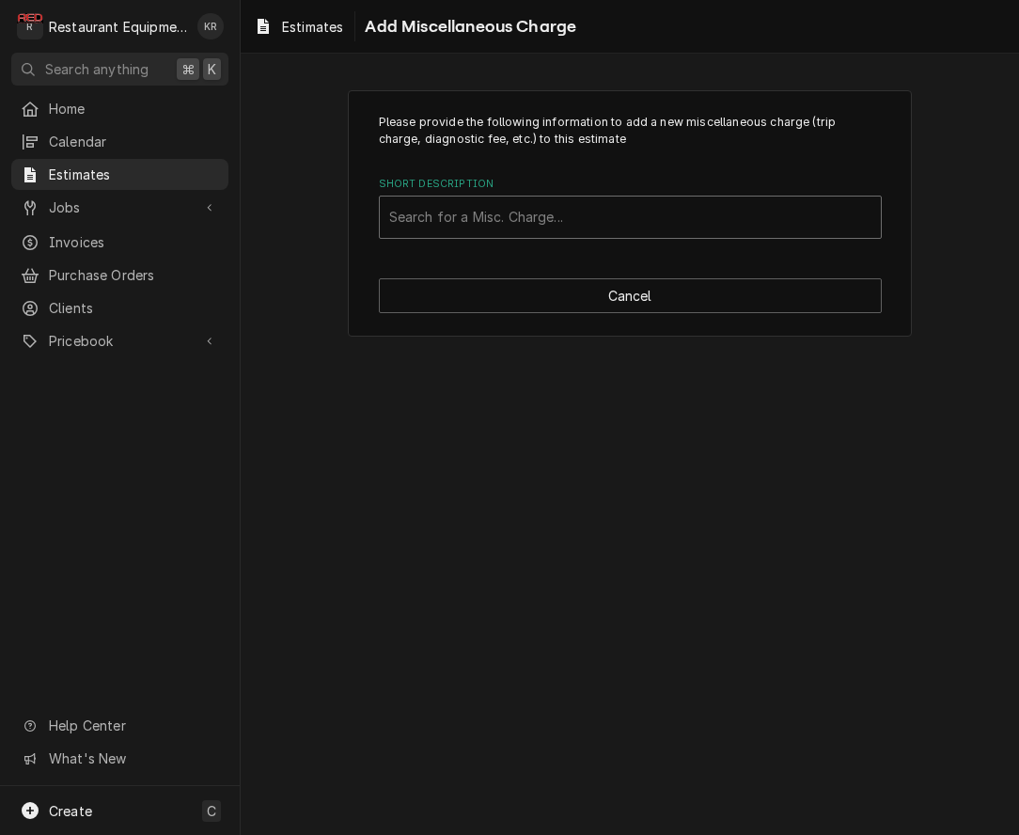
click at [551, 217] on div "Short Description" at bounding box center [630, 217] width 482 height 34
type input "ta"
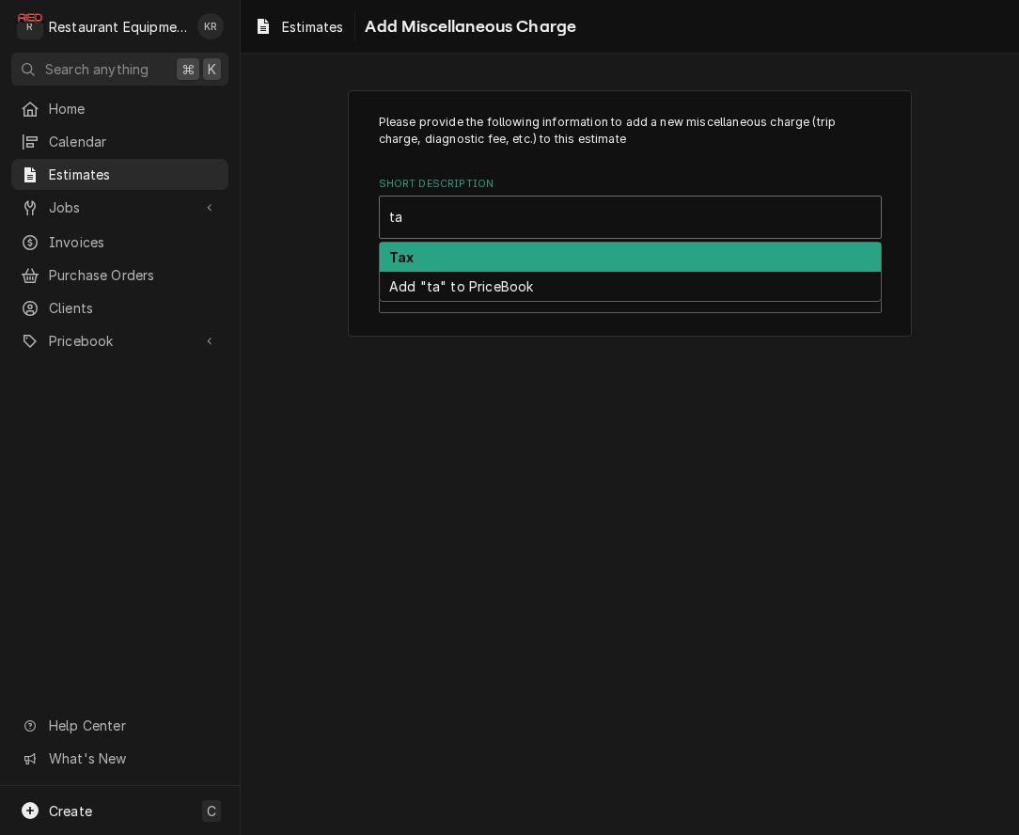
click at [491, 249] on div "Tax" at bounding box center [630, 256] width 501 height 29
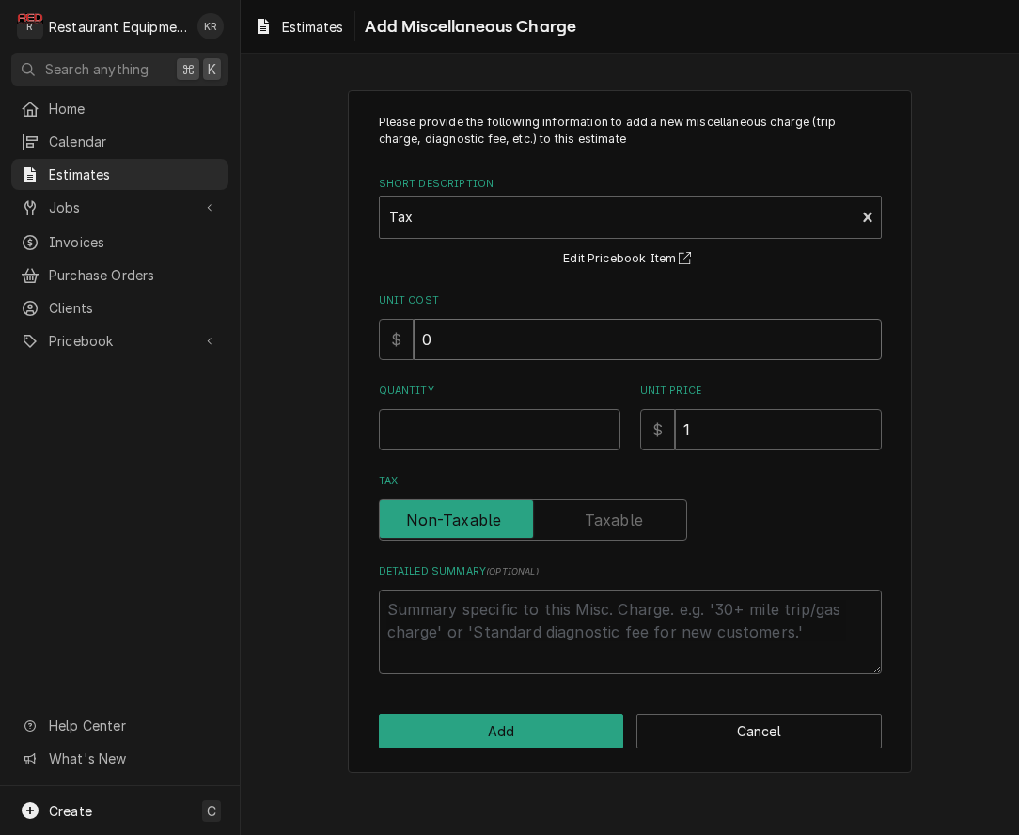
click at [478, 350] on input "0" at bounding box center [647, 339] width 468 height 41
type textarea "x"
type input "01"
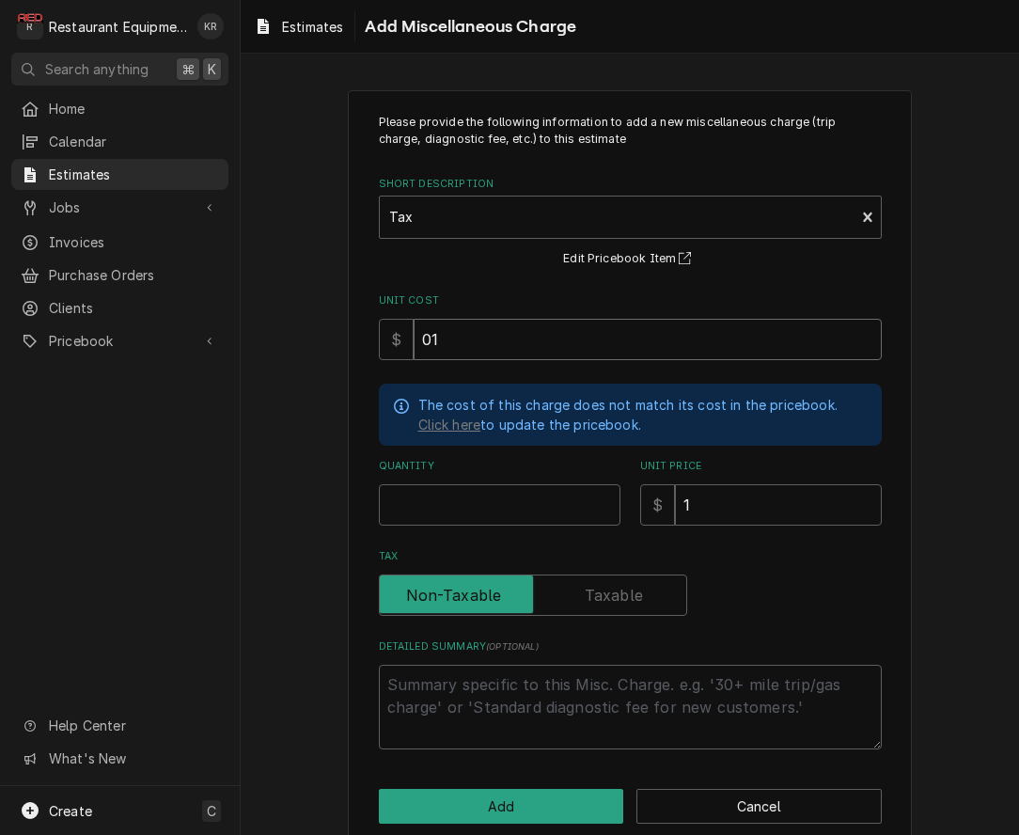
type textarea "x"
type input "011"
type textarea "x"
type input "0110"
type textarea "x"
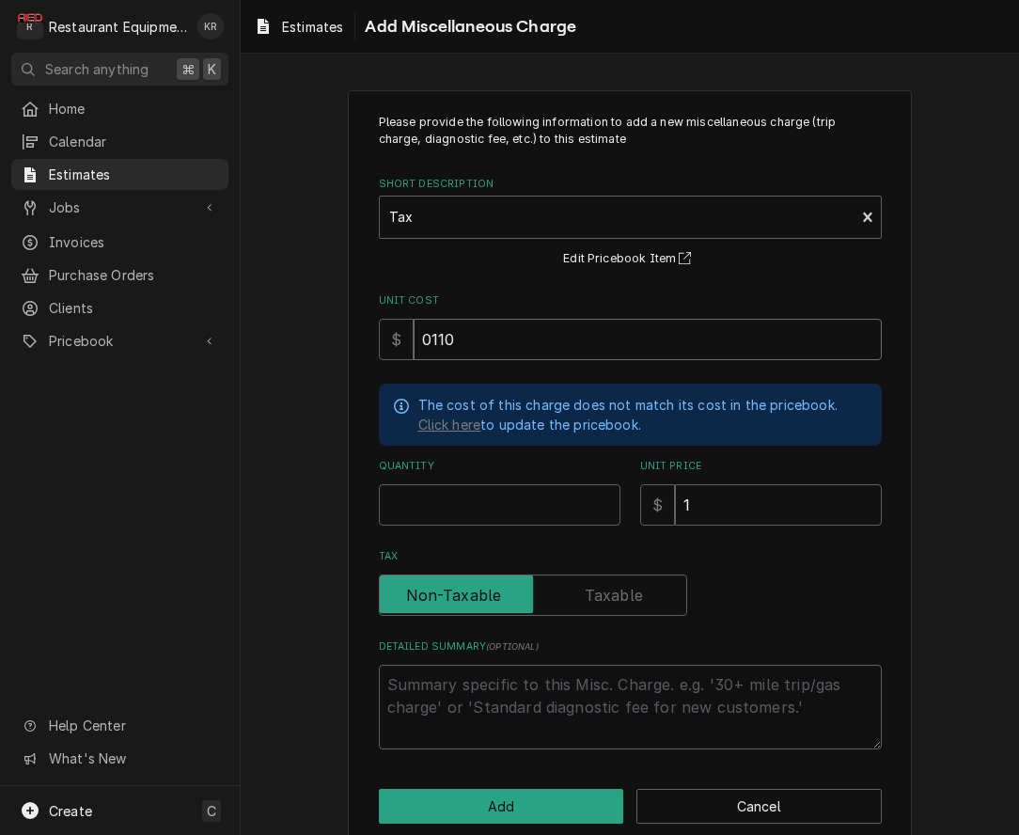
type input "110"
type textarea "x"
type input "0110.8"
type textarea "x"
type input "0110.88"
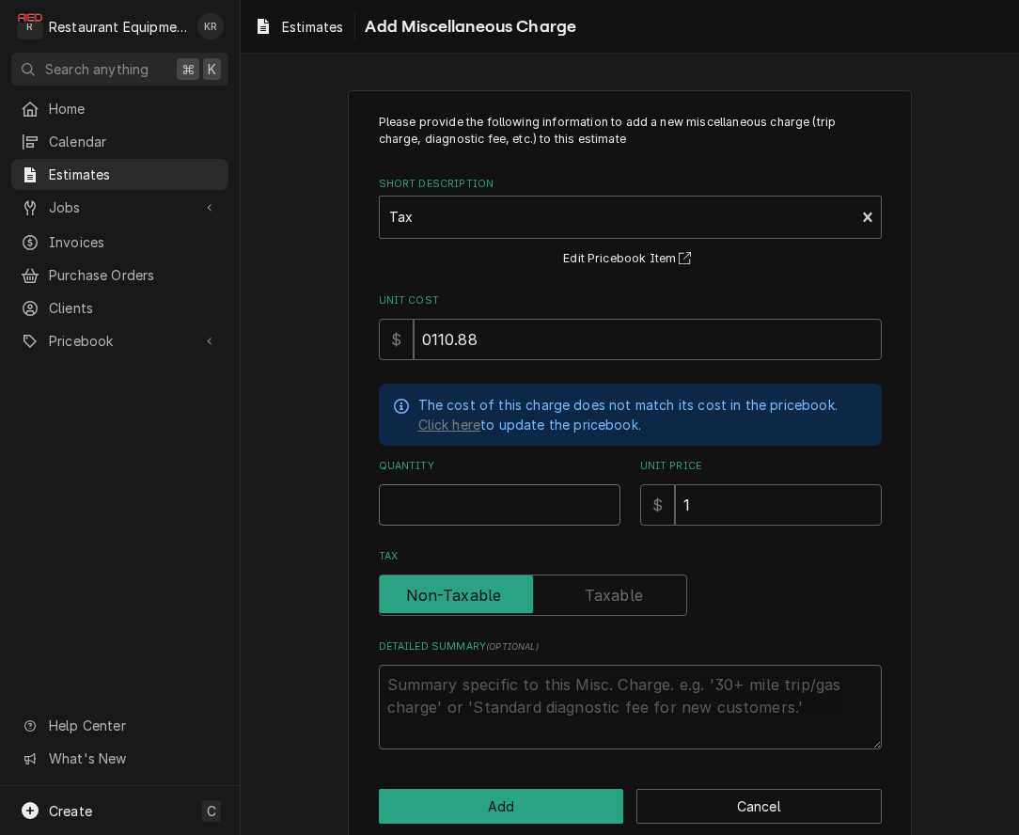
type textarea "x"
type input "1"
type textarea "x"
type input "1"
type textarea "x"
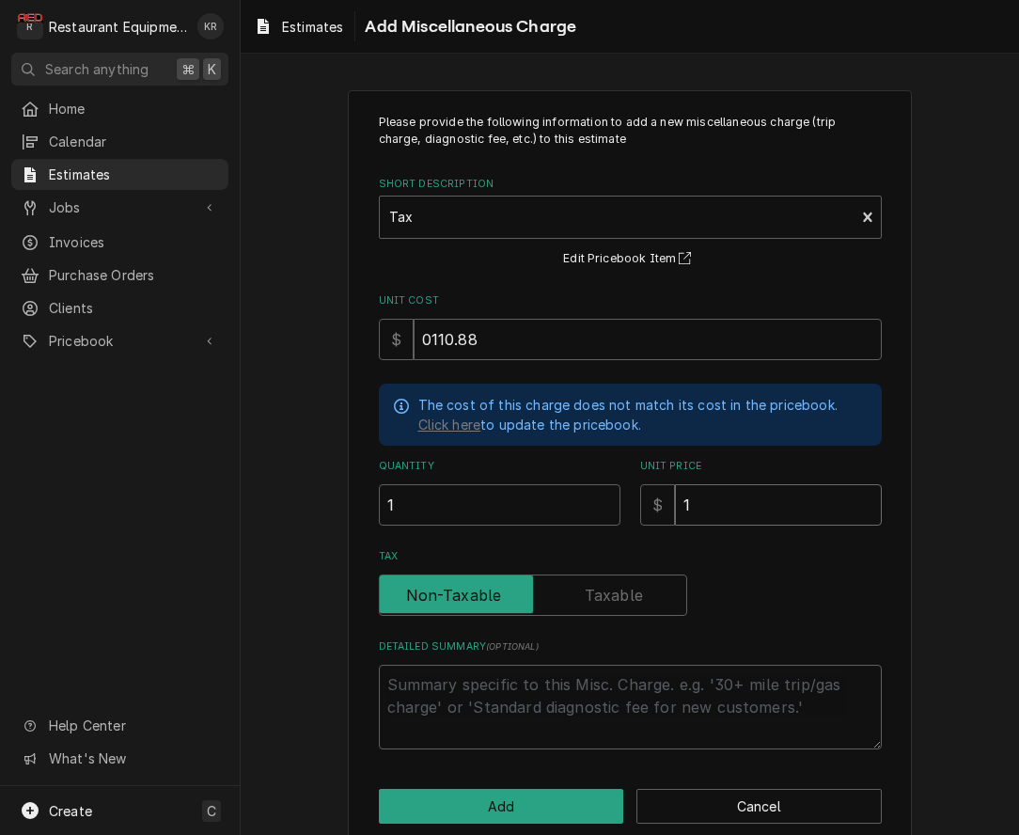
type input "11"
type textarea "x"
type input "110"
type textarea "x"
type input "110.8"
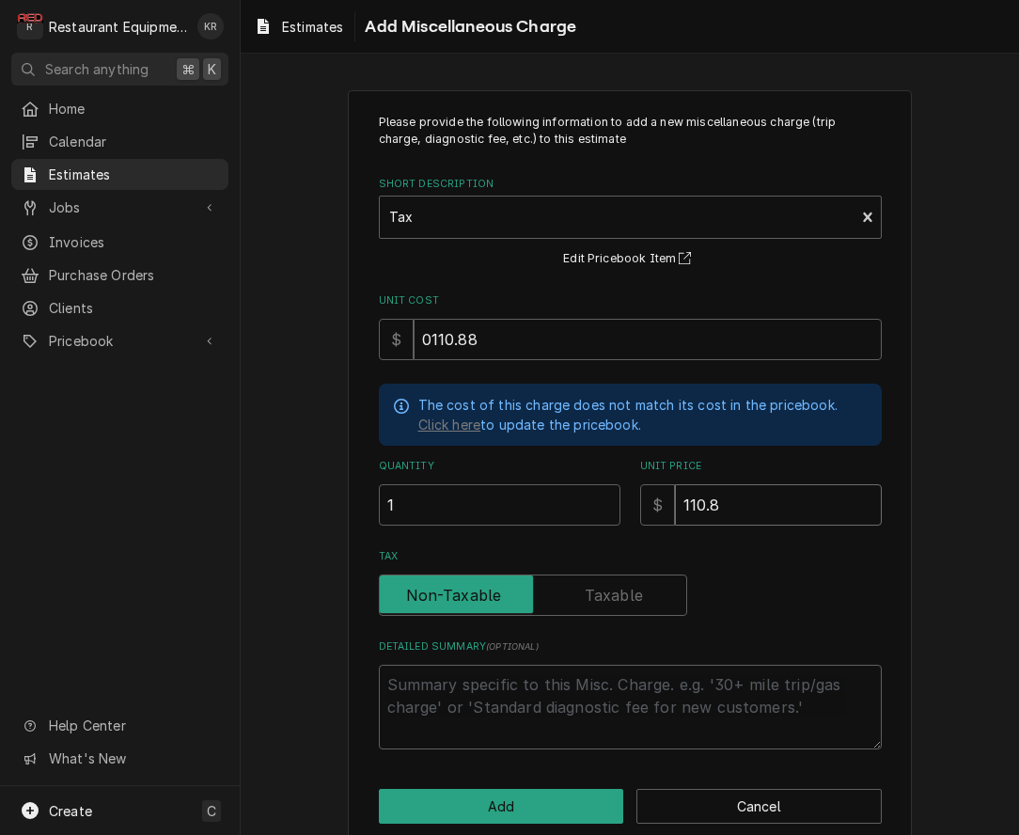
type textarea "x"
type input "110.88"
type textarea "x"
type input "110.88"
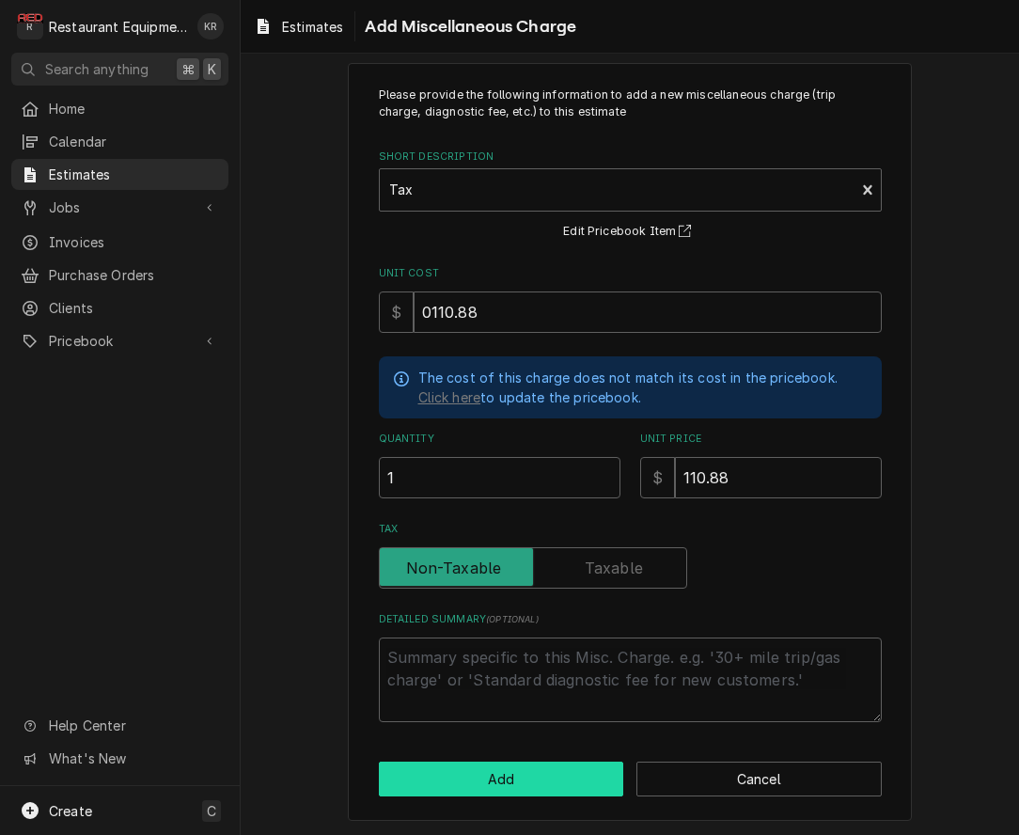
click at [554, 769] on button "Add" at bounding box center [501, 778] width 245 height 35
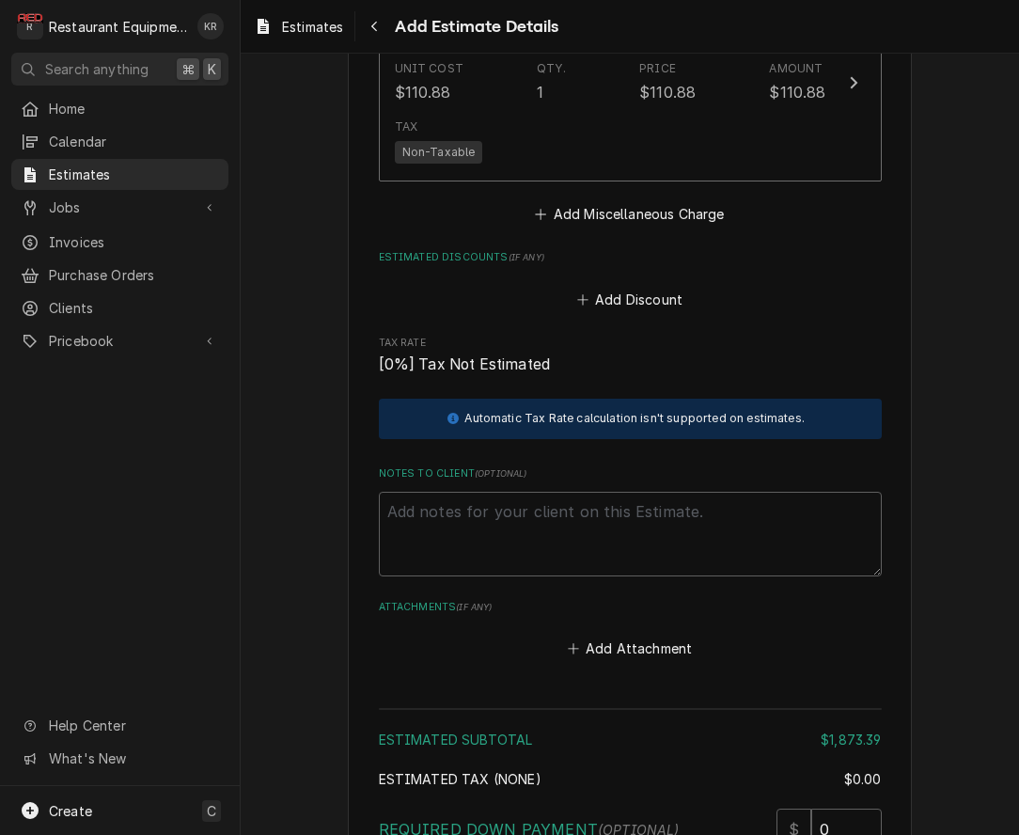
scroll to position [3355, 0]
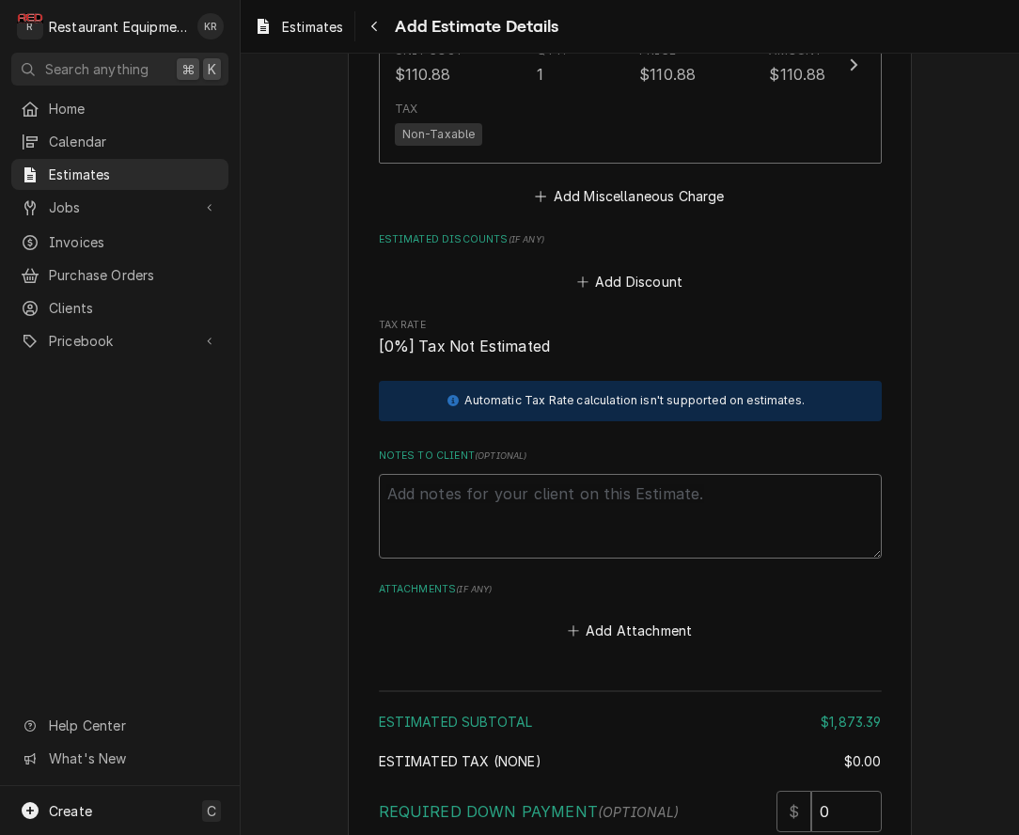
click at [478, 496] on textarea "Notes to Client ( optional )" at bounding box center [630, 516] width 503 height 85
type textarea "x"
type textarea "R"
type textarea "x"
type textarea "Ro"
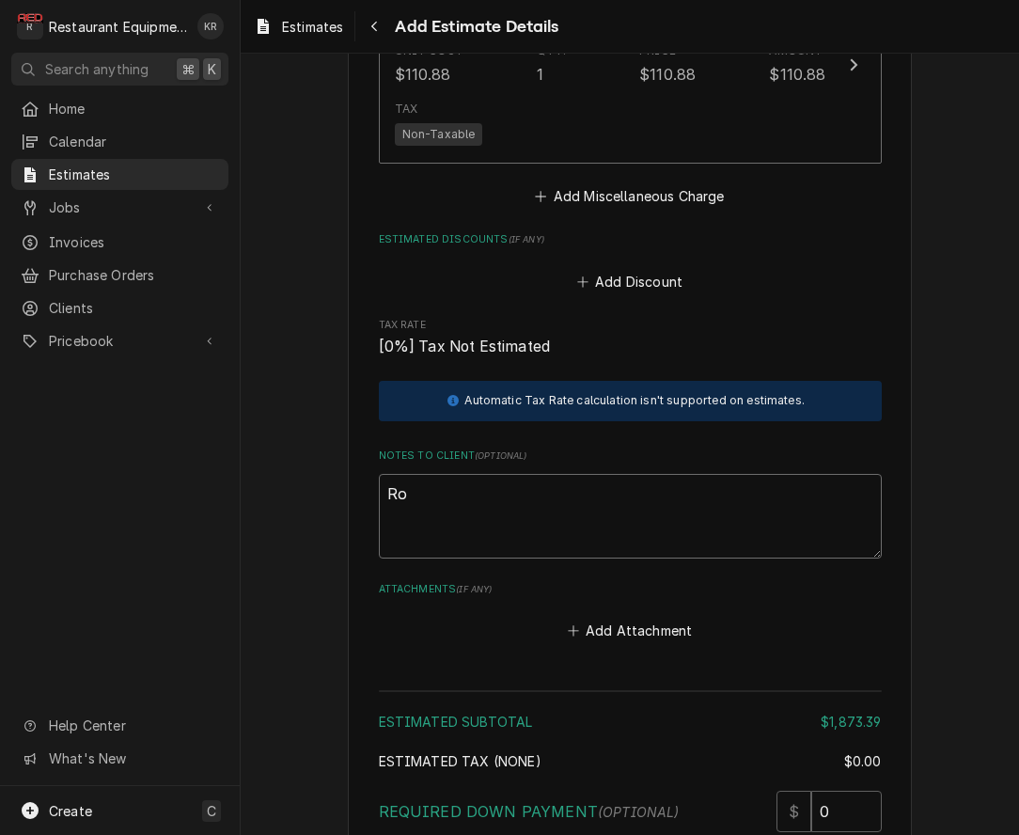
type textarea "x"
type textarea "Roo"
type textarea "x"
type textarea "Roo"
type textarea "x"
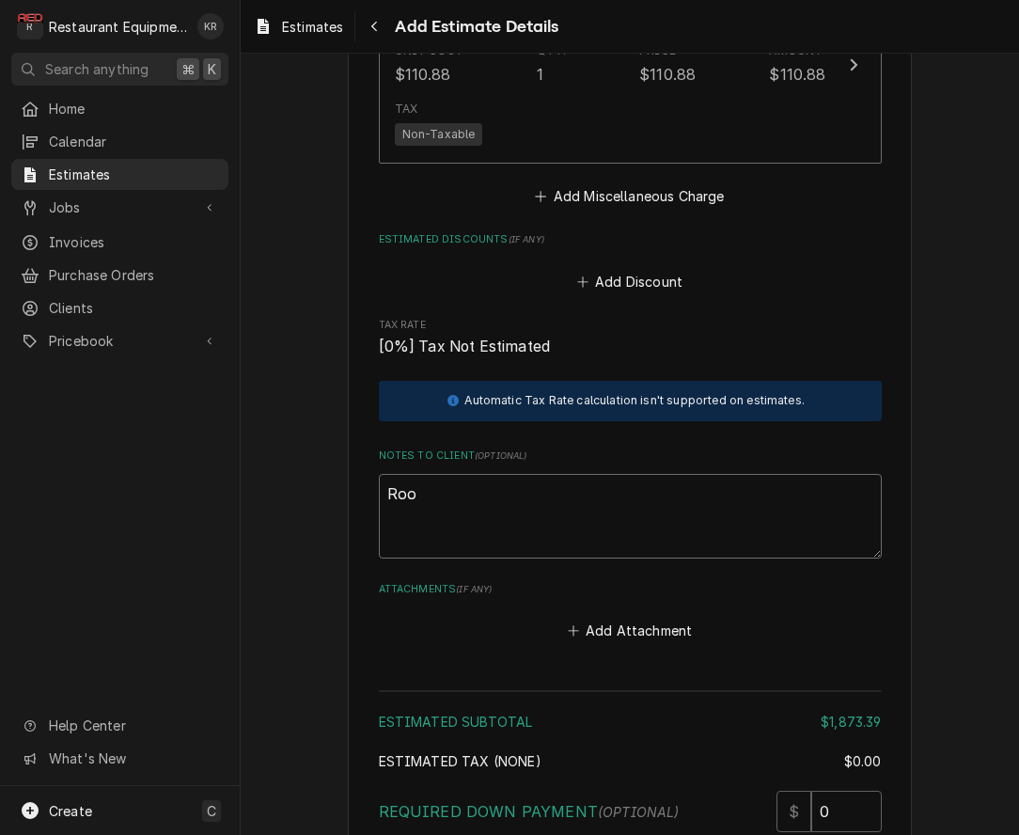
type textarea "Roo 8"
type textarea "x"
type textarea "Roo 85"
type textarea "x"
type textarea "Roo 851"
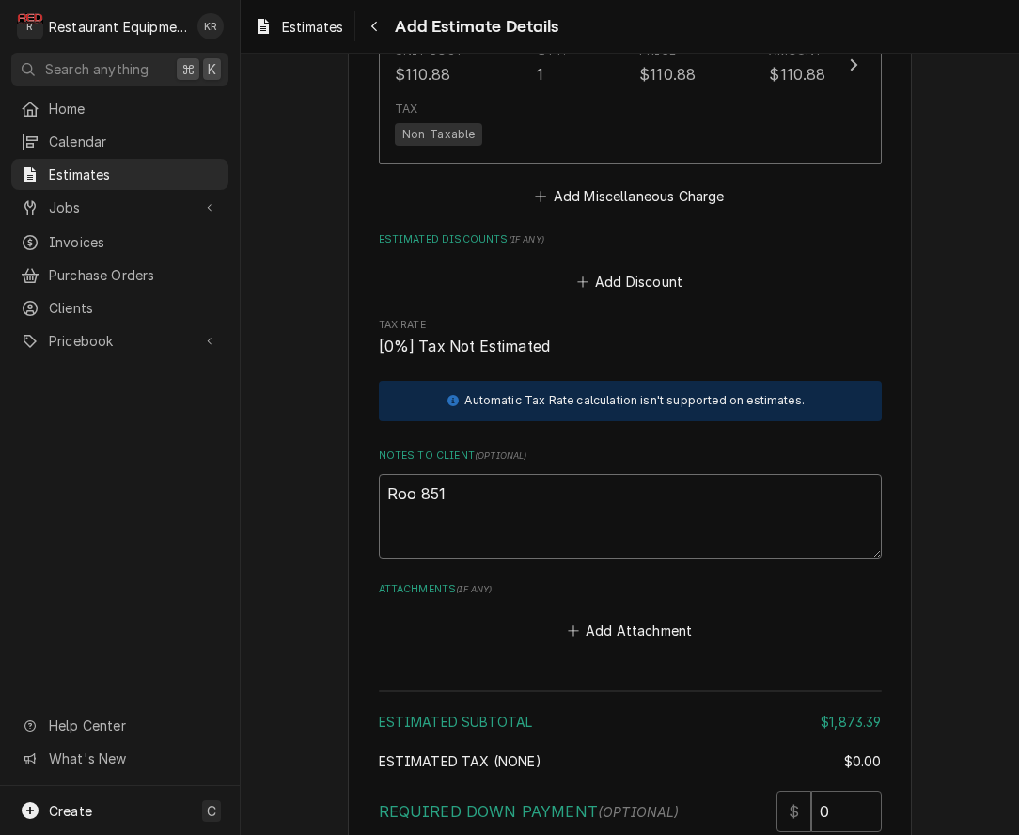
type textarea "x"
type textarea "Roo 8515"
type textarea "x"
type textarea "Roo 8515"
type textarea "x"
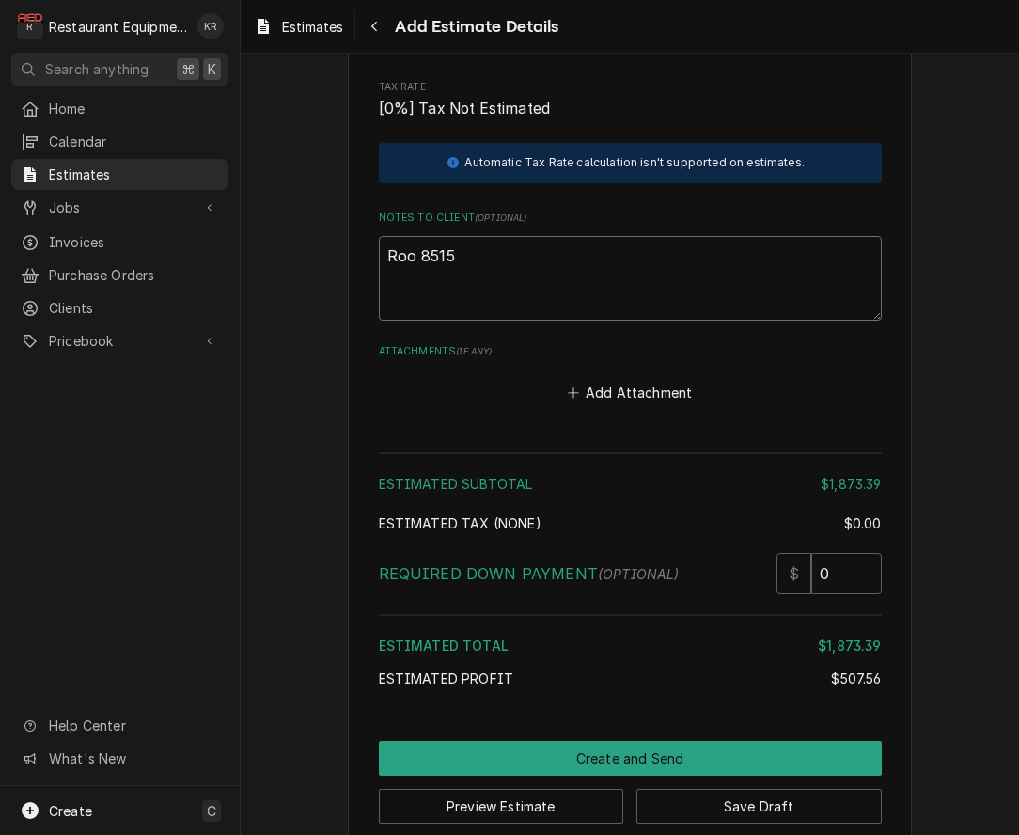
scroll to position [3617, 0]
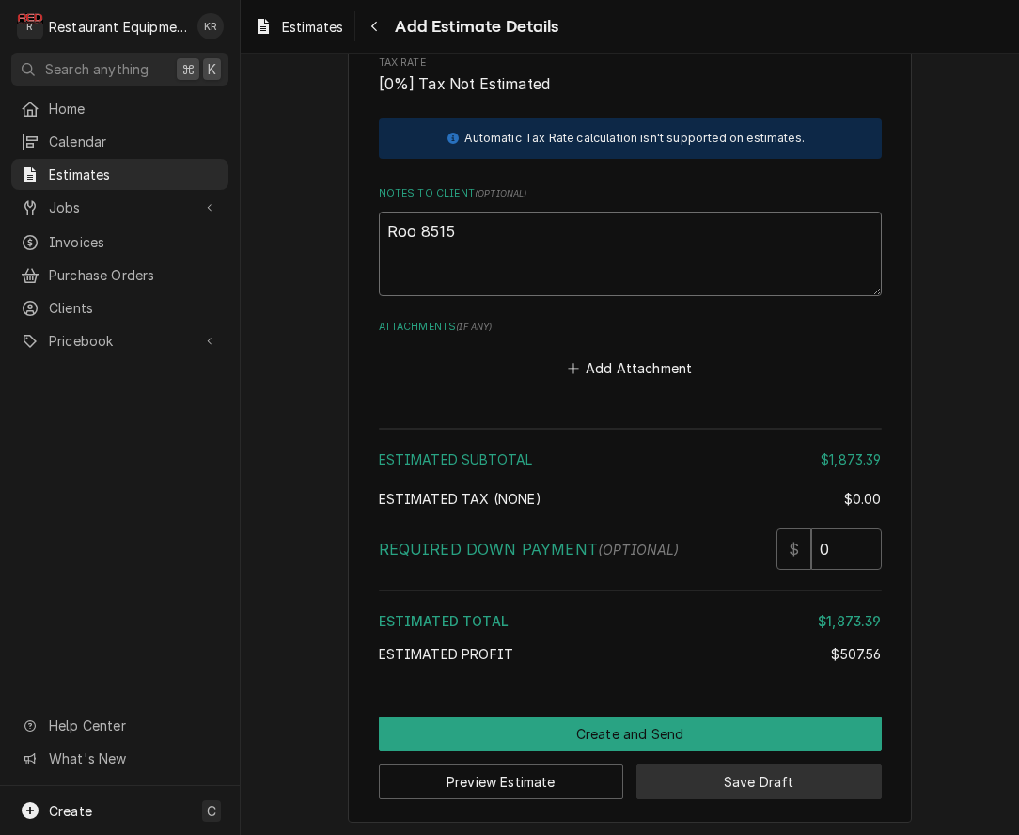
type textarea "Roo 8515"
click at [763, 775] on button "Save Draft" at bounding box center [758, 781] width 245 height 35
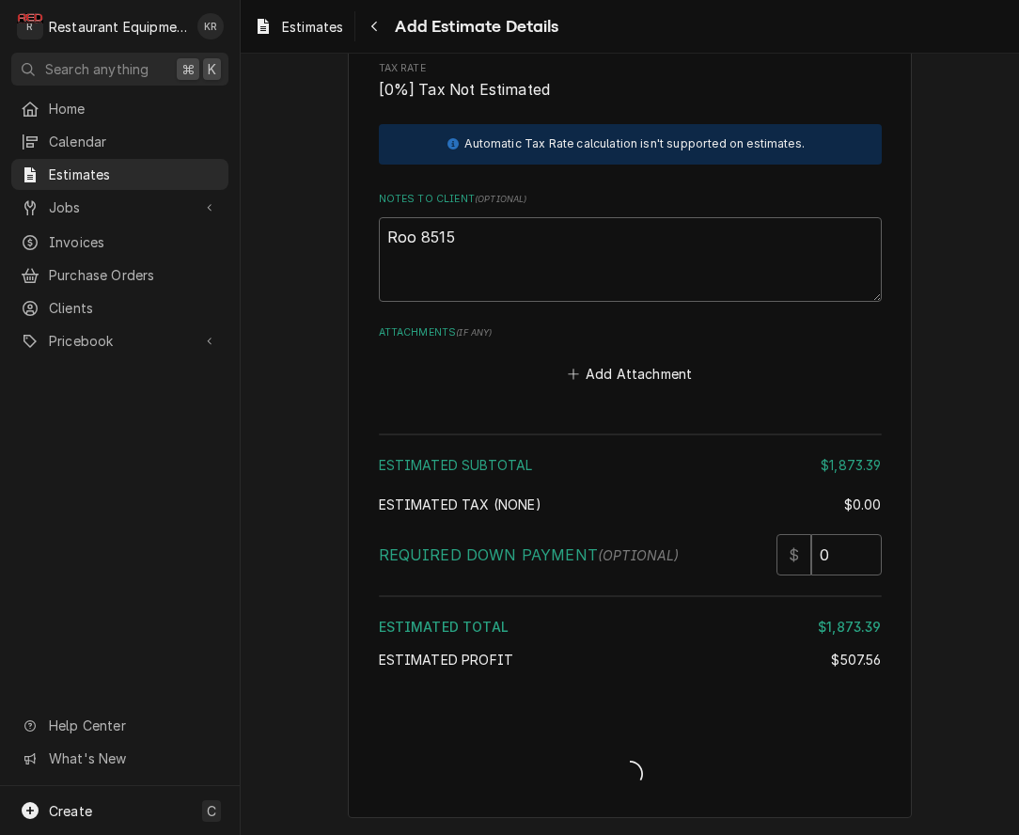
scroll to position [3607, 0]
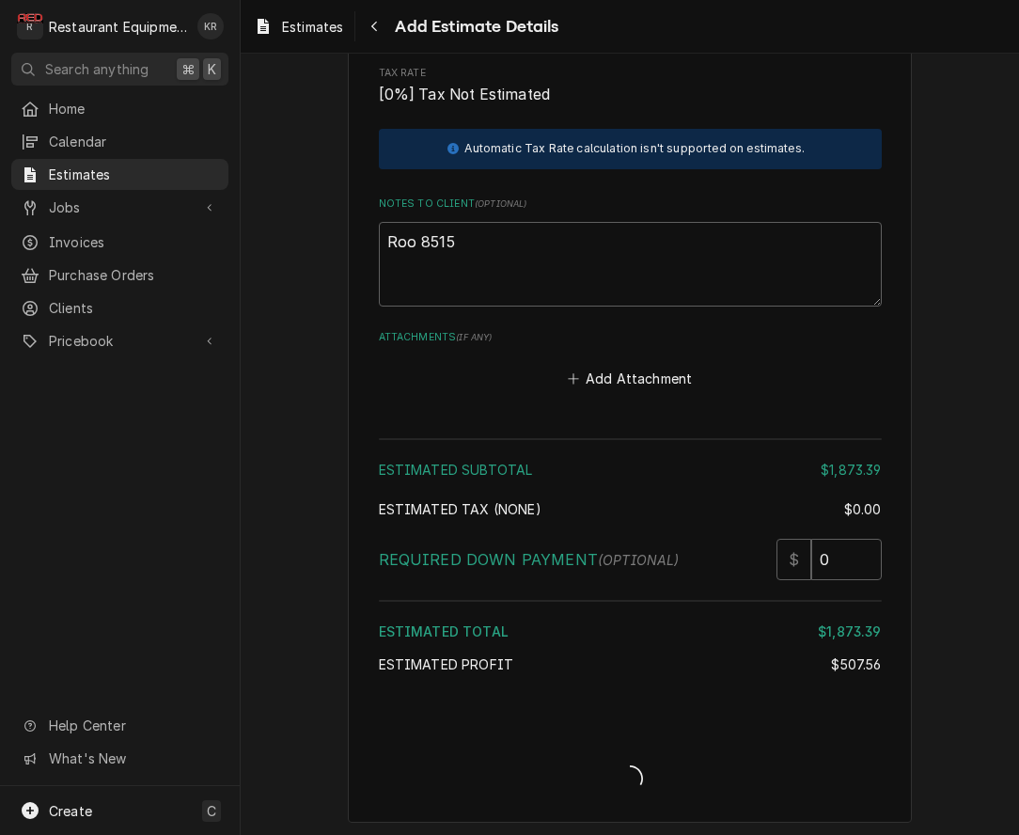
type textarea "x"
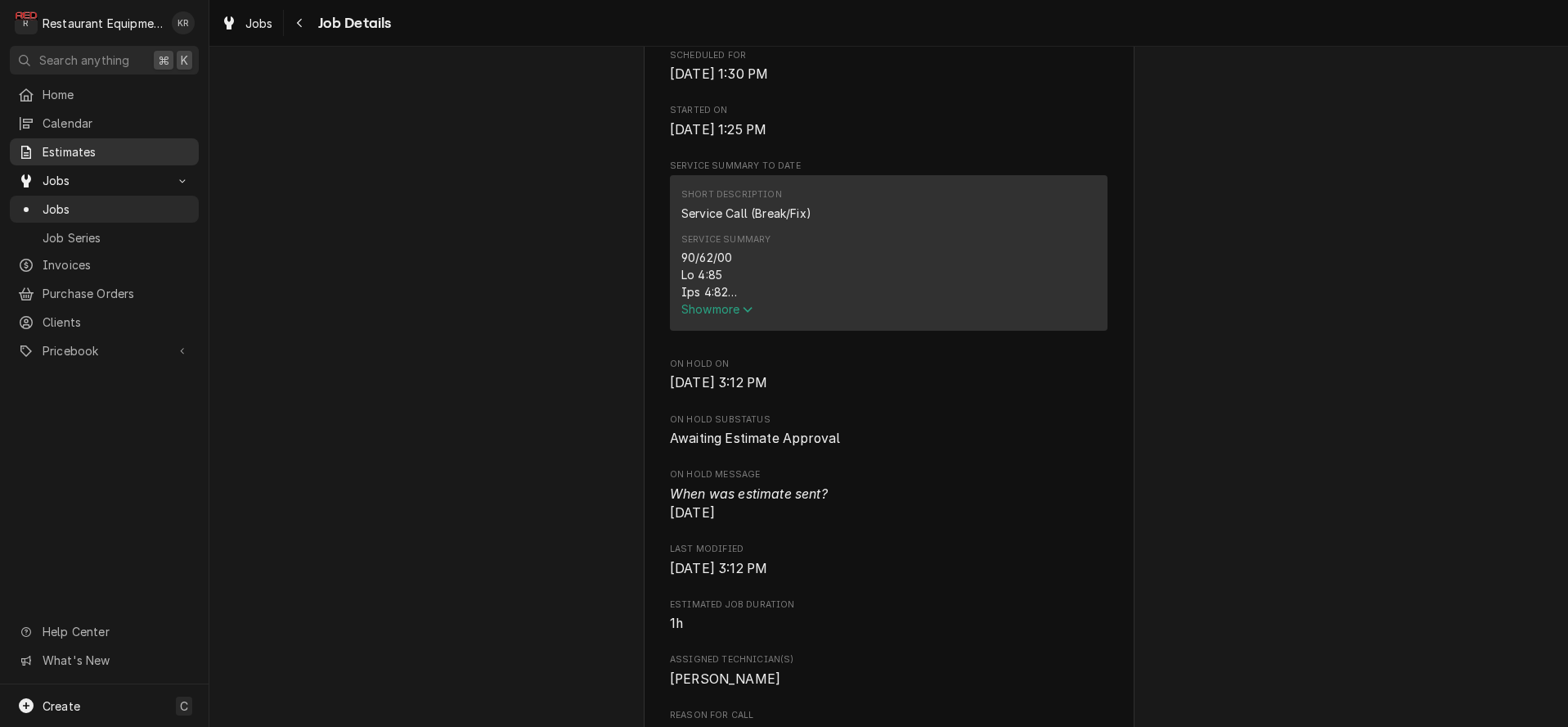
scroll to position [585, 0]
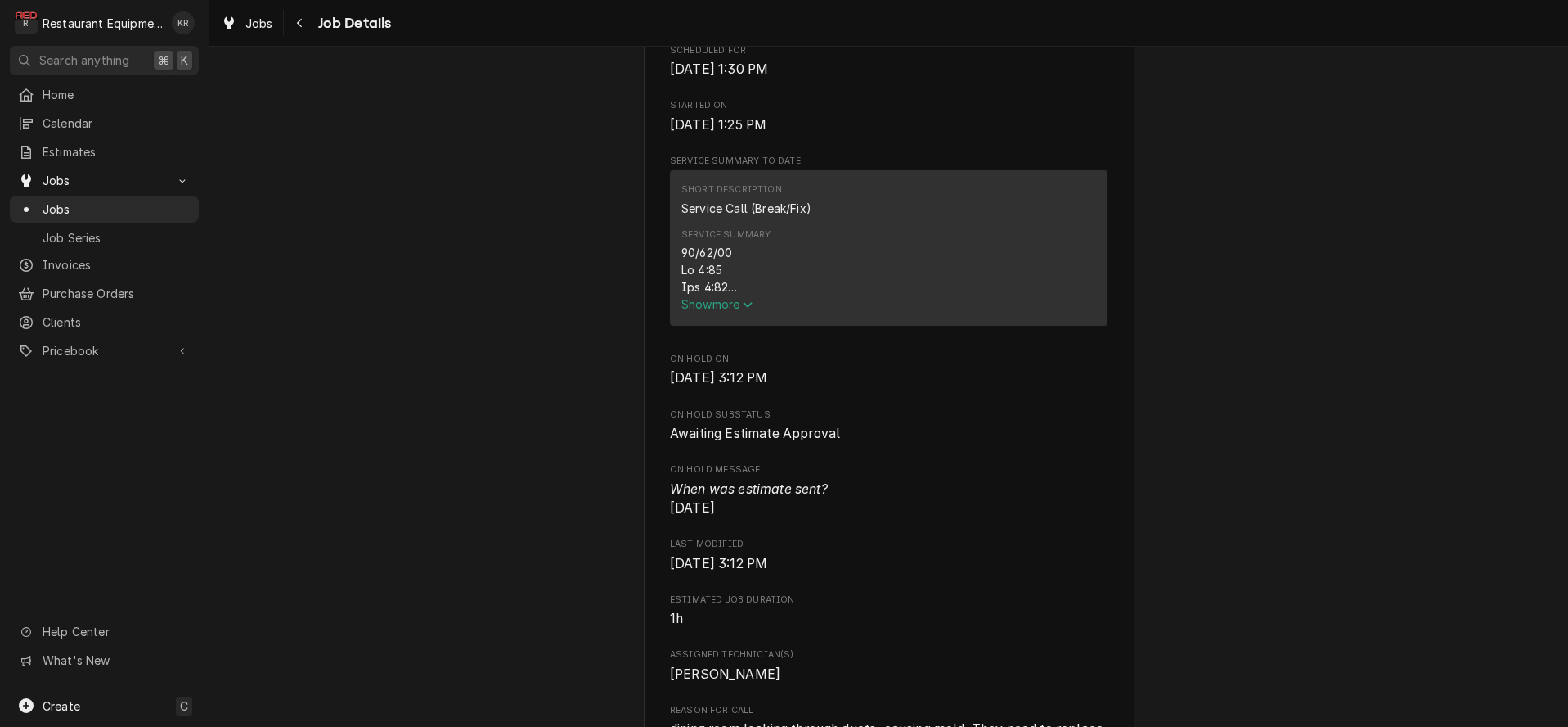
click at [717, 311] on span "Show more" at bounding box center [717, 304] width 72 height 14
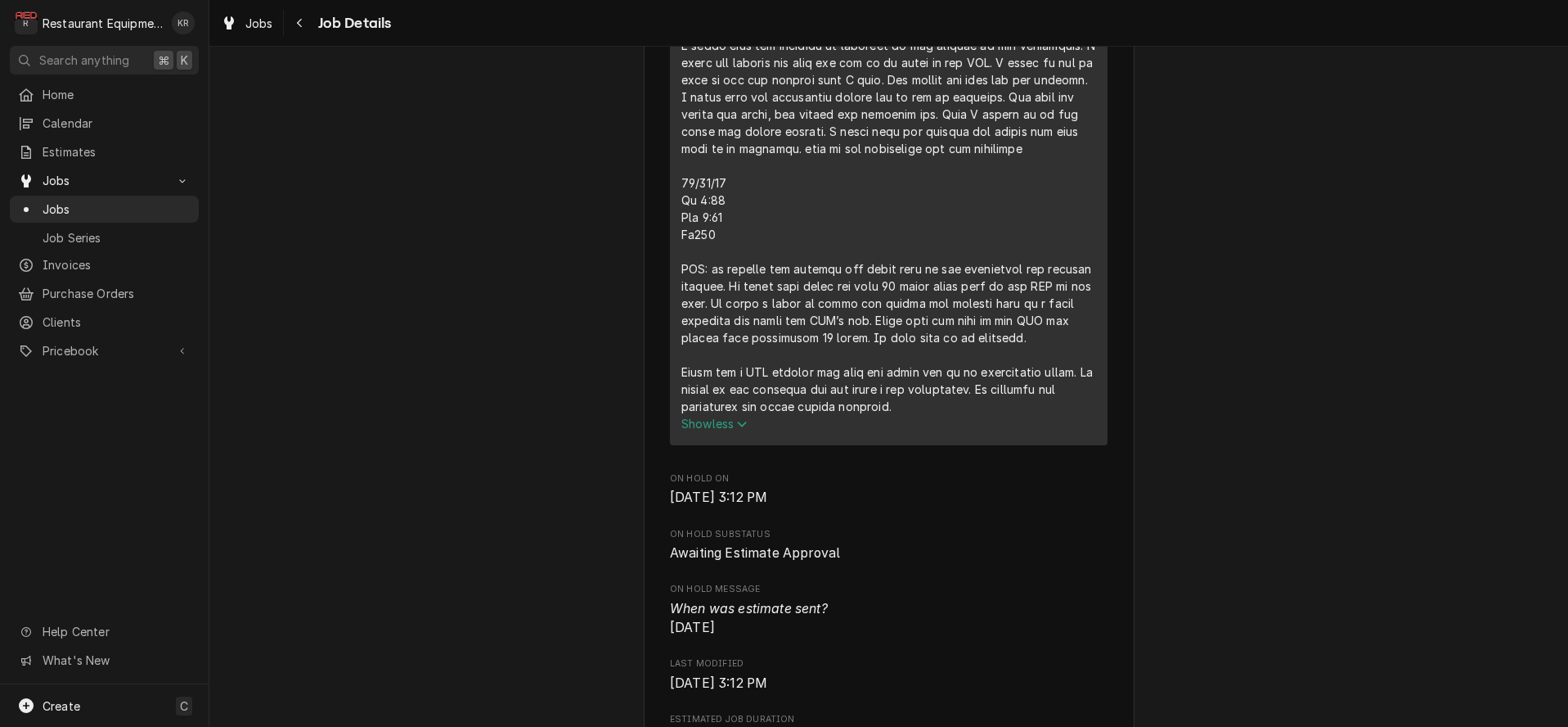
scroll to position [952, 0]
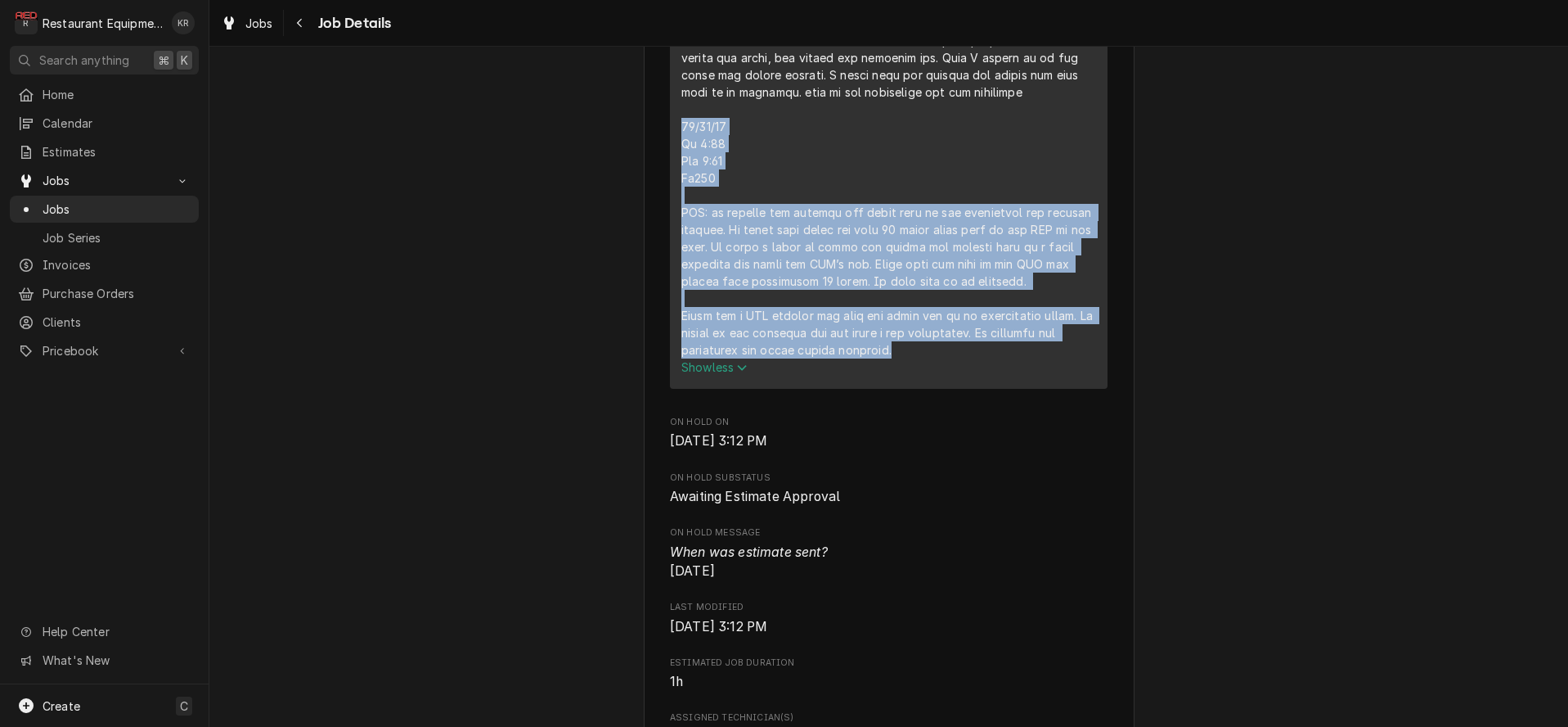
drag, startPoint x: 681, startPoint y: 164, endPoint x: 995, endPoint y: 400, distance: 392.8
click at [995, 375] on div "Show less" at bounding box center [888, 126] width 414 height 498
copy div "[DATE] In 1:30 Out 3:30 Tk107 MAU: we swapped the breaker and found that it was…"
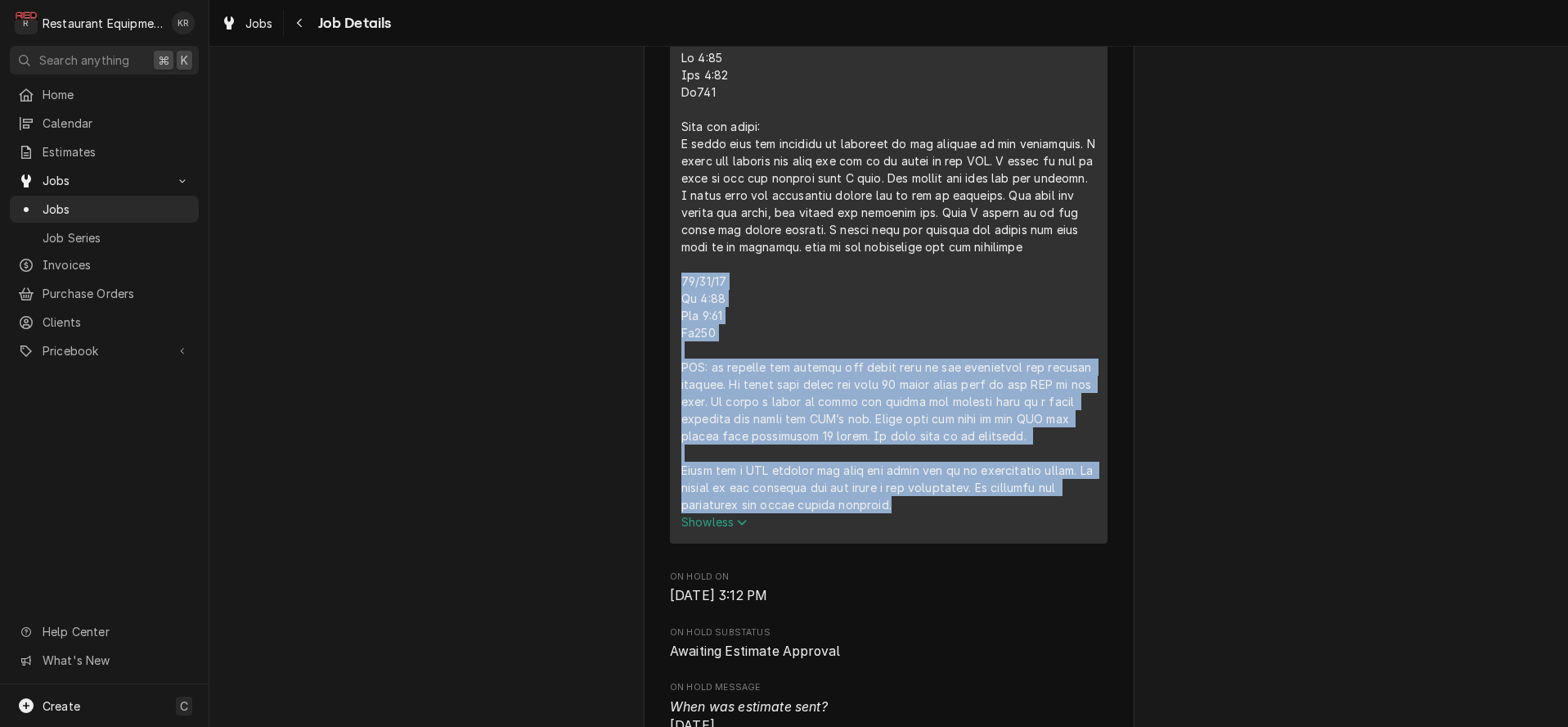
scroll to position [794, 0]
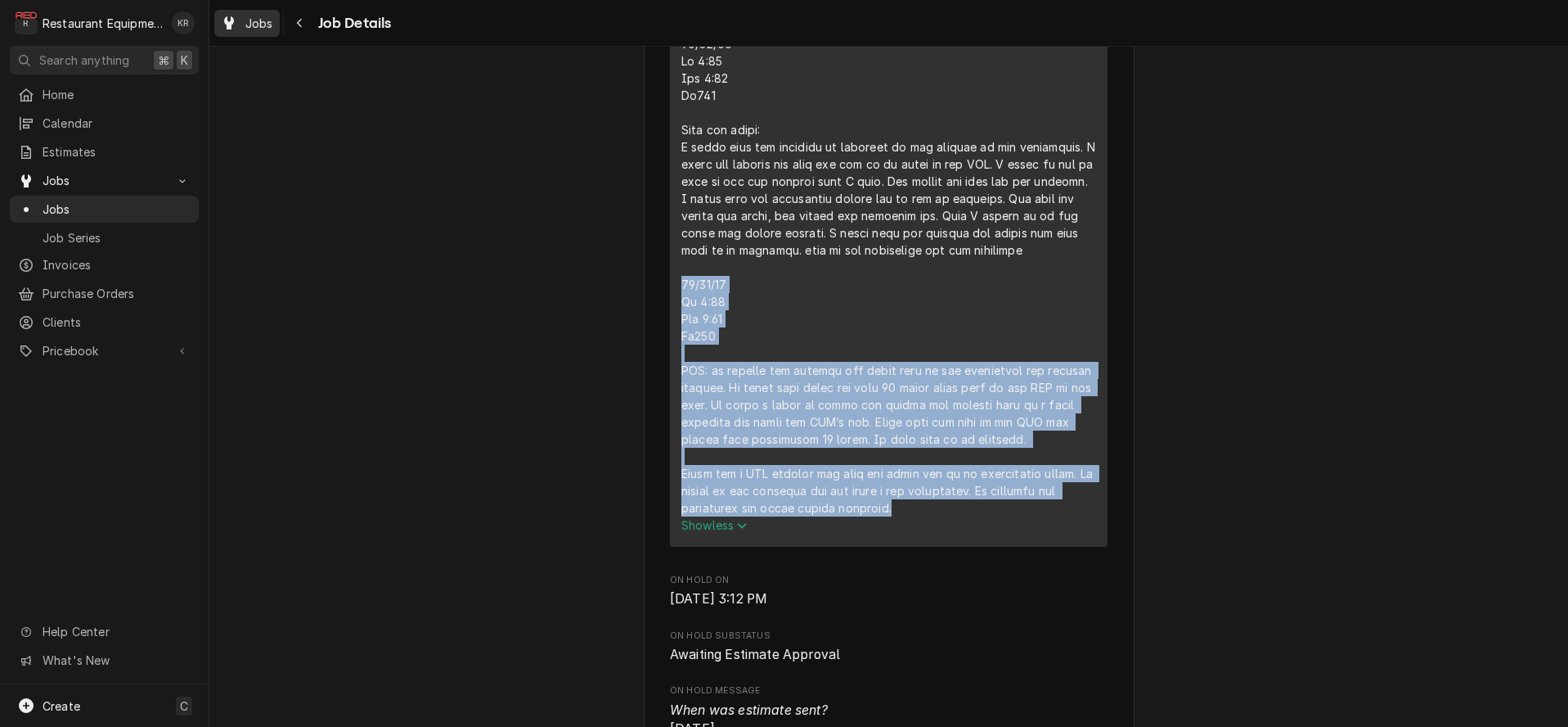
click at [265, 27] on span "Jobs" at bounding box center [259, 24] width 28 height 17
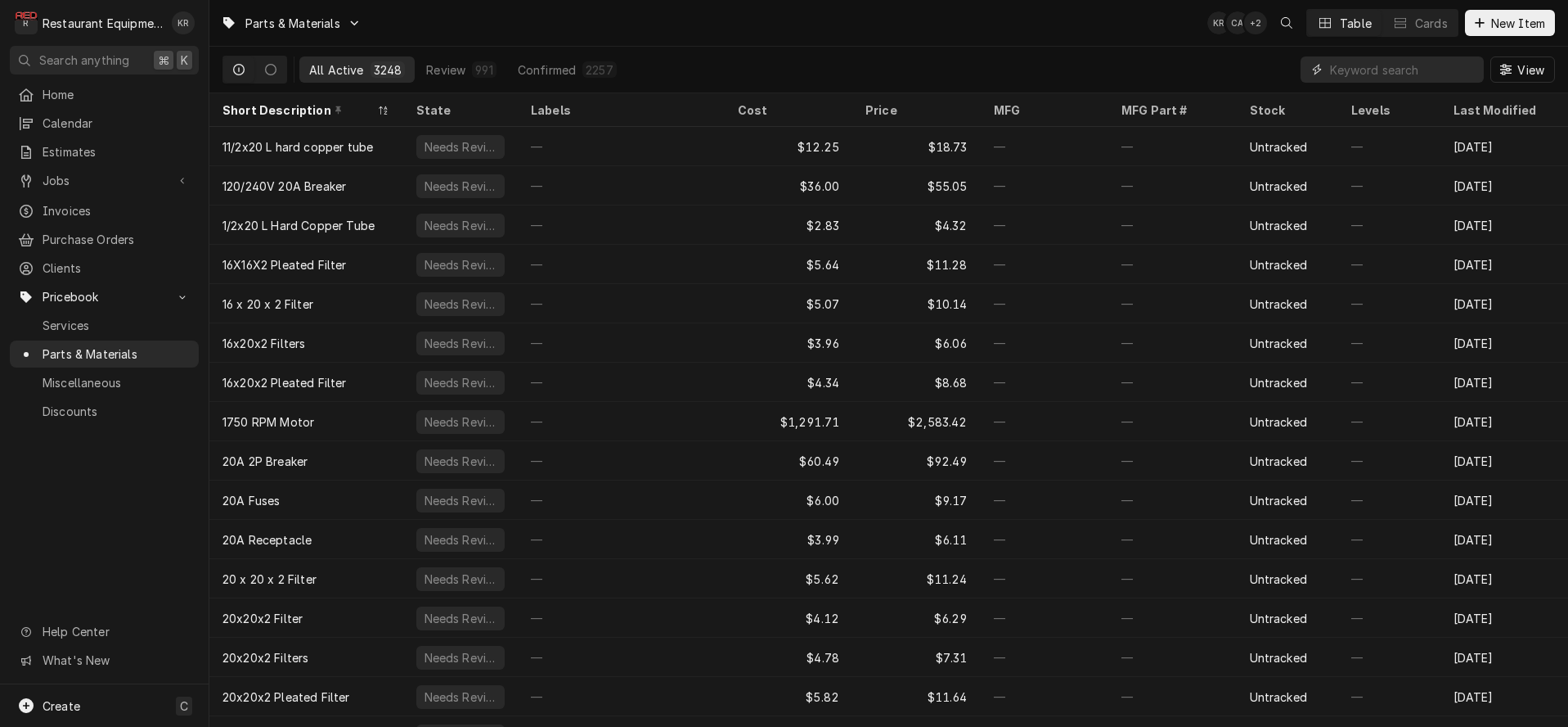
click at [1350, 75] on input "Dynamic Content Wrapper" at bounding box center [1402, 70] width 145 height 26
click at [1529, 18] on span "New Item" at bounding box center [1518, 24] width 61 height 17
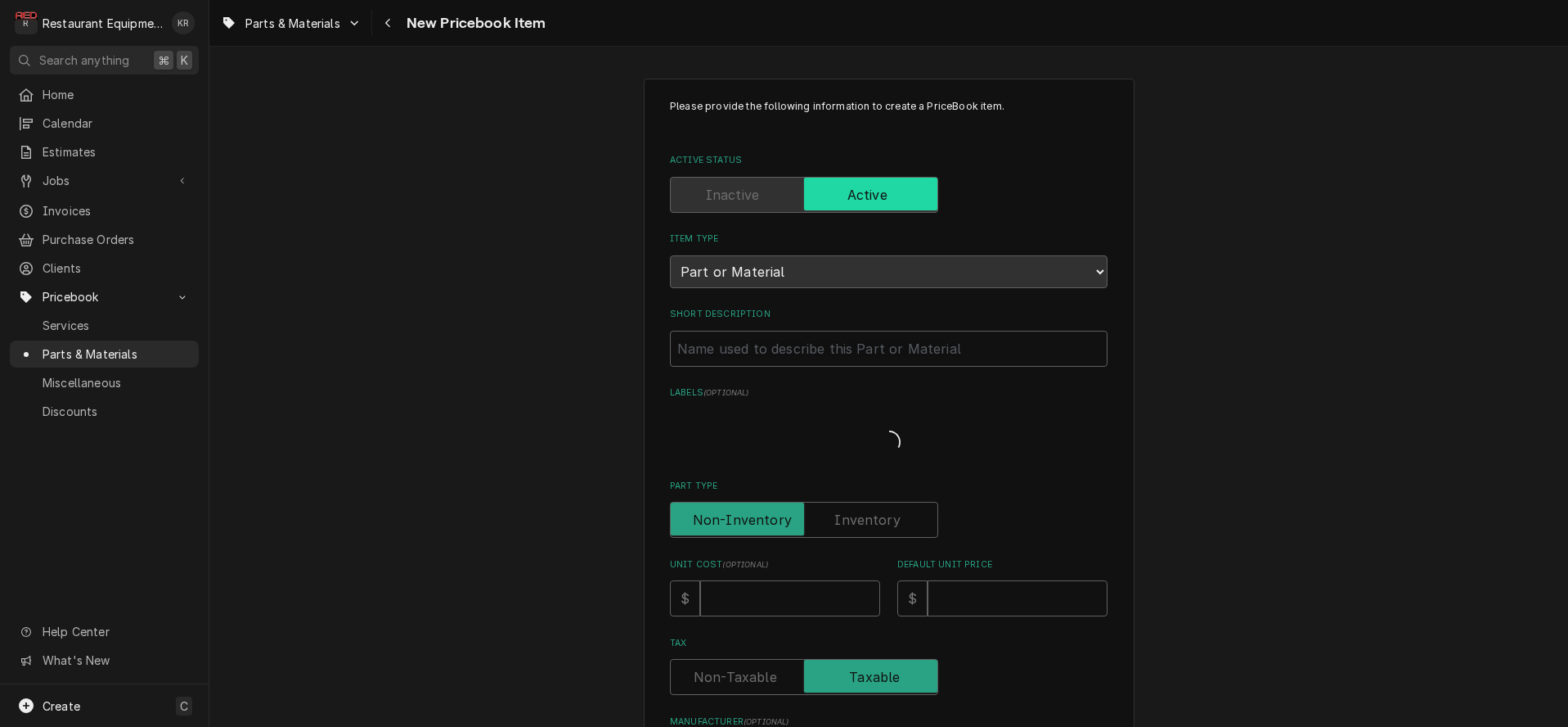
type textarea "x"
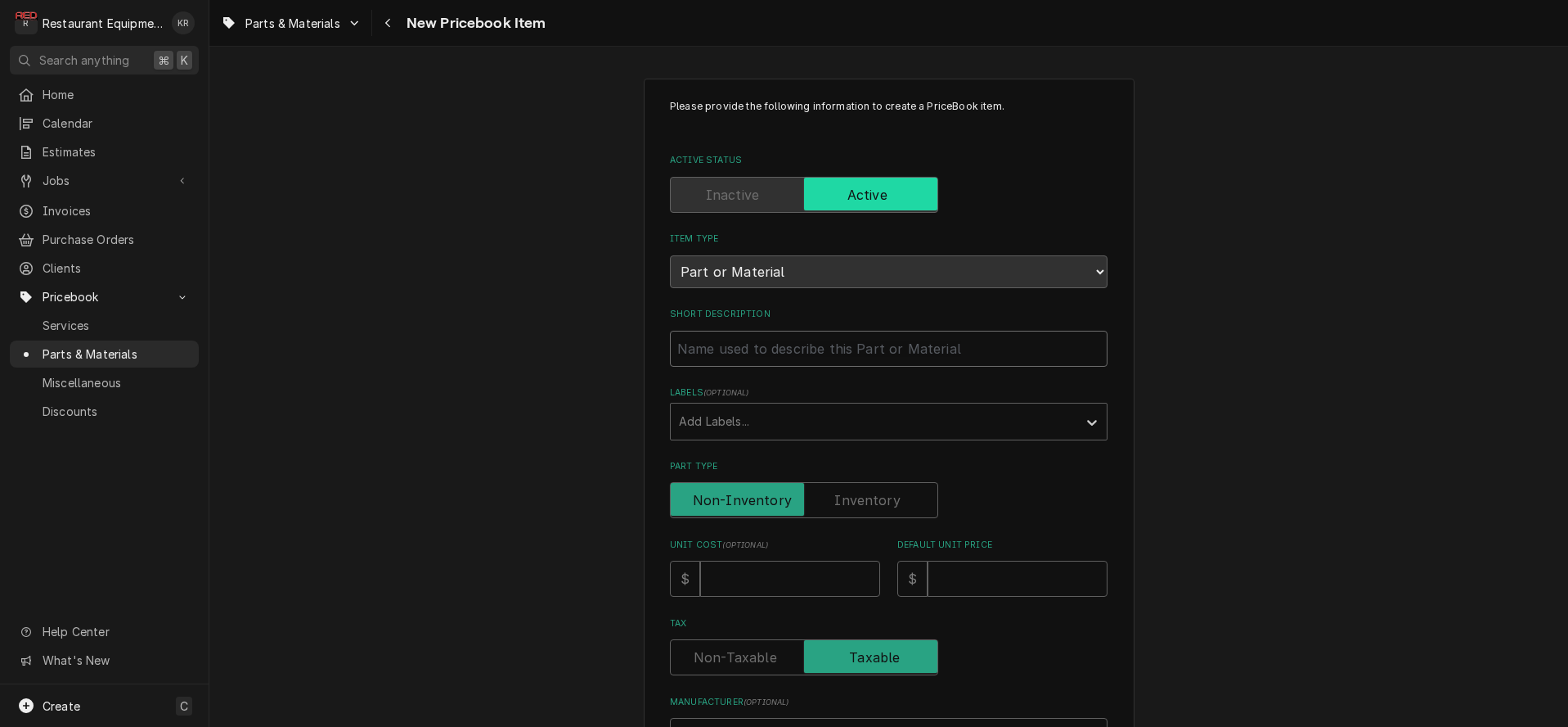
click at [884, 347] on input "Short Description" at bounding box center [888, 348] width 438 height 36
type input "A"
type textarea "x"
type input "AC"
type textarea "x"
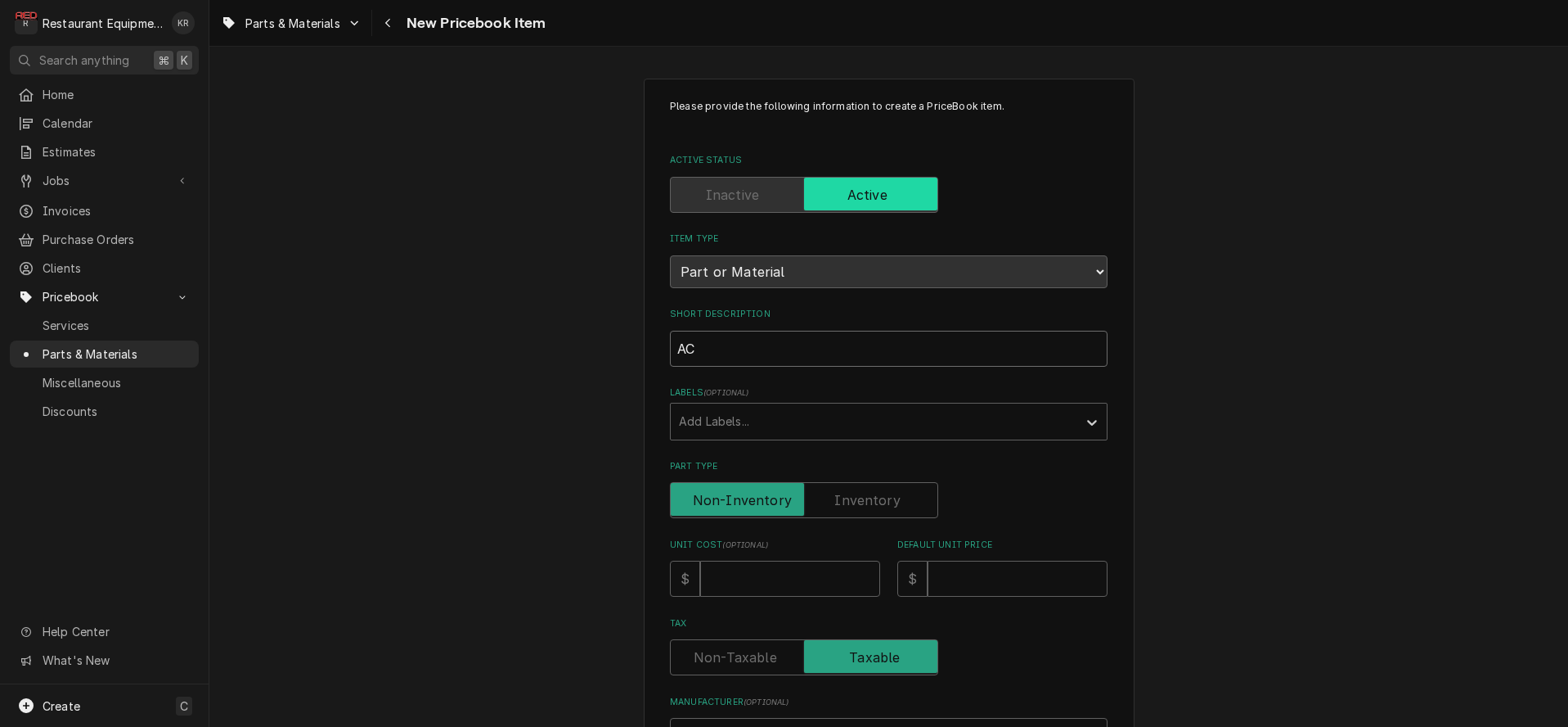
type input "AC"
type textarea "x"
type input "AC C"
type textarea "x"
type input "AC"
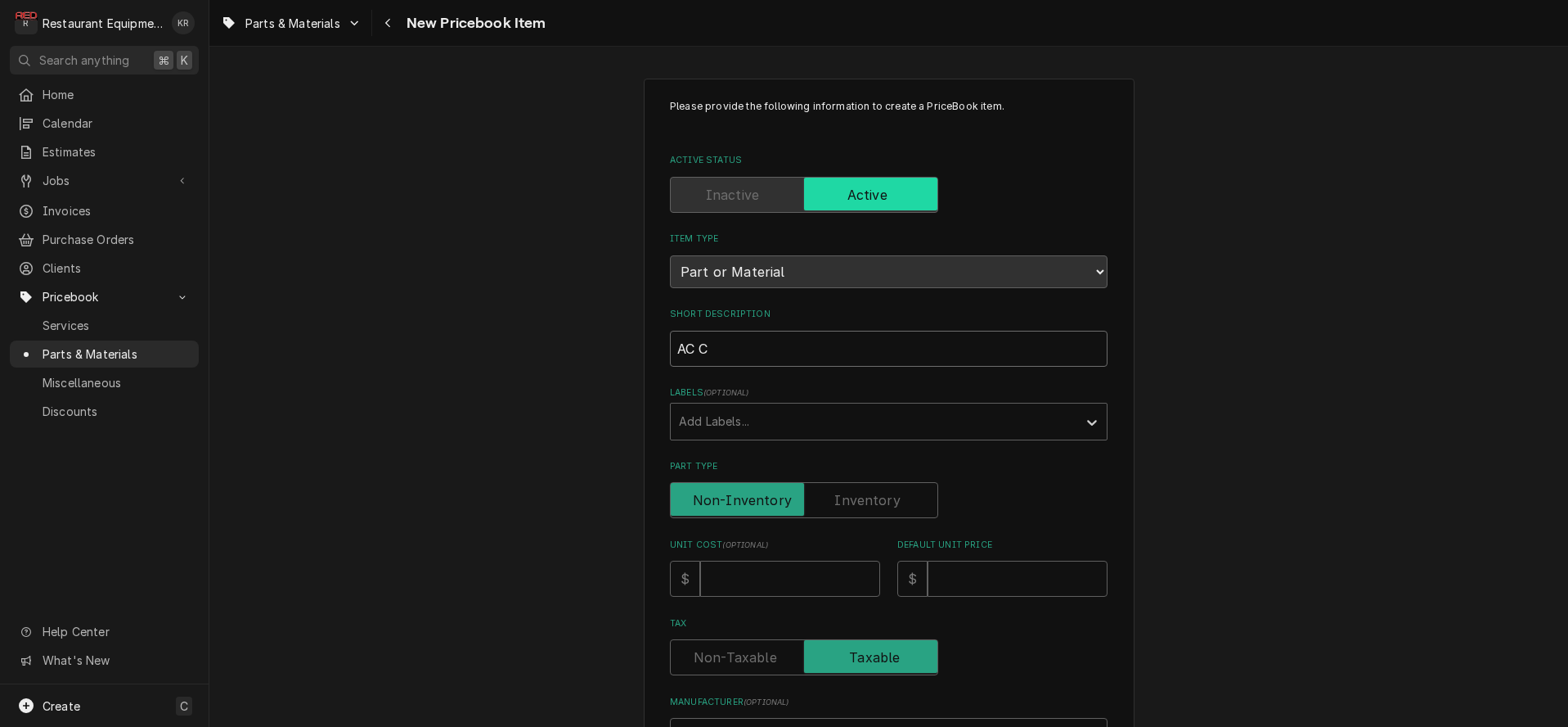
type textarea "x"
type input "AC D"
type textarea "x"
type input "AC Dr"
type textarea "x"
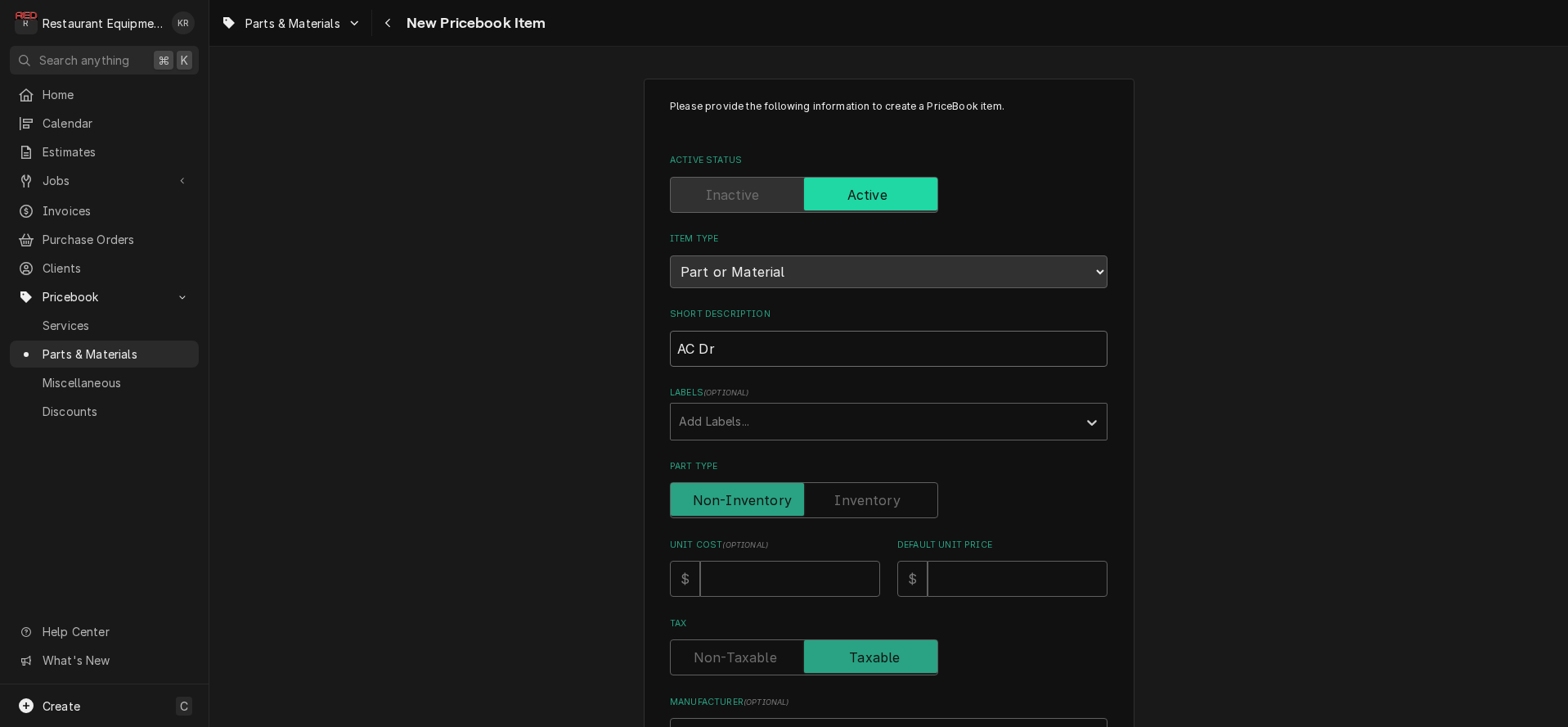
type input "AC Dri"
type textarea "x"
type input "AC Driv"
type textarea "x"
type input "AC Drive"
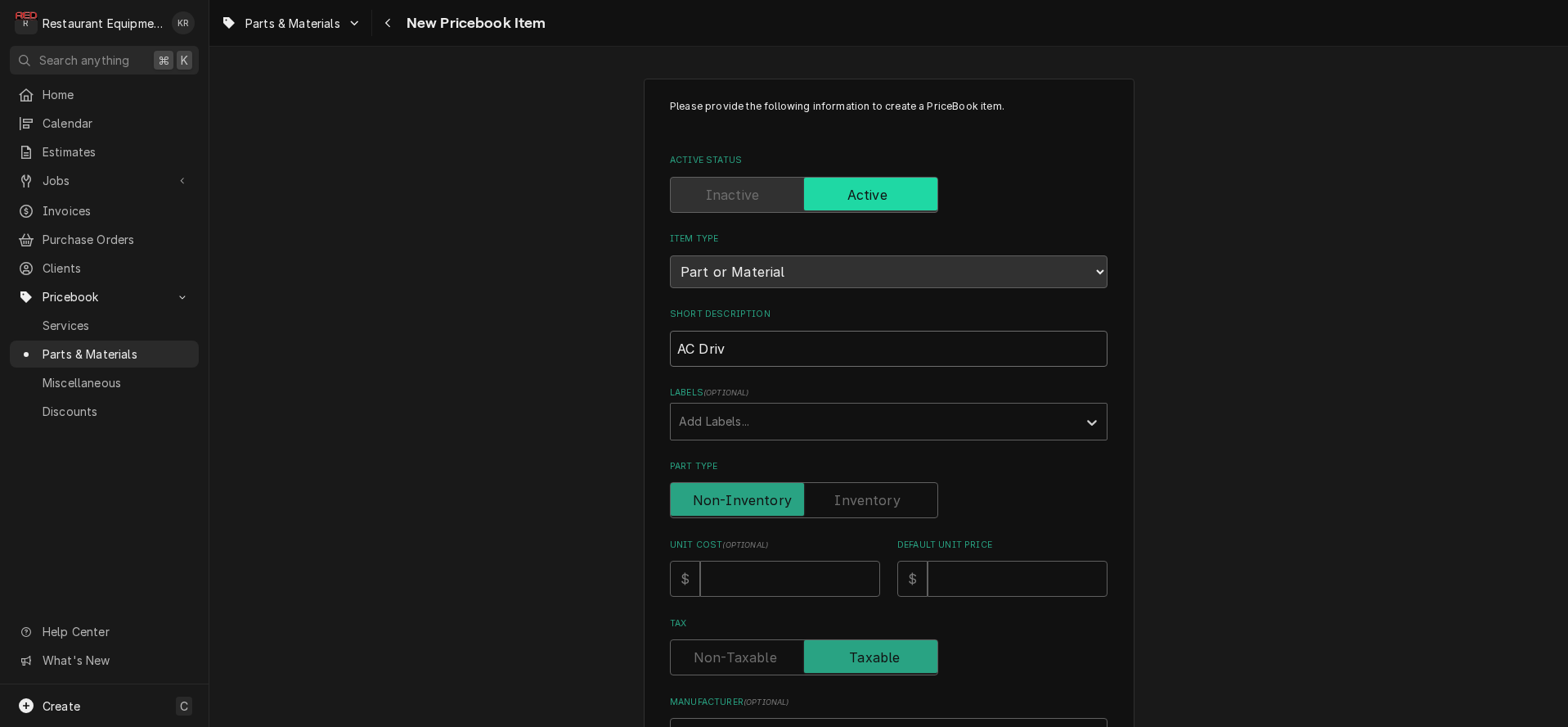
type textarea "x"
type input "AC Drive"
type textarea "x"
type input "AC Drive P"
type textarea "x"
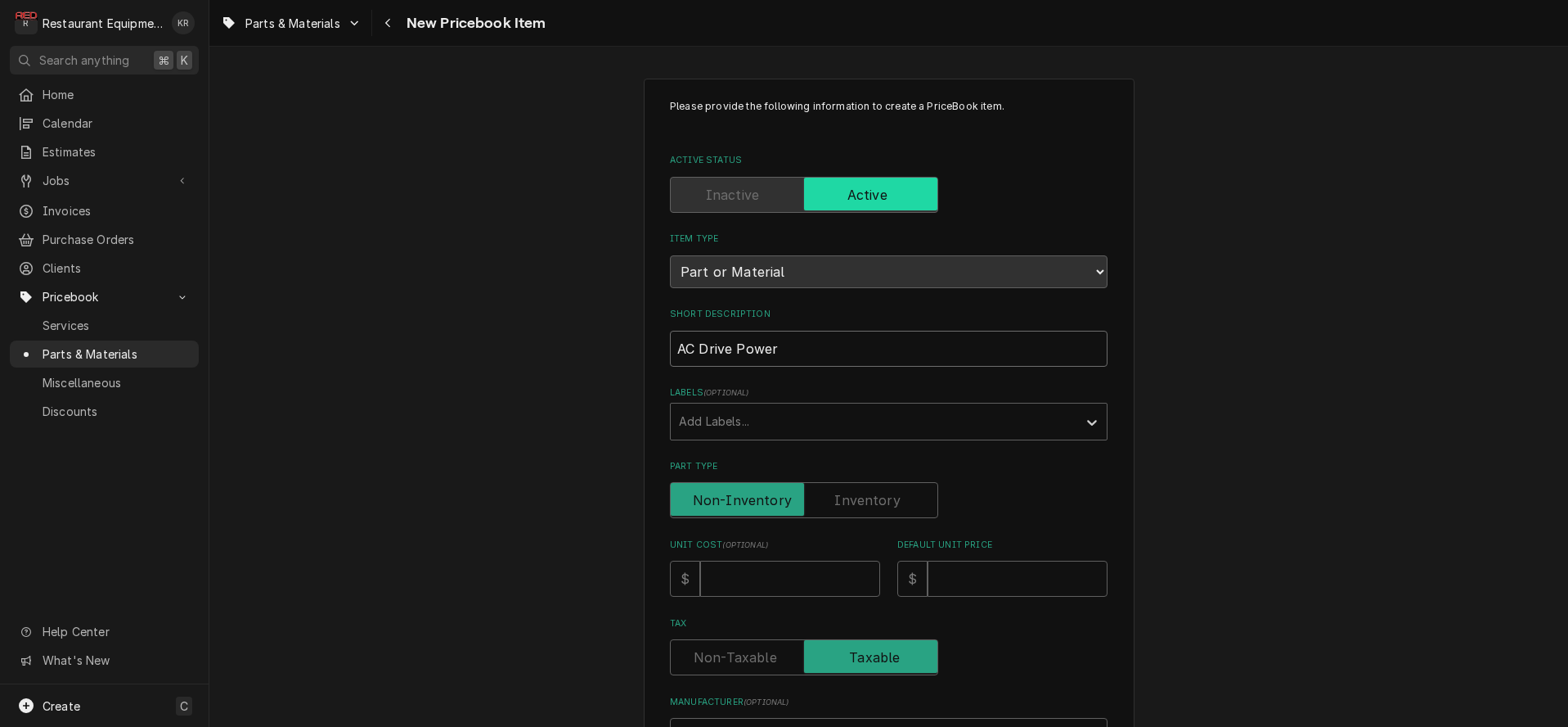
type input "AC Drive Power"
type textarea "x"
type input "AC Drive Power F"
type textarea "x"
type input "AC Drive Power Fl"
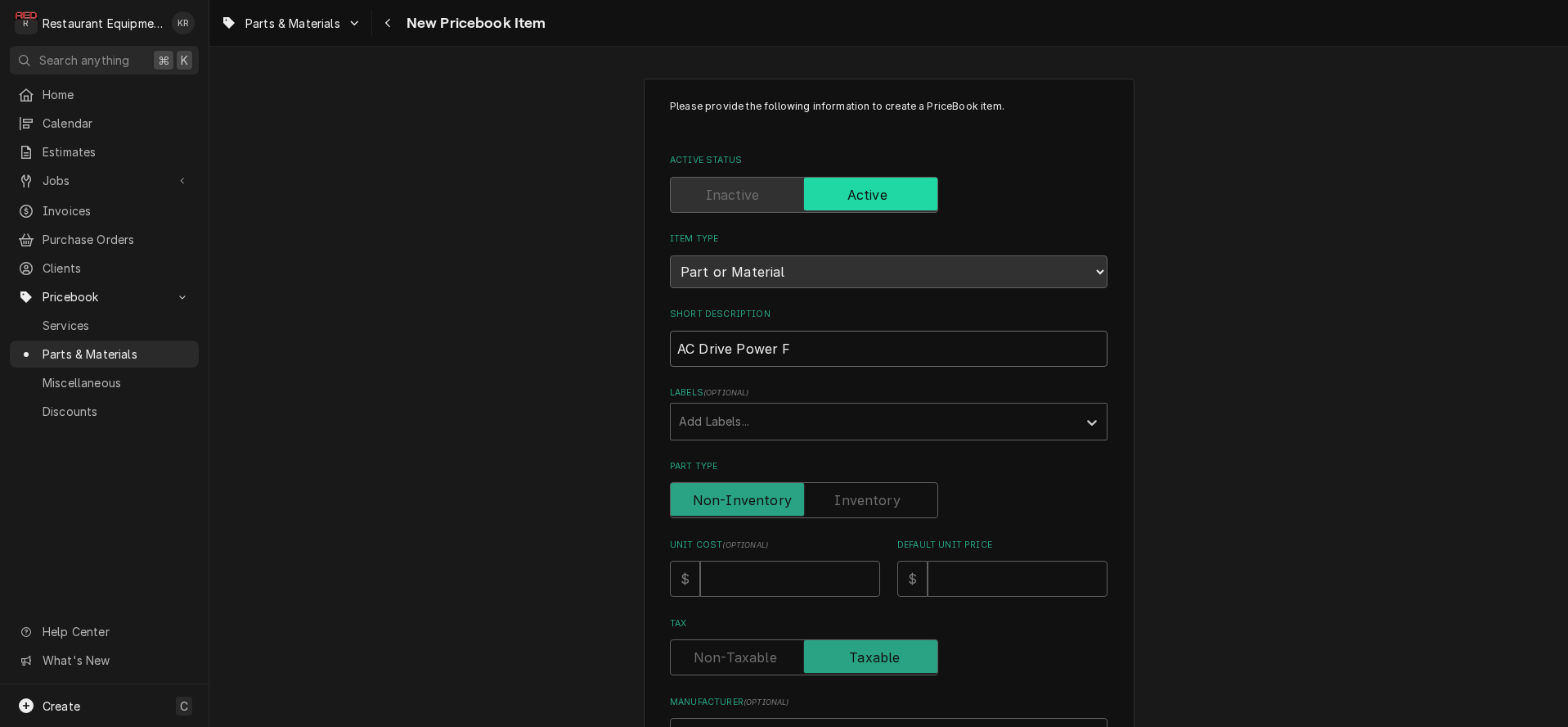
type textarea "x"
type input "AC Drive Power Fle"
type textarea "x"
type input "AC Drive Power Flex"
type textarea "x"
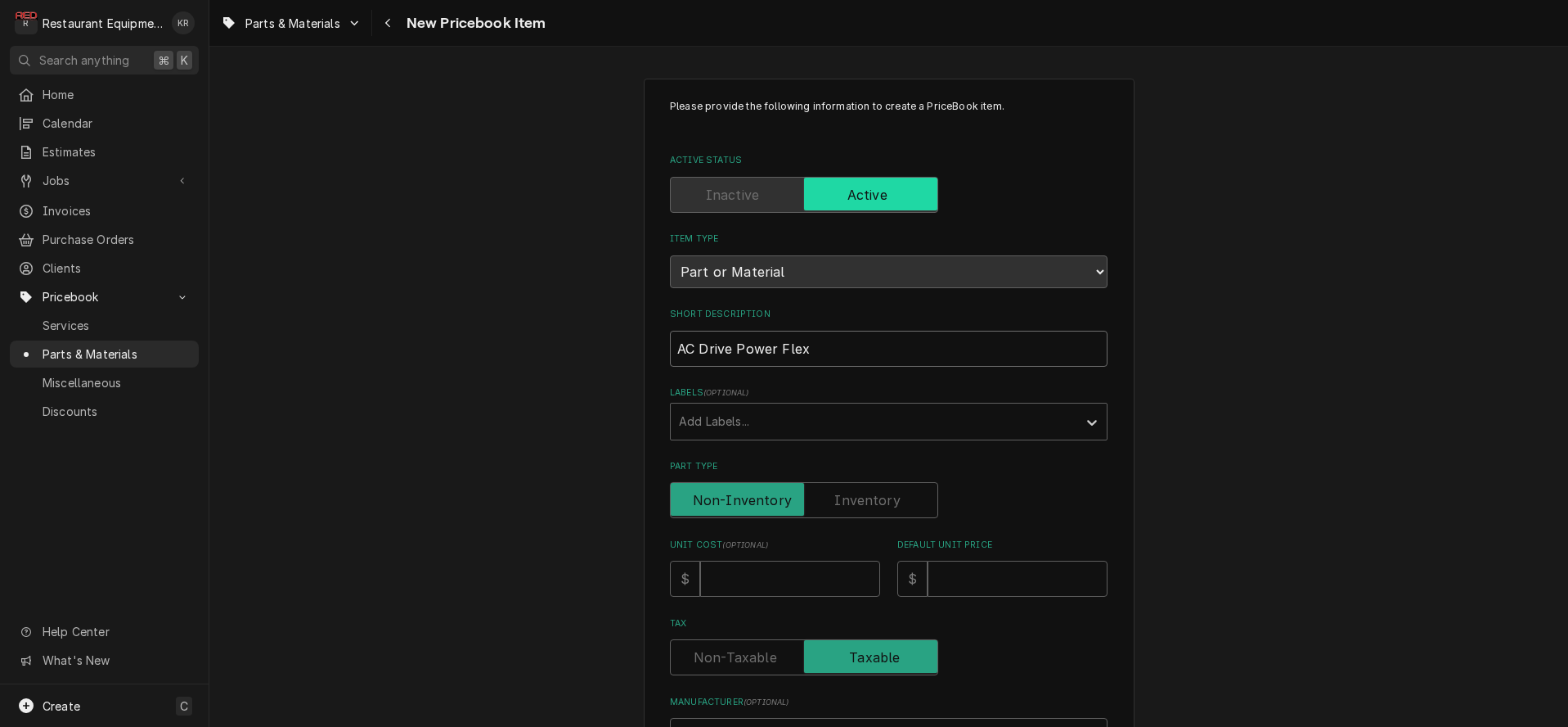
type input "AC Drive Power Flex"
type textarea "x"
type input "AC Drive Power Flex 4"
type textarea "x"
type input "AC Drive Power Flex 4"
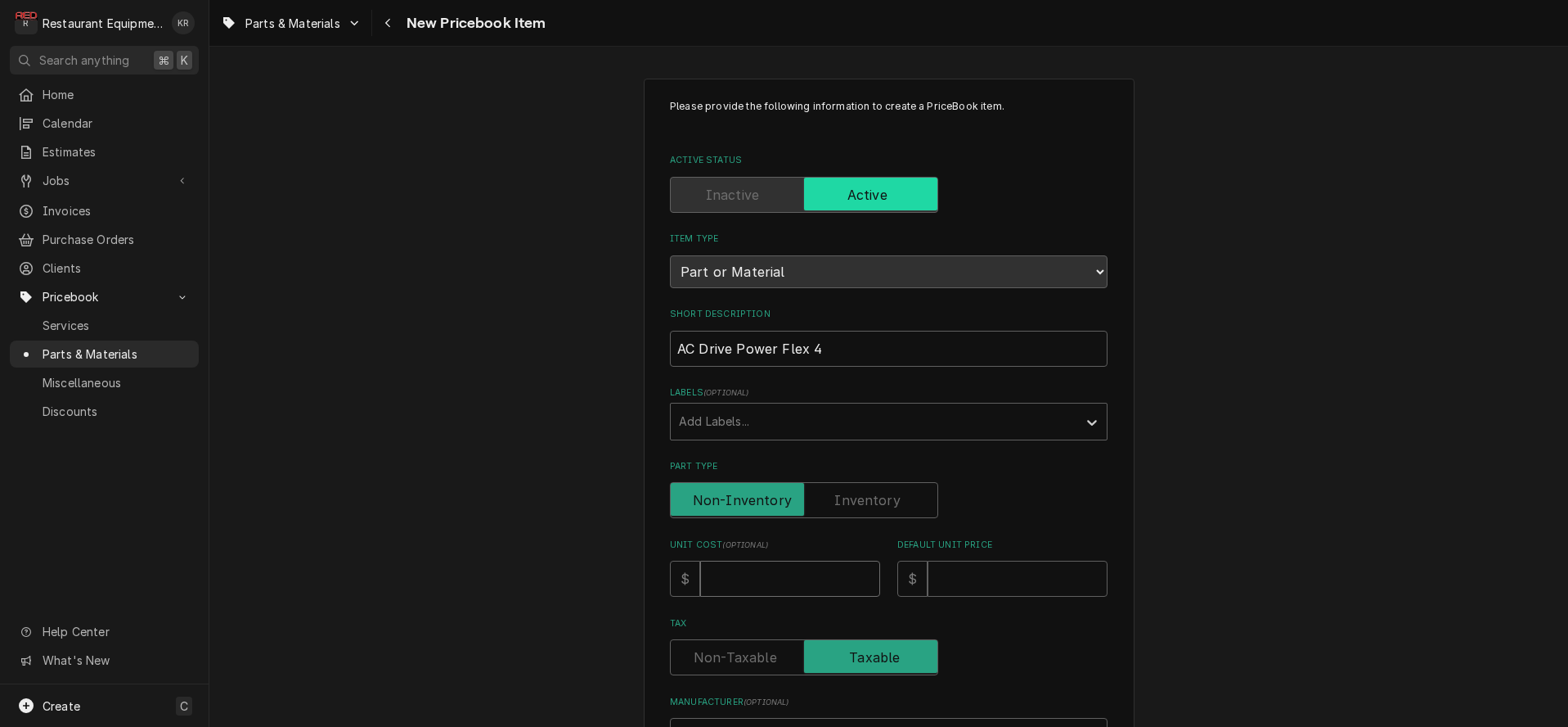
type input "8"
type textarea "x"
type input "89"
type textarea "x"
type input "899"
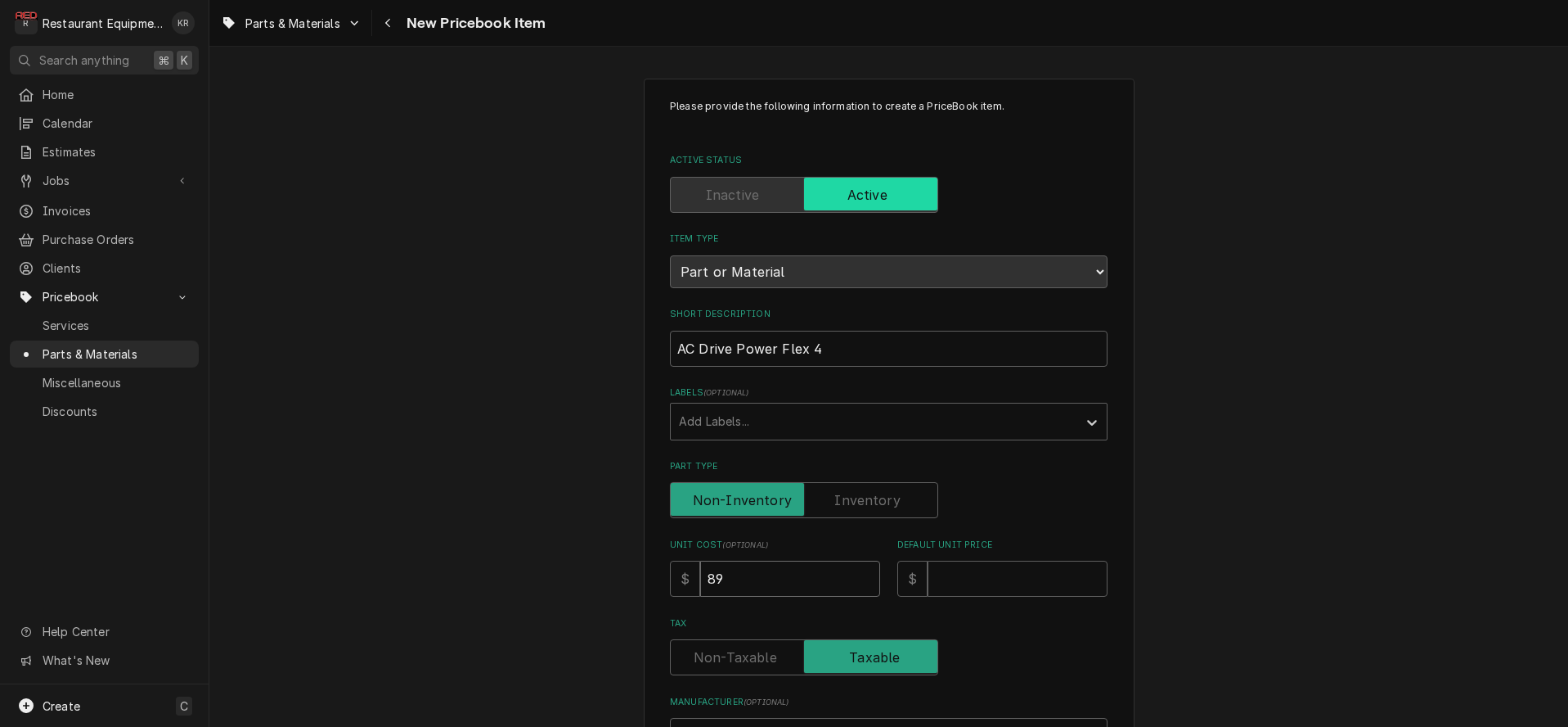
type textarea "x"
type input "899.9"
type textarea "x"
type input "899.97"
type textarea "x"
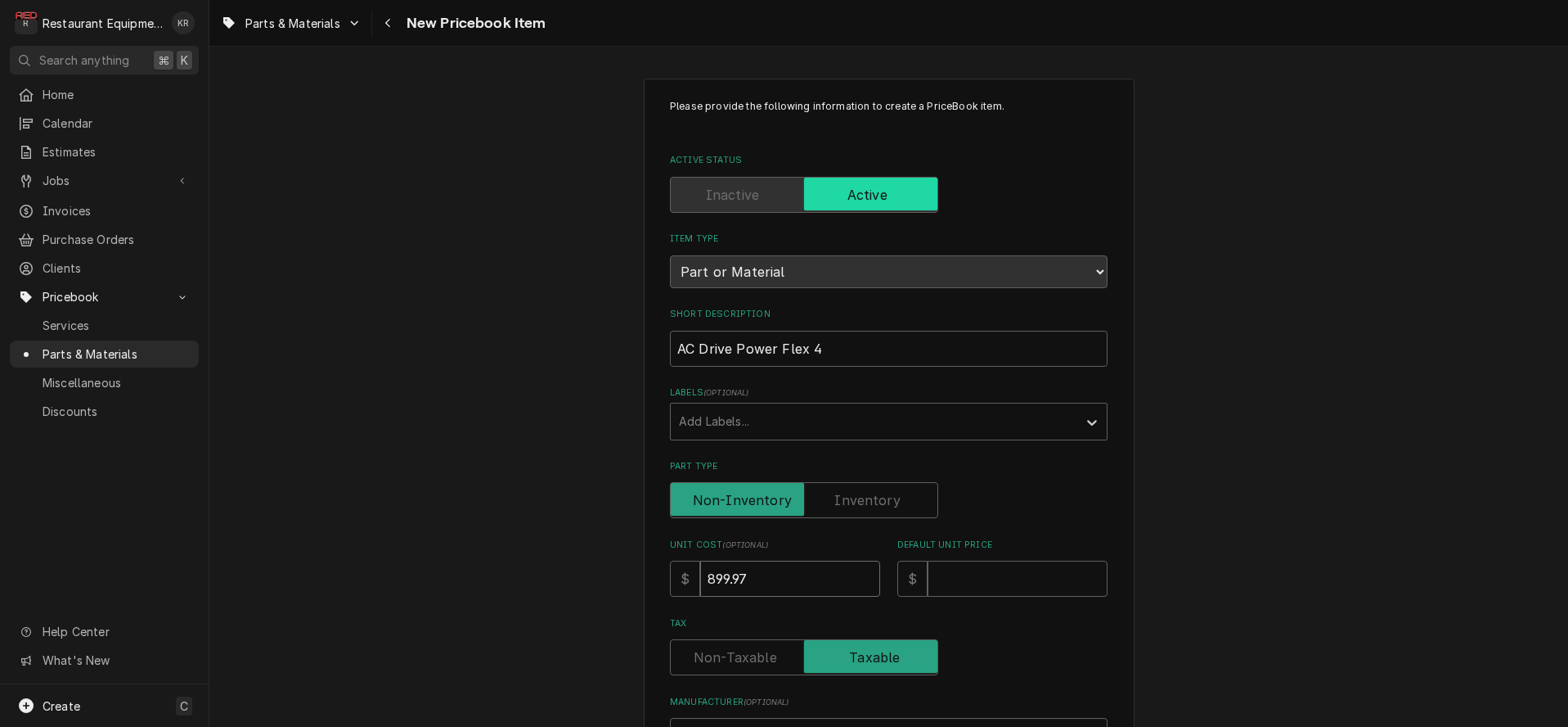
type input "899.97"
click at [988, 580] on input "Default Unit Price" at bounding box center [1017, 578] width 180 height 36
type input "1"
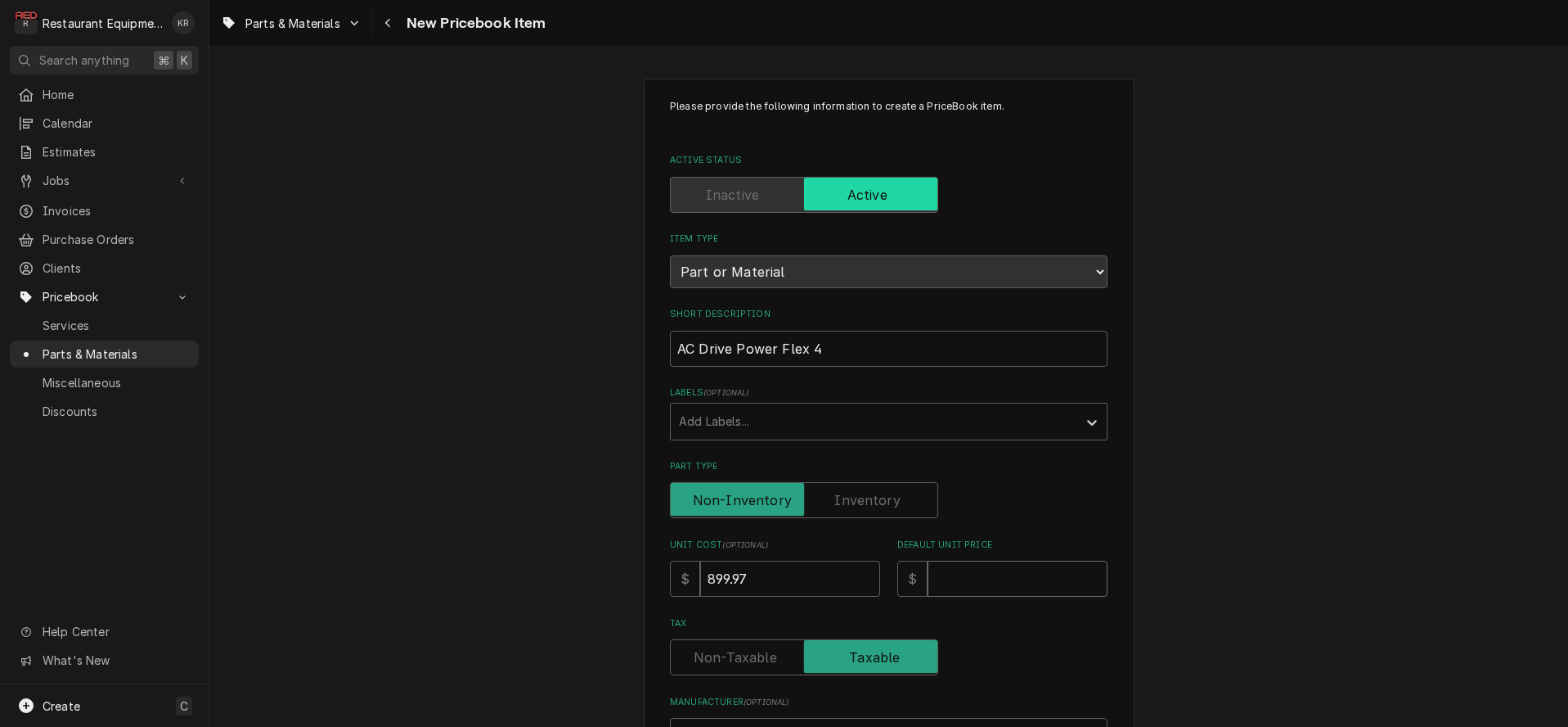
type textarea "x"
type input "11"
type textarea "x"
type input "117"
type textarea "x"
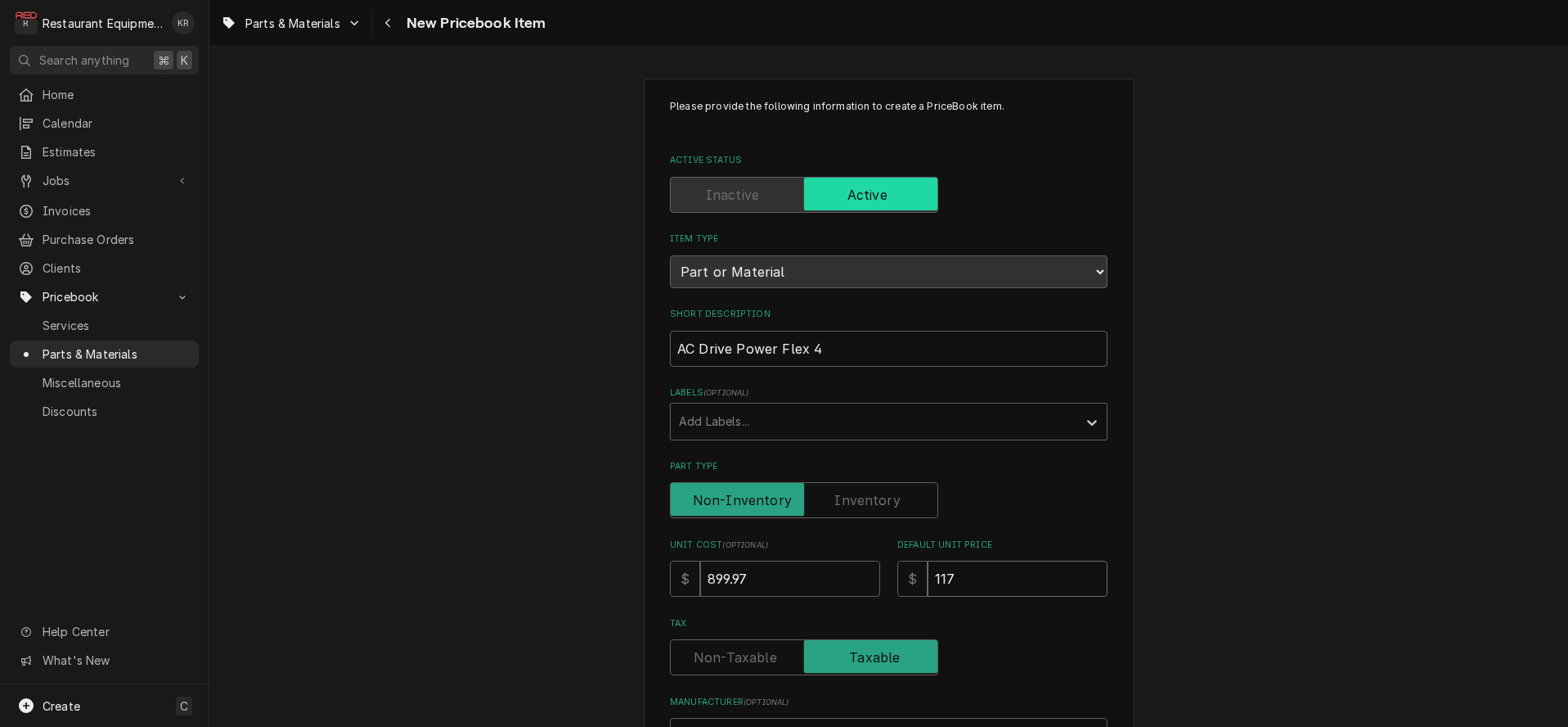
type input "1170"
type textarea "x"
type input "1170.3"
type textarea "x"
type input "1170.31"
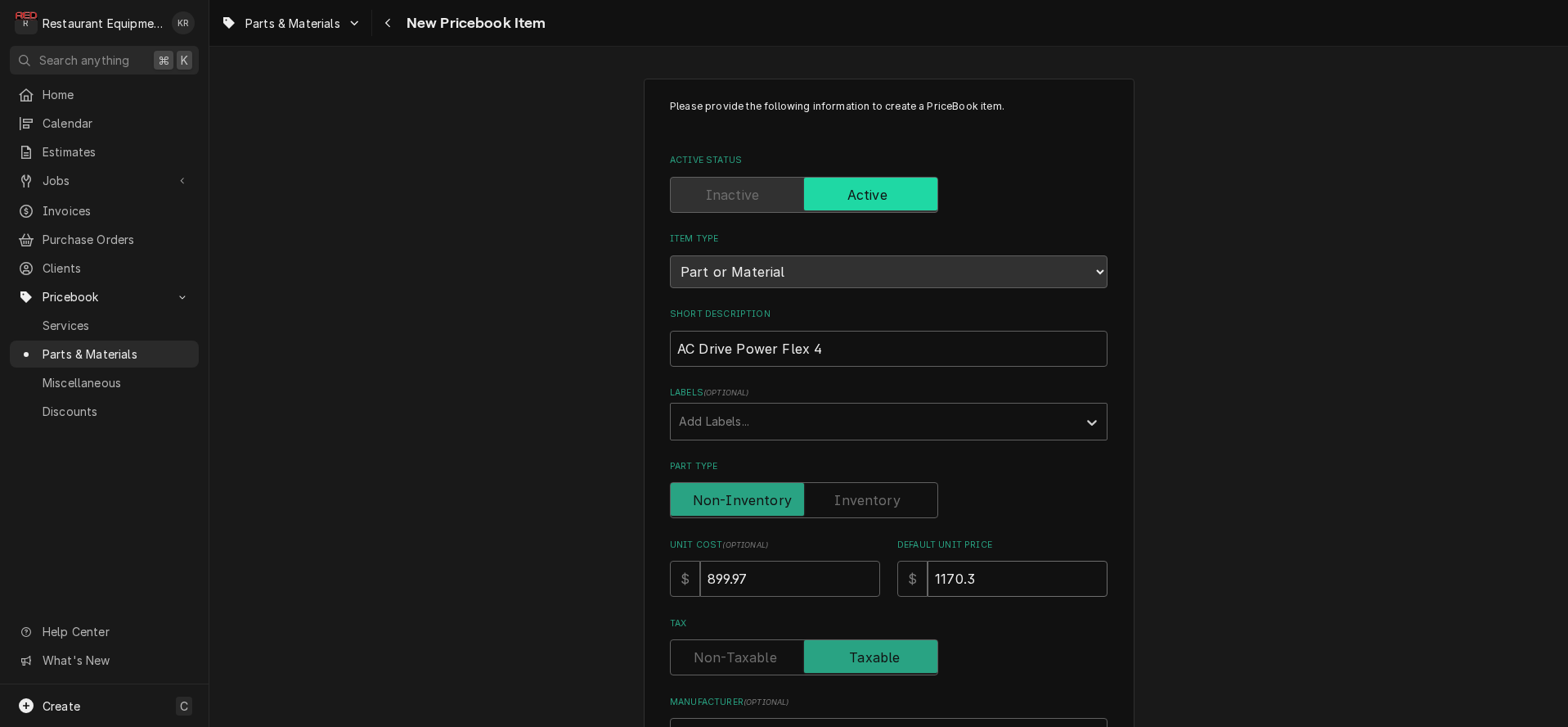
type textarea "x"
type input "1170.31"
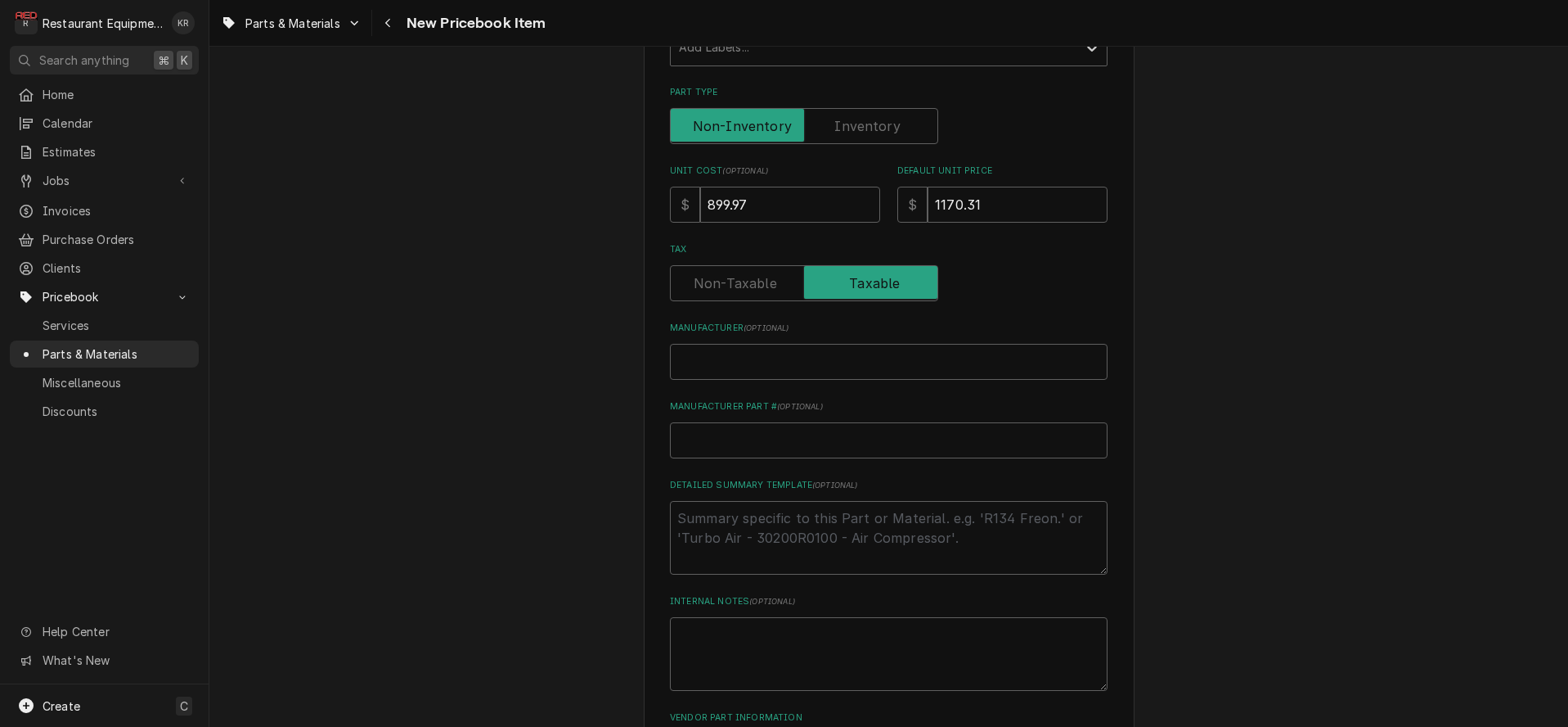
scroll to position [382, 0]
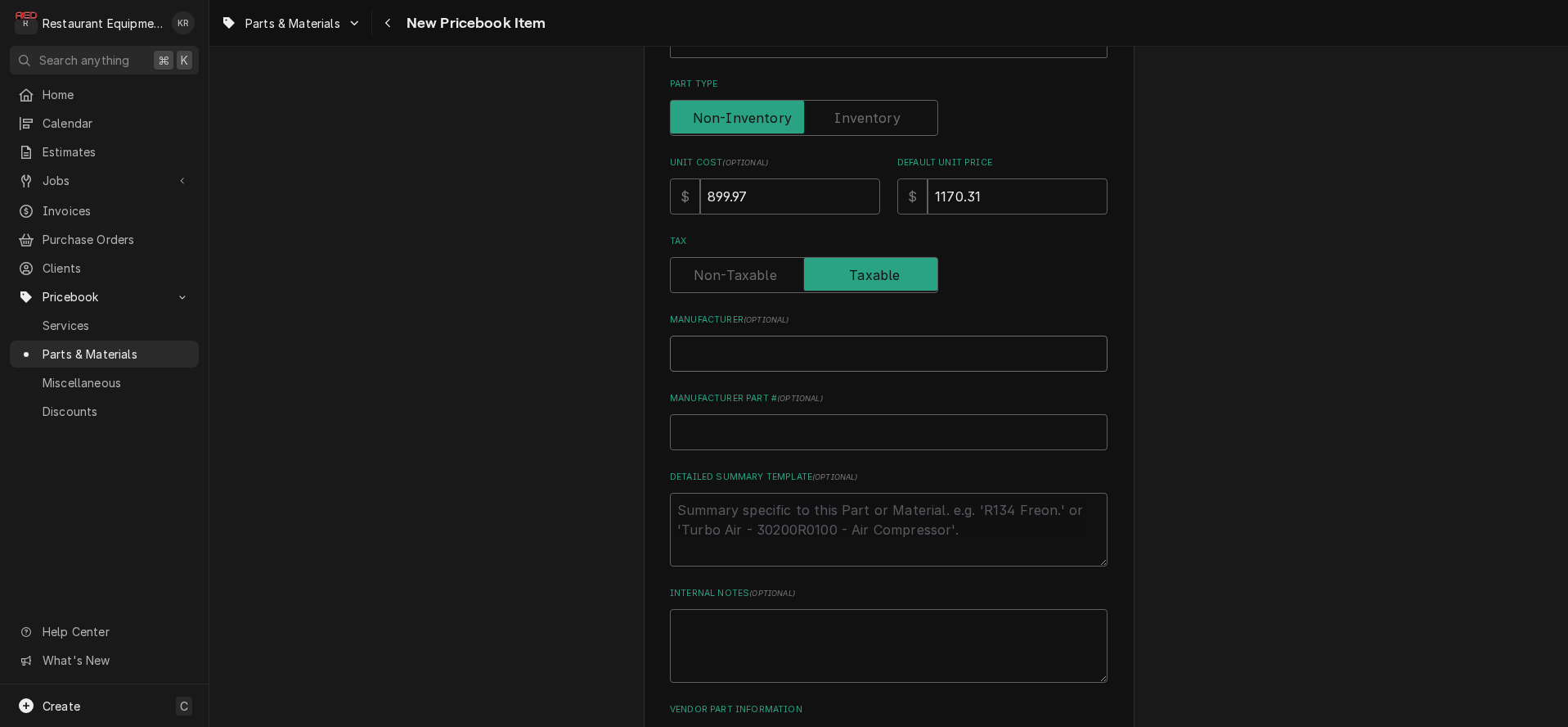
click at [774, 363] on input "Manufacturer ( optional )" at bounding box center [888, 353] width 438 height 36
type input "P"
type textarea "x"
type input "PL"
type textarea "x"
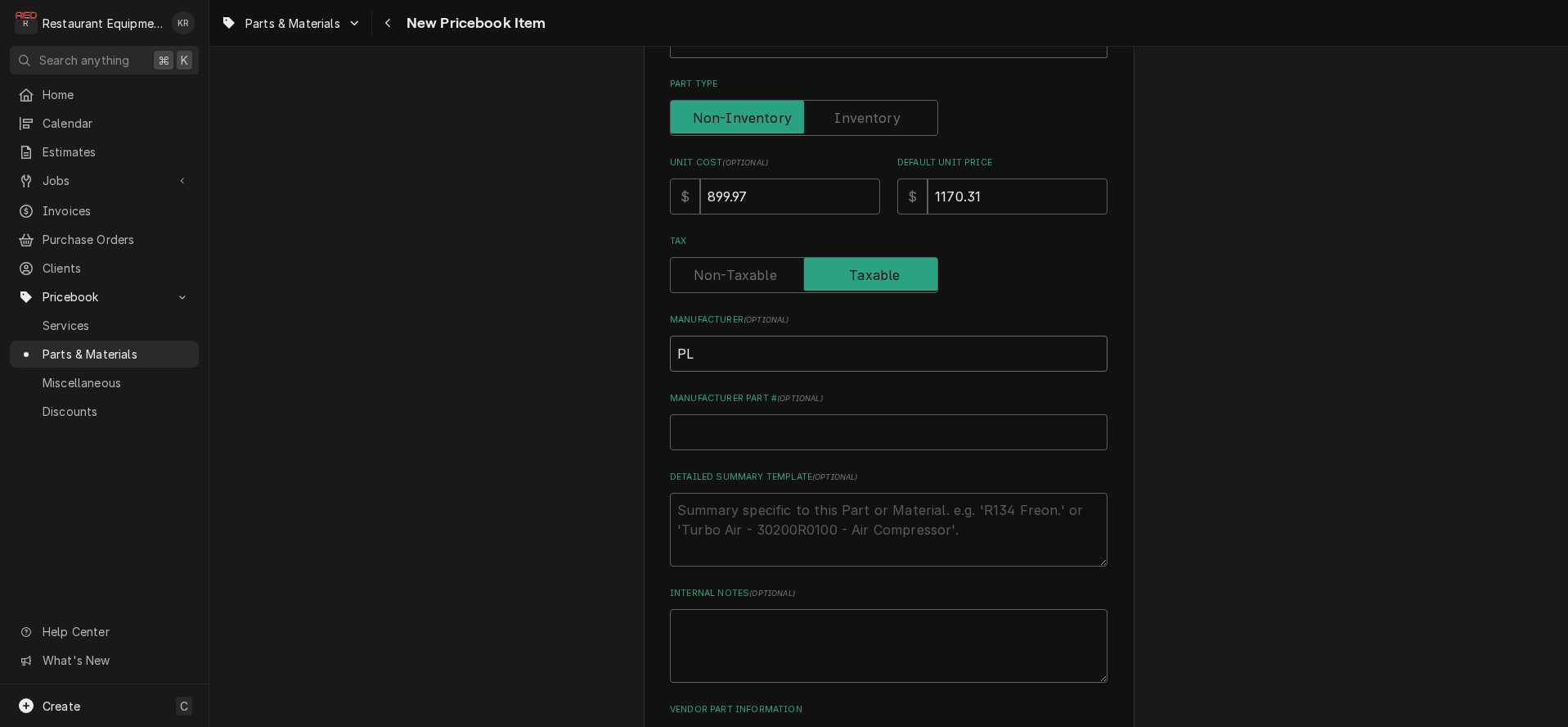
type input "PLC"
type textarea "x"
type input "PLC"
type textarea "x"
type input "PLC D"
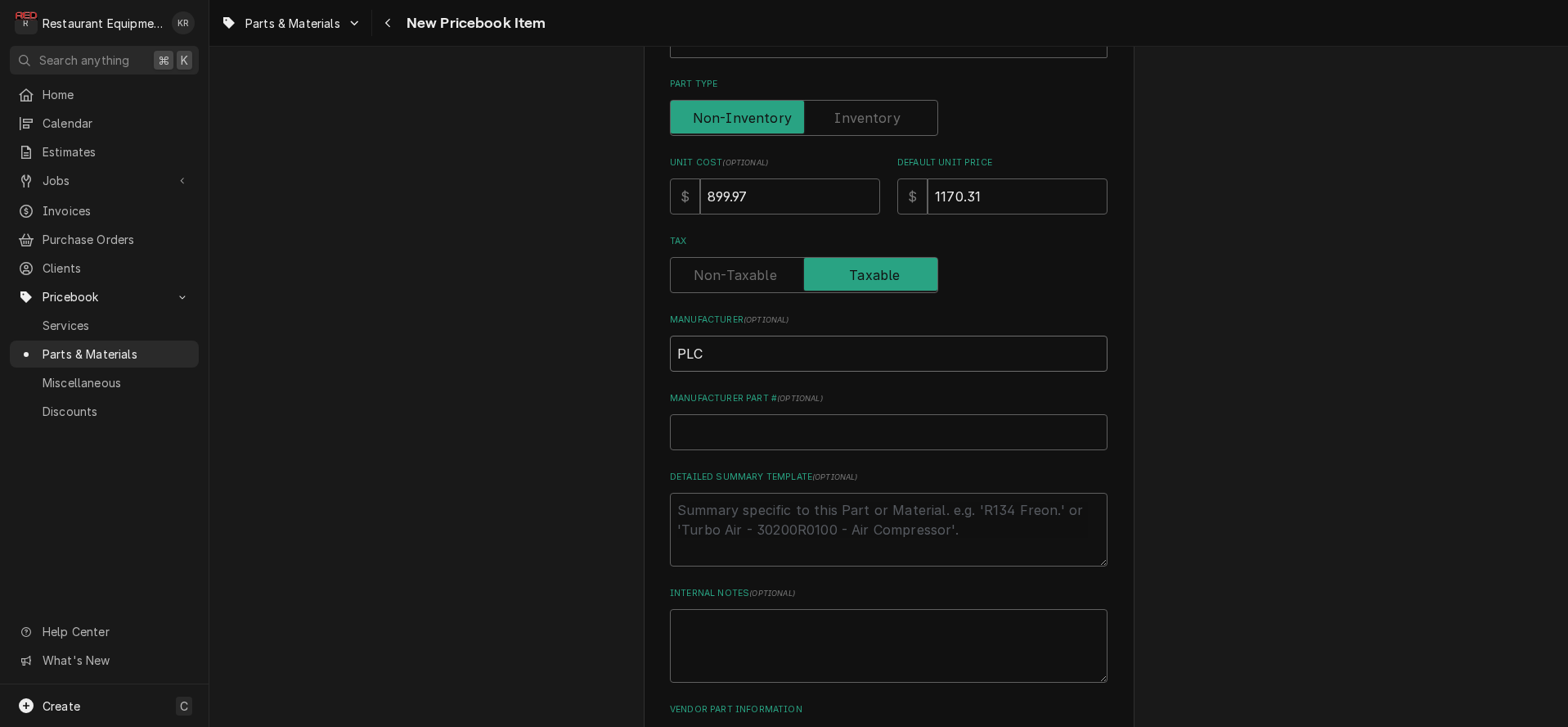
type textarea "x"
type input "PLC De"
type textarea "x"
type input "PLC Dep"
type textarea "x"
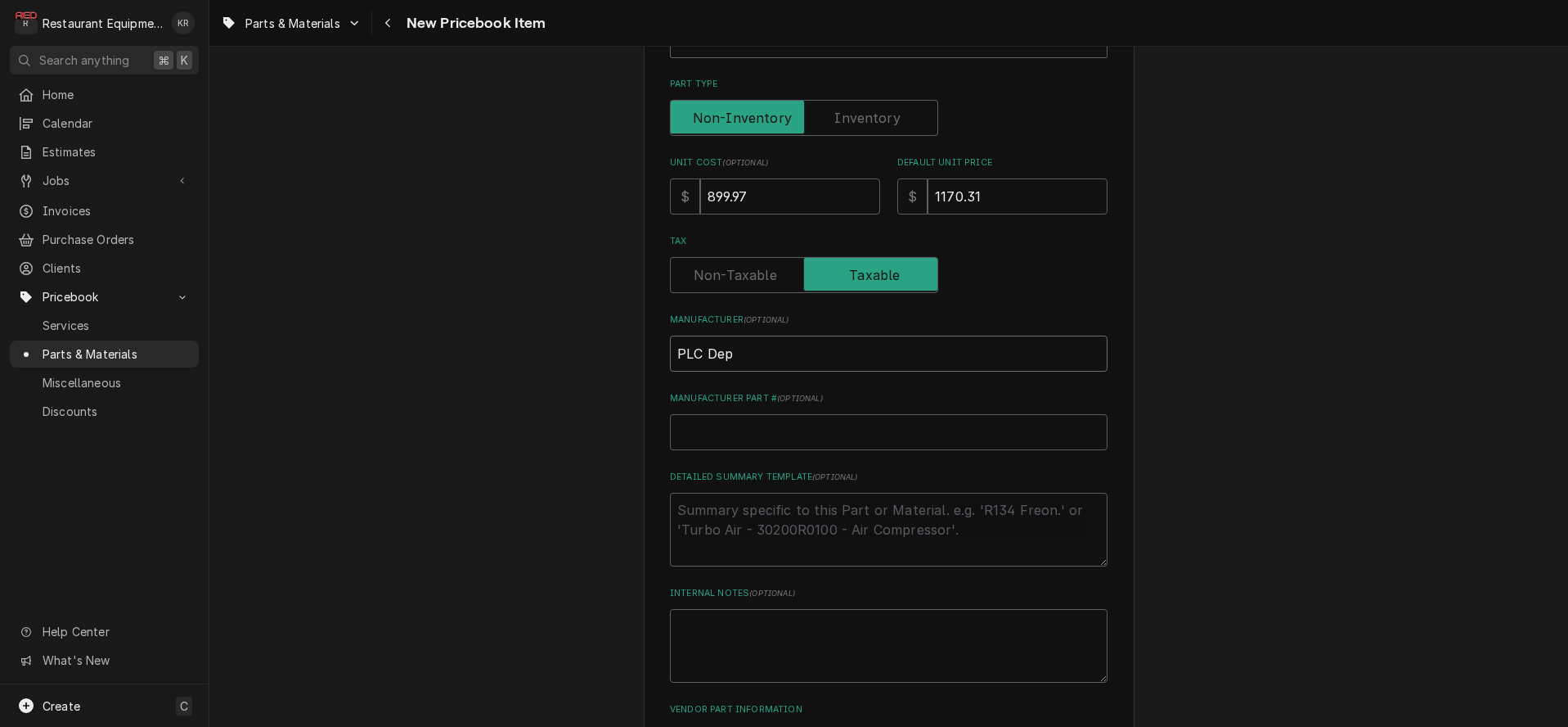
type input "PLC Depa"
type textarea "x"
type input "PLC Depar"
type textarea "x"
type input "PLC Depart"
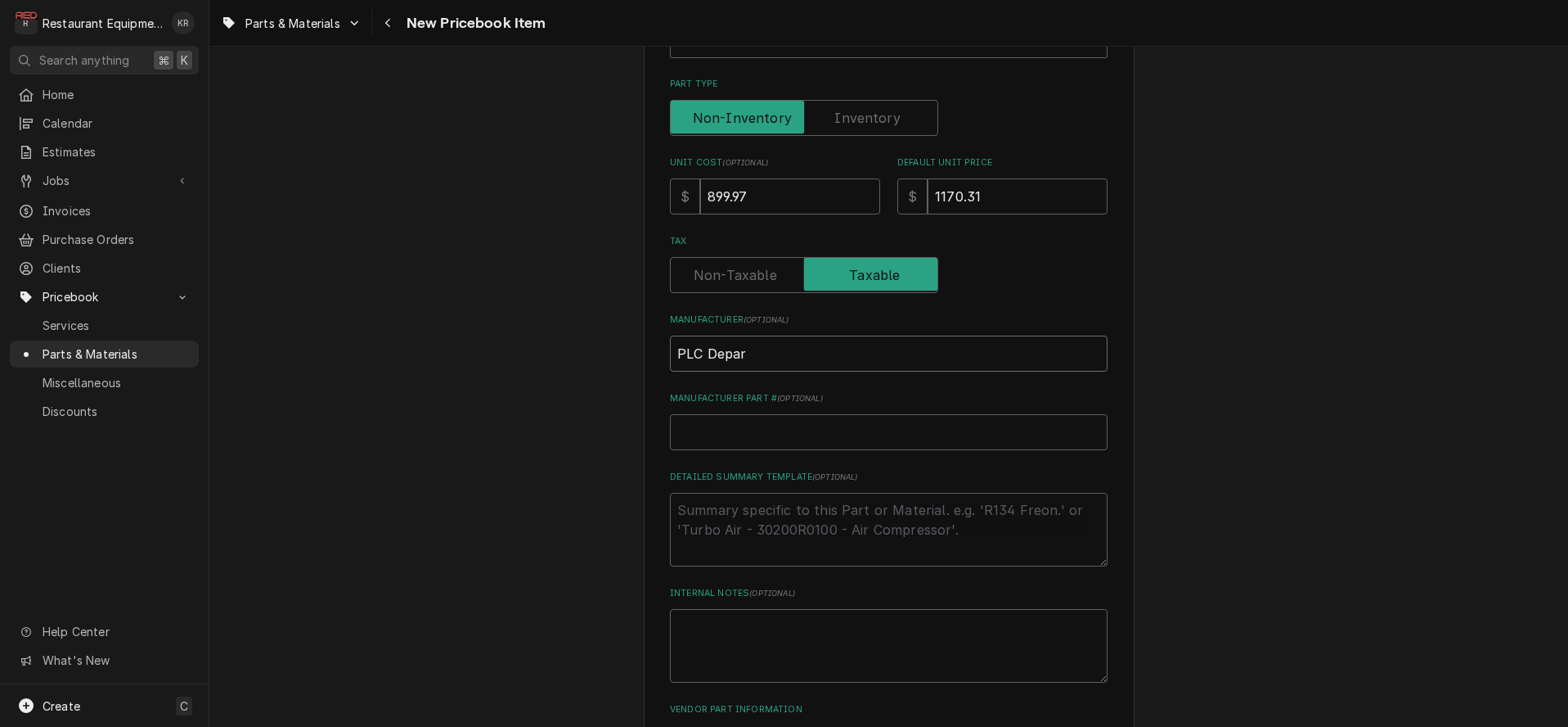
type textarea "x"
type input "PLC Departm"
type textarea "x"
type input "PLC Departme"
type textarea "x"
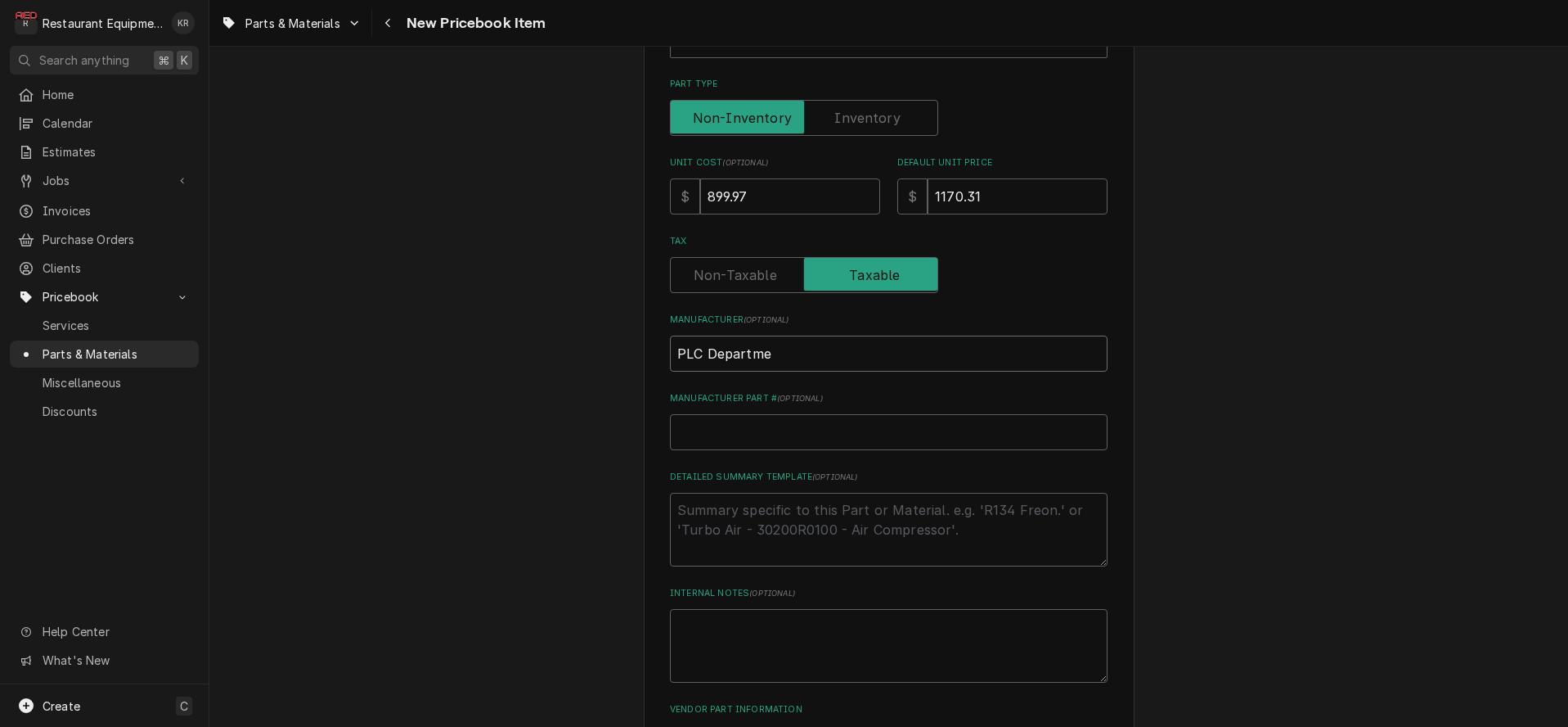
type input "PLC Departmen"
type textarea "x"
type input "PLC Department"
type textarea "x"
type input "PLC Department"
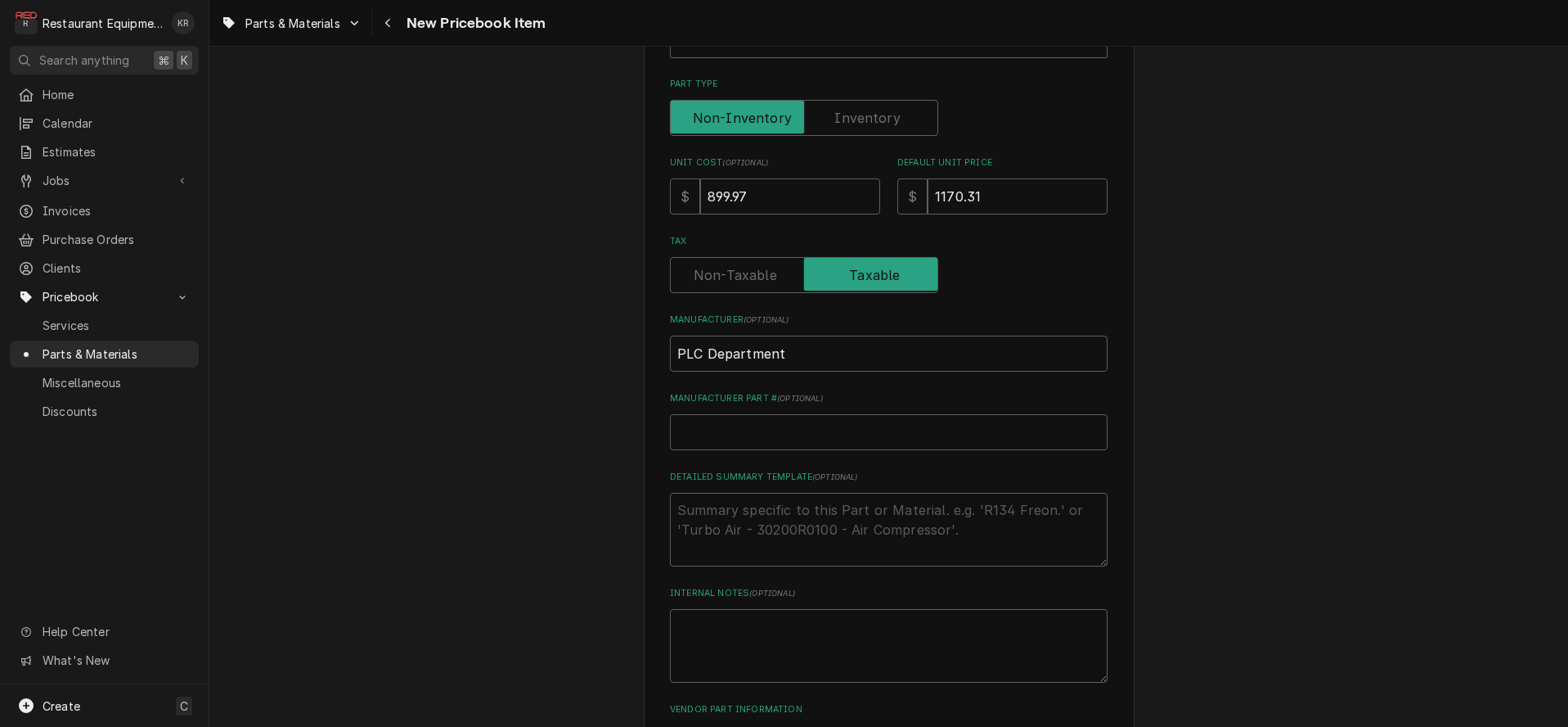
click at [770, 426] on input "Manufacturer Part # ( optional )" at bounding box center [888, 432] width 438 height 36
paste input "08/21/22 In 1:30 Out 3:30 Tk107 MAU: we swapped the breaker and found that it w…"
type input "08/21/22 In 1:30 Out 3:30 Tk107 MAU: we swapped the breaker and found that it w…"
type textarea "x"
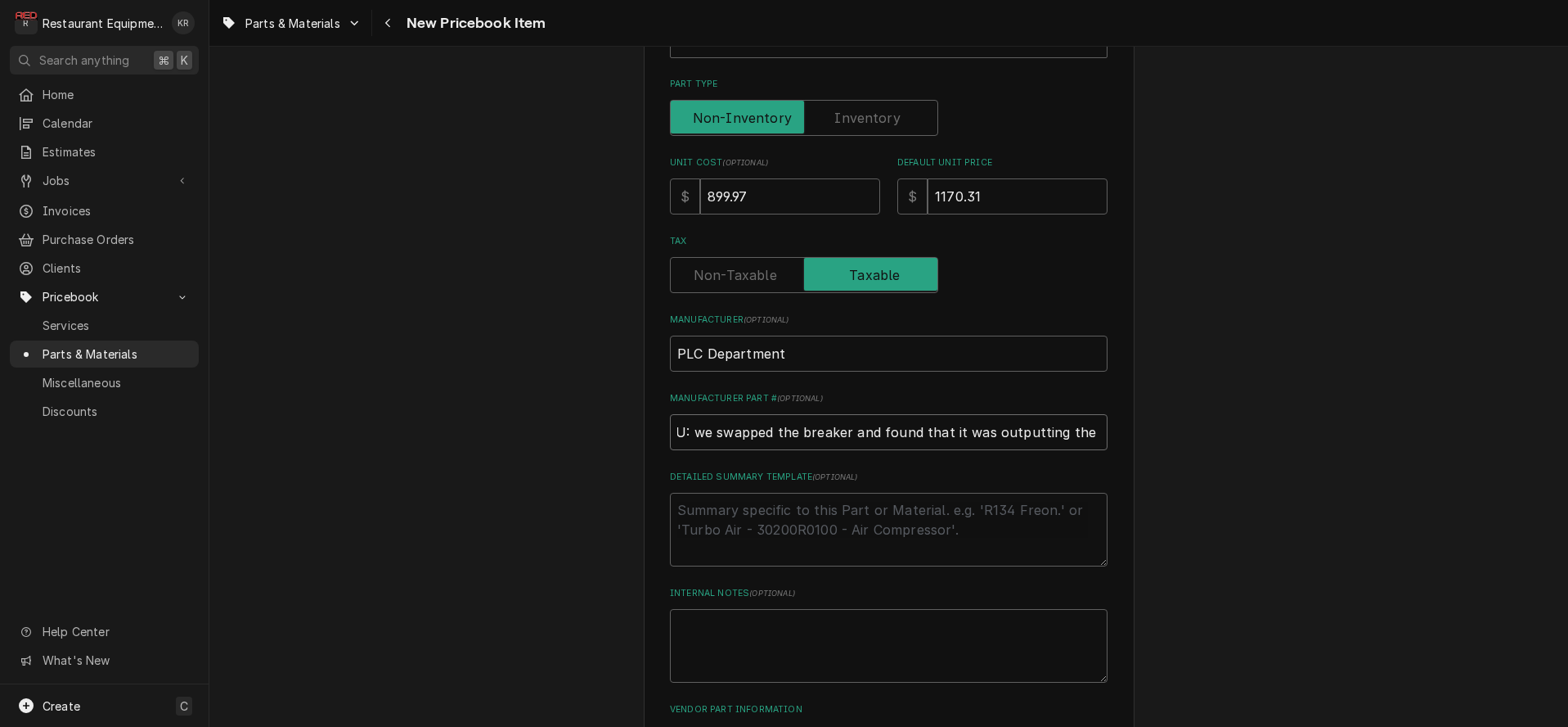
drag, startPoint x: 701, startPoint y: 427, endPoint x: 1133, endPoint y: 427, distance: 432.0
click at [1133, 427] on div "Please provide the following information to create a PriceBook item. Active Sta…" at bounding box center [889, 269] width 491 height 1146
type input "08/21/22 In 1:30 Out 3:30 Tk107 MA"
type textarea "x"
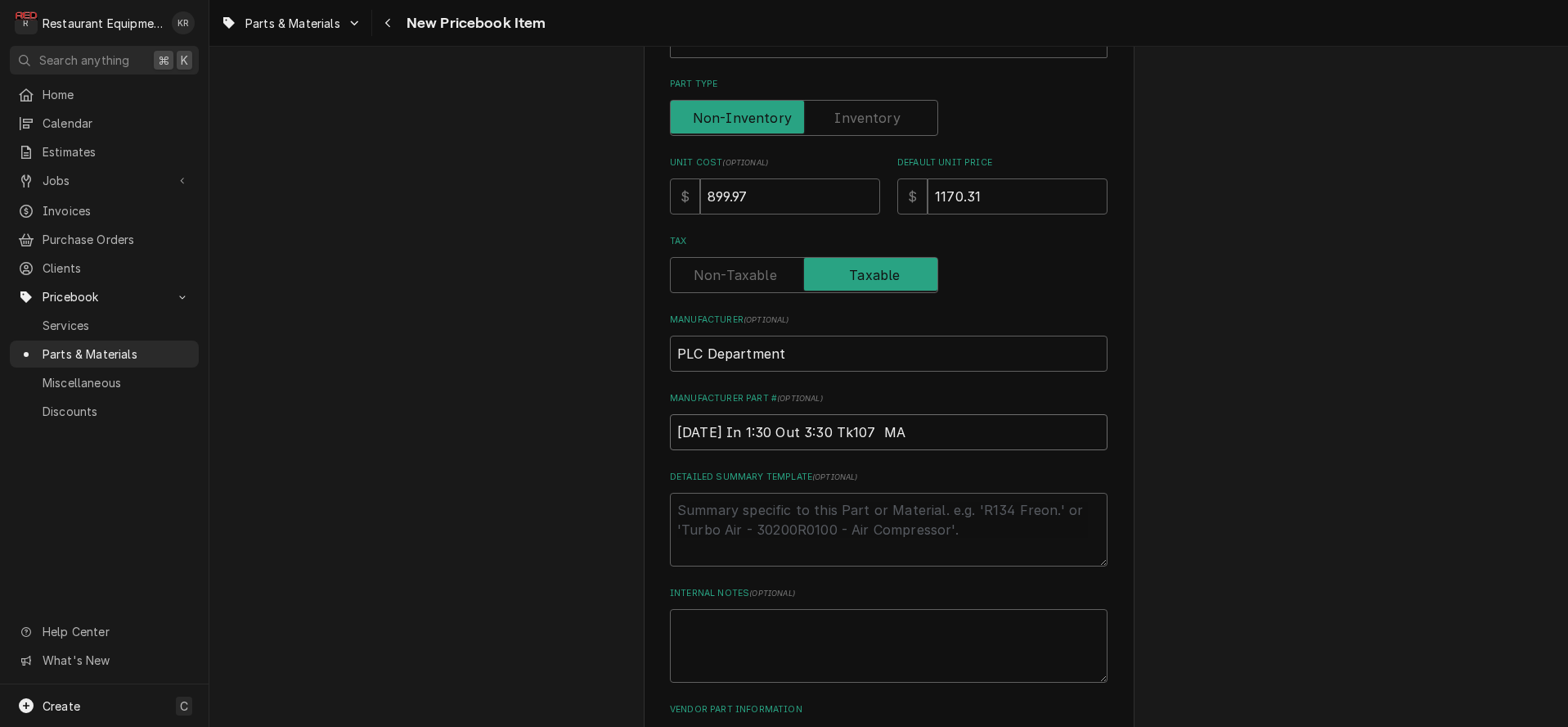
drag, startPoint x: 937, startPoint y: 440, endPoint x: 498, endPoint y: 445, distance: 439.0
click at [670, 445] on input "08/21/22 In 1:30 Out 3:30 Tk107 MA" at bounding box center [888, 432] width 438 height 36
click at [931, 423] on input "08/21/22 In 1:30 Out 3:30 Tk107 MA" at bounding box center [888, 432] width 438 height 36
type textarea "x"
drag, startPoint x: 911, startPoint y: 427, endPoint x: 586, endPoint y: 419, distance: 325.1
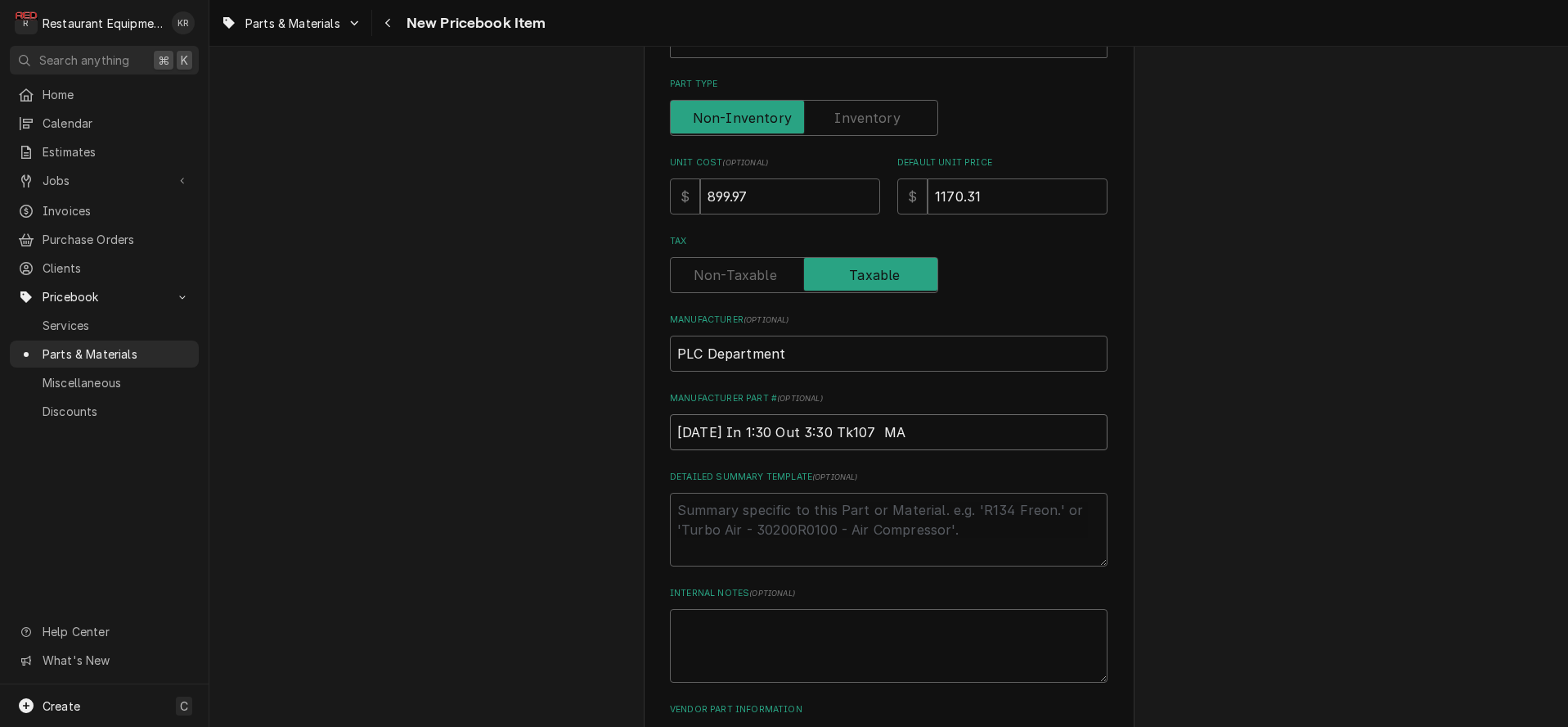
click at [670, 419] on input "Manufacturer Part # ( optional )" at bounding box center [888, 432] width 438 height 36
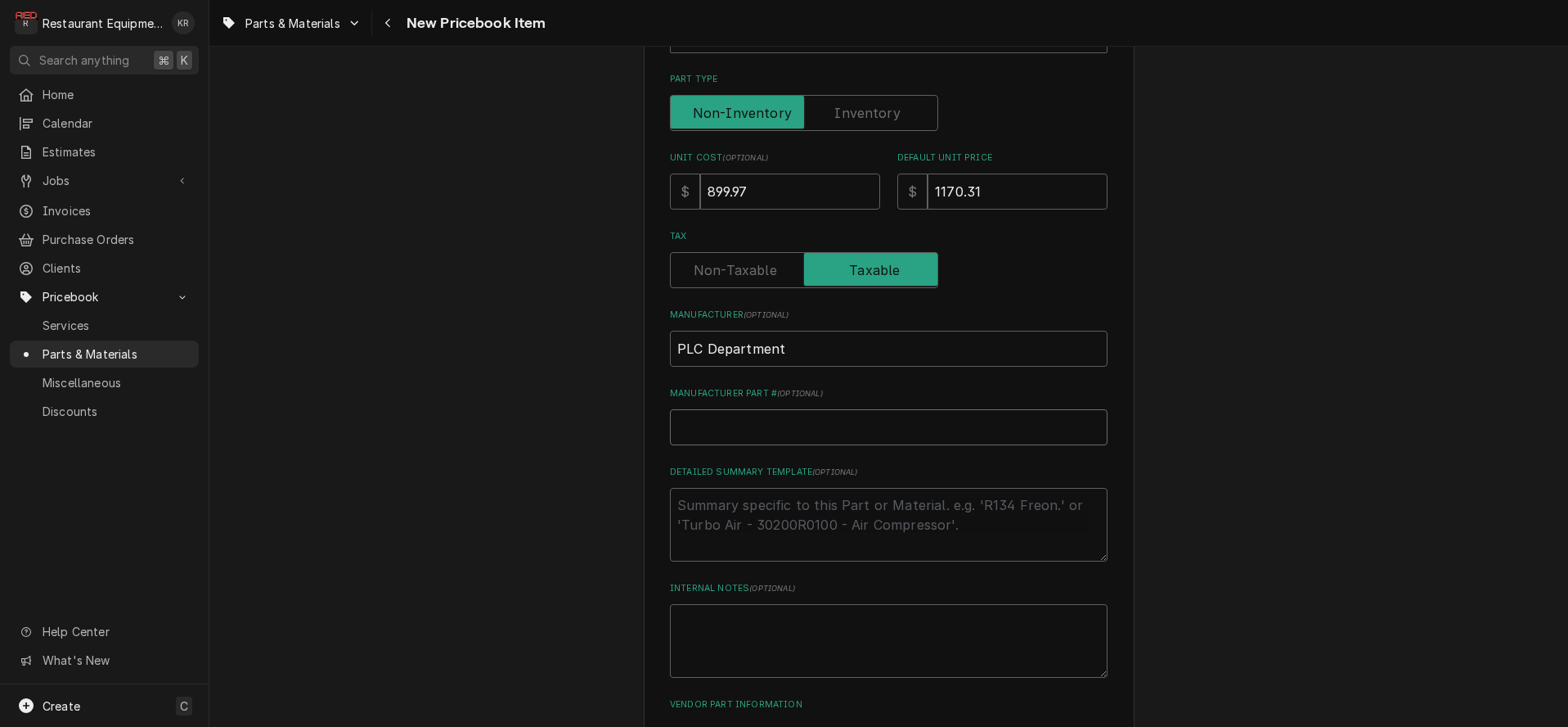
click at [708, 421] on input "Manufacturer Part # ( optional )" at bounding box center [888, 427] width 438 height 36
paste input "22A-B012N104"
type input "22A-B012N104"
type textarea "x"
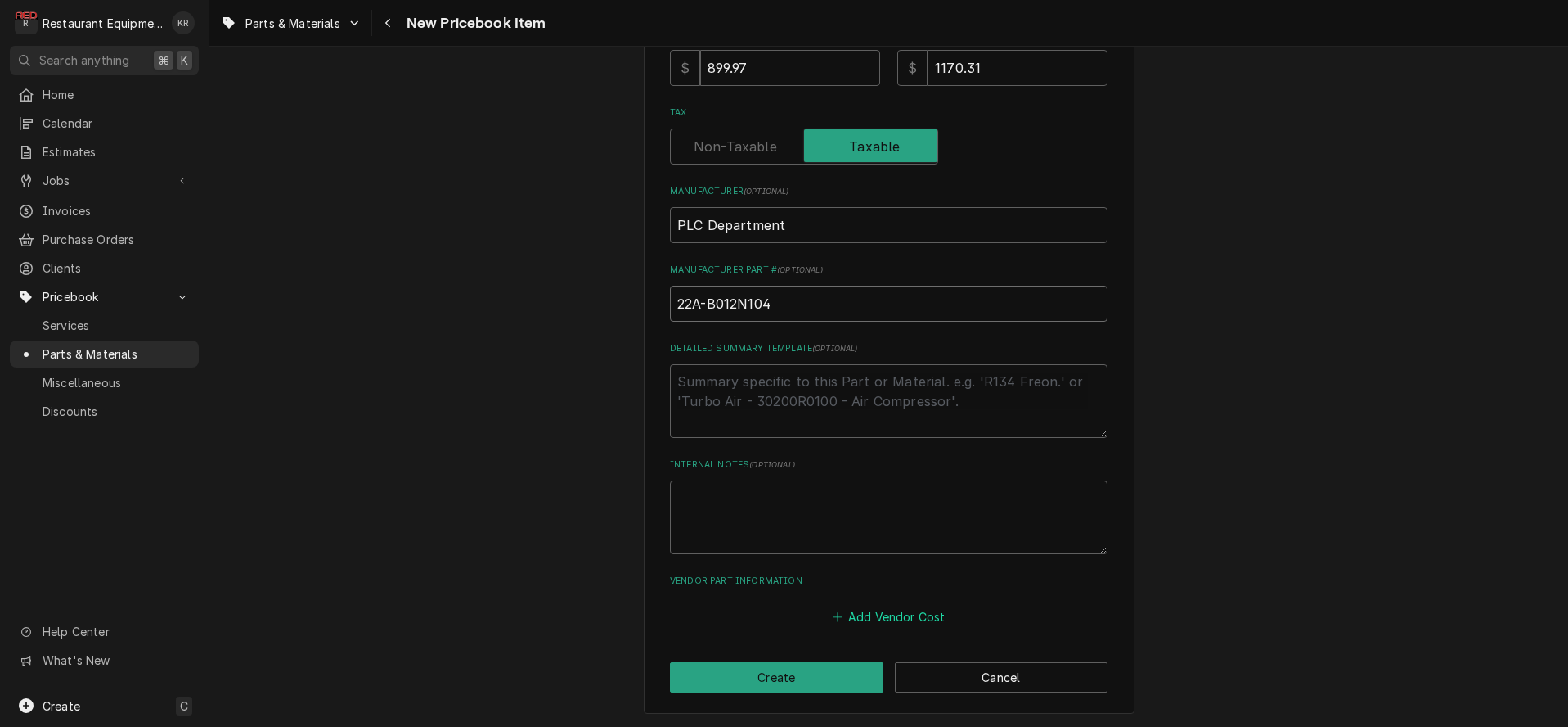
type input "22A-B012N104"
click at [862, 621] on button "Add Vendor Cost" at bounding box center [888, 616] width 118 height 23
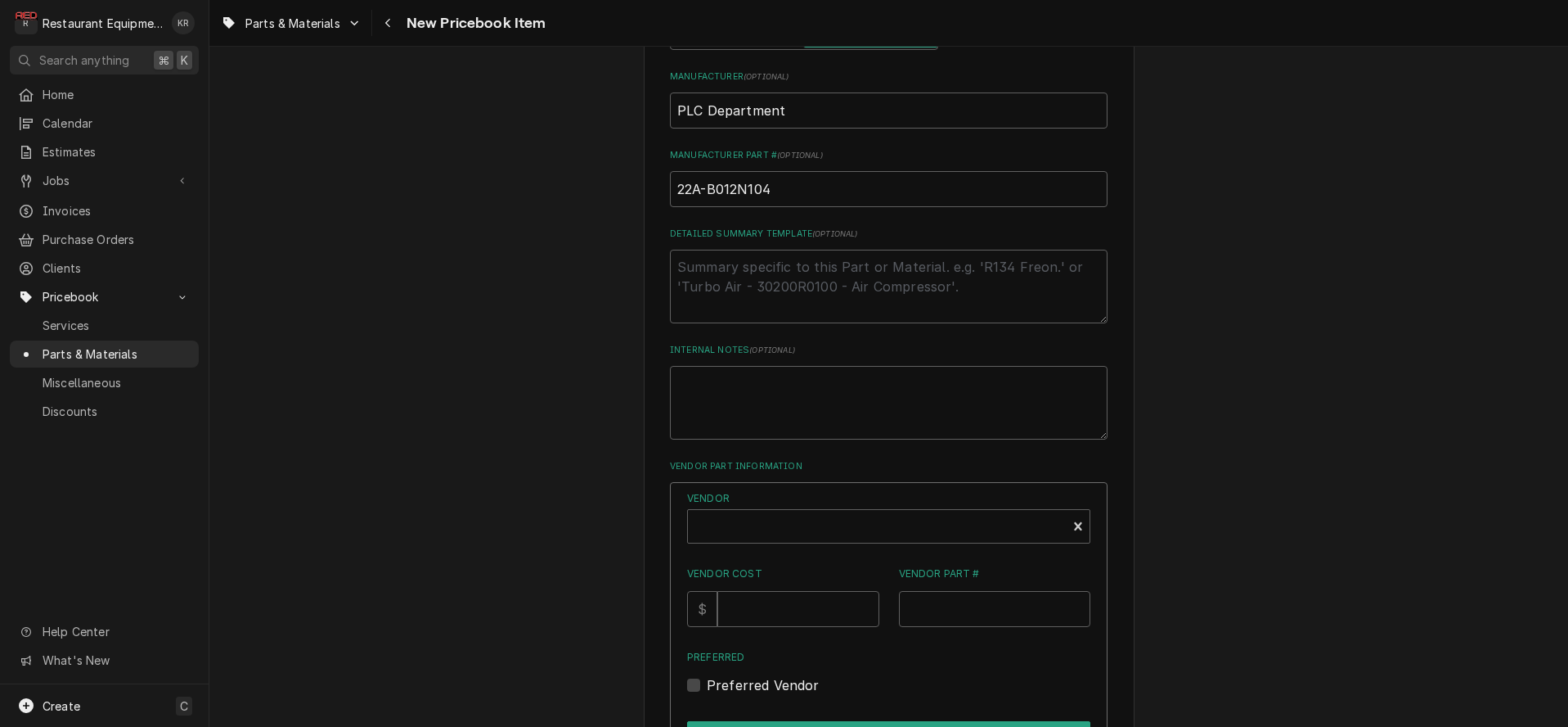
scroll to position [810, 0]
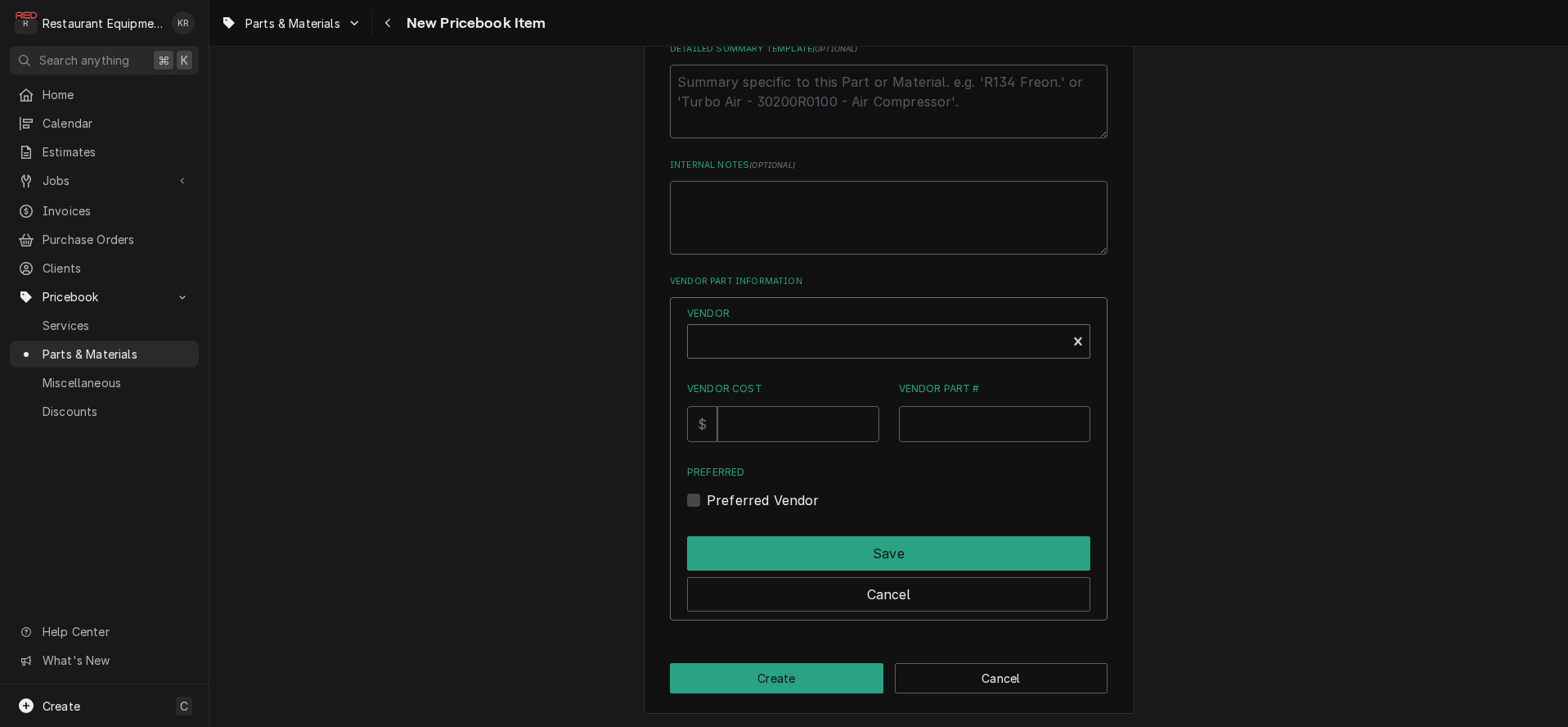
type textarea "x"
click at [744, 341] on div "Vendor" at bounding box center [877, 347] width 362 height 39
type input "pl"
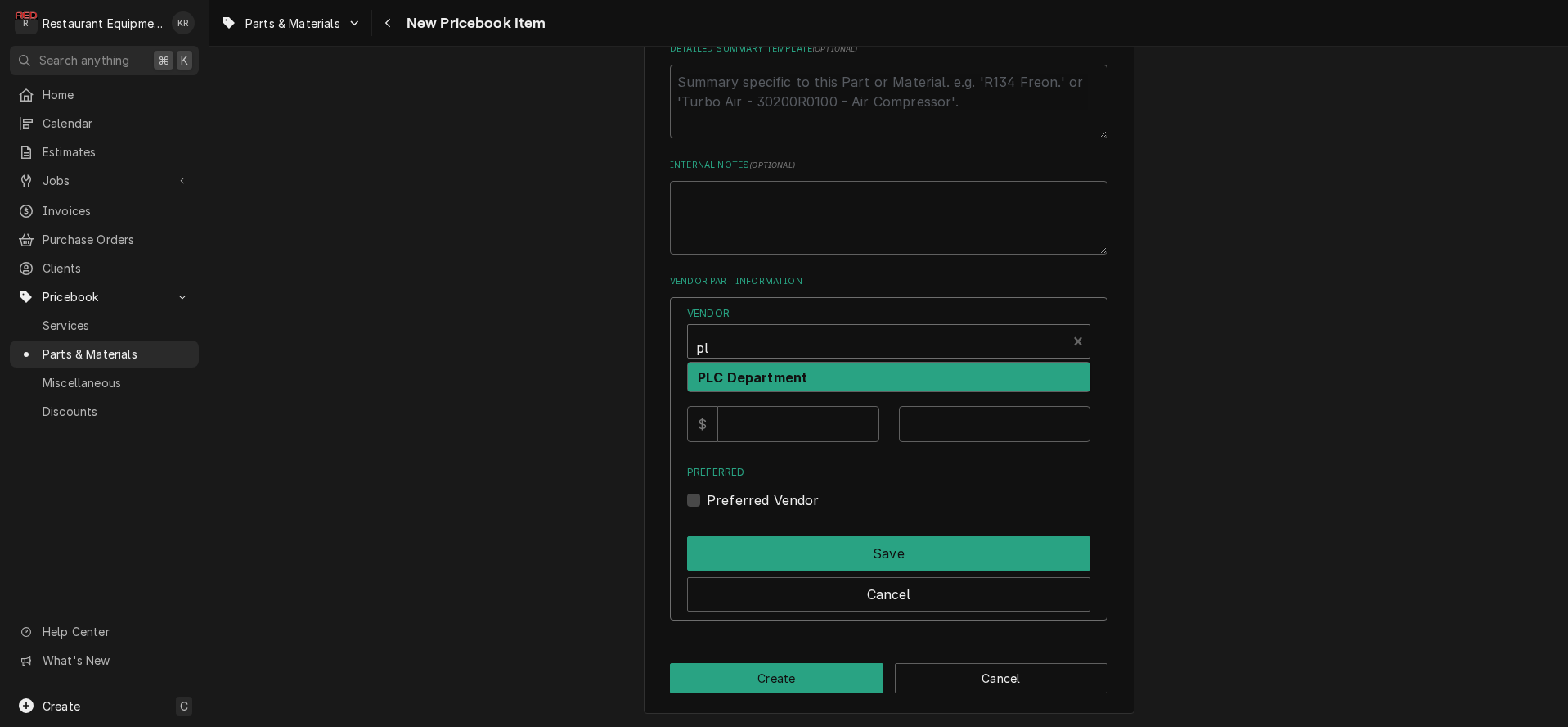
click at [761, 373] on strong "PLC Department" at bounding box center [753, 377] width 110 height 17
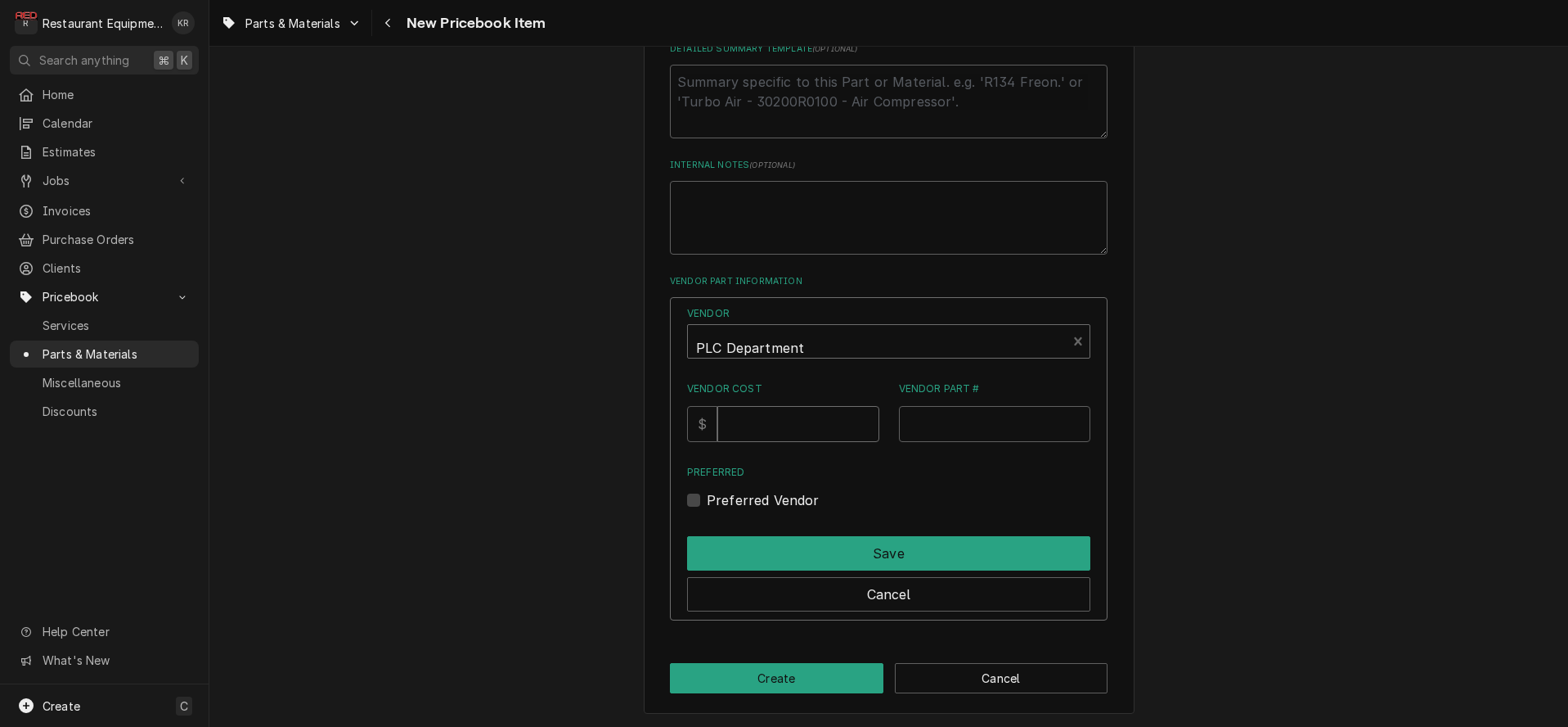
click at [763, 434] on input "Vendor Cost" at bounding box center [797, 423] width 161 height 36
type input "899.97"
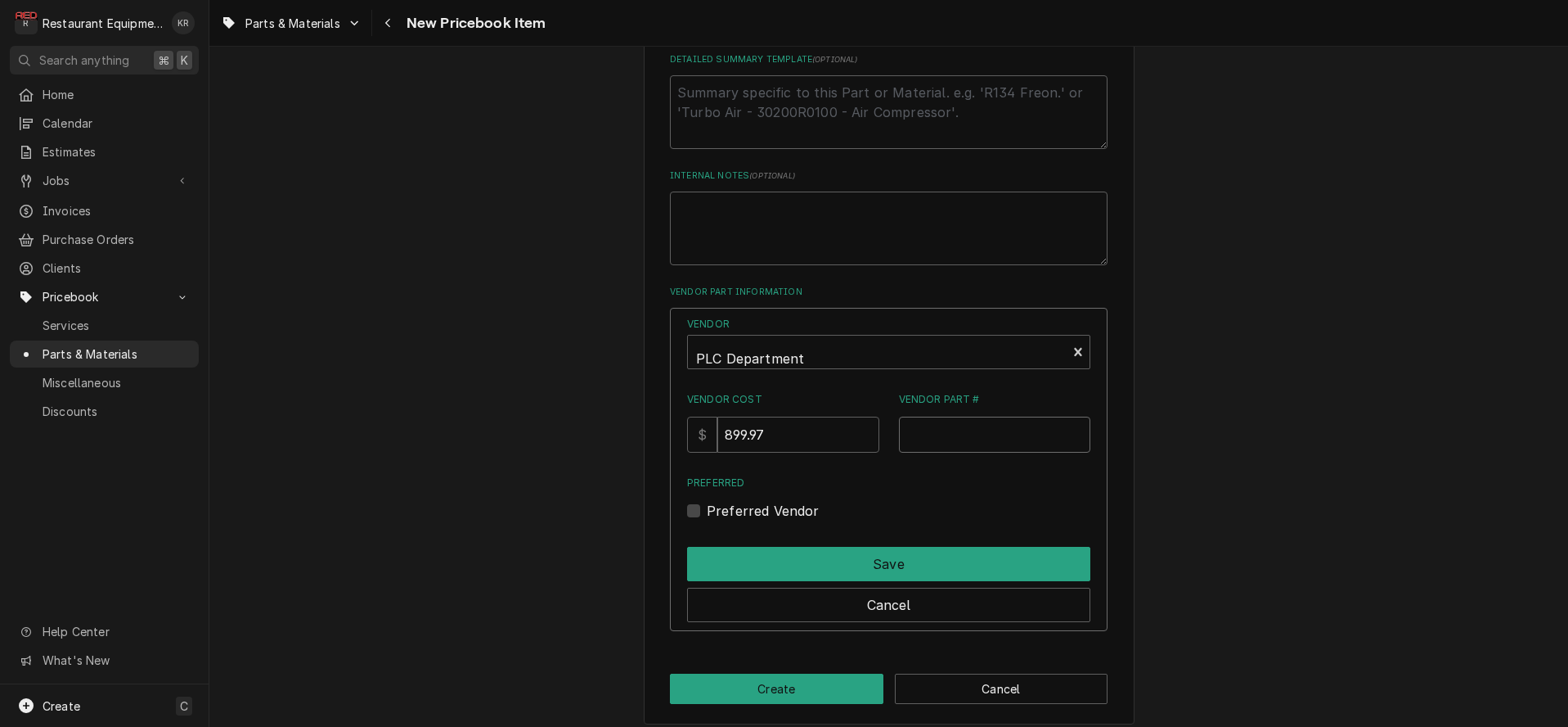
paste input "22A-B012N104"
type input "22A-B012N104"
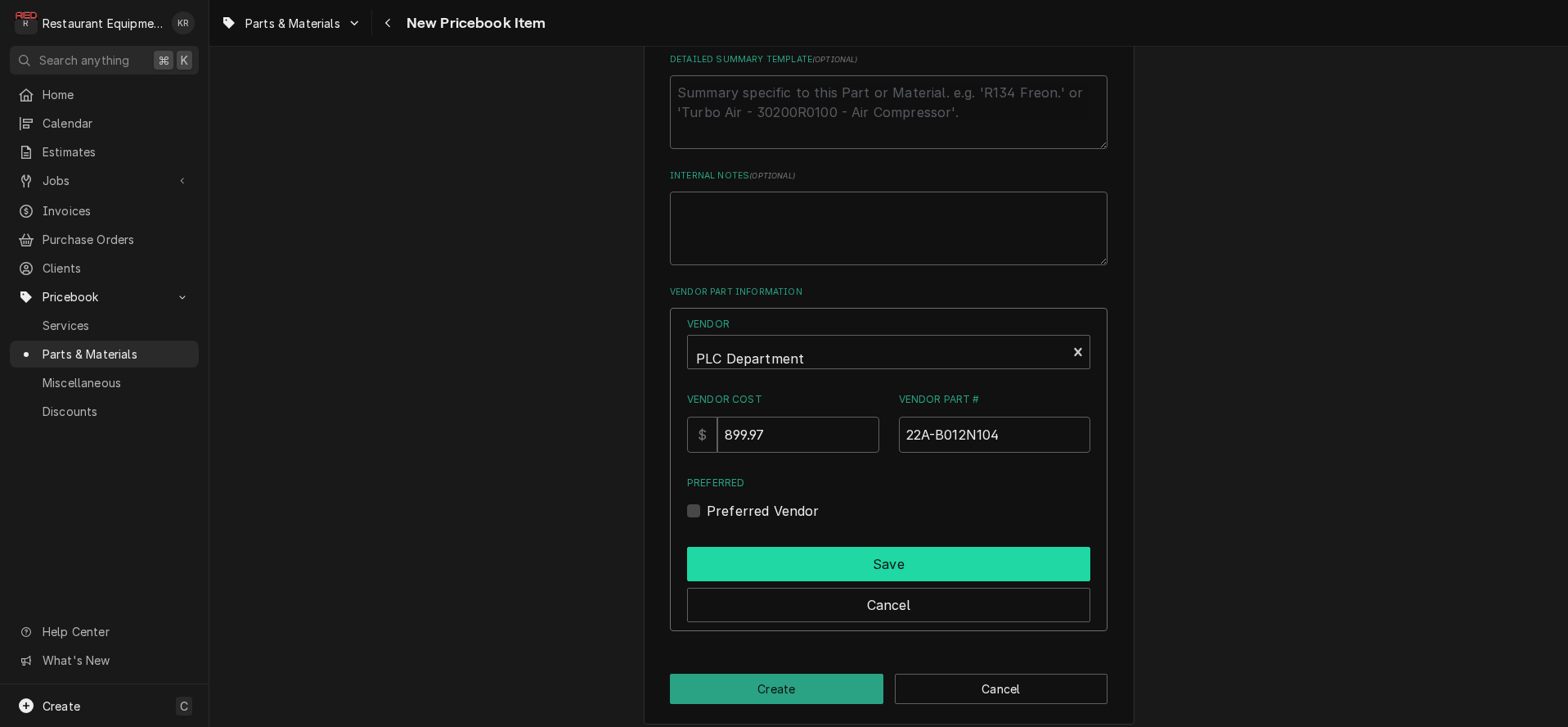
click at [873, 551] on button "Save" at bounding box center [888, 563] width 403 height 34
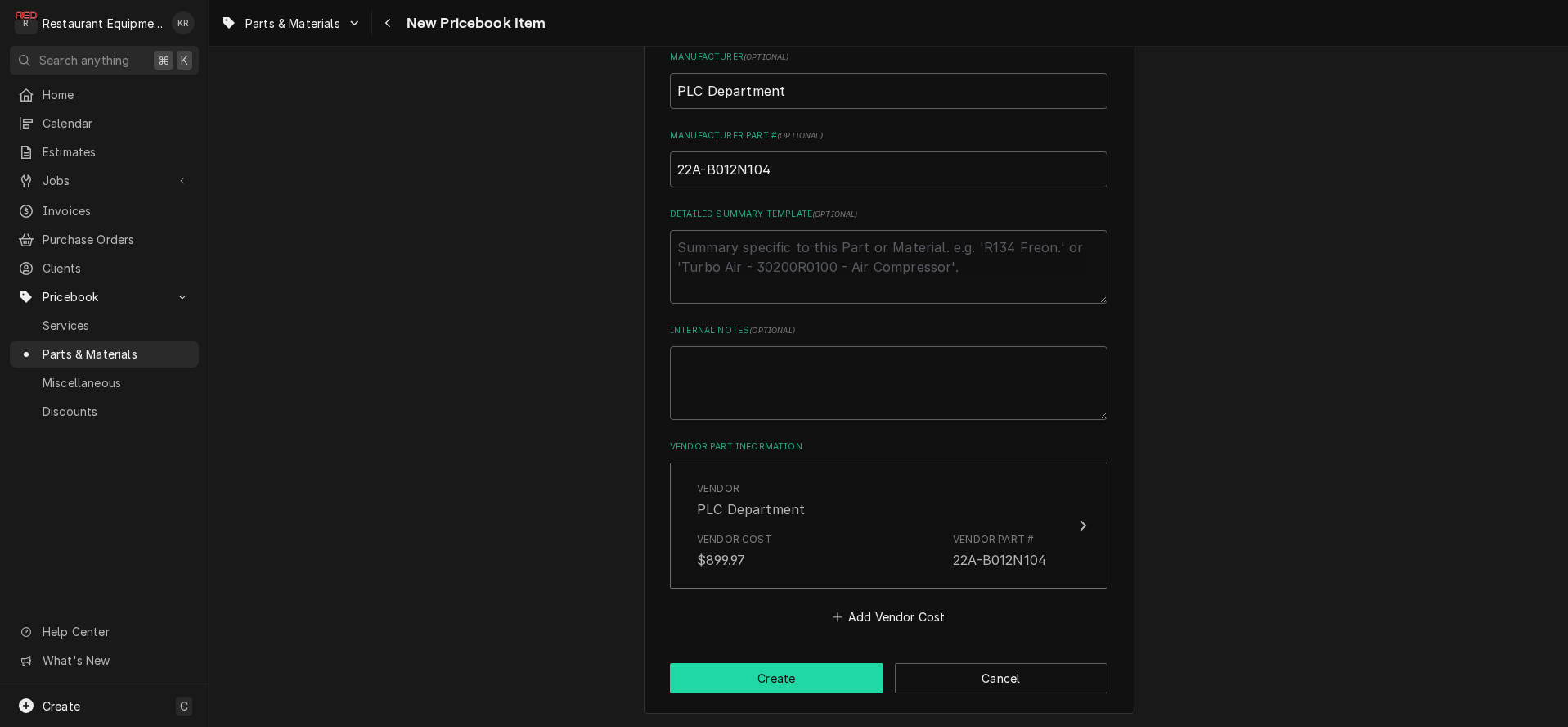
click at [824, 683] on button "Create" at bounding box center [776, 677] width 213 height 30
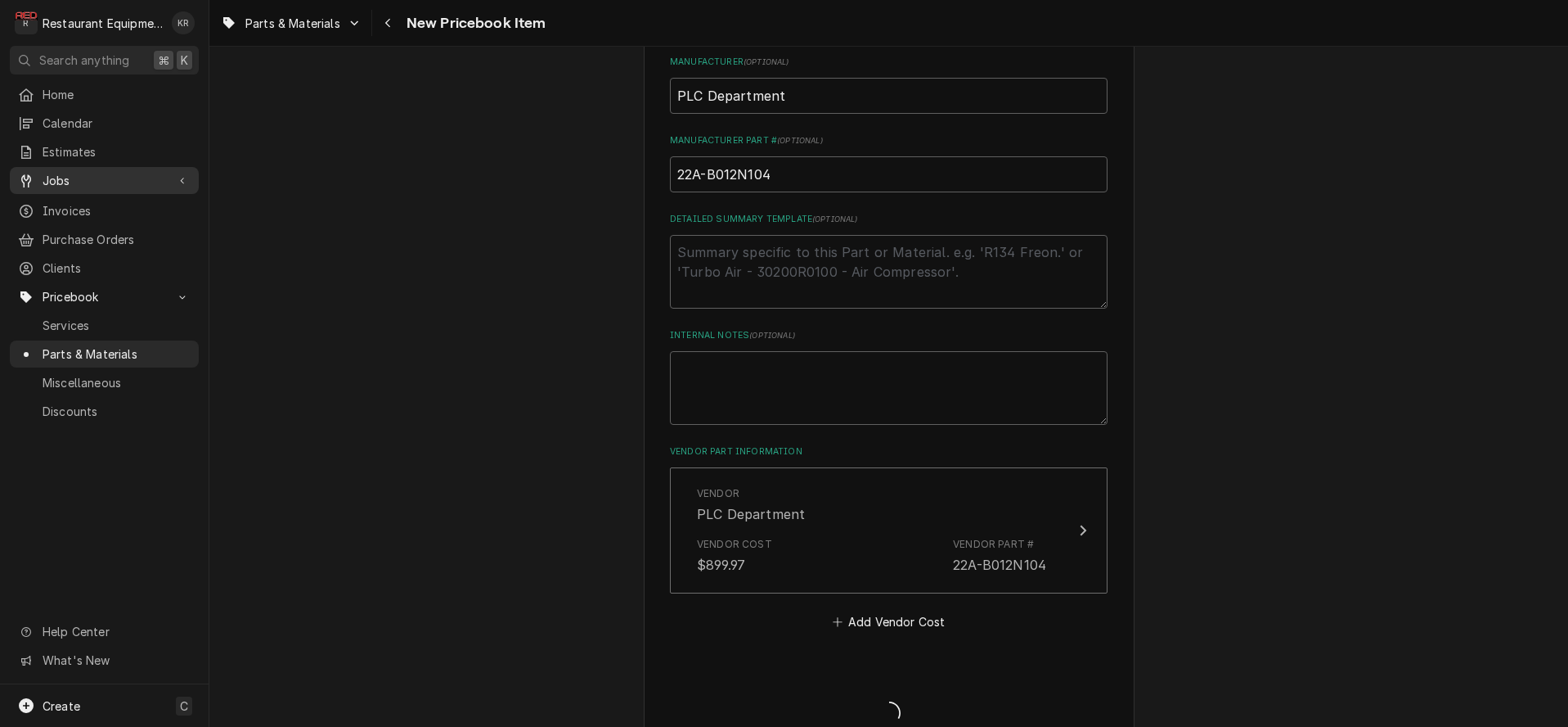
type textarea "x"
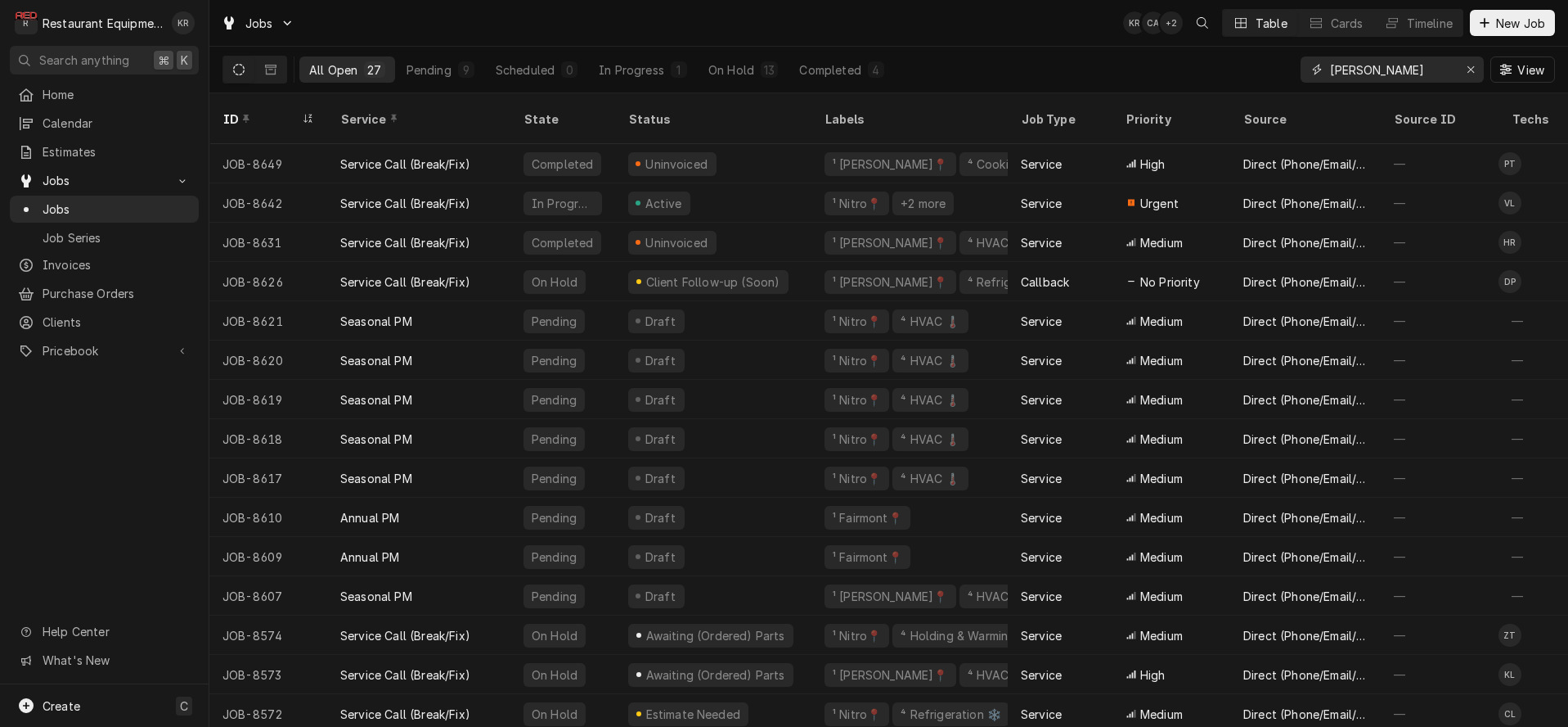
drag, startPoint x: 1358, startPoint y: 69, endPoint x: 1302, endPoint y: 75, distance: 56.3
click at [1330, 75] on input "[PERSON_NAME]" at bounding box center [1390, 70] width 123 height 26
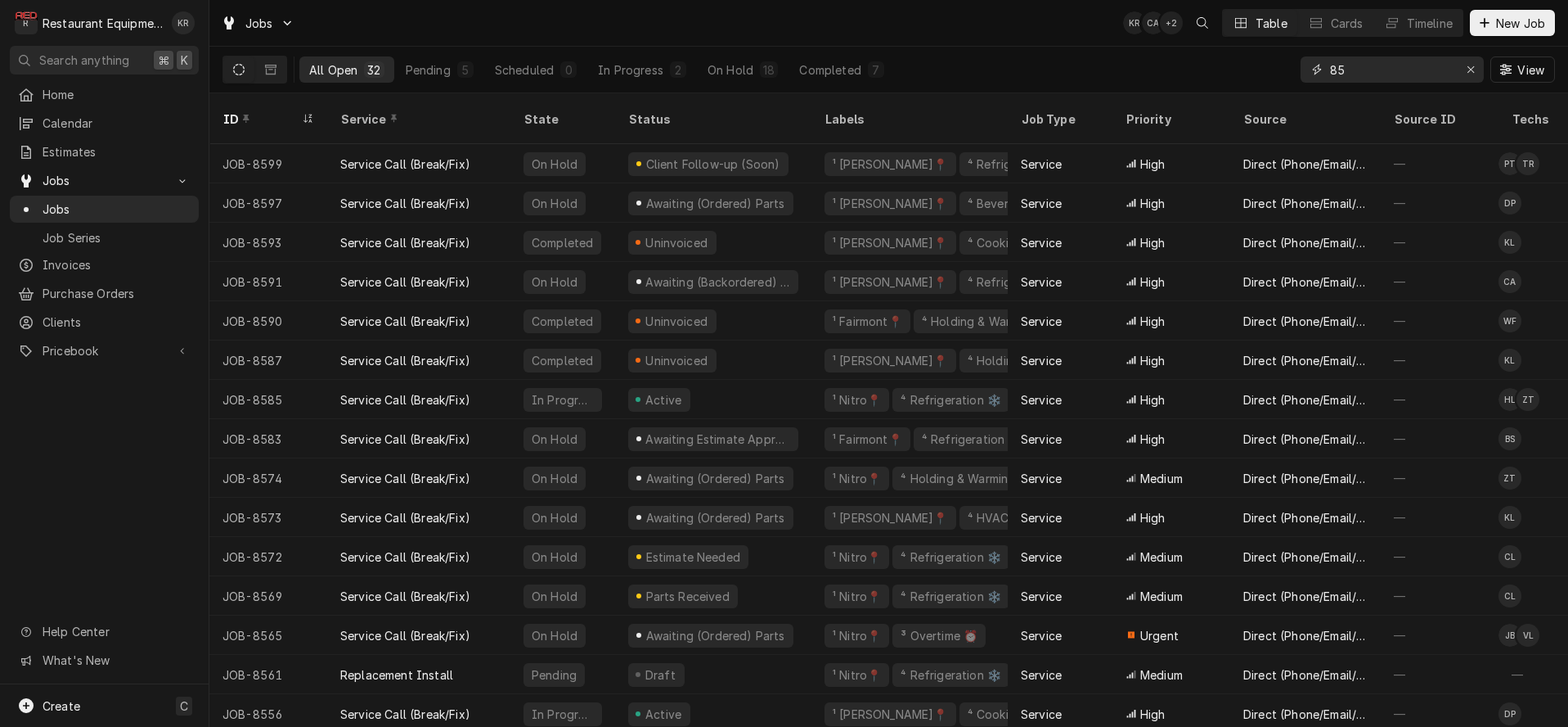
type input "8"
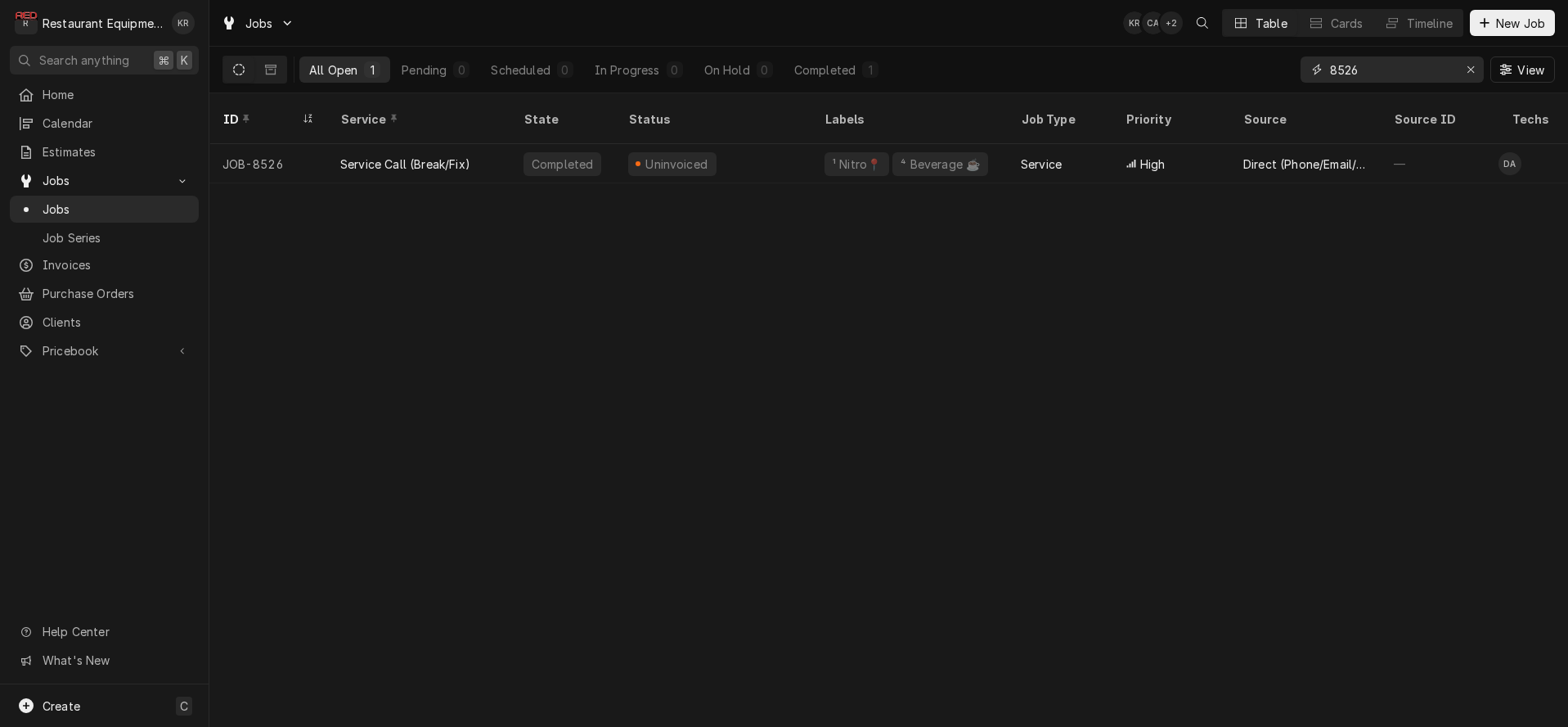
click at [1374, 71] on input "8526" at bounding box center [1390, 70] width 123 height 26
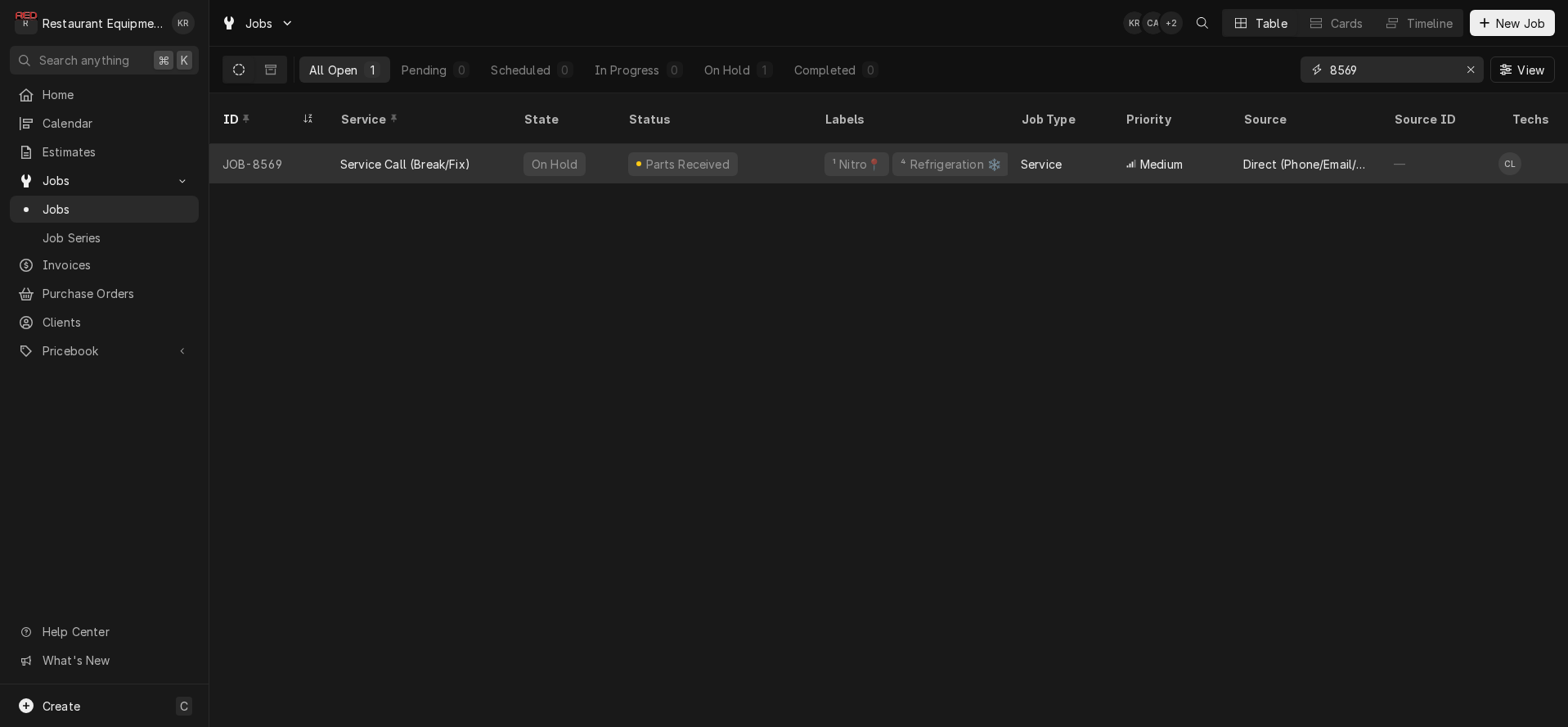
type input "8569"
click at [679, 156] on div "Parts Received" at bounding box center [687, 165] width 88 height 17
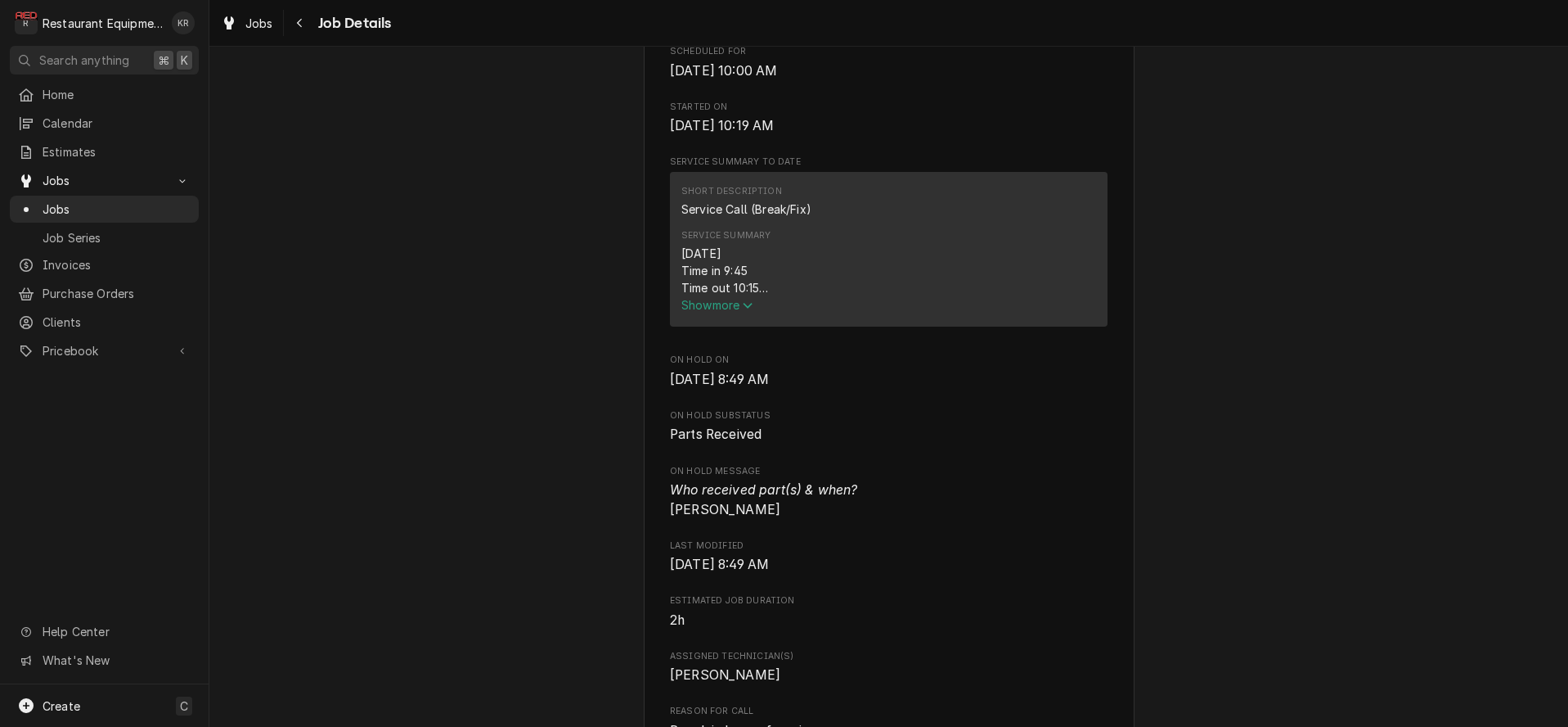
scroll to position [528, 0]
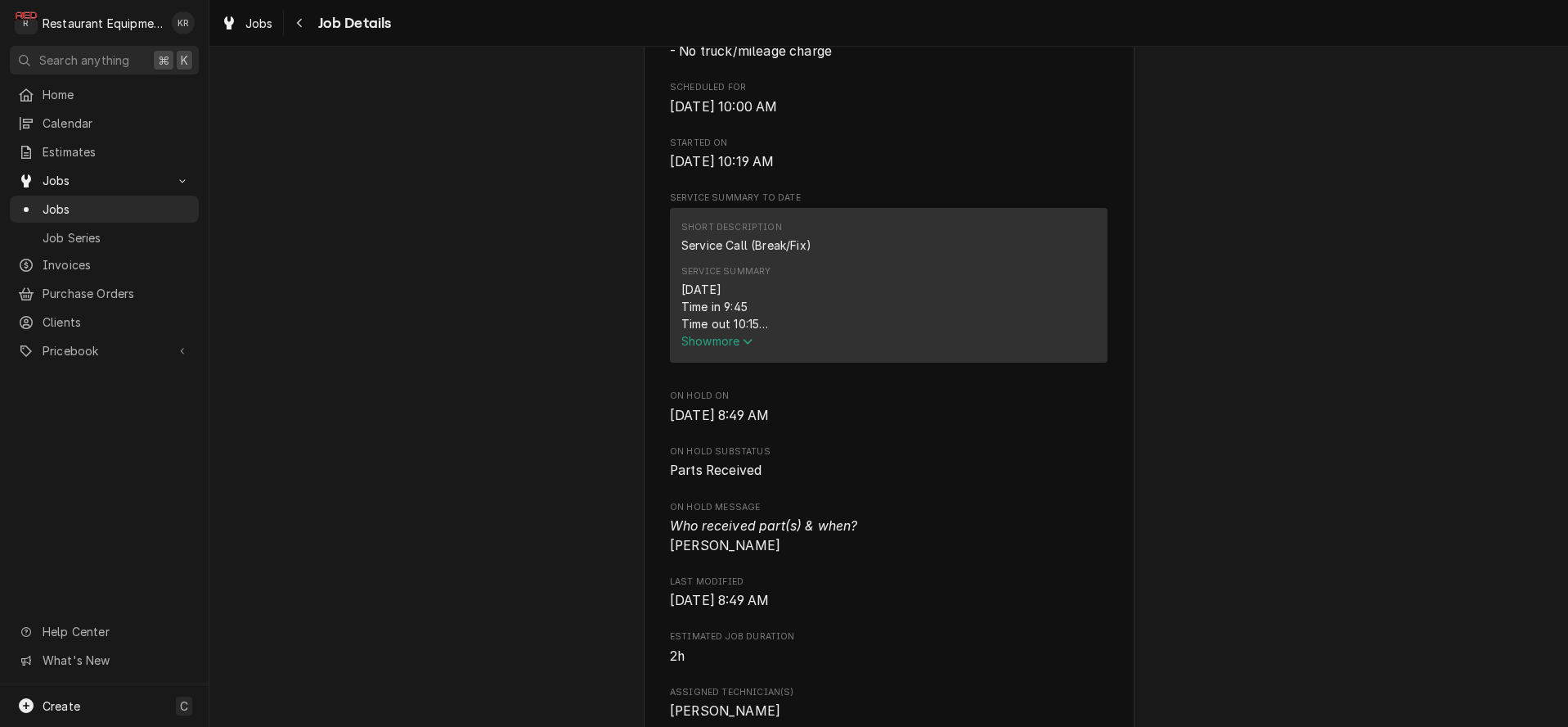
click at [722, 347] on span "Show more" at bounding box center [717, 340] width 72 height 14
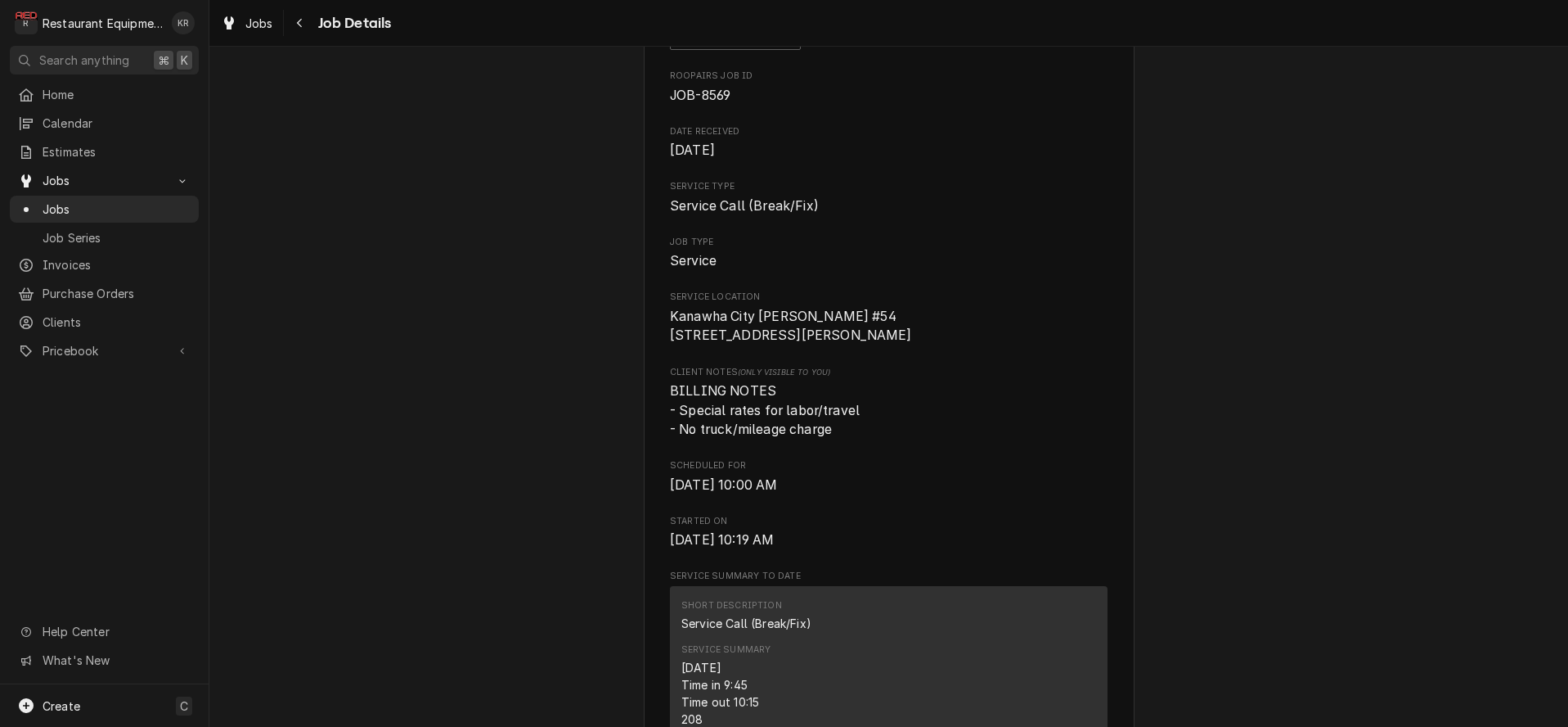
scroll to position [0, 0]
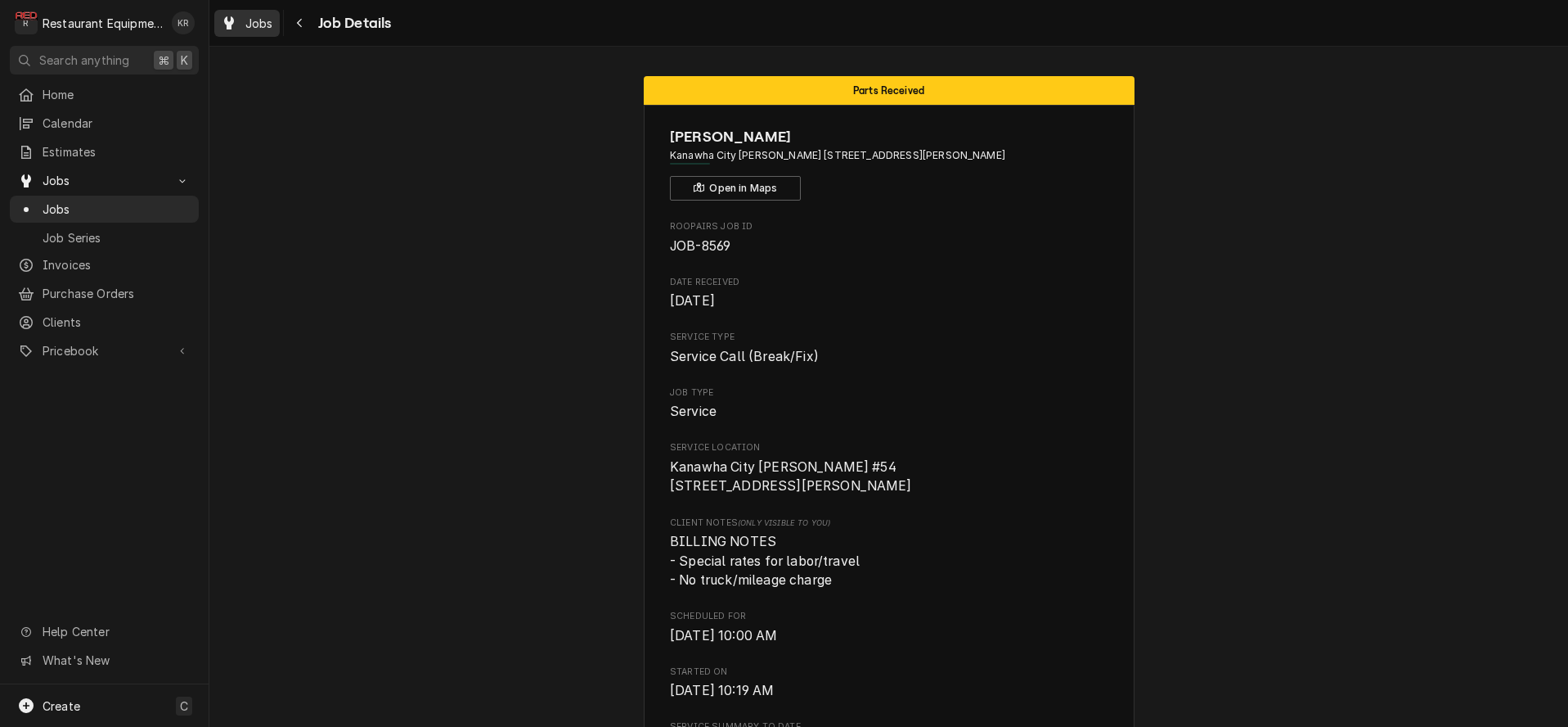
click at [260, 17] on span "Jobs" at bounding box center [259, 24] width 28 height 17
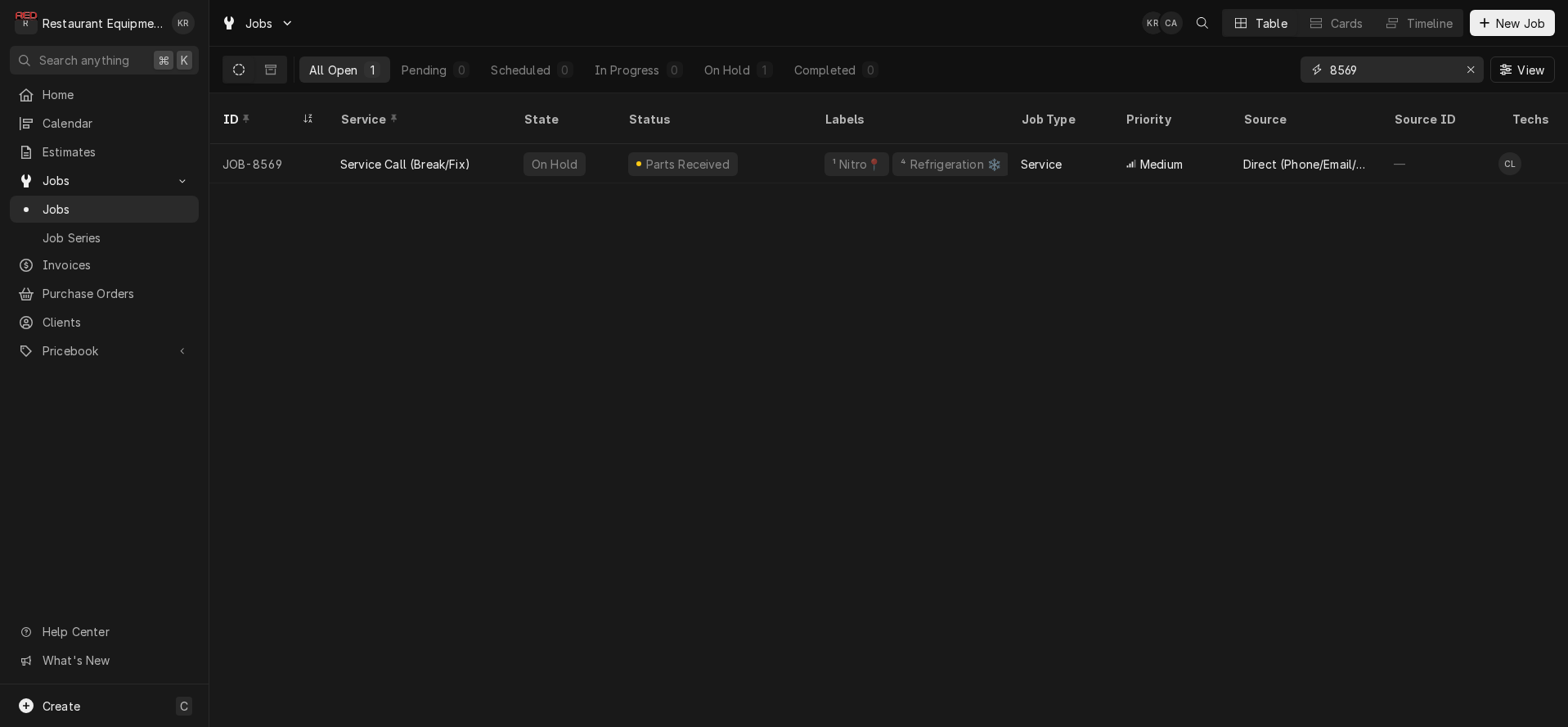
click at [1464, 71] on div "Erase input" at bounding box center [1470, 69] width 17 height 17
